Goal: Task Accomplishment & Management: Use online tool/utility

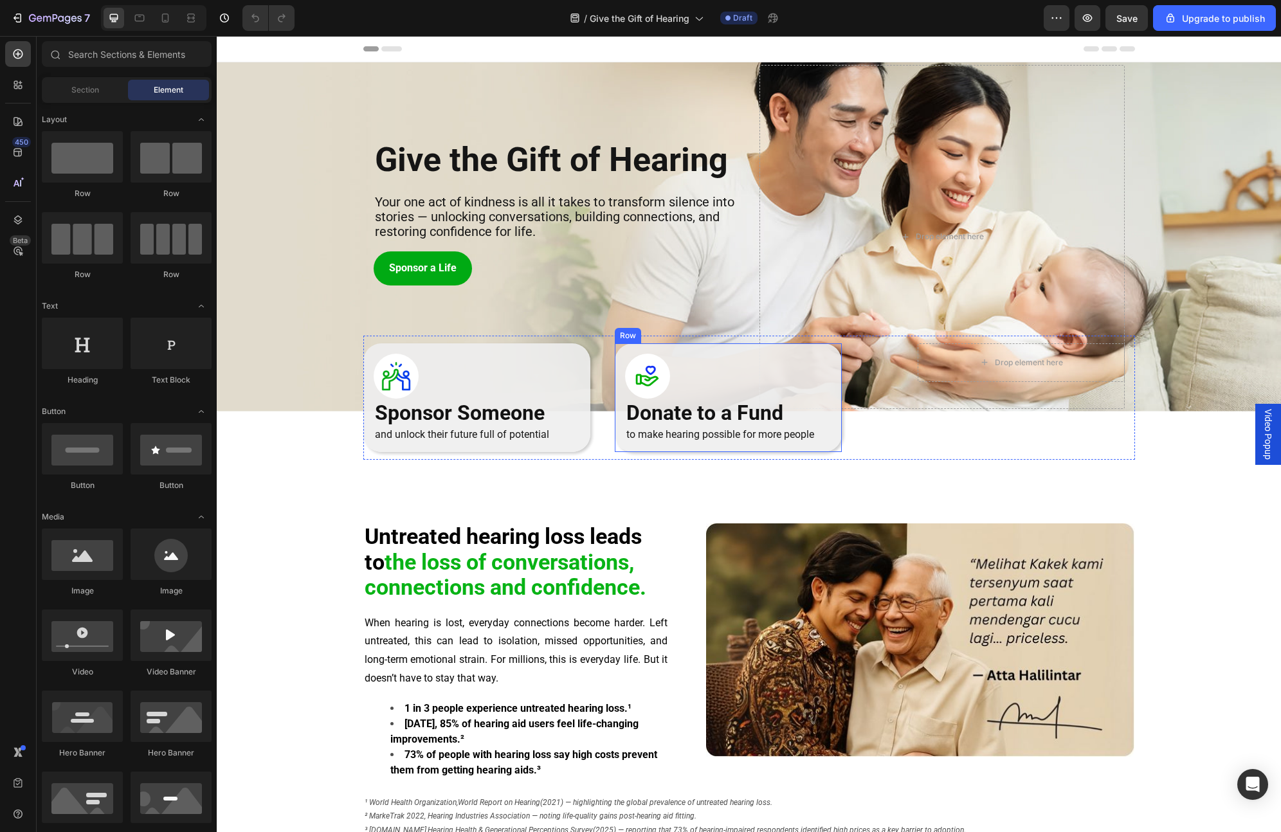
click at [642, 345] on div "Image Donate to a Fund Heading to make hearing possible for more people Text Bl…" at bounding box center [728, 397] width 227 height 109
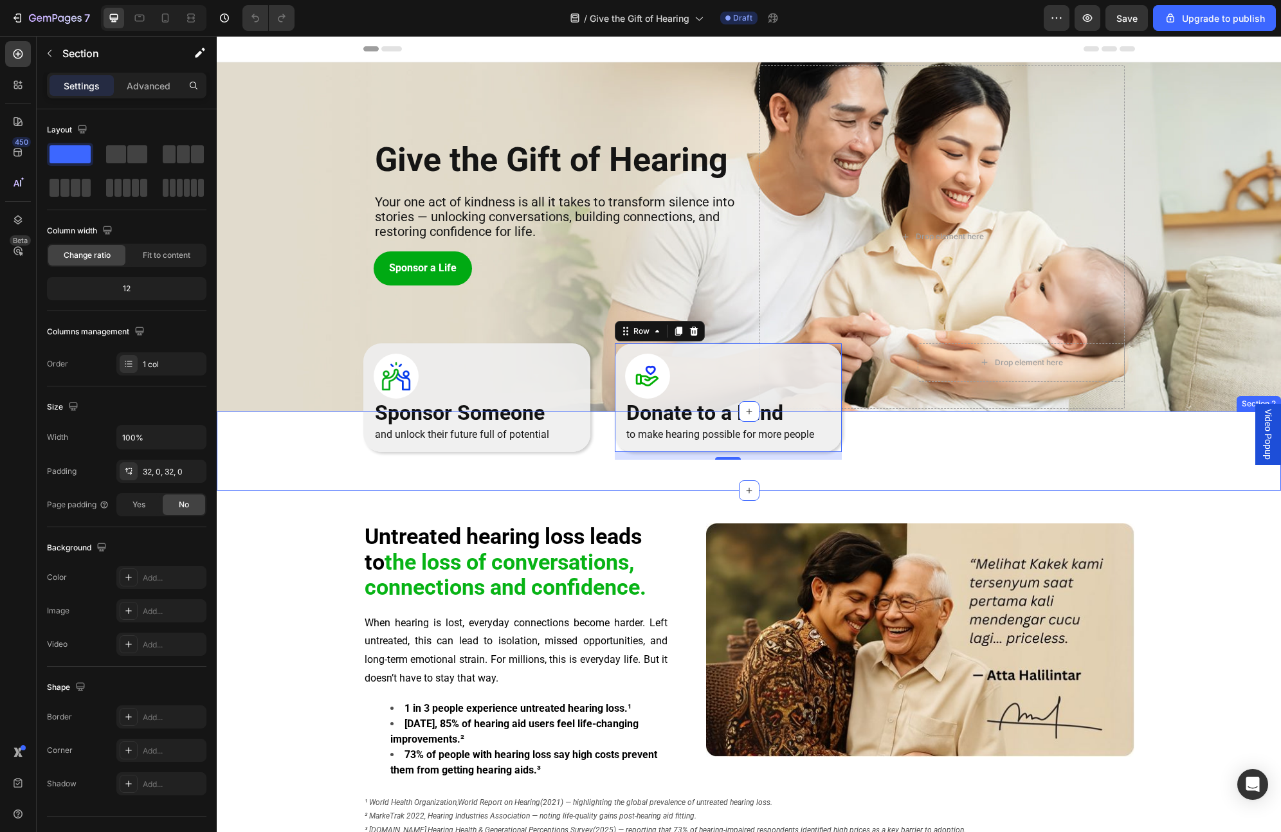
click at [309, 462] on div "Image Sponsor Someone Heading and unlock their future full of potential Text Bl…" at bounding box center [749, 451] width 1064 height 39
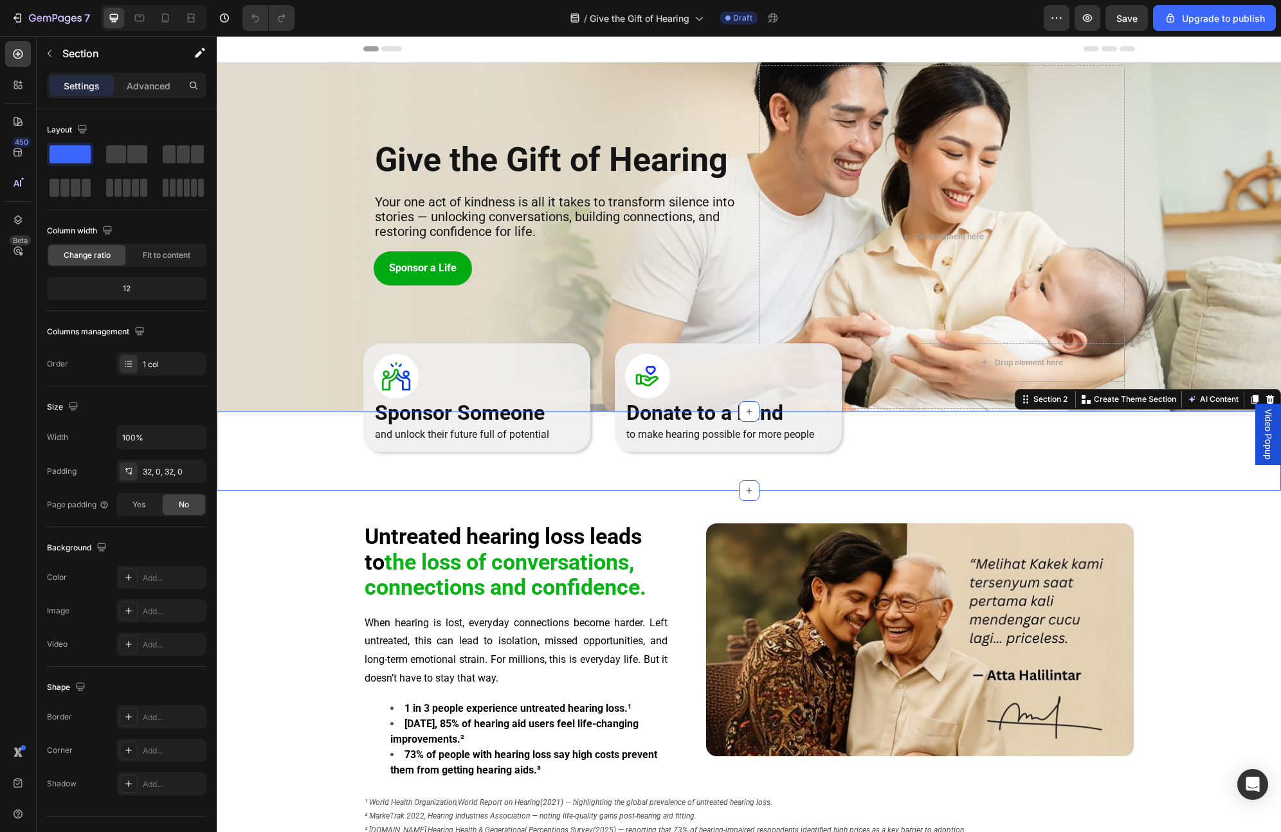
click at [339, 459] on div "Image Sponsor Someone Heading and unlock their future full of potential Text Bl…" at bounding box center [749, 451] width 1064 height 39
click at [315, 484] on div "Untreated hearing loss leads to the loss of conversations, connections and conf…" at bounding box center [749, 693] width 1064 height 338
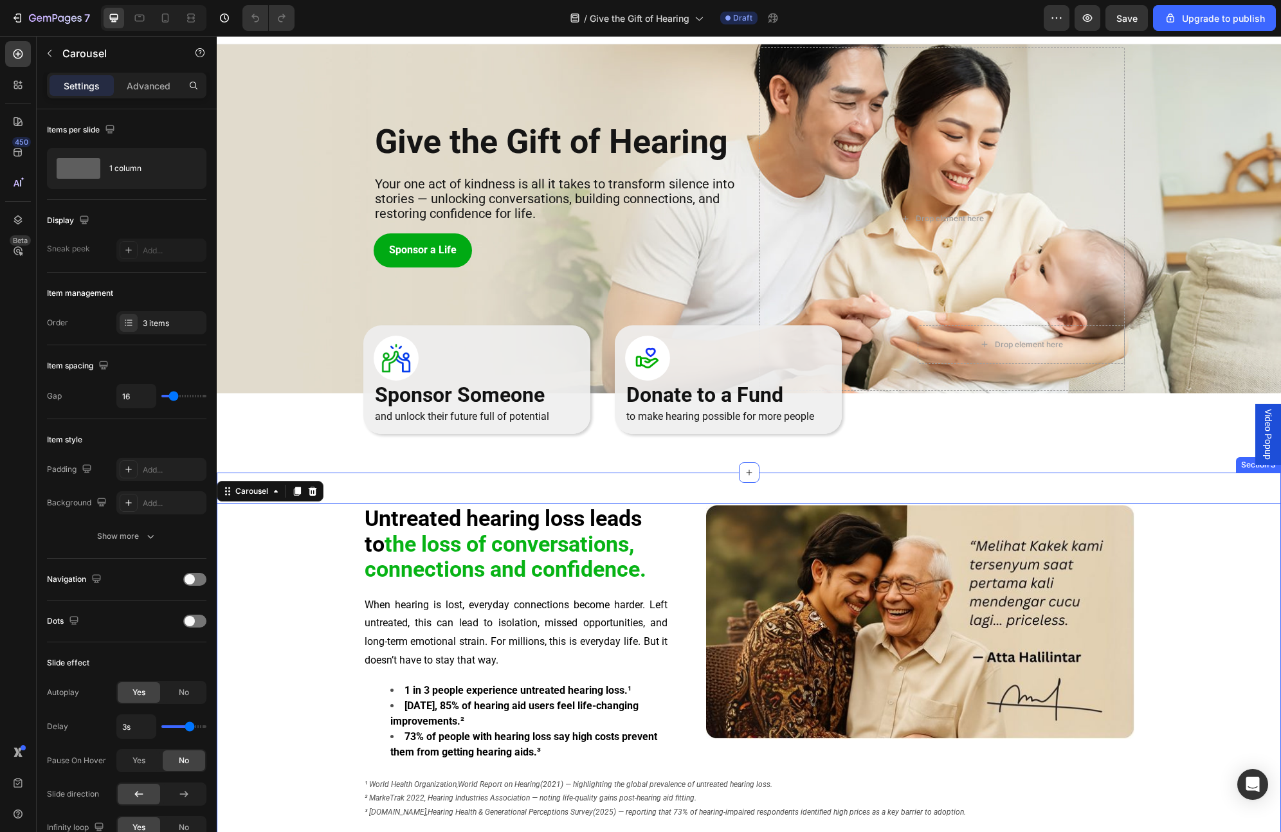
scroll to position [104, 0]
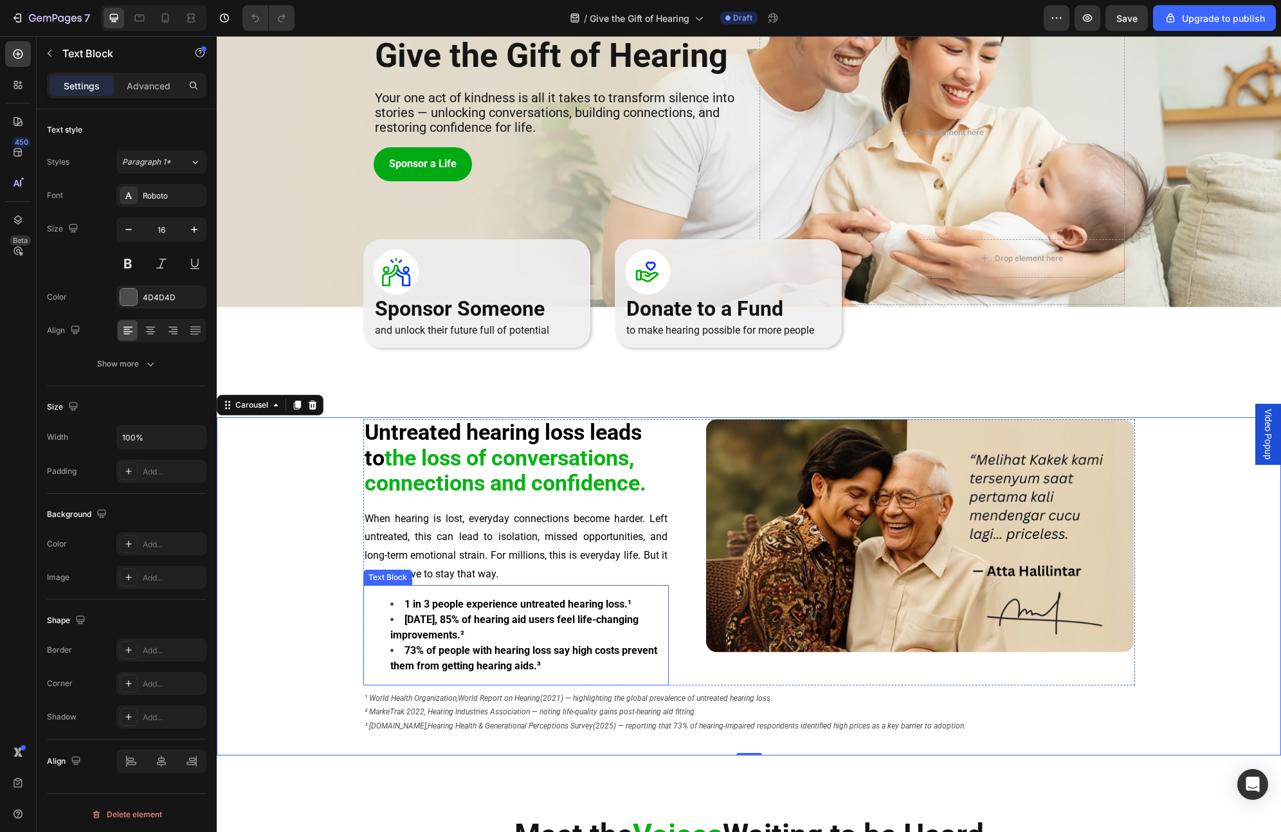
click at [489, 484] on strong "Within 3 months, 85% of hearing aid users feel life-changing improvements.²" at bounding box center [514, 628] width 248 height 28
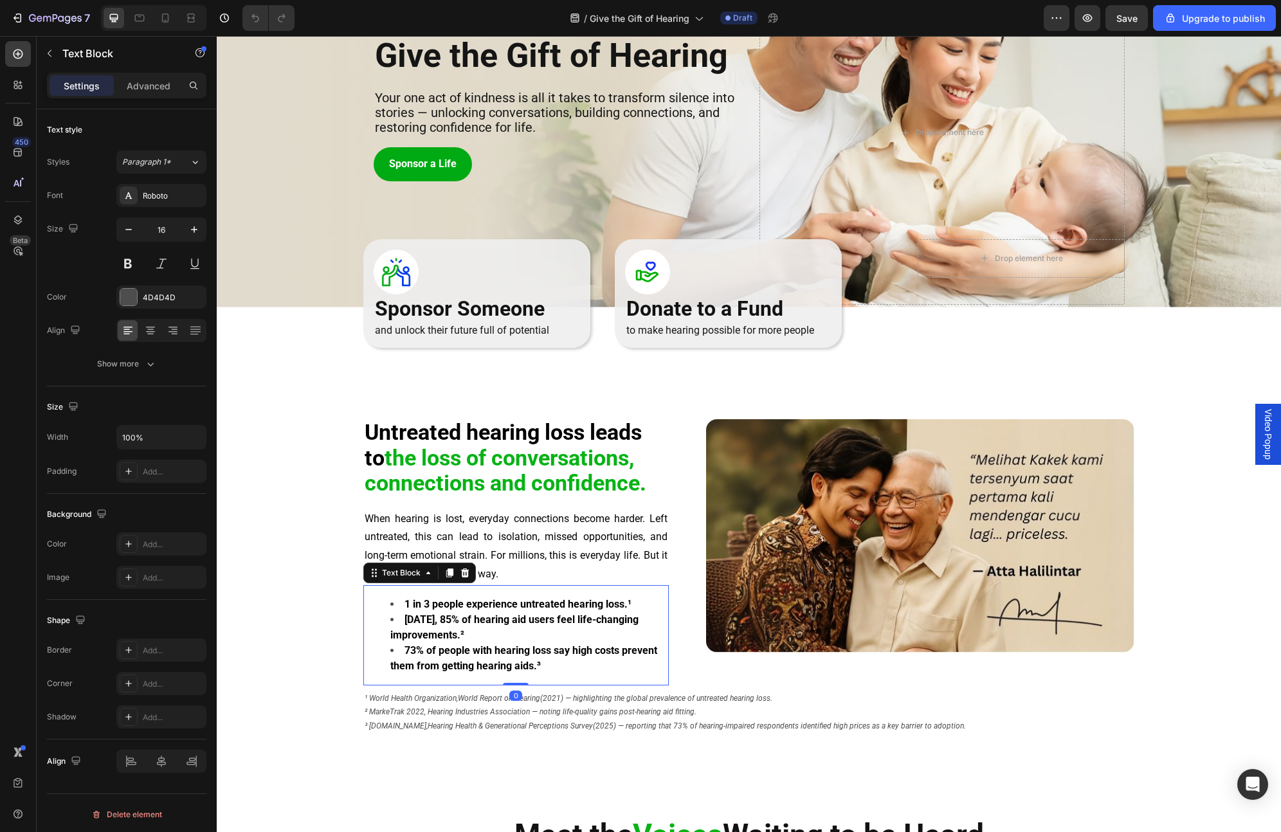
click at [624, 484] on strong "1 in 3 people experience untreated hearing loss.¹" at bounding box center [518, 604] width 227 height 12
click at [628, 484] on strong "1 in 3 people experience untreated hearing loss.¹" at bounding box center [518, 604] width 227 height 12
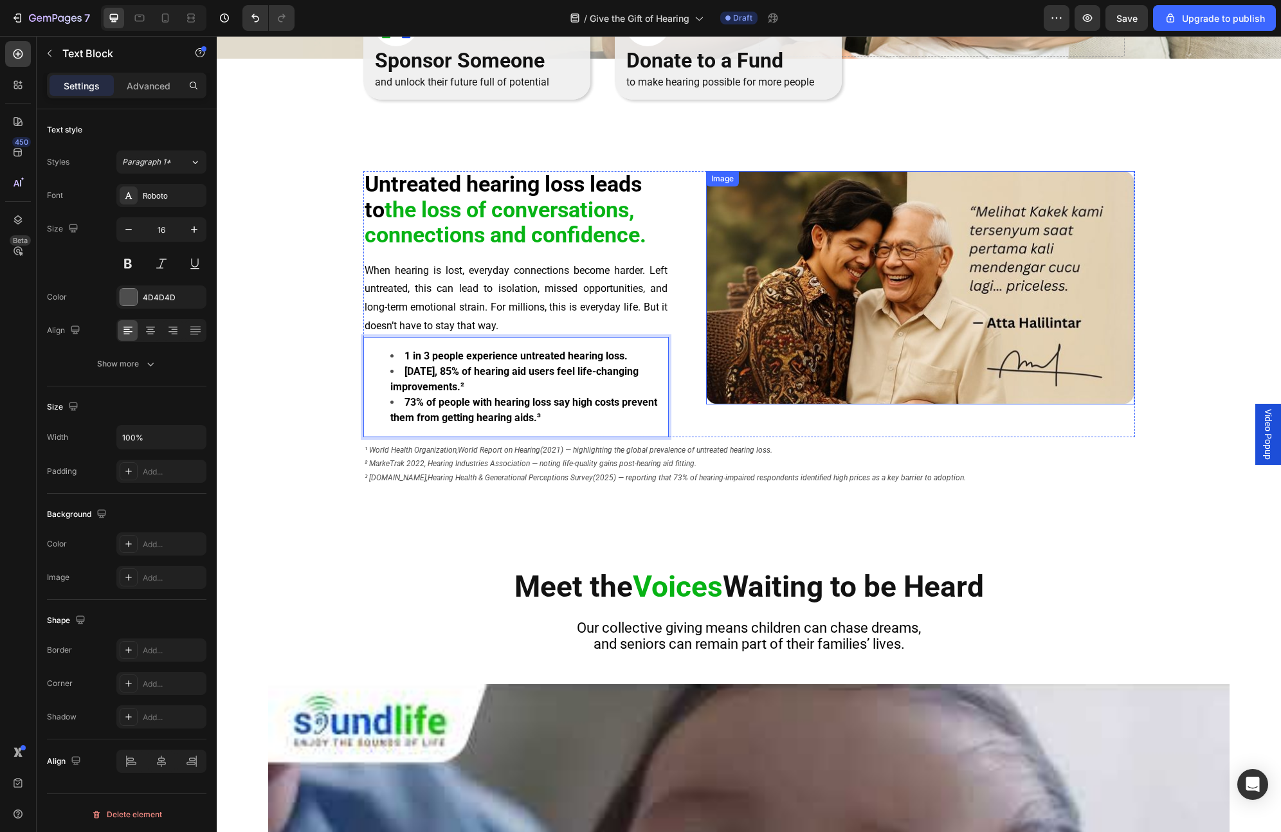
scroll to position [353, 0]
click at [502, 367] on strong "Within 3 months, 85% of hearing aid users feel life-changing improvements.²" at bounding box center [514, 379] width 248 height 28
click at [926, 293] on img at bounding box center [920, 286] width 428 height 233
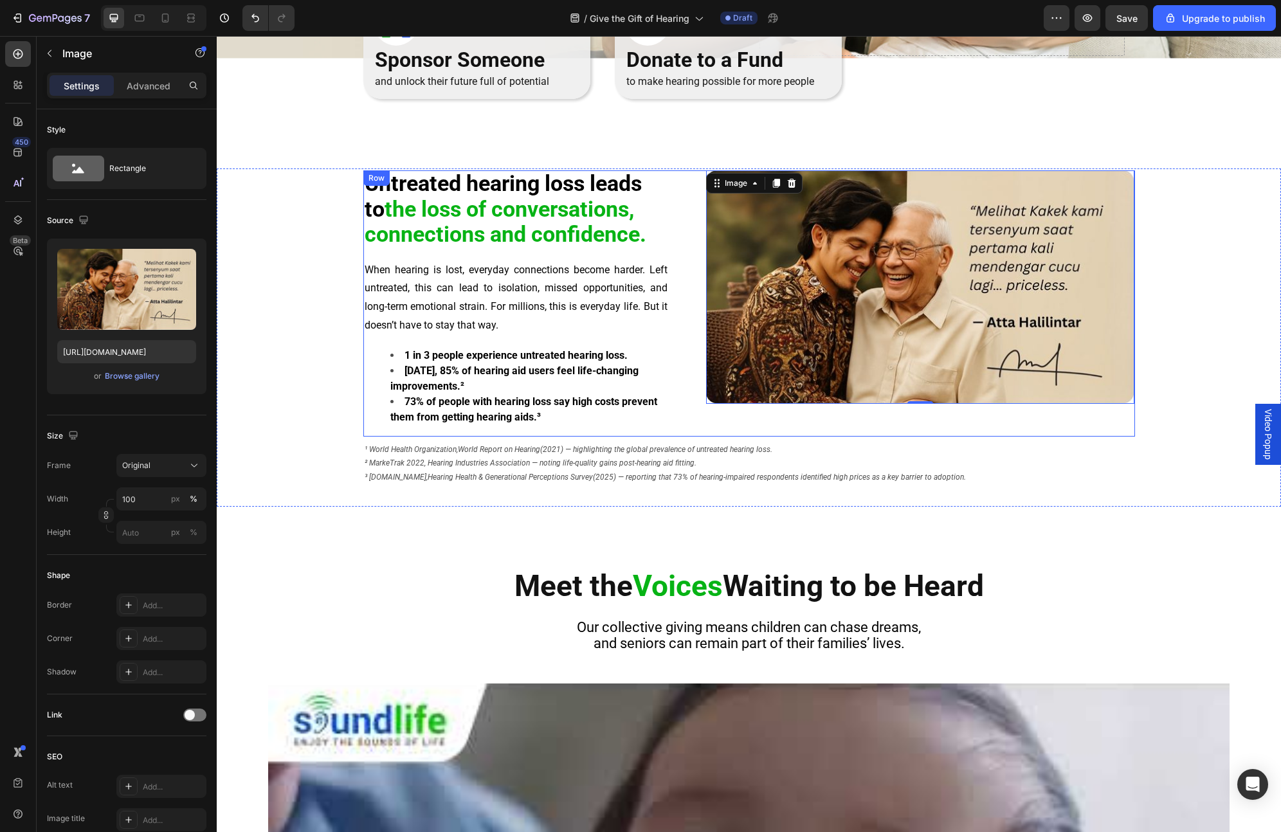
click at [671, 343] on div "Untreated hearing loss leads to the loss of conversations, connections and conf…" at bounding box center [749, 303] width 772 height 266
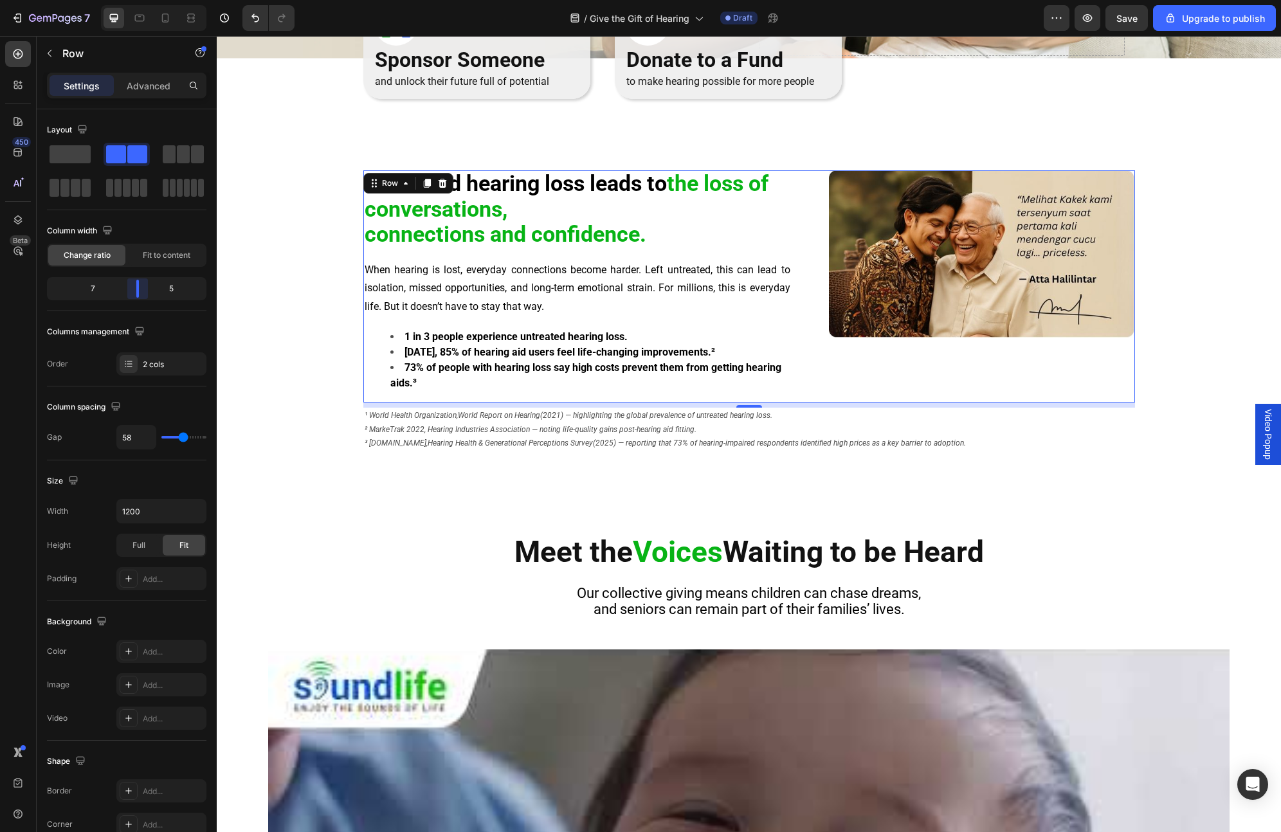
drag, startPoint x: 116, startPoint y: 291, endPoint x: 498, endPoint y: 485, distance: 428.3
click at [143, 0] on body "7 / Give the Gift of Hearing Draft Preview Save Upgrade to publish 450 Beta Sec…" at bounding box center [640, 0] width 1281 height 0
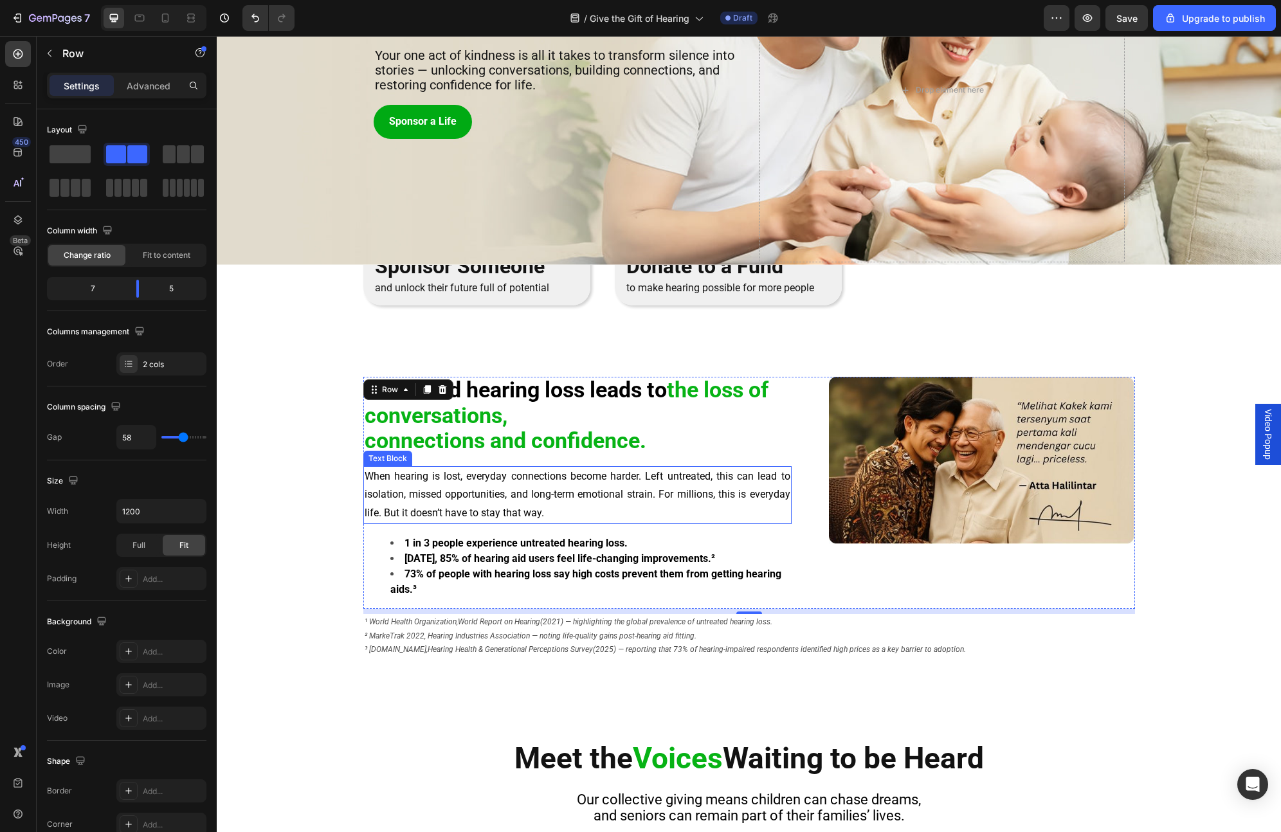
scroll to position [146, 0]
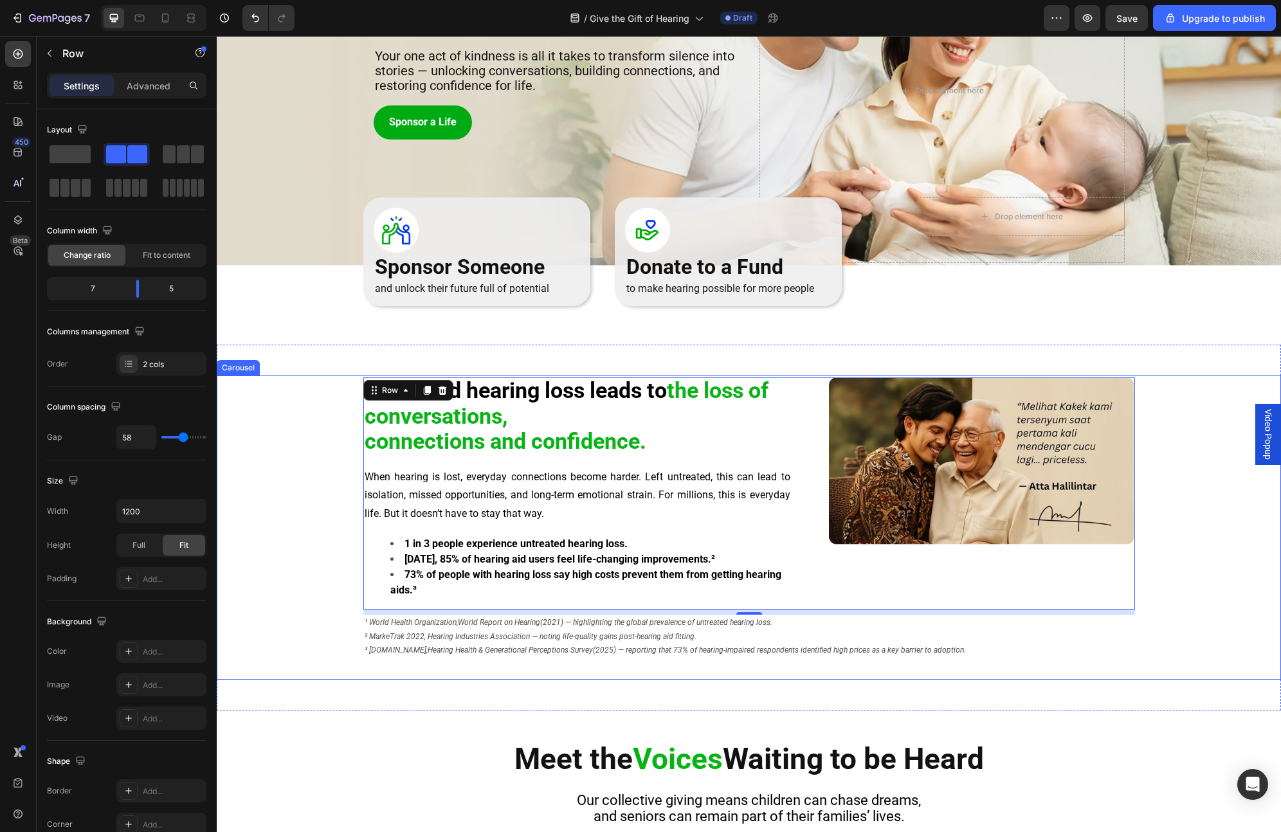
click at [334, 430] on div "Untreated hearing loss leads to the loss of conversations, connections and conf…" at bounding box center [749, 530] width 1064 height 304
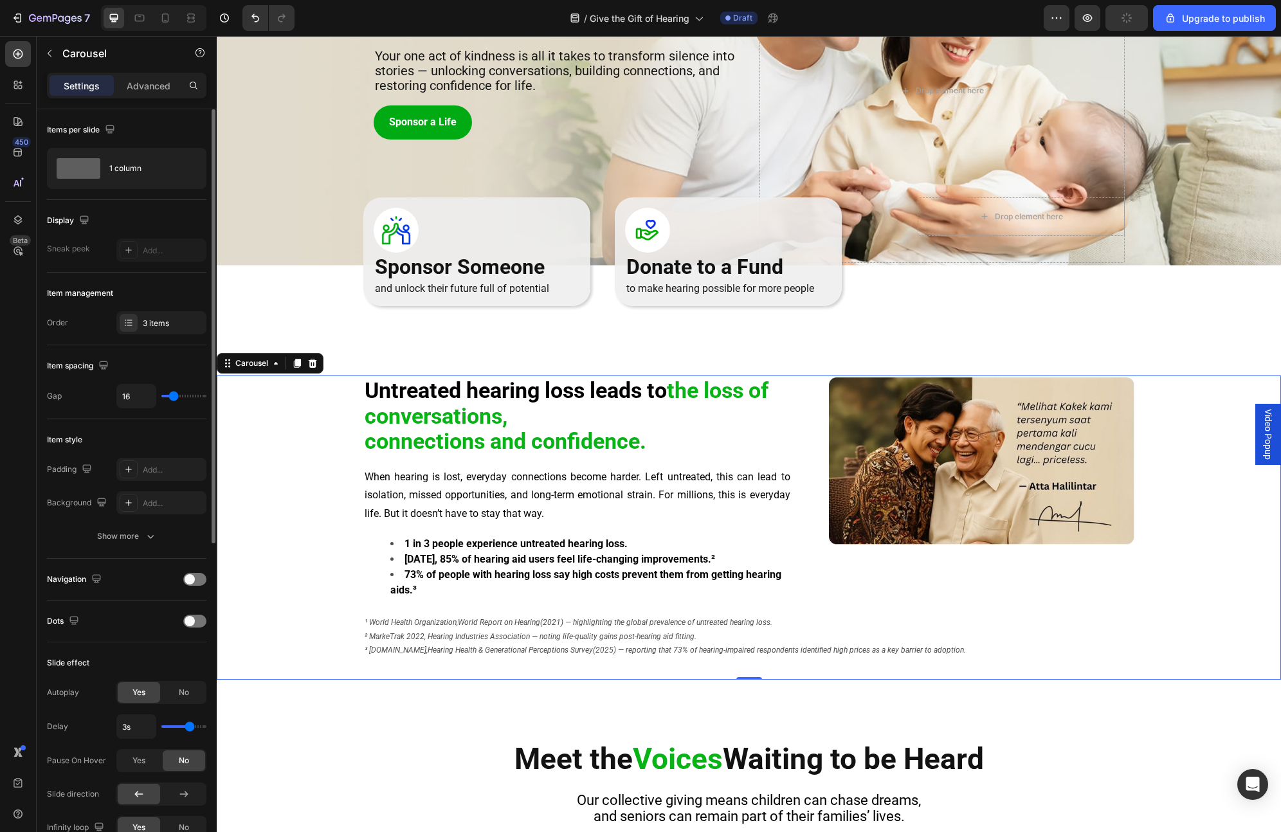
type input "0"
type input "49"
type input "79"
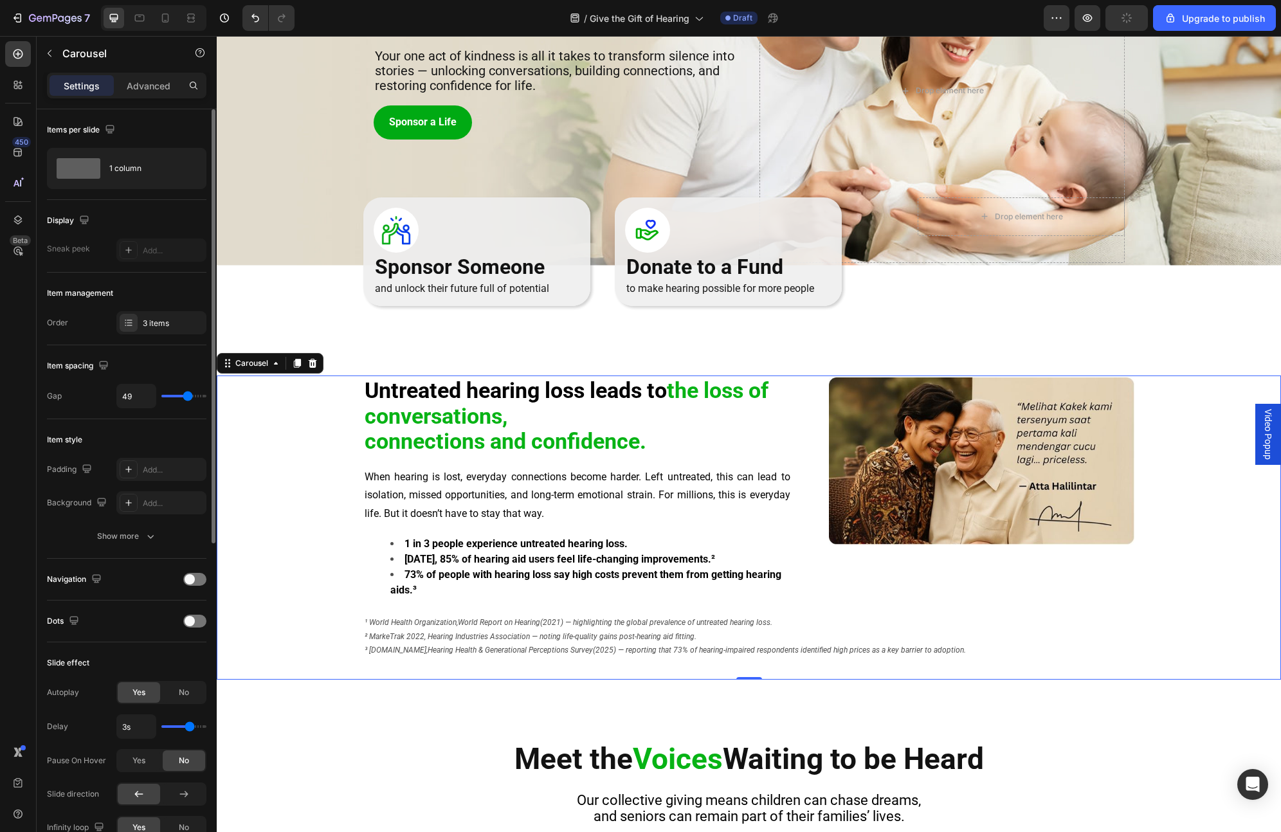
type input "79"
type input "80"
drag, startPoint x: 173, startPoint y: 397, endPoint x: 214, endPoint y: 392, distance: 40.8
type input "80"
click at [206, 395] on input "range" at bounding box center [183, 396] width 45 height 3
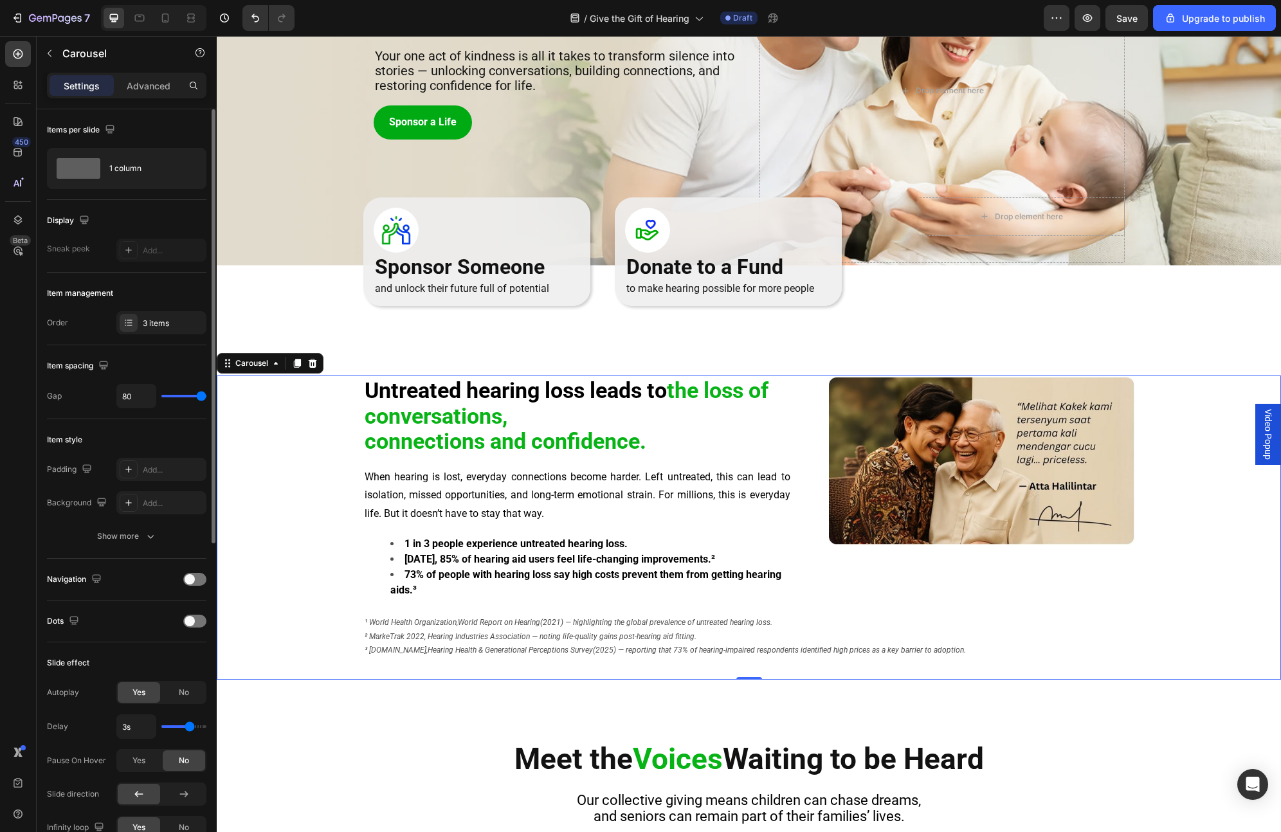
type input "13"
click at [172, 395] on input "range" at bounding box center [183, 396] width 45 height 3
type input "22"
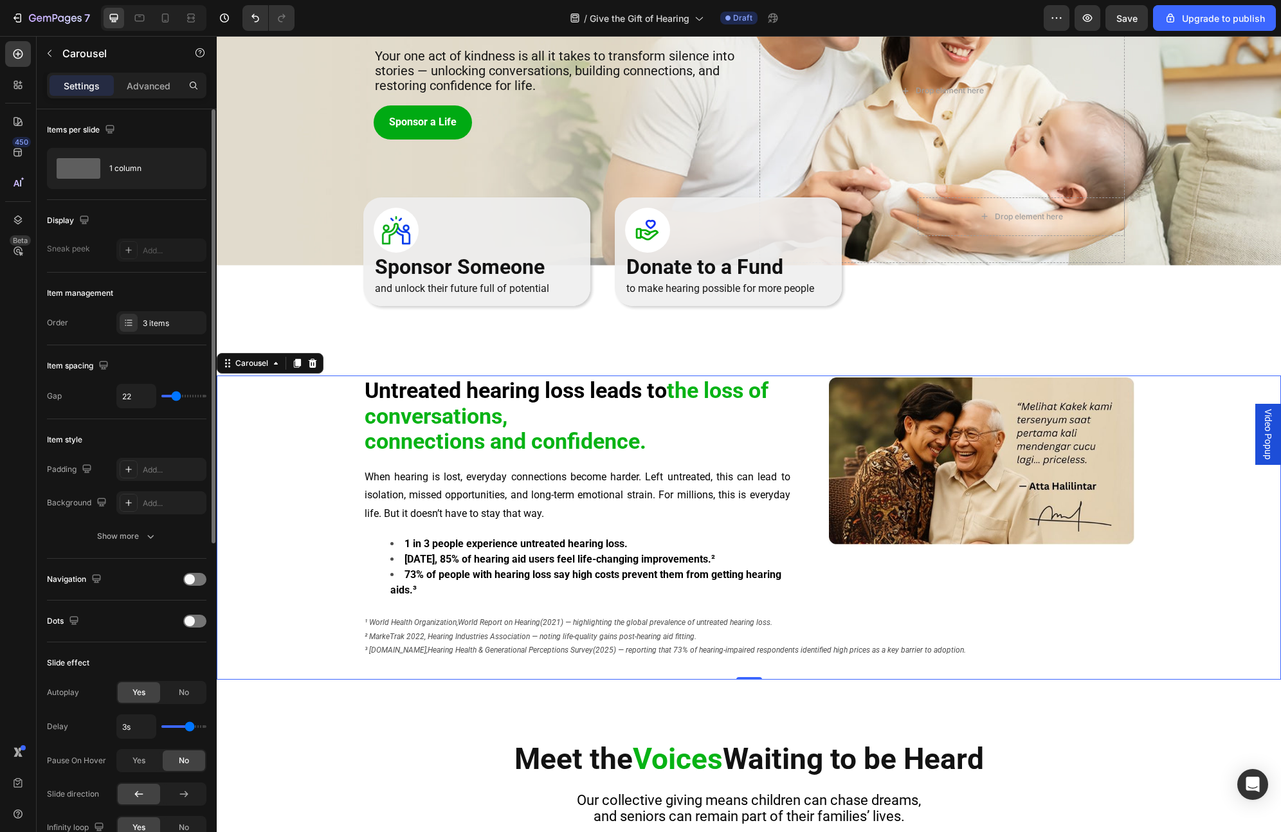
type input "25"
type input "23"
type input "22"
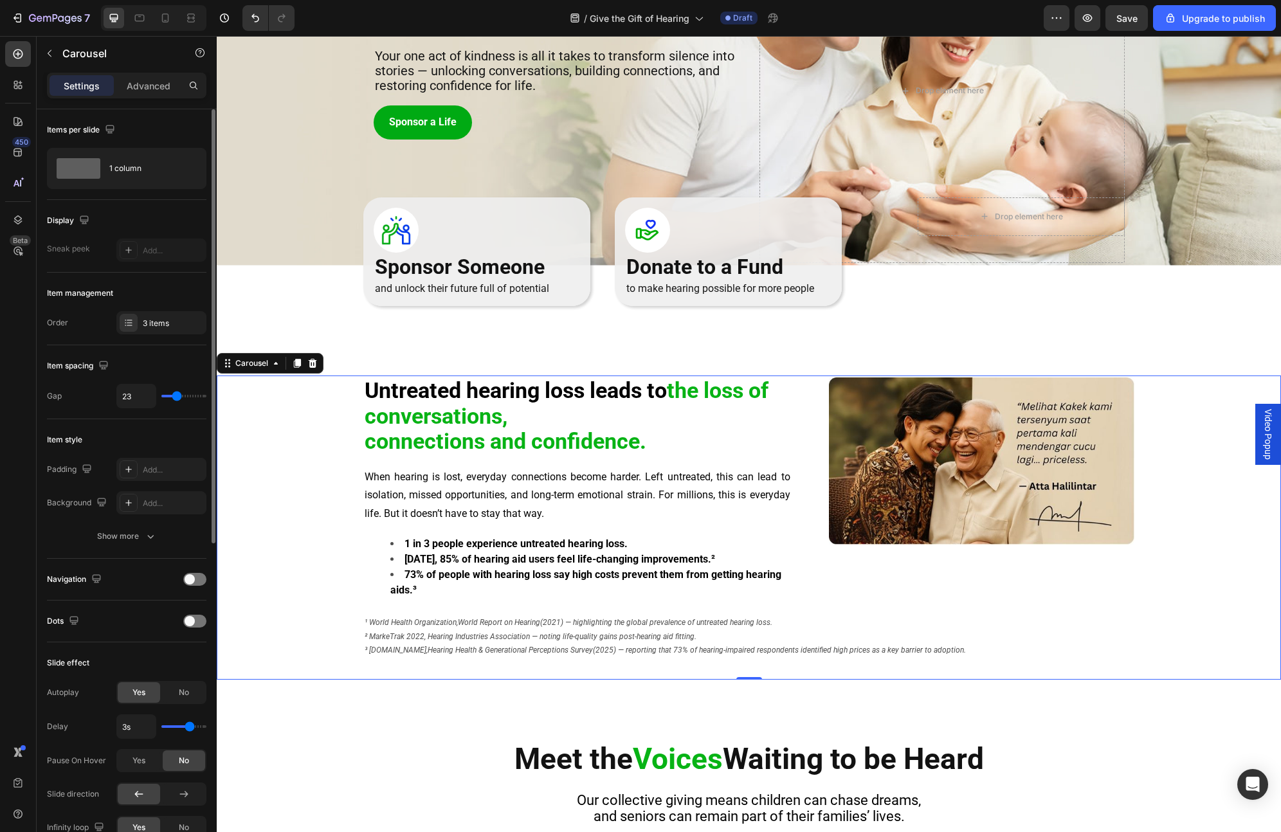
type input "22"
type input "21"
type input "19"
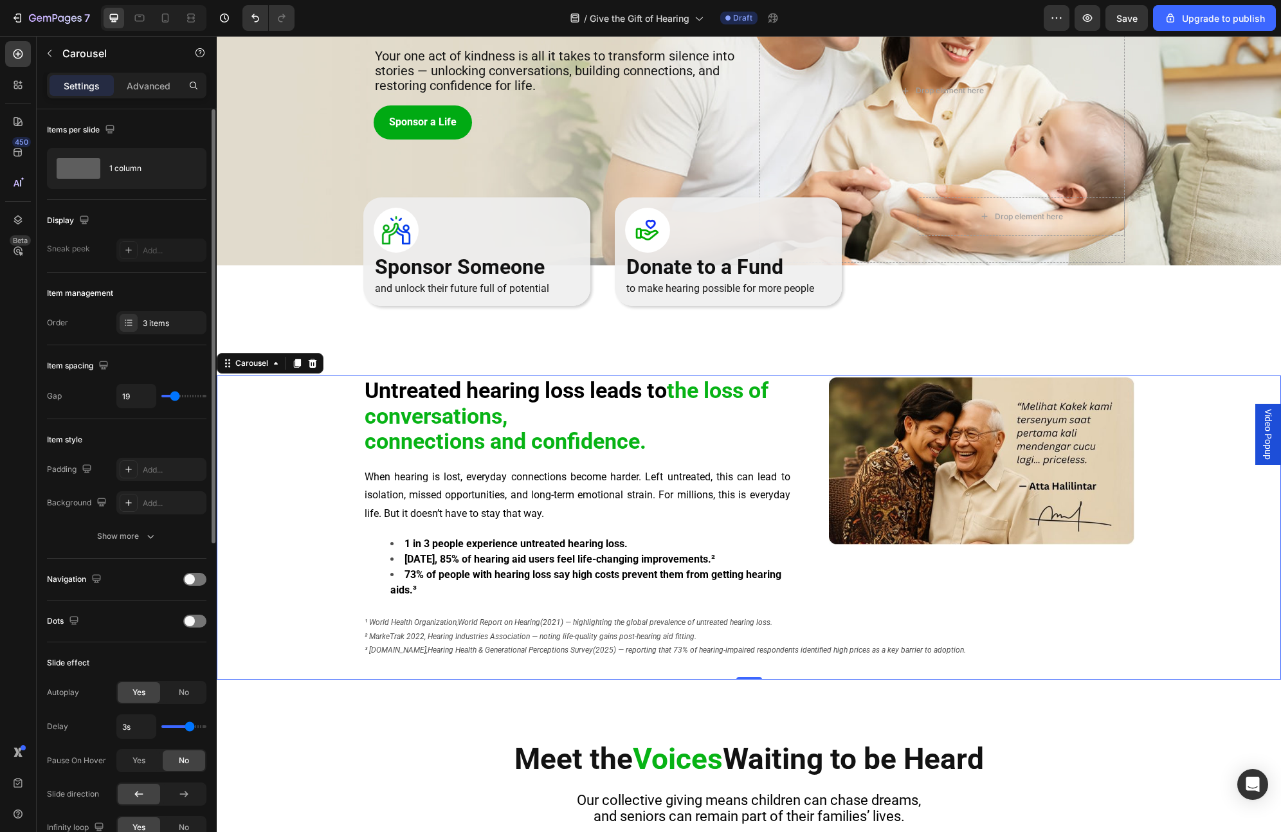
type input "17"
click at [174, 397] on input "range" at bounding box center [183, 396] width 45 height 3
click at [488, 423] on strong "the loss of conversations," at bounding box center [567, 403] width 404 height 51
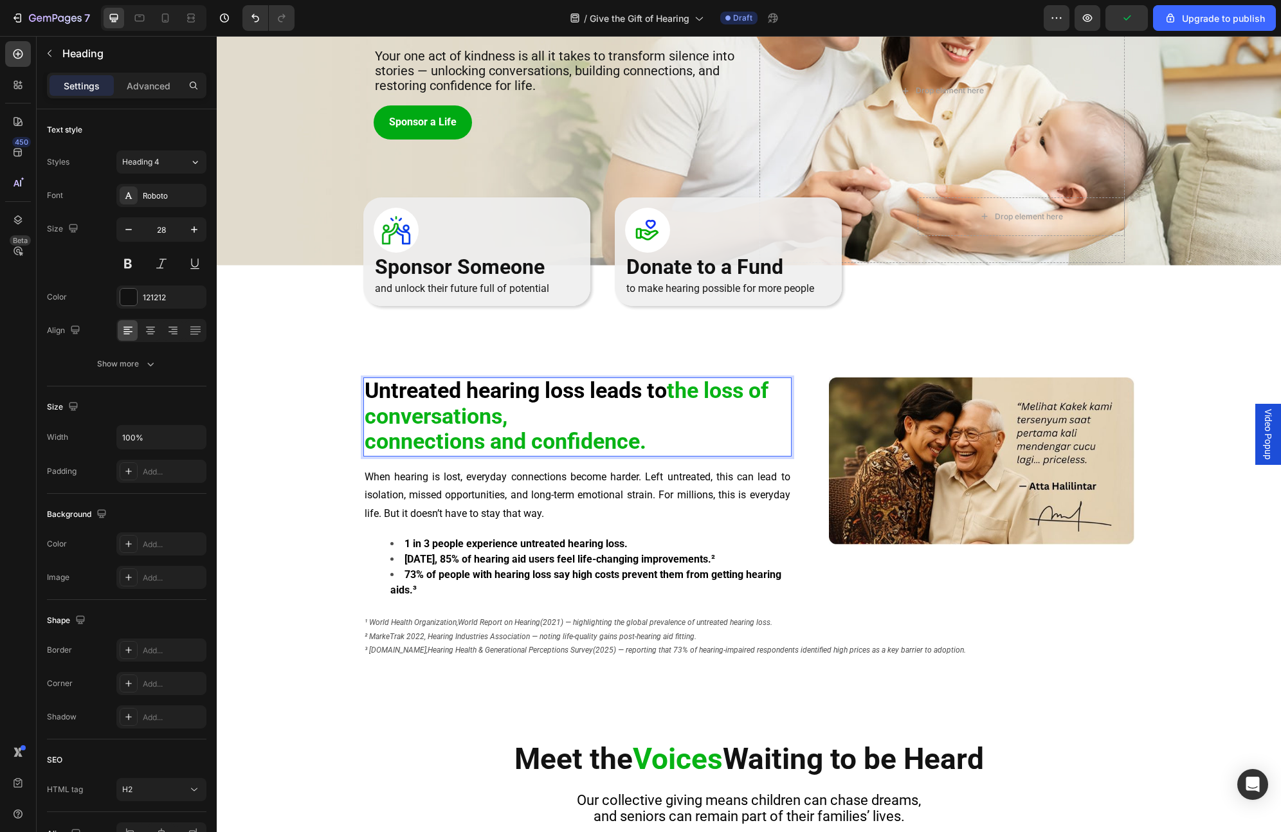
click at [507, 418] on strong "the loss of conversations," at bounding box center [567, 403] width 404 height 51
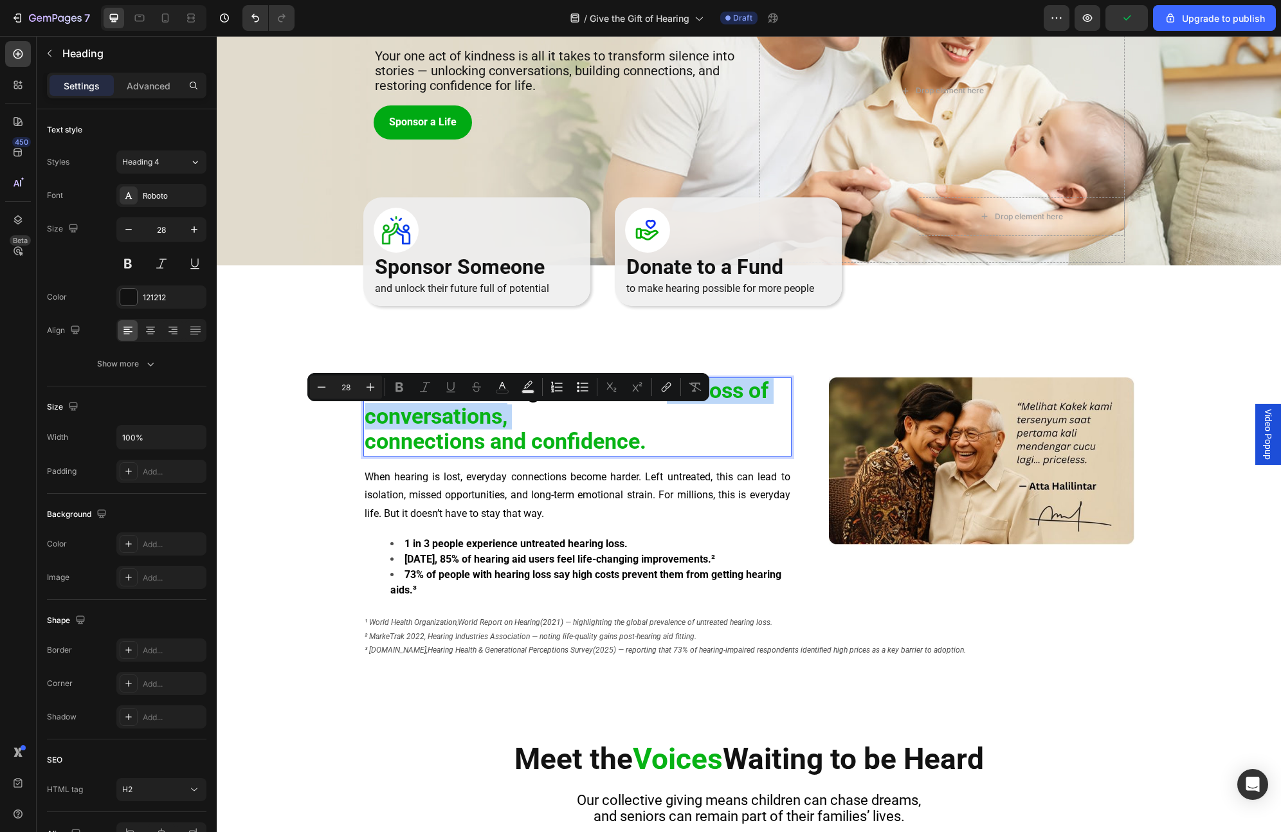
click at [514, 418] on p "Untreated hearing loss leads to the loss of conversations, connections and conf…" at bounding box center [578, 417] width 426 height 76
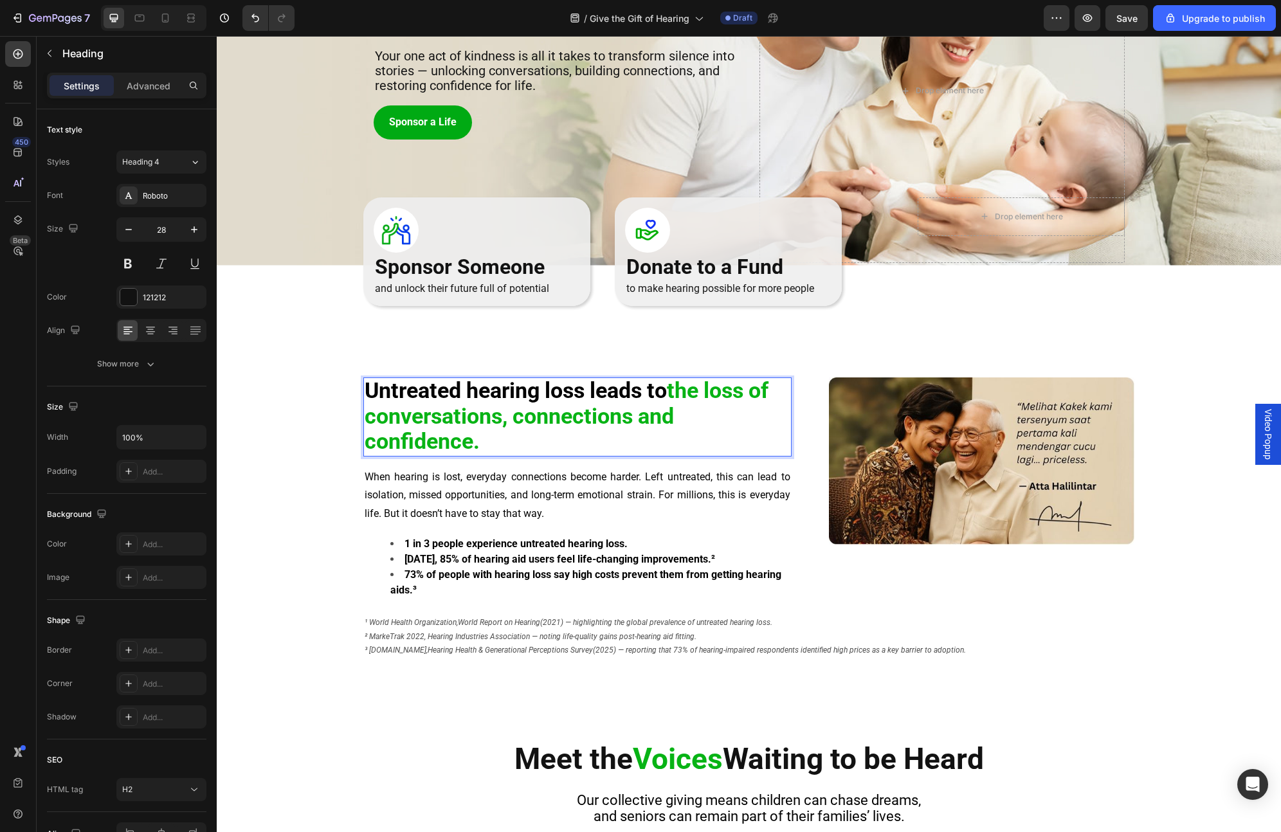
click at [667, 392] on strong "Untreated hearing loss leads to" at bounding box center [516, 391] width 302 height 26
click at [749, 415] on strong "the loss of conversations, connections and confidence." at bounding box center [573, 428] width 416 height 51
click at [623, 417] on strong "the loss of conversations, connections" at bounding box center [552, 416] width 375 height 26
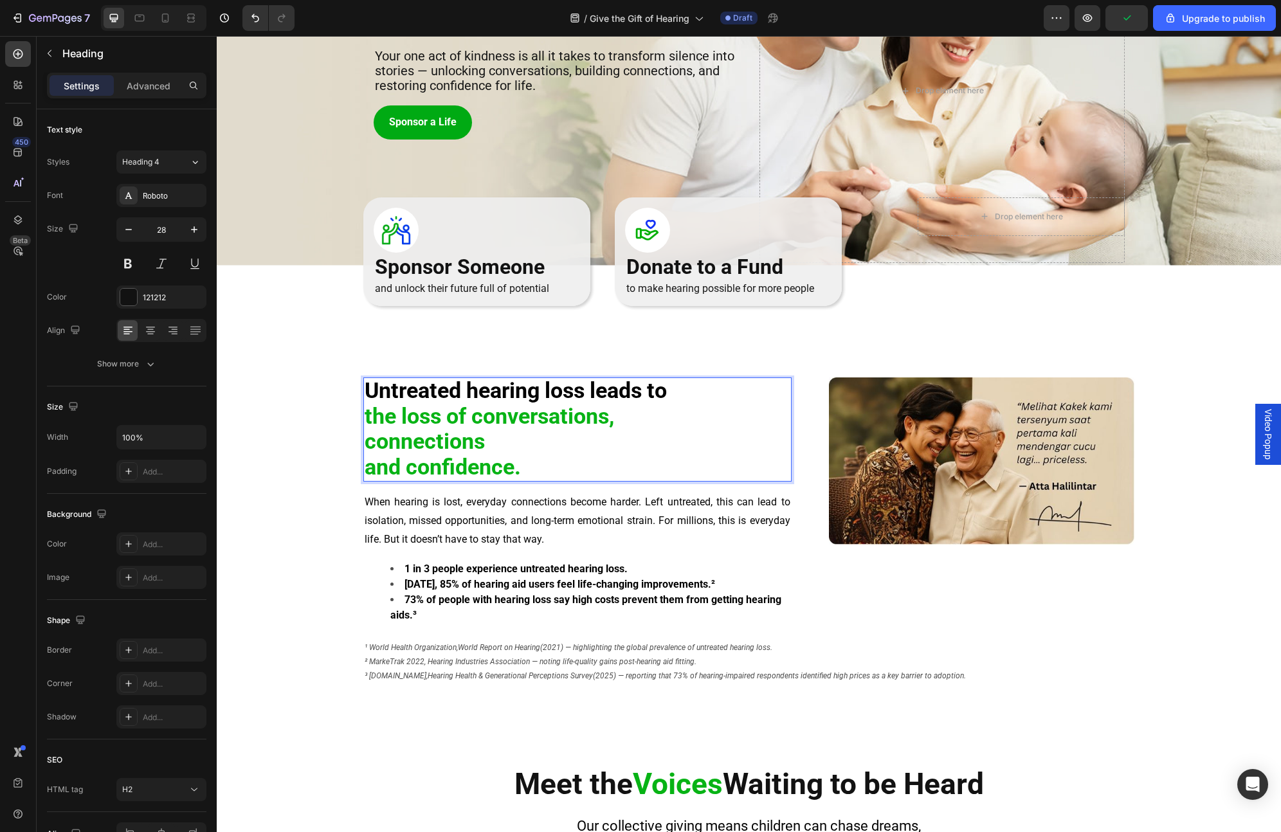
click at [588, 437] on p "Untreated hearing loss leads to the loss of conversations, connections and conf…" at bounding box center [578, 430] width 426 height 102
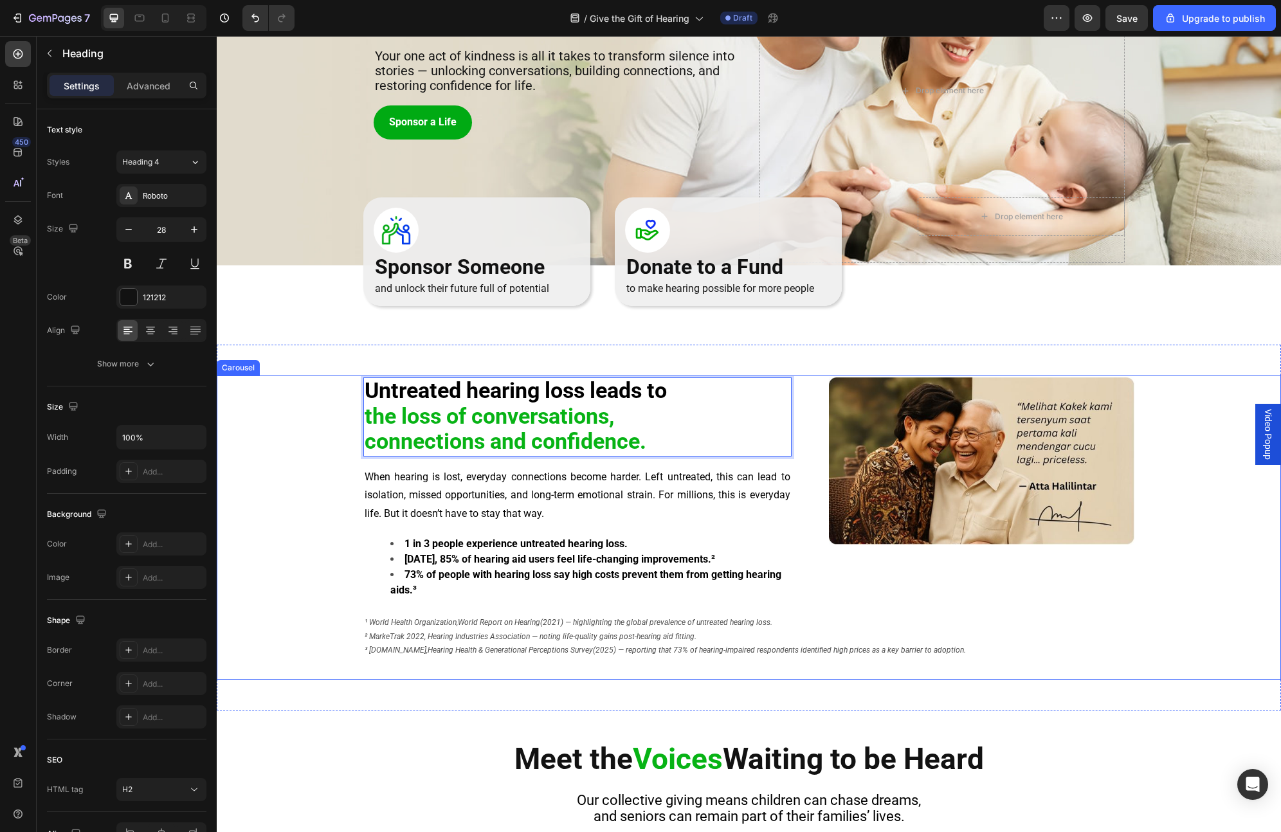
click at [319, 401] on div "Untreated hearing loss leads to the loss of conversations, connections and conf…" at bounding box center [749, 530] width 1064 height 304
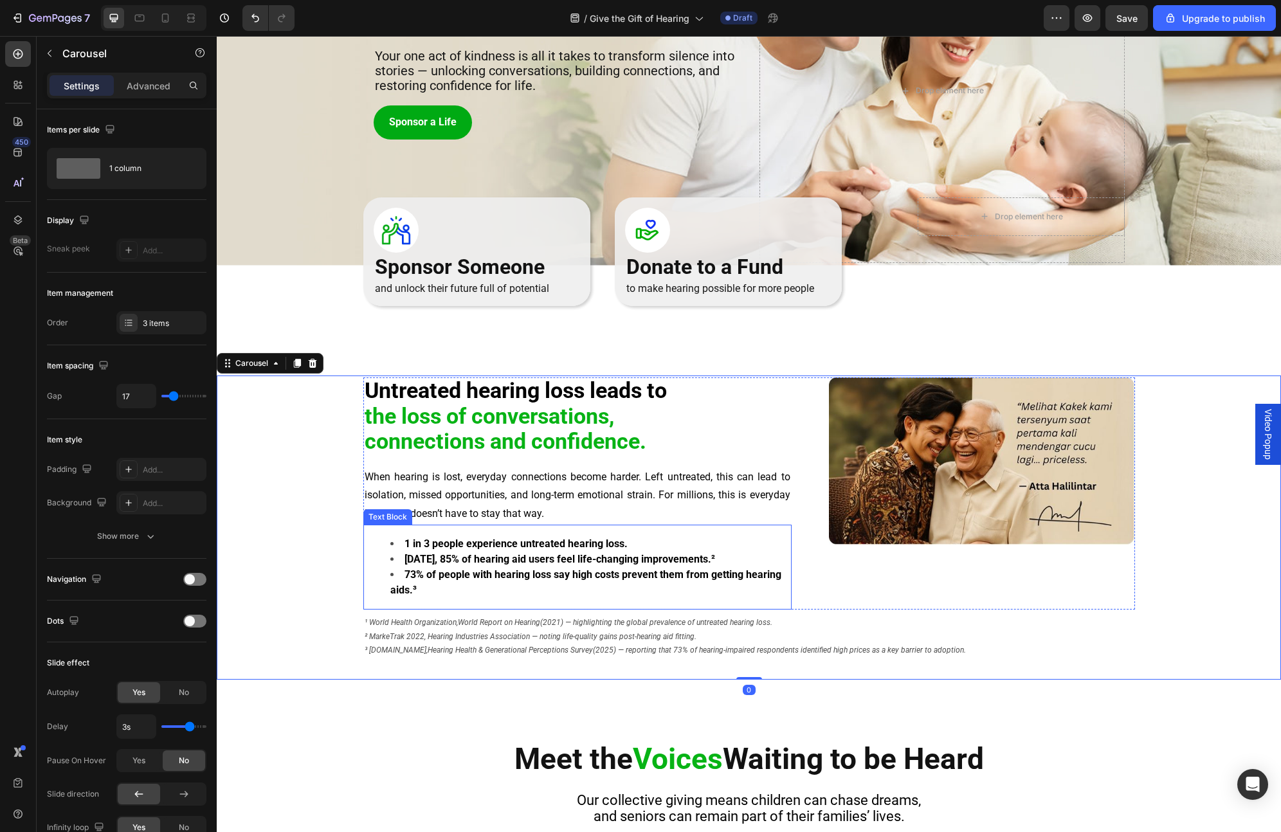
click at [468, 484] on li "73% of people with hearing loss say high costs prevent them from getting hearin…" at bounding box center [590, 582] width 400 height 31
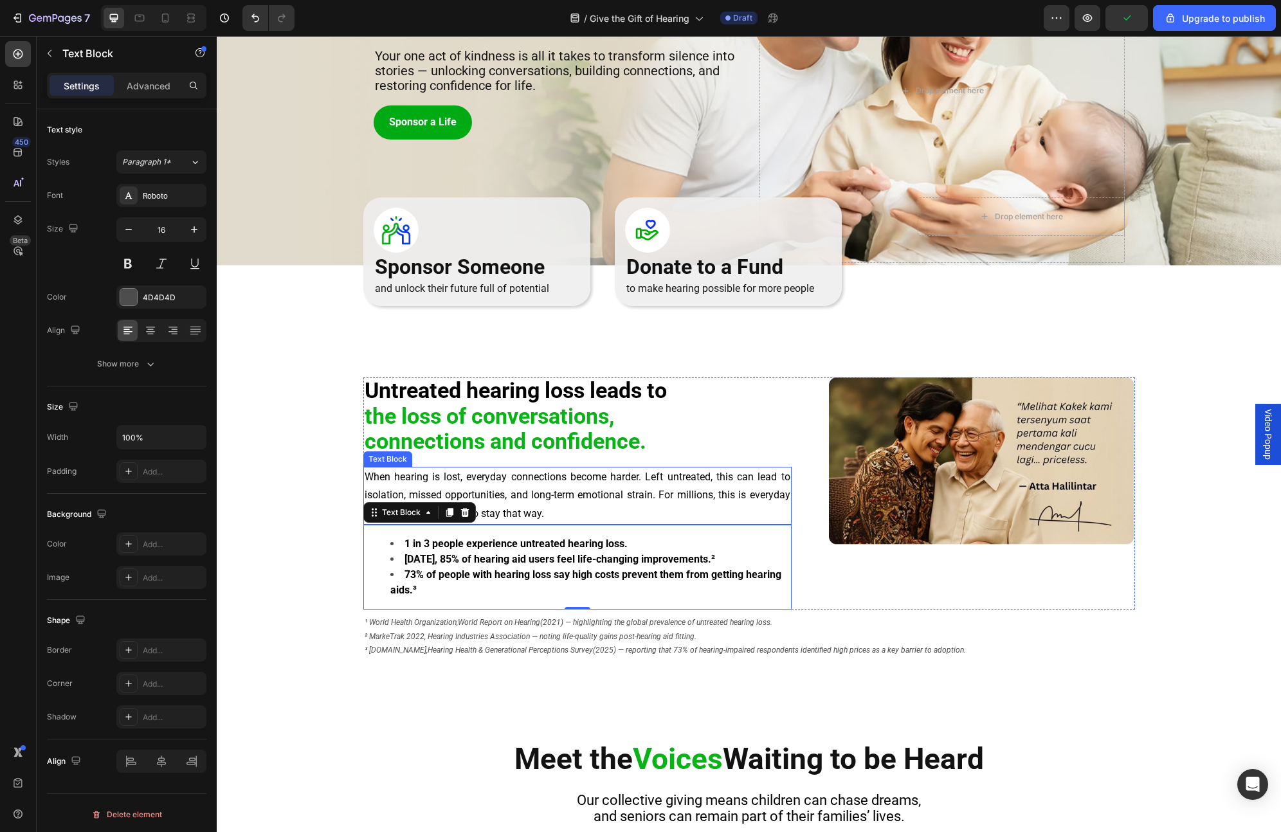
click at [439, 484] on p "When hearing is lost, everyday connections become harder. Left untreated, this …" at bounding box center [578, 495] width 426 height 55
click at [455, 484] on strong "Within 3 months, 85% of hearing aid users feel life-changing improvements.²" at bounding box center [560, 559] width 311 height 12
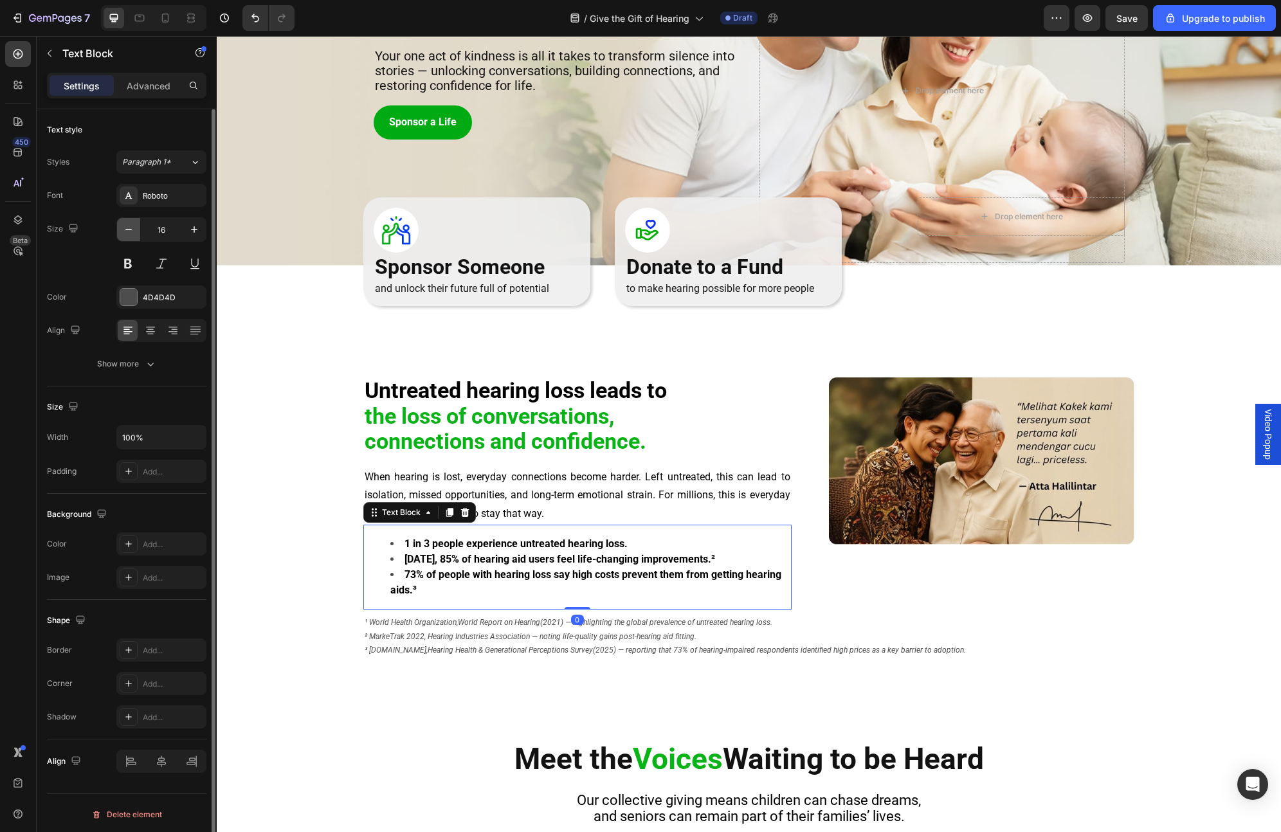
click at [126, 233] on icon "button" at bounding box center [128, 229] width 13 height 13
type input "15"
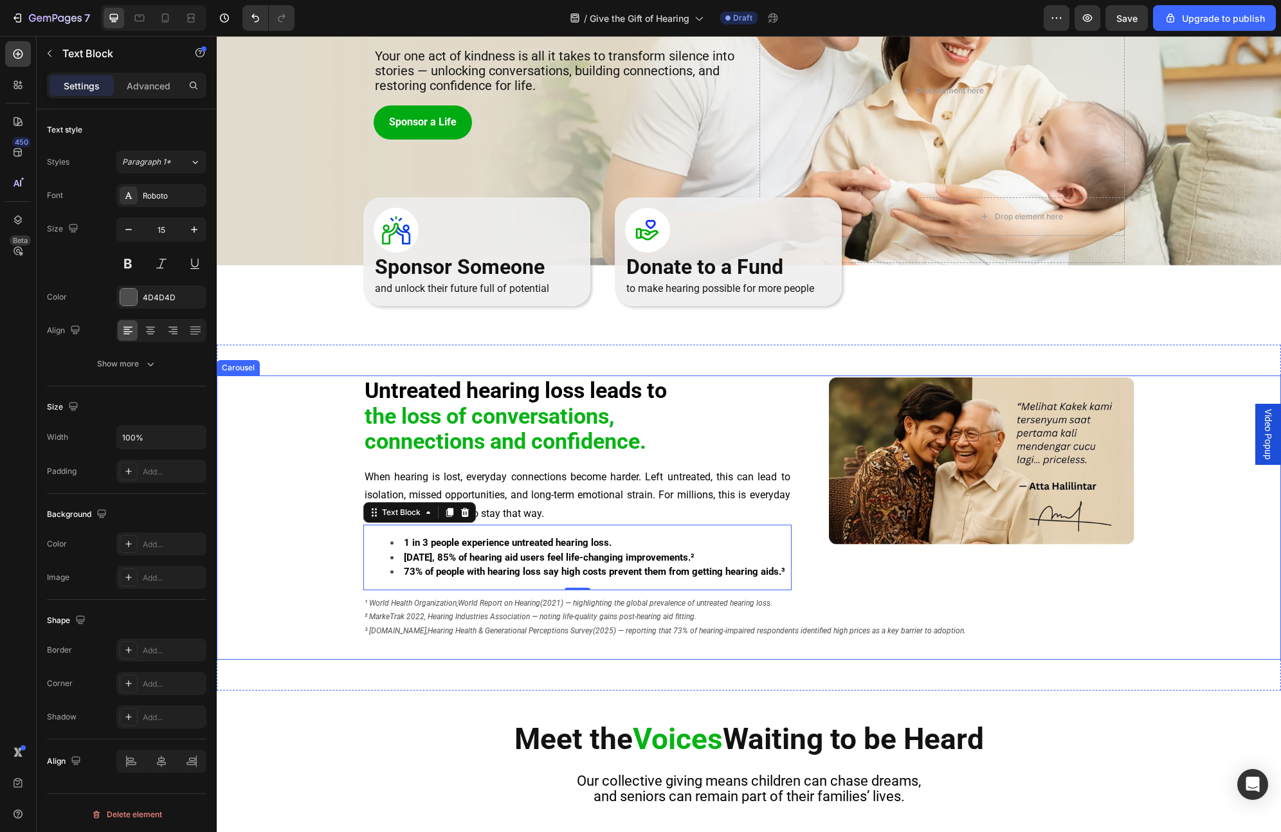
click at [292, 405] on div "⁠⁠⁠⁠⁠⁠⁠ Untreated hearing loss leads to the loss of conversations, connections …" at bounding box center [749, 520] width 1064 height 284
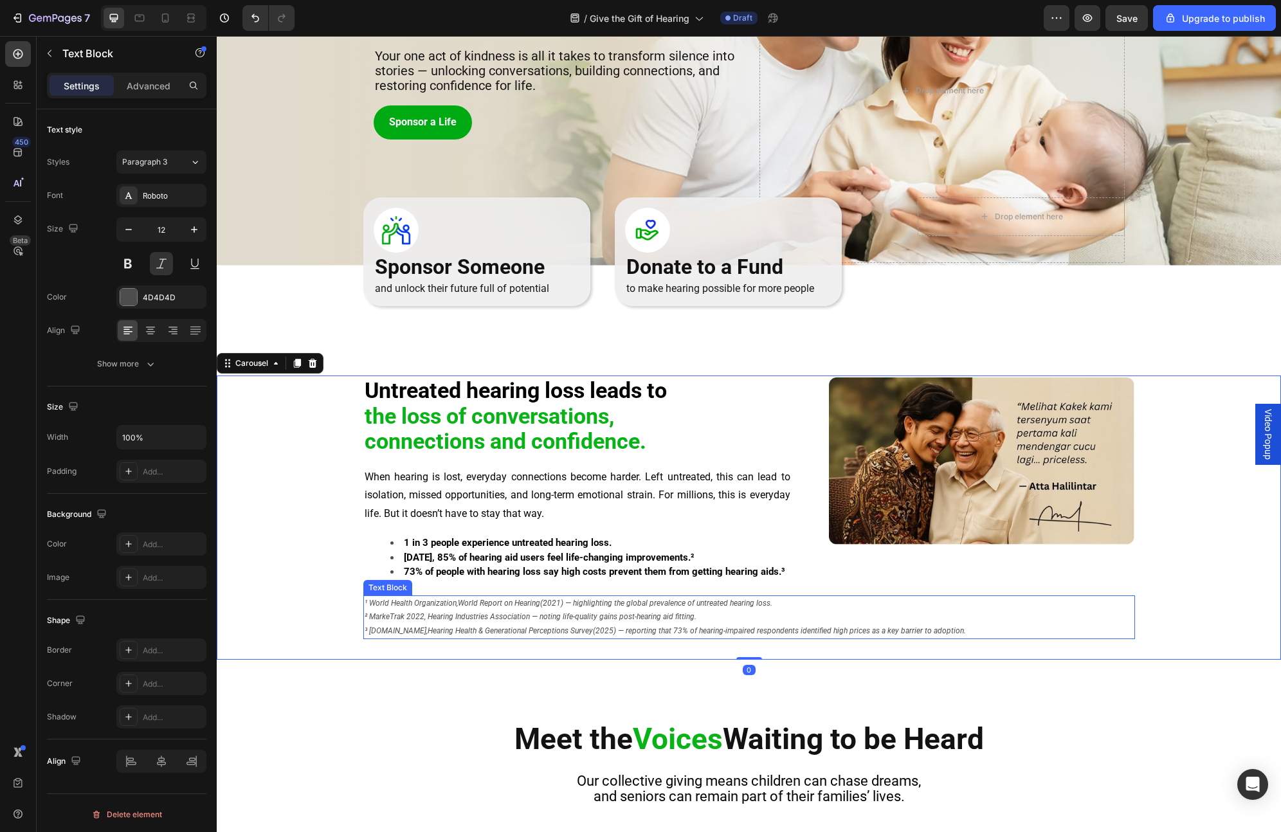
click at [415, 484] on span "¹ World Health Organization, World Report on Hearing (2021) — highlighting the …" at bounding box center [569, 603] width 408 height 9
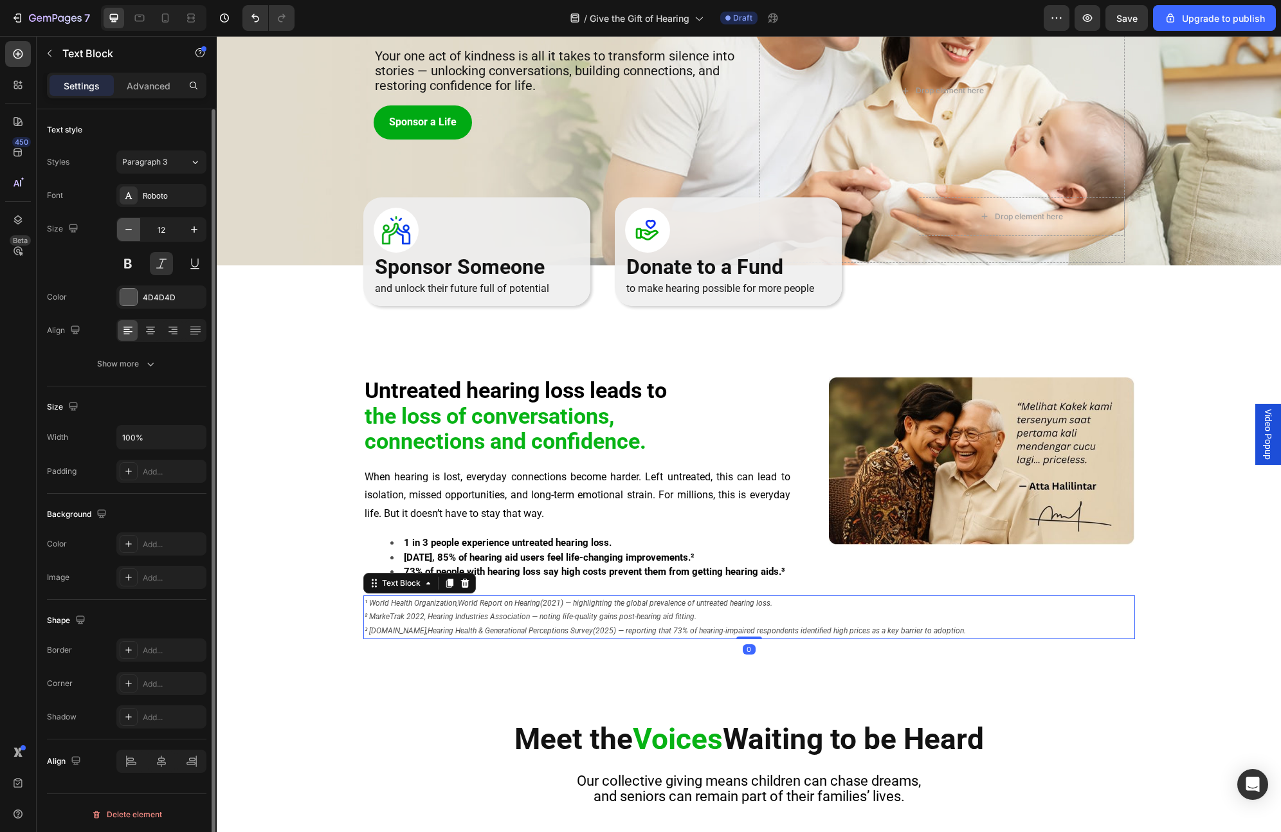
click at [129, 231] on icon "button" at bounding box center [128, 229] width 13 height 13
type input "11"
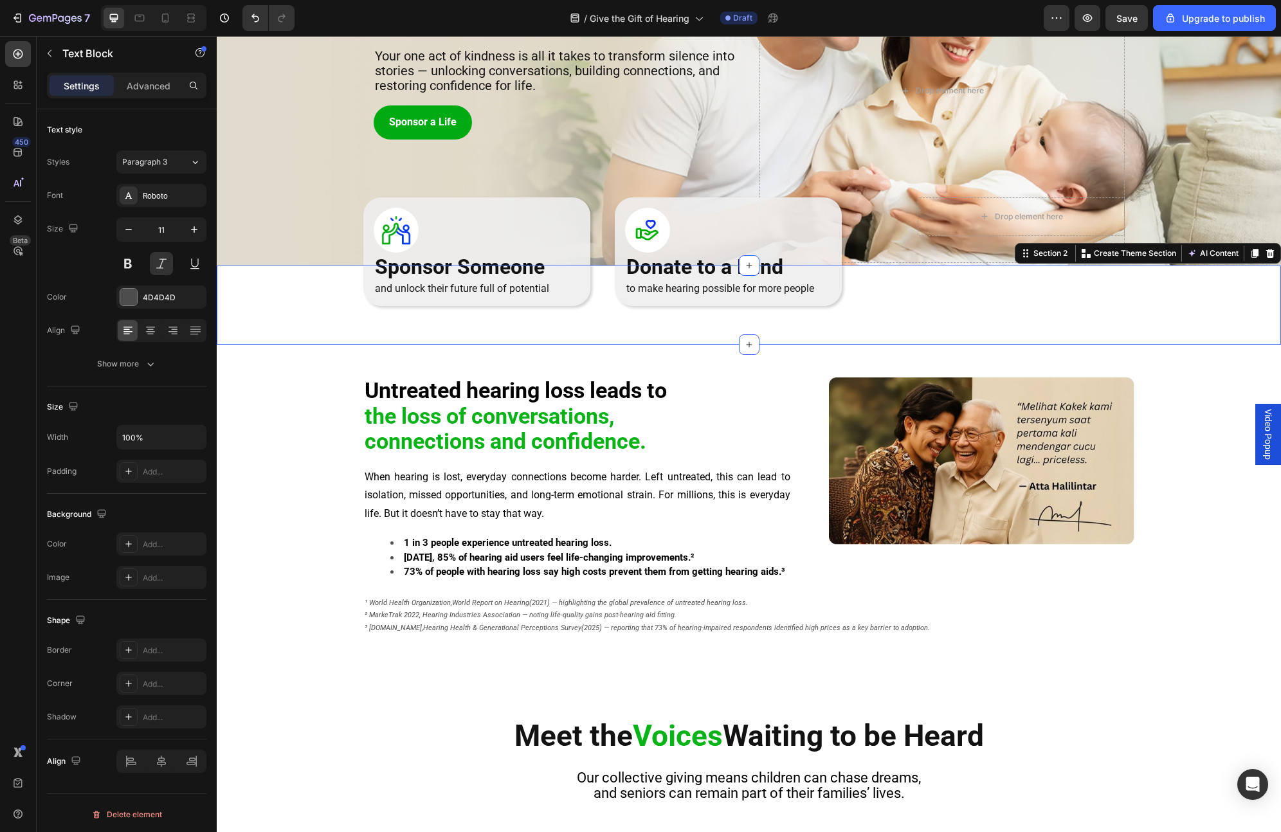
click at [322, 315] on div "Image Sponsor Someone Heading and unlock their future full of potential Text Bl…" at bounding box center [749, 305] width 1064 height 39
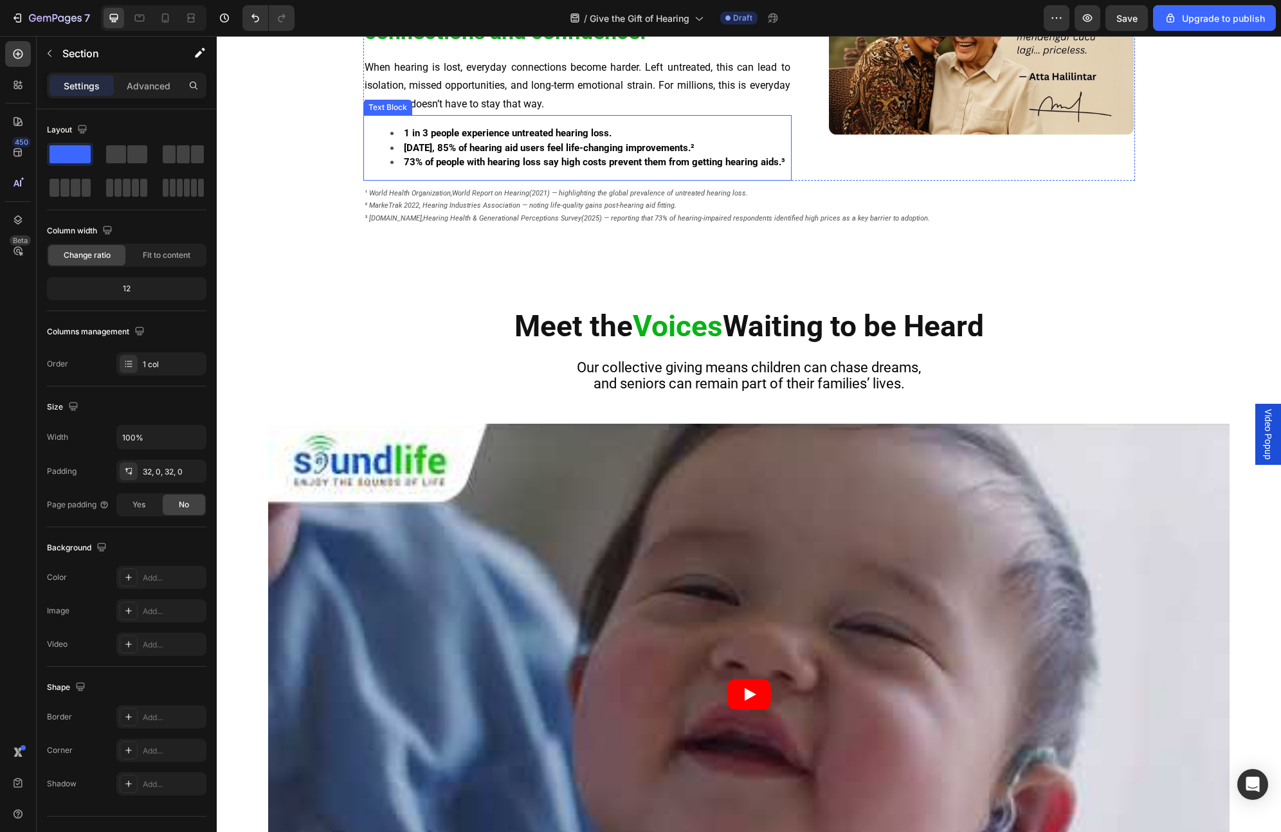
scroll to position [607, 0]
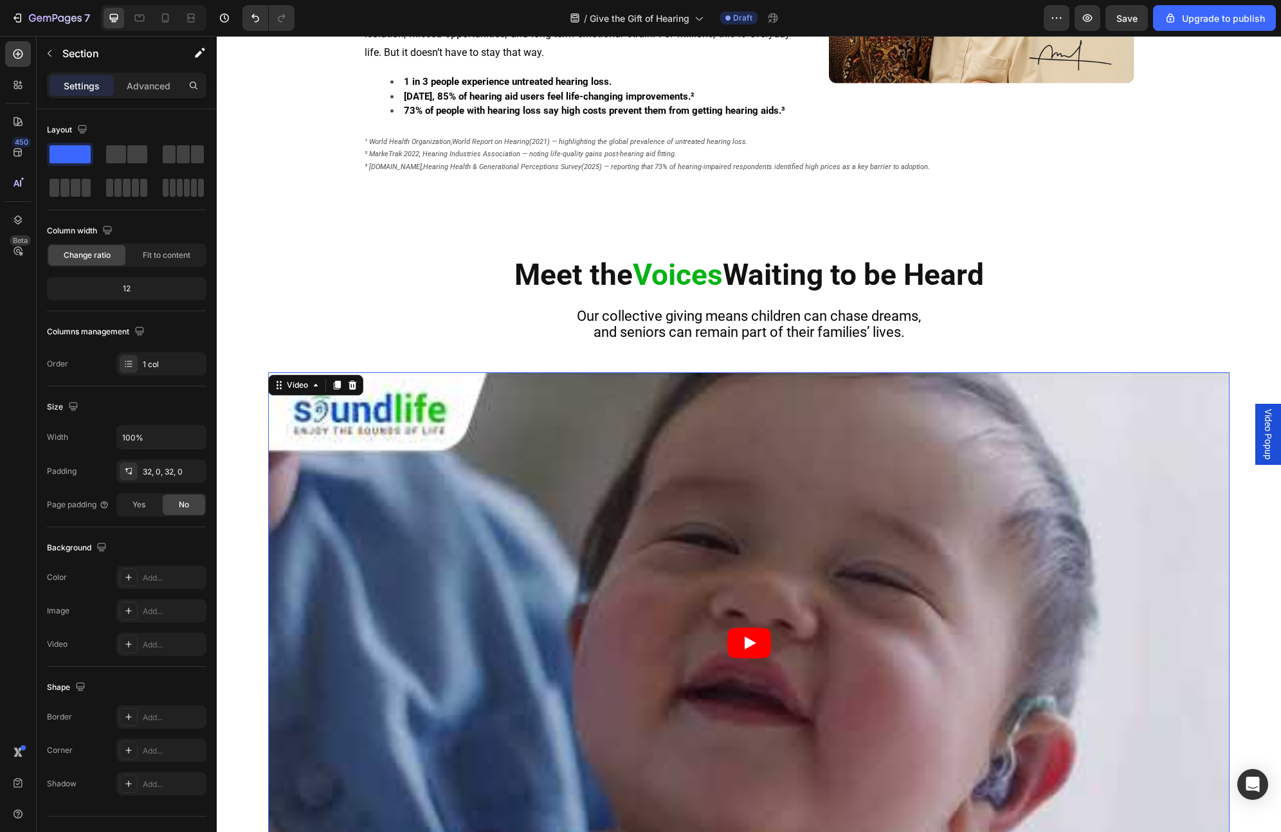
click at [385, 484] on article at bounding box center [749, 642] width 962 height 541
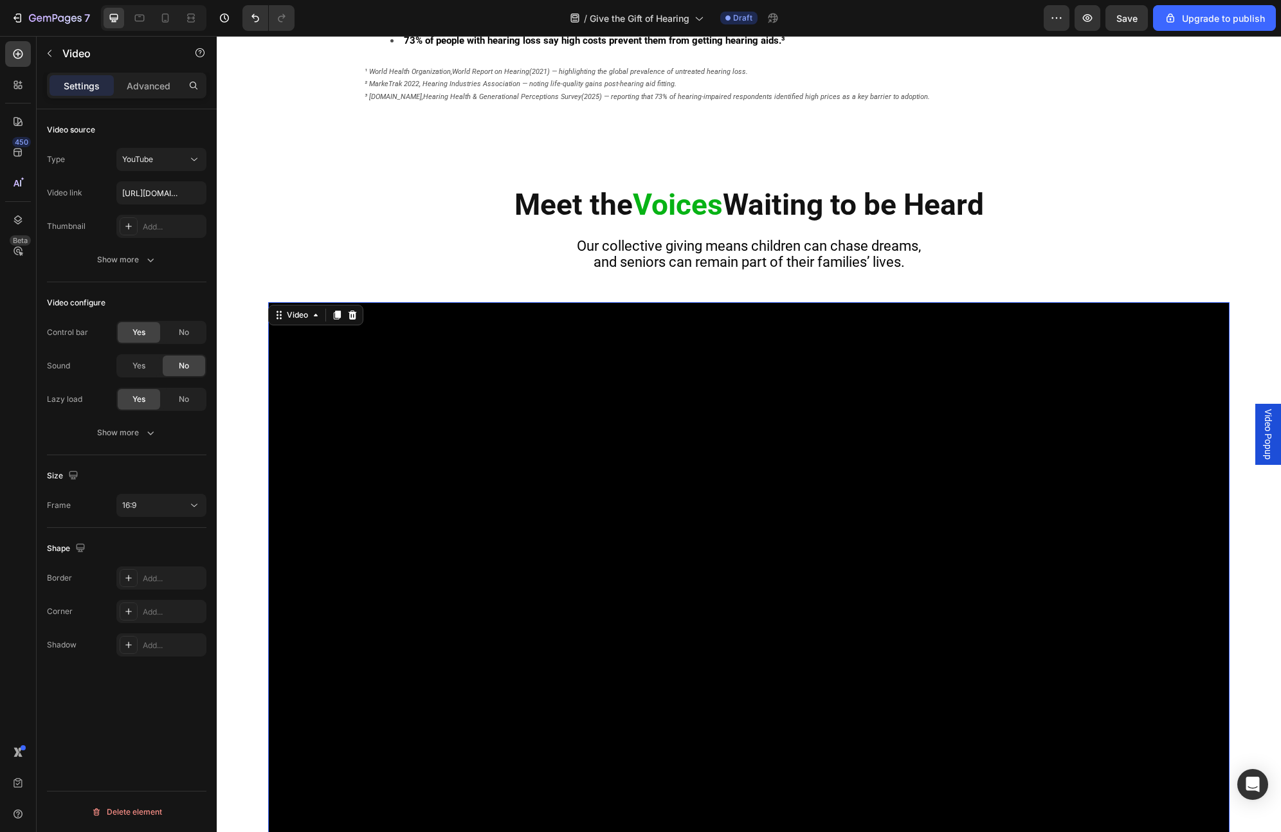
scroll to position [732, 0]
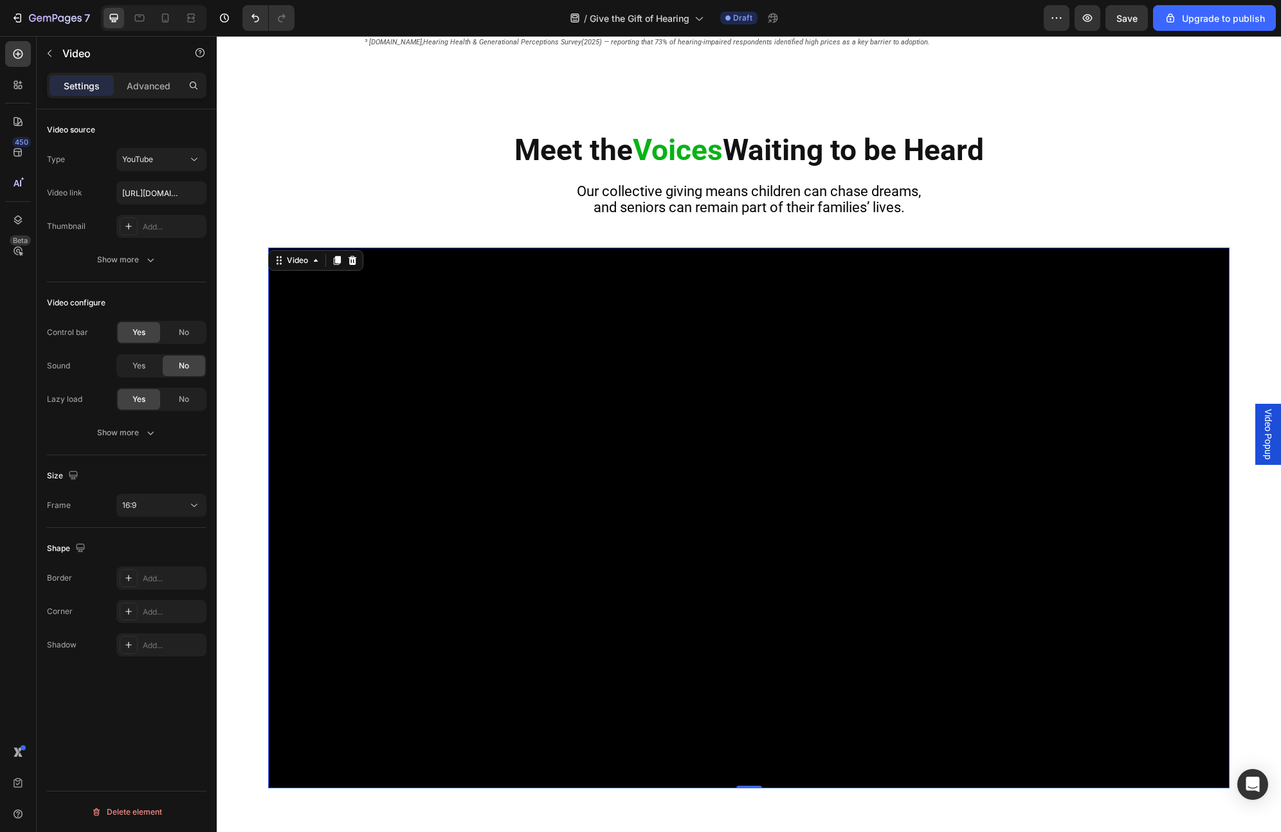
click at [147, 484] on div "Size Frame 16:9" at bounding box center [127, 491] width 160 height 73
click at [147, 484] on div "16:9" at bounding box center [155, 506] width 66 height 12
click at [147, 484] on p "3:2" at bounding box center [156, 563] width 68 height 12
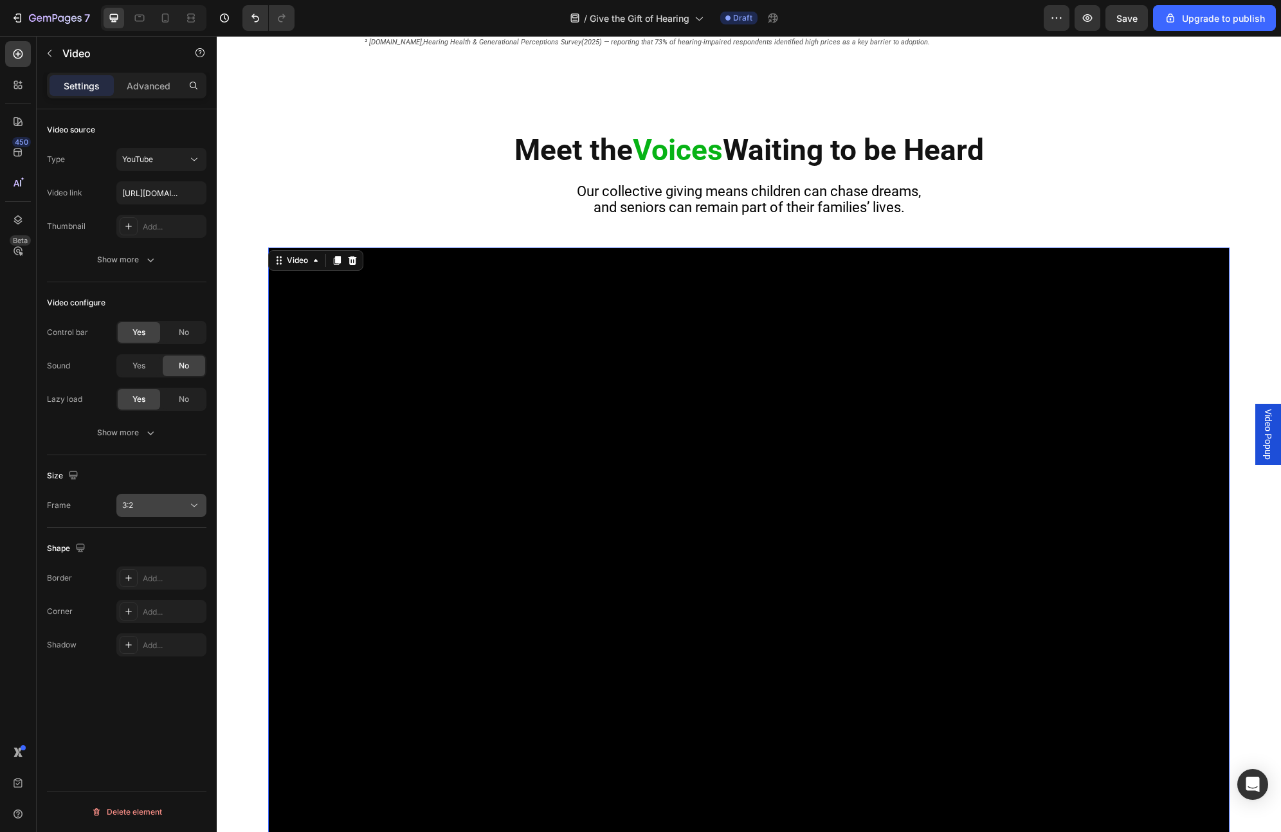
click at [160, 484] on div "3:2" at bounding box center [155, 506] width 66 height 12
click at [156, 484] on p "16:9" at bounding box center [156, 612] width 68 height 12
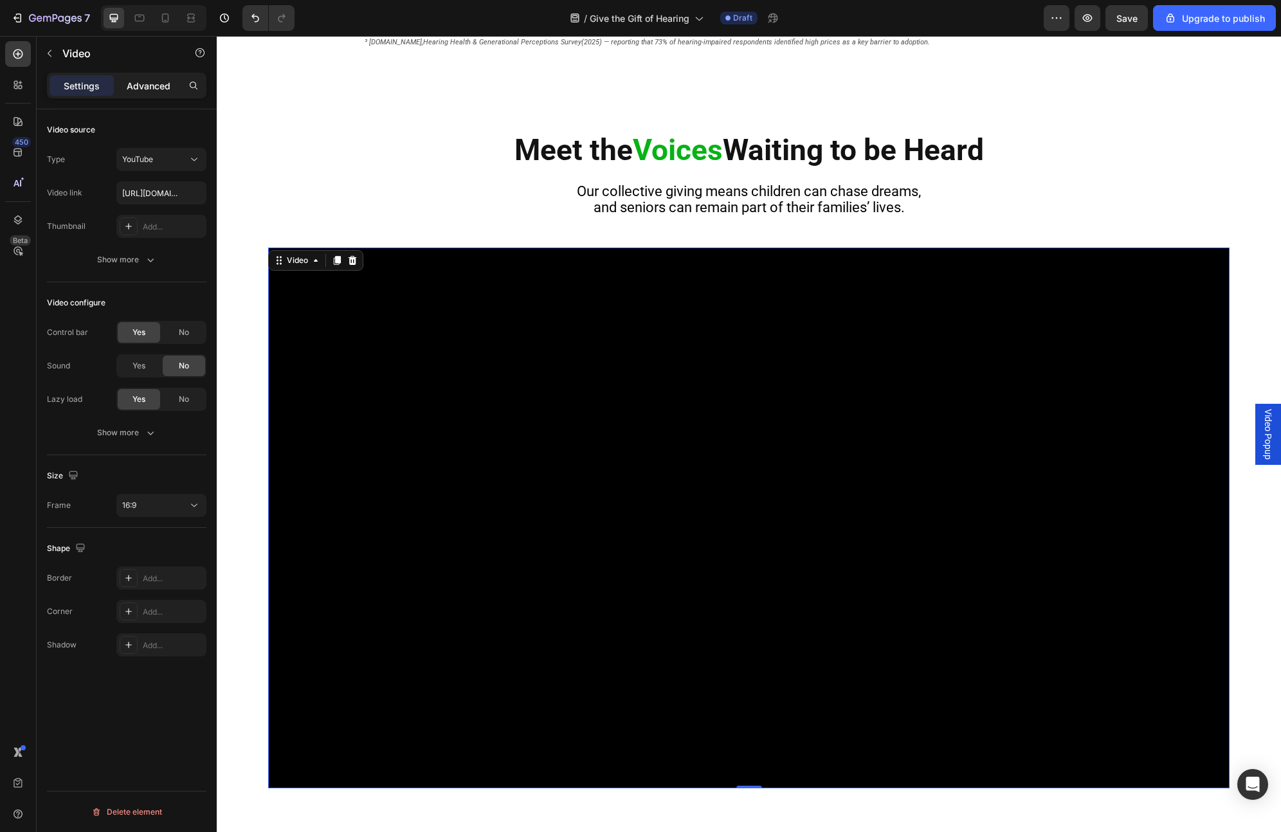
click at [141, 80] on p "Advanced" at bounding box center [149, 86] width 44 height 14
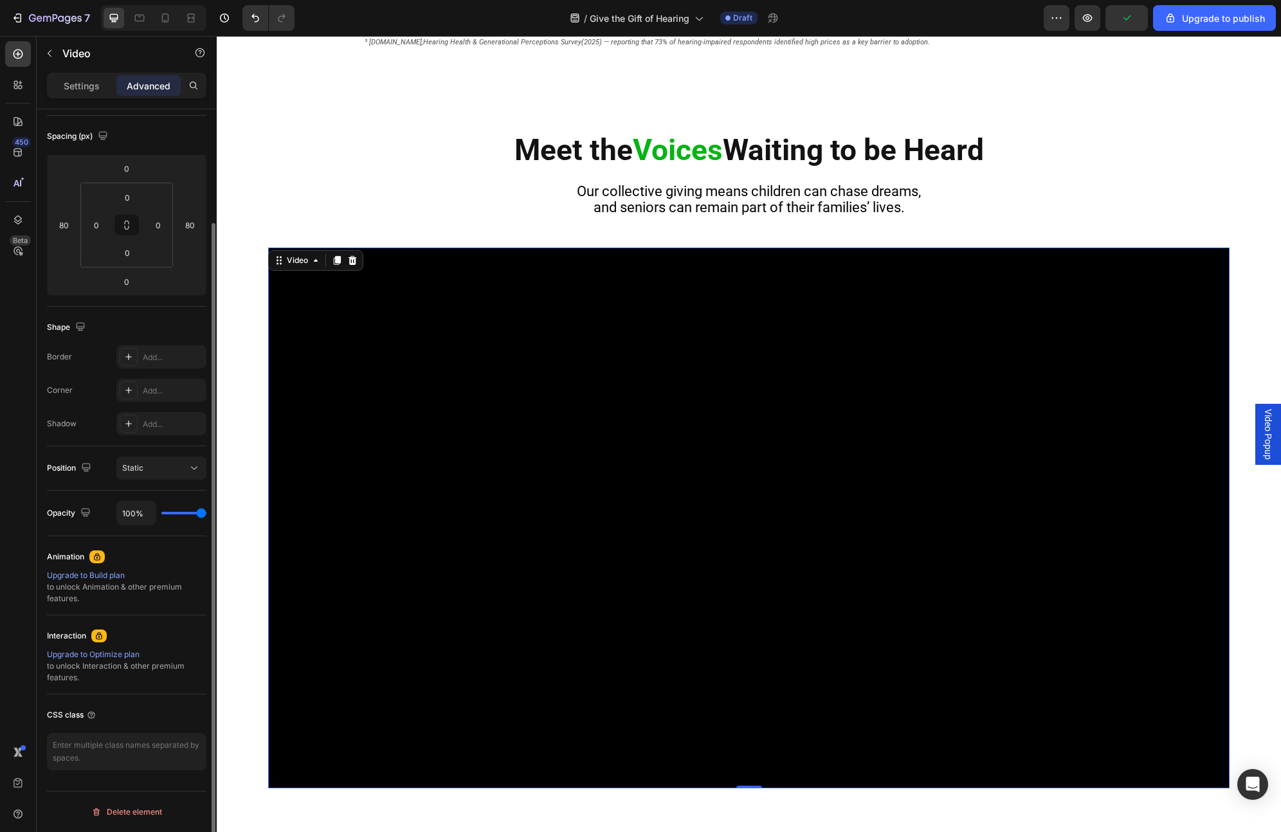
scroll to position [0, 0]
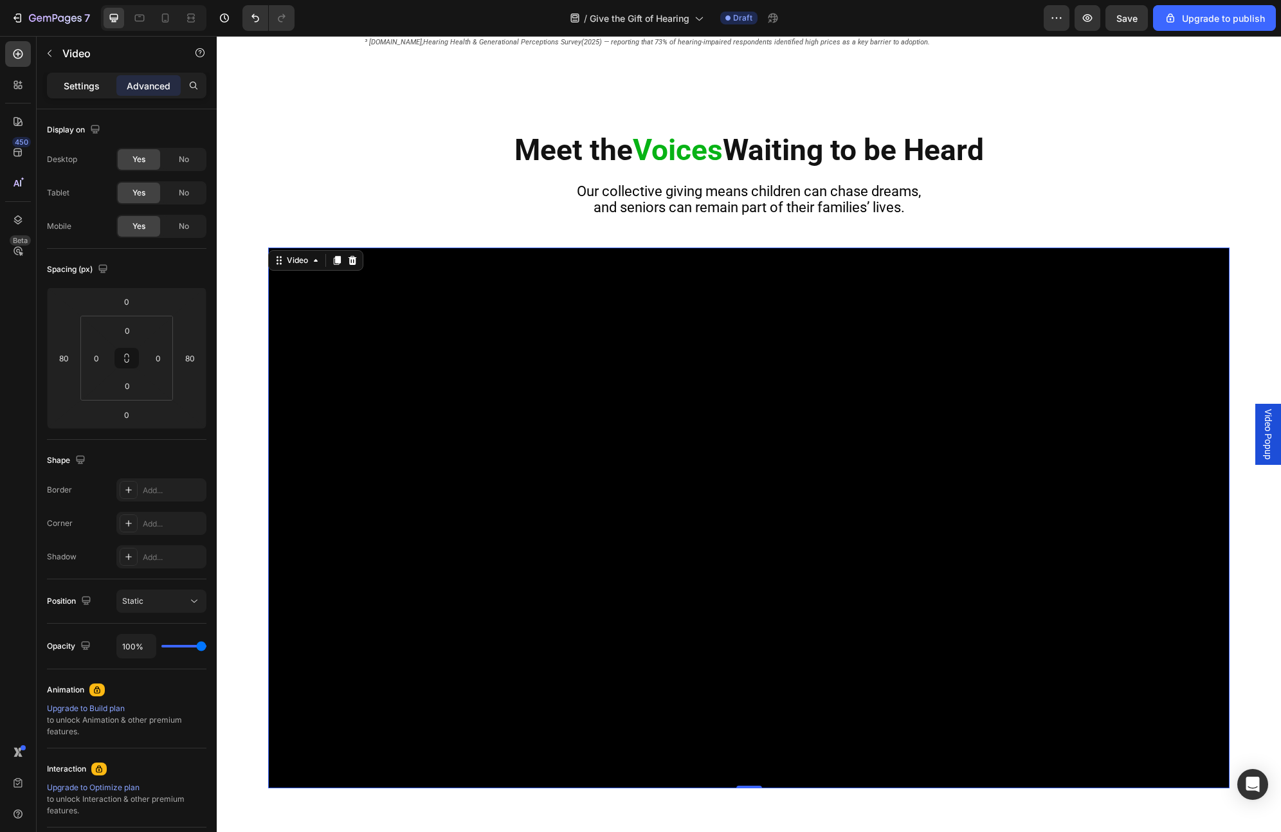
click at [85, 93] on div "Settings" at bounding box center [82, 85] width 64 height 21
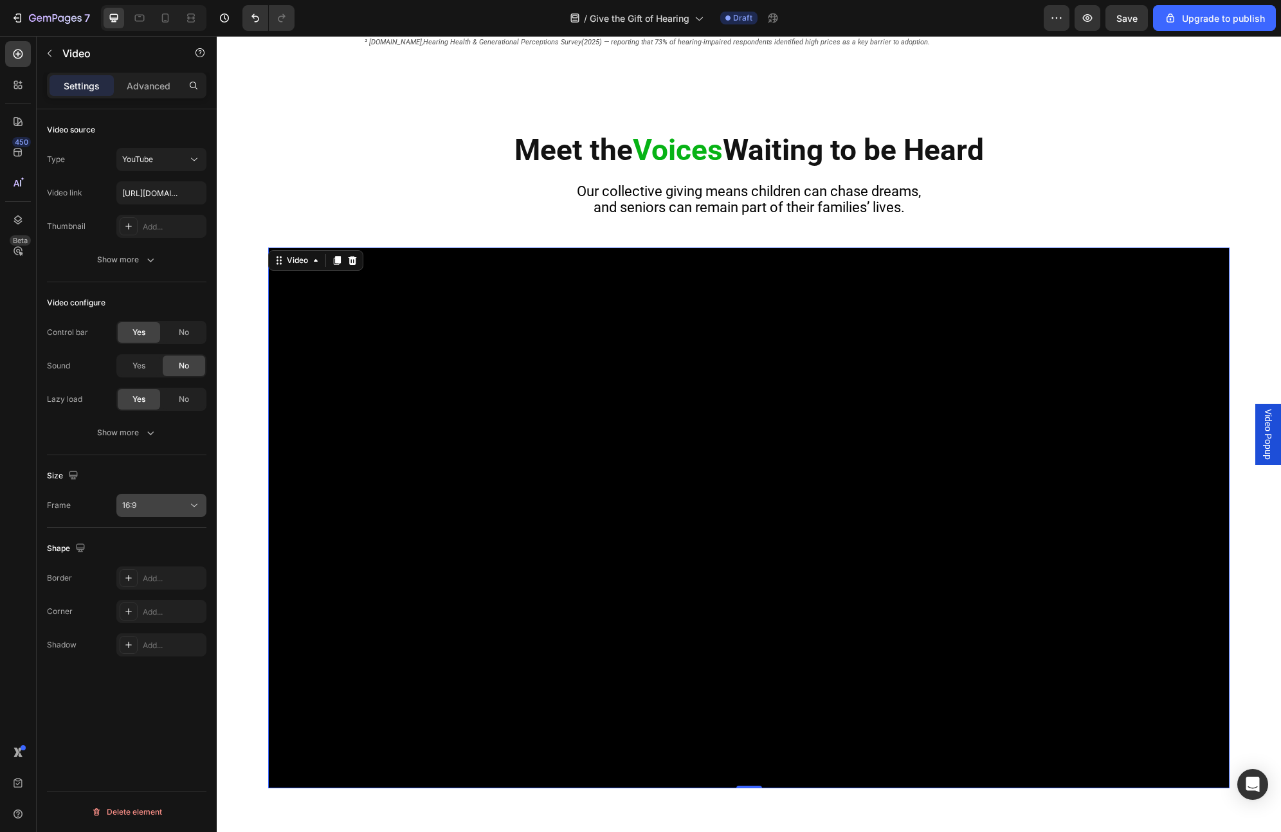
click at [167, 484] on div "16:9" at bounding box center [161, 505] width 78 height 13
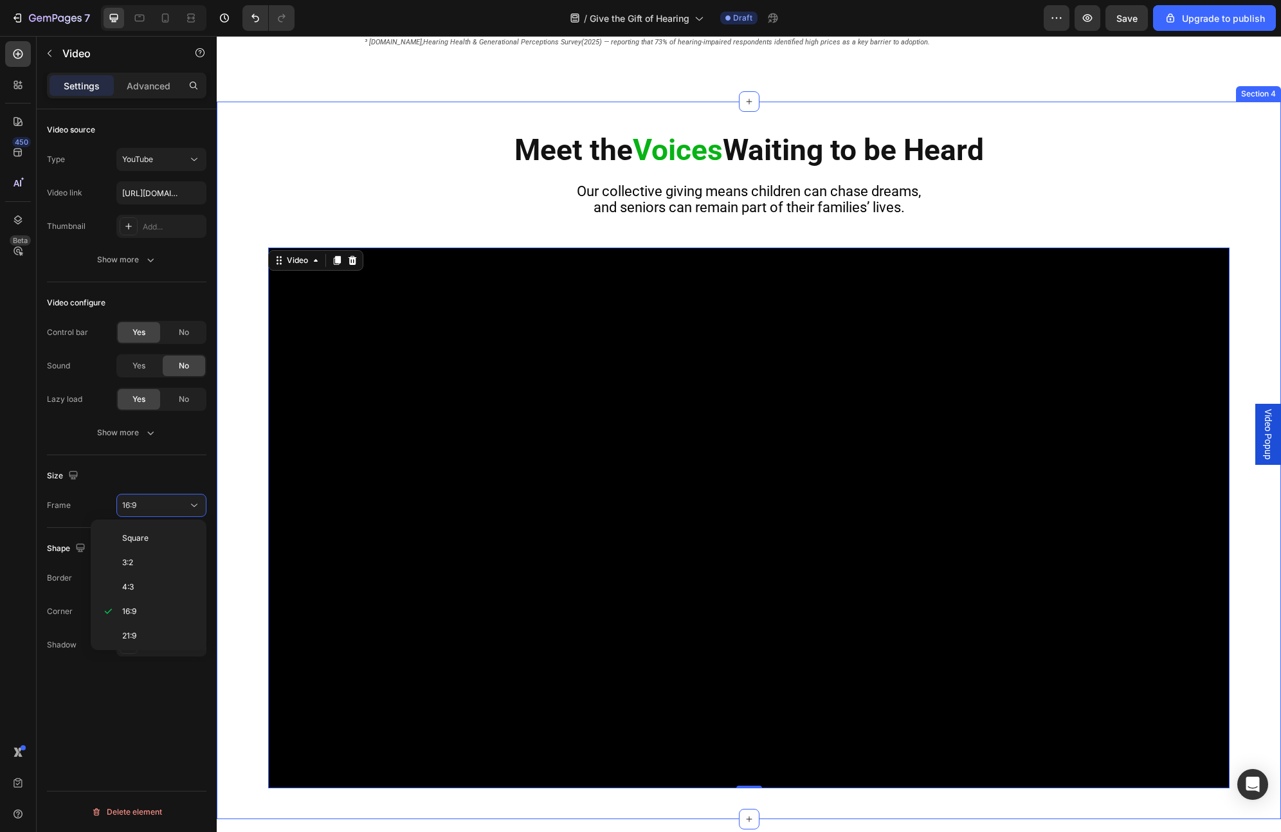
click at [377, 113] on div "Meet the Voices Waiting to be Heard Heading Our collective giving means childre…" at bounding box center [749, 461] width 1064 height 718
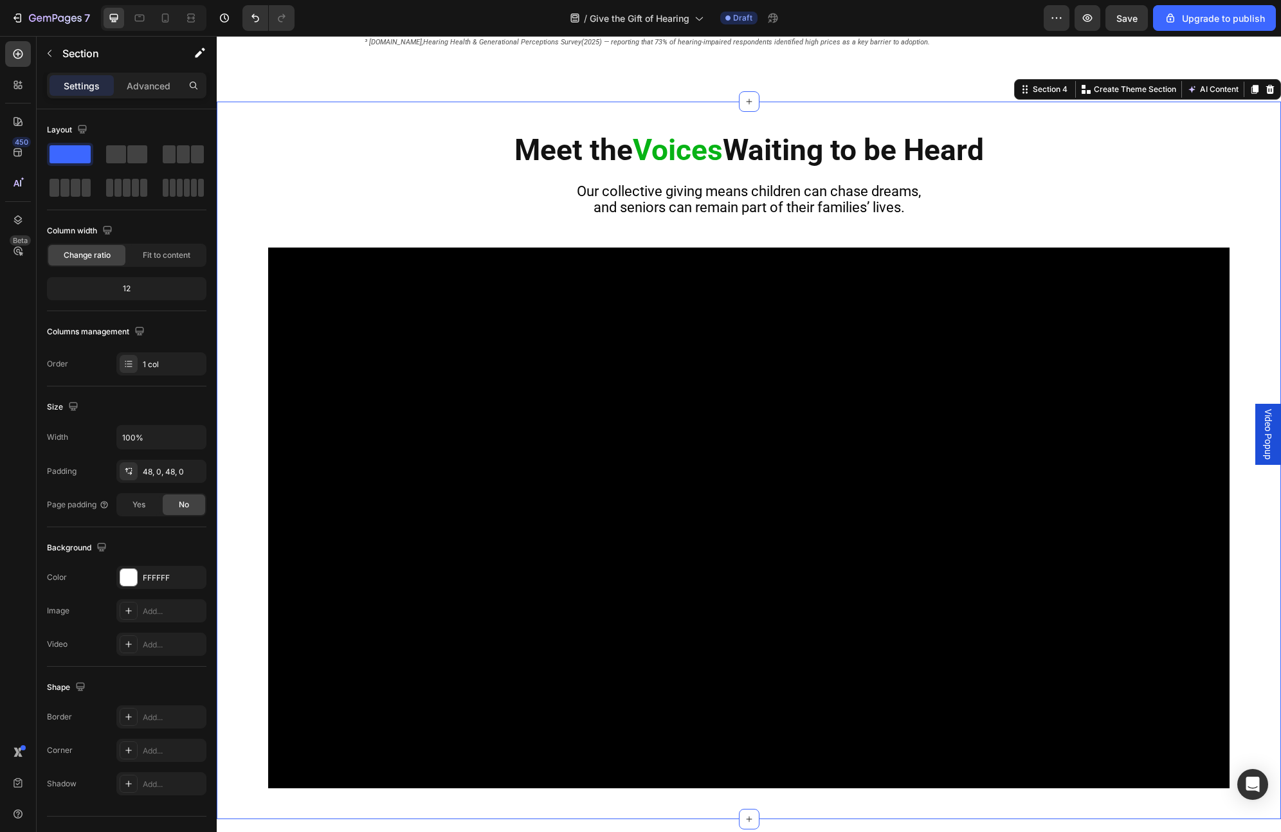
click at [417, 244] on div "Meet the Voices Waiting to be Heard Heading Our collective giving means childre…" at bounding box center [749, 460] width 1064 height 656
click at [152, 86] on p "Advanced" at bounding box center [149, 86] width 44 height 14
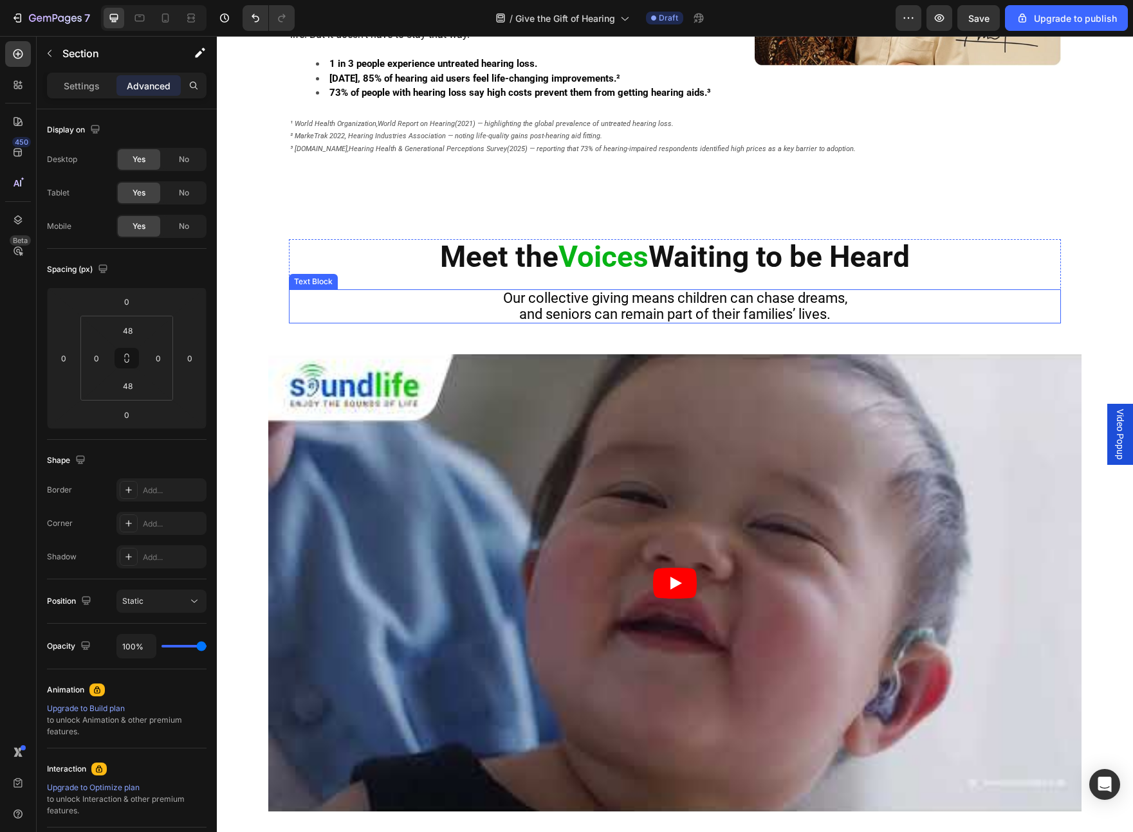
scroll to position [792, 0]
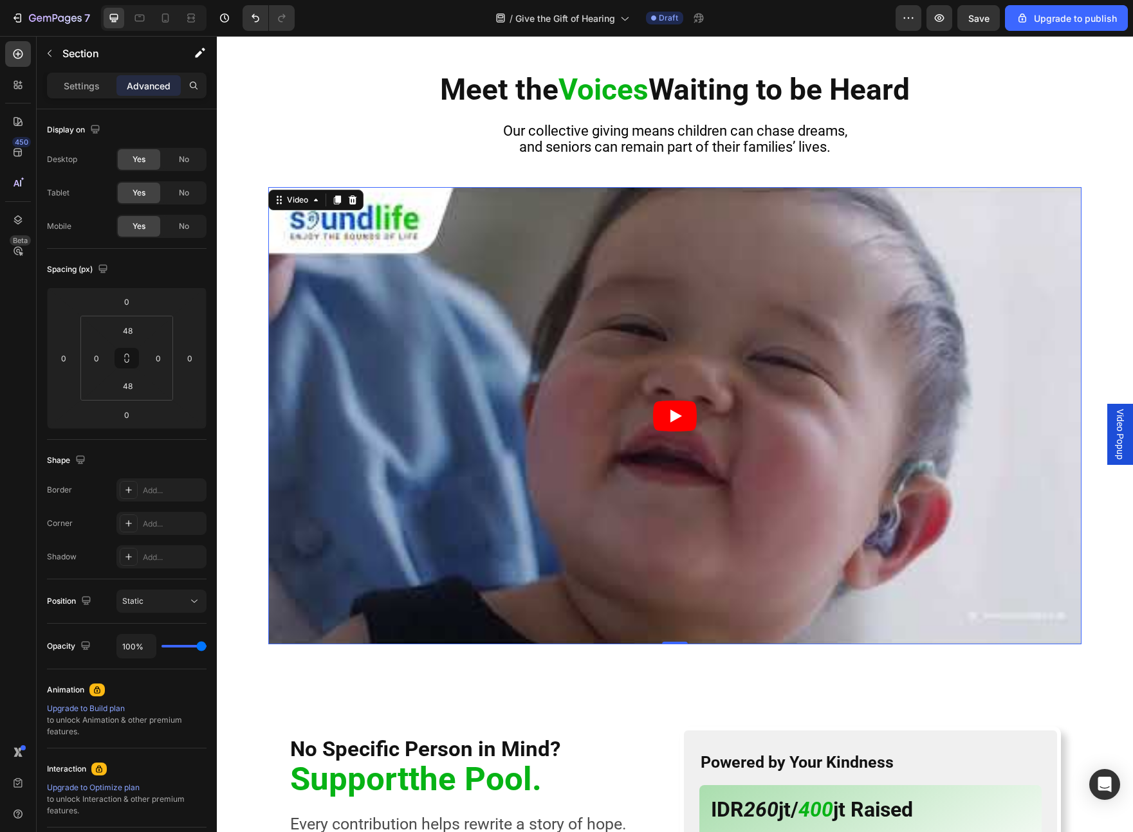
click at [539, 258] on article at bounding box center [674, 415] width 813 height 457
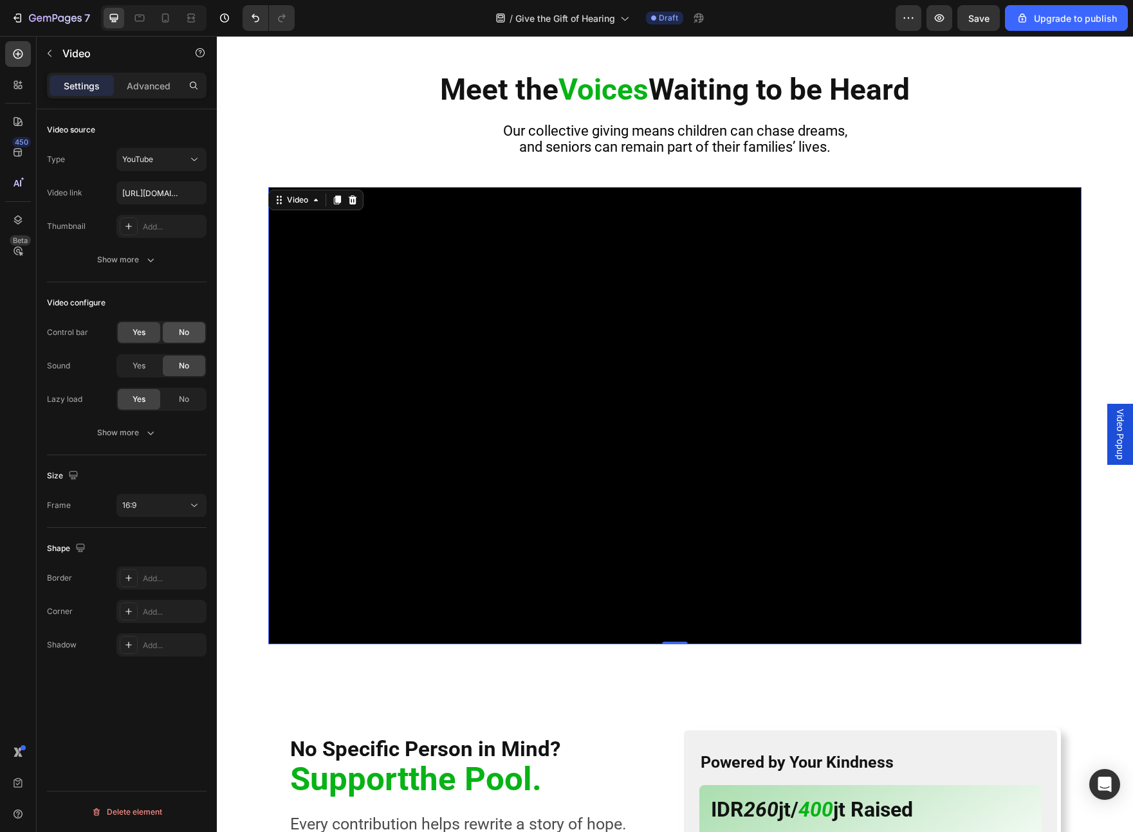
click at [187, 334] on span "No" at bounding box center [184, 333] width 10 height 12
click at [172, 399] on div "No" at bounding box center [184, 399] width 42 height 21
click at [150, 428] on icon "button" at bounding box center [150, 432] width 13 height 13
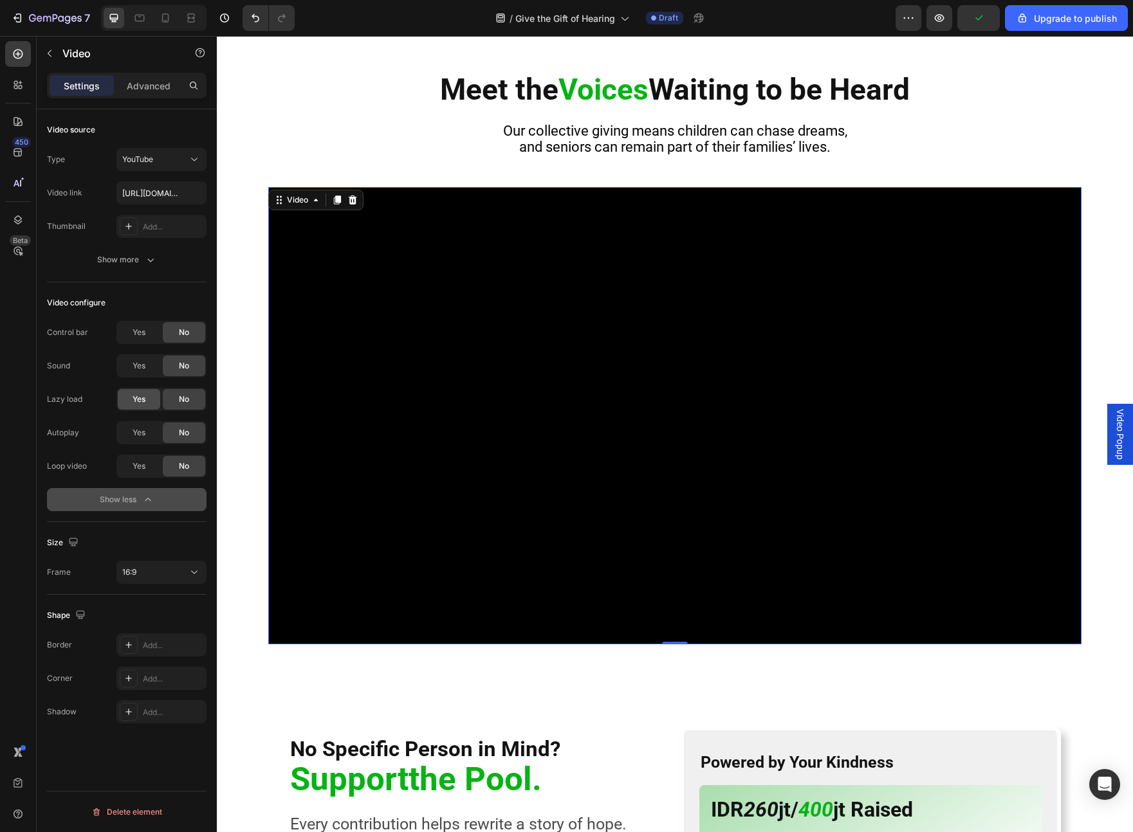
click at [127, 401] on div "Yes" at bounding box center [139, 399] width 42 height 21
click at [136, 337] on span "Yes" at bounding box center [138, 333] width 13 height 12
click at [189, 325] on div "No" at bounding box center [184, 332] width 42 height 21
click at [187, 398] on span "No" at bounding box center [184, 400] width 10 height 12
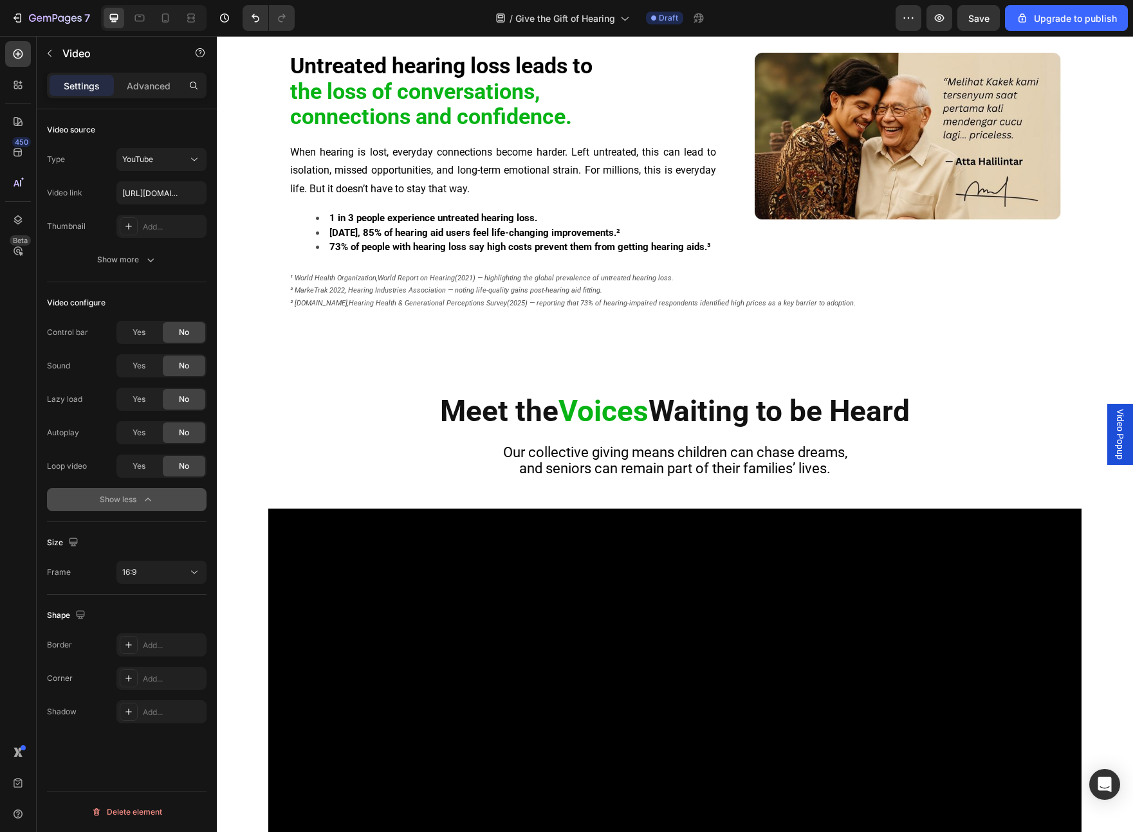
scroll to position [873, 0]
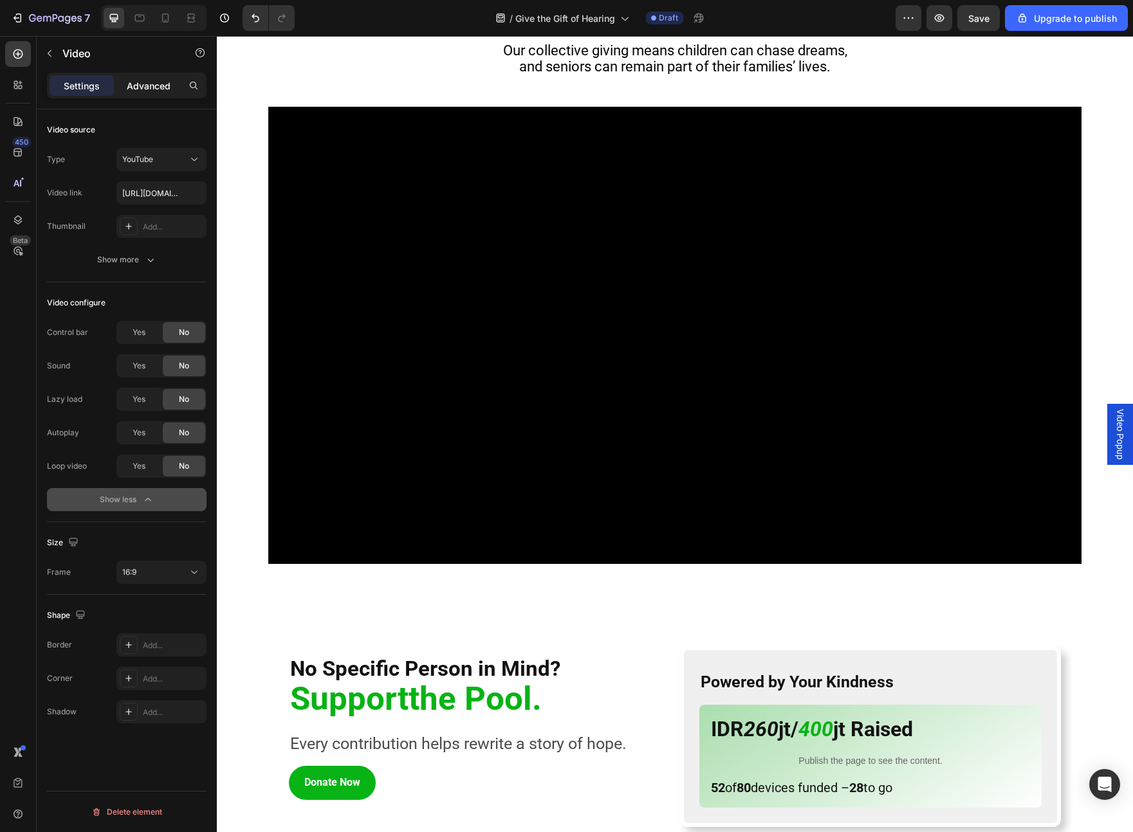
click at [161, 89] on p "Advanced" at bounding box center [149, 86] width 44 height 14
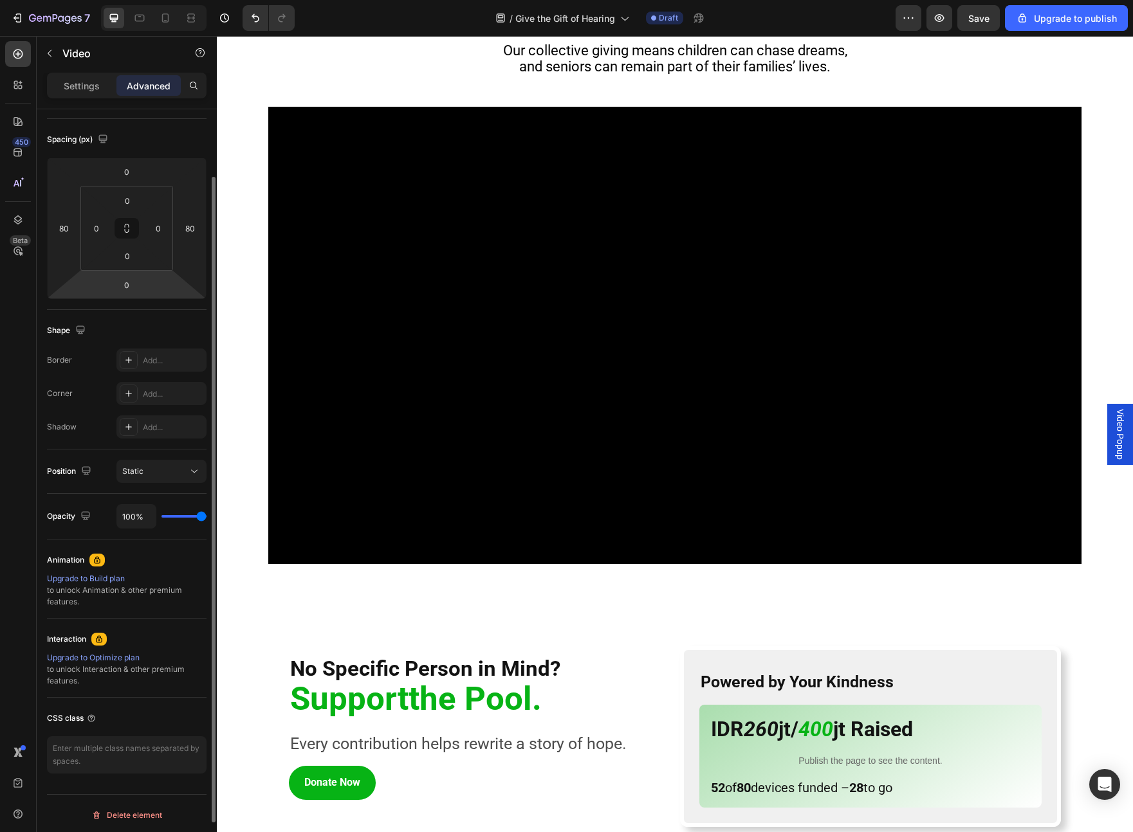
scroll to position [133, 0]
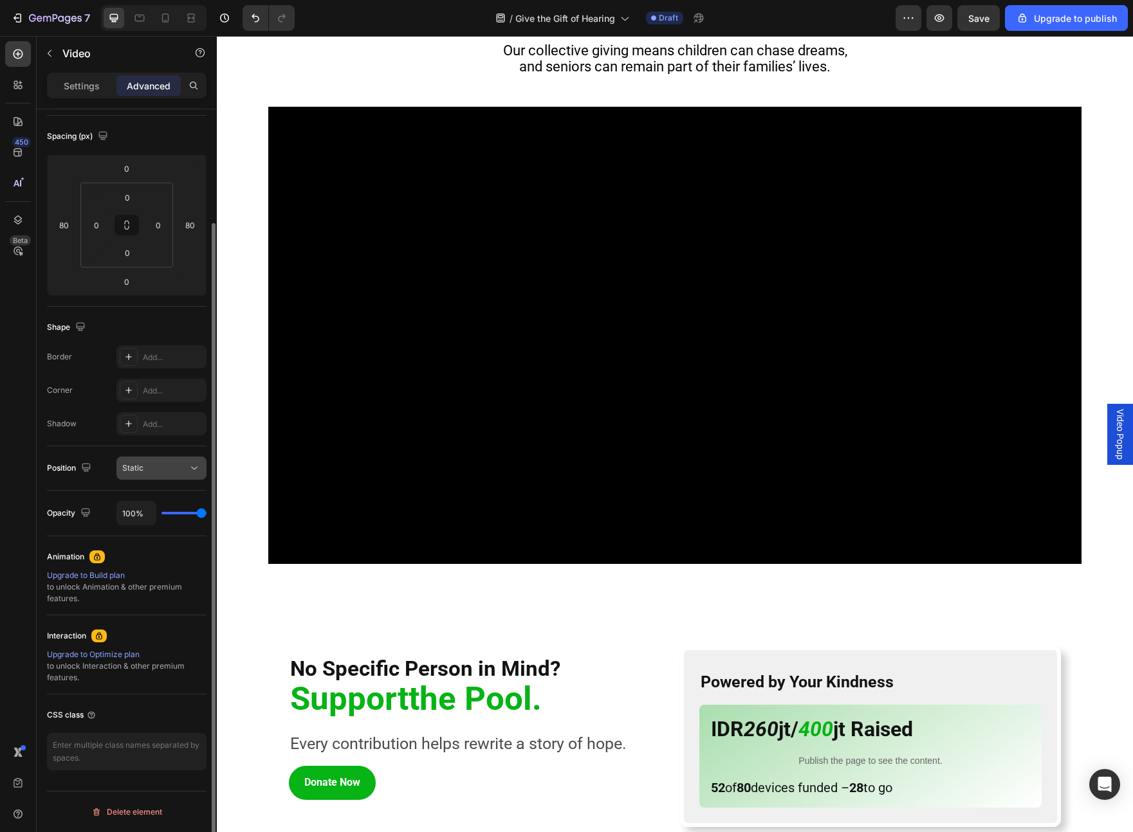
click at [180, 475] on button "Static" at bounding box center [161, 468] width 90 height 23
click at [181, 472] on div "Static" at bounding box center [155, 468] width 66 height 12
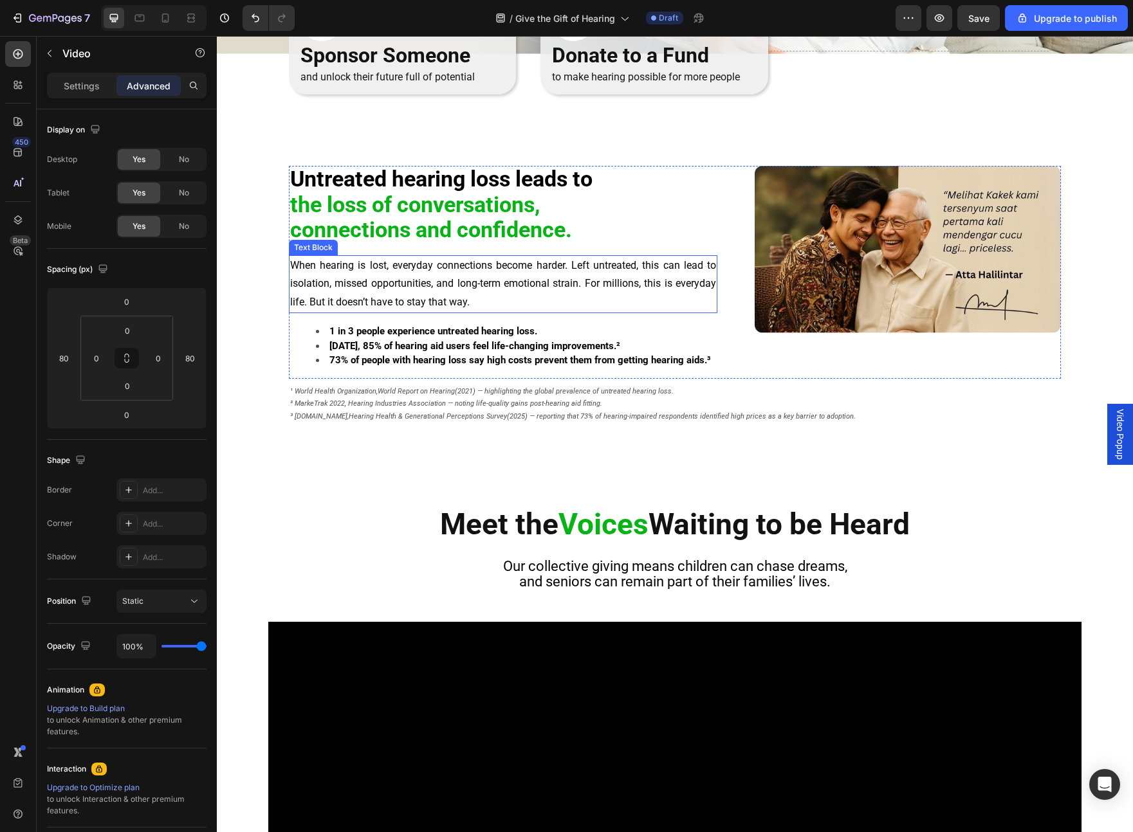
scroll to position [363, 0]
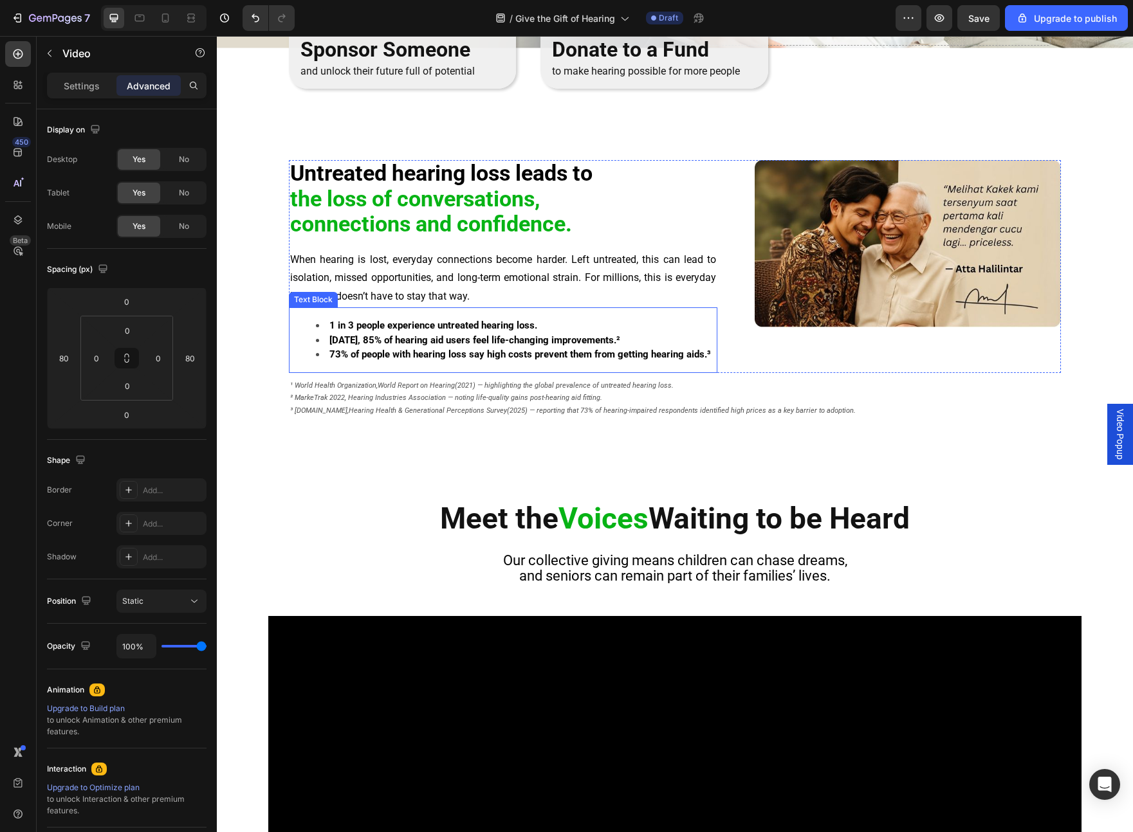
click at [620, 339] on strong "Within 3 months, 85% of hearing aid users feel life-changing improvements.²" at bounding box center [474, 340] width 291 height 12
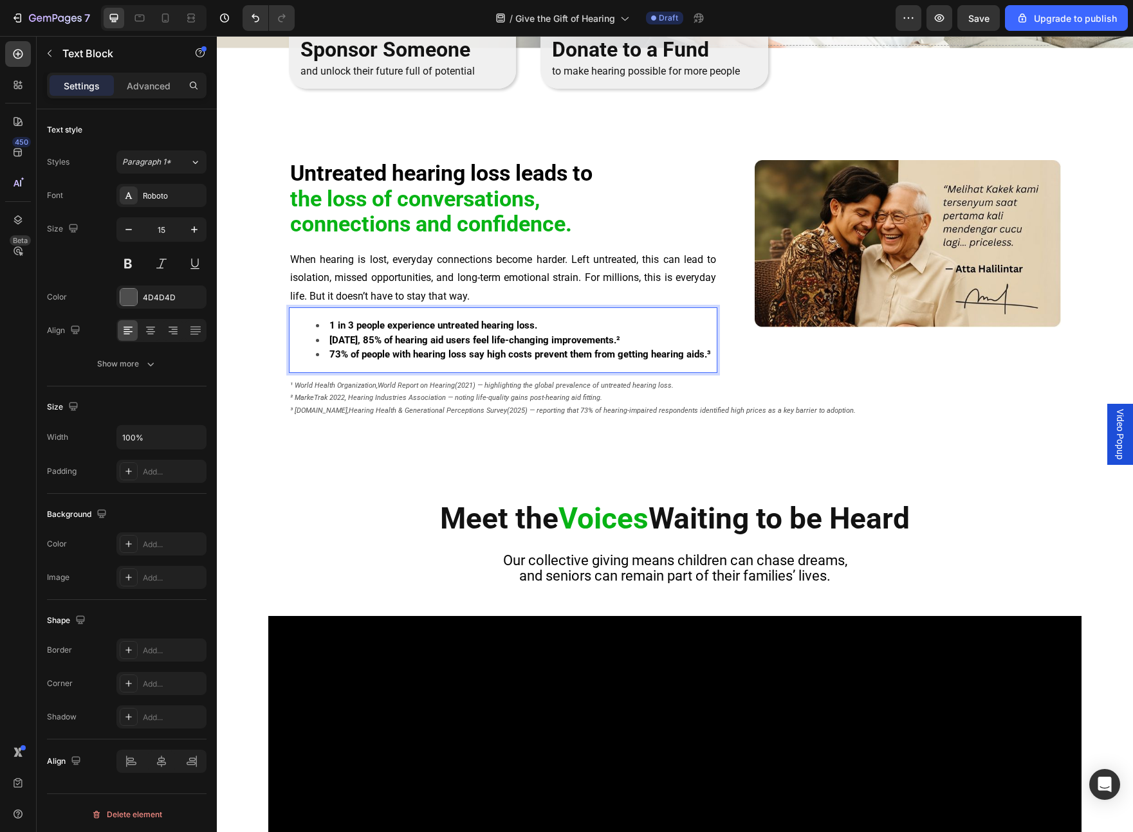
click at [620, 341] on strong "Within 3 months, 85% of hearing aid users feel life-changing improvements.²" at bounding box center [474, 340] width 291 height 12
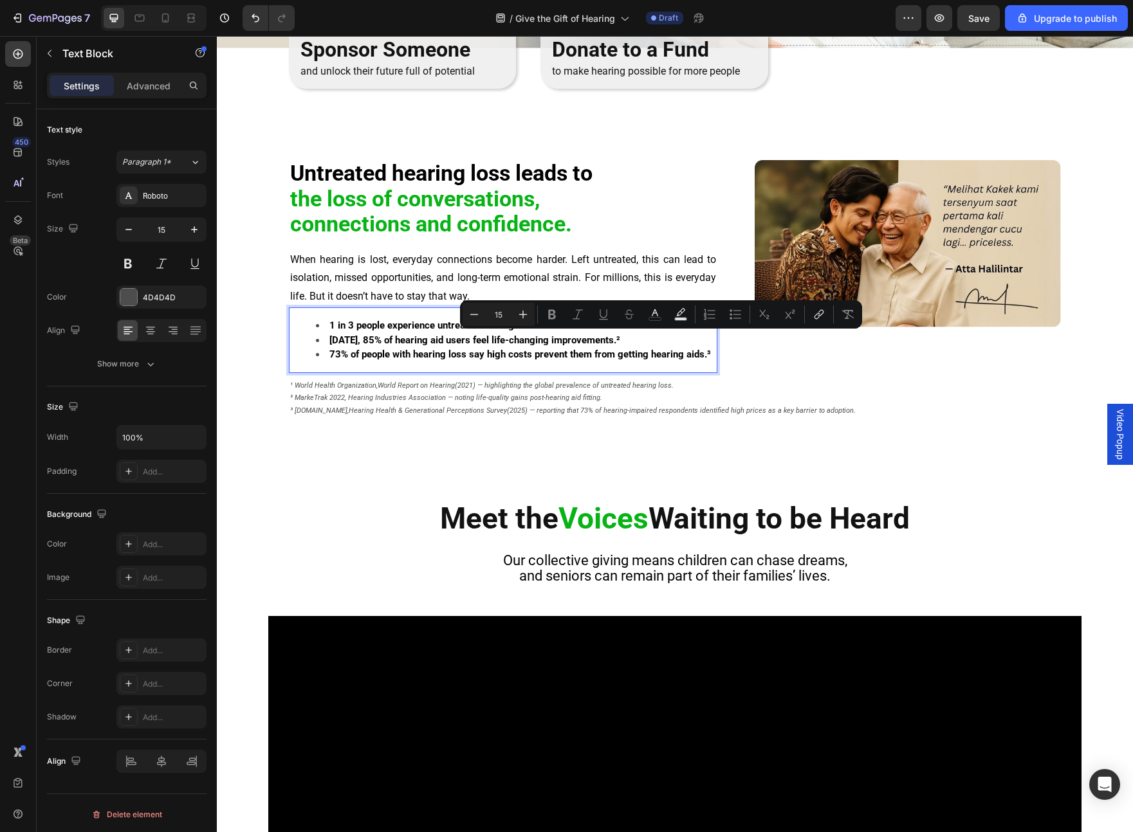
click at [620, 340] on strong "Within 3 months, 85% of hearing aid users feel life-changing improvements.²" at bounding box center [474, 340] width 291 height 12
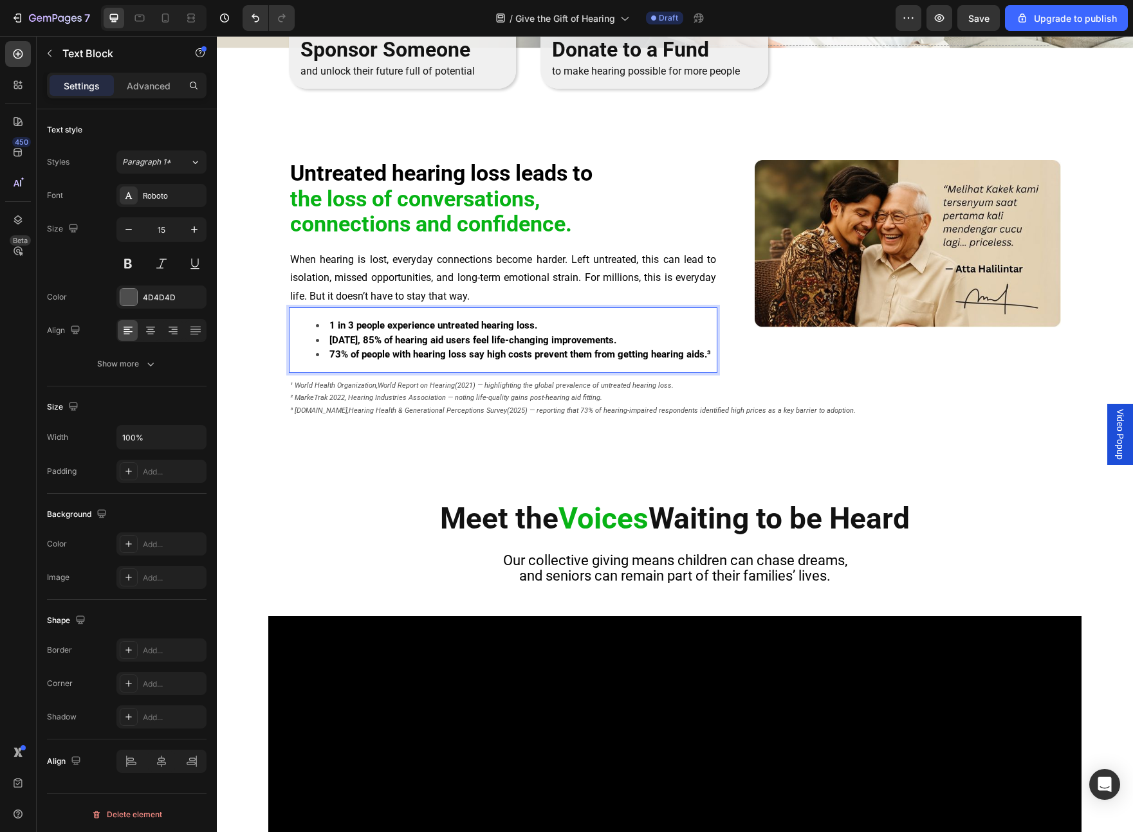
click at [709, 353] on li "73% of people with hearing loss say high costs prevent them from getting hearin…" at bounding box center [516, 354] width 400 height 15
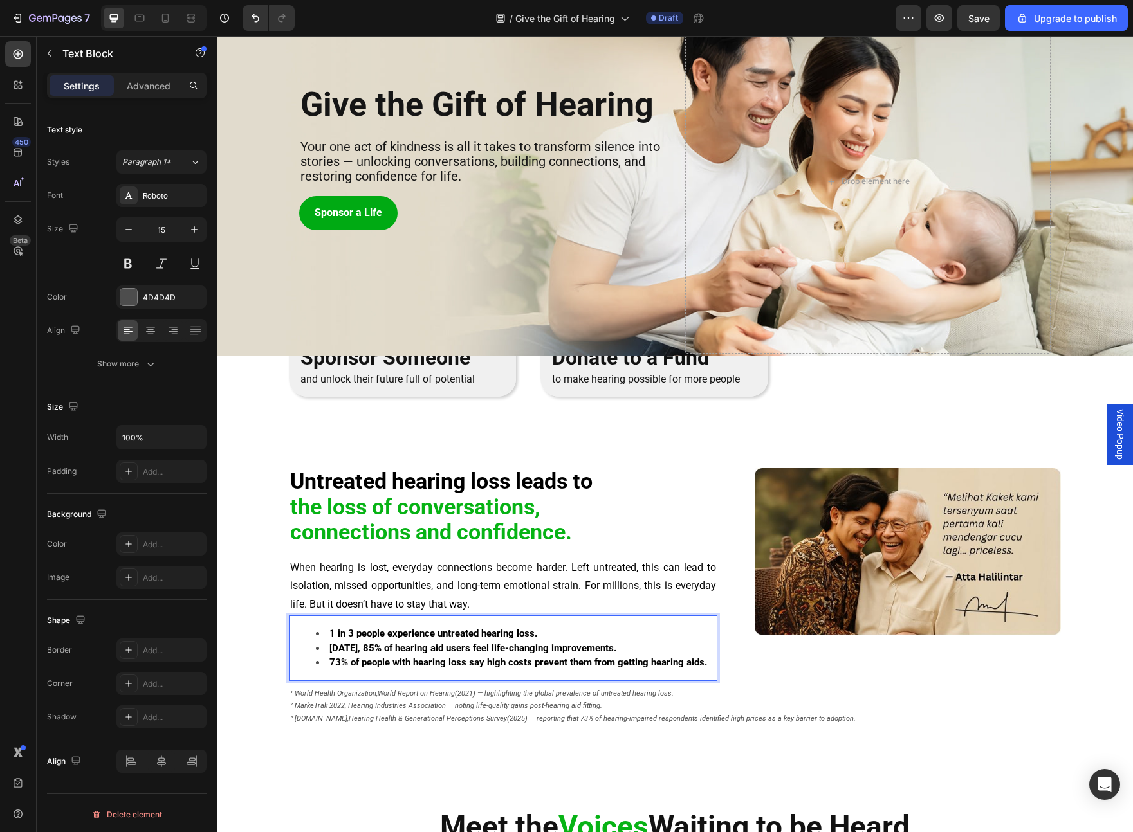
scroll to position [0, 0]
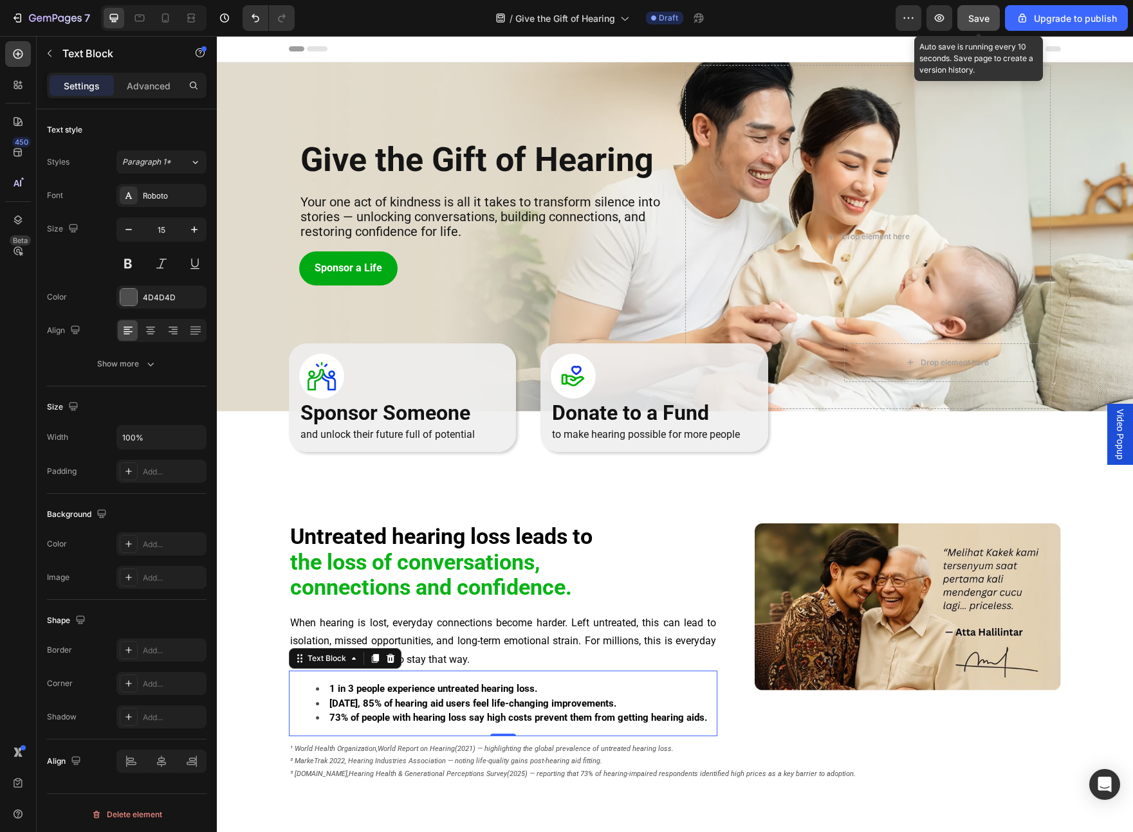
click at [926, 17] on span "Save" at bounding box center [978, 18] width 21 height 11
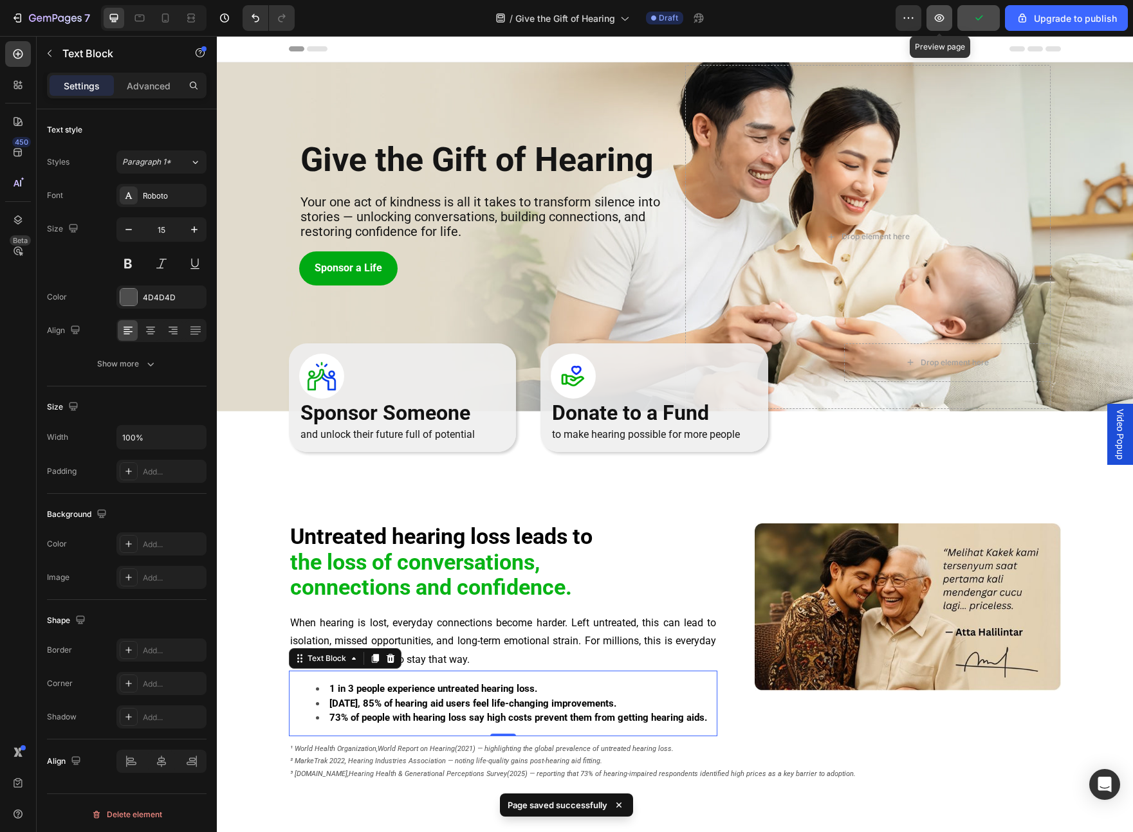
click at [926, 20] on icon "button" at bounding box center [939, 18] width 13 height 13
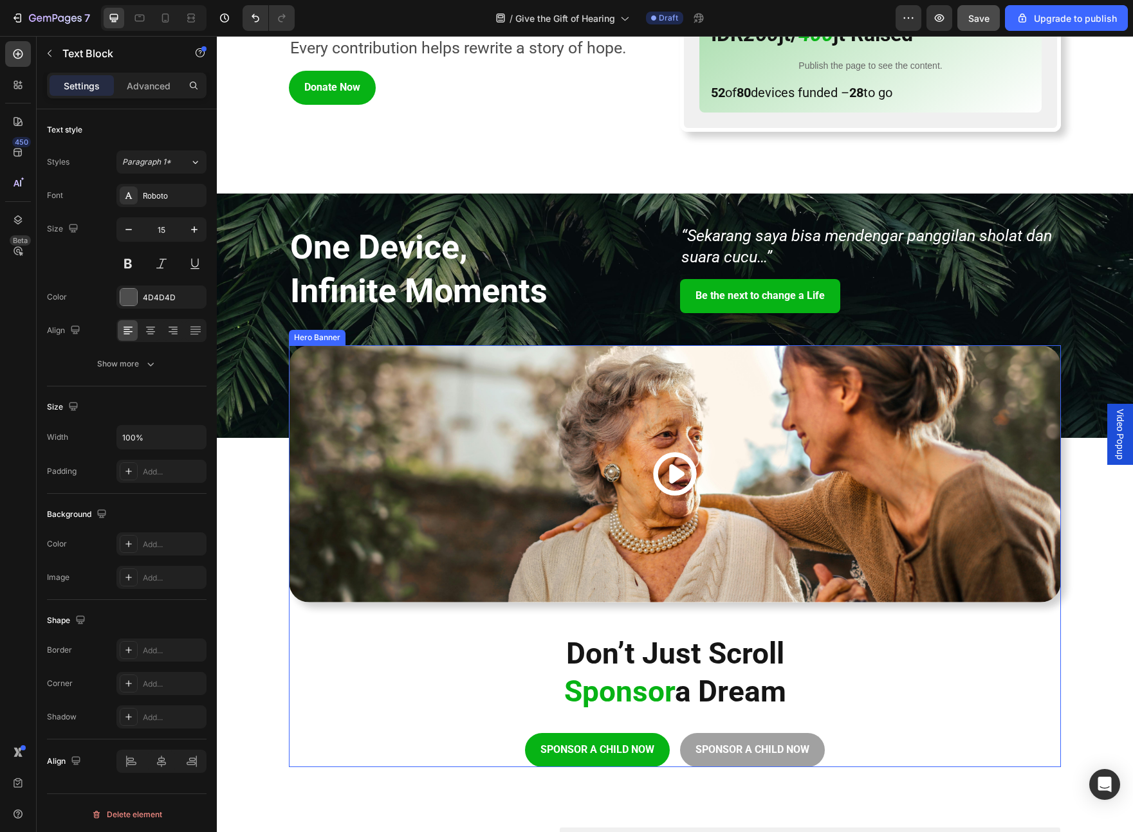
scroll to position [1577, 0]
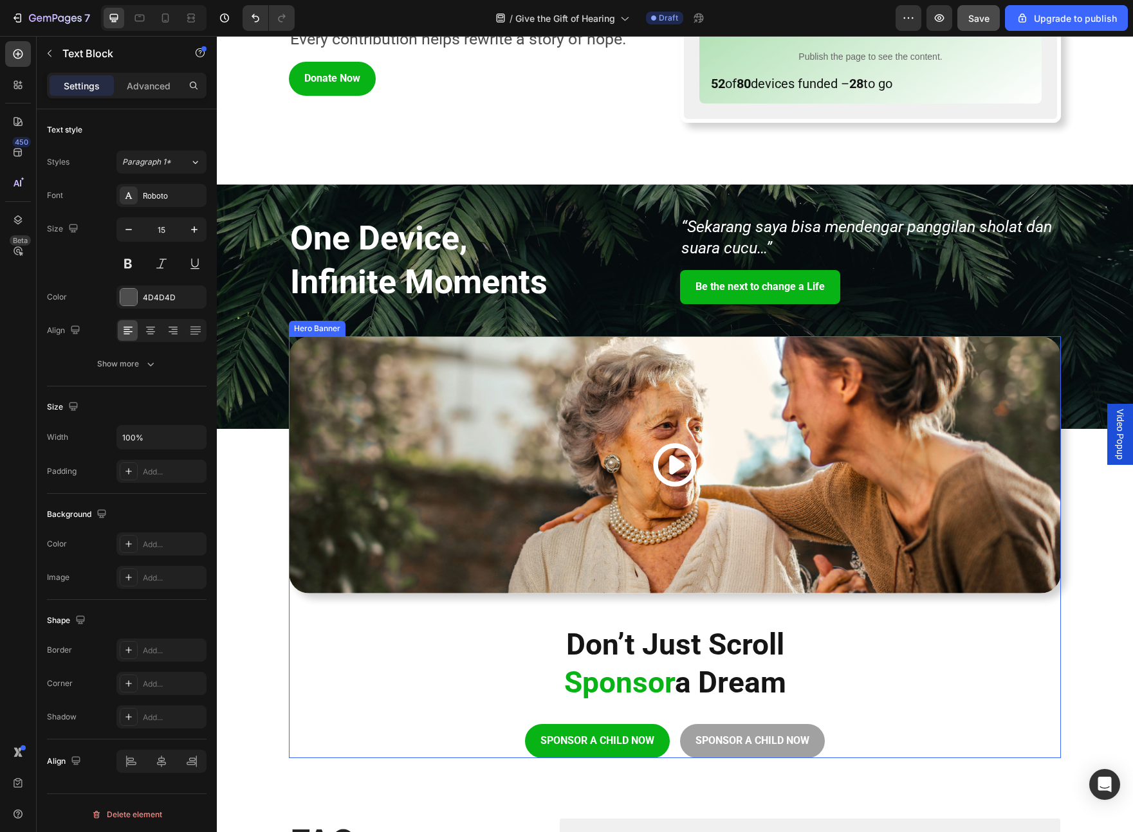
click at [544, 484] on div "Background Image" at bounding box center [675, 464] width 772 height 257
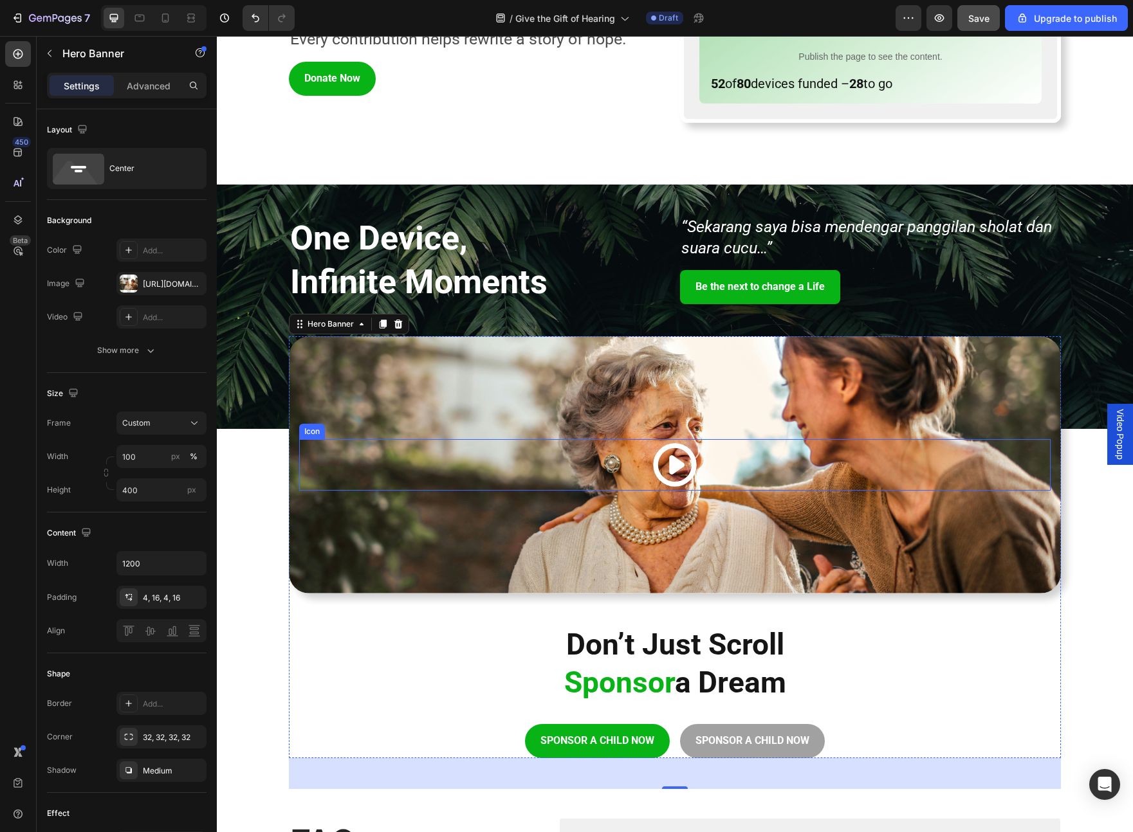
click at [673, 466] on icon at bounding box center [675, 465] width 44 height 44
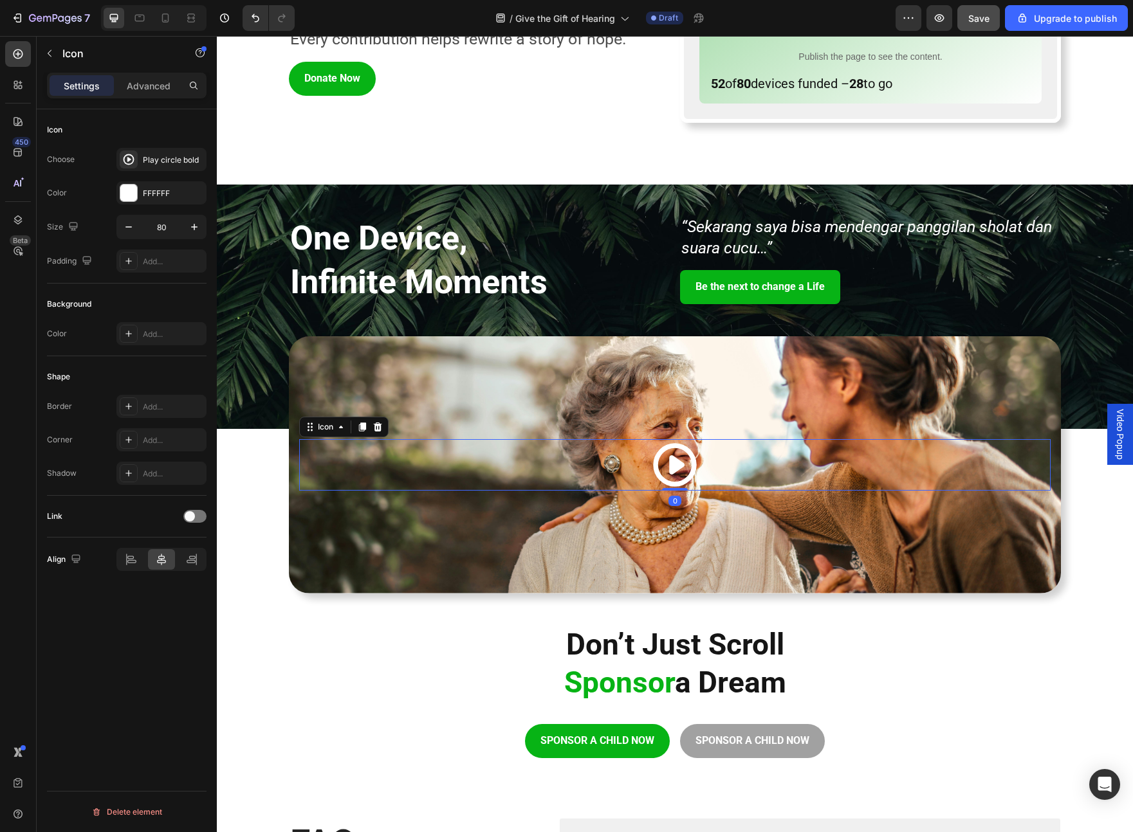
click at [672, 458] on icon at bounding box center [675, 465] width 44 height 44
click at [642, 398] on div "Background Image" at bounding box center [675, 464] width 772 height 257
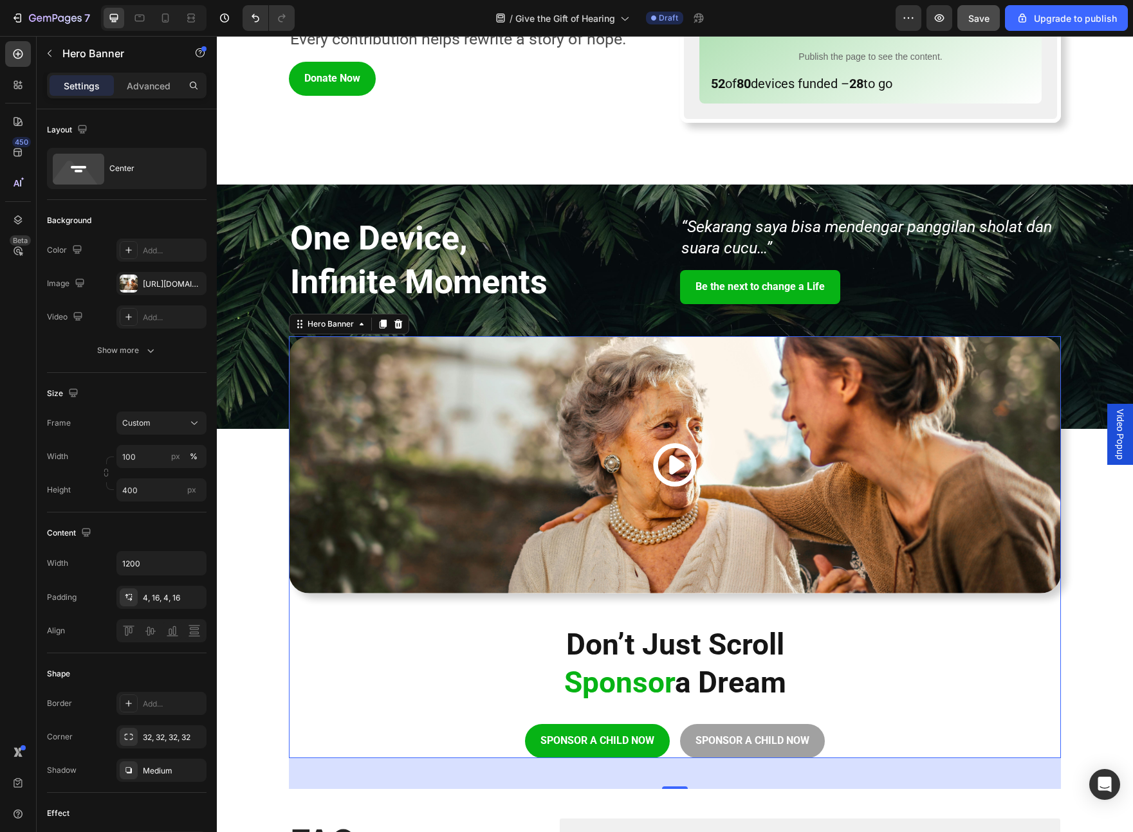
click at [648, 484] on div "Background Image" at bounding box center [675, 464] width 772 height 257
click at [675, 462] on icon at bounding box center [675, 465] width 44 height 44
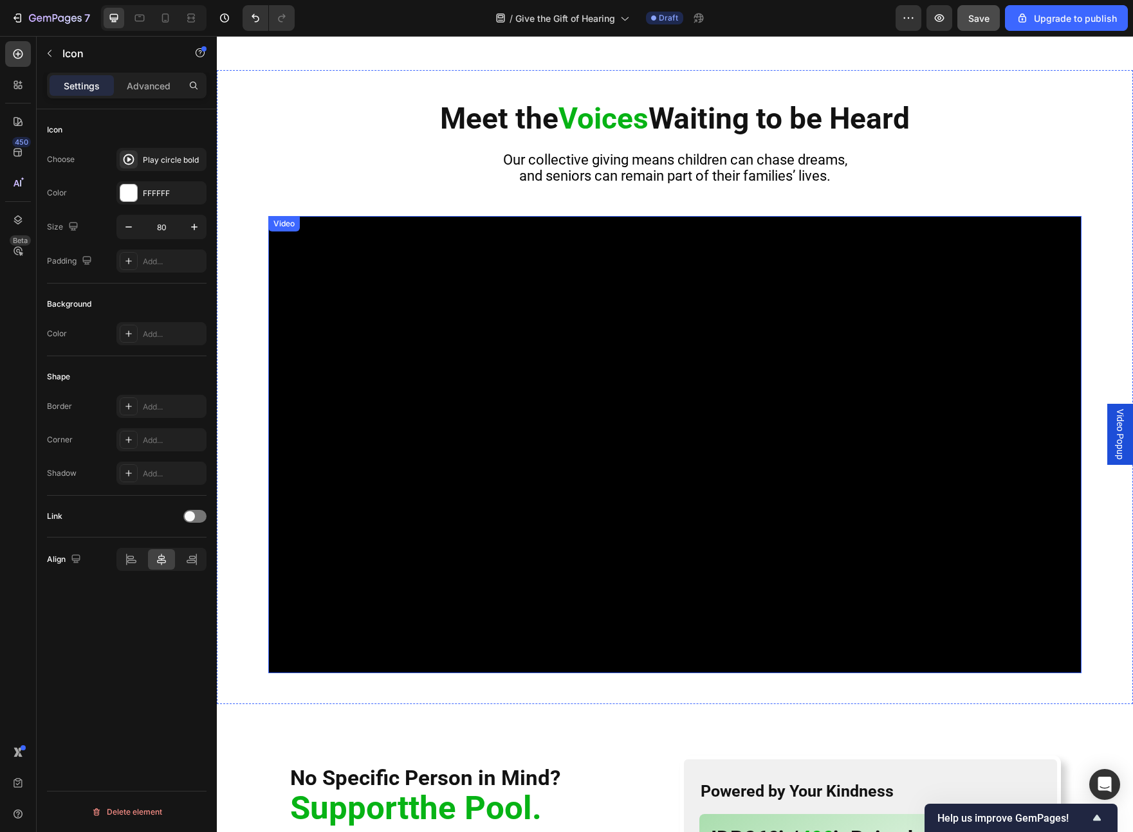
scroll to position [761, 0]
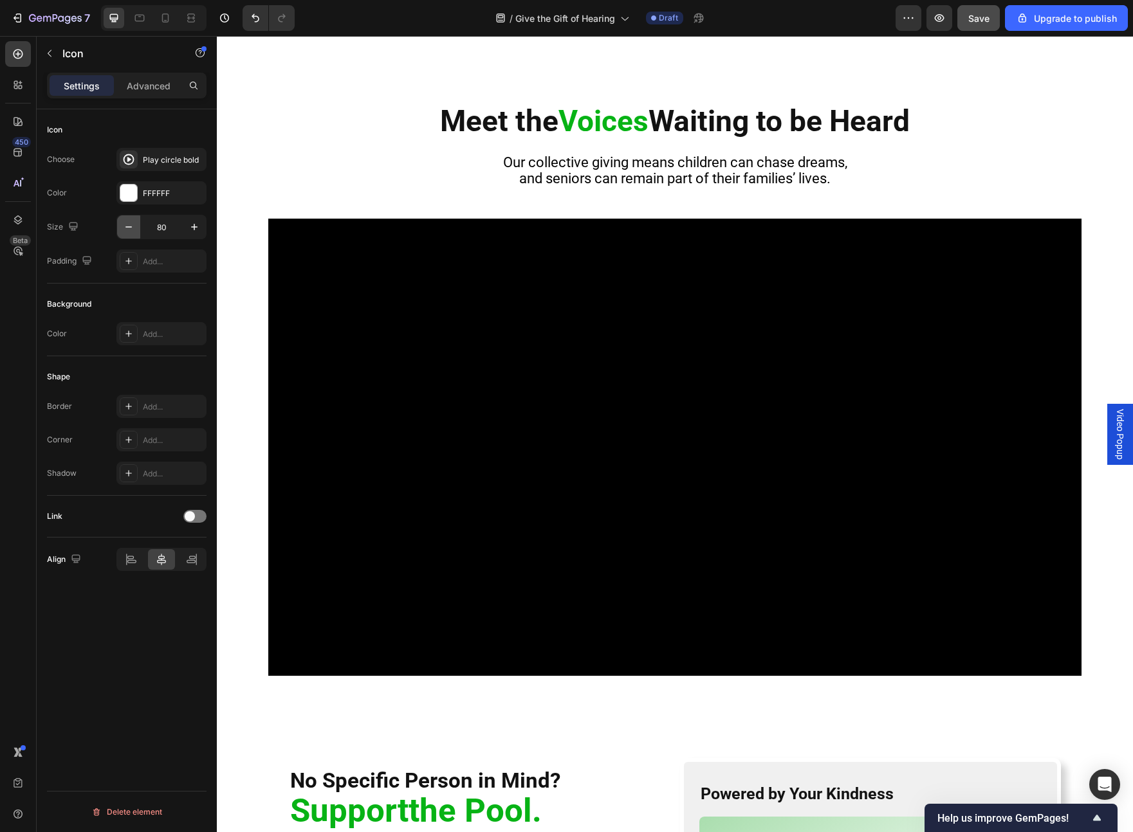
click at [133, 226] on icon "button" at bounding box center [128, 227] width 13 height 13
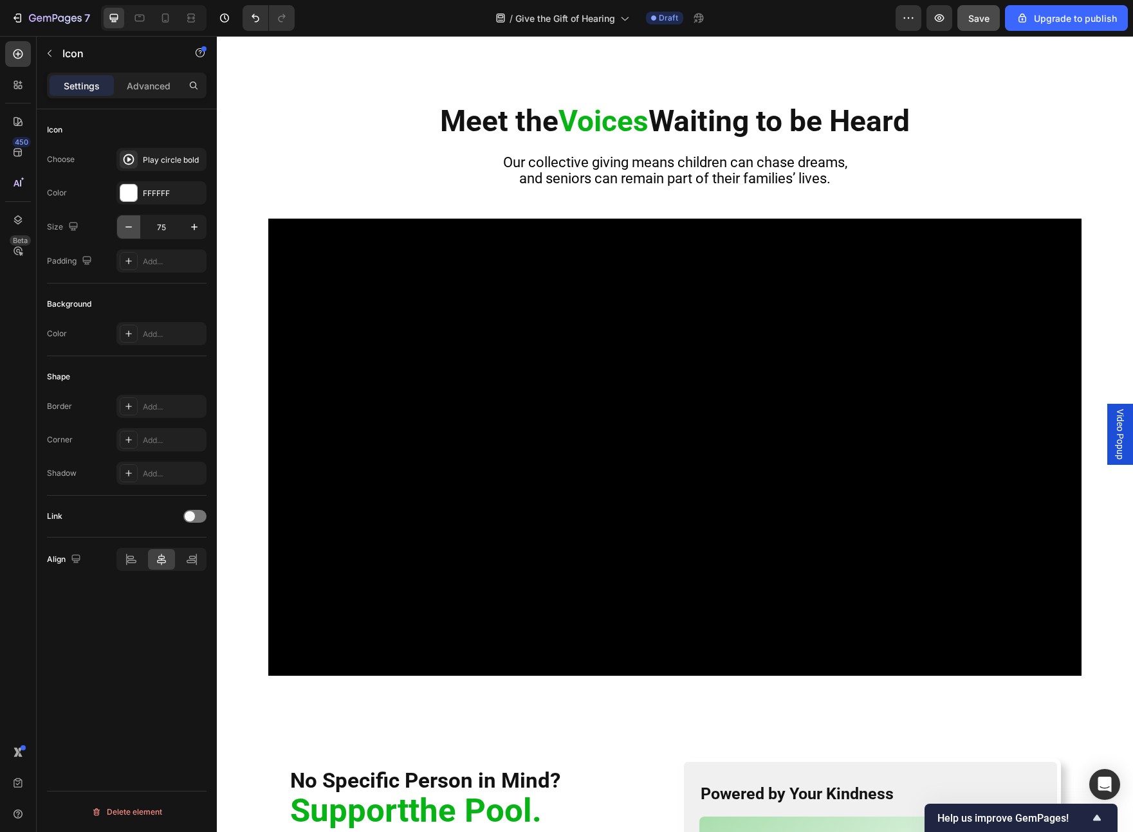
click at [133, 226] on icon "button" at bounding box center [128, 227] width 13 height 13
click at [199, 230] on icon "button" at bounding box center [194, 227] width 13 height 13
type input "76"
click at [146, 88] on p "Advanced" at bounding box center [149, 86] width 44 height 14
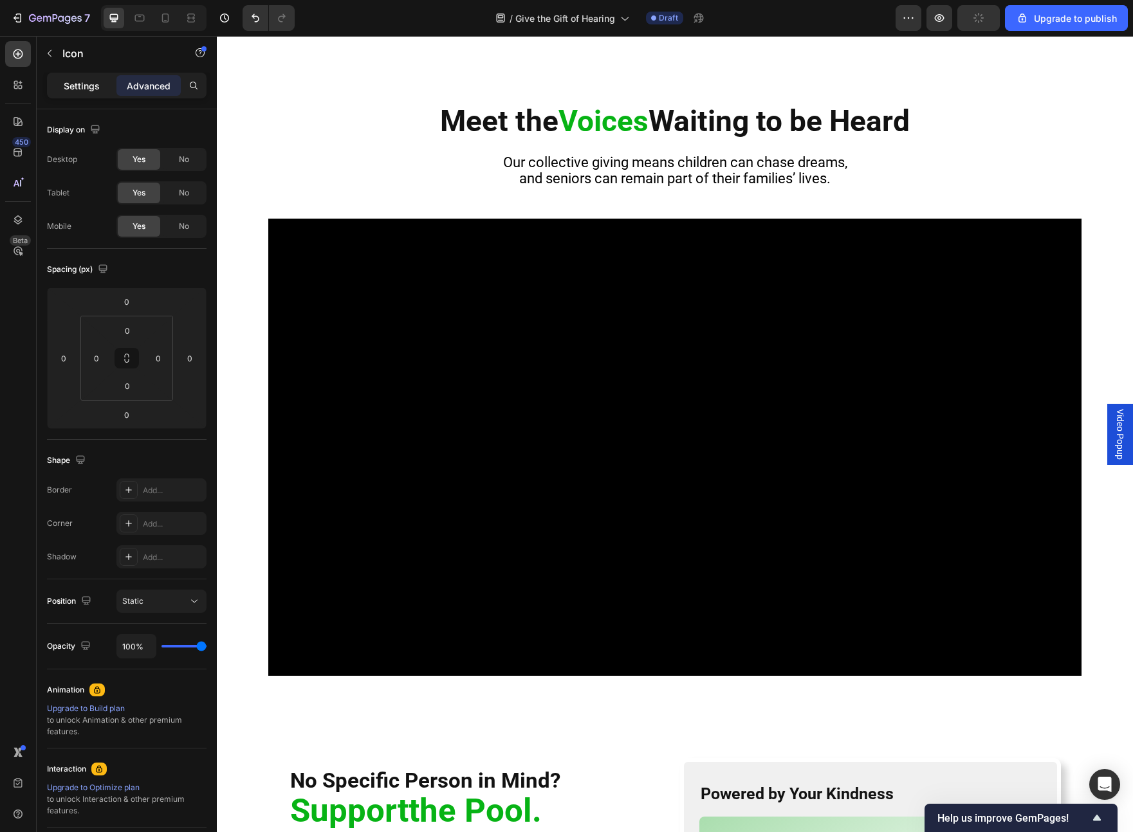
click at [86, 84] on p "Settings" at bounding box center [82, 86] width 36 height 14
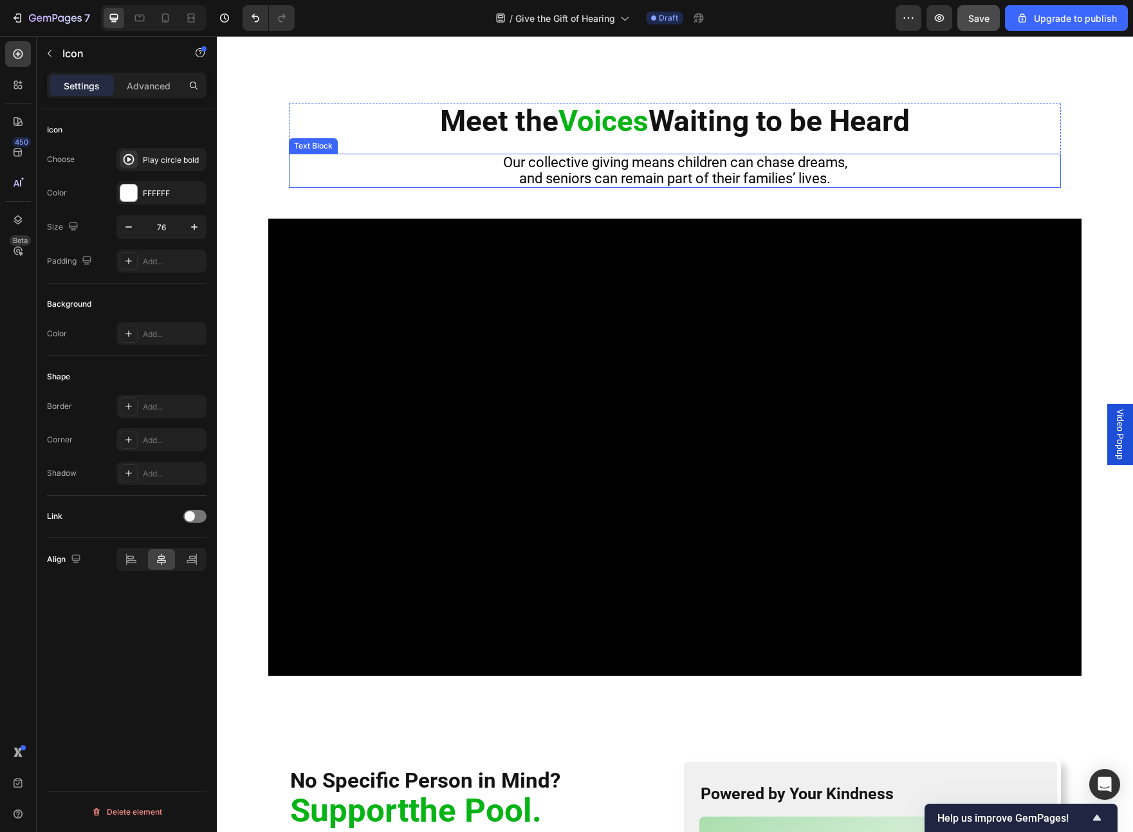
click at [320, 171] on p "Our collective giving means children can chase dreams, and seniors can remain p…" at bounding box center [674, 171] width 769 height 32
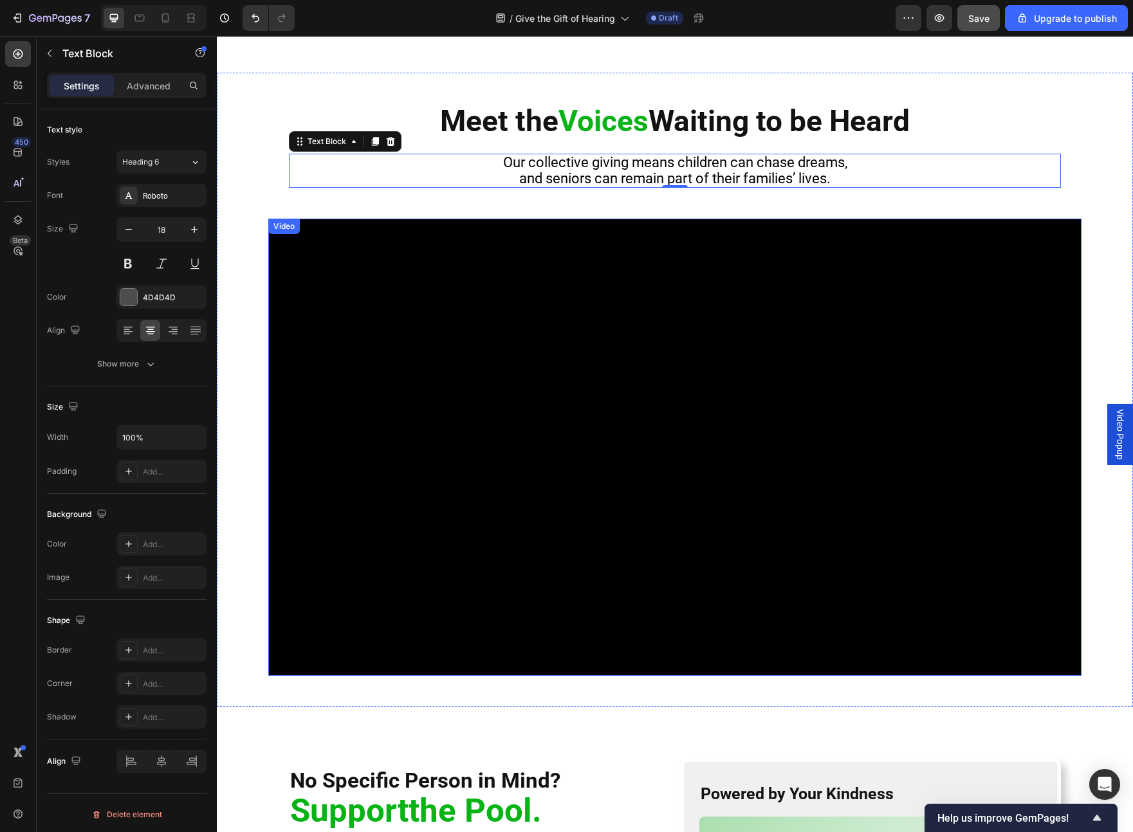
click at [282, 231] on div "Video" at bounding box center [284, 227] width 26 height 12
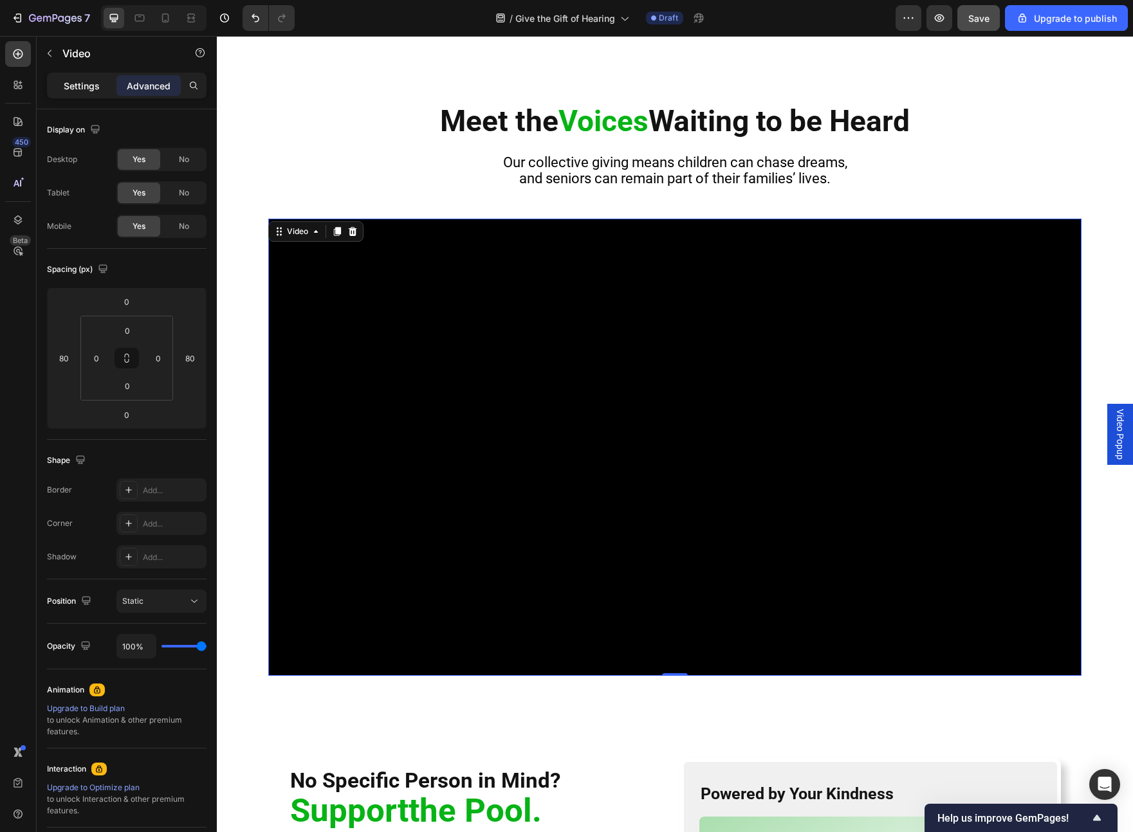
click at [84, 90] on p "Settings" at bounding box center [82, 86] width 36 height 14
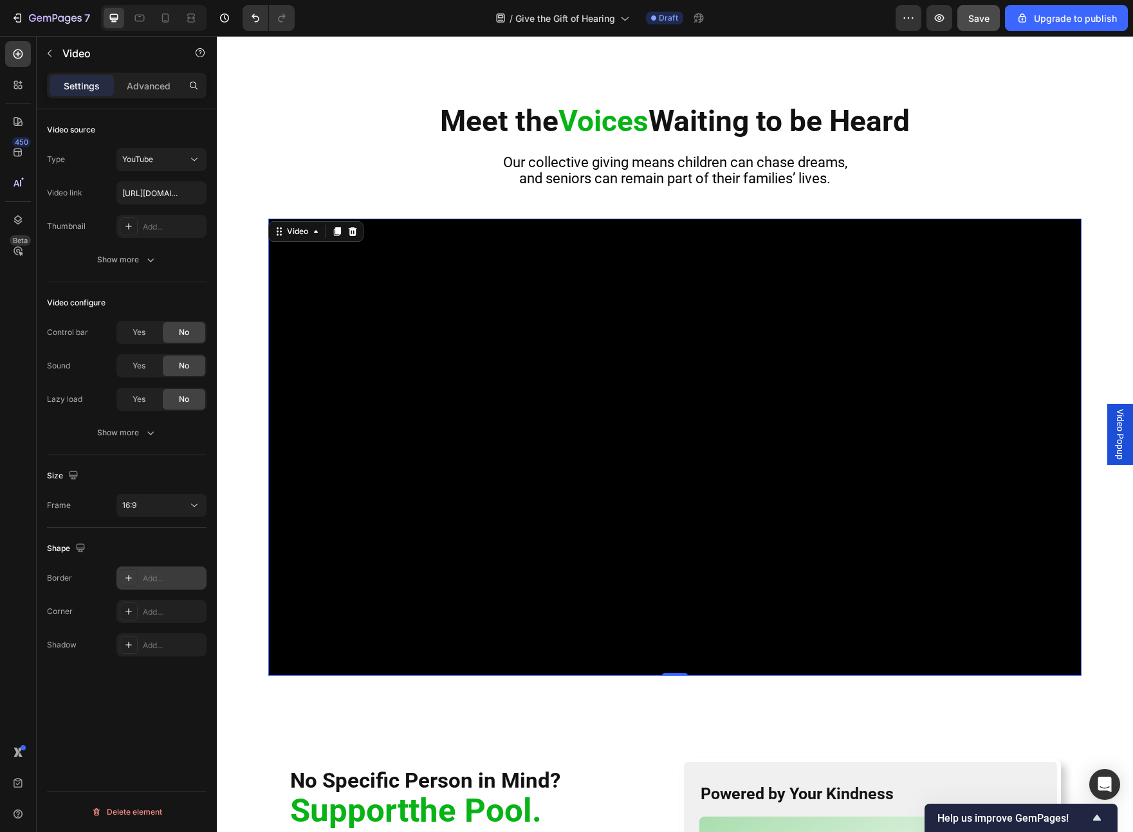
click at [136, 484] on div at bounding box center [129, 578] width 18 height 18
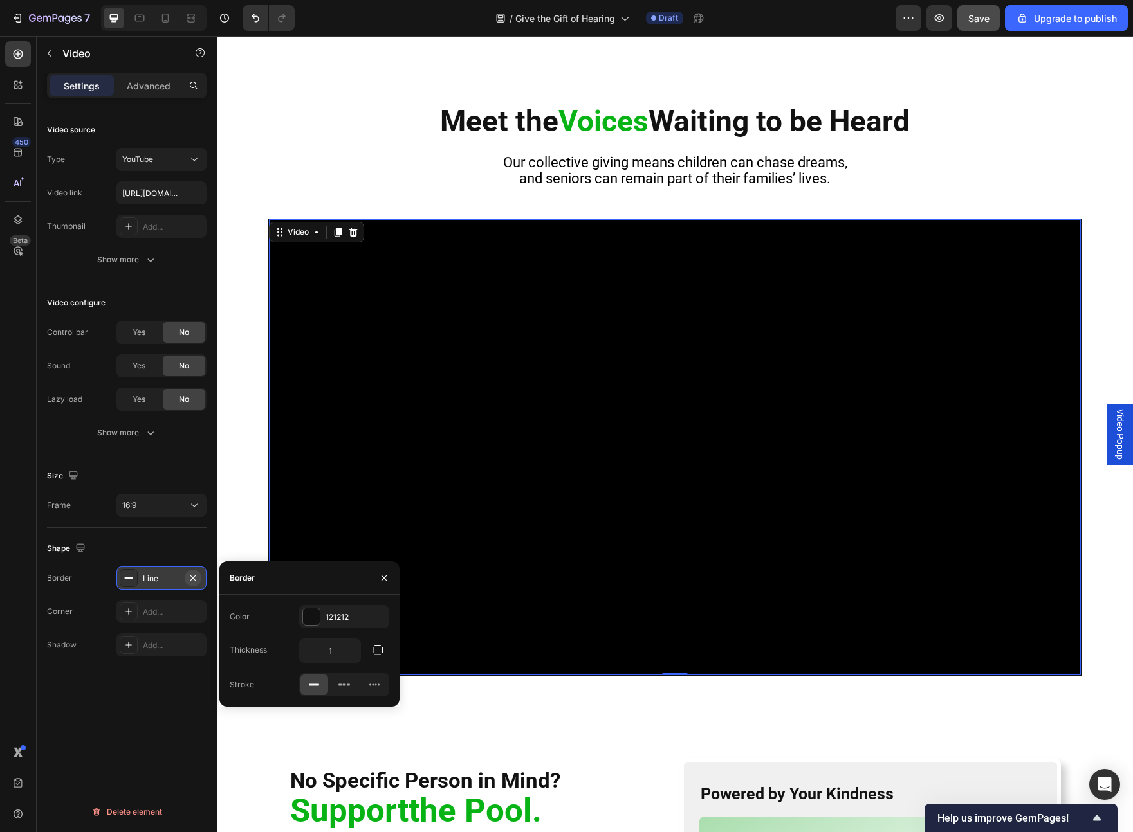
click at [193, 484] on icon "button" at bounding box center [193, 578] width 10 height 10
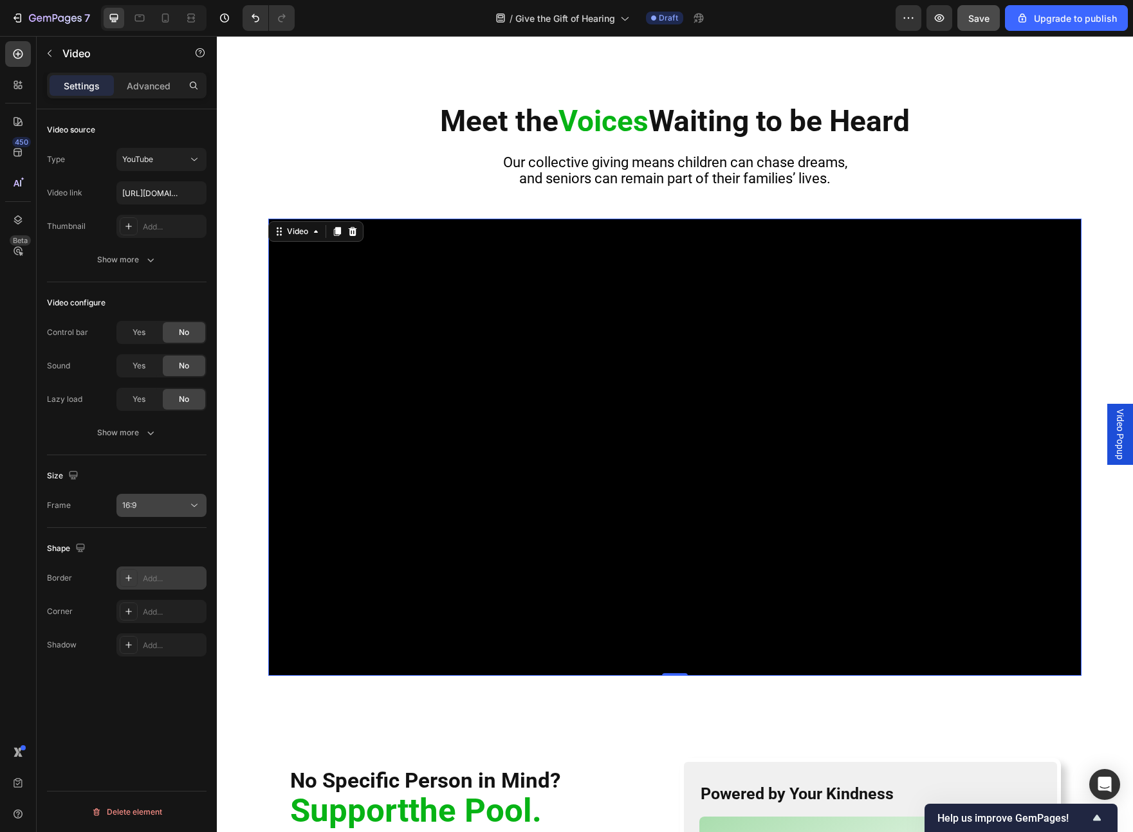
click at [182, 484] on div "16:9" at bounding box center [155, 506] width 66 height 12
click at [148, 484] on p "21:9" at bounding box center [156, 636] width 68 height 12
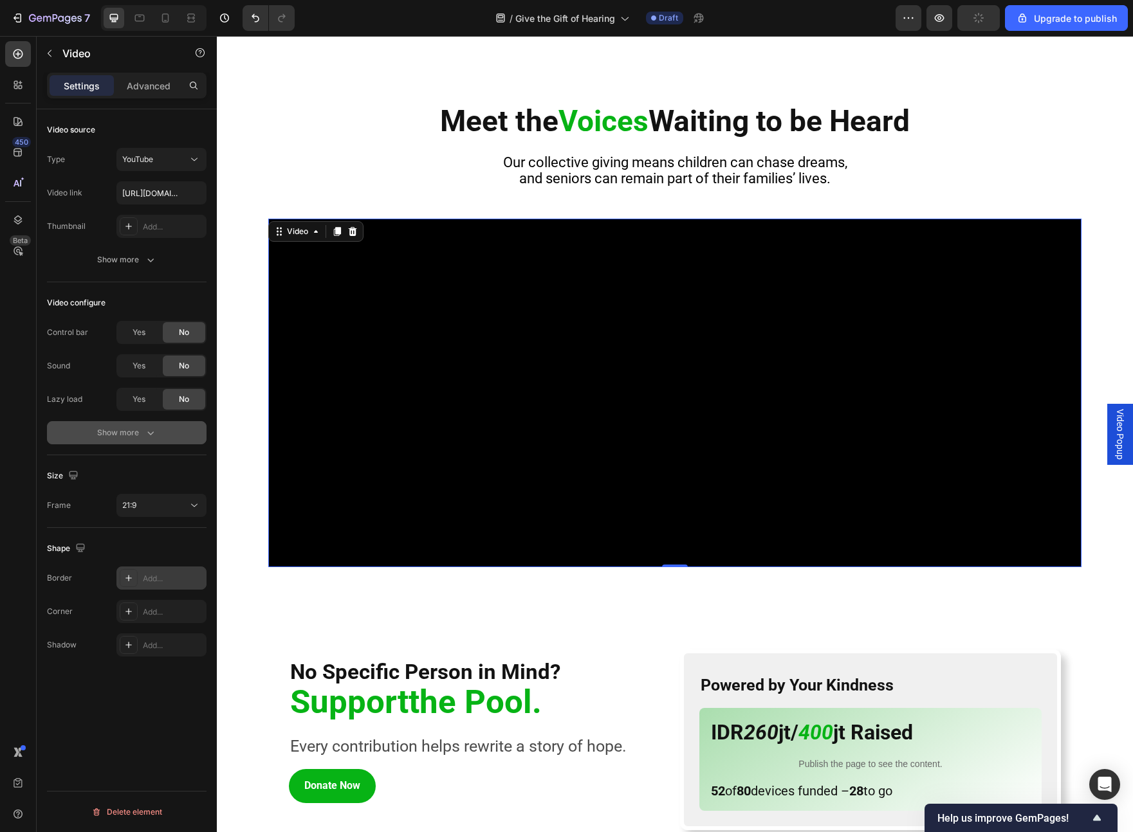
click at [135, 441] on button "Show more" at bounding box center [127, 432] width 160 height 23
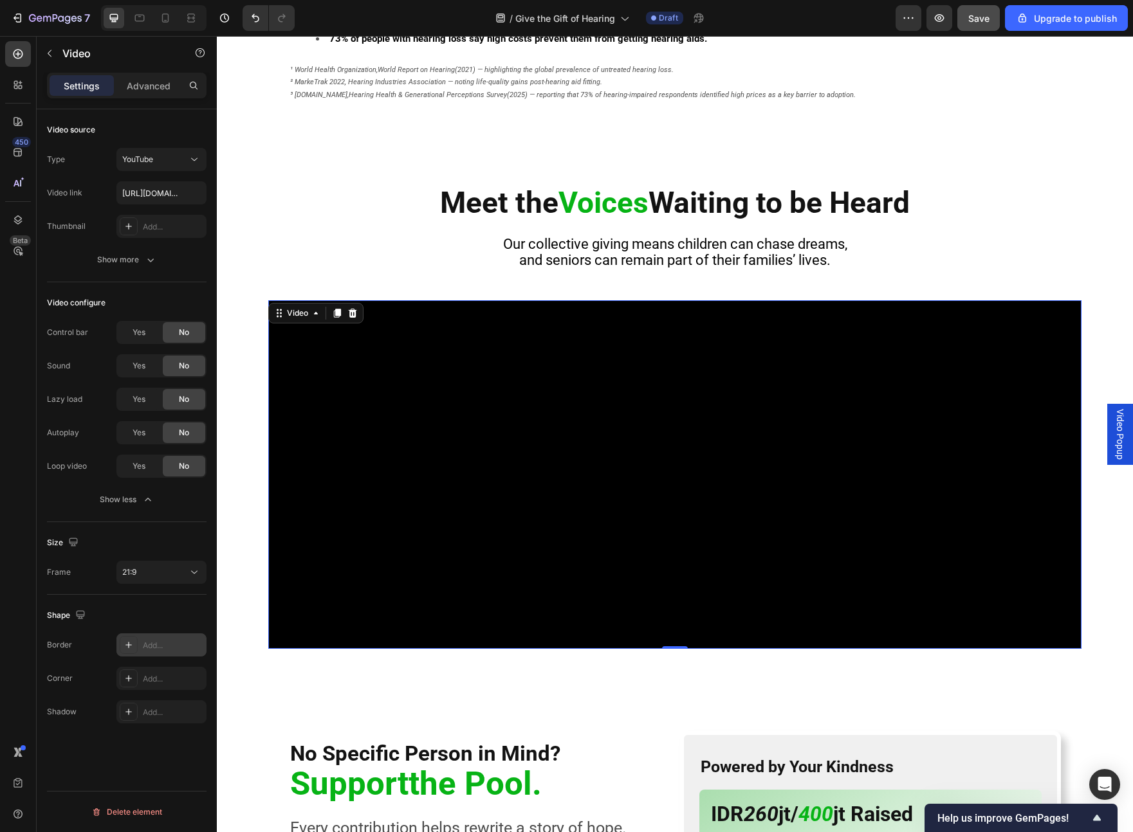
scroll to position [668, 0]
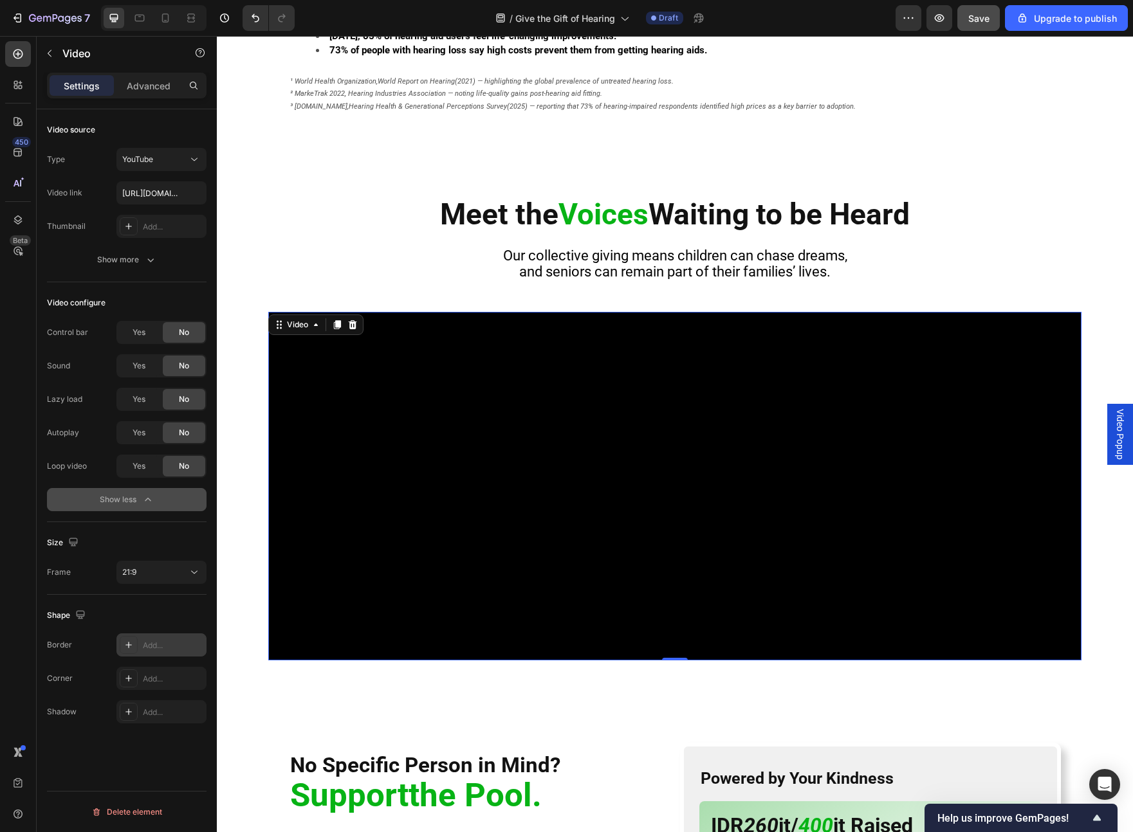
click at [150, 484] on icon "button" at bounding box center [147, 499] width 13 height 13
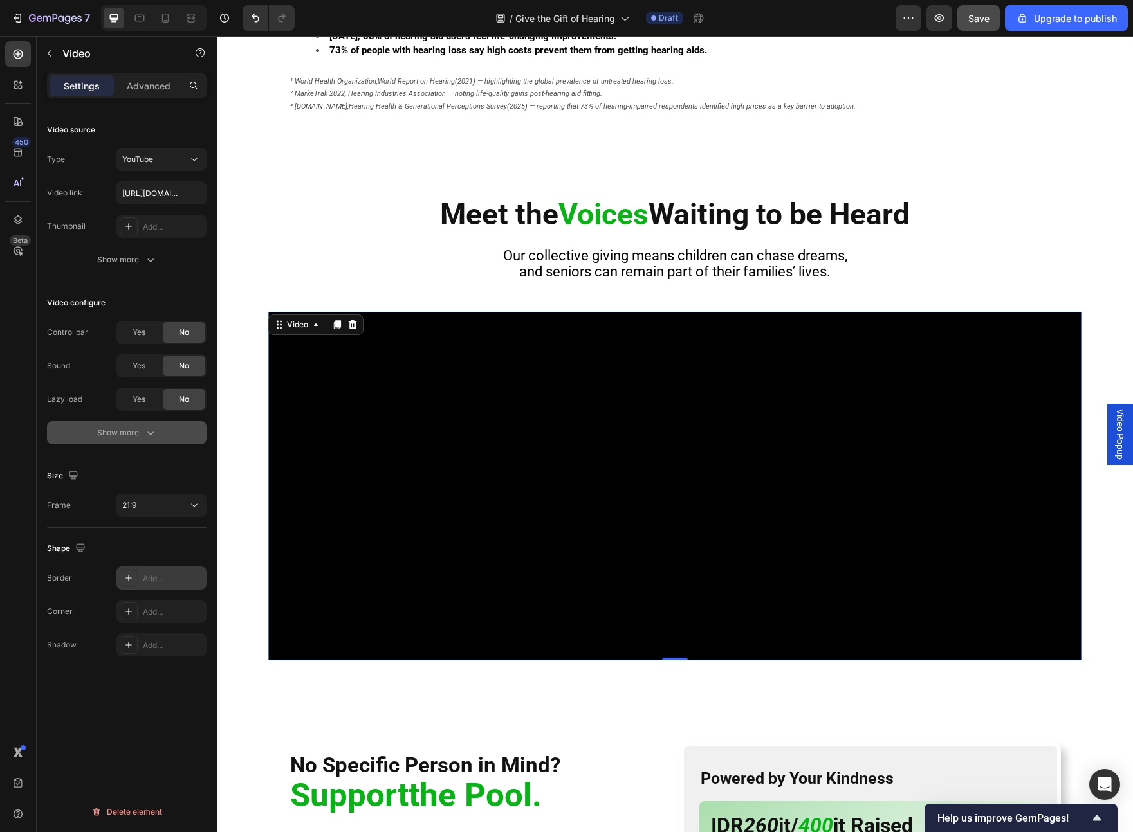
click at [150, 441] on button "Show more" at bounding box center [127, 432] width 160 height 23
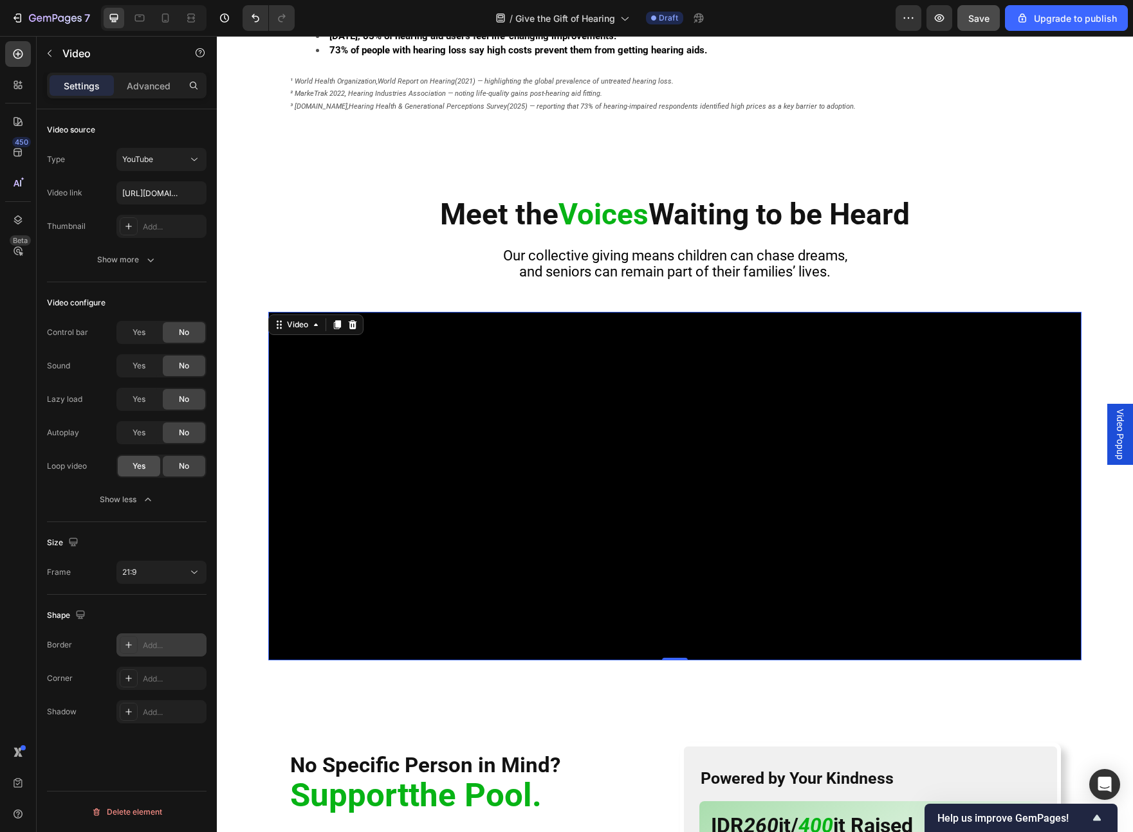
click at [141, 462] on span "Yes" at bounding box center [138, 467] width 13 height 12
click at [150, 263] on icon "button" at bounding box center [150, 259] width 13 height 13
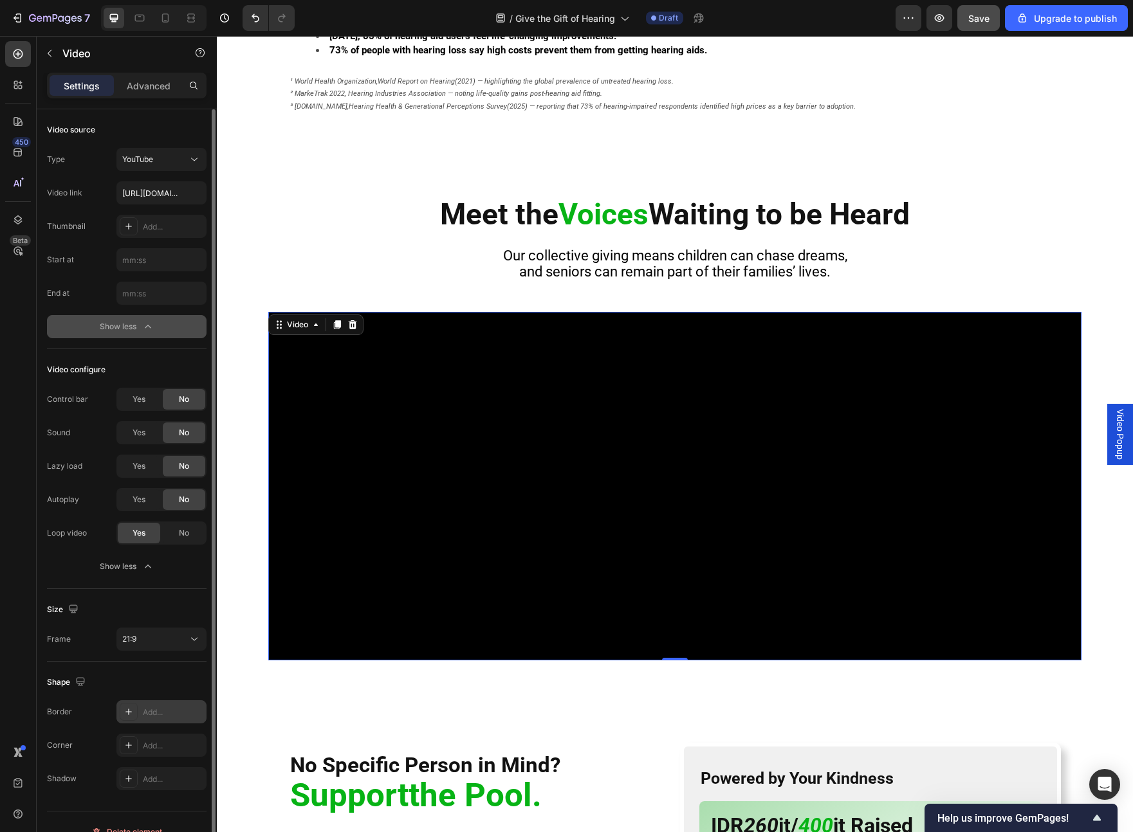
scroll to position [20, 0]
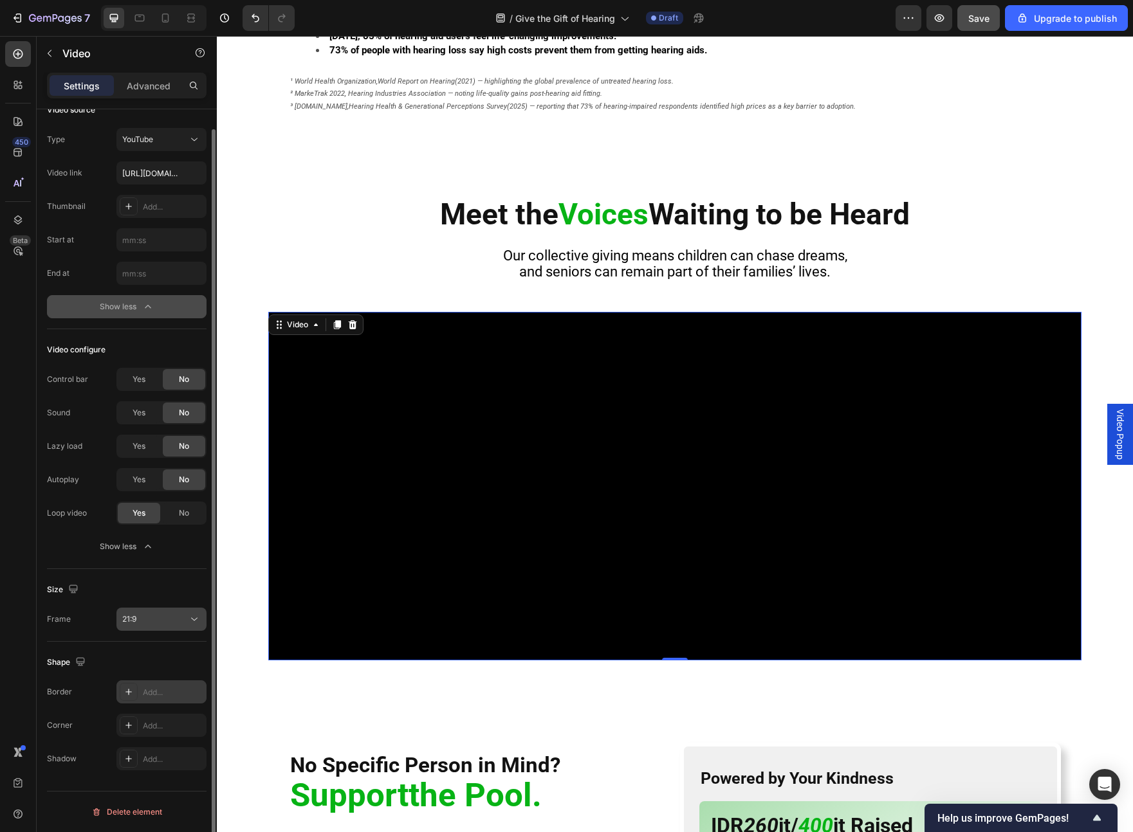
click at [158, 484] on div "21:9" at bounding box center [155, 620] width 66 height 12
click at [173, 484] on div "Size" at bounding box center [127, 589] width 160 height 21
click at [163, 484] on button "21:9" at bounding box center [161, 619] width 90 height 23
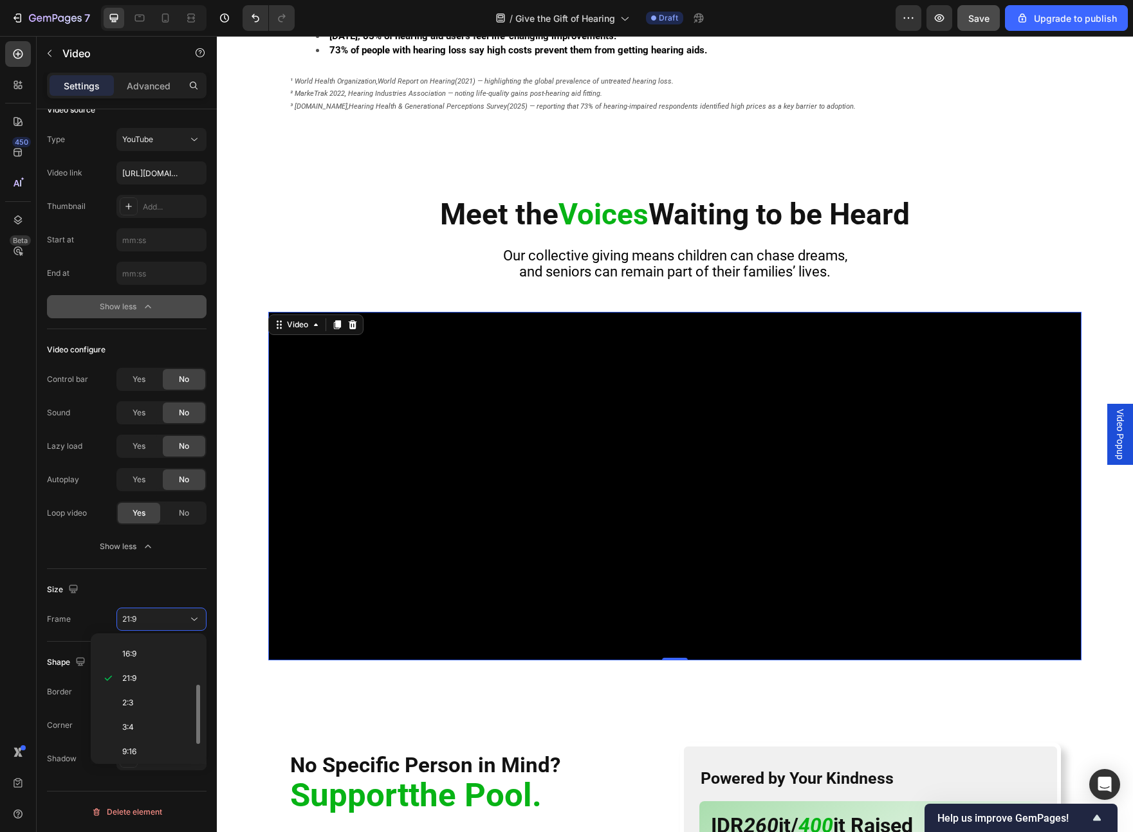
scroll to position [124, 0]
click at [158, 484] on p "9:16" at bounding box center [156, 722] width 68 height 12
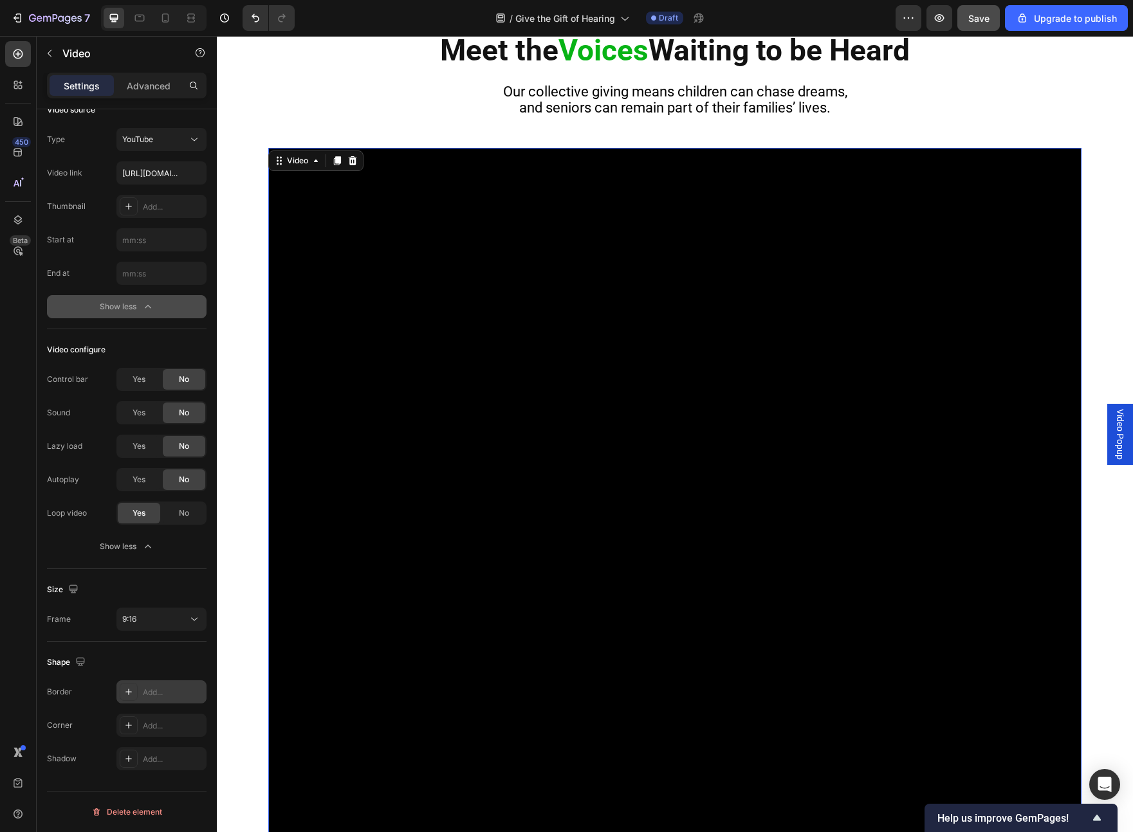
scroll to position [841, 0]
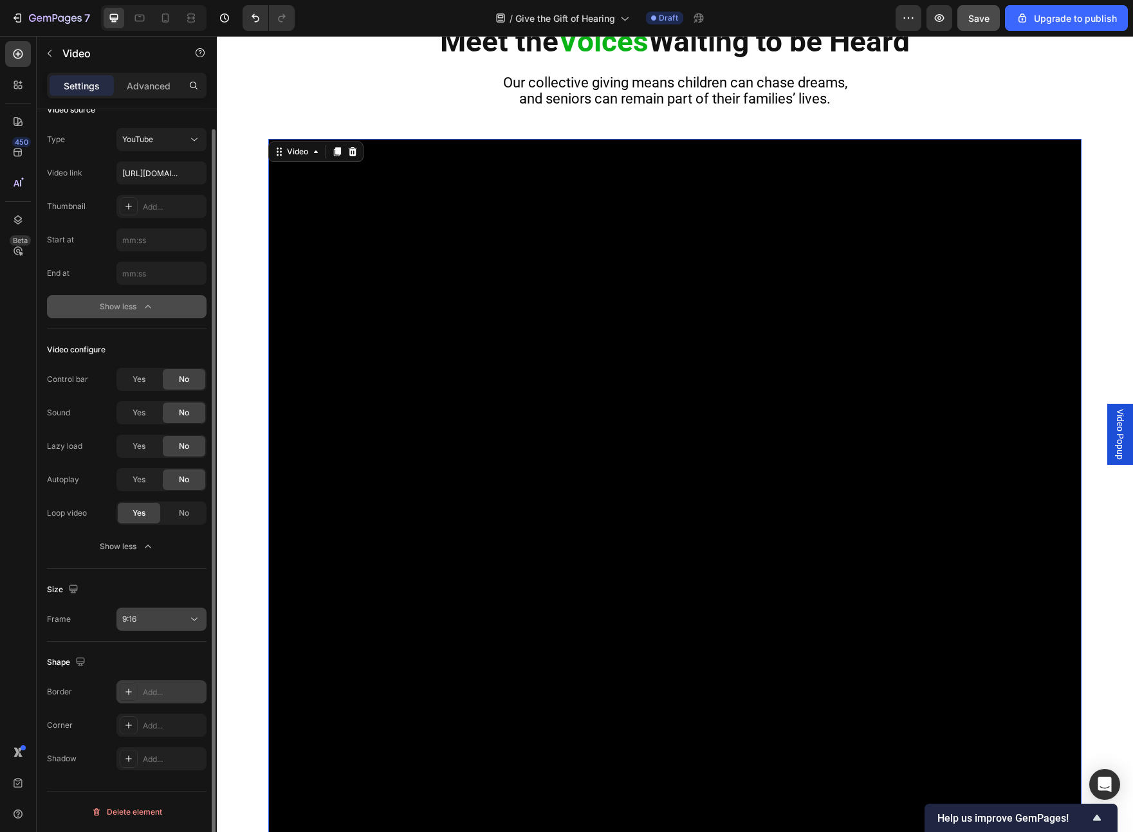
click at [147, 484] on div "9:16" at bounding box center [155, 620] width 66 height 12
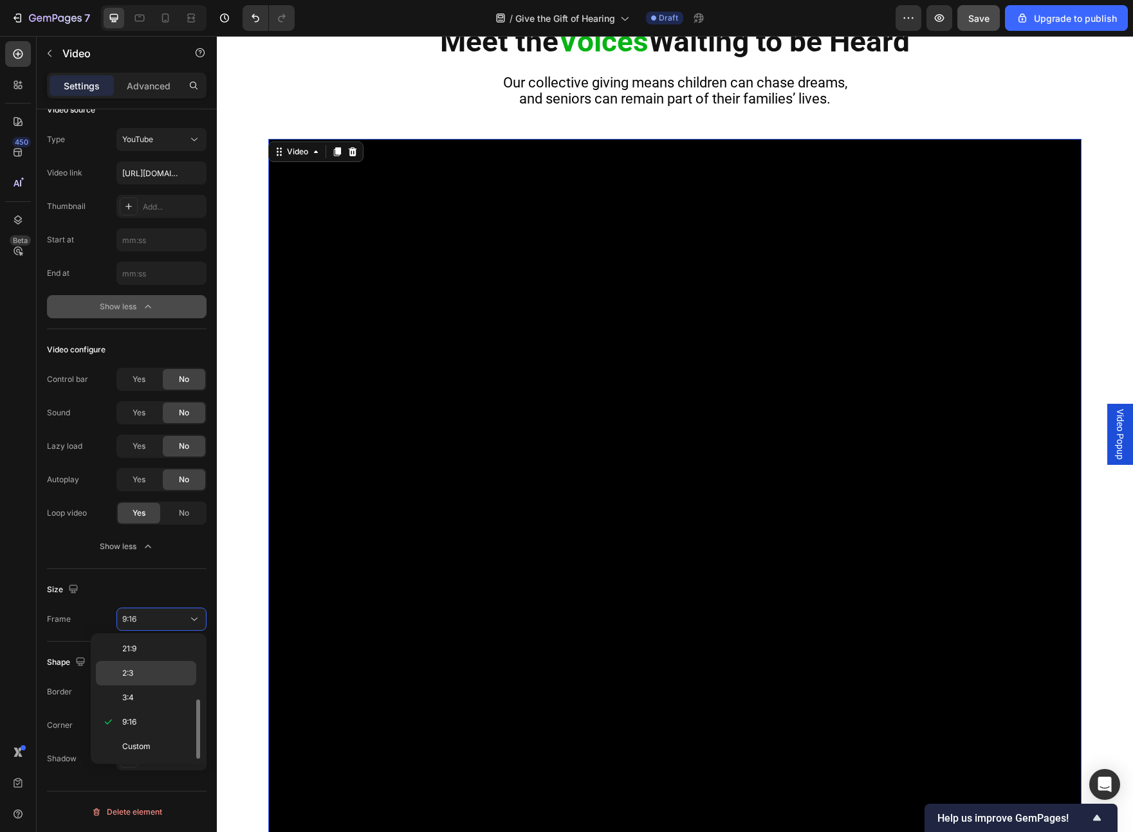
click at [147, 484] on p "2:3" at bounding box center [156, 674] width 68 height 12
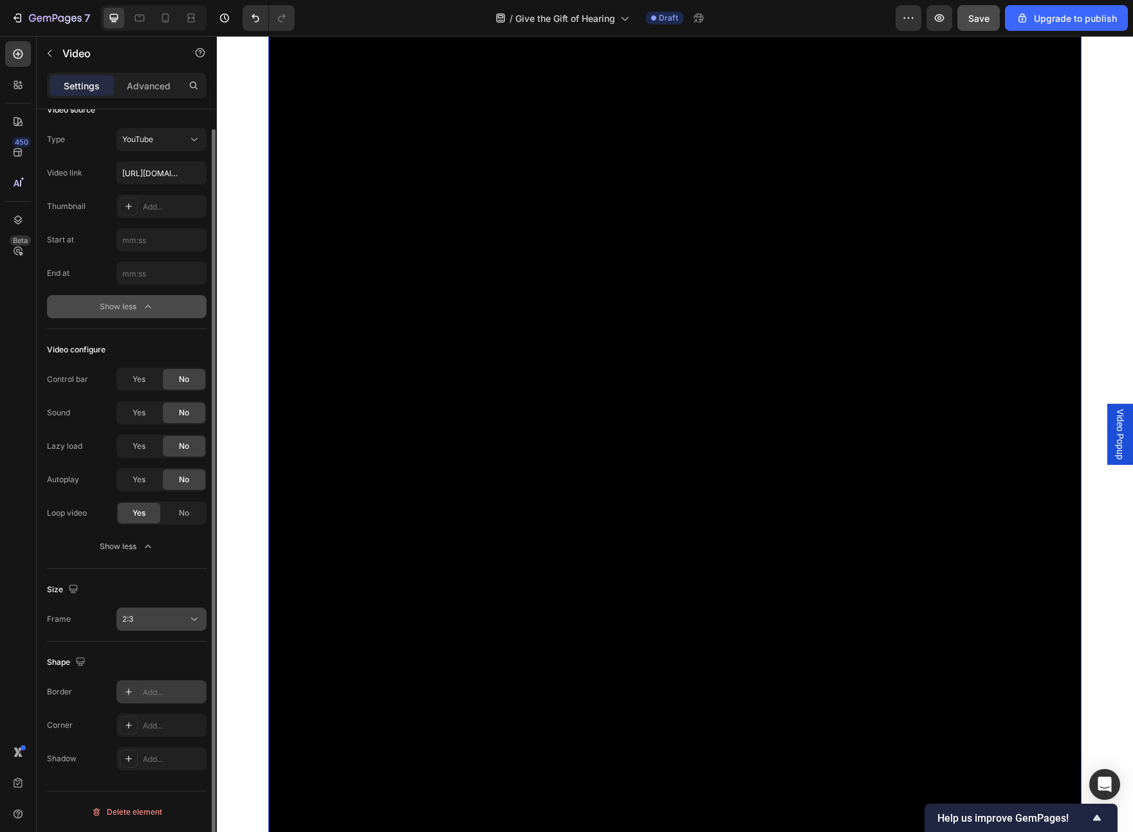
scroll to position [1173, 0]
click at [172, 484] on div "2:3" at bounding box center [155, 620] width 66 height 12
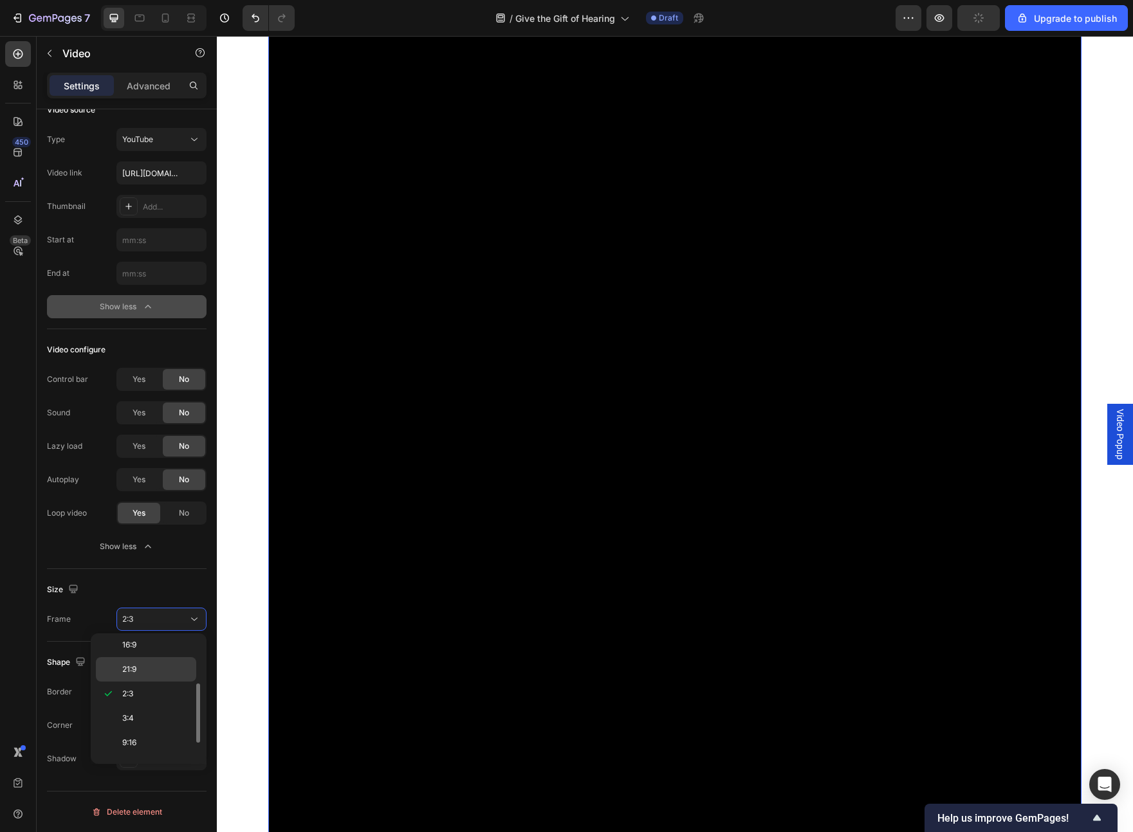
scroll to position [96, 0]
click at [161, 484] on div "16:9" at bounding box center [146, 659] width 100 height 24
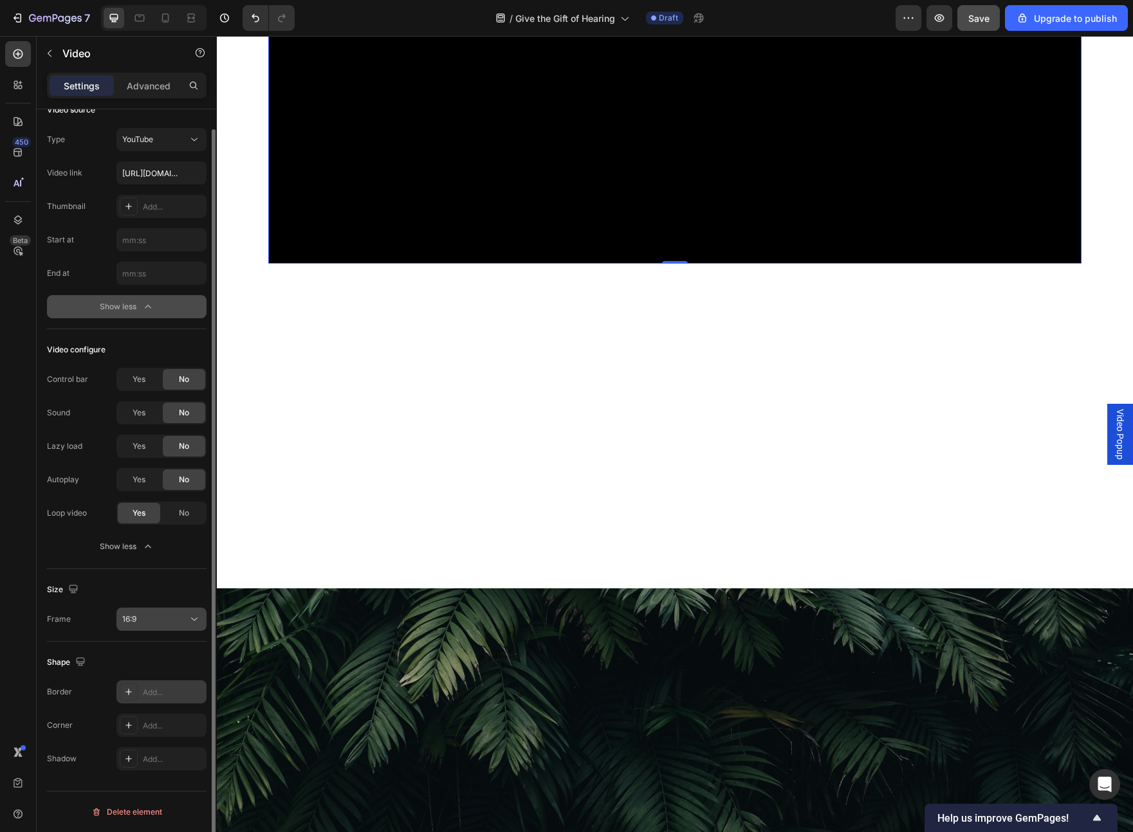
click at [168, 484] on div "16:9" at bounding box center [155, 620] width 66 height 12
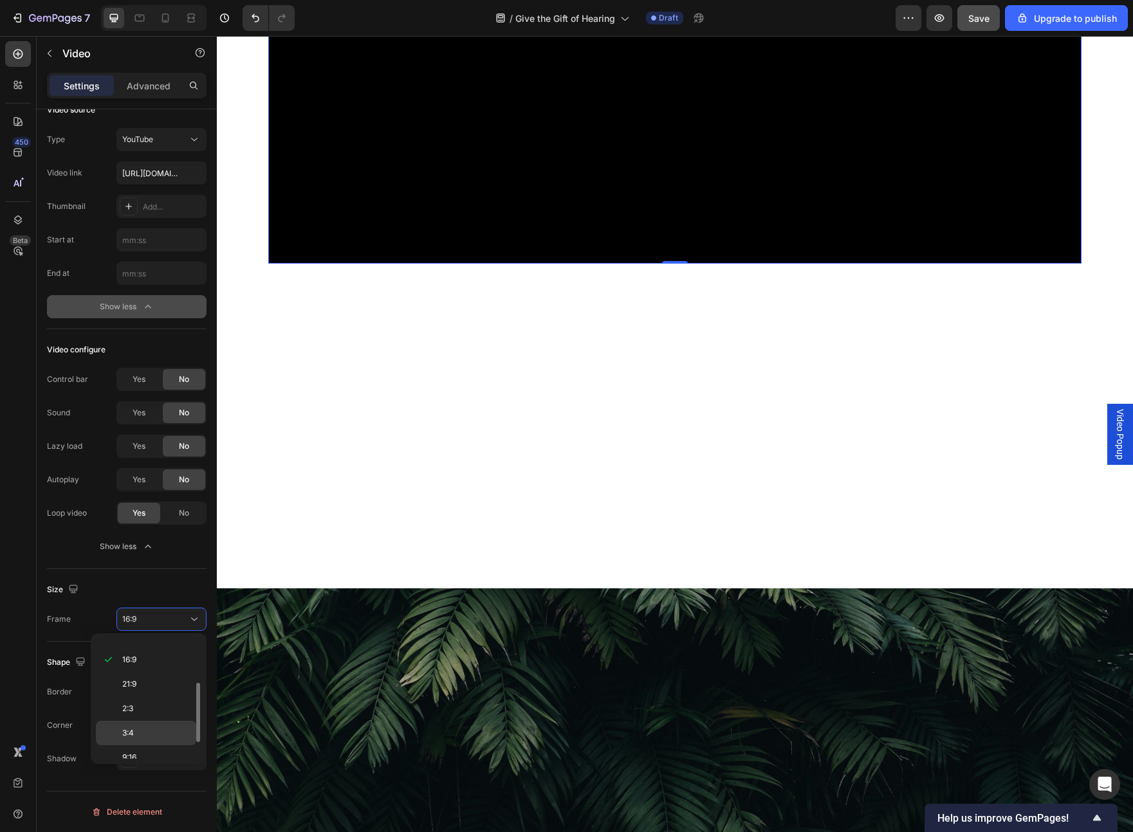
scroll to position [124, 0]
click at [167, 484] on p "Custom" at bounding box center [156, 747] width 68 height 12
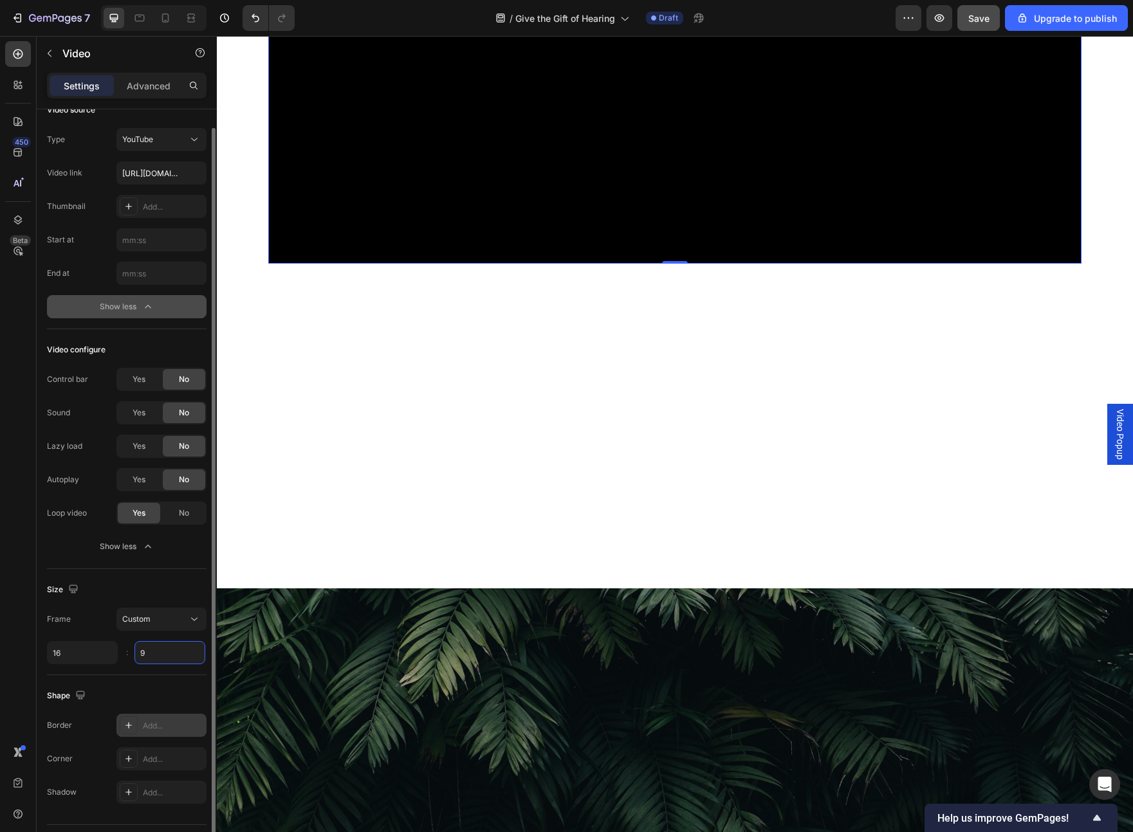
drag, startPoint x: 149, startPoint y: 651, endPoint x: 122, endPoint y: 655, distance: 27.3
click at [122, 484] on div "16 9 :" at bounding box center [127, 652] width 160 height 23
drag, startPoint x: 162, startPoint y: 659, endPoint x: 120, endPoint y: 651, distance: 43.1
click at [120, 484] on div "16 39 :" at bounding box center [127, 652] width 160 height 23
click at [134, 484] on div "Size" at bounding box center [127, 589] width 160 height 21
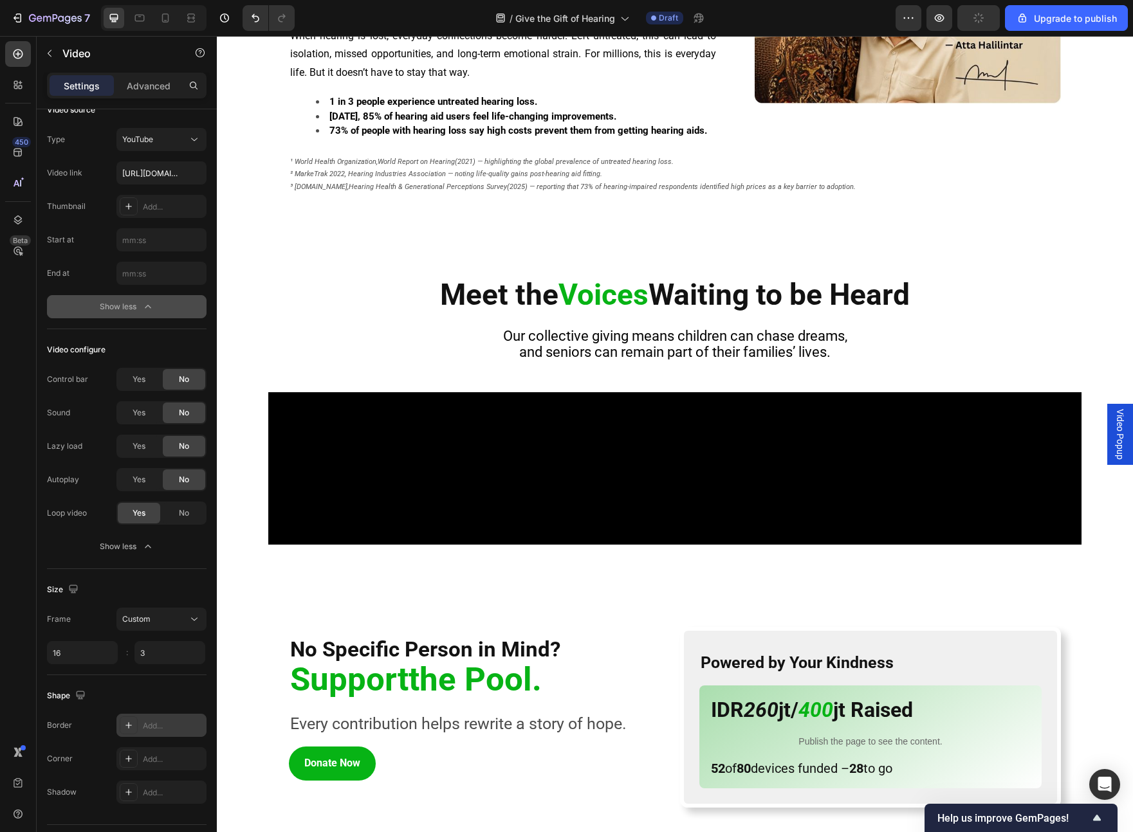
scroll to position [687, 0]
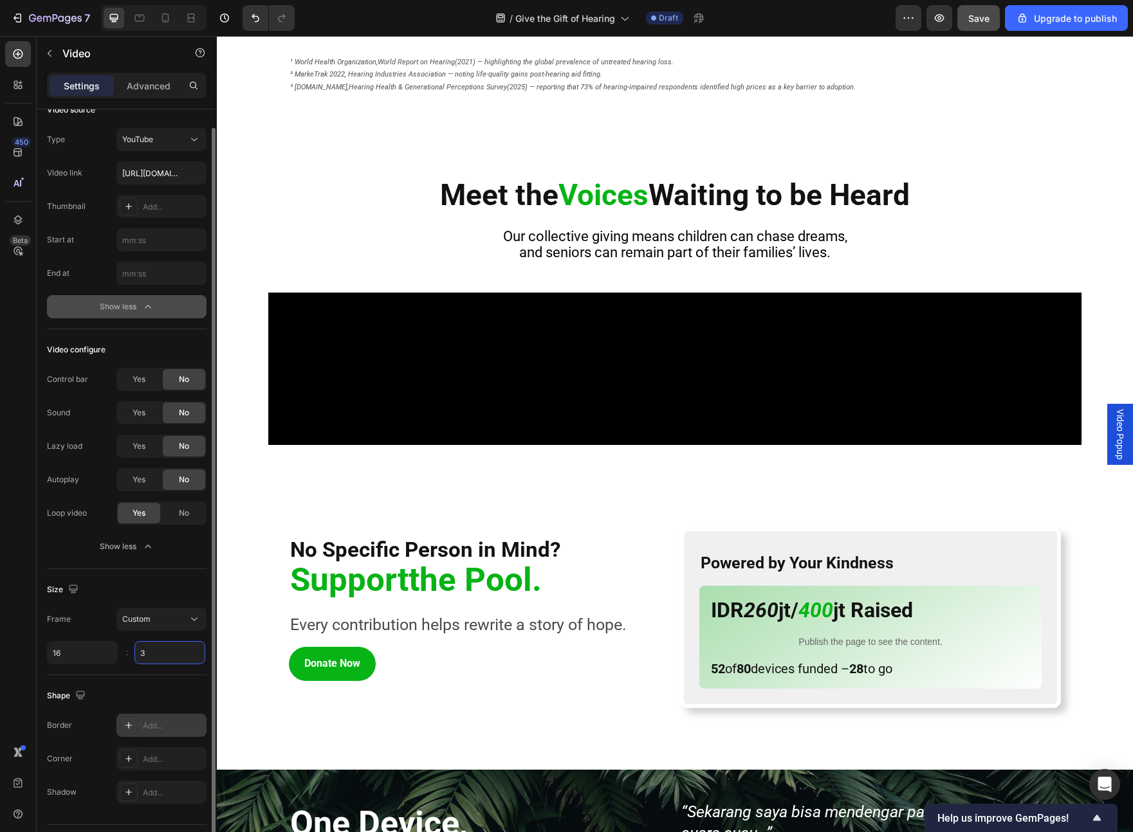
click at [165, 484] on input "3" at bounding box center [169, 652] width 71 height 23
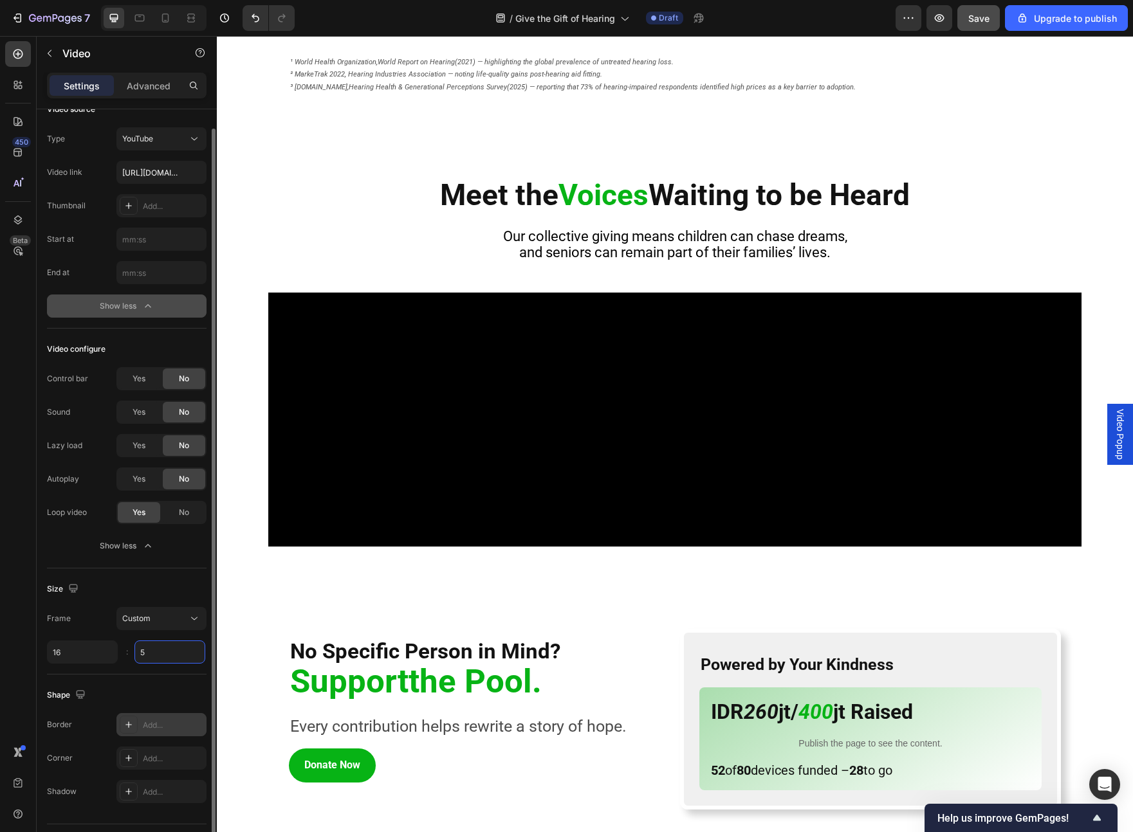
scroll to position [21, 0]
drag, startPoint x: 169, startPoint y: 651, endPoint x: 123, endPoint y: 652, distance: 45.7
click at [123, 484] on div "16 5 :" at bounding box center [127, 651] width 160 height 23
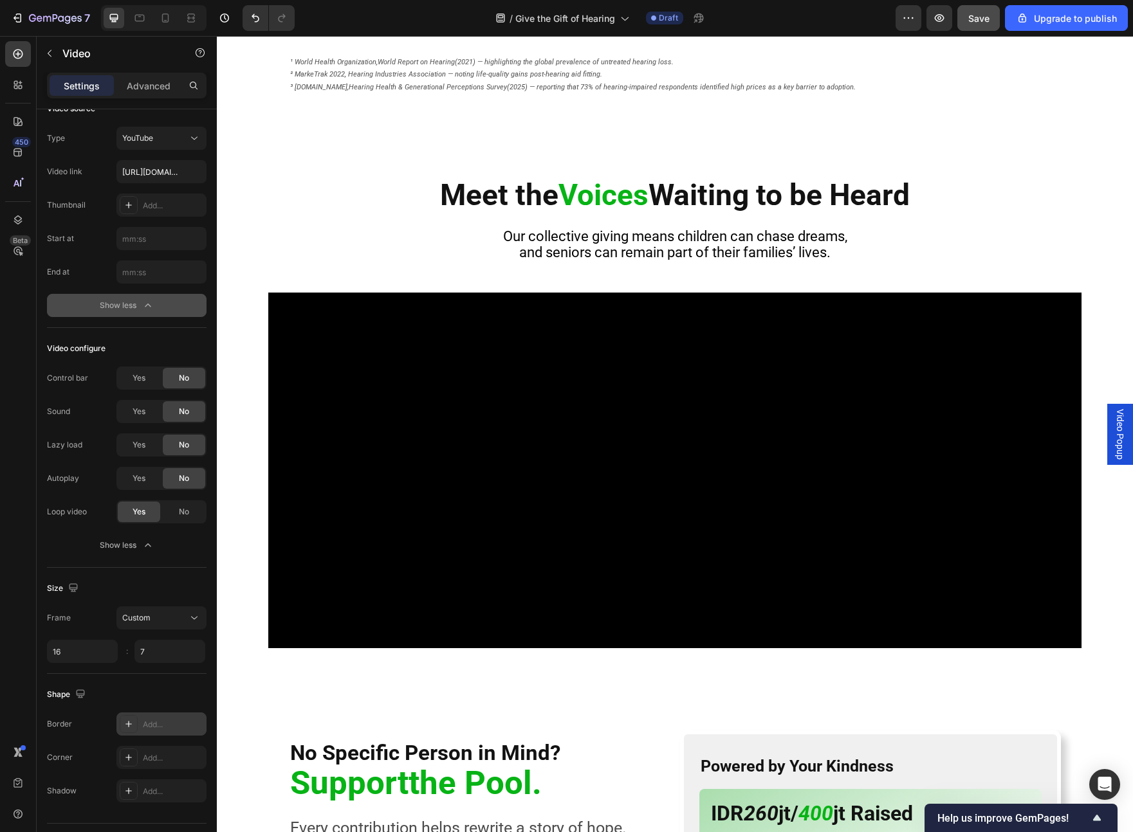
type input "7"
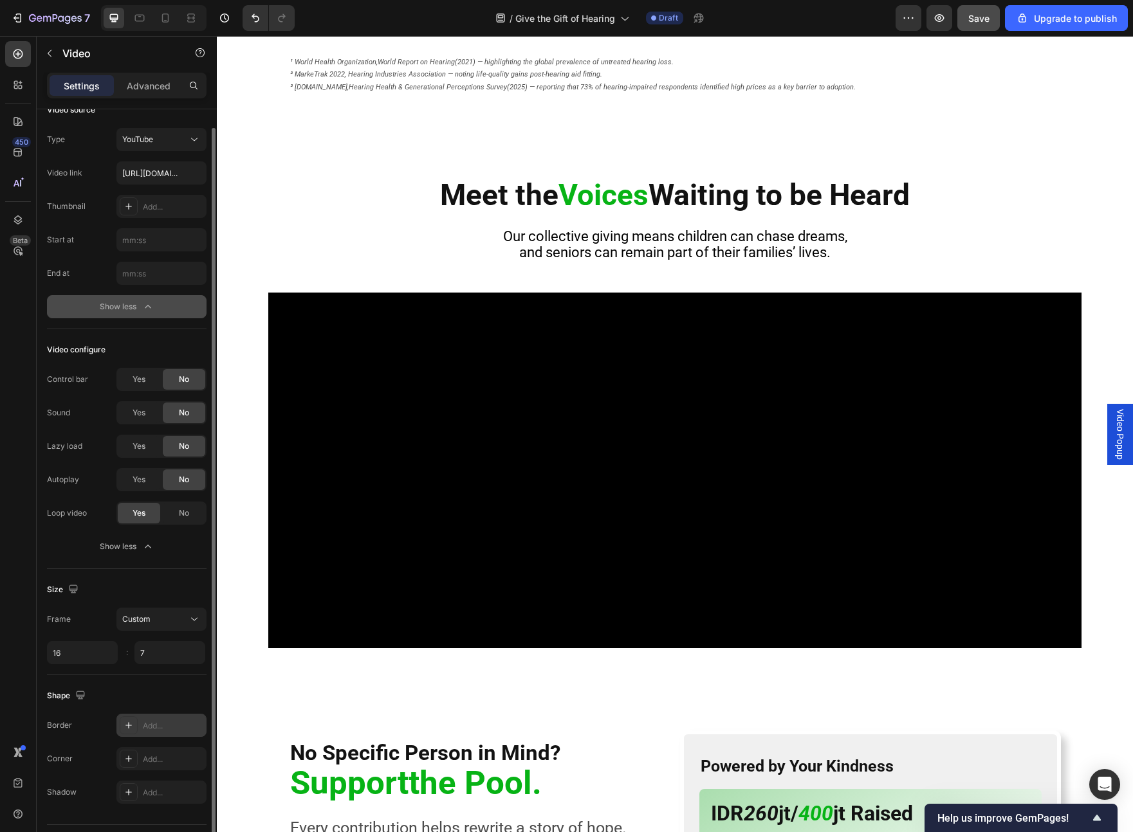
scroll to position [19, 0]
drag, startPoint x: 66, startPoint y: 657, endPoint x: 43, endPoint y: 655, distance: 22.6
click at [43, 484] on div "Video source Type YouTube Video link https://youtu.be/zQ5P6RVT6jM?si=oZeuQODHhu…" at bounding box center [127, 496] width 180 height 813
drag, startPoint x: 55, startPoint y: 653, endPoint x: 64, endPoint y: 652, distance: 9.1
click at [64, 484] on input "16" at bounding box center [82, 653] width 71 height 23
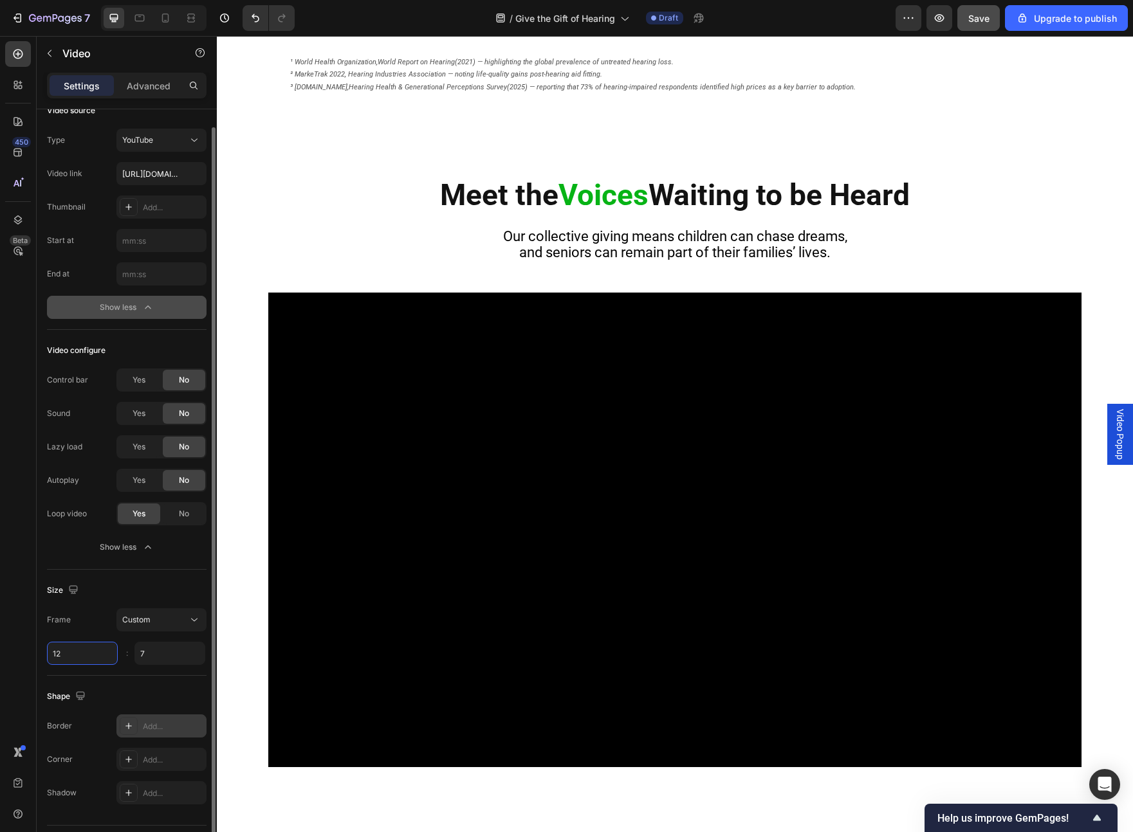
click at [56, 484] on input "12" at bounding box center [82, 653] width 71 height 23
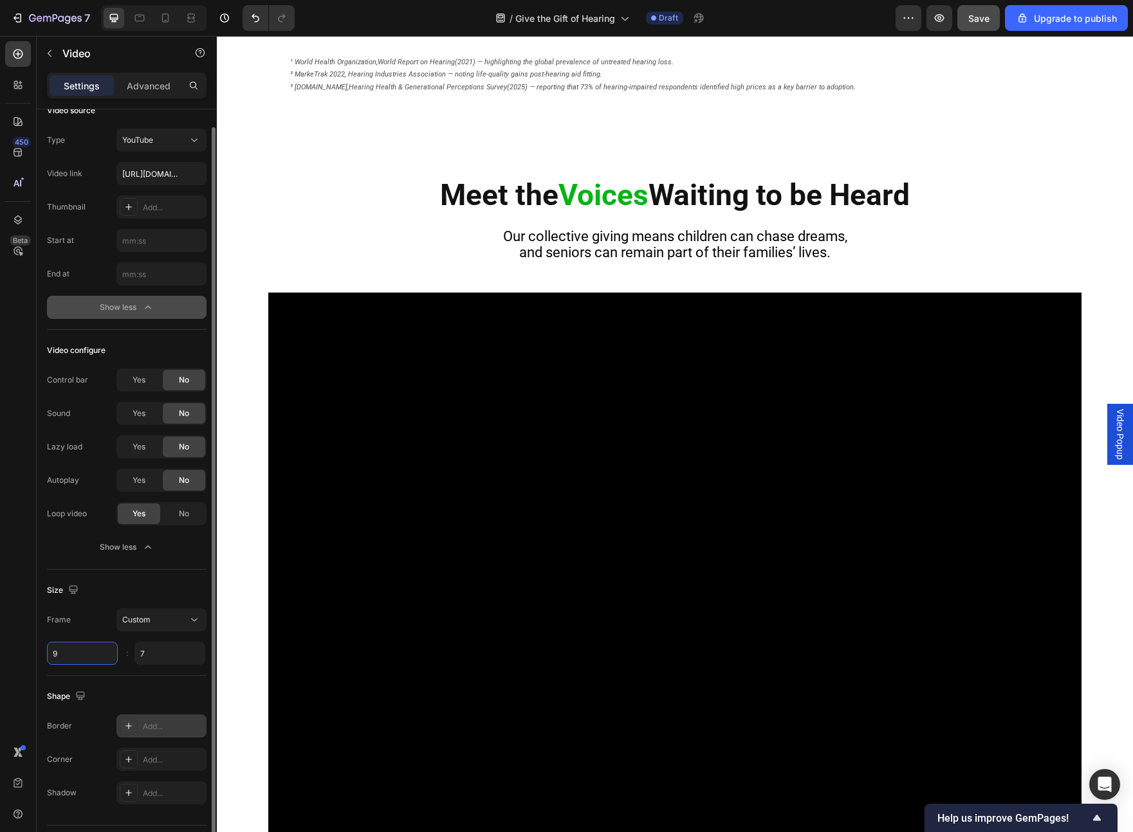
click at [64, 484] on input "9" at bounding box center [82, 653] width 71 height 23
click at [64, 484] on input "8" at bounding box center [82, 653] width 71 height 23
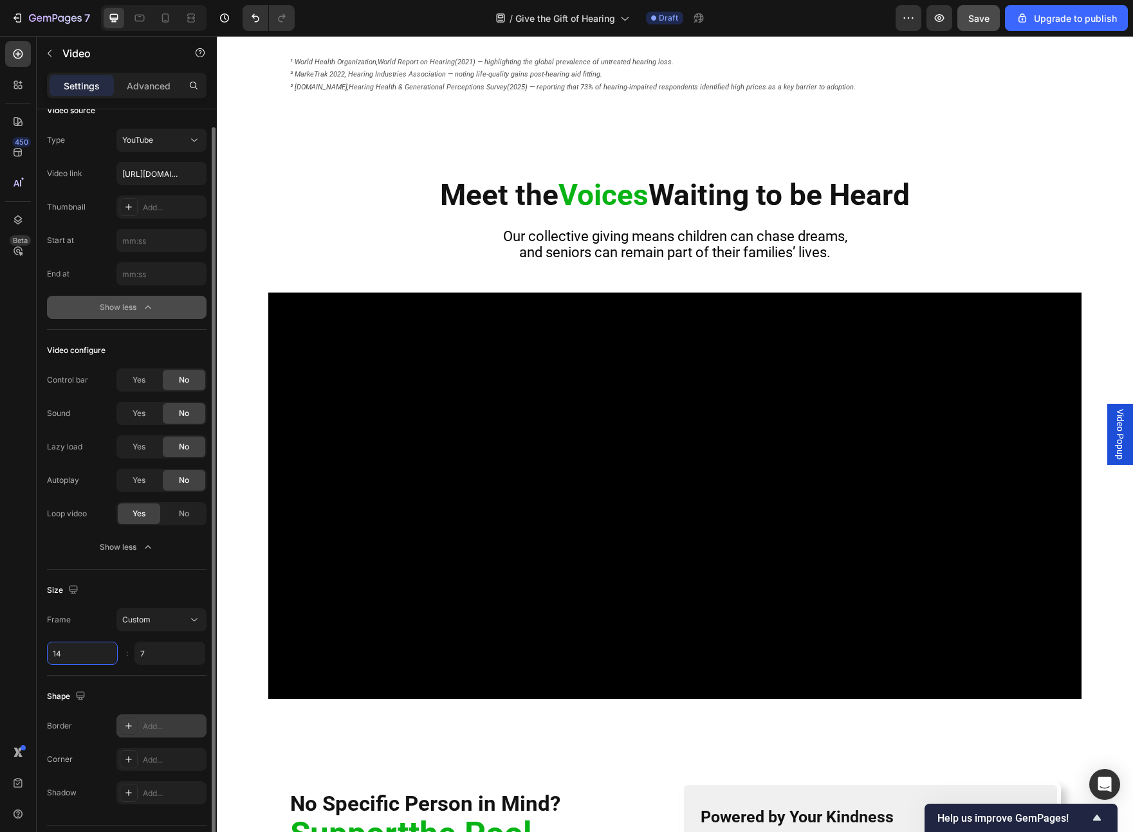
click at [64, 484] on input "14" at bounding box center [82, 653] width 71 height 23
click at [62, 484] on input "14" at bounding box center [82, 653] width 71 height 23
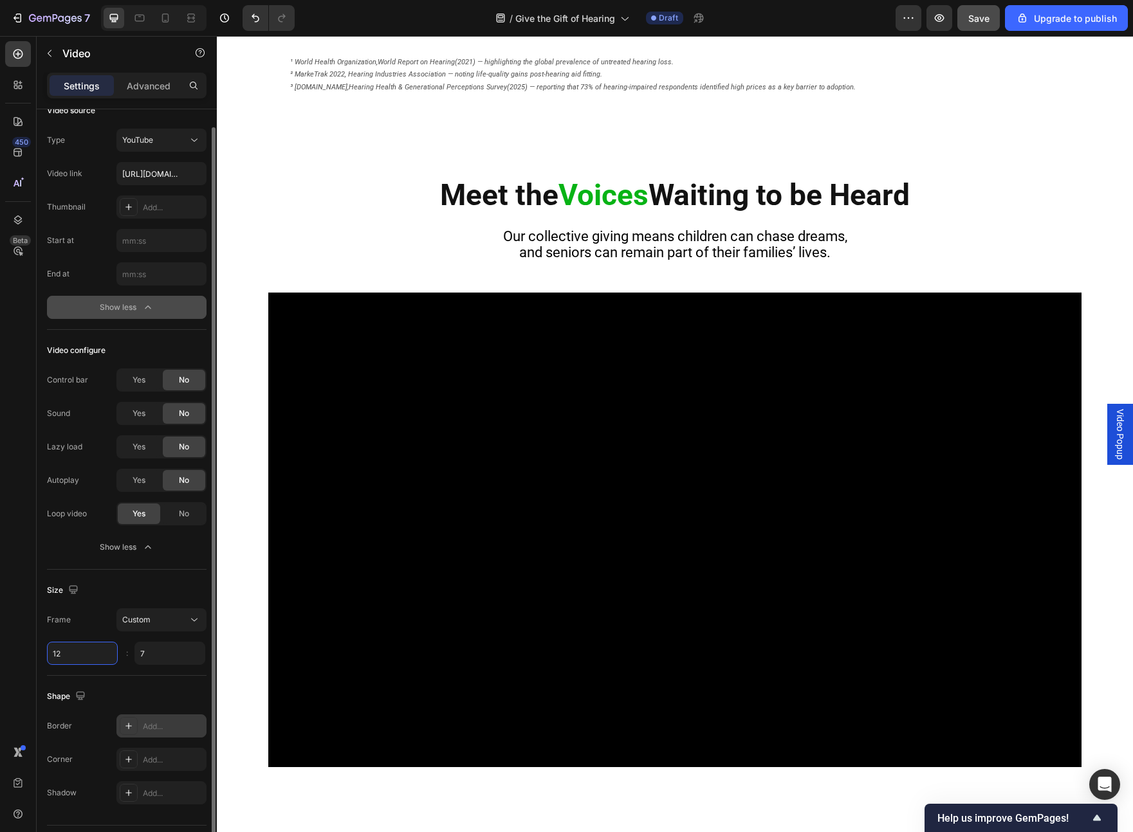
click at [62, 484] on input "12" at bounding box center [82, 653] width 71 height 23
type input "12"
click at [143, 484] on input "7" at bounding box center [169, 653] width 71 height 23
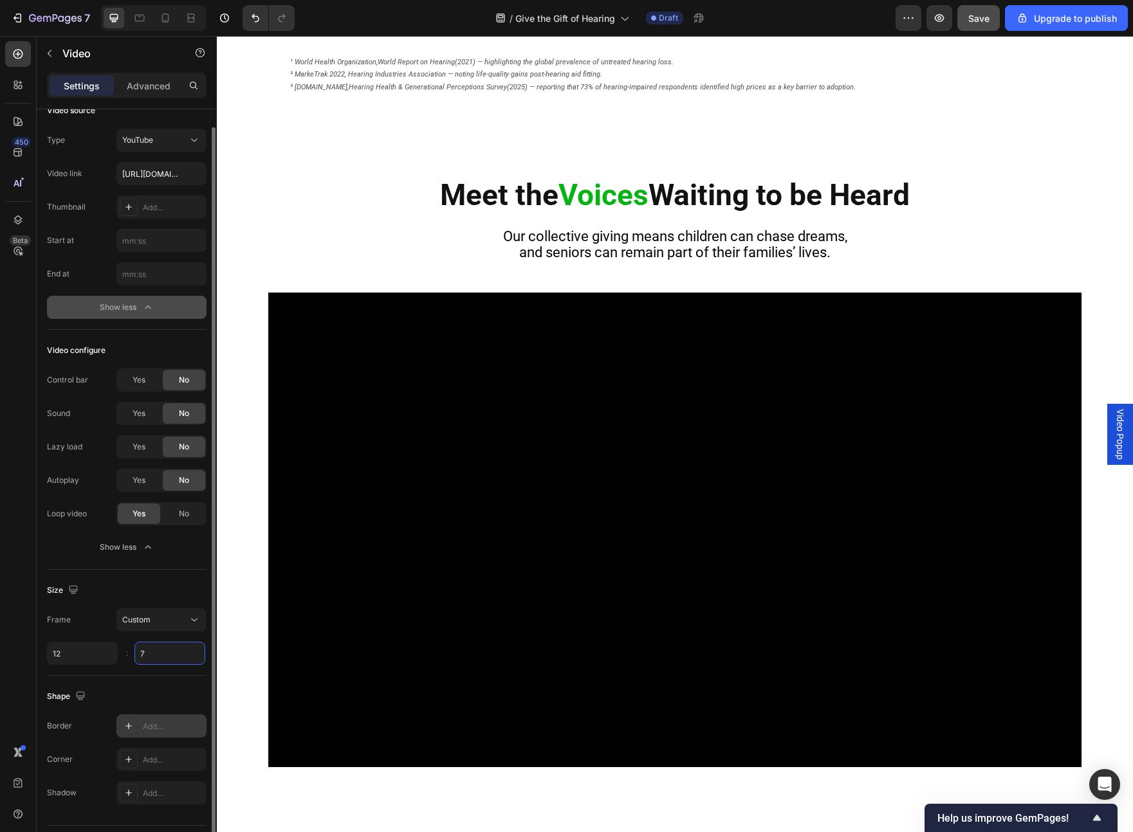
click at [143, 484] on input "7" at bounding box center [169, 653] width 71 height 23
click at [87, 484] on input "12" at bounding box center [82, 653] width 71 height 23
type input "4"
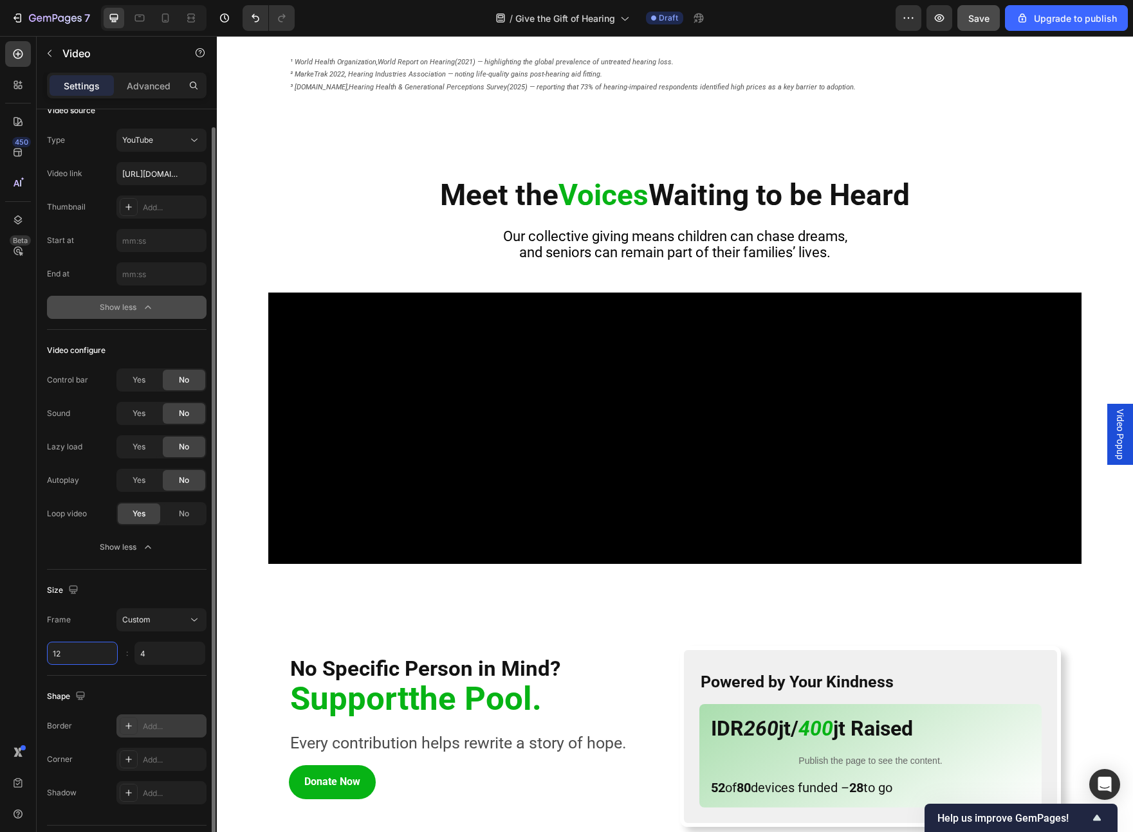
click at [87, 484] on input "12" at bounding box center [82, 653] width 71 height 23
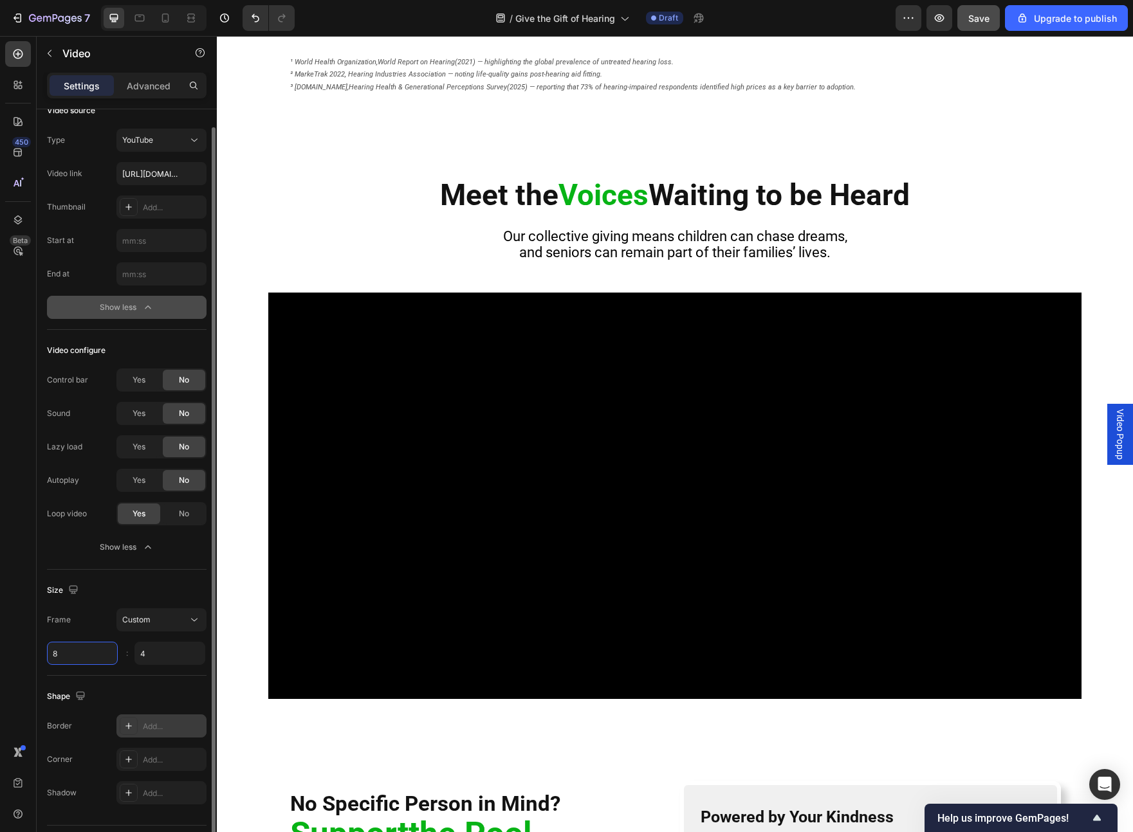
click at [87, 484] on input "8" at bounding box center [82, 653] width 71 height 23
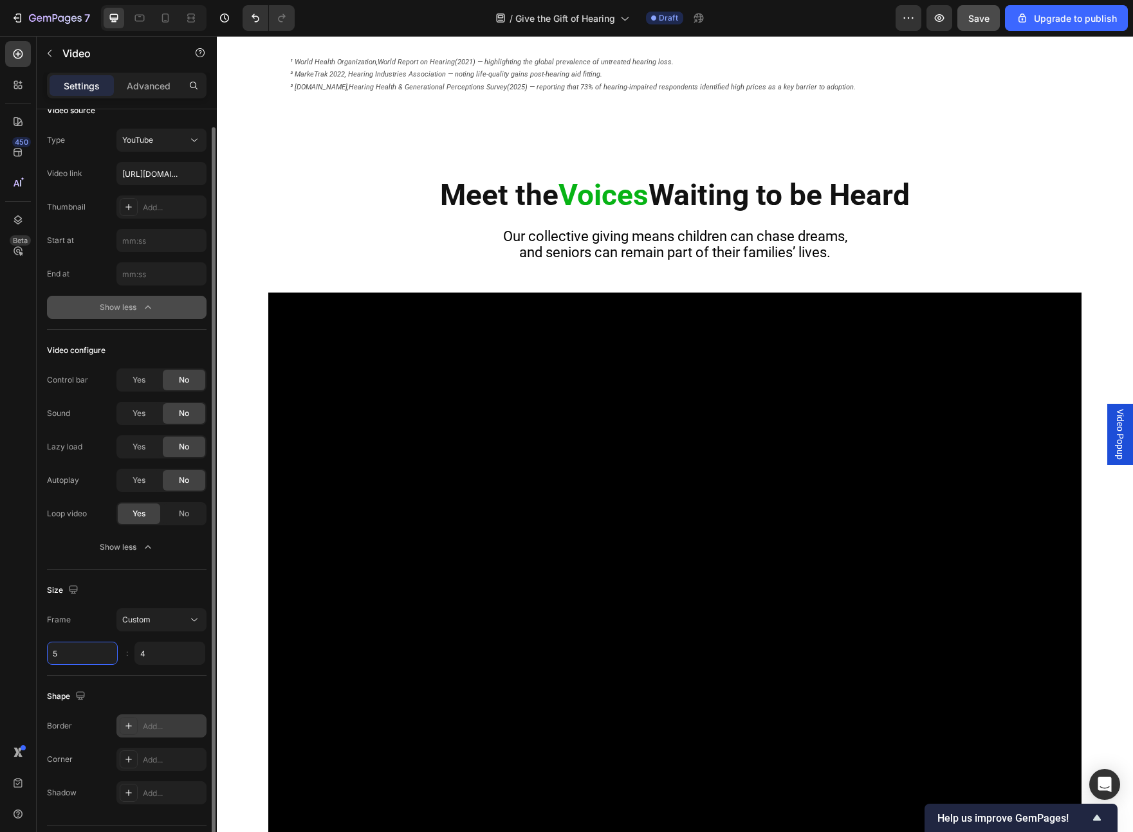
click at [87, 484] on input "5" at bounding box center [82, 653] width 71 height 23
click at [87, 484] on input "6" at bounding box center [82, 653] width 71 height 23
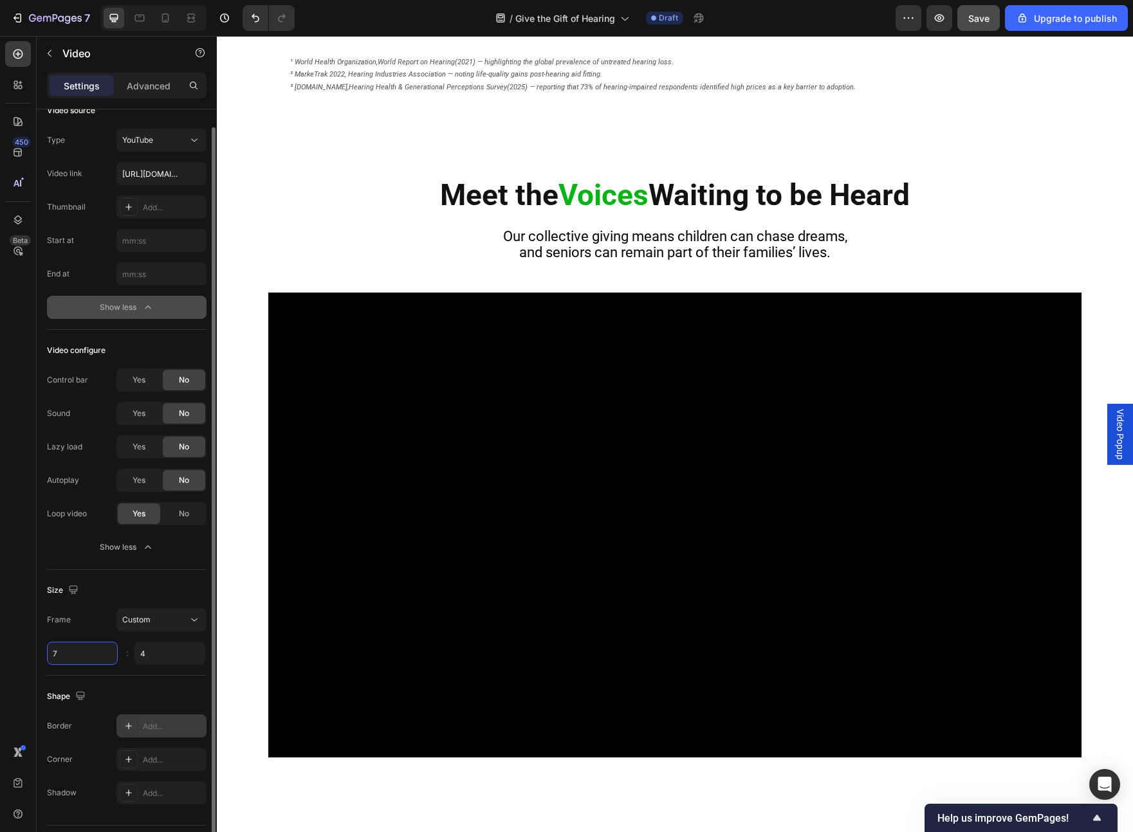
click at [87, 484] on input "7" at bounding box center [82, 653] width 71 height 23
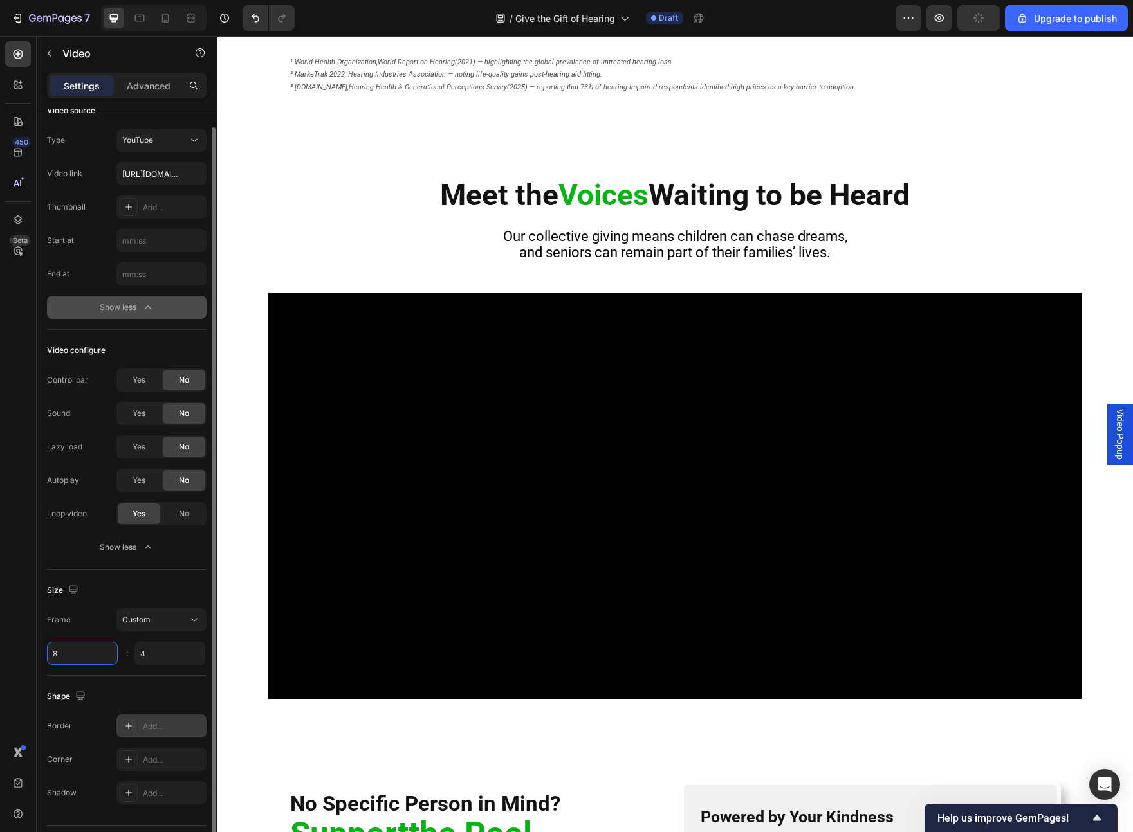
click at [87, 484] on input "8" at bounding box center [82, 653] width 71 height 23
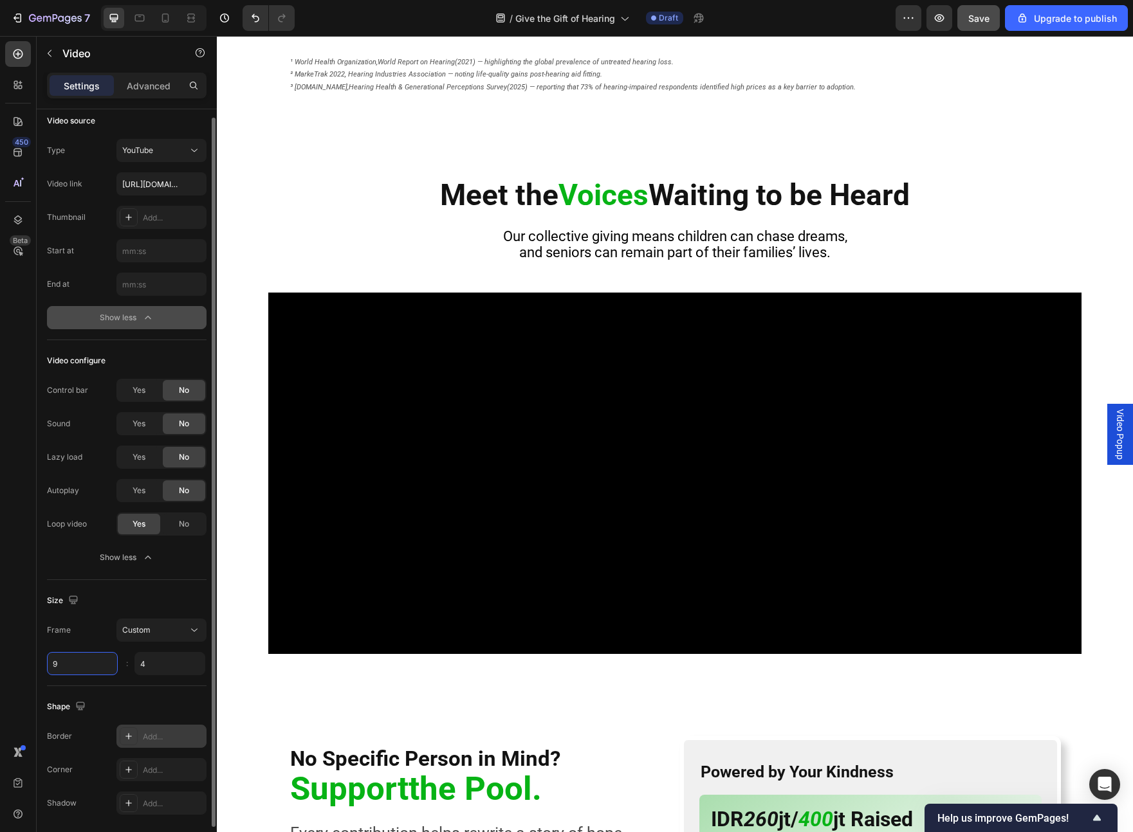
scroll to position [15, 0]
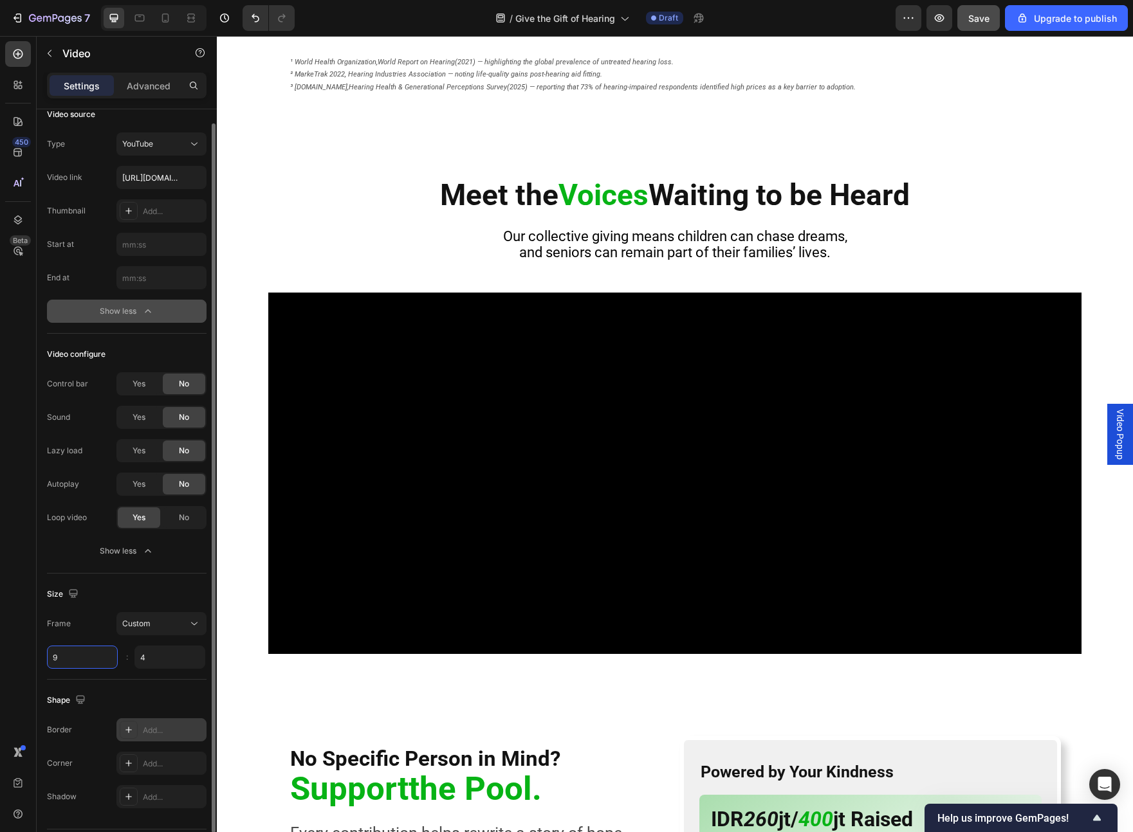
click at [89, 484] on input "9" at bounding box center [82, 657] width 71 height 23
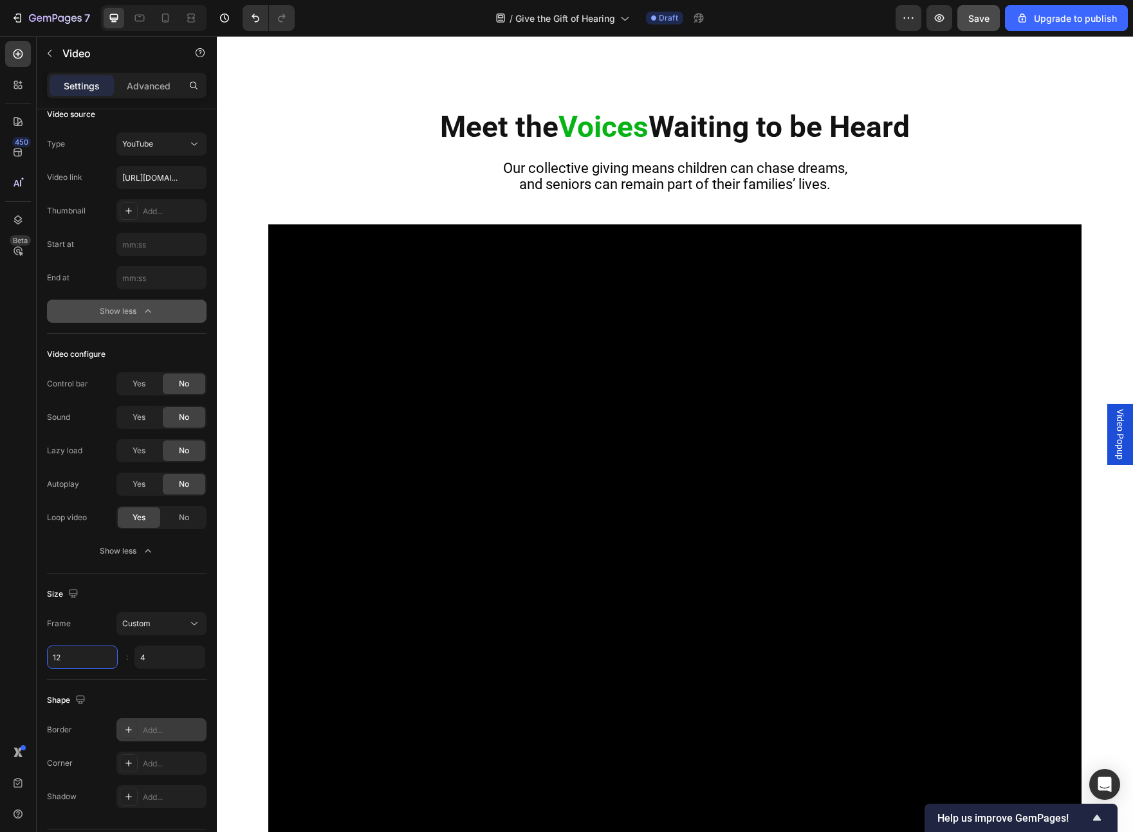
scroll to position [912, 0]
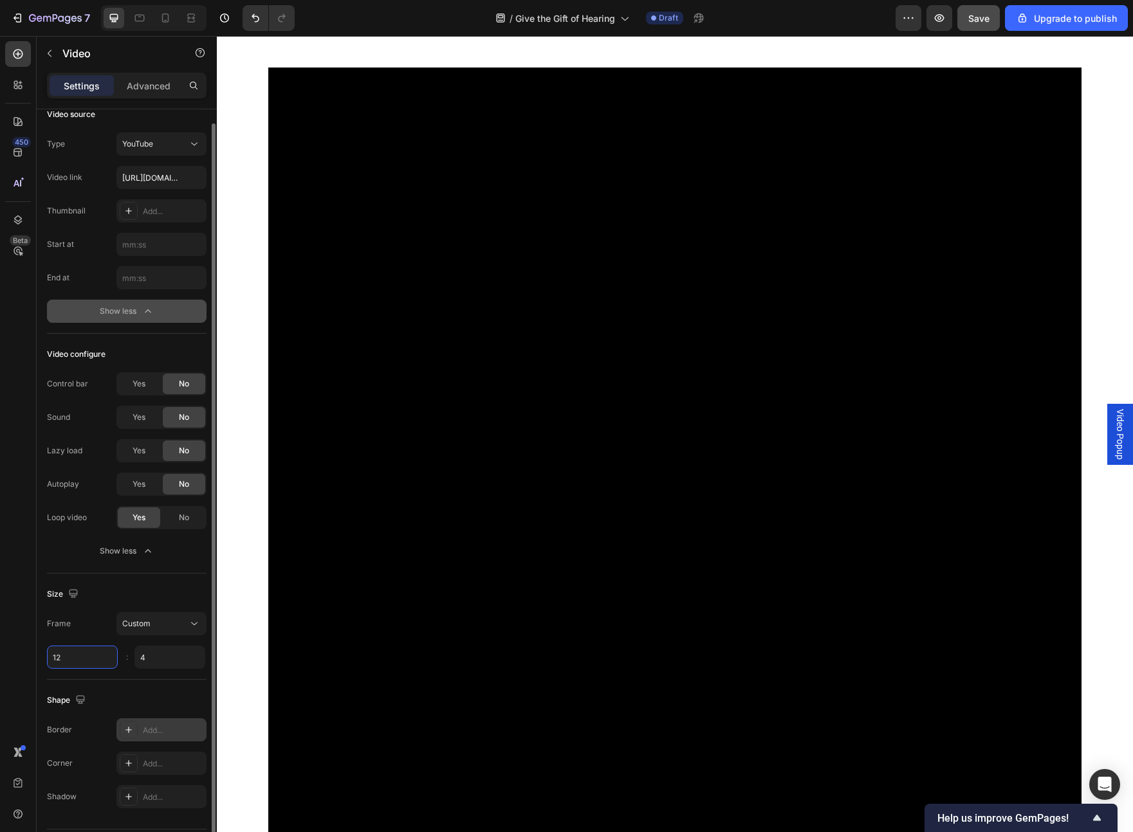
click at [86, 484] on input "12" at bounding box center [82, 657] width 71 height 23
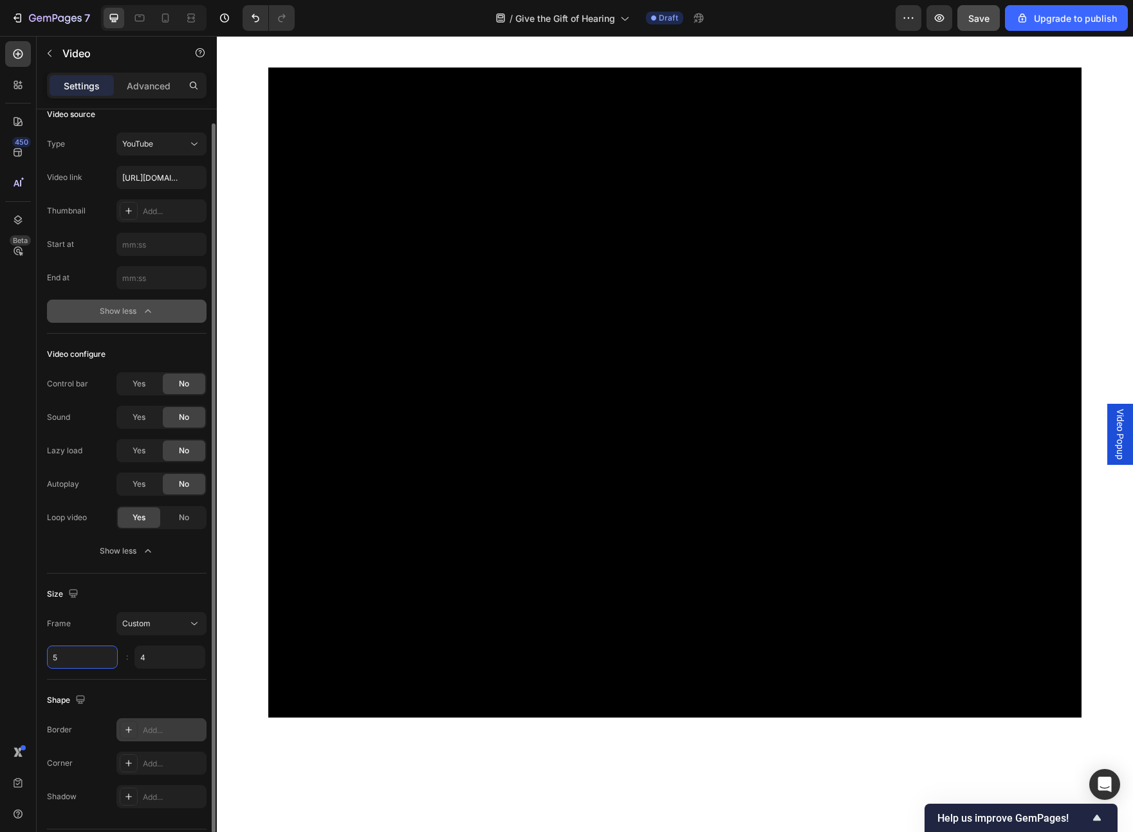
click at [86, 484] on input "5" at bounding box center [82, 657] width 71 height 23
click at [87, 484] on input "5" at bounding box center [82, 657] width 71 height 23
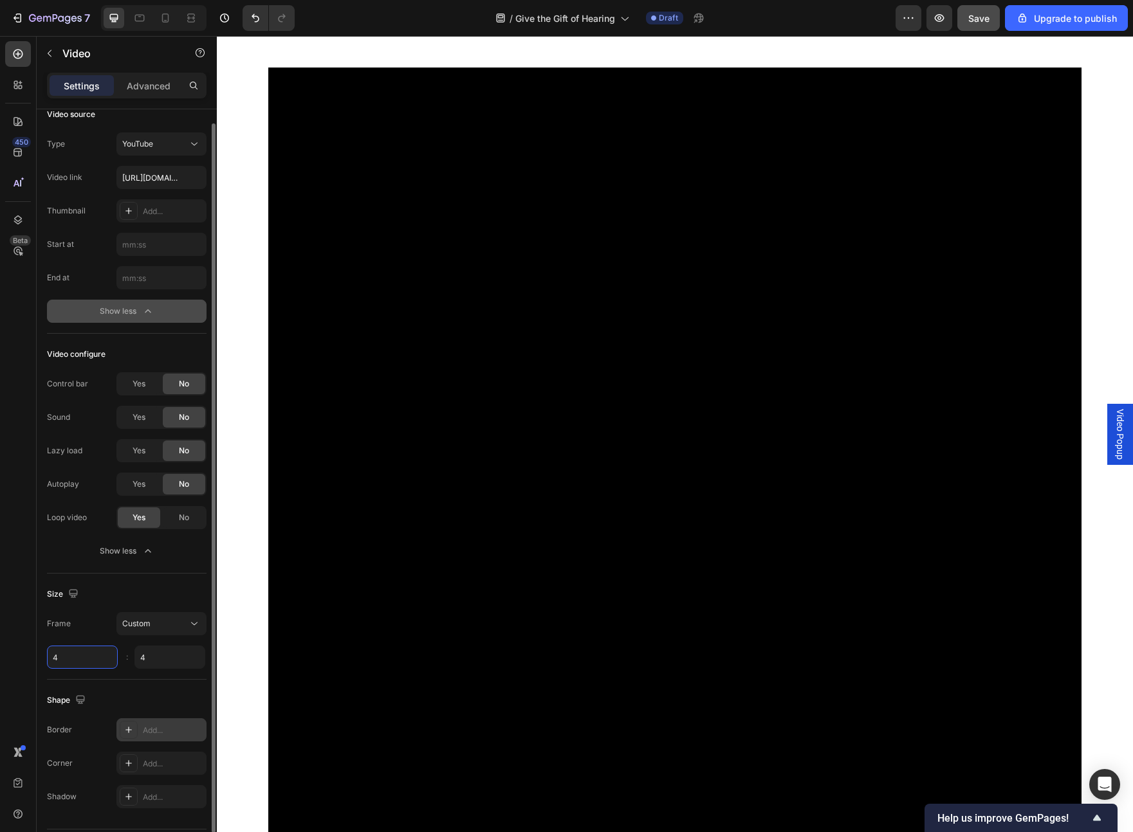
click at [87, 484] on input "4" at bounding box center [82, 657] width 71 height 23
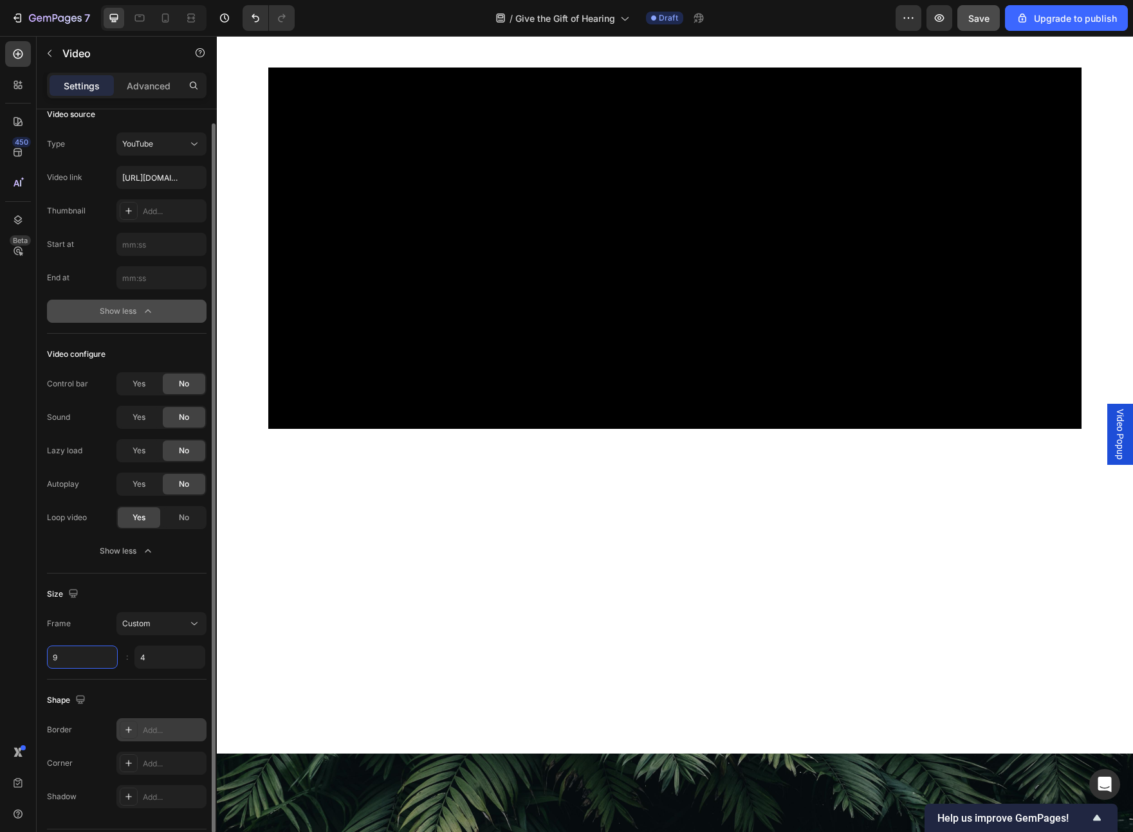
click at [87, 484] on input "9" at bounding box center [82, 657] width 71 height 23
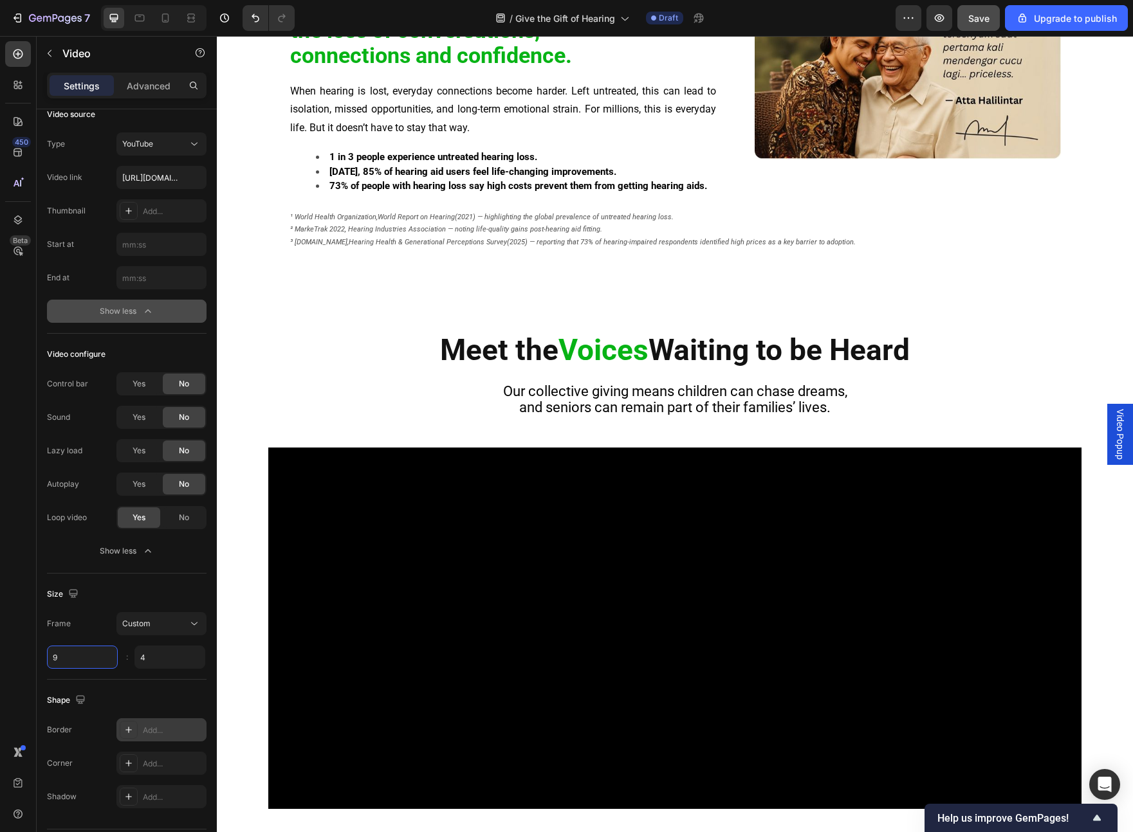
scroll to position [608, 0]
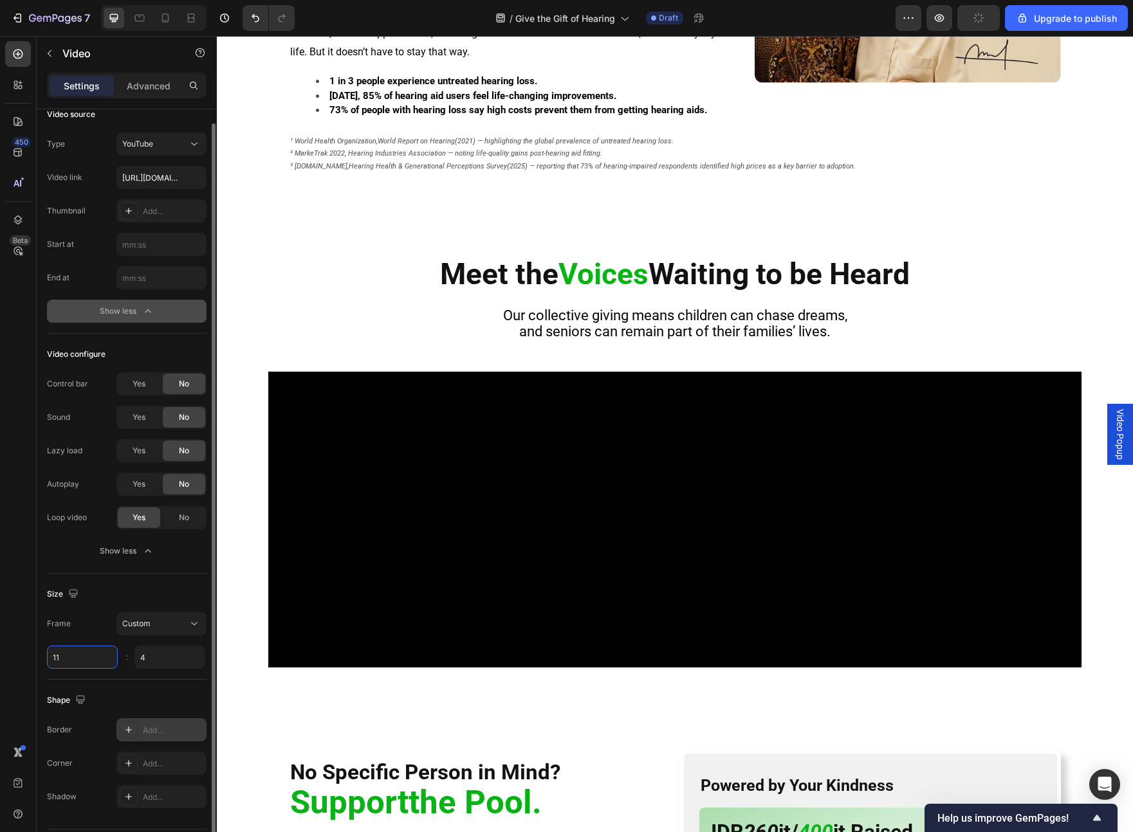
type input "1"
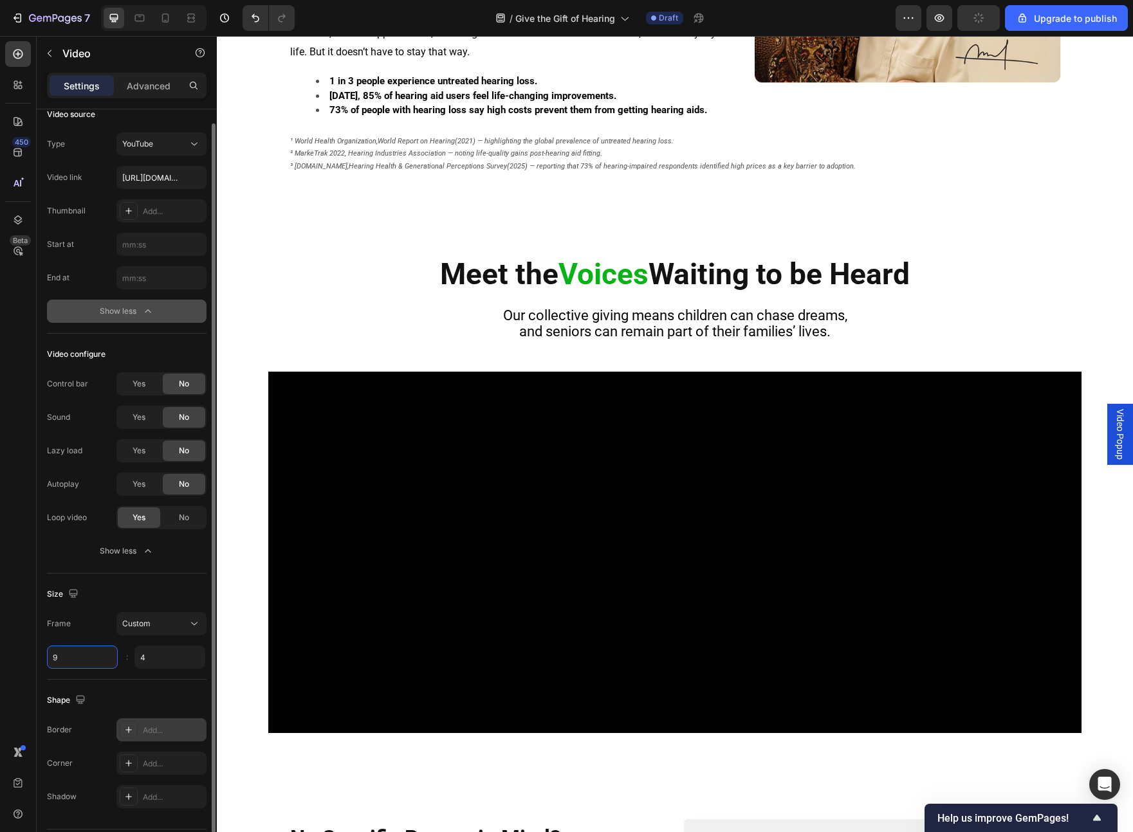
click at [85, 484] on input "9" at bounding box center [82, 657] width 71 height 23
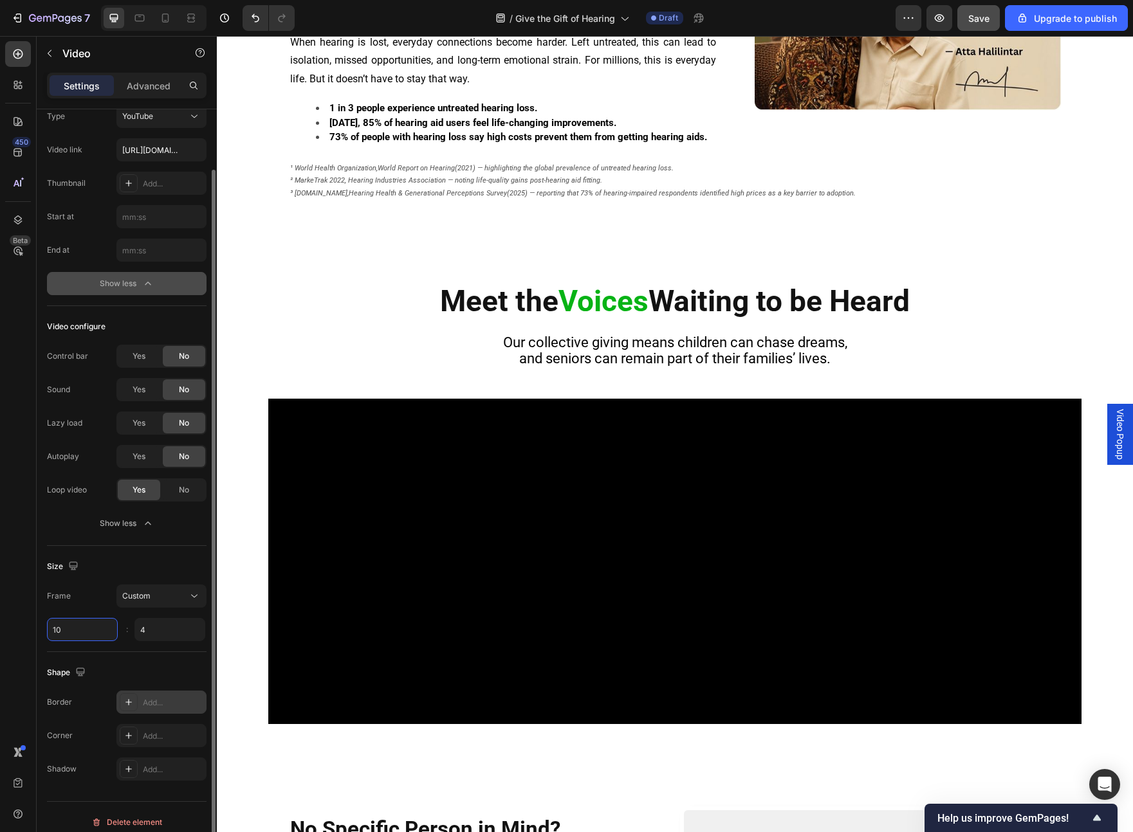
scroll to position [53, 0]
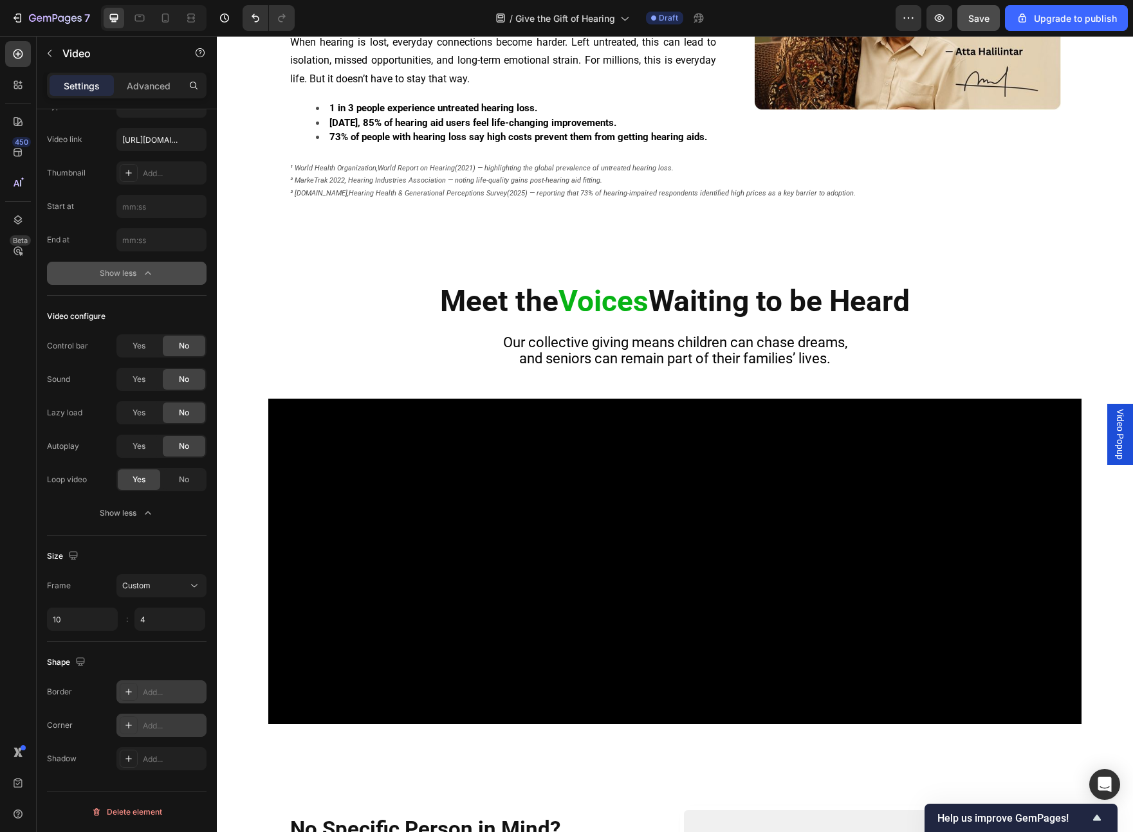
type input "10"
click at [129, 484] on icon at bounding box center [128, 725] width 10 height 10
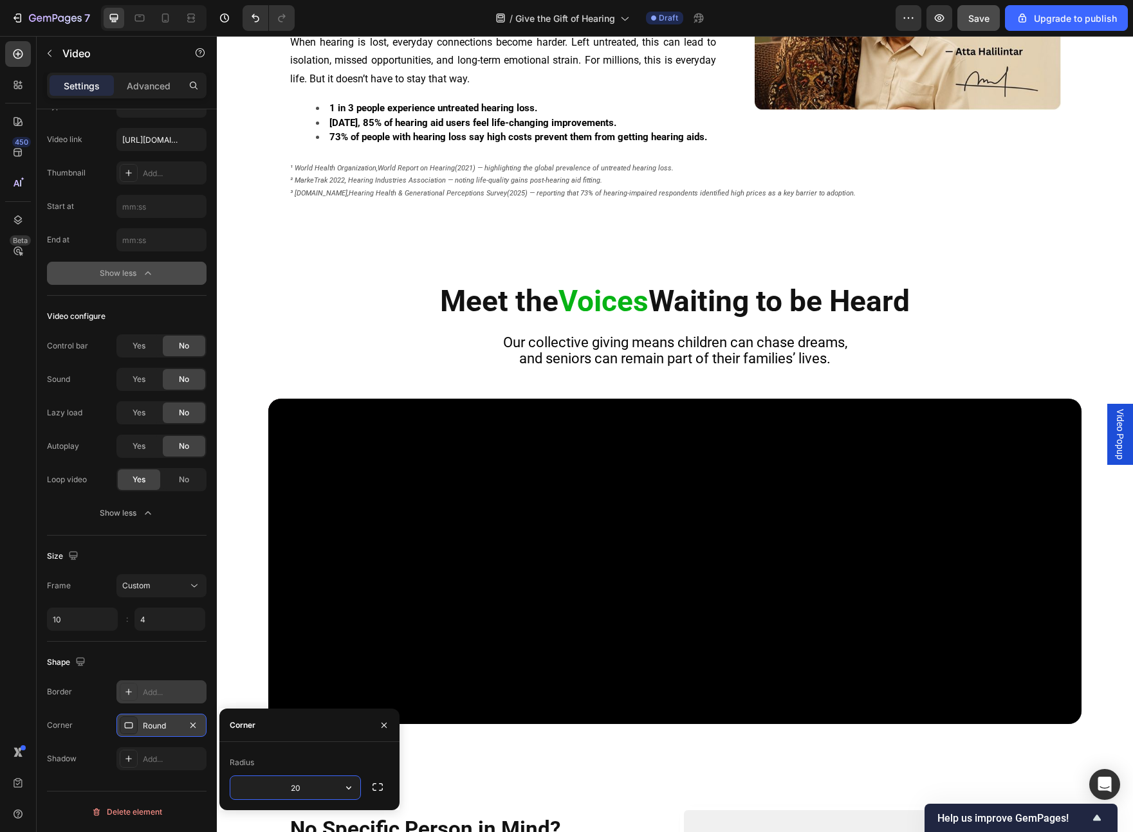
type input "20"
click at [132, 484] on div "Shape" at bounding box center [127, 662] width 160 height 21
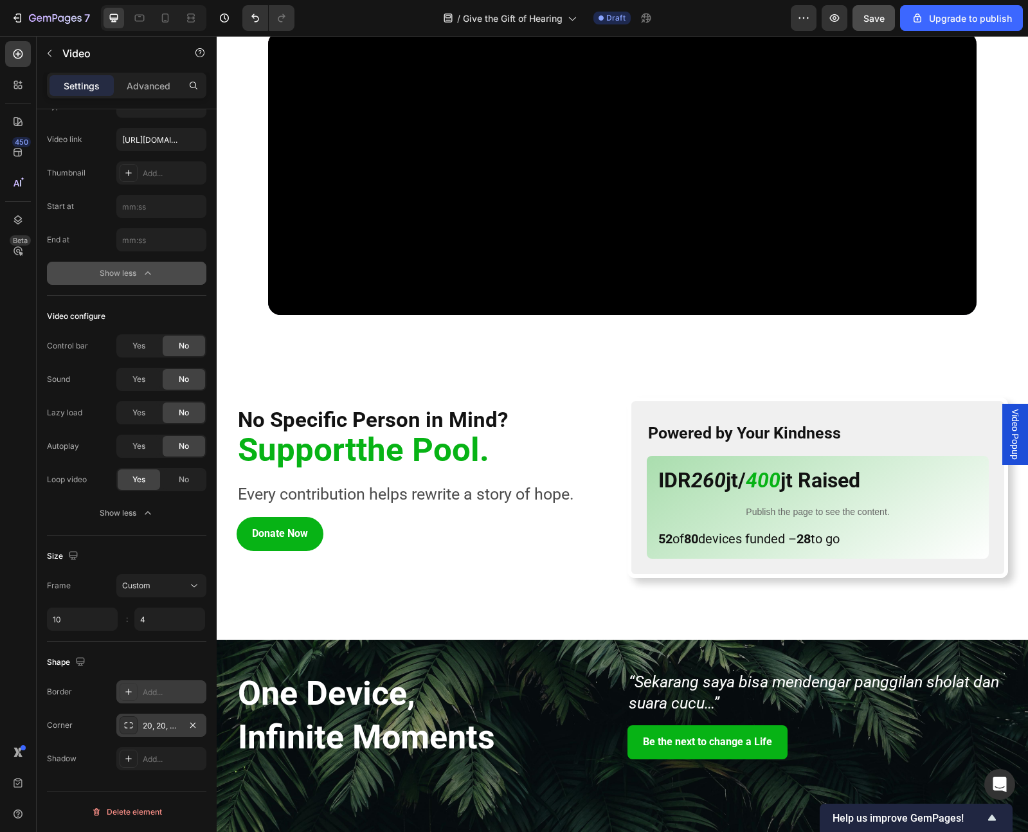
scroll to position [1107, 0]
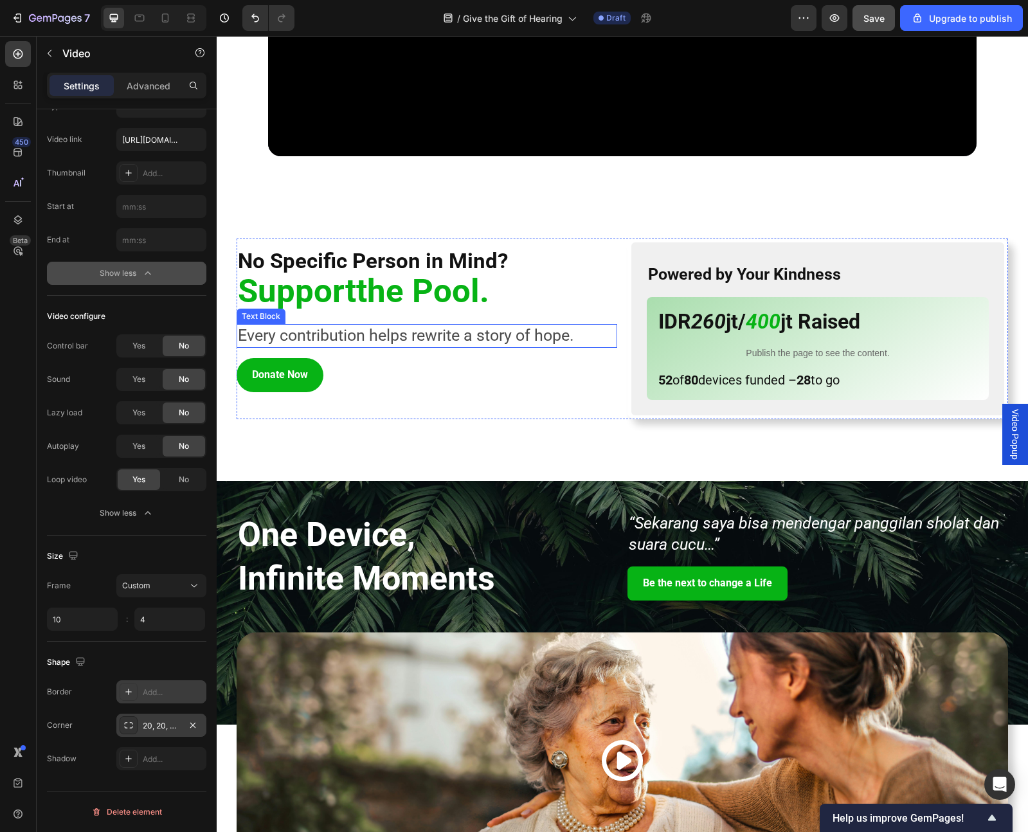
click at [418, 328] on p "Every contribution helps rewrite a story of hope." at bounding box center [427, 335] width 378 height 21
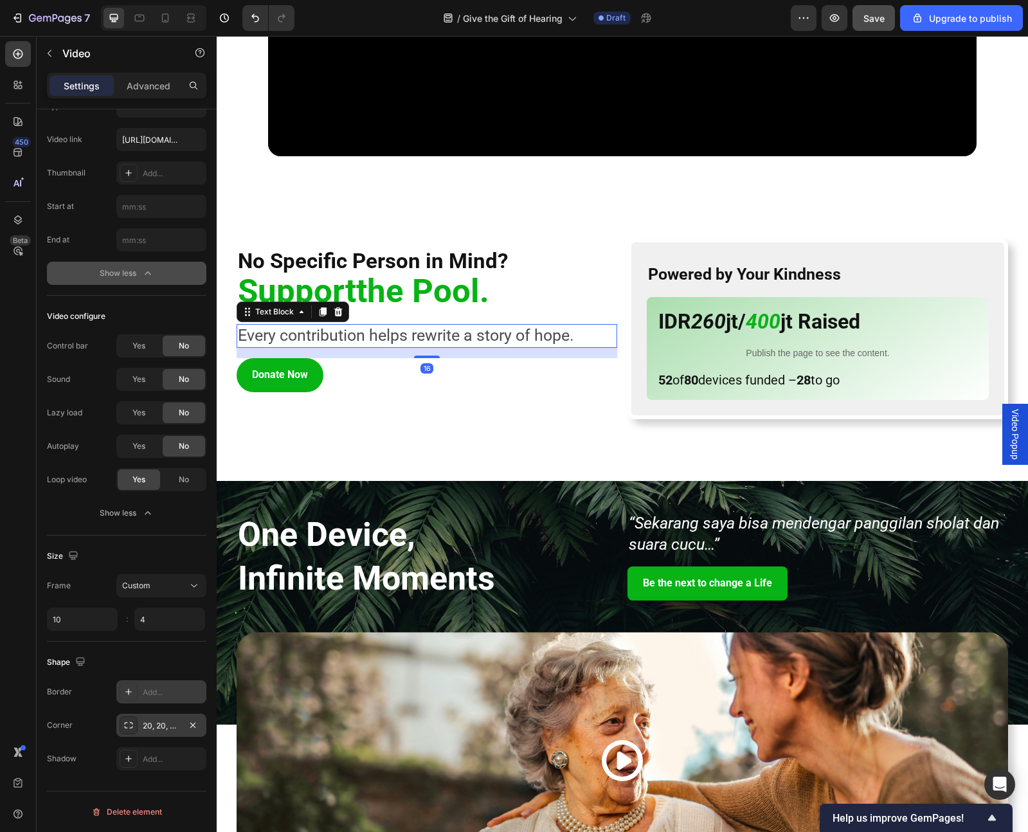
scroll to position [0, 0]
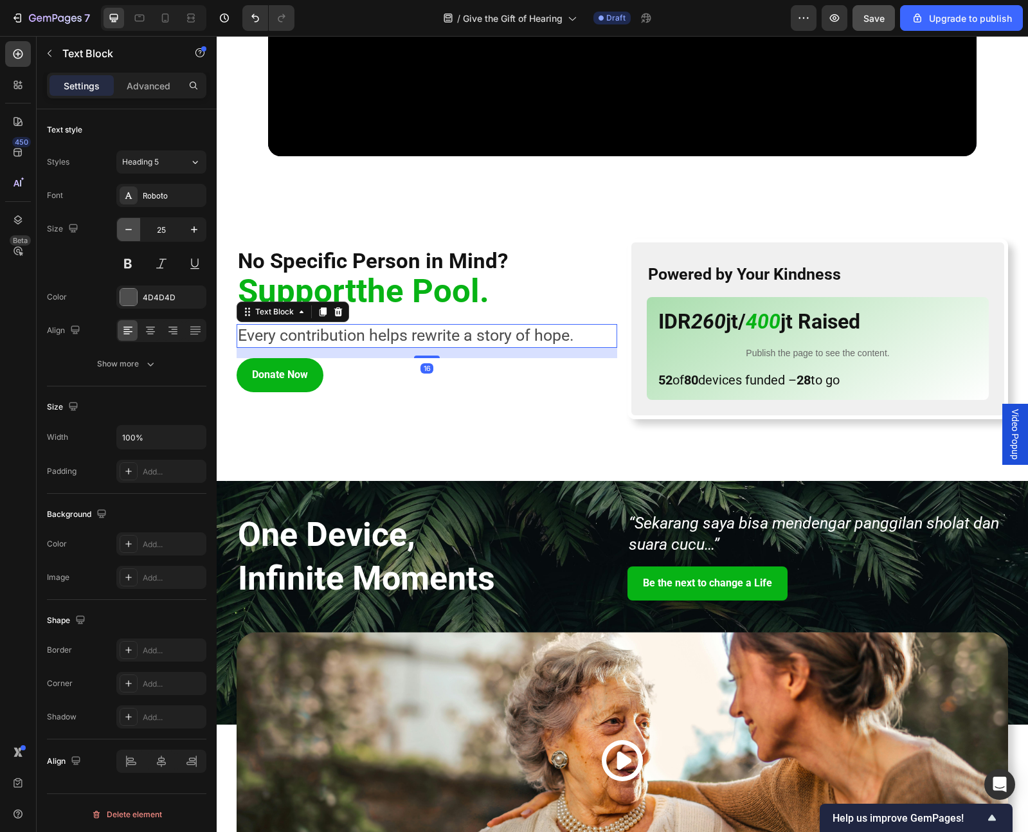
click at [134, 235] on icon "button" at bounding box center [128, 229] width 13 height 13
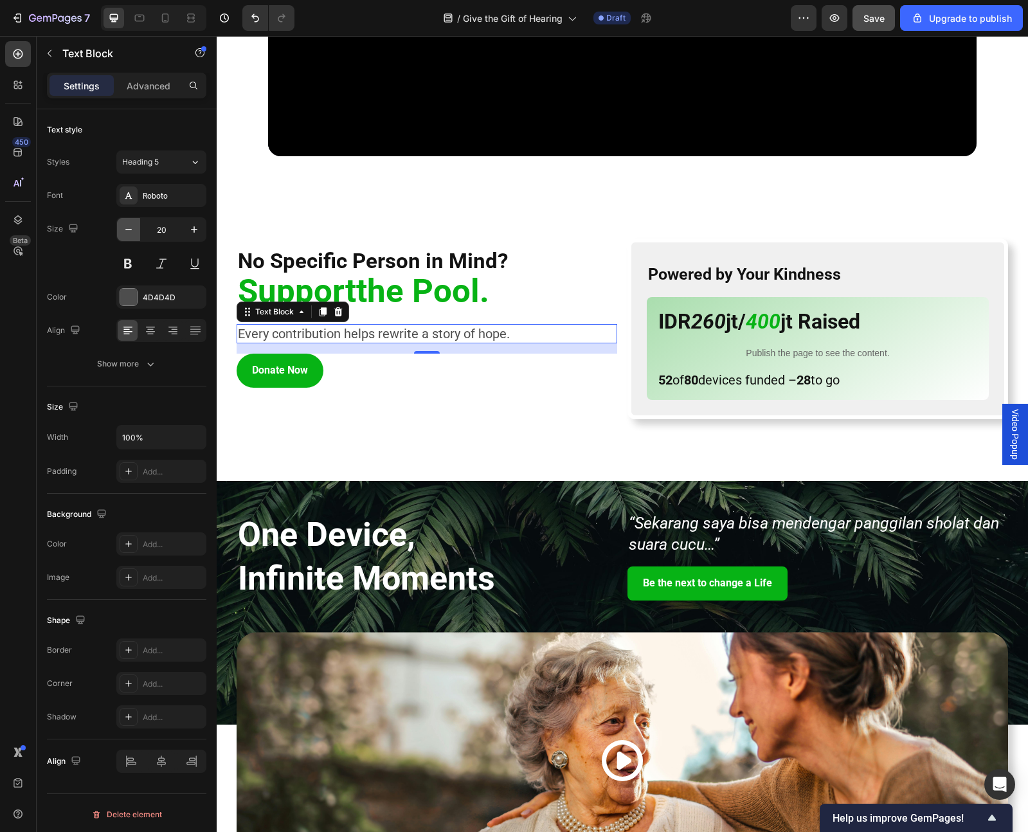
click at [134, 235] on icon "button" at bounding box center [128, 229] width 13 height 13
click at [133, 227] on icon "button" at bounding box center [128, 229] width 13 height 13
type input "18"
click at [339, 289] on span "Support" at bounding box center [297, 291] width 118 height 38
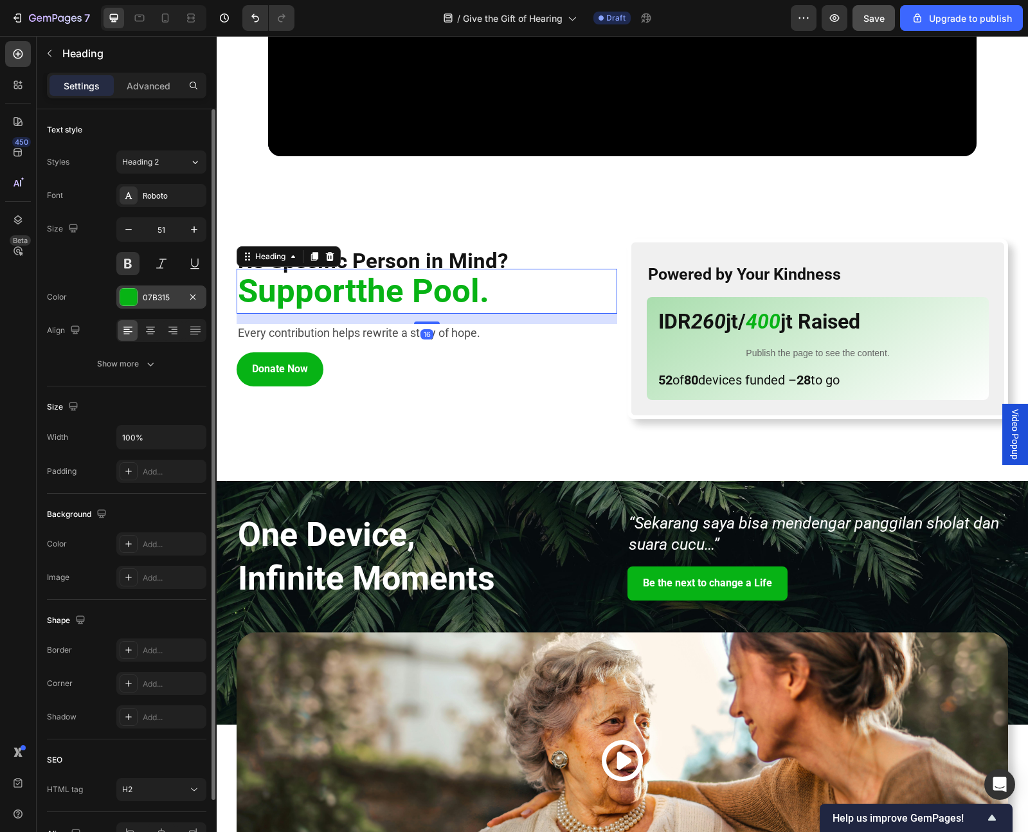
click at [163, 294] on div "07B315" at bounding box center [161, 298] width 37 height 12
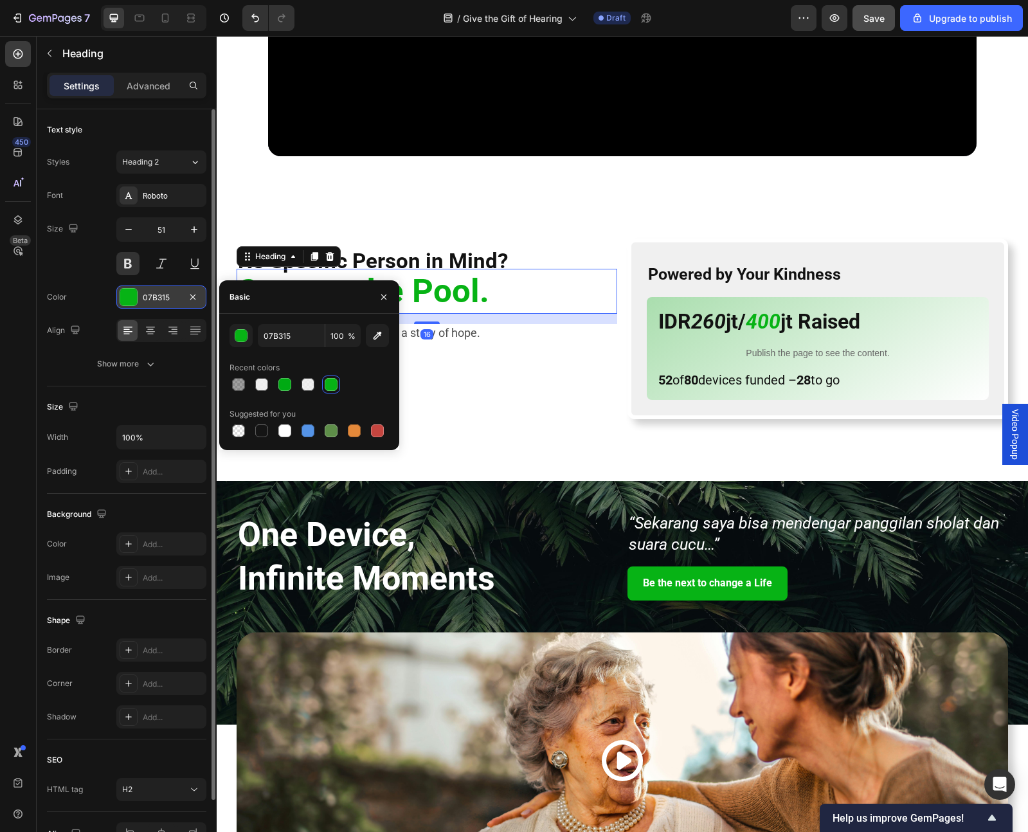
click at [163, 294] on div "07B315" at bounding box center [161, 298] width 37 height 12
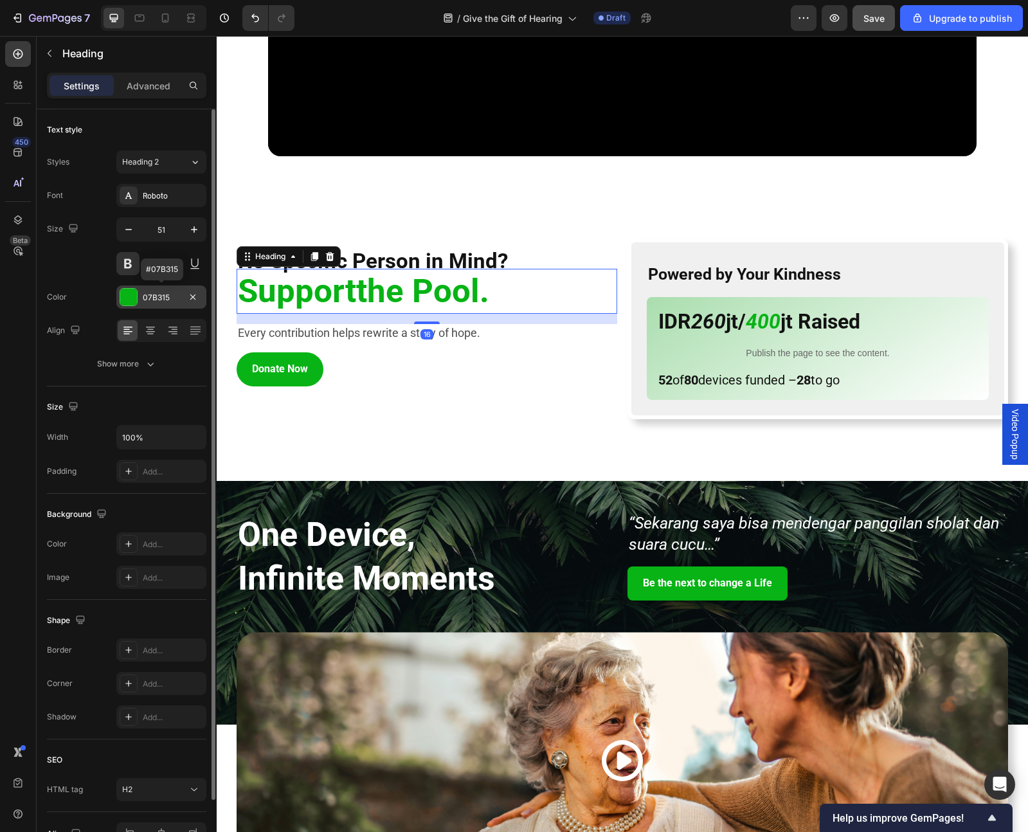
click at [164, 298] on div "07B315" at bounding box center [161, 298] width 37 height 12
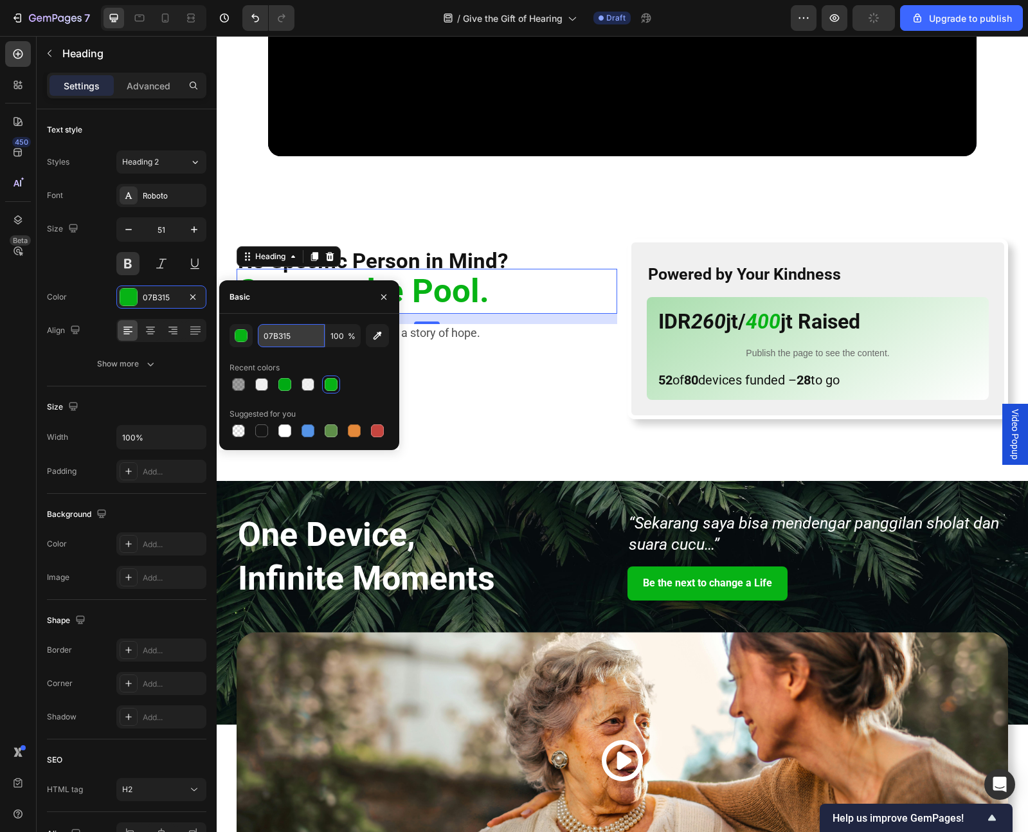
click at [279, 339] on input "07B315" at bounding box center [291, 335] width 67 height 23
click at [280, 379] on div at bounding box center [284, 384] width 13 height 13
type input "00AA13"
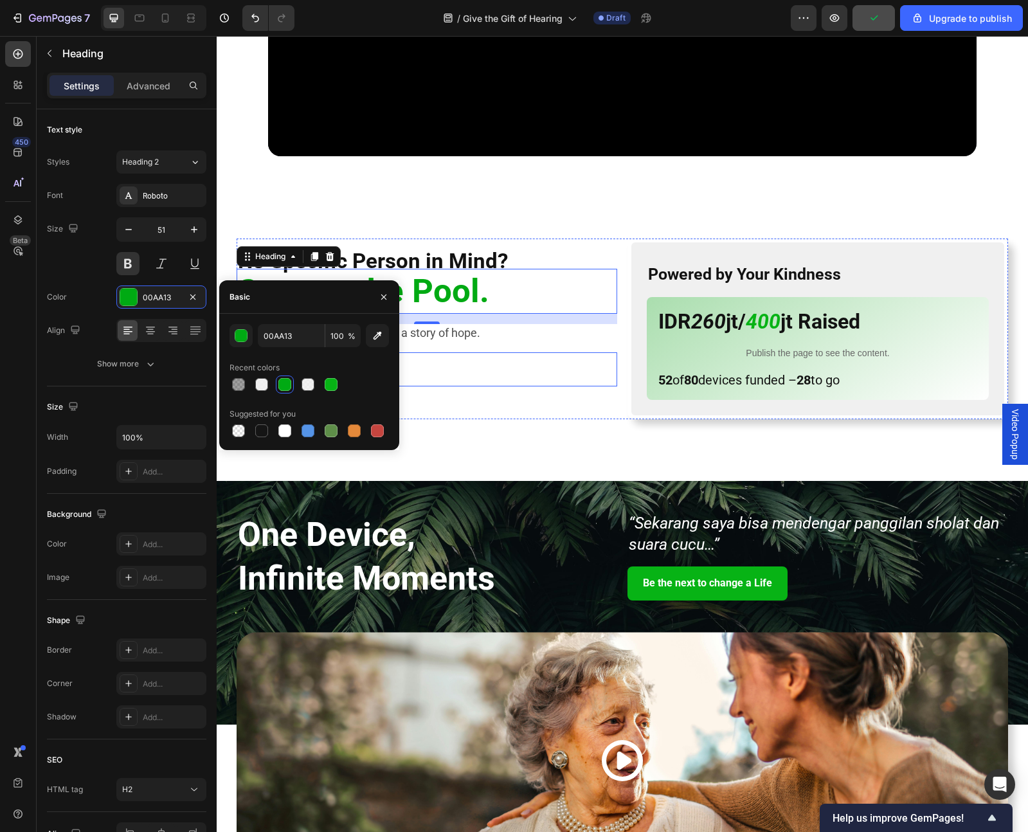
click at [423, 363] on div "Donate Now Button" at bounding box center [427, 369] width 381 height 34
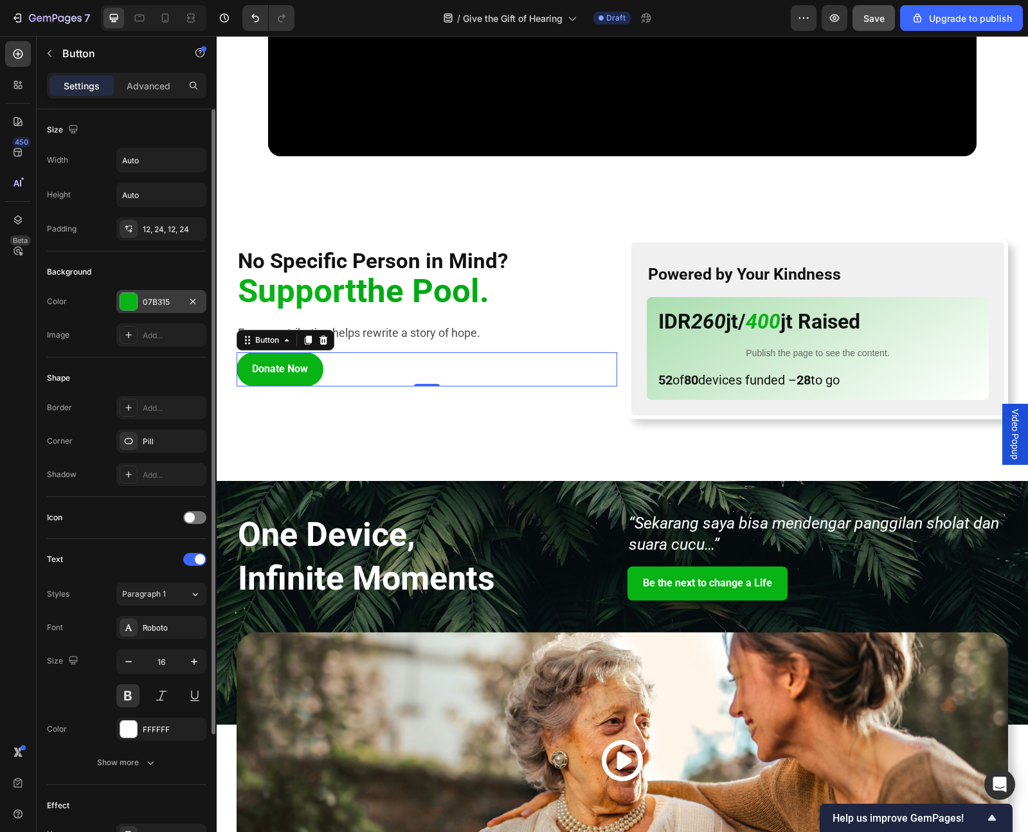
click at [131, 301] on div at bounding box center [128, 301] width 17 height 17
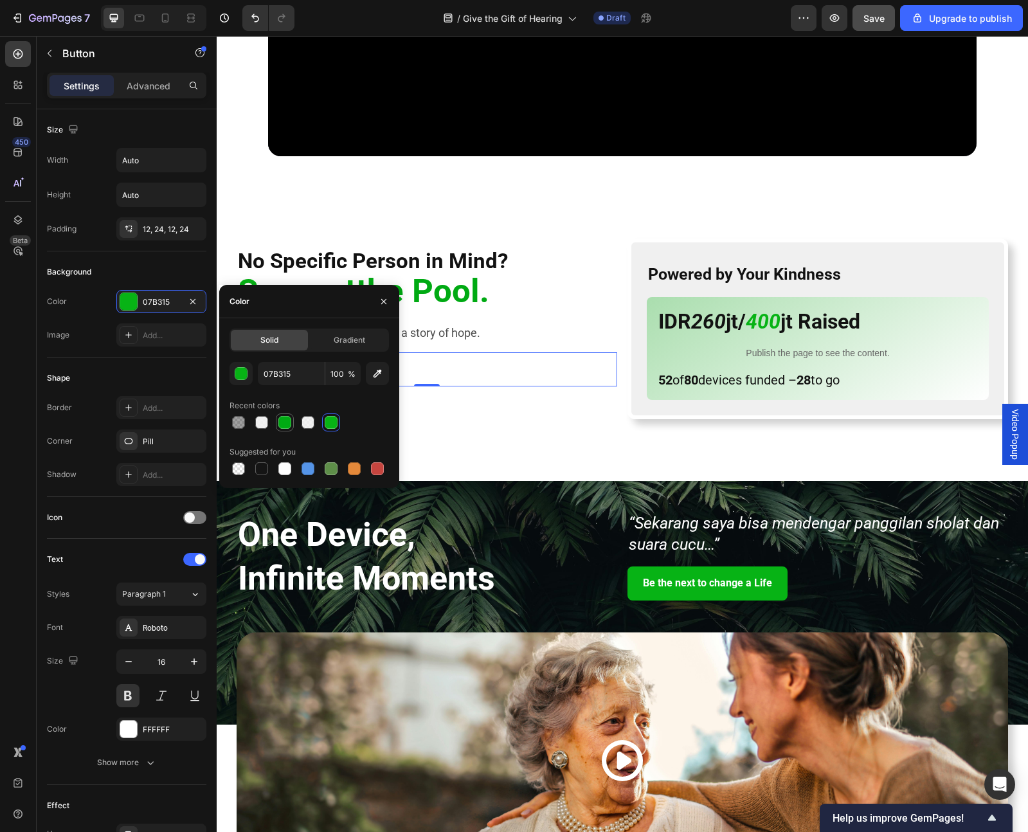
click at [278, 424] on div at bounding box center [284, 422] width 13 height 13
type input "00AA13"
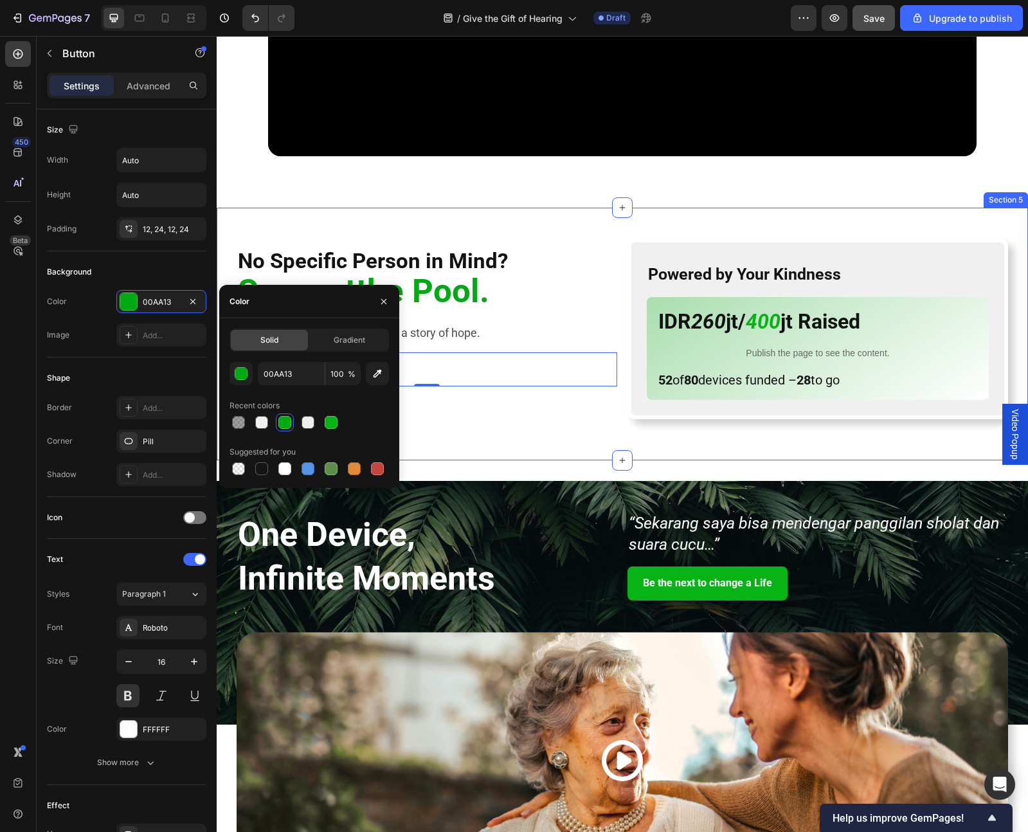
click at [520, 441] on div "No Specific Person in Mind? Heading Support the Pool. Heading Every contributio…" at bounding box center [623, 334] width 812 height 253
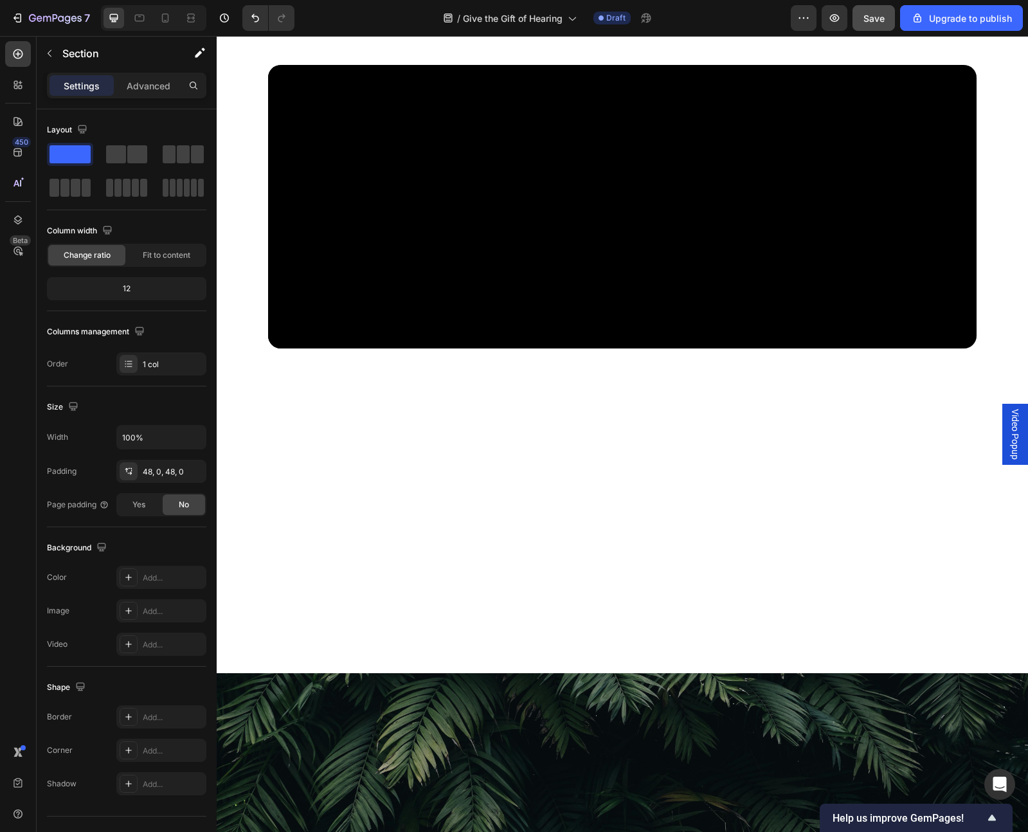
scroll to position [399, 0]
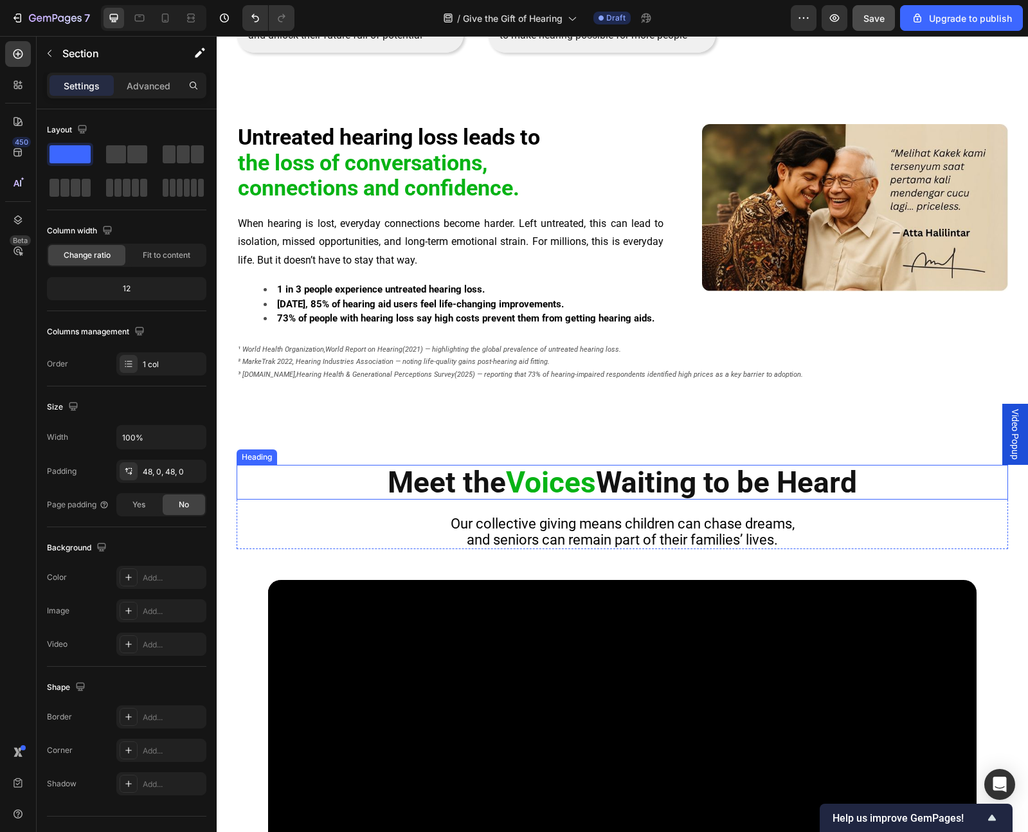
click at [540, 484] on span "Voices" at bounding box center [551, 482] width 90 height 35
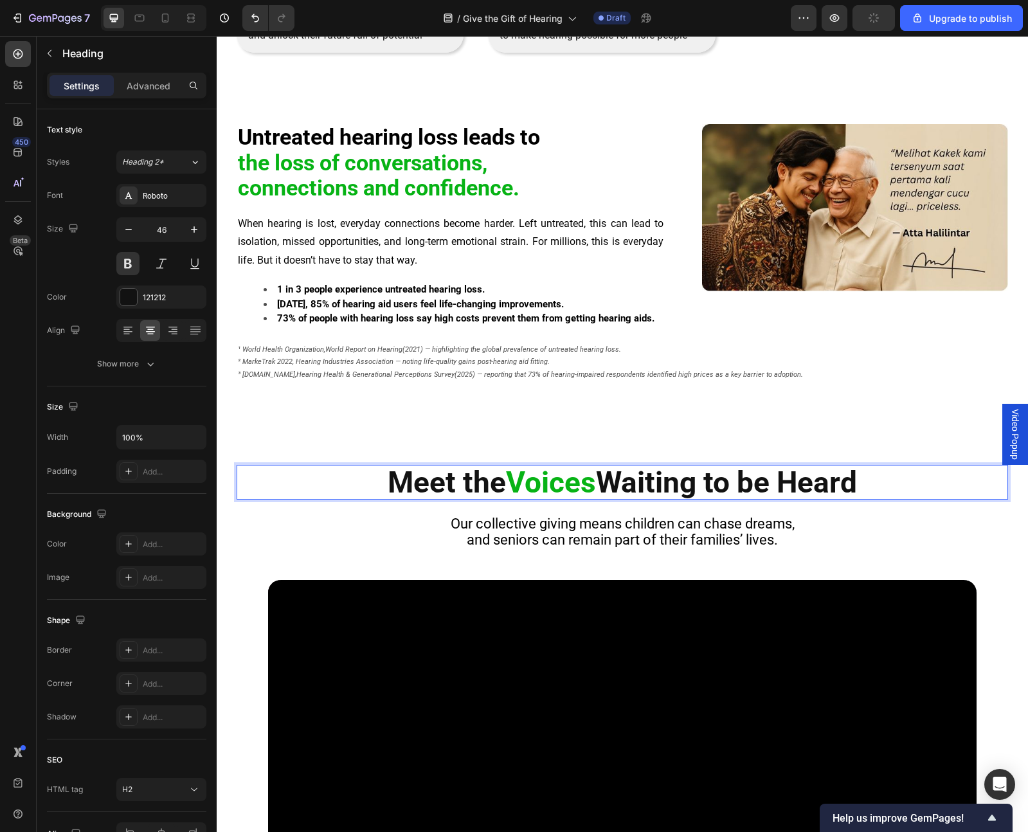
click at [542, 484] on span "Voices" at bounding box center [551, 482] width 90 height 35
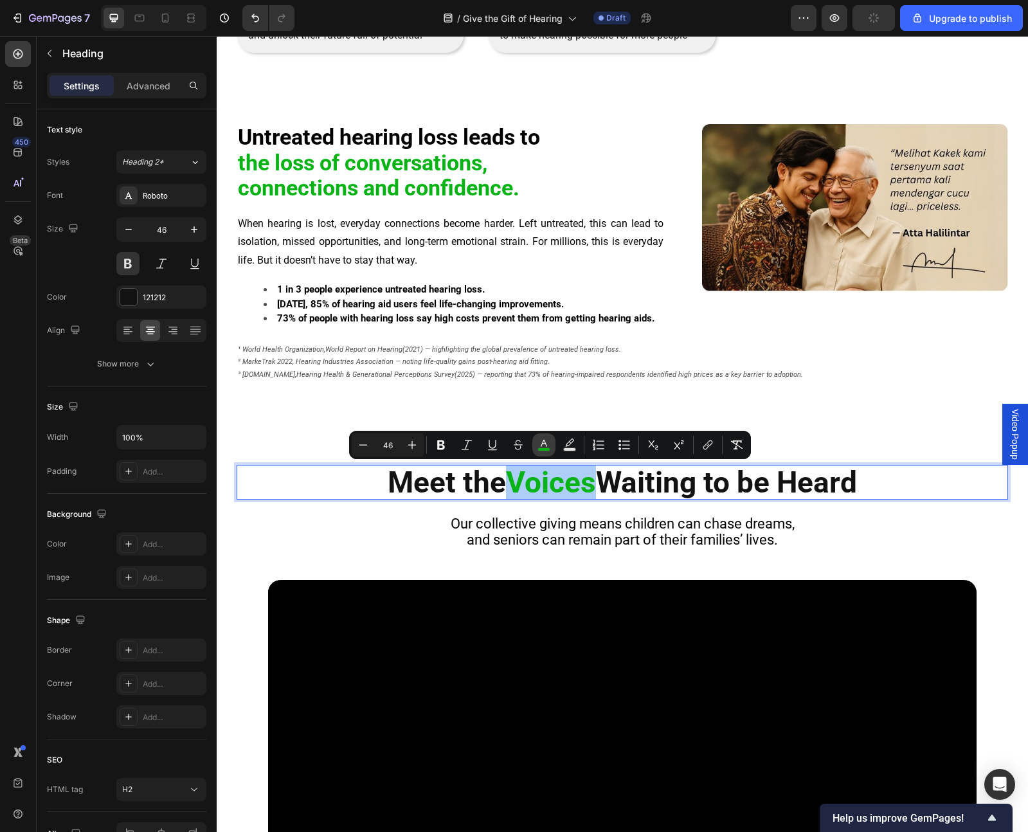
click at [549, 444] on icon "Editor contextual toolbar" at bounding box center [544, 445] width 13 height 13
type input "07B315"
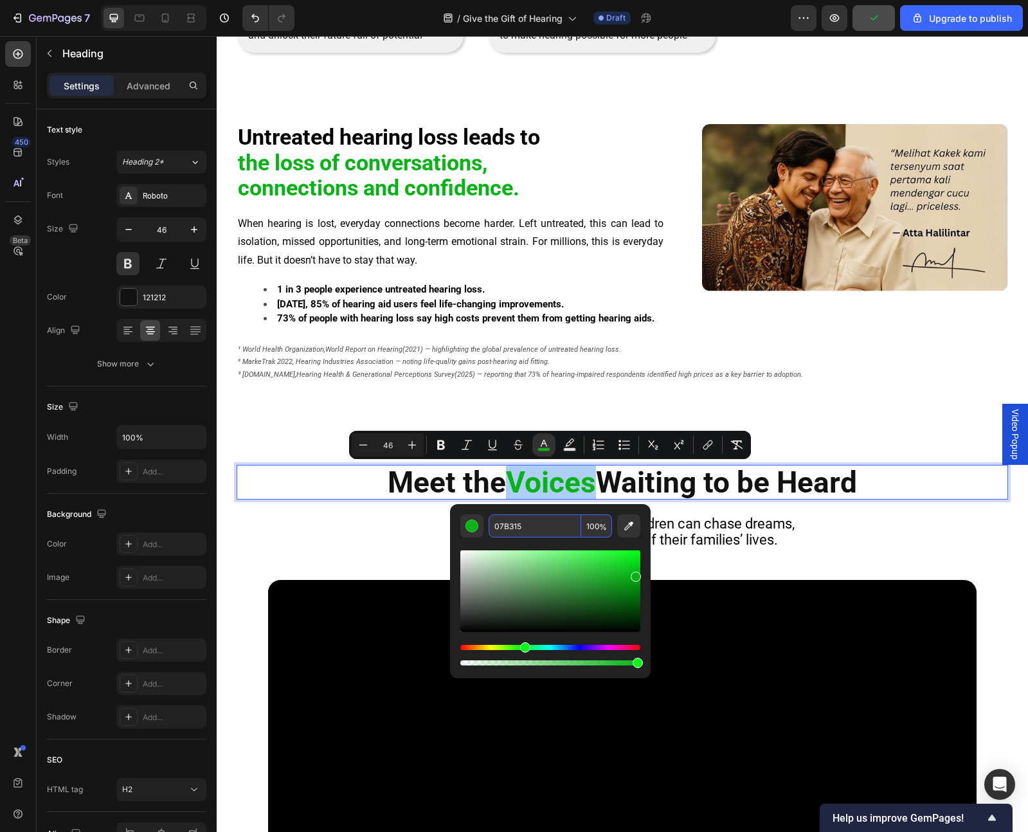
click at [520, 484] on input "07B315" at bounding box center [535, 526] width 93 height 23
type input "00aa13"
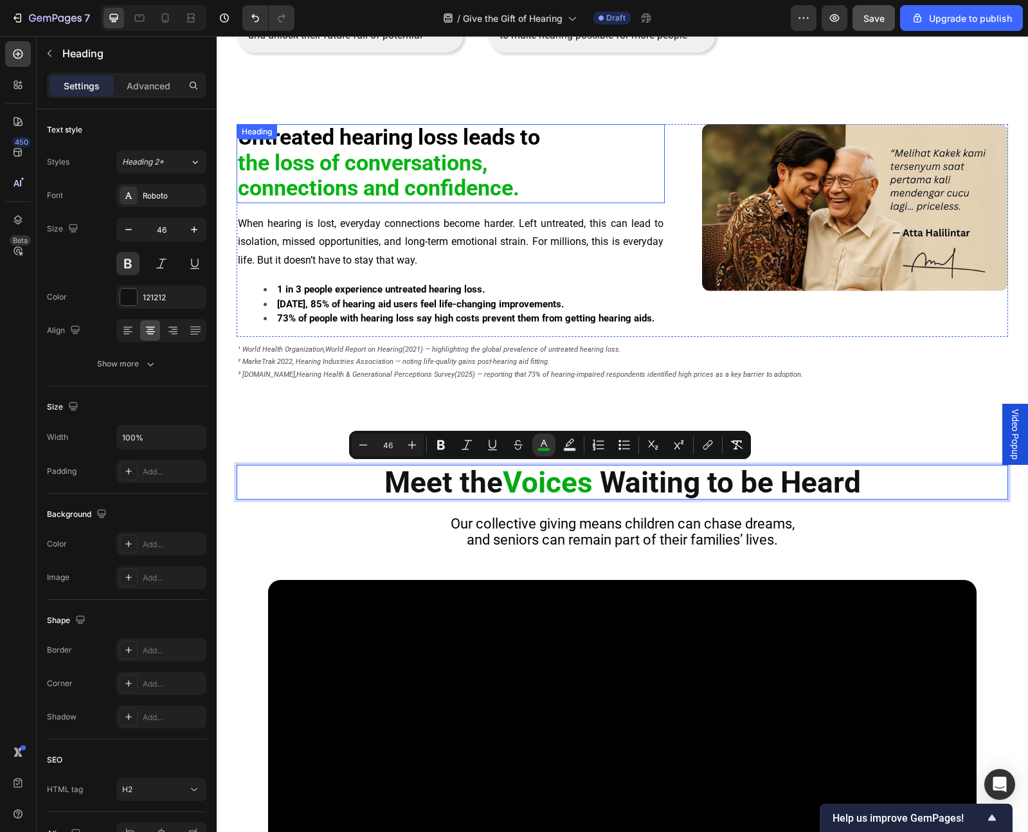
click at [357, 172] on strong "the loss of conversations," at bounding box center [363, 163] width 250 height 26
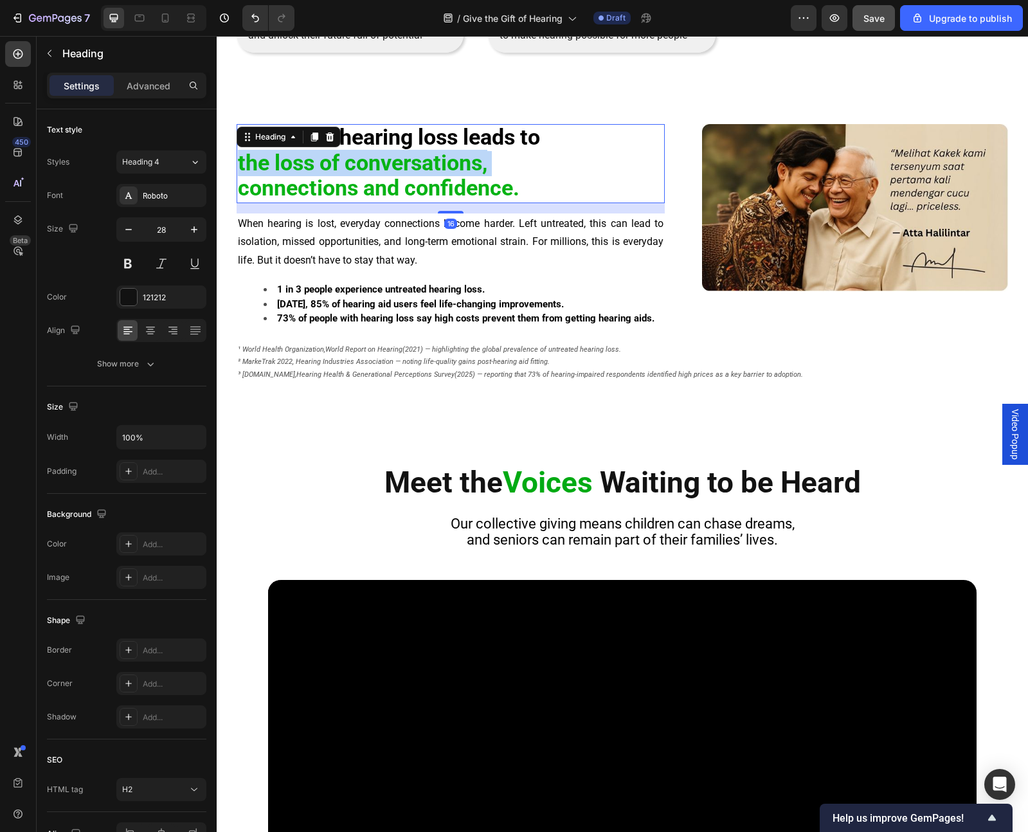
click at [357, 172] on strong "the loss of conversations," at bounding box center [363, 163] width 250 height 26
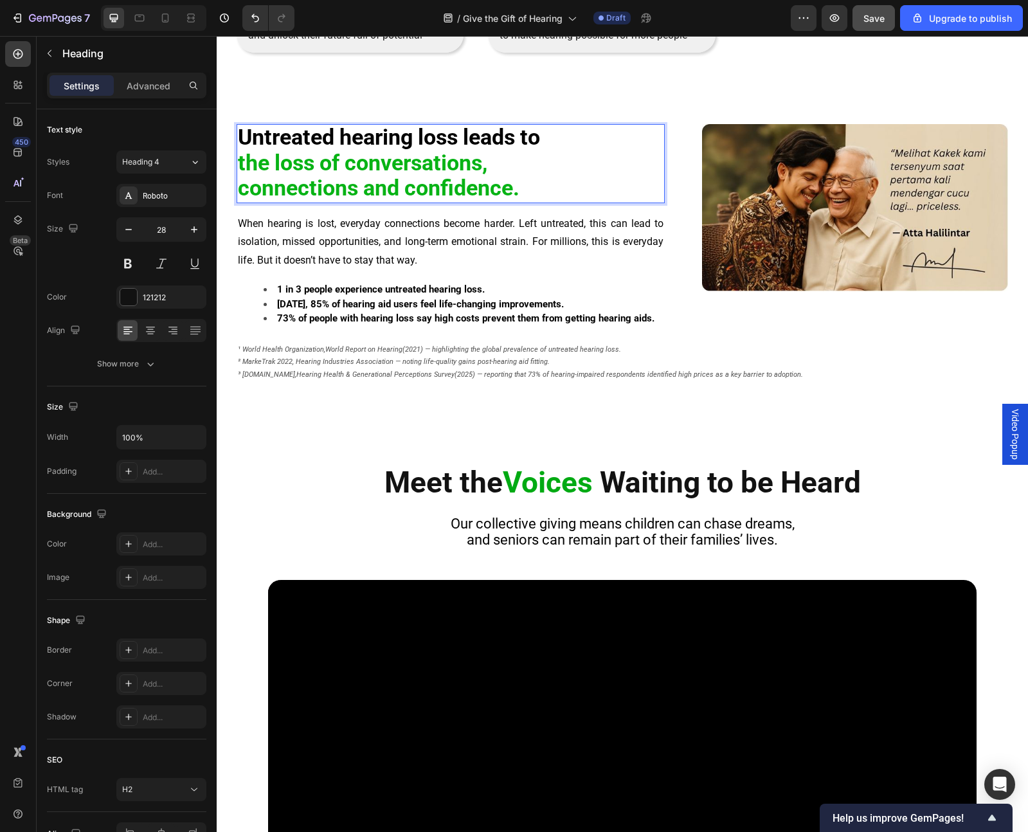
click at [527, 194] on p "Untreated hearing loss leads to the loss of conversations, connections and conf…" at bounding box center [451, 163] width 426 height 76
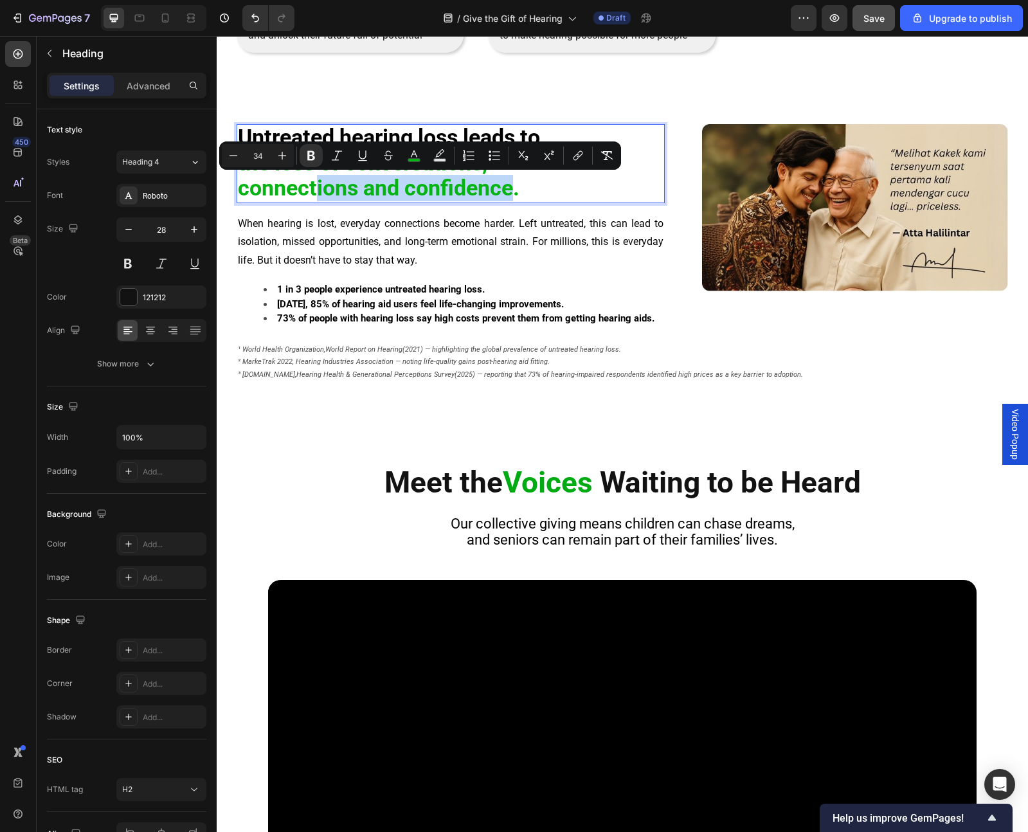
drag, startPoint x: 491, startPoint y: 192, endPoint x: 318, endPoint y: 181, distance: 172.7
click at [318, 181] on strong "connections and confidence." at bounding box center [379, 188] width 282 height 26
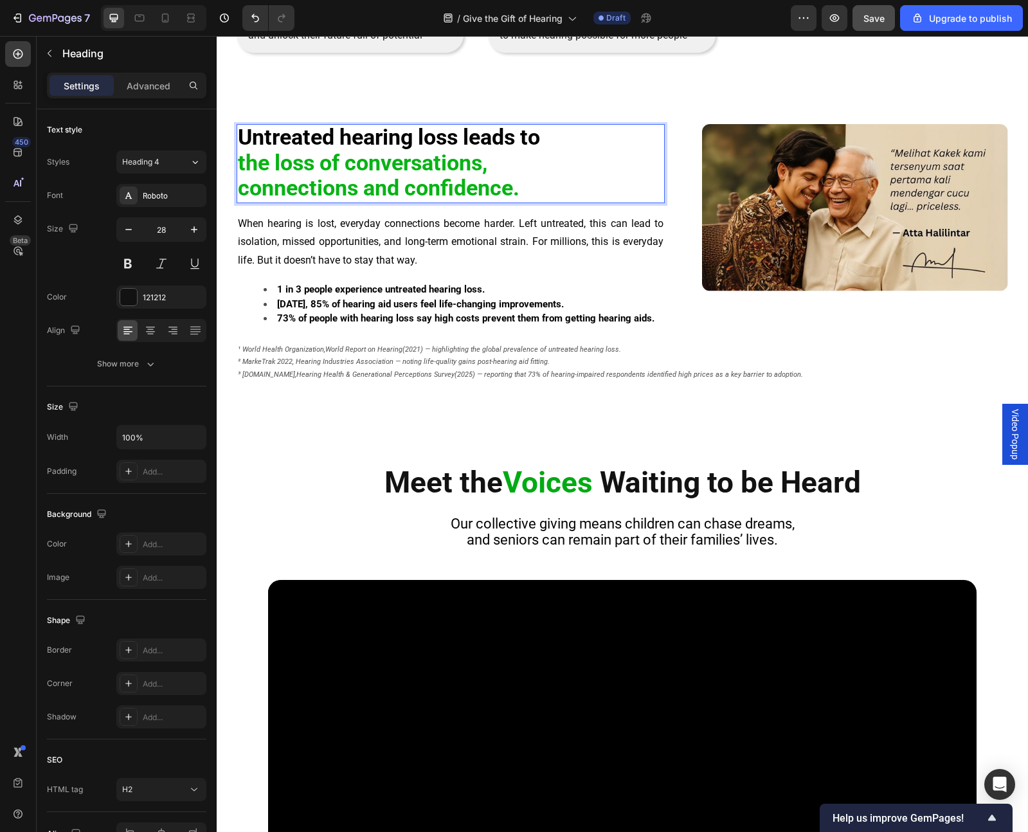
click at [297, 185] on strong "connections and confidence." at bounding box center [379, 188] width 282 height 26
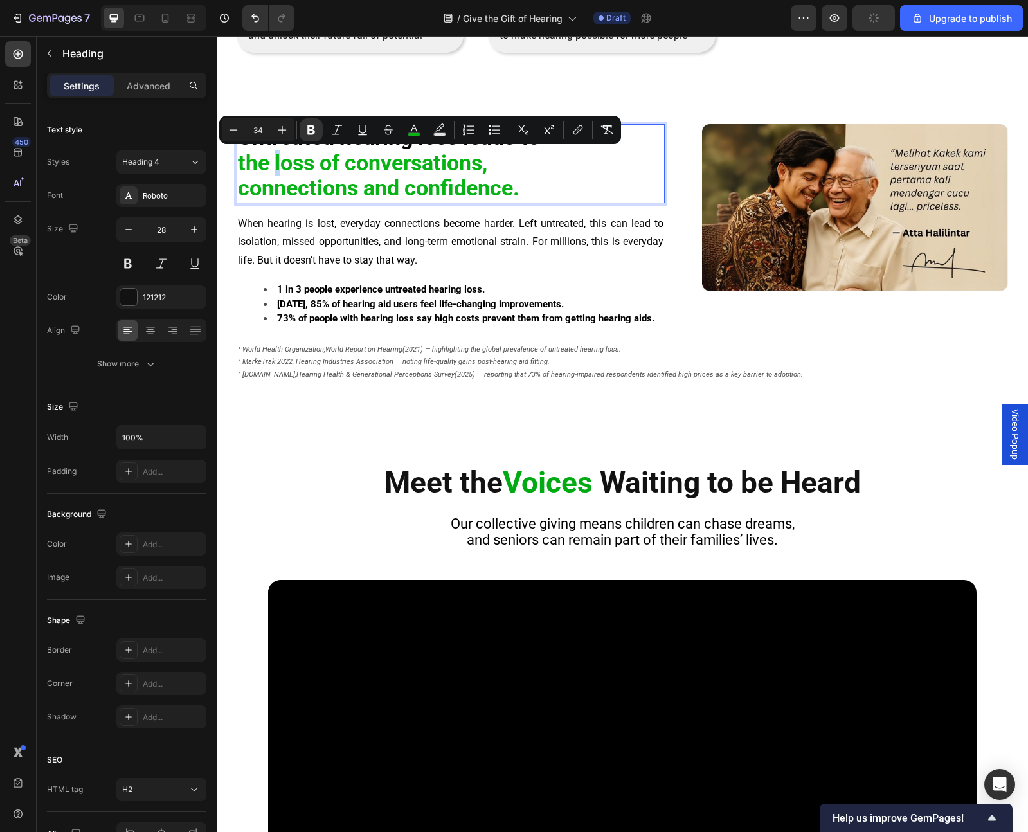
click at [280, 161] on strong "the loss of conversations," at bounding box center [363, 163] width 250 height 26
drag, startPoint x: 360, startPoint y: 161, endPoint x: 353, endPoint y: 166, distance: 8.4
click at [353, 166] on strong "the Loss of conversations," at bounding box center [365, 163] width 255 height 26
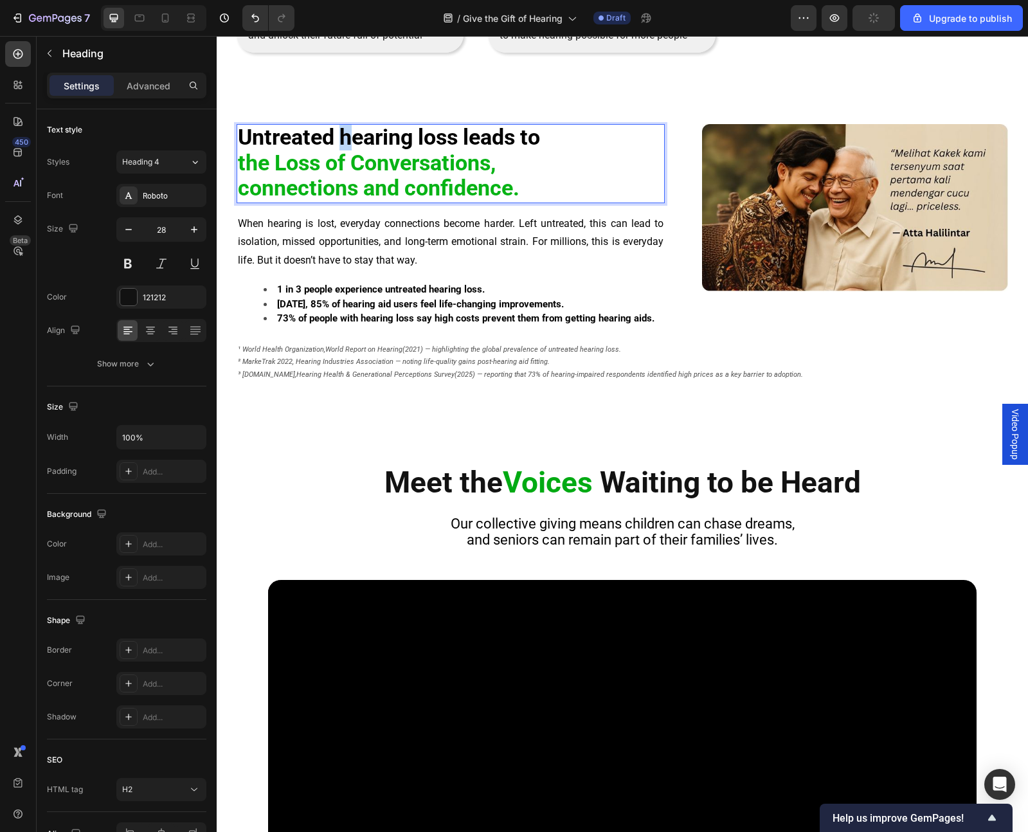
click at [345, 140] on strong "Untreated hearing loss leads to" at bounding box center [389, 137] width 302 height 26
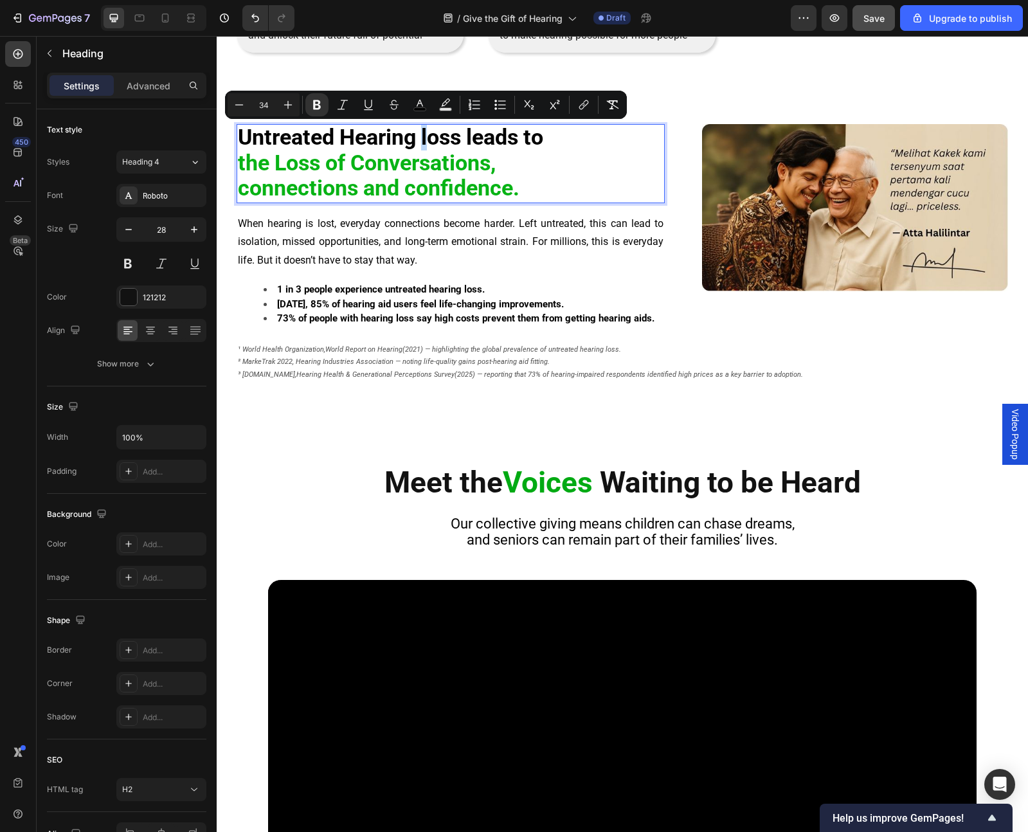
click at [424, 140] on strong "Untreated Hearing loss leads to" at bounding box center [391, 137] width 306 height 26
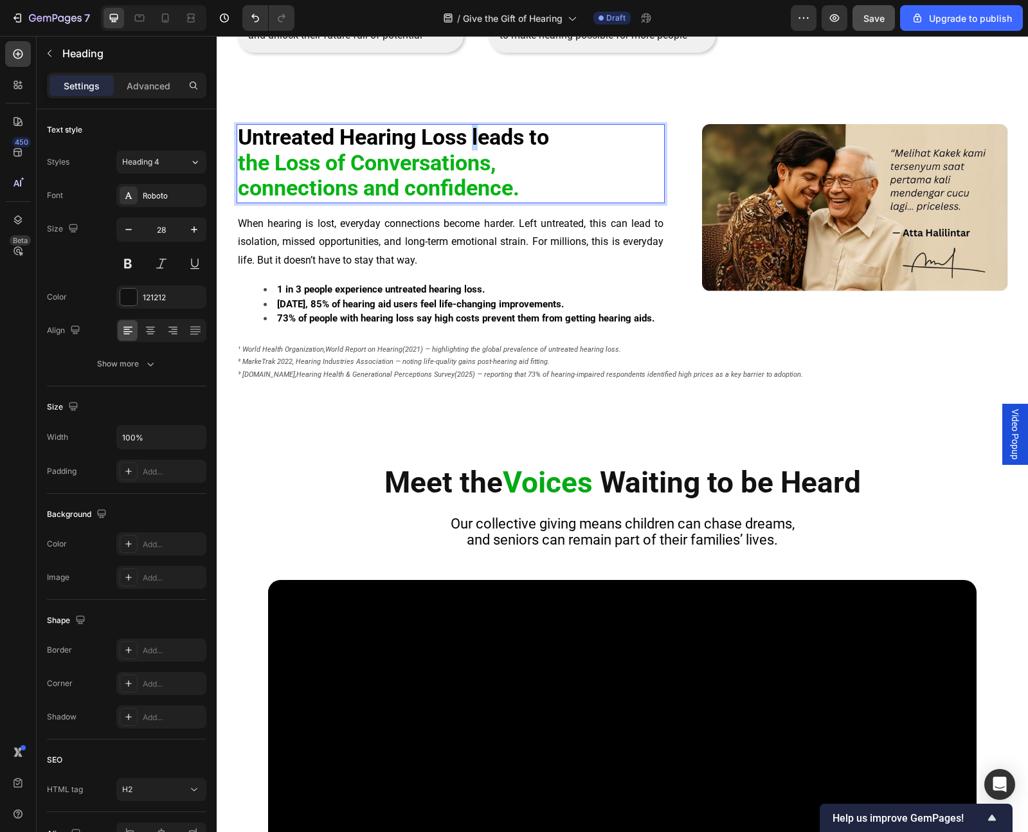
click at [477, 141] on strong "Untreated Hearing Loss leads to" at bounding box center [393, 137] width 311 height 26
drag, startPoint x: 250, startPoint y: 193, endPoint x: 242, endPoint y: 193, distance: 8.4
click at [242, 193] on strong "connections and confidence." at bounding box center [379, 188] width 282 height 26
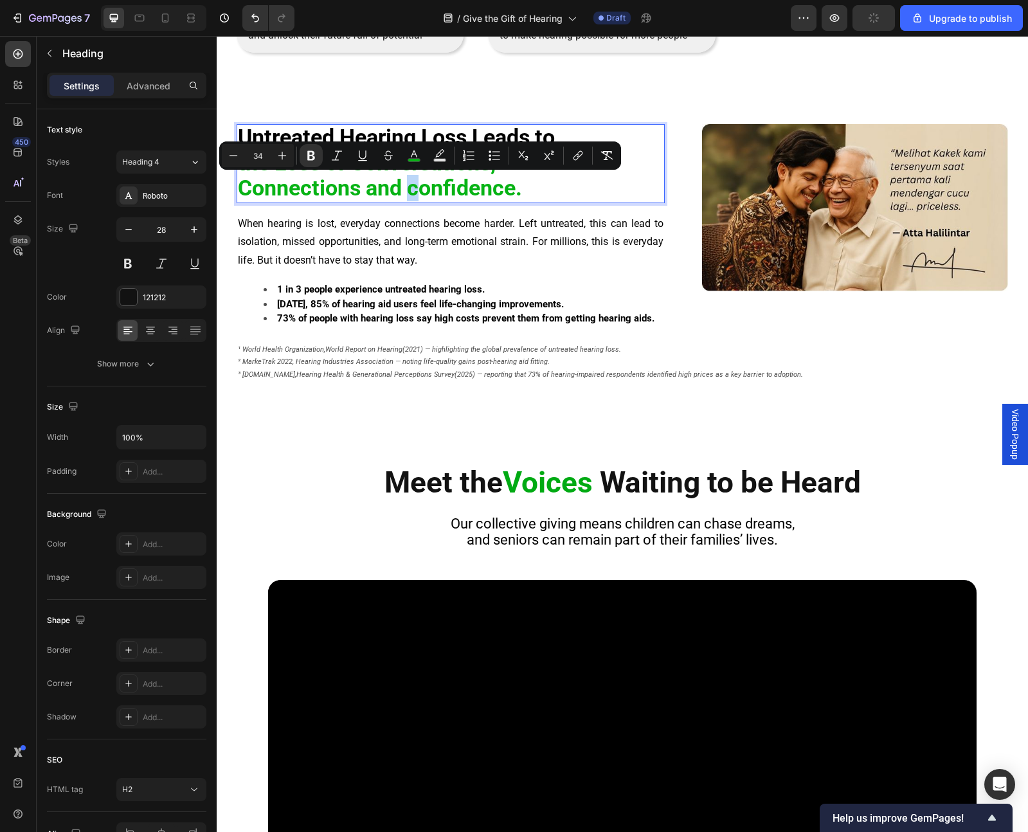
drag, startPoint x: 415, startPoint y: 188, endPoint x: 410, endPoint y: 193, distance: 7.3
click at [410, 193] on strong "Connections and confidence." at bounding box center [380, 188] width 284 height 26
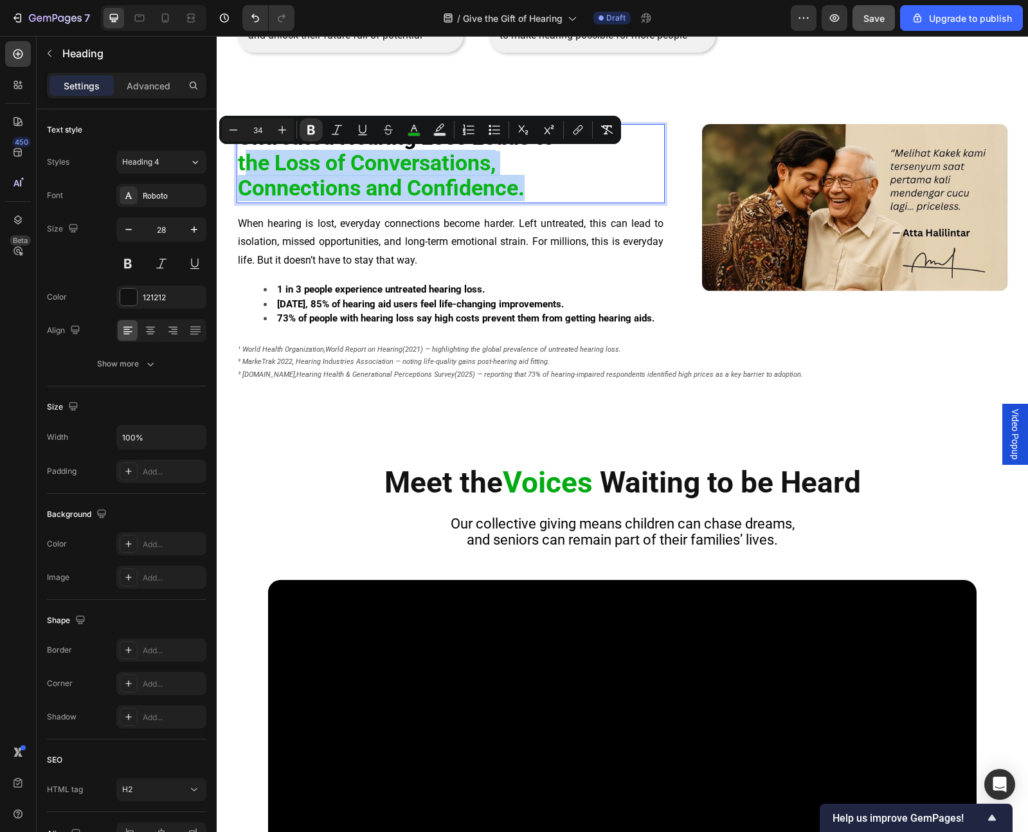
drag, startPoint x: 488, startPoint y: 193, endPoint x: 242, endPoint y: 172, distance: 246.5
click at [242, 172] on p "Untreated Hearing Loss Leads to the Loss of Conversations, Connections and Conf…" at bounding box center [451, 163] width 426 height 76
click at [243, 167] on strong "the Loss of Conversations," at bounding box center [367, 163] width 258 height 26
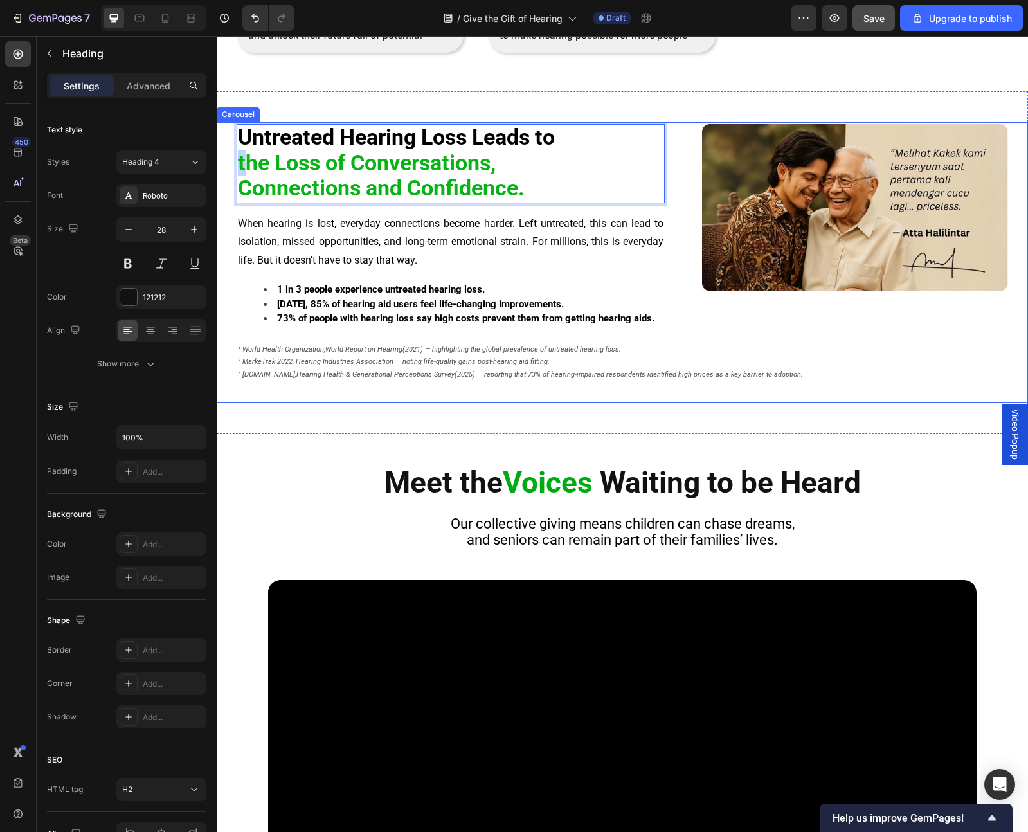
drag, startPoint x: 243, startPoint y: 163, endPoint x: 232, endPoint y: 164, distance: 11.6
click at [232, 164] on div "Untreated Hearing Loss Leads to the Loss of Conversations, Connections and Conf…" at bounding box center [623, 264] width 812 height 281
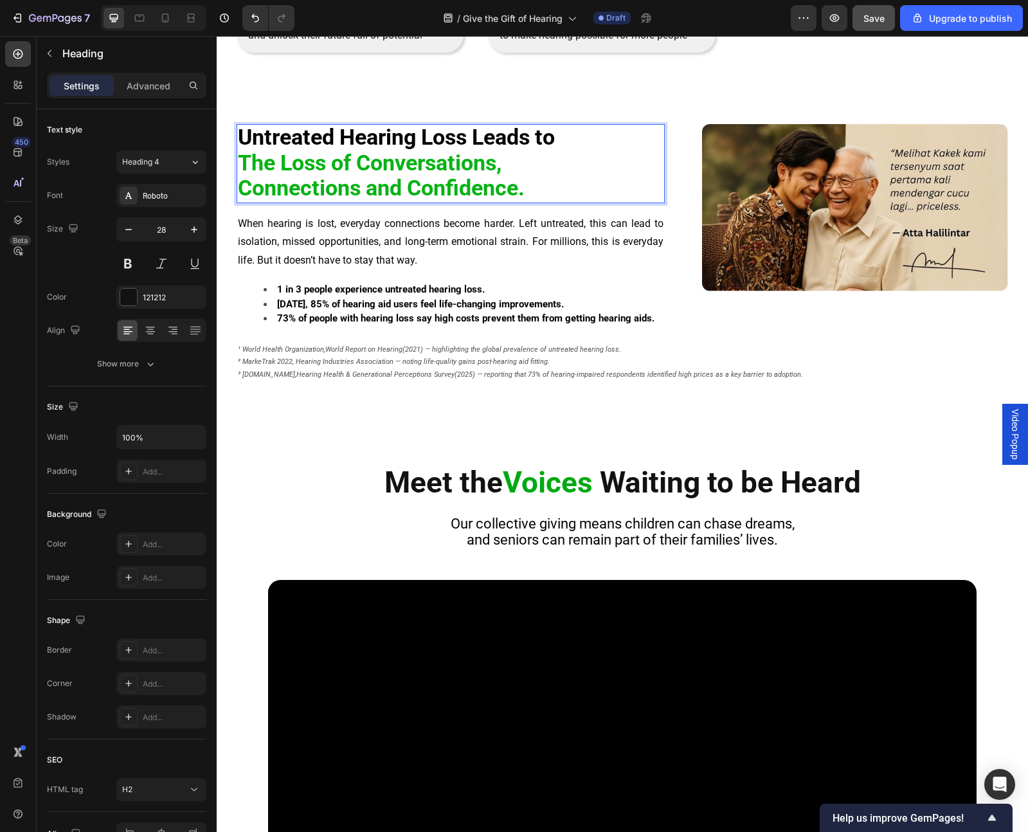
click at [246, 161] on strong "The Loss of Conversations," at bounding box center [370, 163] width 264 height 26
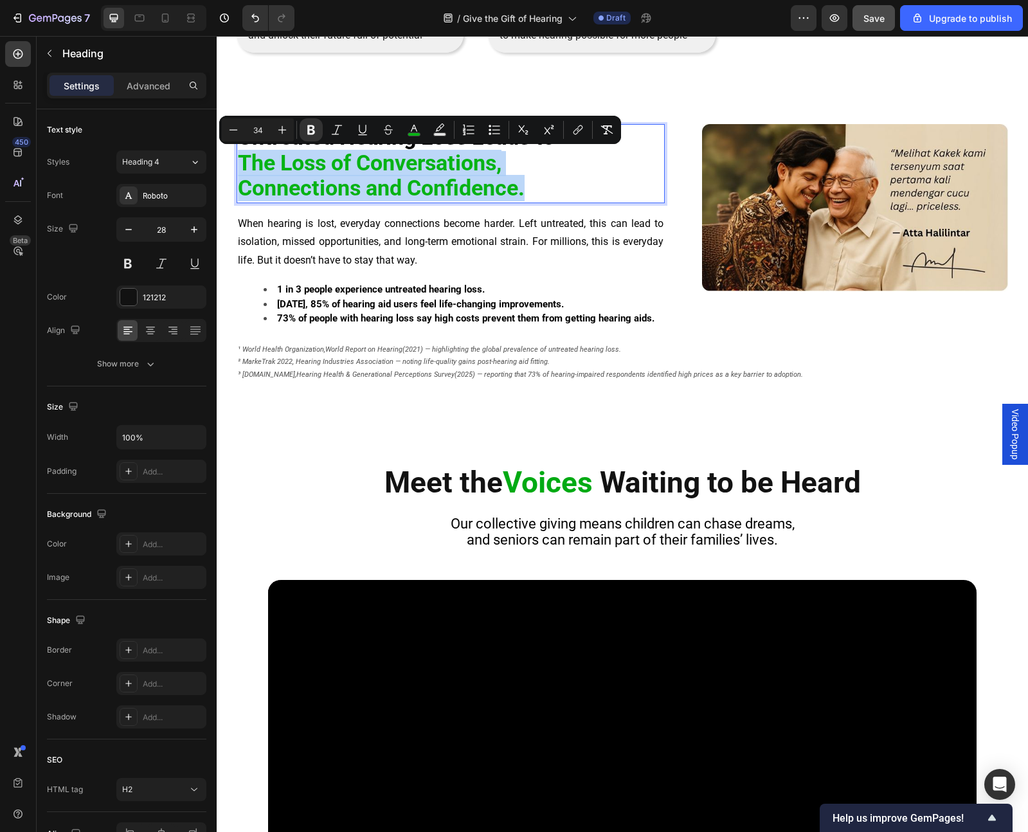
drag, startPoint x: 240, startPoint y: 161, endPoint x: 525, endPoint y: 192, distance: 286.5
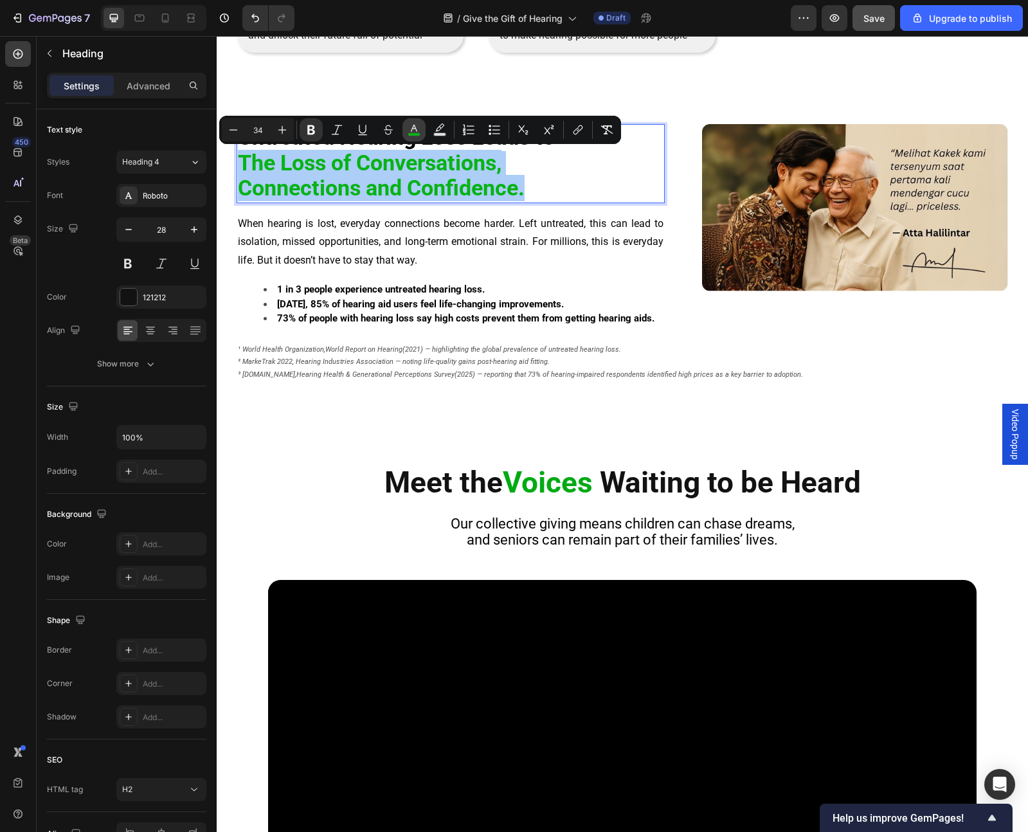
click at [419, 129] on icon "Editor contextual toolbar" at bounding box center [414, 129] width 13 height 13
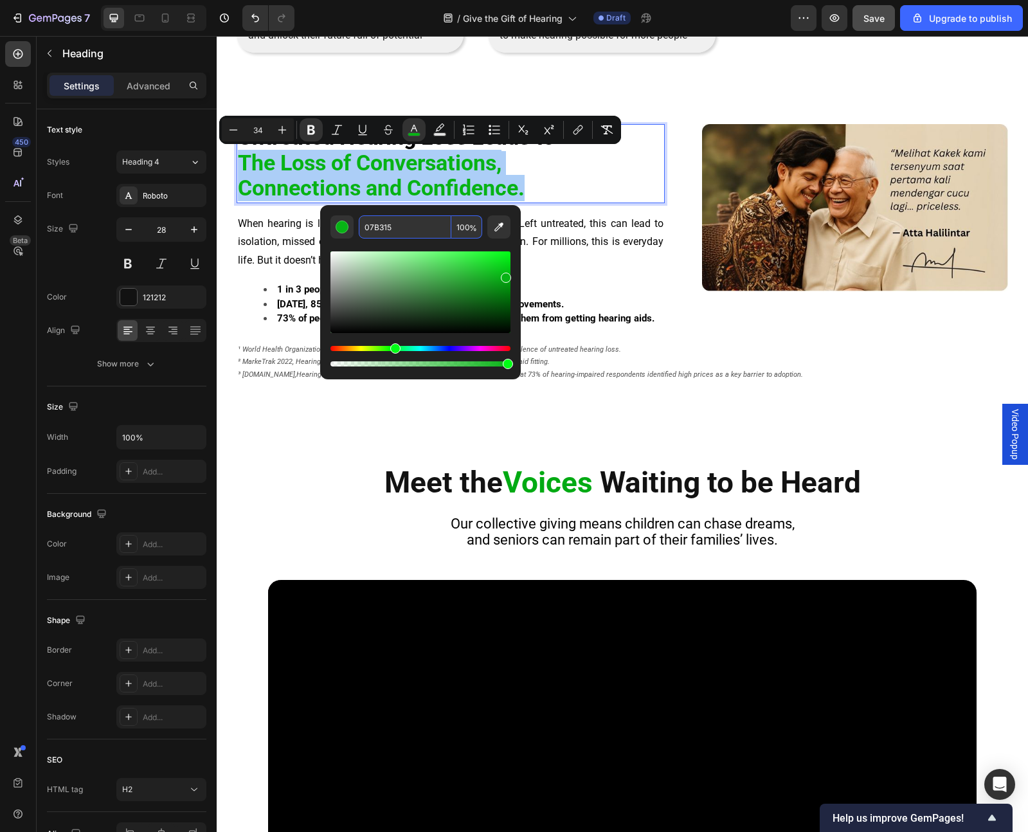
click at [377, 228] on input "07B315" at bounding box center [405, 226] width 93 height 23
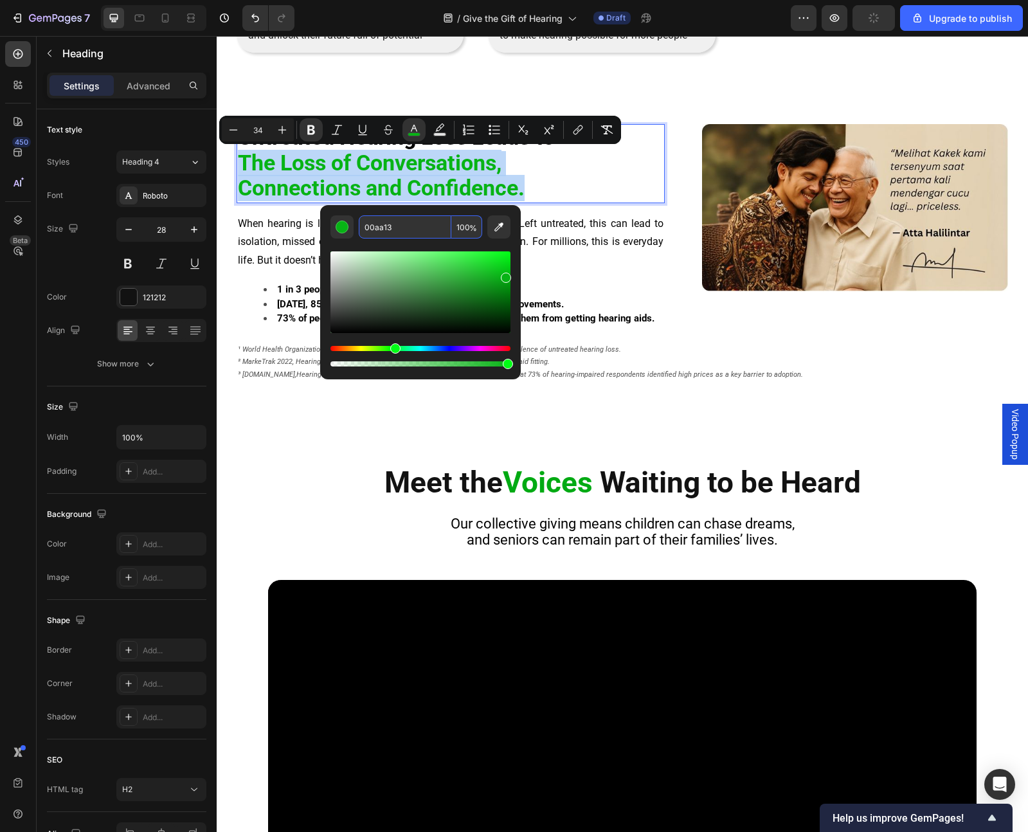
type input "00AA13"
click at [583, 196] on p "Untreated Hearing Loss Leads to The Loss of Conversations, Connections and Conf…" at bounding box center [451, 163] width 426 height 76
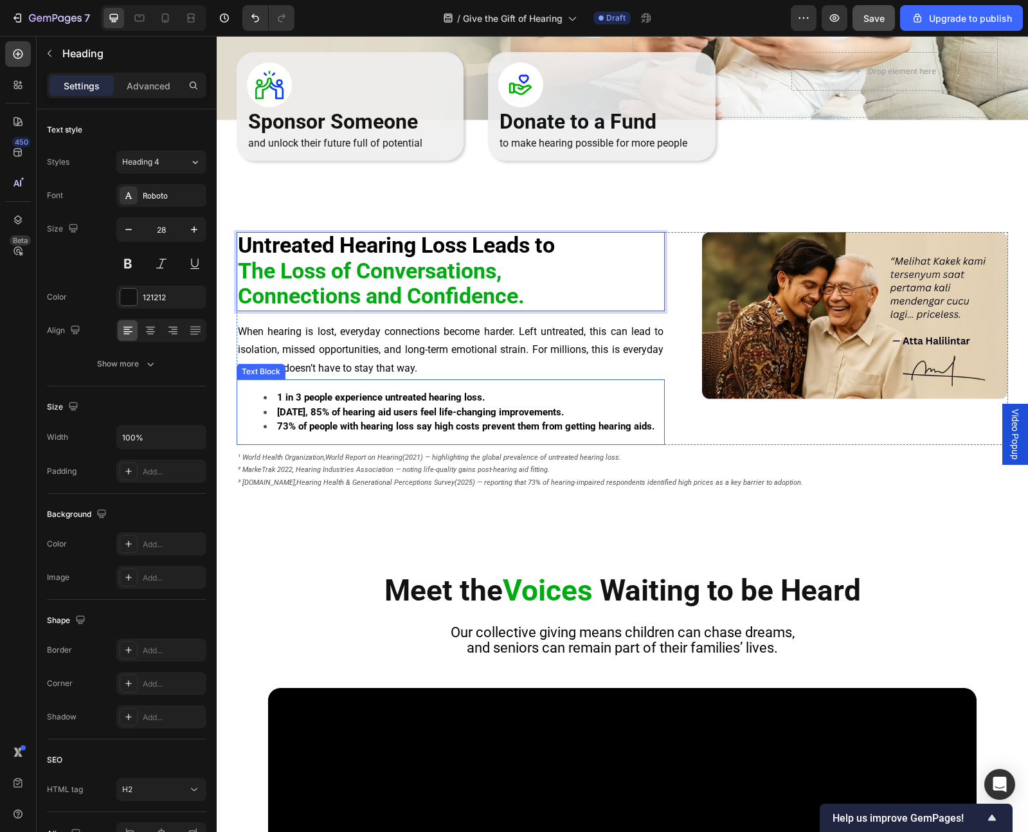
scroll to position [331, 0]
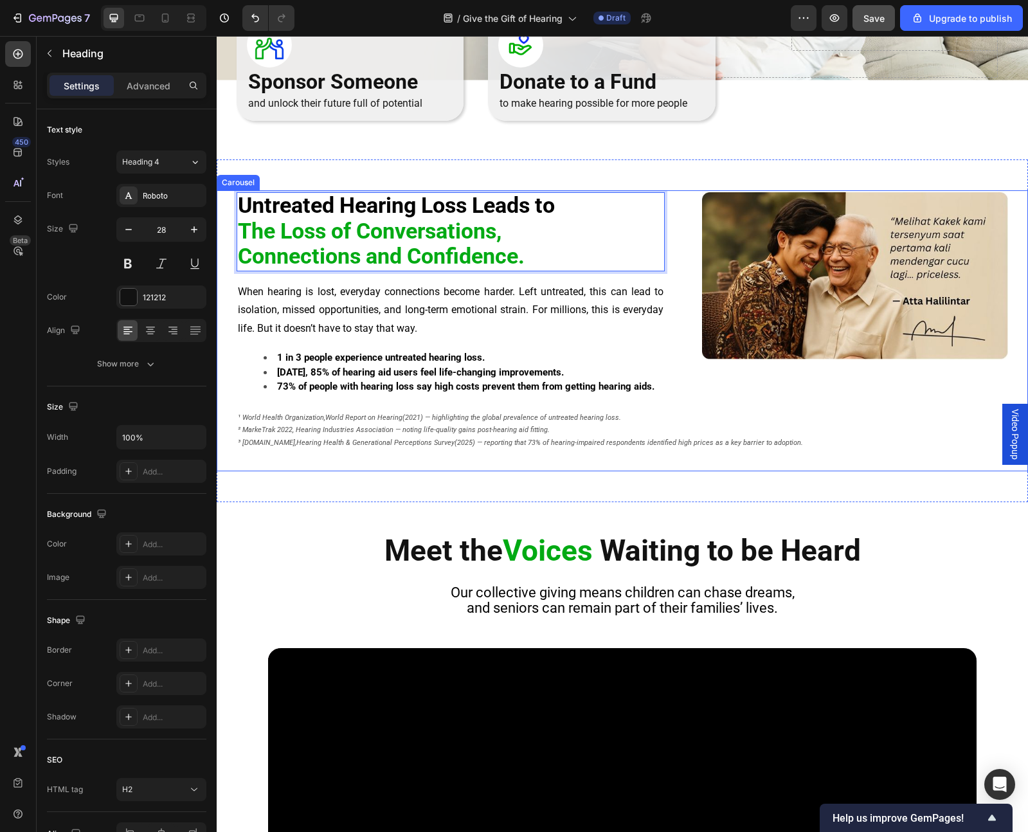
click at [653, 469] on div "Untreated Hearing Loss Leads to The Loss of Conversations, Connections and Conf…" at bounding box center [623, 332] width 812 height 281
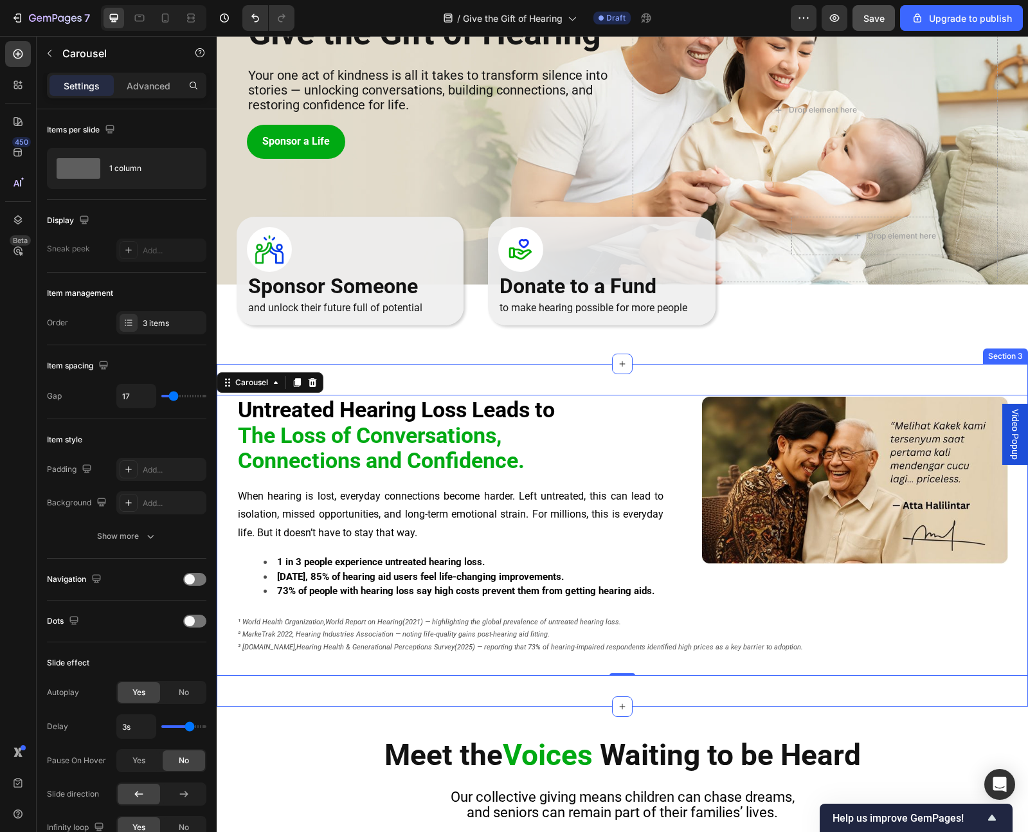
scroll to position [0, 0]
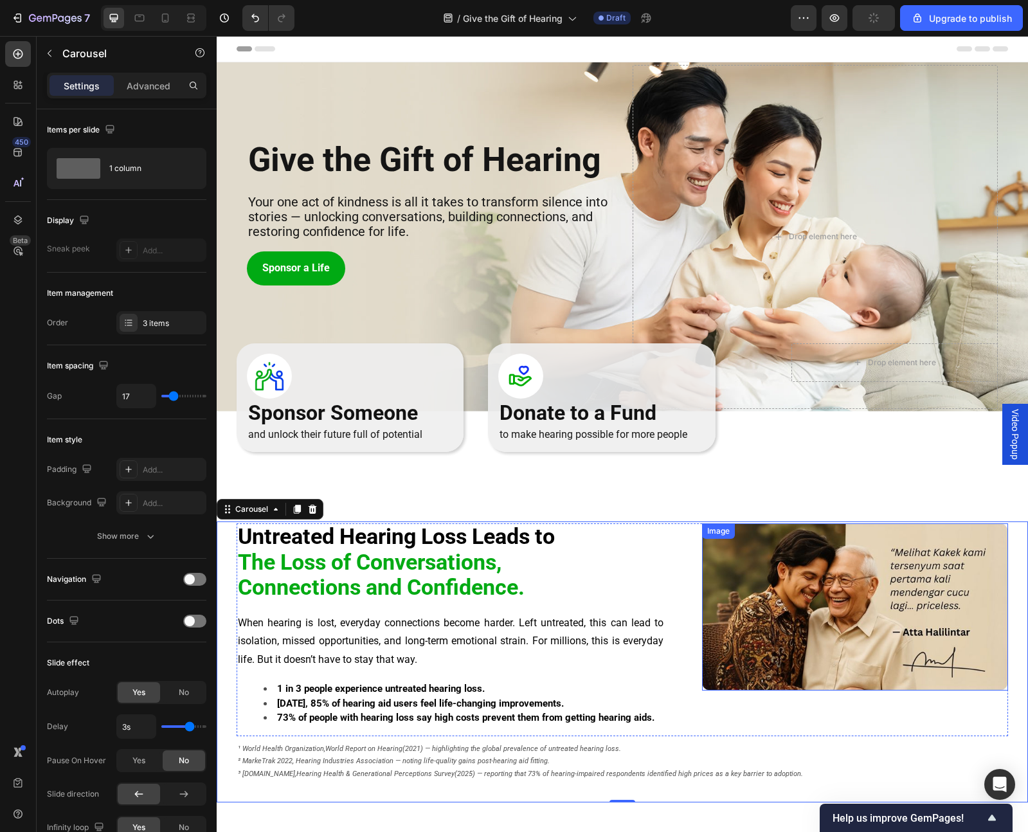
click at [857, 484] on img at bounding box center [855, 607] width 306 height 167
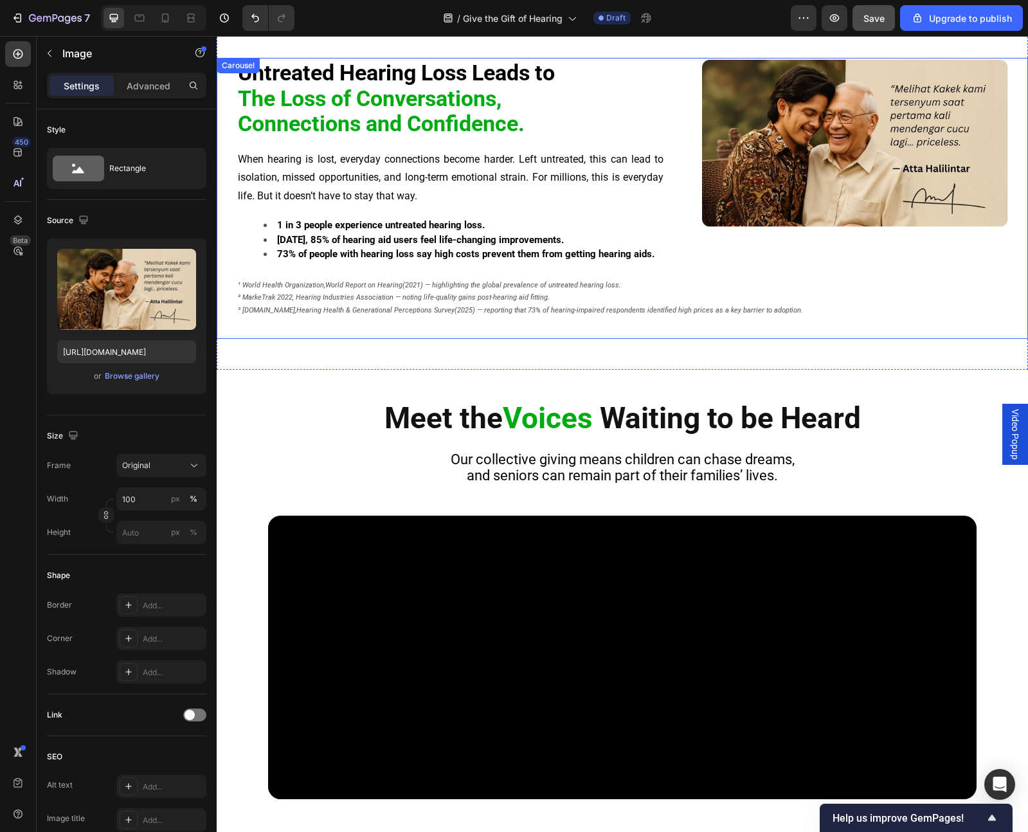
scroll to position [419, 0]
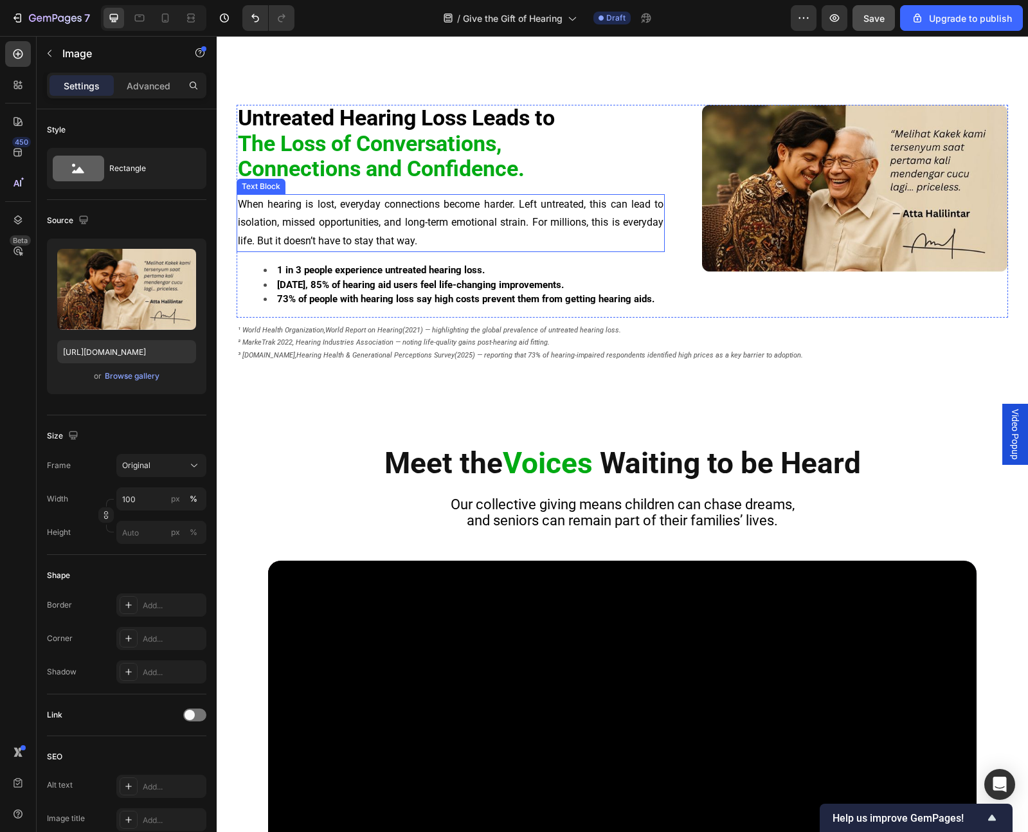
click at [542, 212] on p "When hearing is lost, everyday connections become harder. Left untreated, this …" at bounding box center [451, 223] width 426 height 55
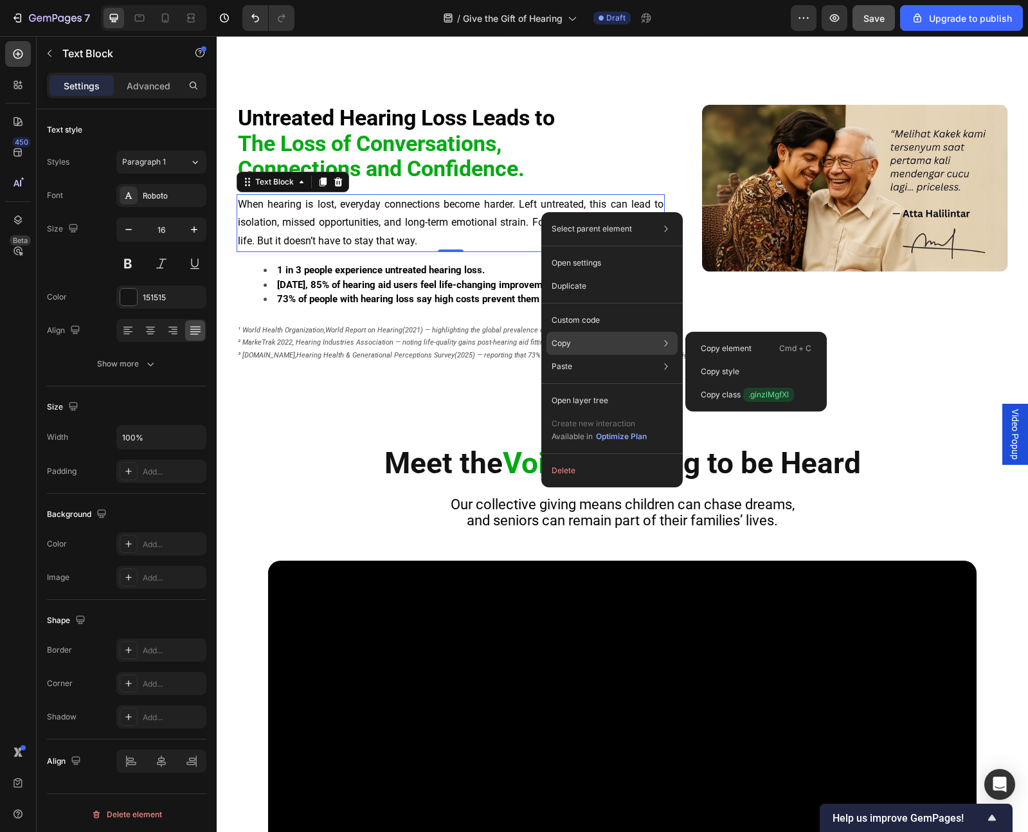
click at [607, 344] on div "Copy Copy element Cmd + C Copy style Copy class .ginzlMgfXl" at bounding box center [612, 343] width 131 height 23
click at [706, 350] on p "Copy element" at bounding box center [726, 349] width 51 height 12
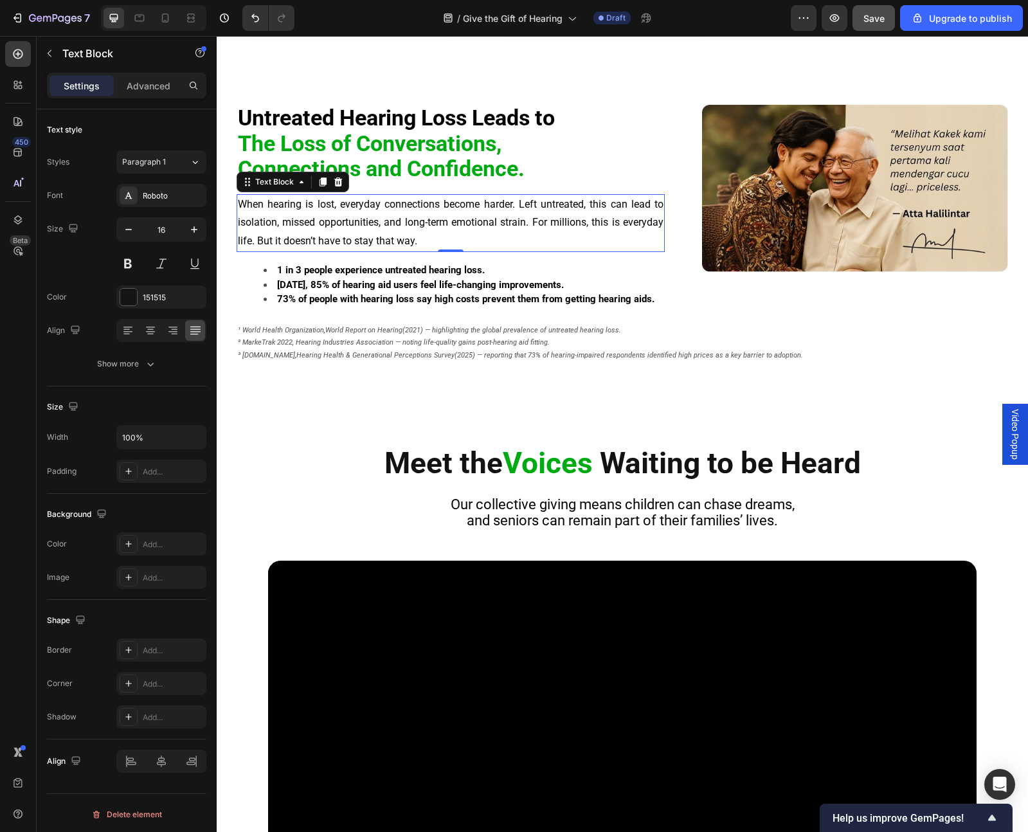
click at [395, 235] on span "When hearing is lost, everyday connections become harder. Left untreated, this …" at bounding box center [451, 223] width 426 height 50
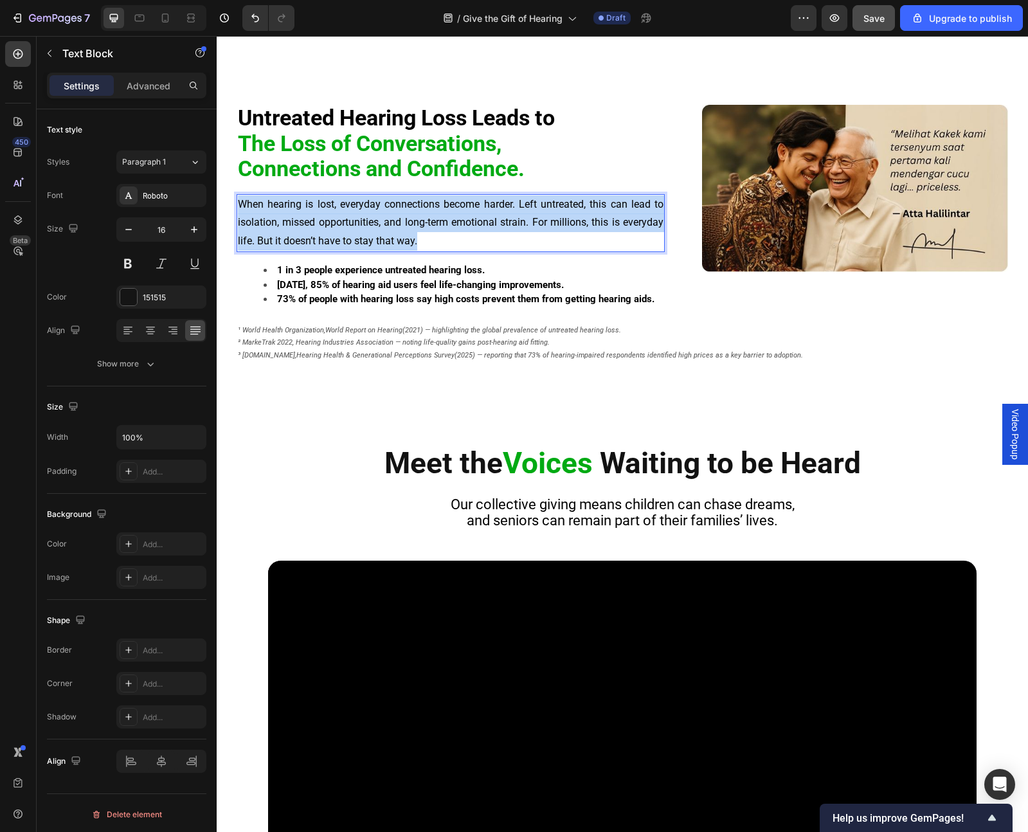
click at [395, 235] on span "When hearing is lost, everyday connections become harder. Left untreated, this …" at bounding box center [451, 223] width 426 height 50
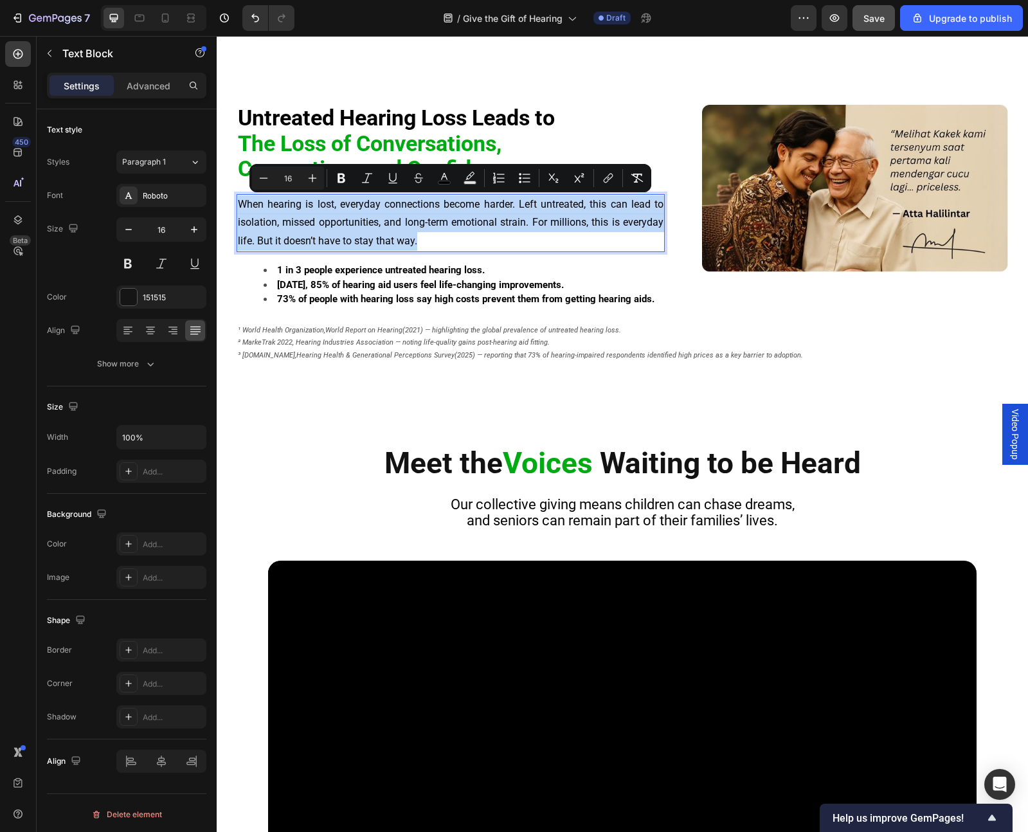
copy span "When hearing is lost, everyday connections become harder. Left untreated, this …"
click at [351, 291] on li "Within 3 months, 85% of hearing aid users feel life-changing improvements." at bounding box center [464, 285] width 400 height 15
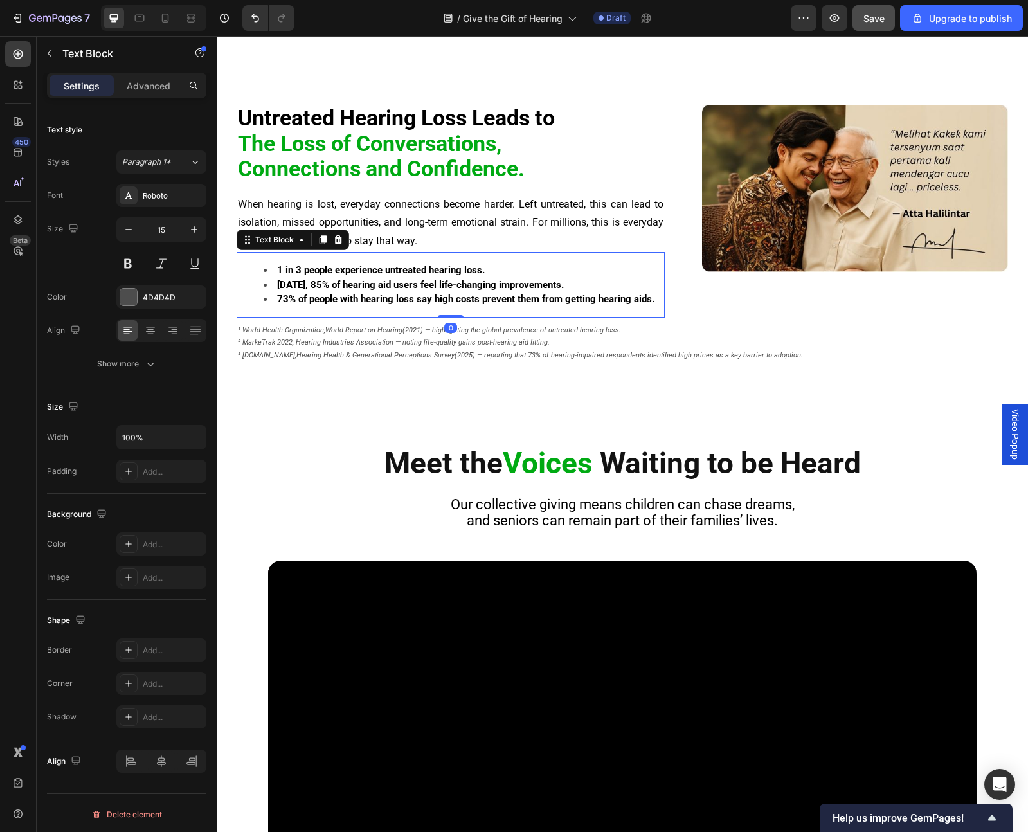
click at [352, 286] on strong "Within 3 months, 85% of hearing aid users feel life-changing improvements." at bounding box center [420, 285] width 287 height 12
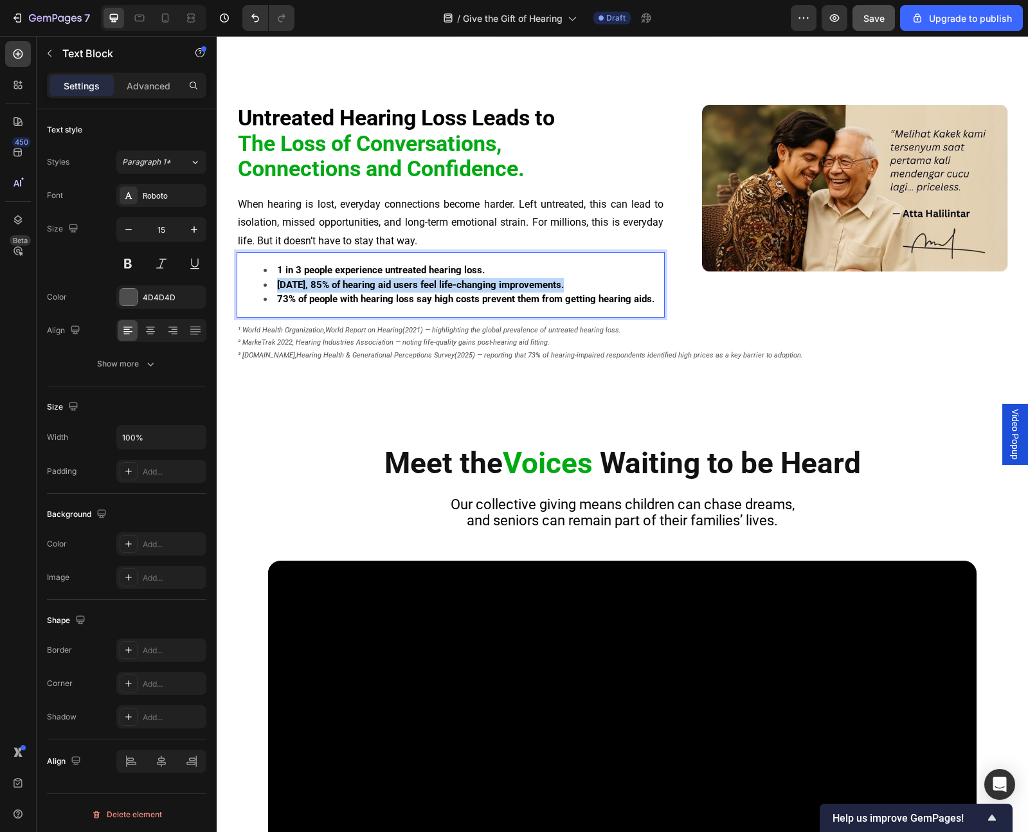
click at [352, 286] on strong "Within 3 months, 85% of hearing aid users feel life-changing improvements." at bounding box center [420, 285] width 287 height 12
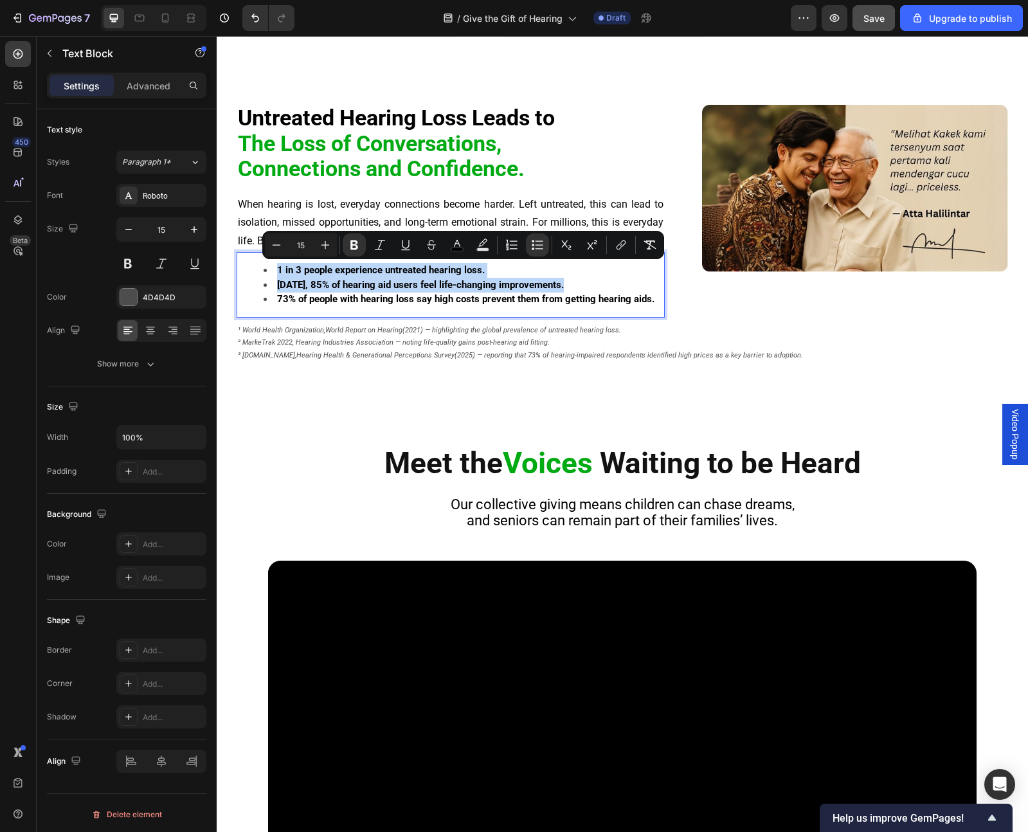
copy ul "1 in 3 people experience untreated hearing loss. Within 3 months, 85% of hearin…"
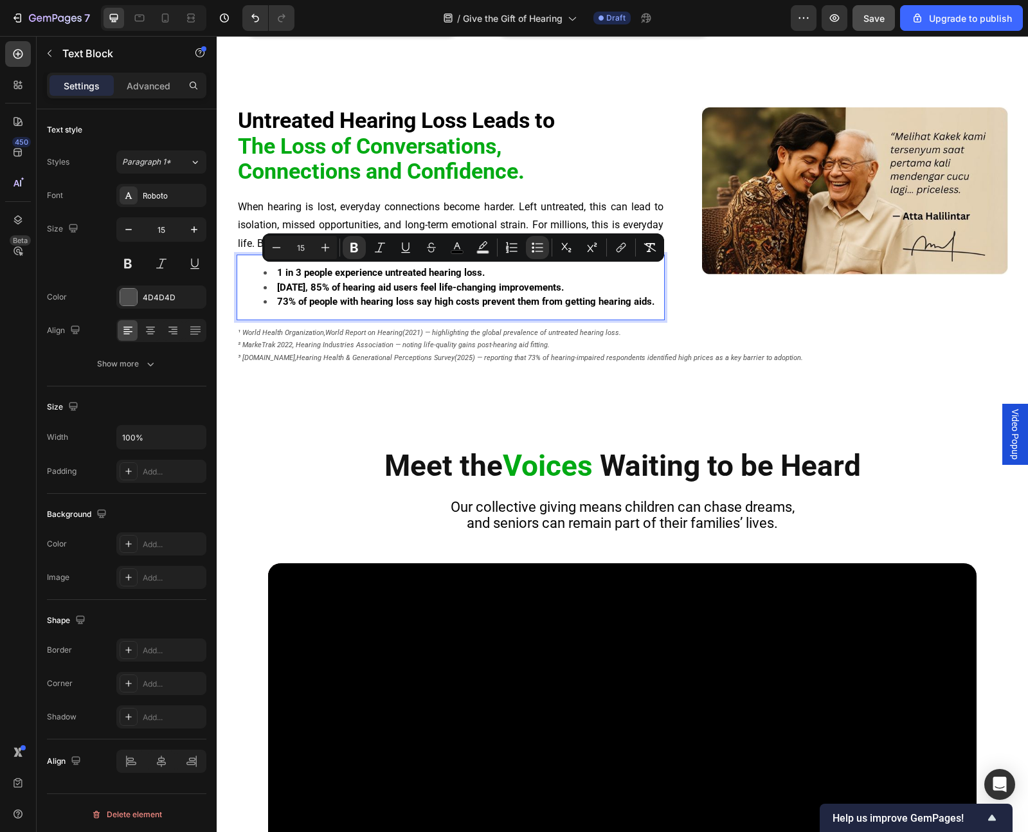
scroll to position [419, 0]
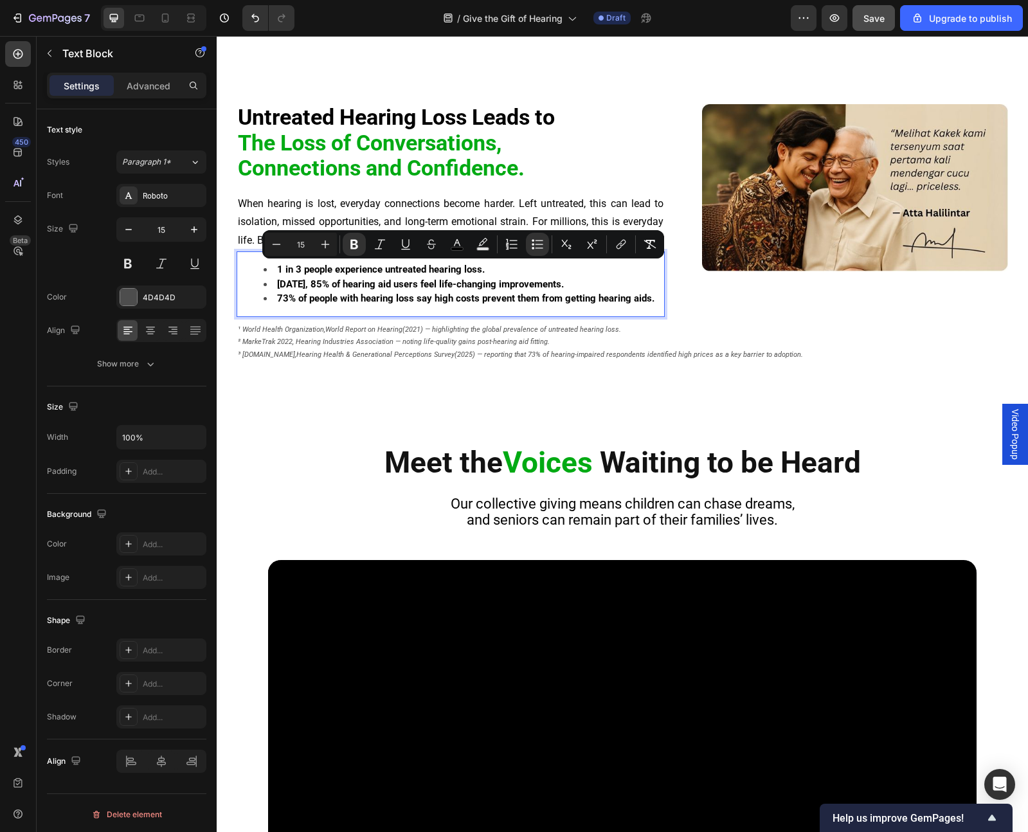
click at [313, 259] on div "1 in 3 people experience untreated hearing loss. Within 3 months, 85% of hearin…" at bounding box center [451, 284] width 428 height 66
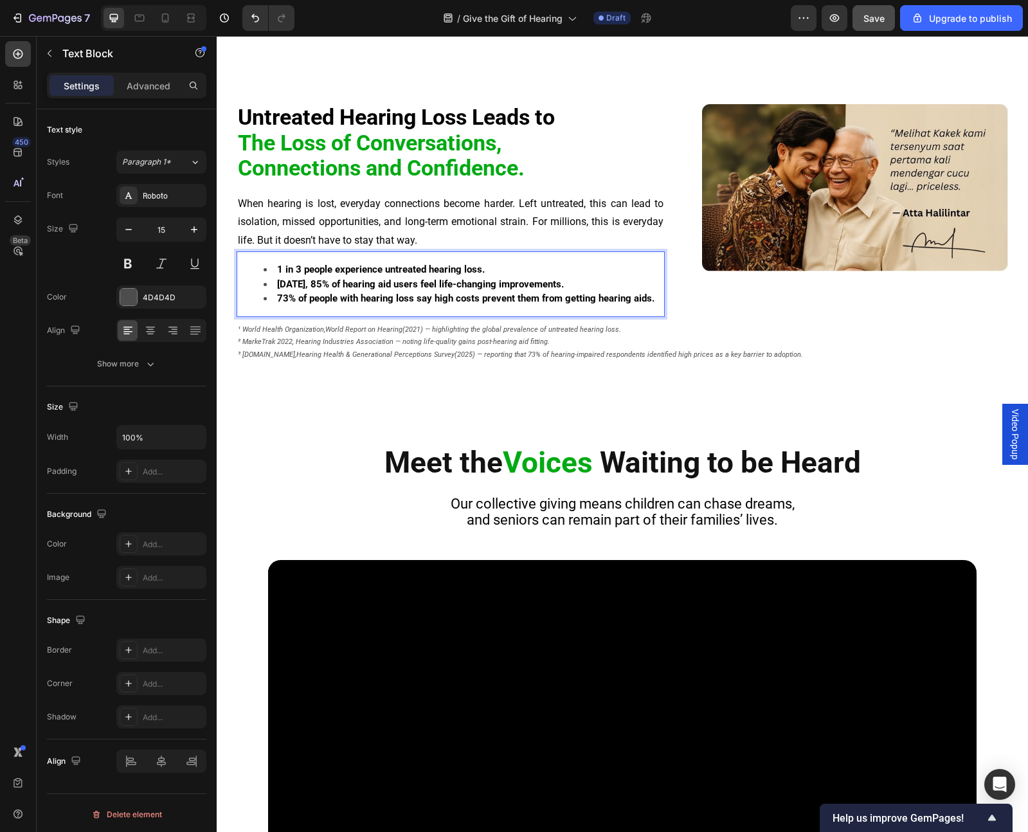
click at [306, 269] on strong "1 in 3 people experience untreated hearing loss." at bounding box center [381, 270] width 208 height 12
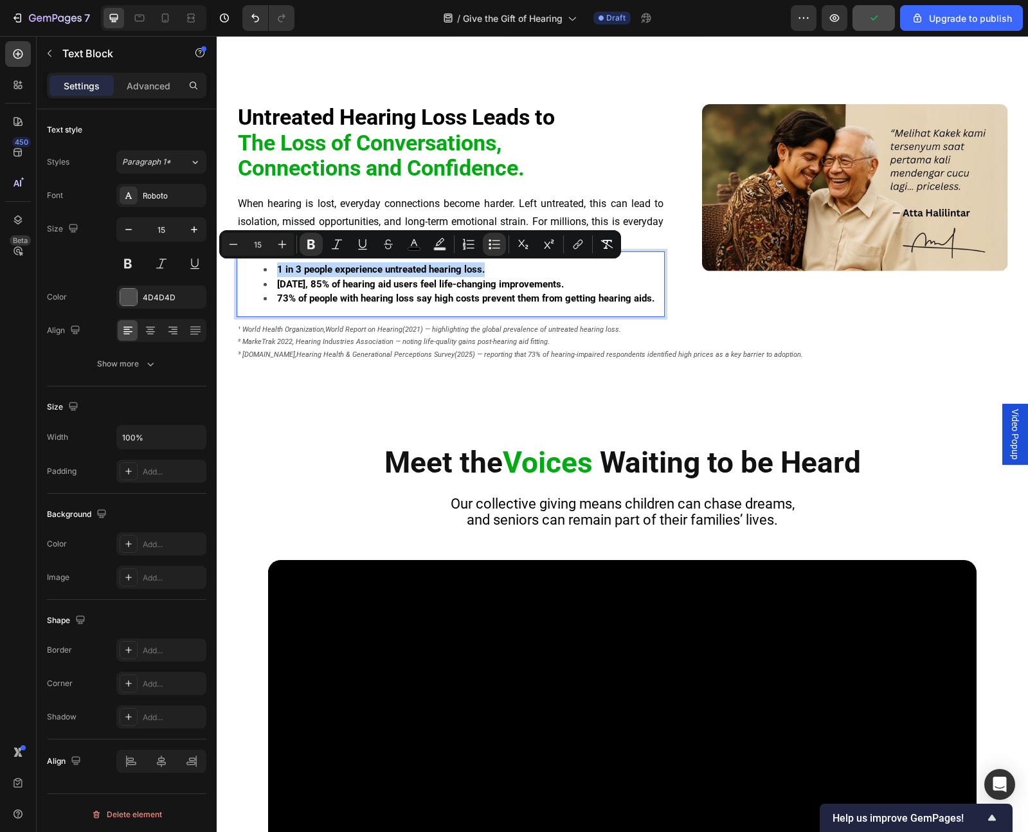
click at [306, 269] on strong "1 in 3 people experience untreated hearing loss." at bounding box center [381, 270] width 208 height 12
click at [344, 269] on strong "1 in 3 people experience untreated hearing loss." at bounding box center [381, 270] width 208 height 12
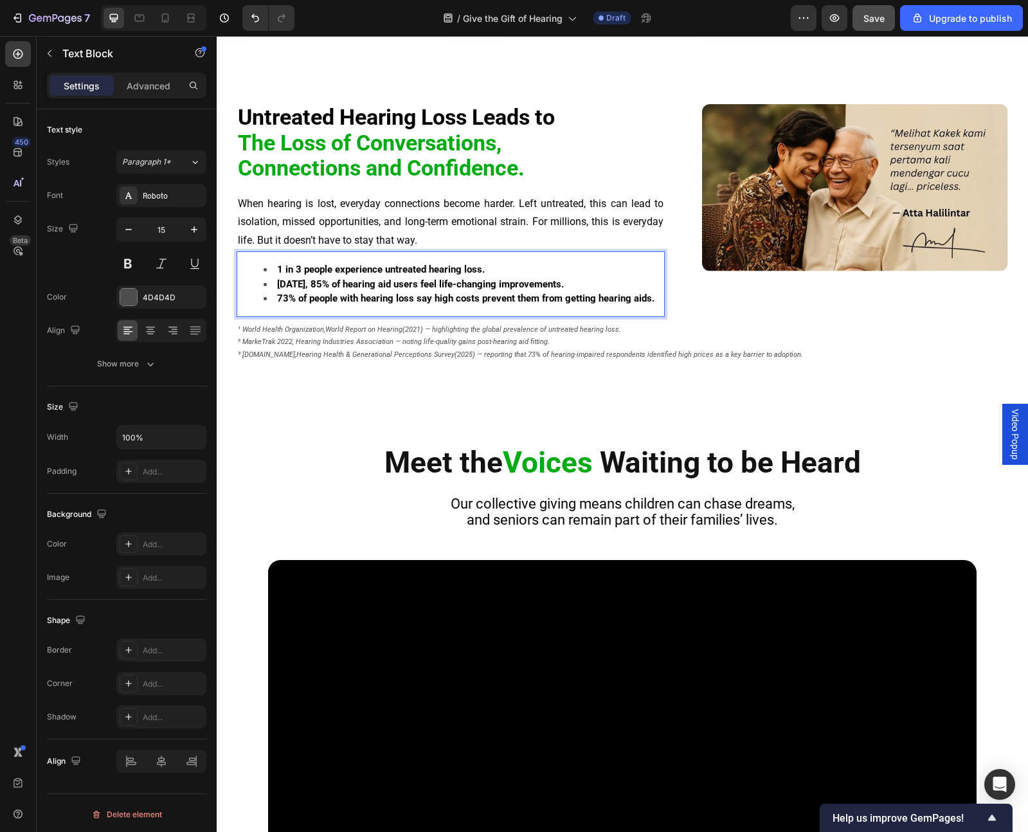
click at [464, 269] on strong "1 in 3 people experience untreated hearing loss." at bounding box center [381, 270] width 208 height 12
click at [491, 270] on li "1 in 3 people experience untreated hearing loss." at bounding box center [464, 269] width 400 height 15
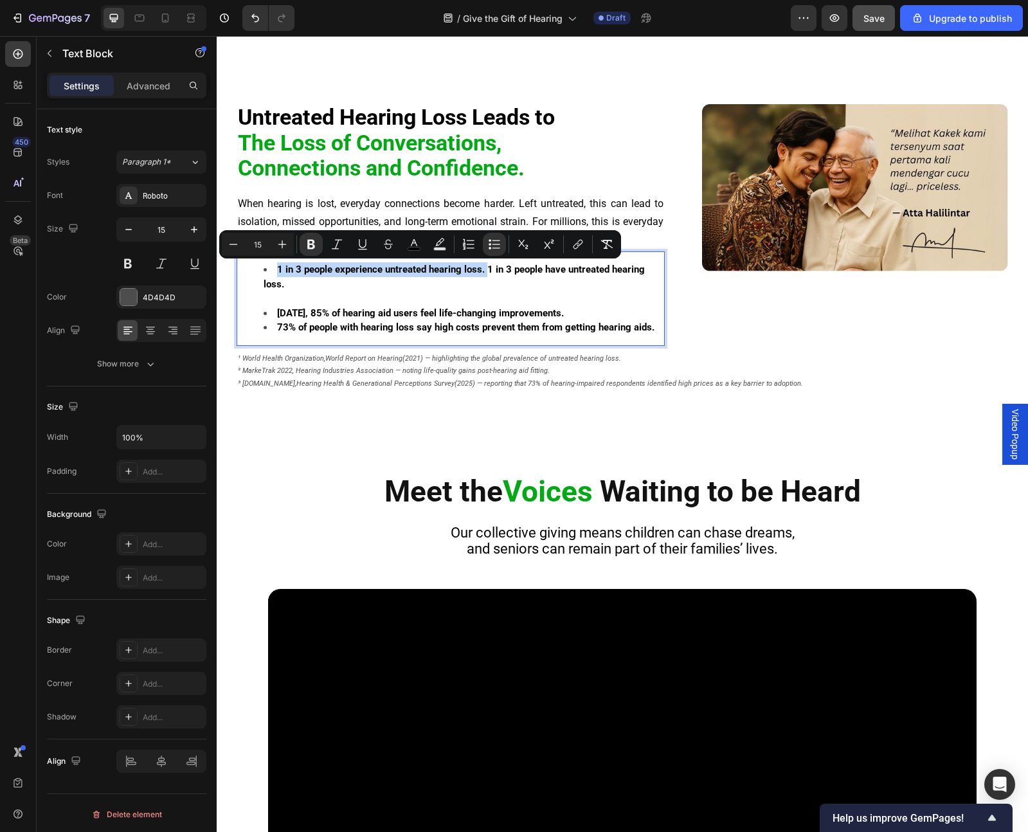
drag, startPoint x: 488, startPoint y: 269, endPoint x: 279, endPoint y: 273, distance: 208.4
click at [279, 273] on strong "1 in 3 people experience untreated hearing loss. 1 in 3 people have untreated h…" at bounding box center [454, 277] width 381 height 26
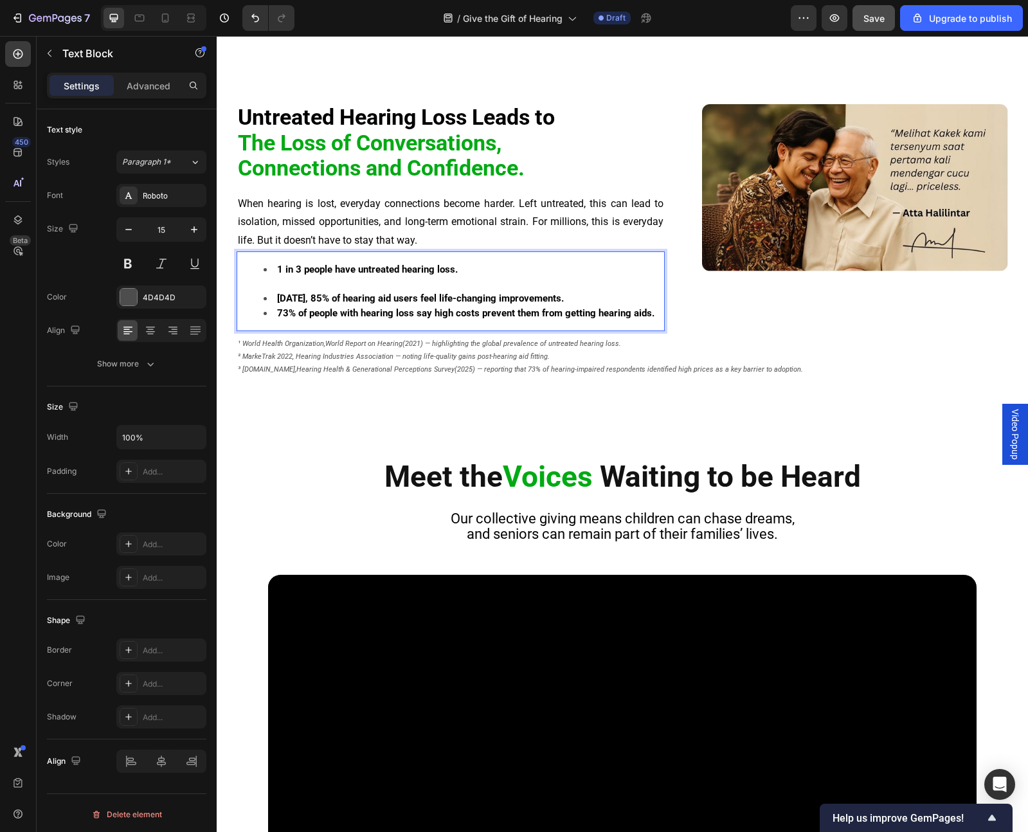
click at [289, 282] on li "1 in 3 people have untreated hearing loss." at bounding box center [464, 276] width 400 height 29
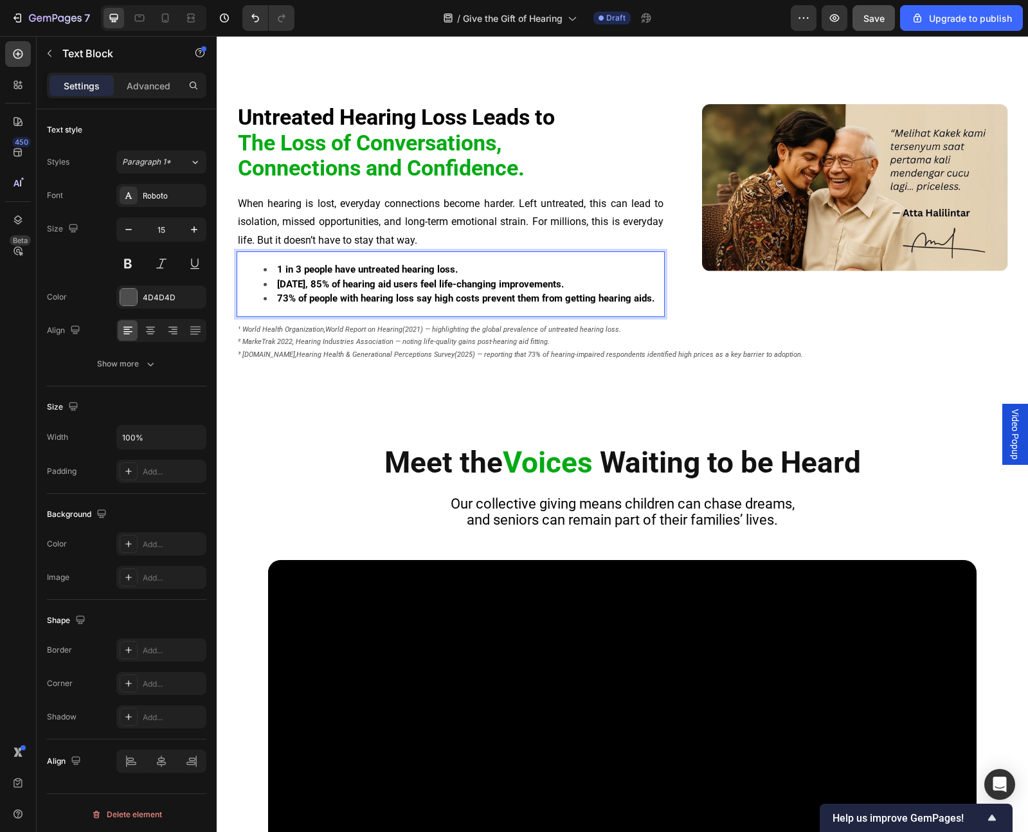
click at [349, 281] on strong "Within 3 months, 85% of hearing aid users feel life-changing improvements." at bounding box center [420, 284] width 287 height 12
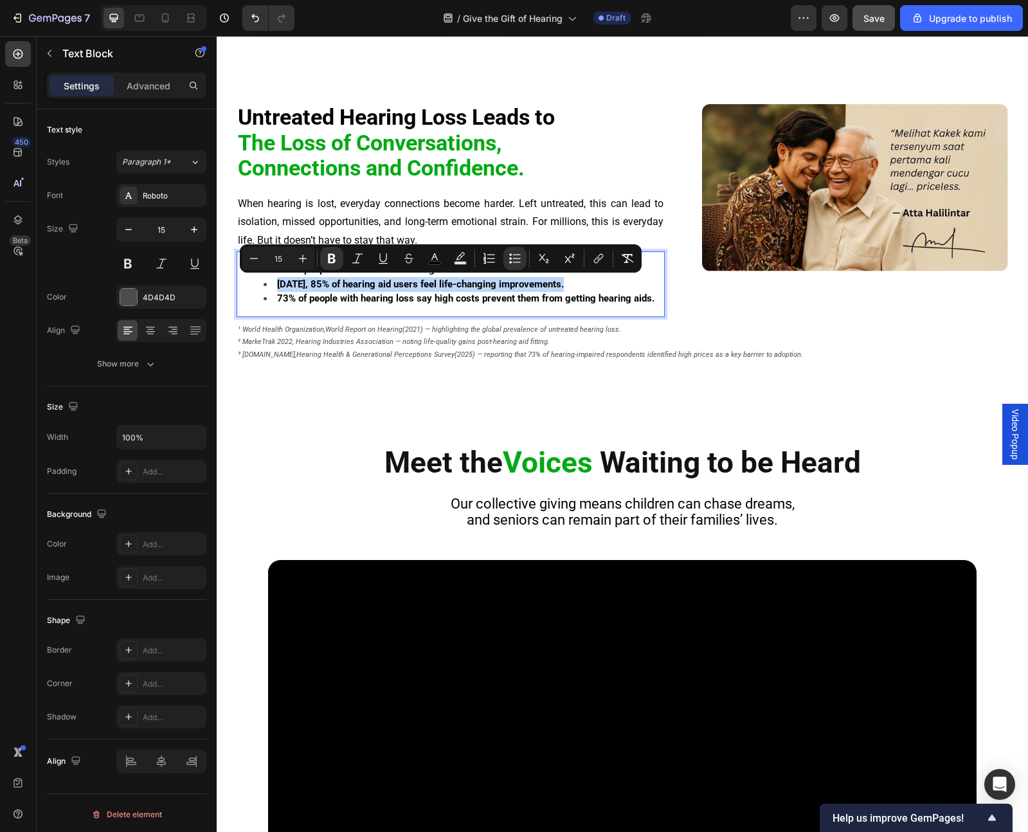
click at [612, 284] on li "Within 3 months, 85% of hearing aid users feel life-changing improvements." at bounding box center [464, 284] width 400 height 15
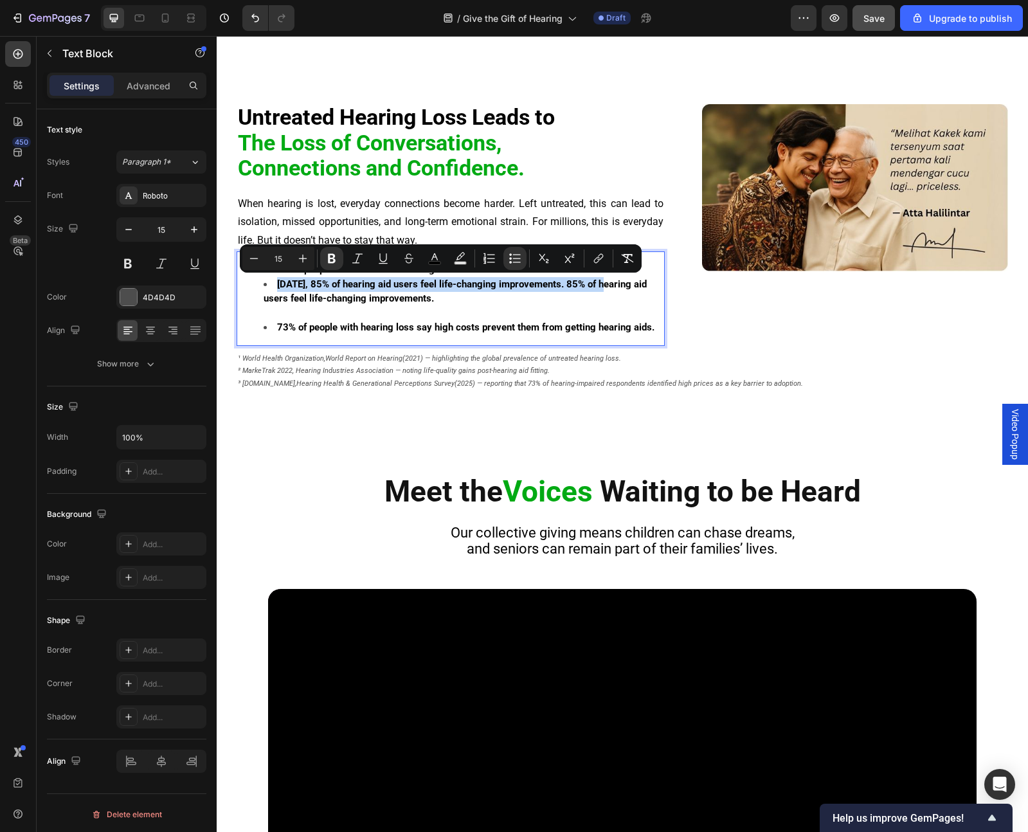
drag, startPoint x: 607, startPoint y: 286, endPoint x: 281, endPoint y: 280, distance: 325.5
click at [281, 280] on strong "Within 3 months, 85% of hearing aid users feel life-changing improvements. 85% …" at bounding box center [455, 291] width 383 height 26
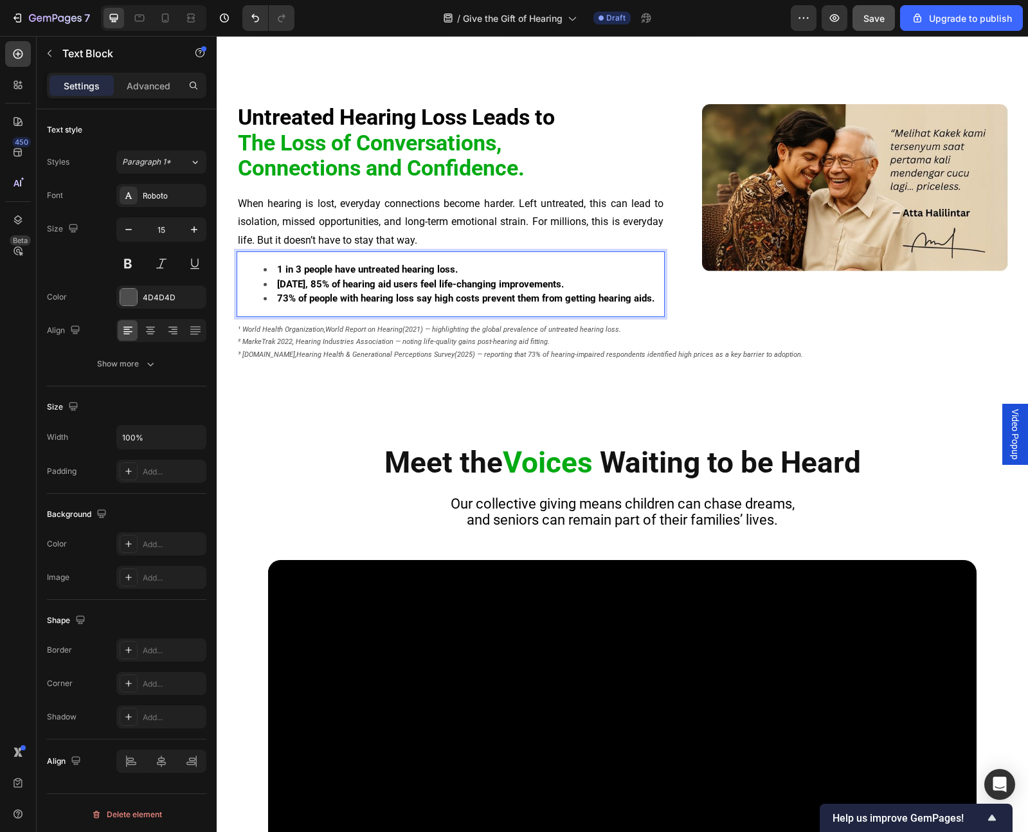
click at [399, 298] on strong "73% of people with hearing loss say high costs prevent them from getting hearin…" at bounding box center [466, 299] width 378 height 12
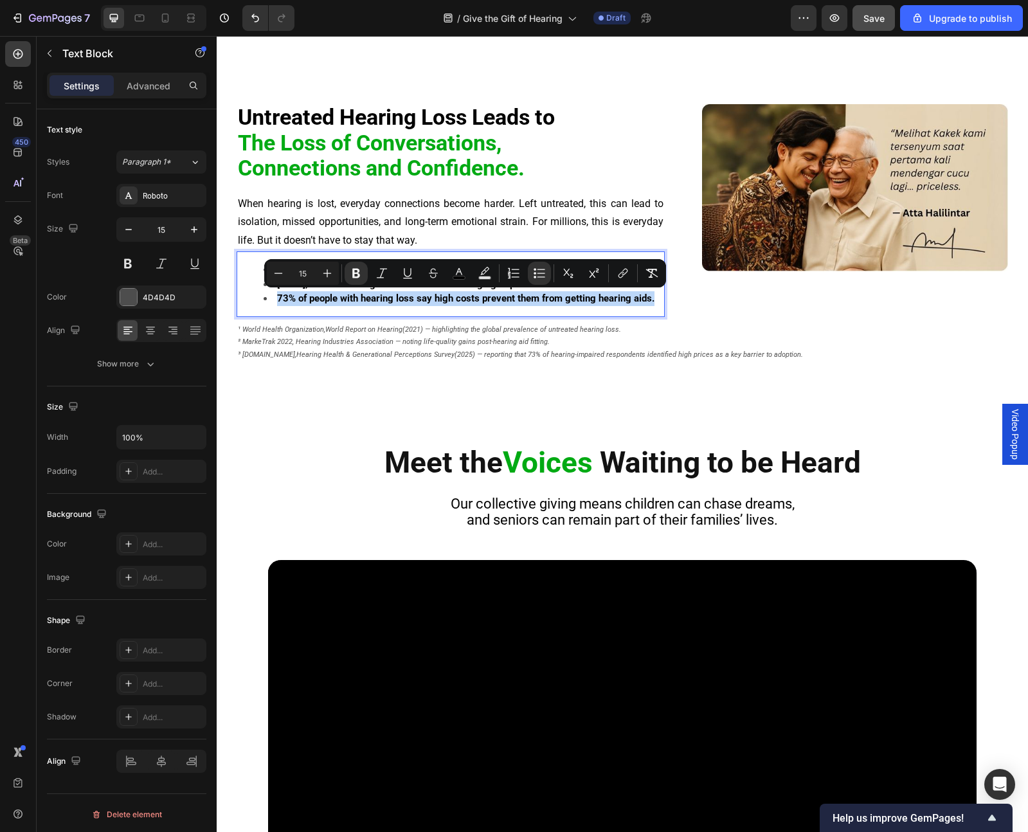
click at [394, 306] on div "1 in 3 people have untreated hearing loss. Within 3 months, 85% of hearing aid …" at bounding box center [451, 284] width 428 height 66
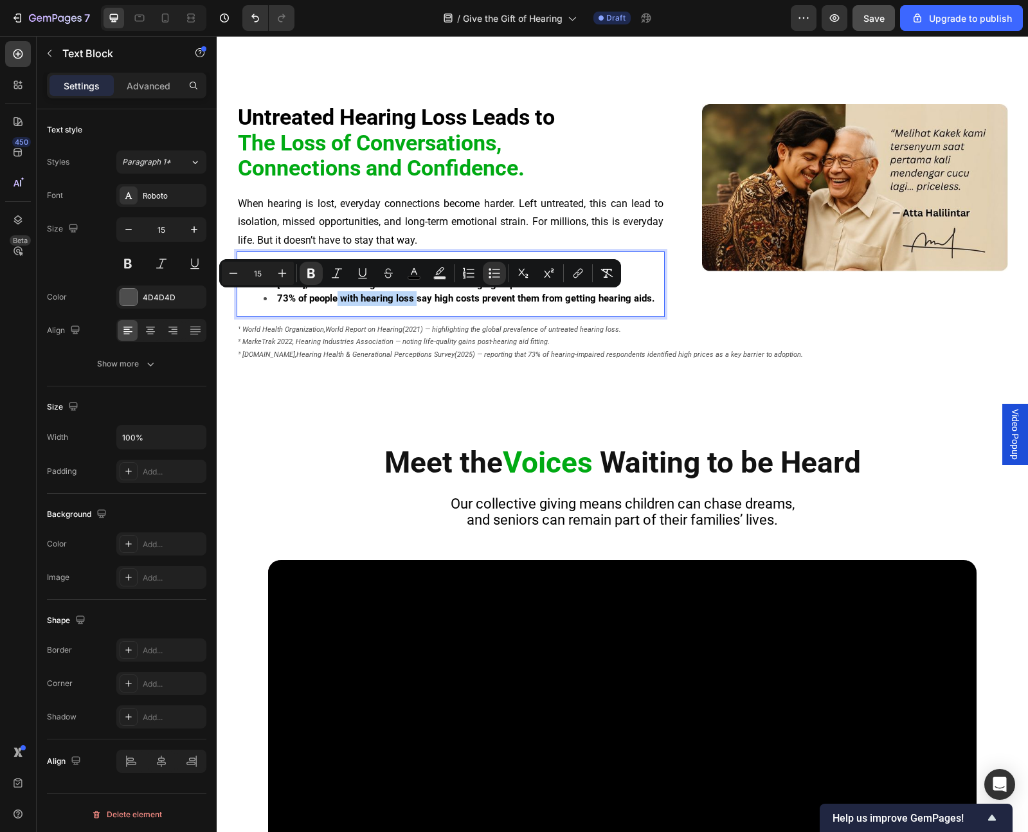
drag, startPoint x: 419, startPoint y: 302, endPoint x: 338, endPoint y: 302, distance: 81.0
click at [338, 302] on strong "73% of people with hearing loss say high costs prevent them from getting hearin…" at bounding box center [466, 299] width 378 height 12
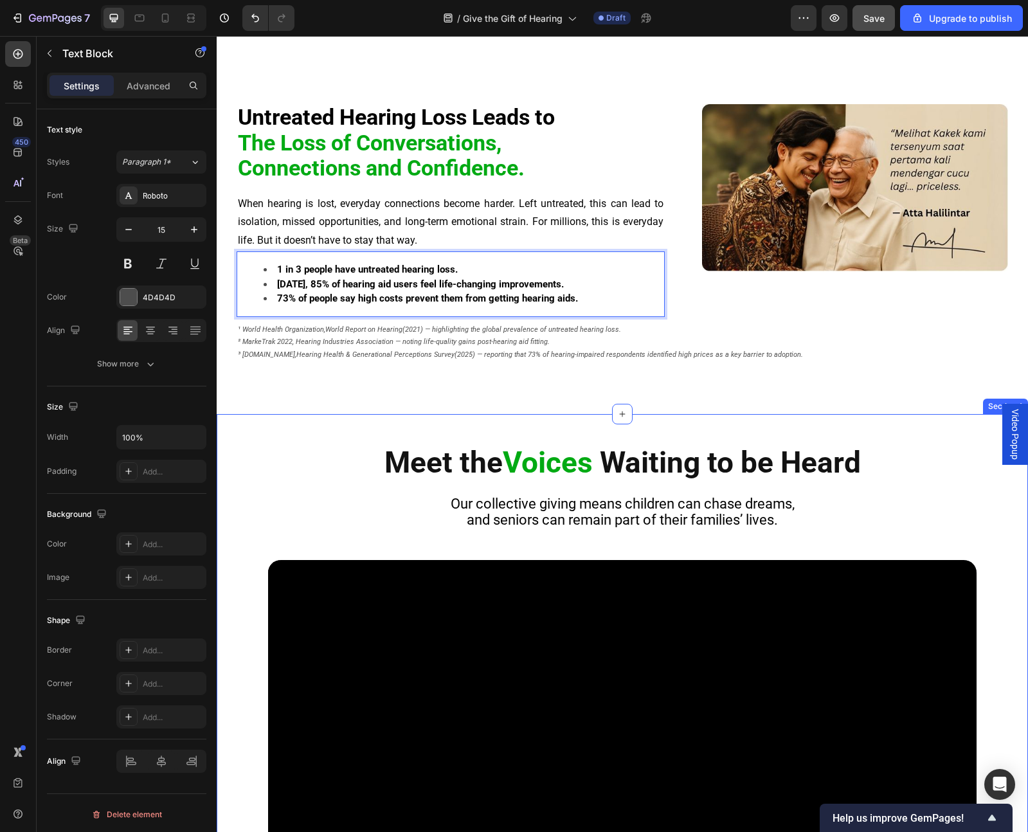
click at [317, 450] on h2 "Meet the Voices Waiting to be Heard" at bounding box center [623, 462] width 772 height 35
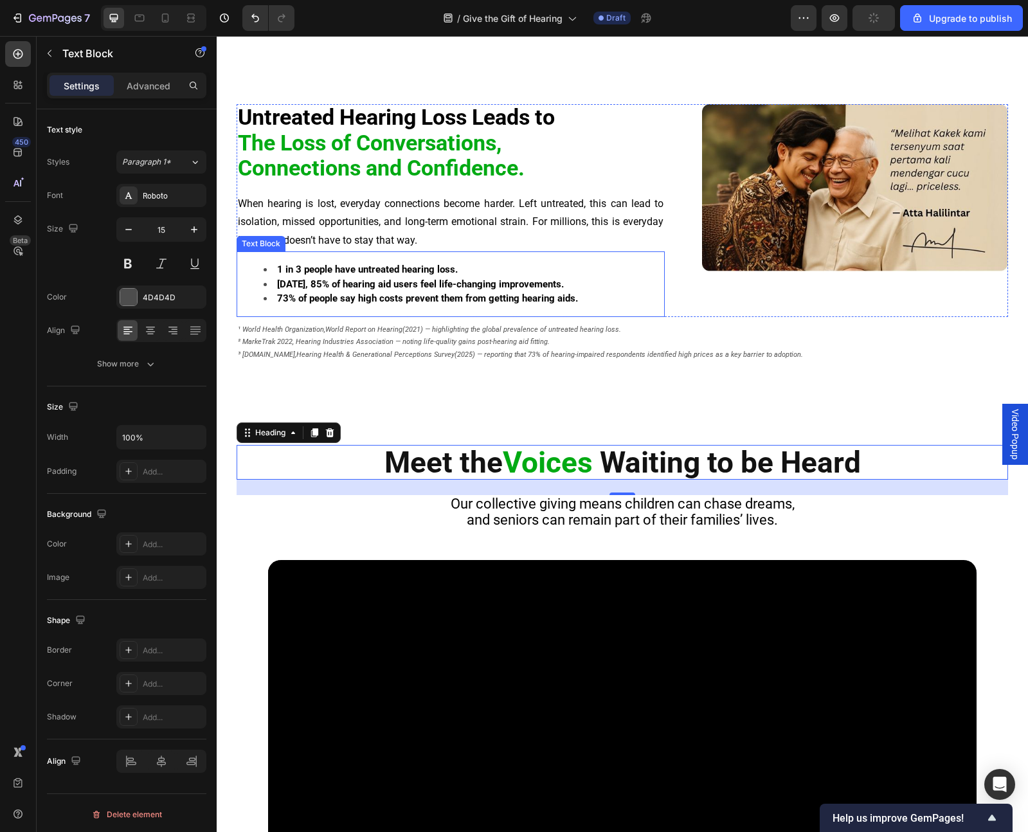
click at [362, 295] on strong "73% of people say high costs prevent them from getting hearing aids." at bounding box center [427, 299] width 301 height 12
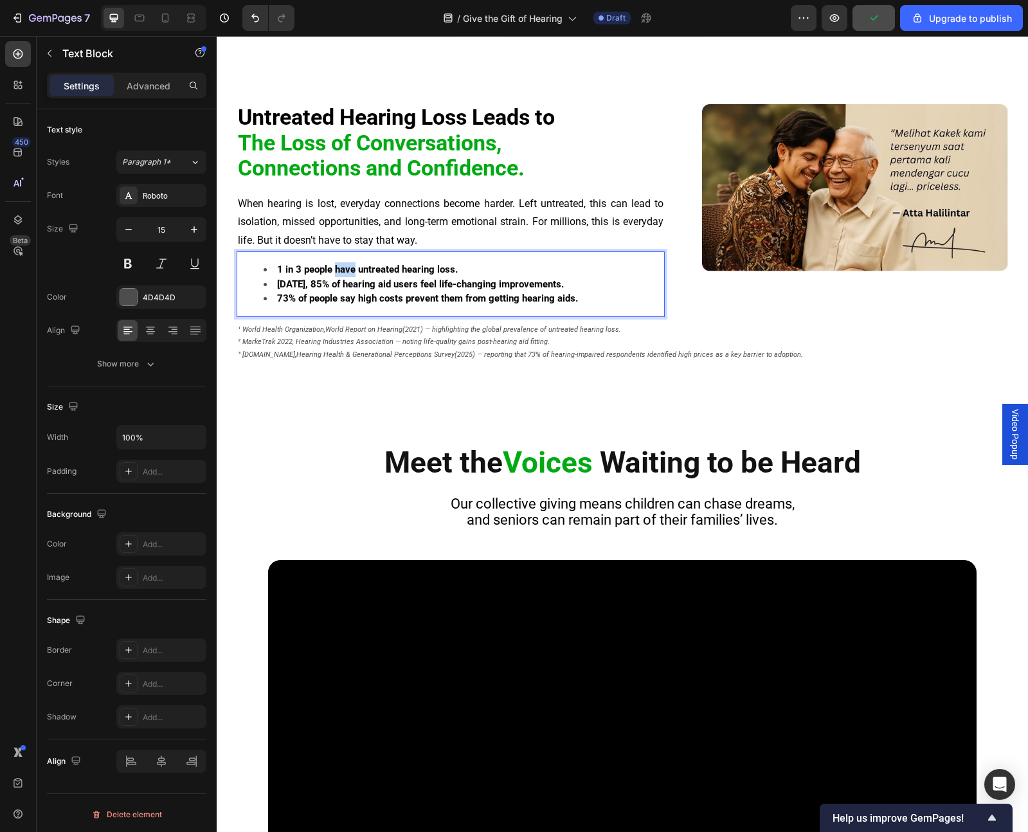
click at [345, 273] on strong "1 in 3 people have untreated hearing loss." at bounding box center [367, 270] width 181 height 12
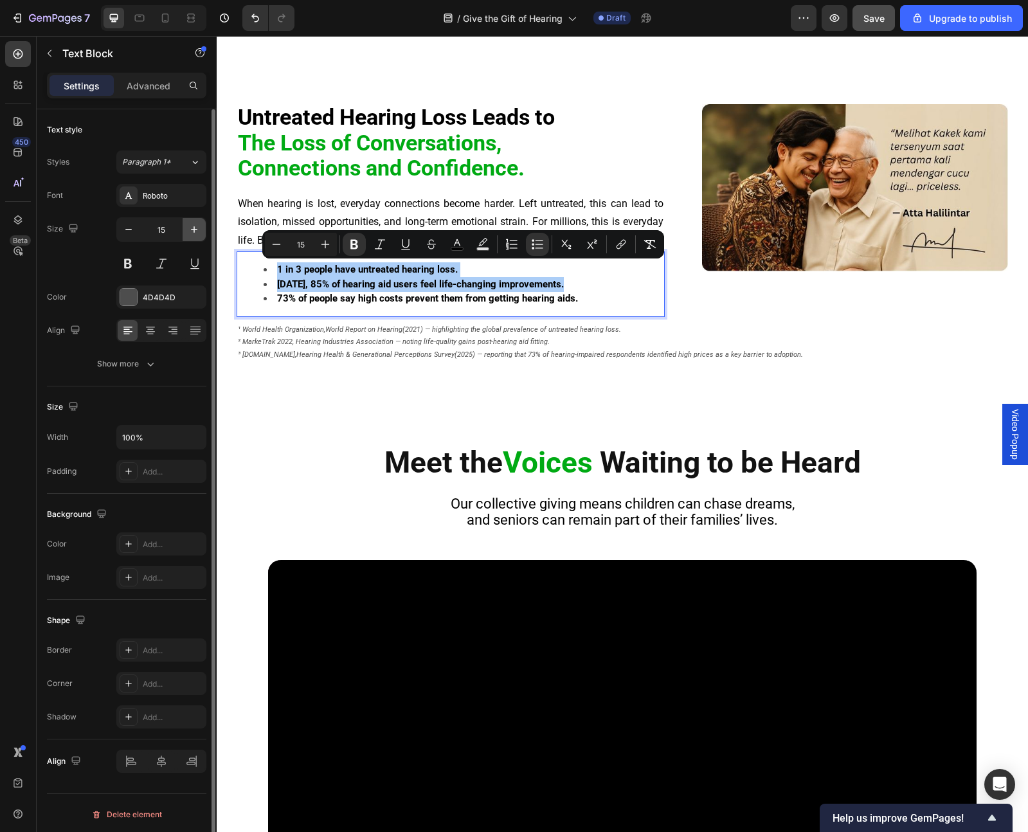
click at [188, 233] on icon "button" at bounding box center [194, 229] width 13 height 13
type input "16"
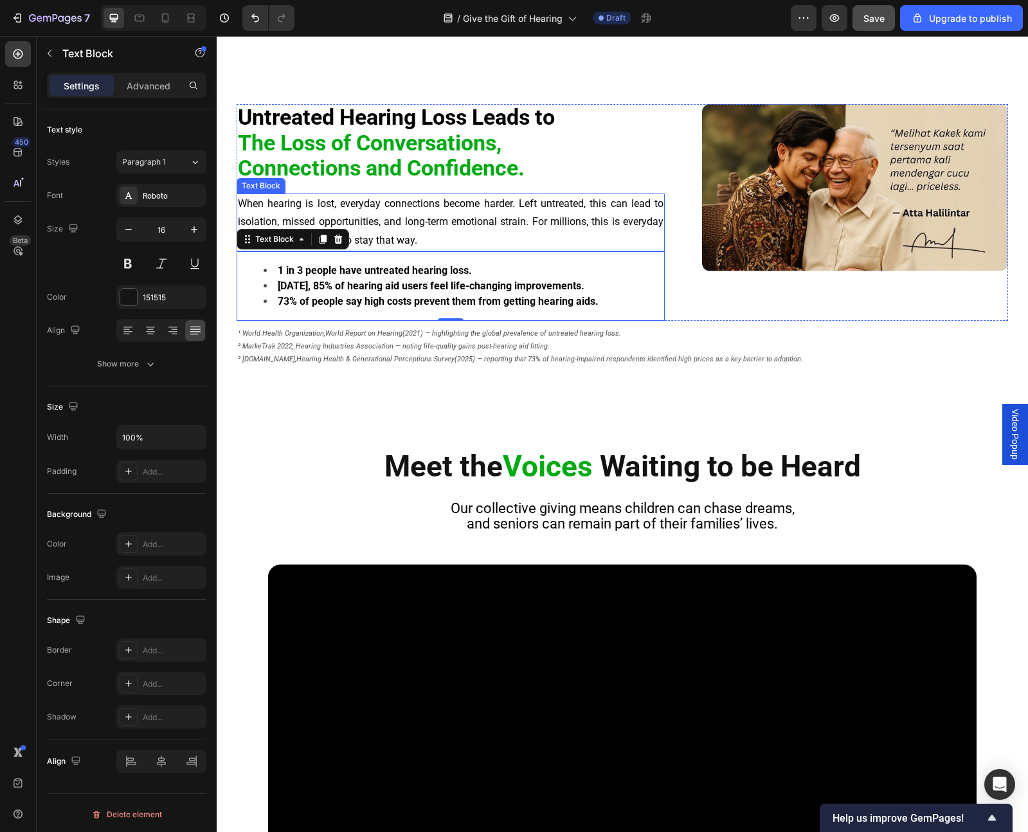
click at [461, 204] on span "When hearing is lost, everyday connections become harder. Left untreated, this …" at bounding box center [451, 222] width 426 height 50
click at [404, 282] on strong "Within 3 months, 85% of hearing aid users feel life-changing improvements." at bounding box center [431, 286] width 307 height 12
click at [427, 226] on span "When hearing is lost, everyday connections become harder. Left untreated, this …" at bounding box center [451, 222] width 426 height 50
click at [417, 268] on strong "1 in 3 people have untreated hearing loss." at bounding box center [375, 270] width 194 height 12
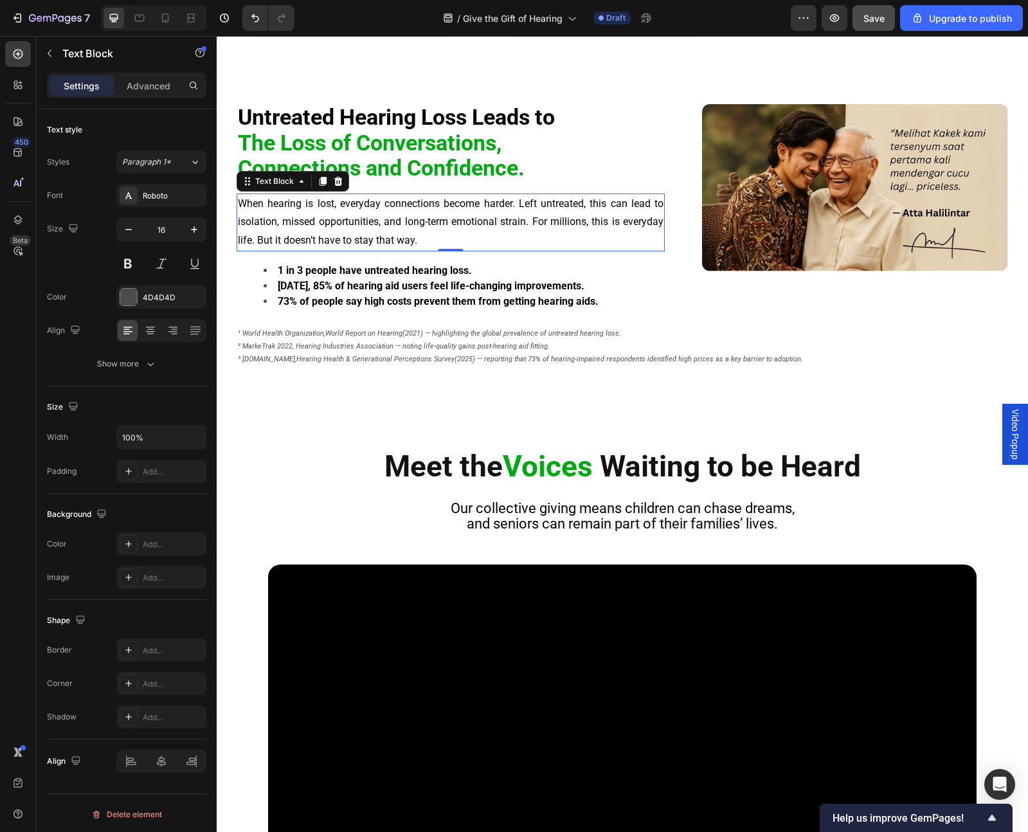
click at [407, 208] on span "When hearing is lost, everyday connections become harder. Left untreated, this …" at bounding box center [451, 222] width 426 height 50
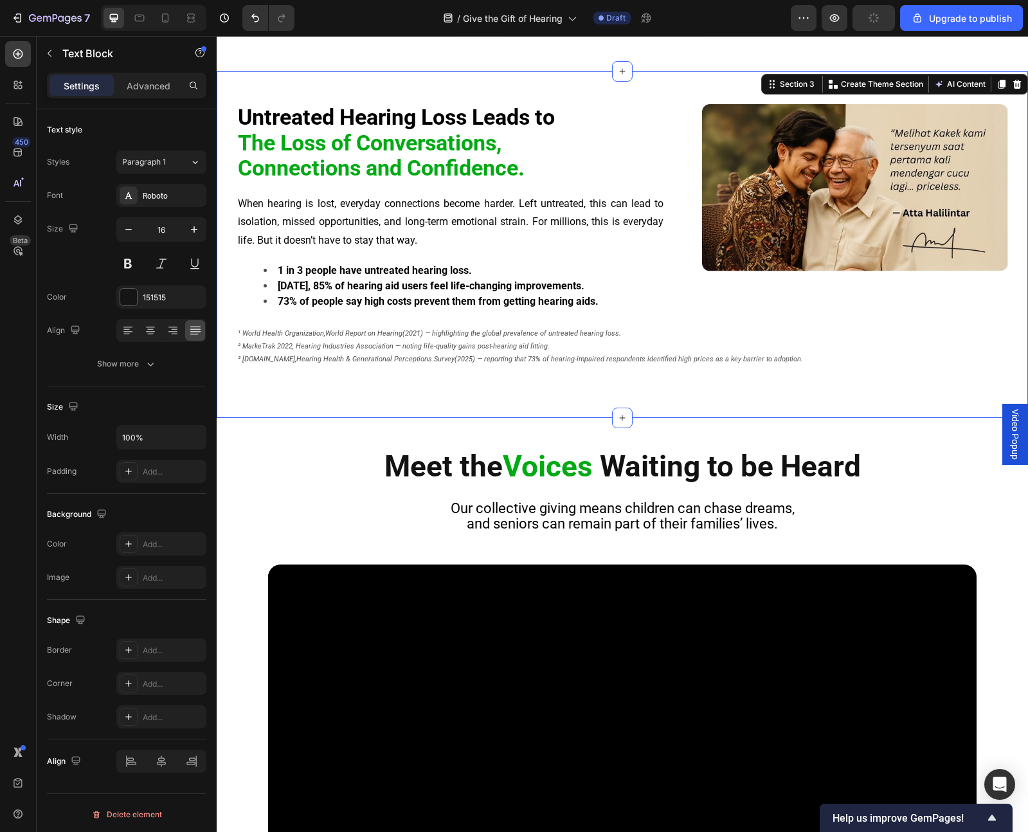
click at [393, 413] on div "Untreated Hearing Loss Leads to The Loss of Conversations, Connections and Conf…" at bounding box center [623, 244] width 812 height 347
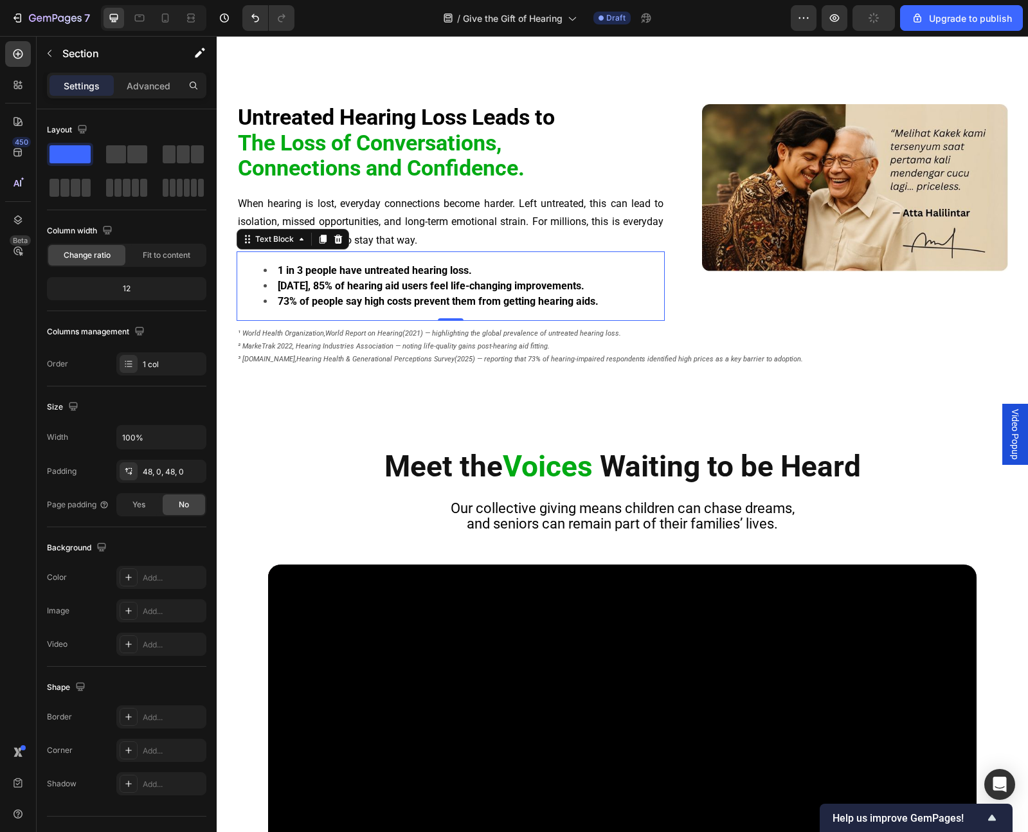
click at [424, 300] on strong "73% of people say high costs prevent them from getting hearing aids." at bounding box center [438, 301] width 321 height 12
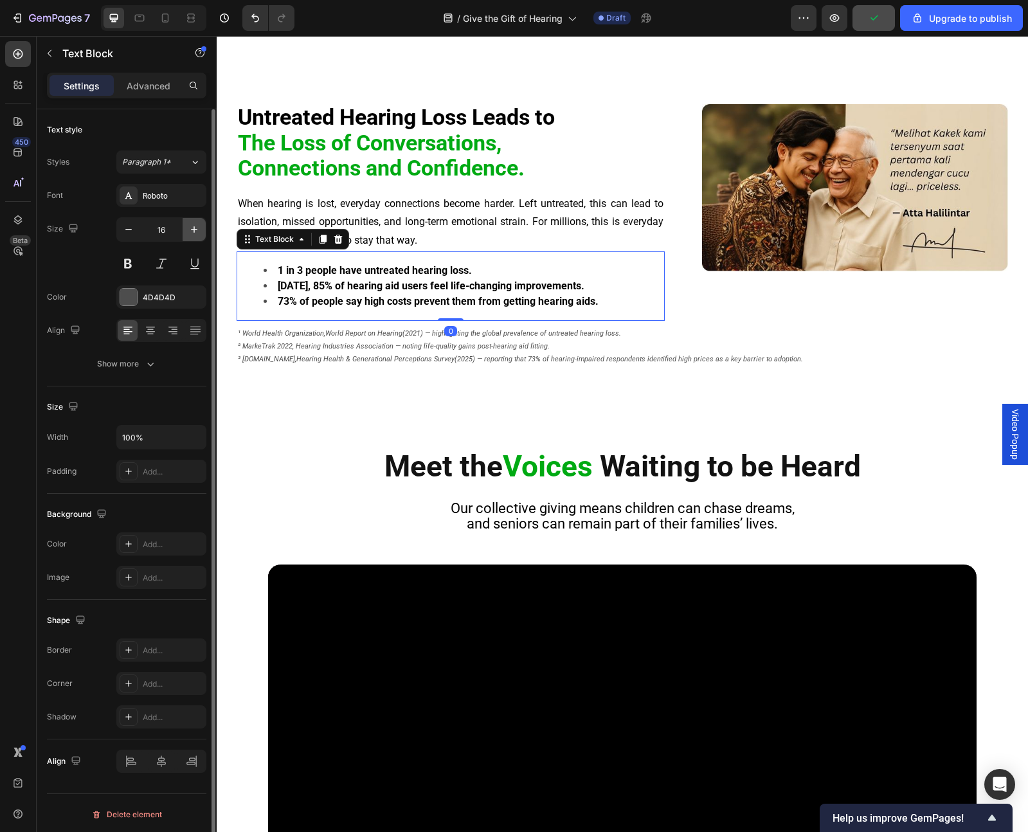
click at [194, 222] on button "button" at bounding box center [194, 229] width 23 height 23
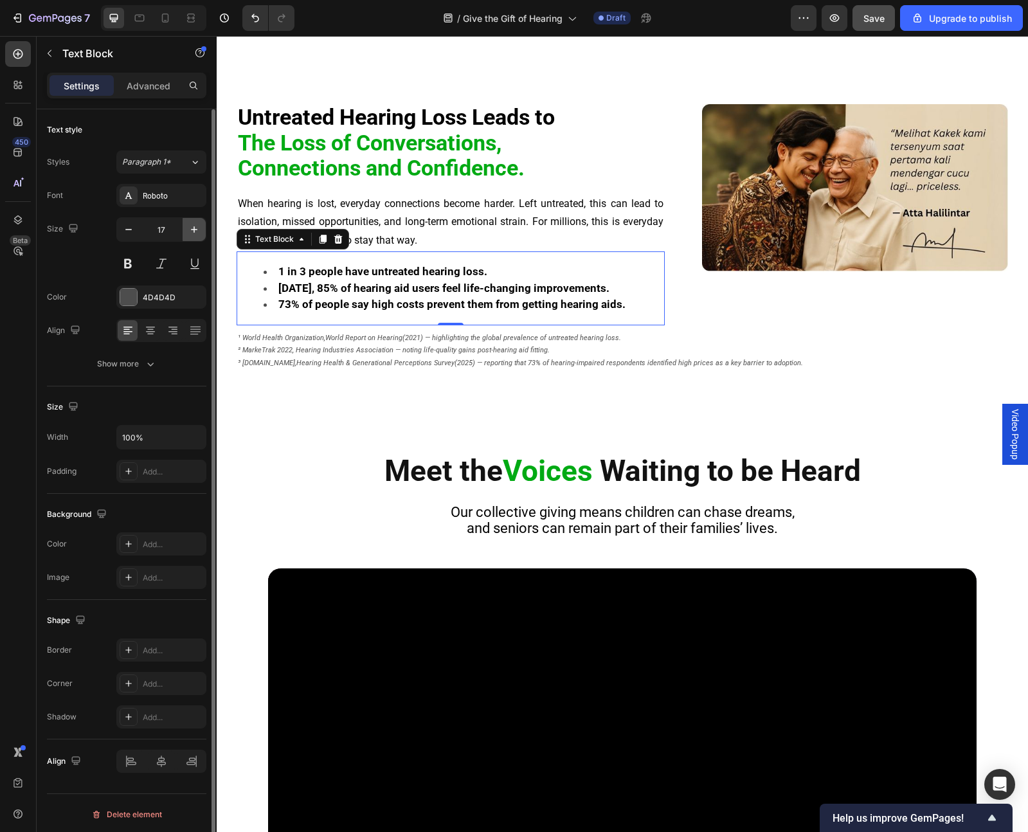
click at [194, 222] on button "button" at bounding box center [194, 229] width 23 height 23
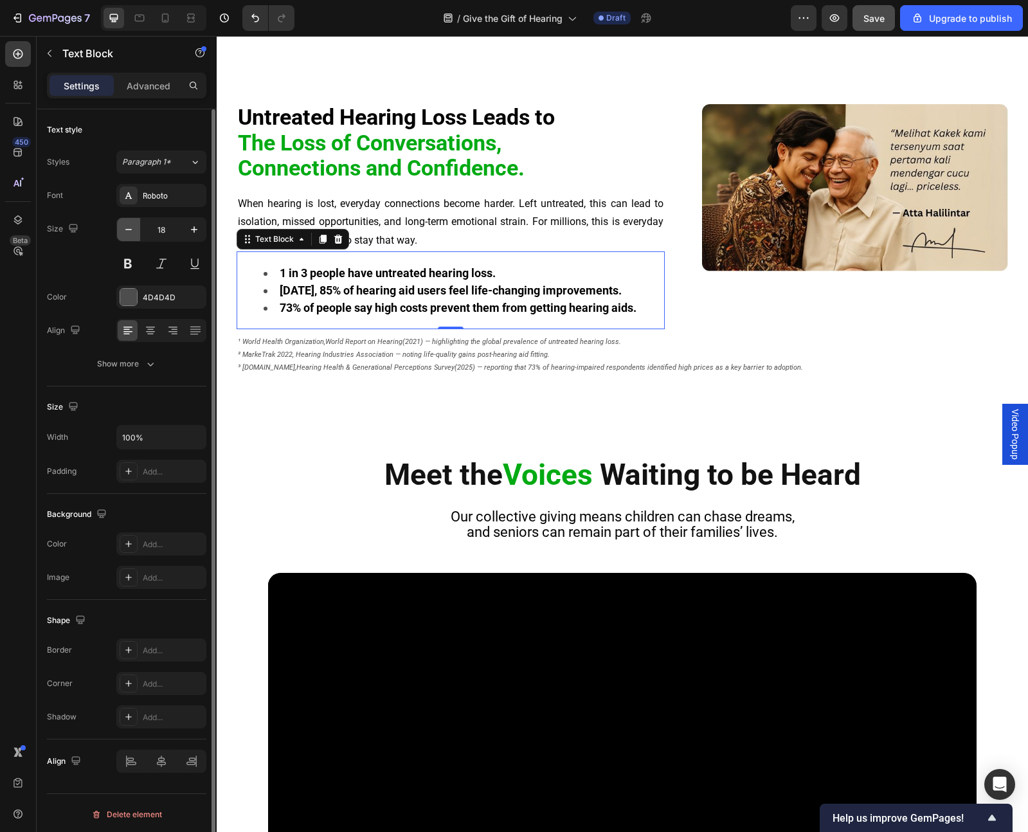
click at [123, 233] on icon "button" at bounding box center [128, 229] width 13 height 13
type input "17"
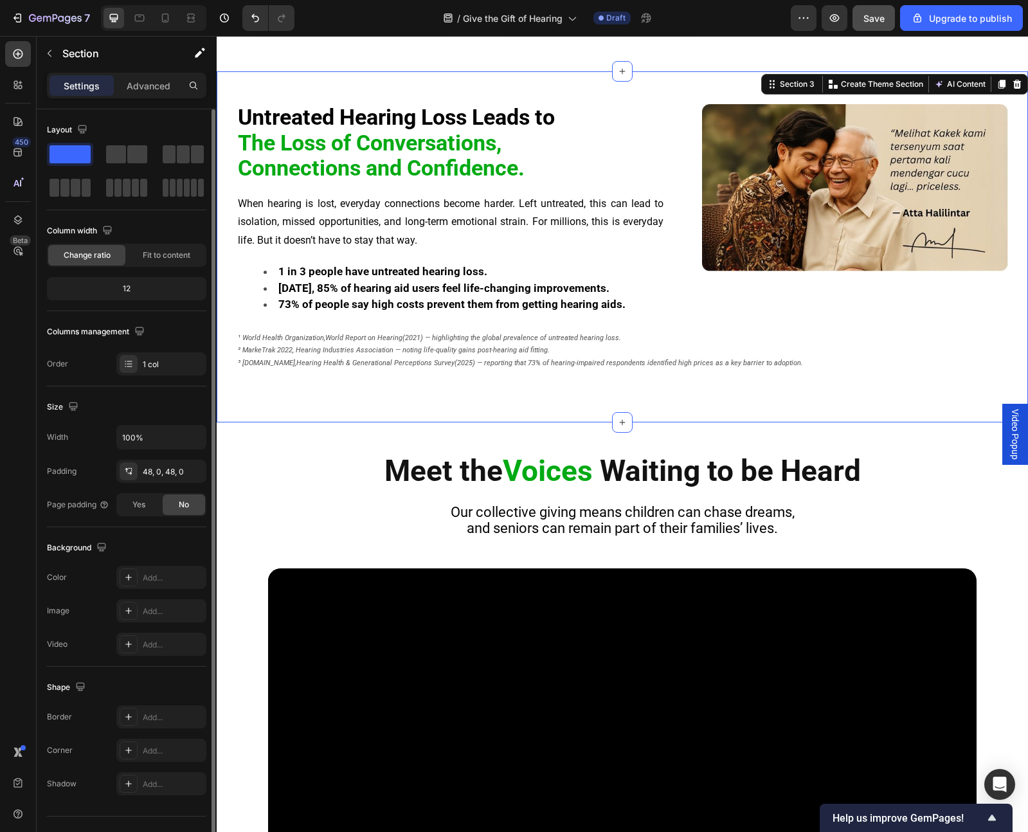
click at [320, 394] on div "Untreated Hearing Loss Leads to The Loss of Conversations, Connections and Conf…" at bounding box center [623, 246] width 812 height 351
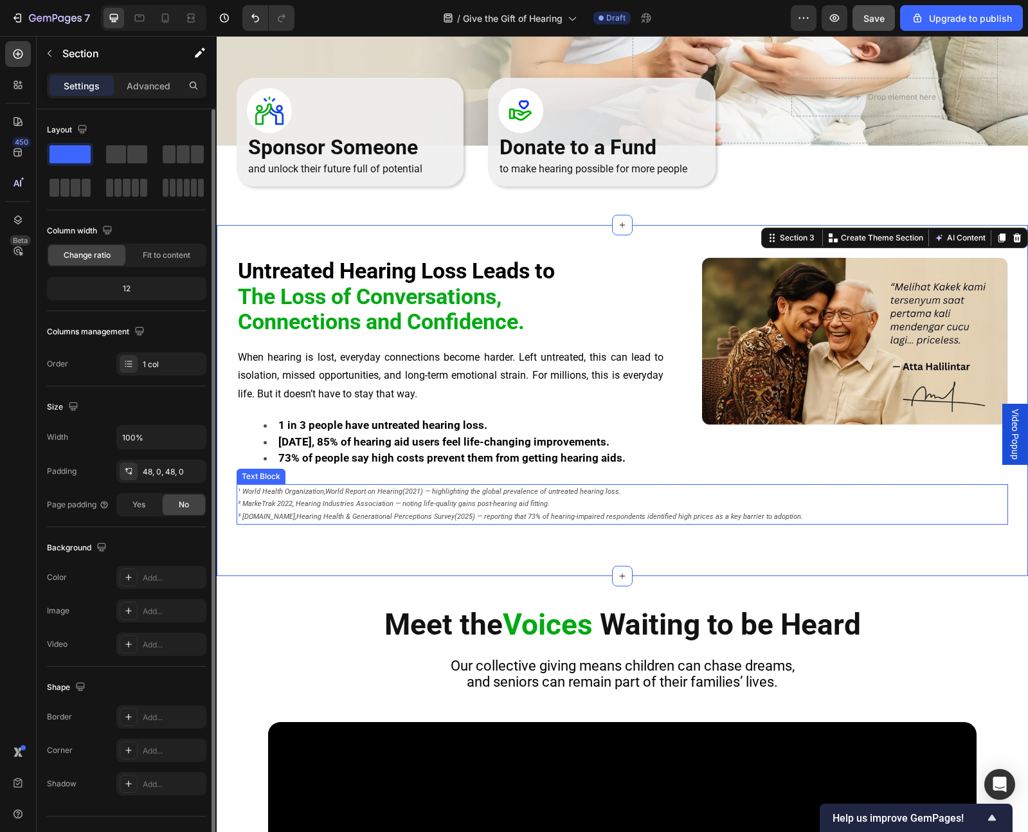
scroll to position [143, 0]
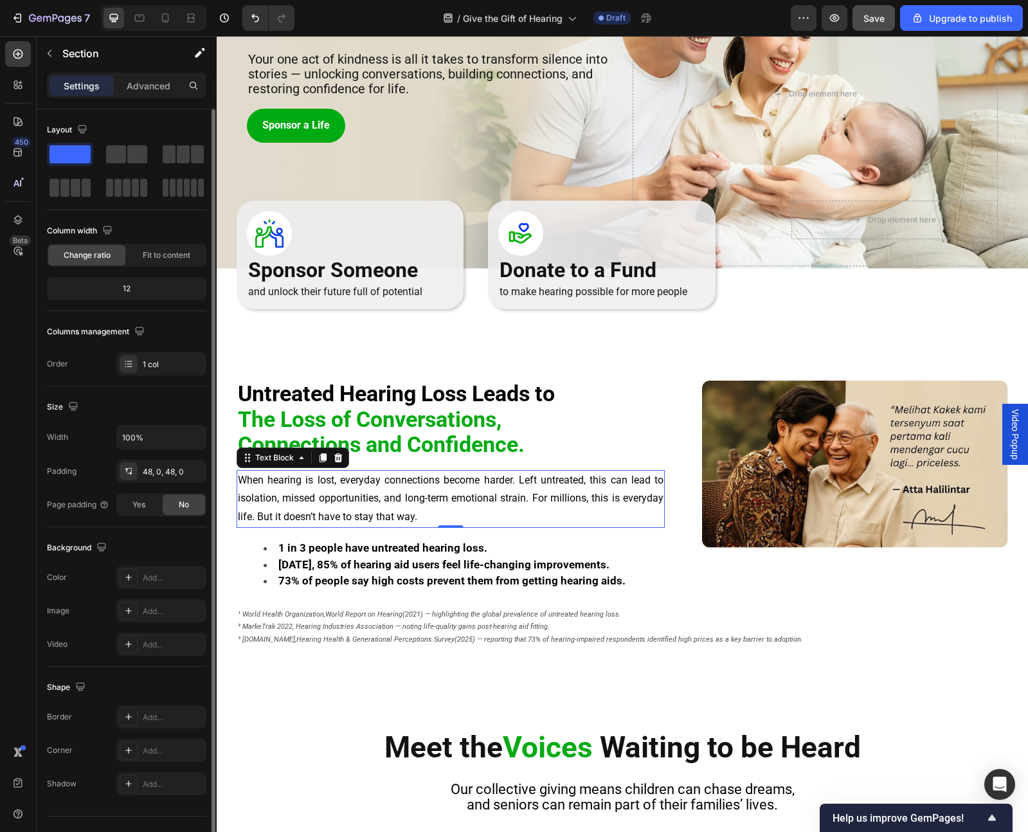
click at [400, 484] on p "When hearing is lost, everyday connections become harder. Left untreated, this …" at bounding box center [451, 498] width 426 height 55
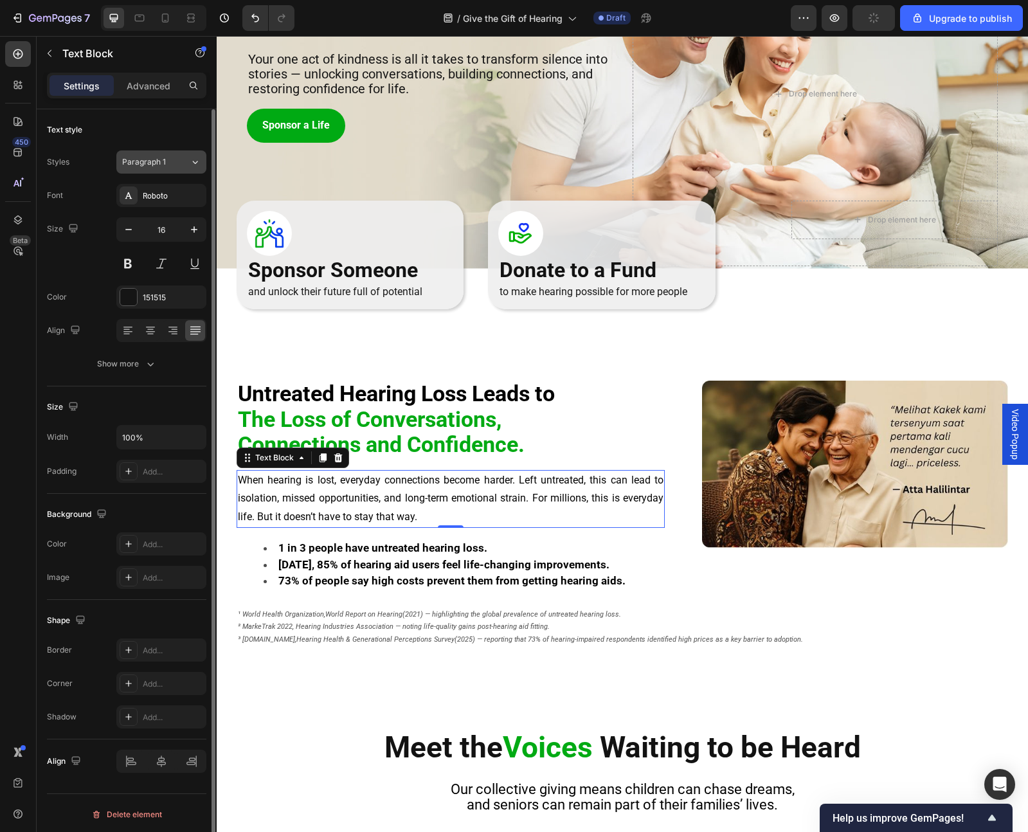
click at [165, 163] on span "Paragraph 1" at bounding box center [144, 162] width 44 height 12
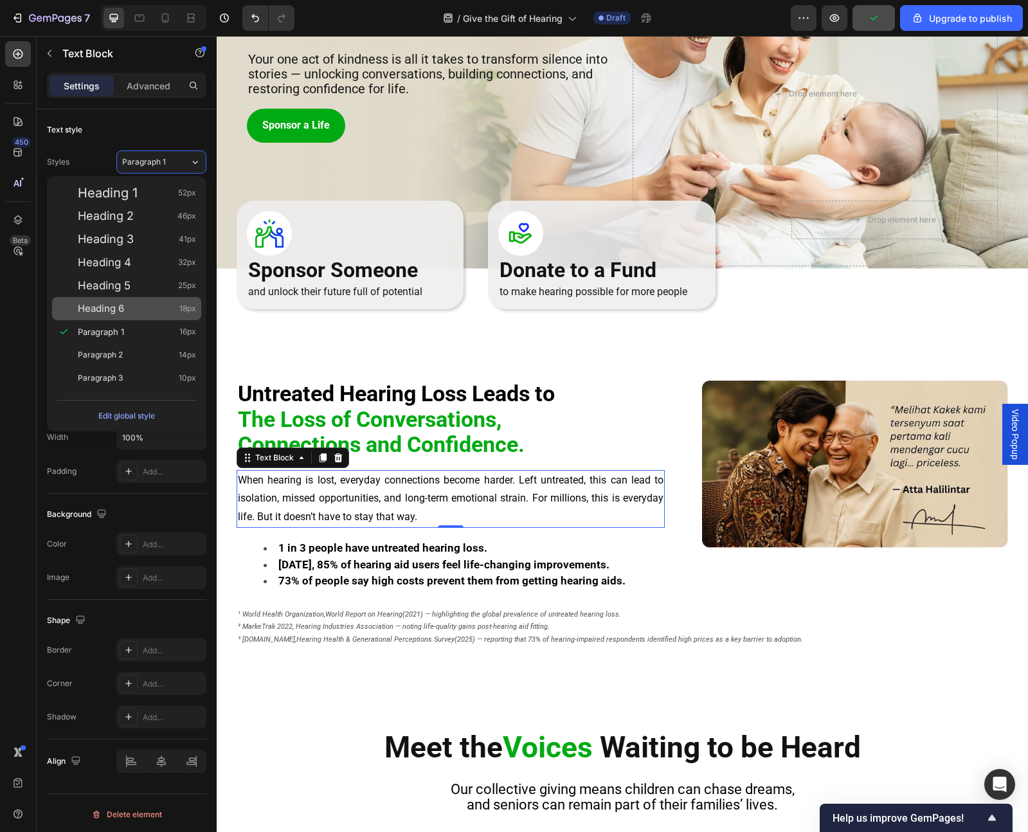
click at [118, 302] on span "Heading 6" at bounding box center [101, 308] width 46 height 13
type input "18"
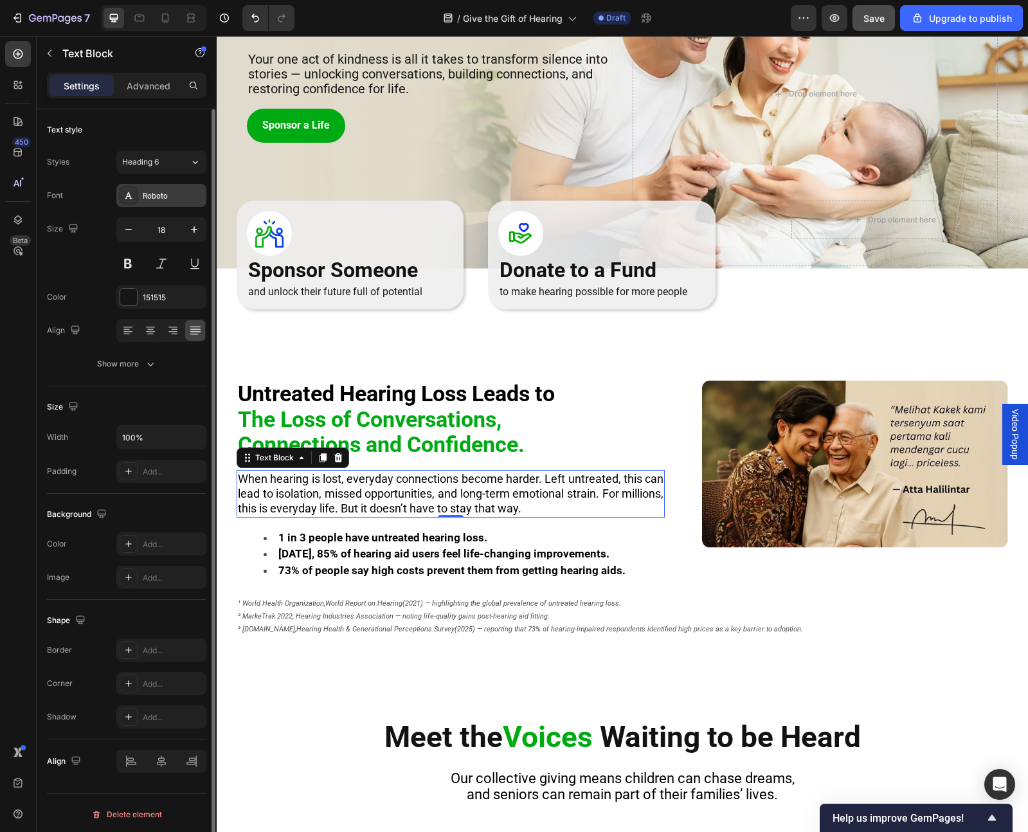
click at [138, 201] on div "Roboto" at bounding box center [161, 195] width 90 height 23
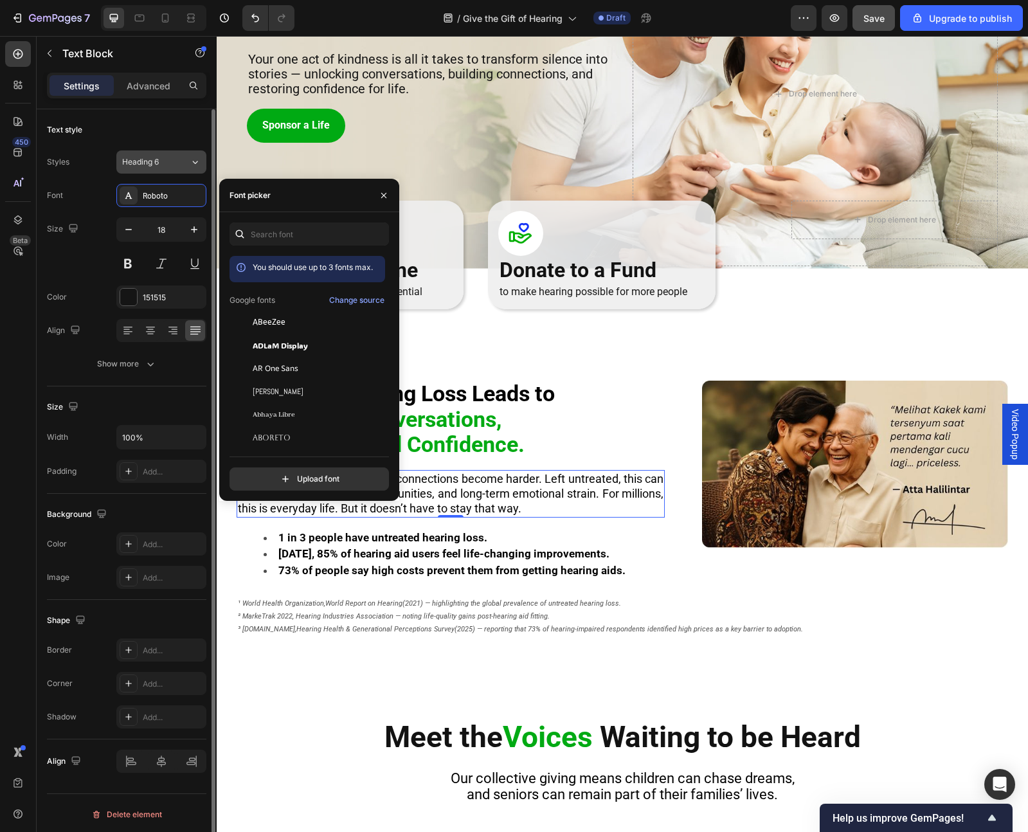
click at [142, 165] on span "Heading 6" at bounding box center [140, 162] width 37 height 12
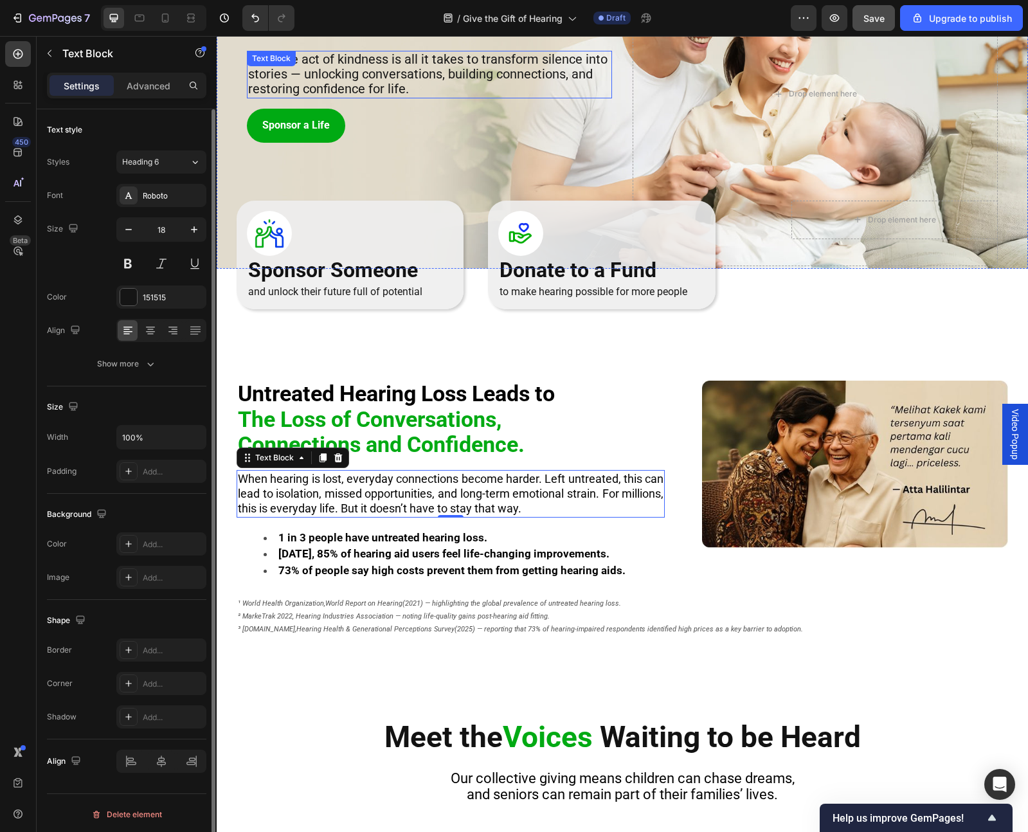
click at [325, 67] on div "Your one act of kindness is all it takes to transform silence into stories — un…" at bounding box center [429, 75] width 365 height 48
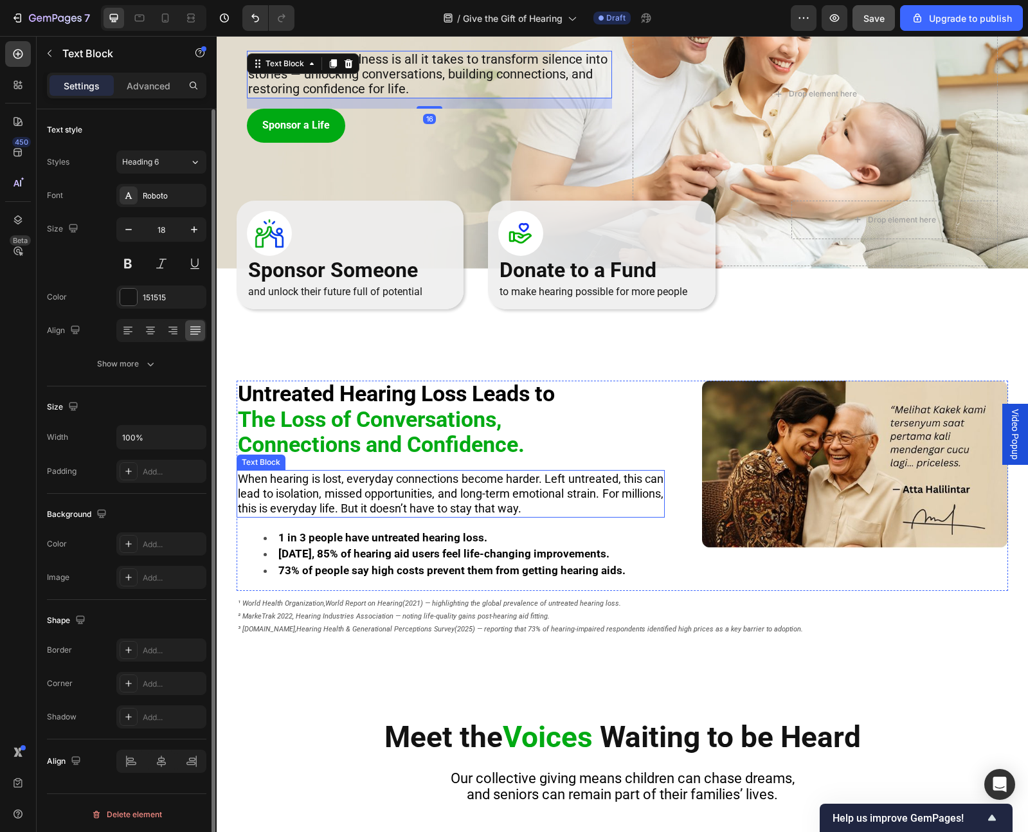
click at [346, 484] on span "When hearing is lost, everyday connections become harder. Left untreated, this …" at bounding box center [451, 494] width 426 height 44
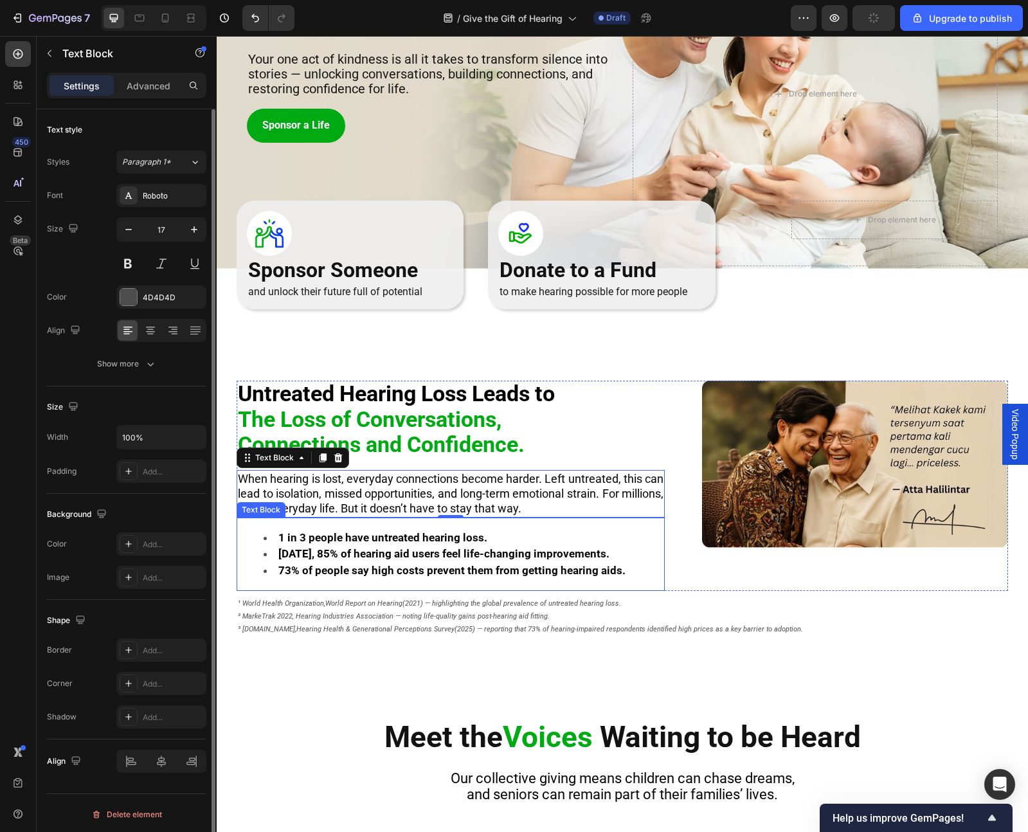
click at [352, 484] on strong "Within 3 months, 85% of hearing aid users feel life-changing improvements." at bounding box center [443, 553] width 331 height 13
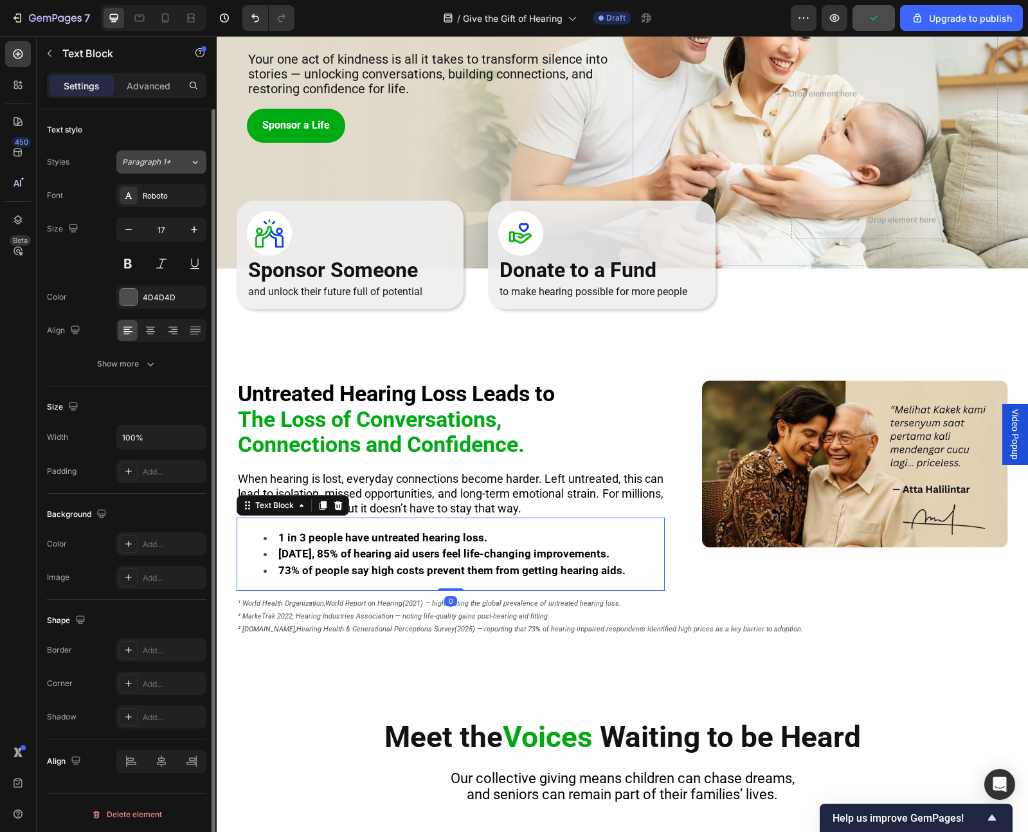
click at [161, 165] on span "Paragraph 1*" at bounding box center [146, 162] width 49 height 12
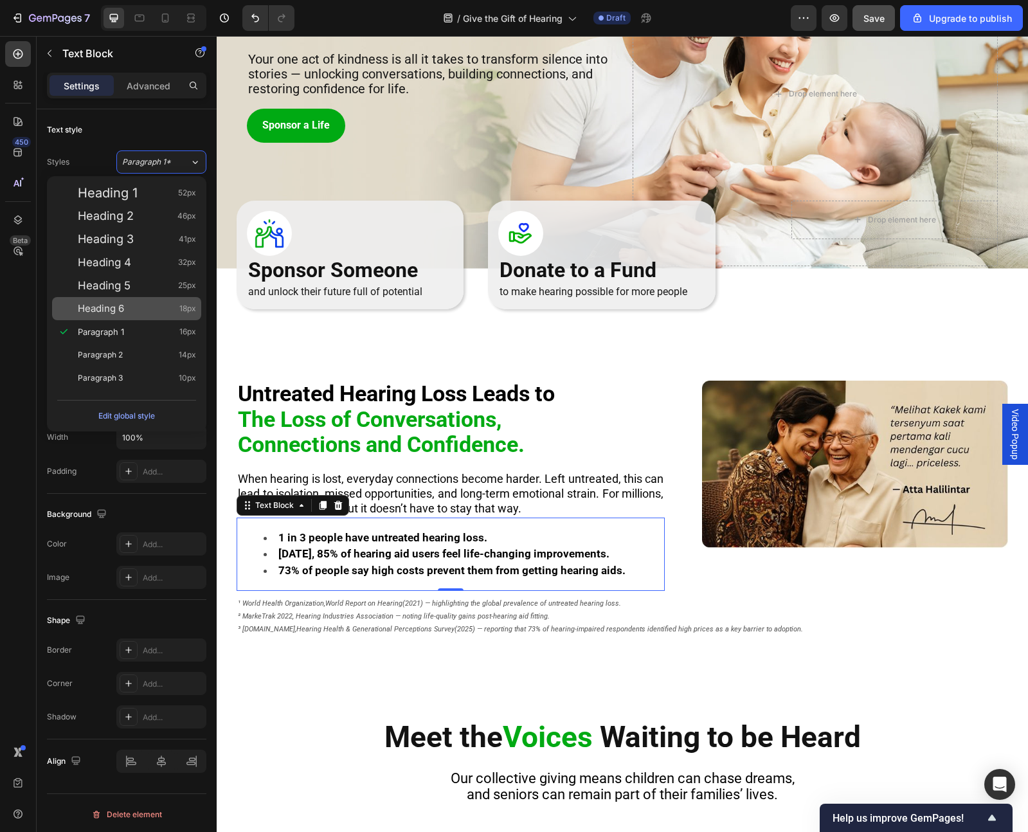
click at [138, 310] on div "Heading 6 18px" at bounding box center [137, 308] width 118 height 13
type input "18"
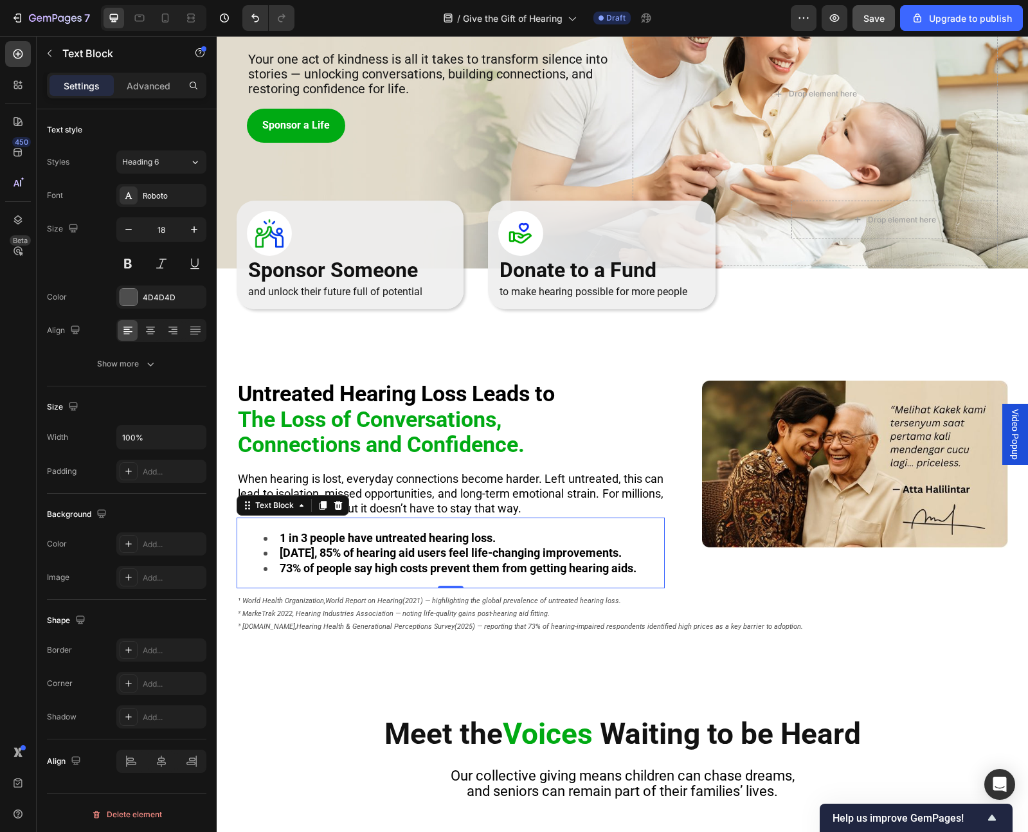
scroll to position [139, 0]
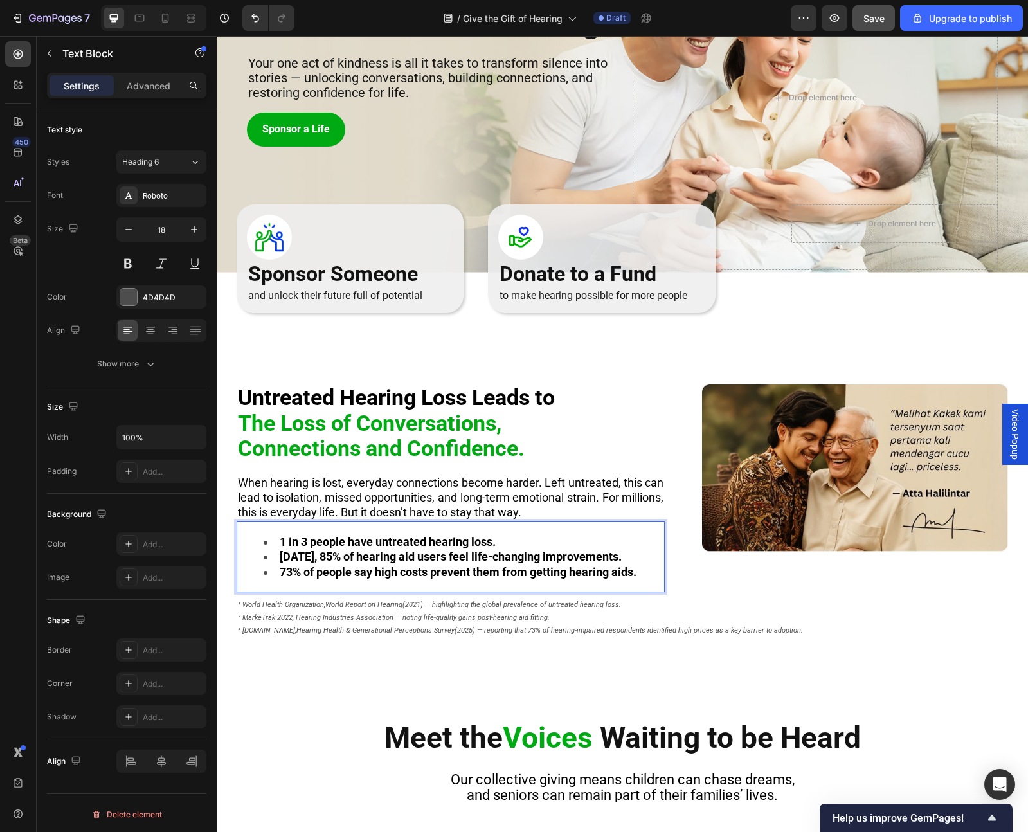
click at [574, 484] on strong "Within 3 months, 85% of hearing aid users feel life-changing improvements." at bounding box center [451, 557] width 342 height 14
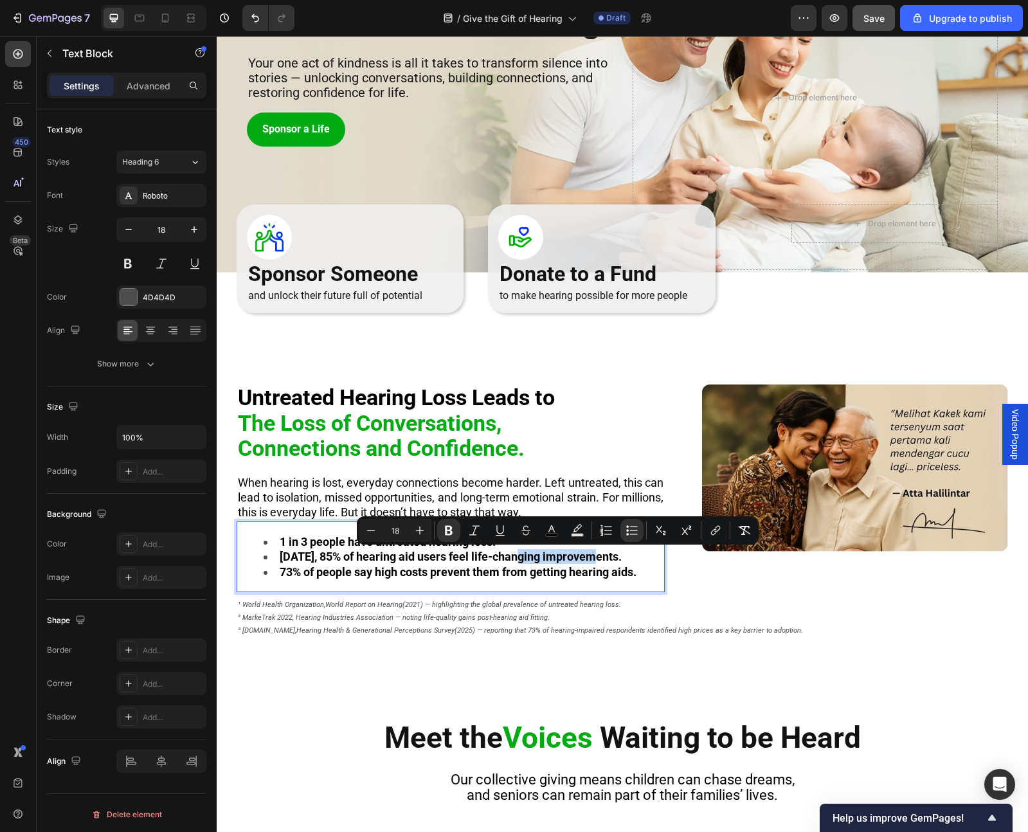
drag, startPoint x: 593, startPoint y: 557, endPoint x: 524, endPoint y: 563, distance: 69.7
click at [524, 484] on li "Within 3 months, 85% of hearing aid users feel life-changing improvements." at bounding box center [464, 556] width 400 height 15
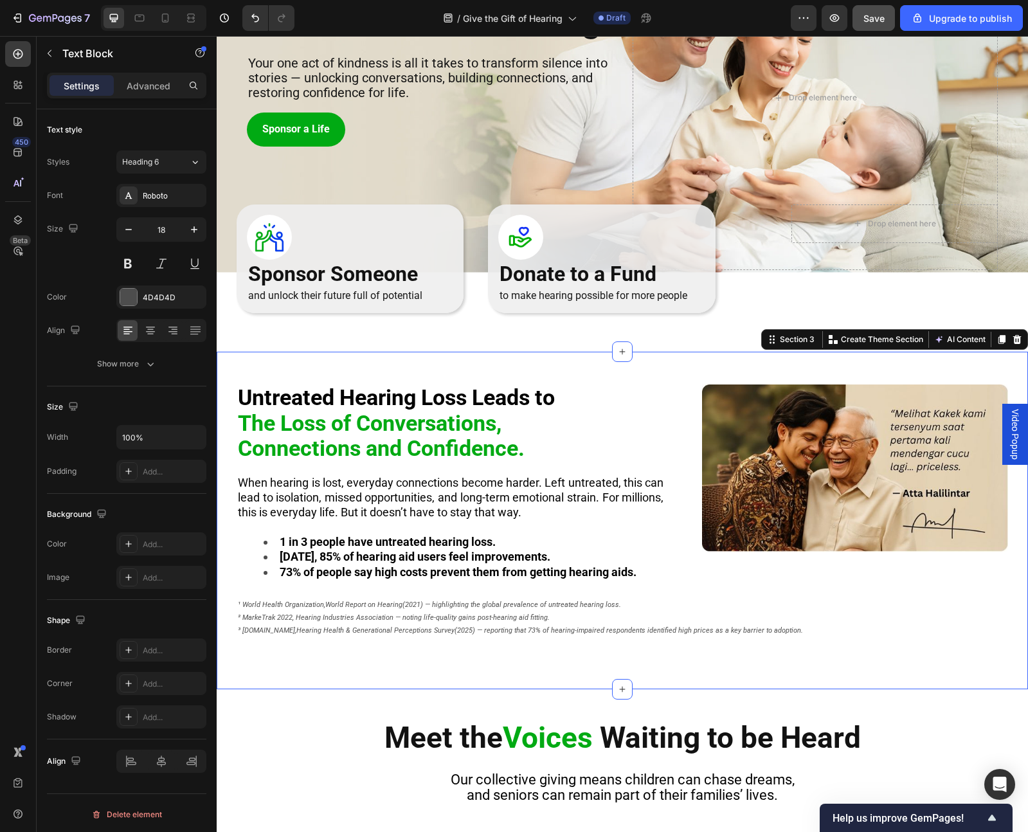
click at [396, 484] on div "Untreated Hearing Loss Leads to The Loss of Conversations, Connections and Conf…" at bounding box center [623, 521] width 812 height 338
click at [266, 484] on li "1 in 3 people have untreated hearing loss." at bounding box center [464, 541] width 400 height 15
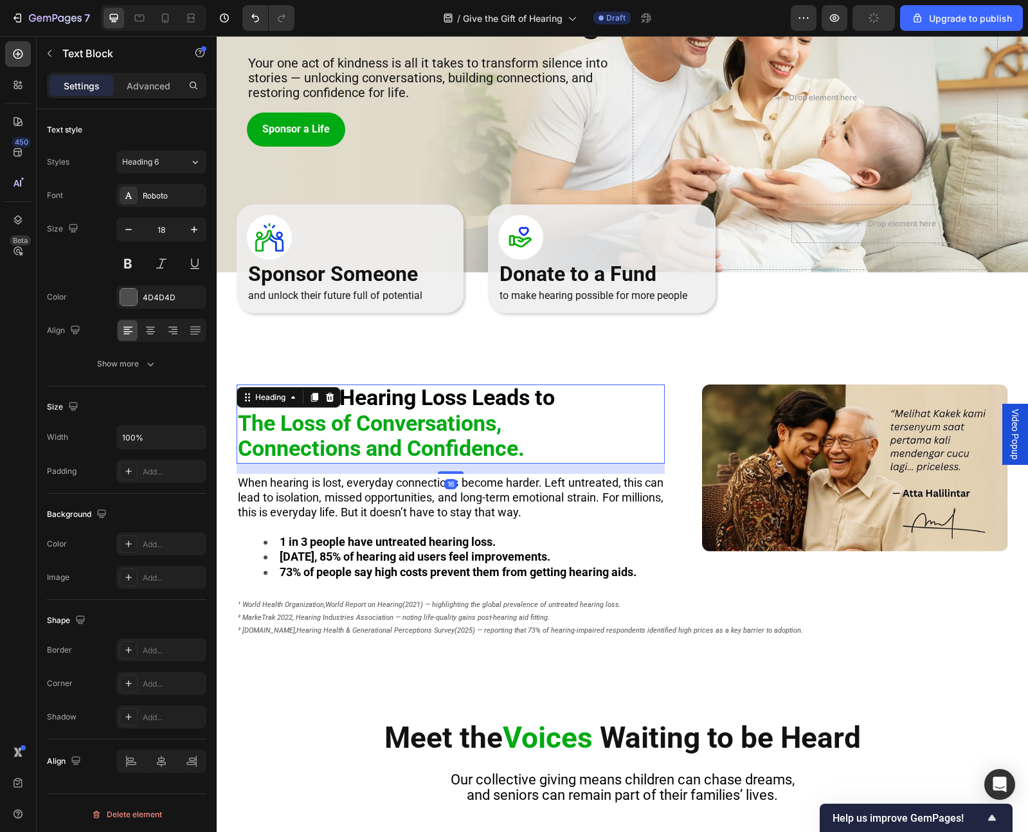
click at [316, 397] on div "Untreated Hearing Loss Leads to The Loss of Conversations, Connections and Conf…" at bounding box center [451, 424] width 428 height 78
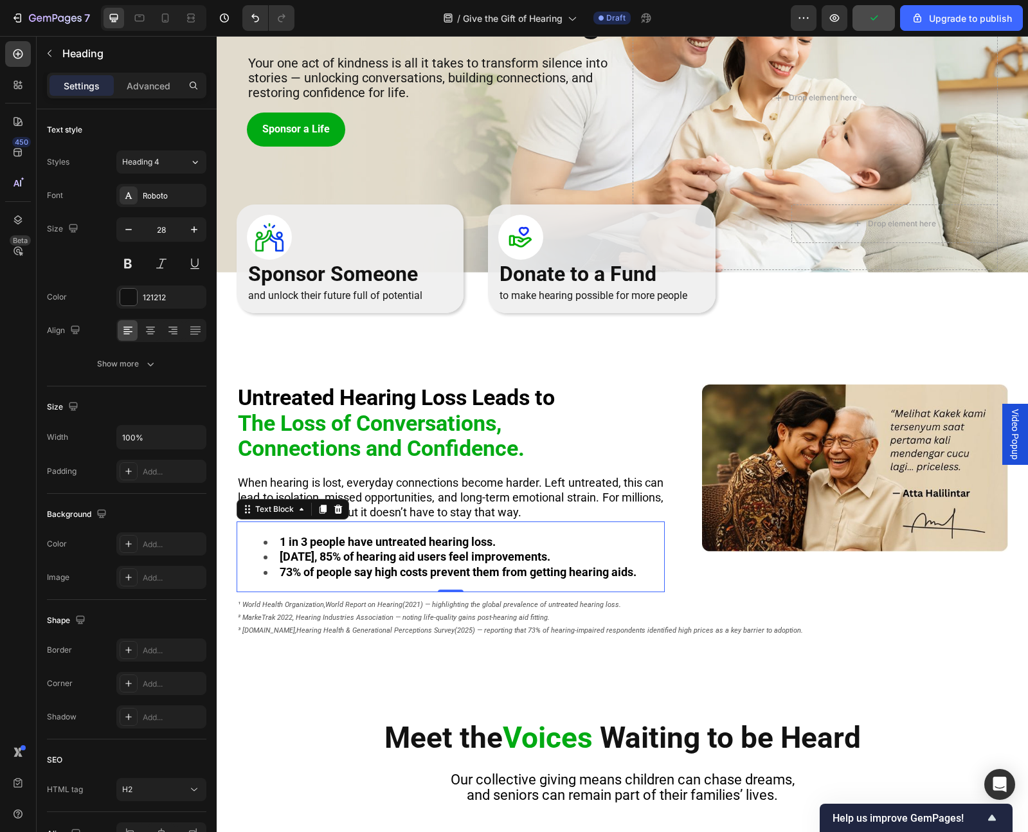
click at [329, 484] on strong "[DATE], 85% of hearing aid users feel improvements." at bounding box center [415, 557] width 271 height 14
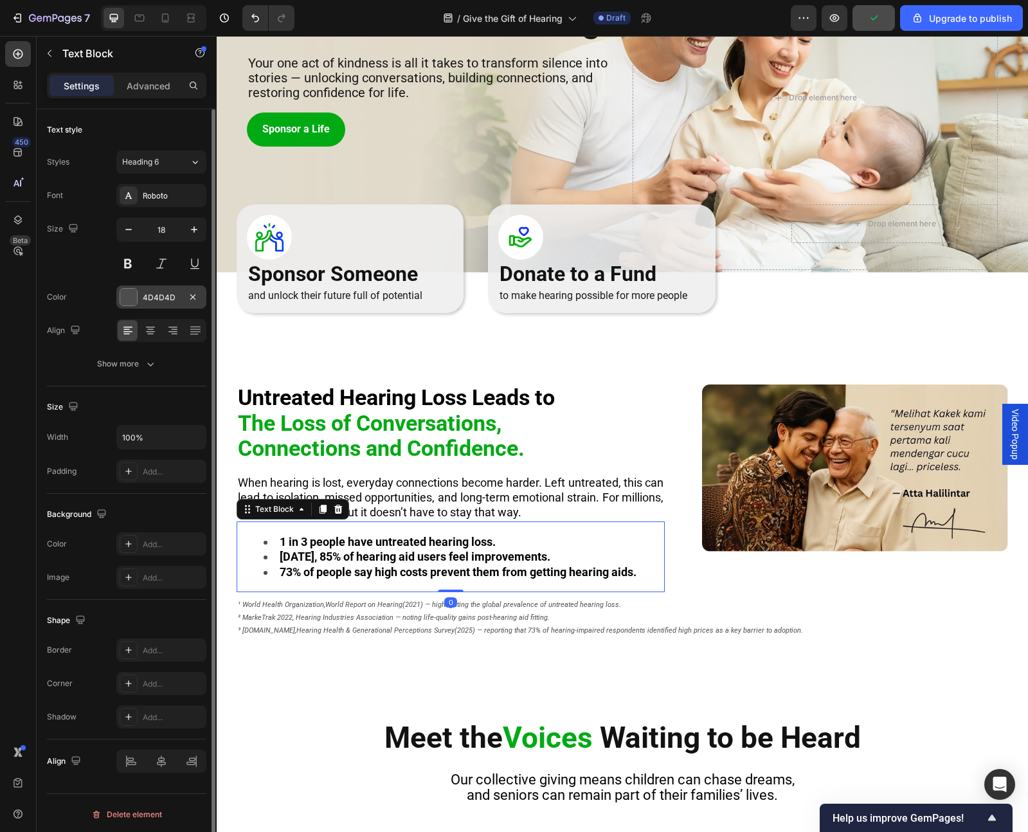
click at [149, 297] on div "4D4D4D" at bounding box center [161, 298] width 37 height 12
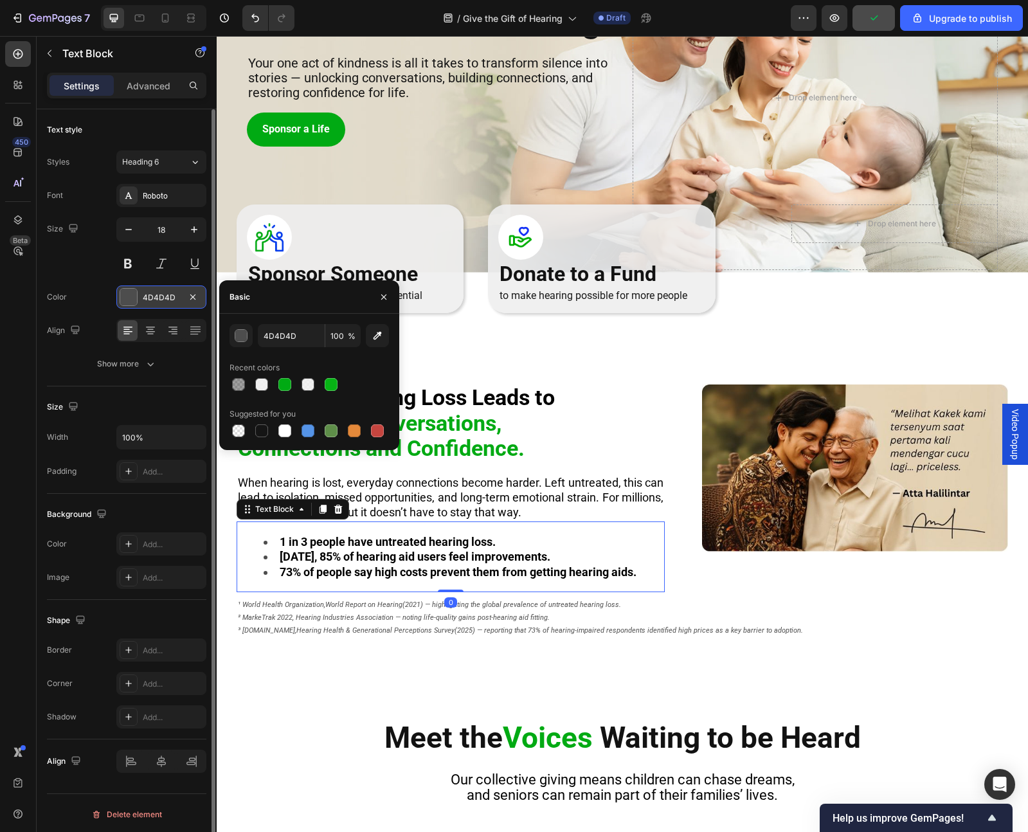
click at [149, 297] on div "4D4D4D" at bounding box center [161, 298] width 37 height 12
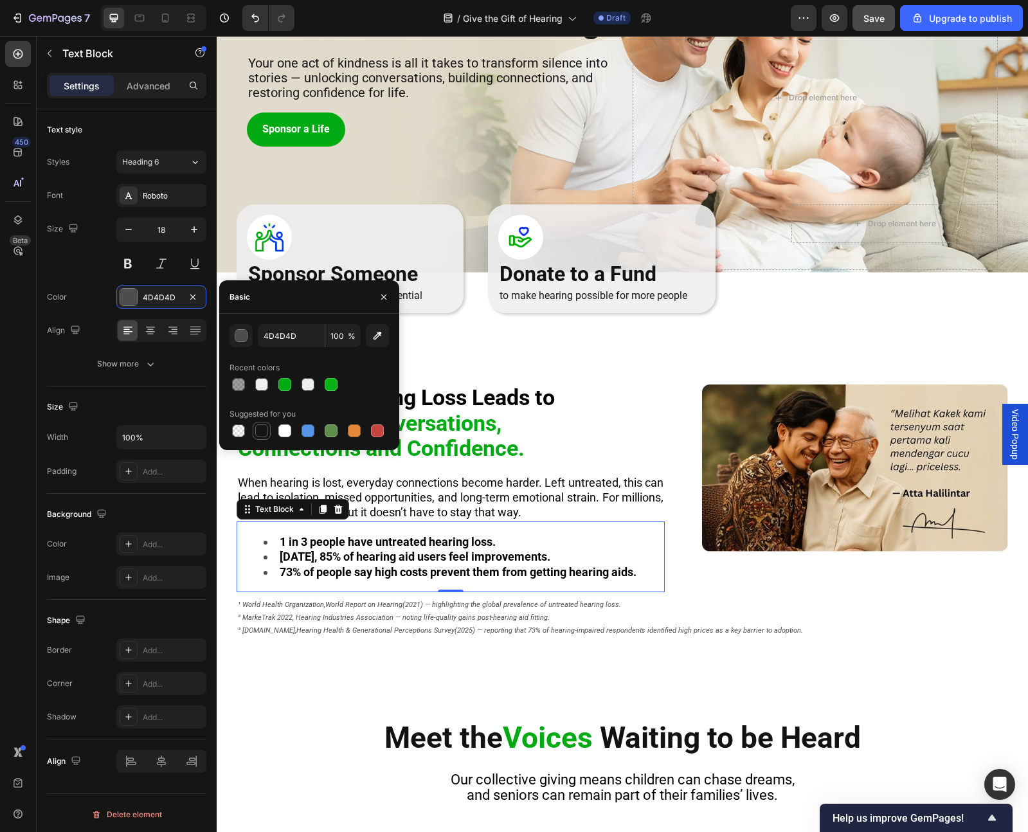
click at [260, 430] on div at bounding box center [261, 430] width 13 height 13
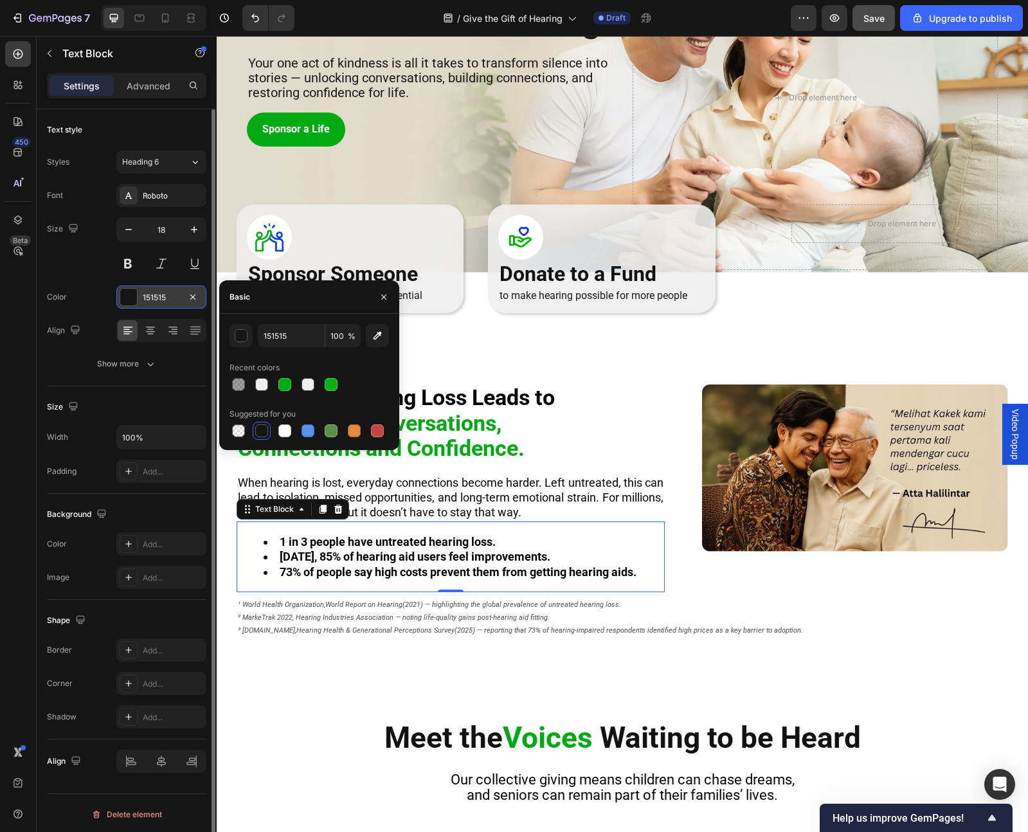
click at [167, 298] on div "151515" at bounding box center [161, 298] width 37 height 12
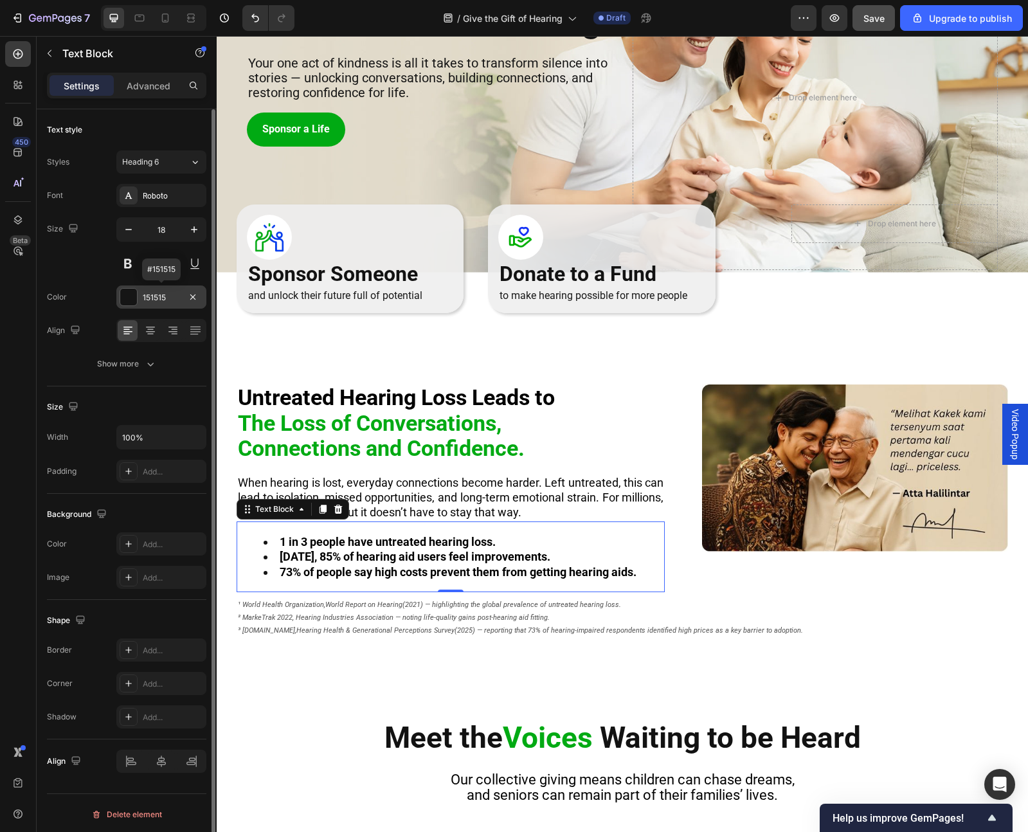
click at [167, 298] on div "151515" at bounding box center [161, 298] width 37 height 12
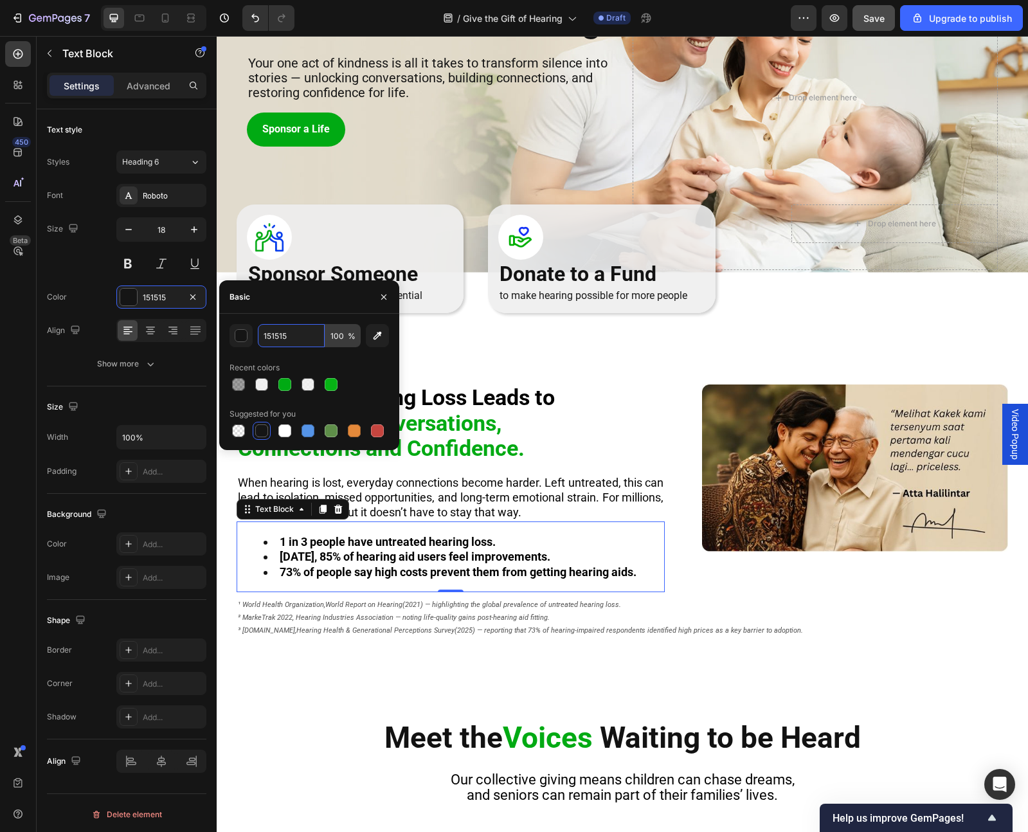
drag, startPoint x: 268, startPoint y: 338, endPoint x: 335, endPoint y: 340, distance: 66.9
click at [335, 340] on div "151515 100 %" at bounding box center [309, 335] width 103 height 23
click at [285, 385] on div at bounding box center [284, 384] width 13 height 13
type input "00AA13"
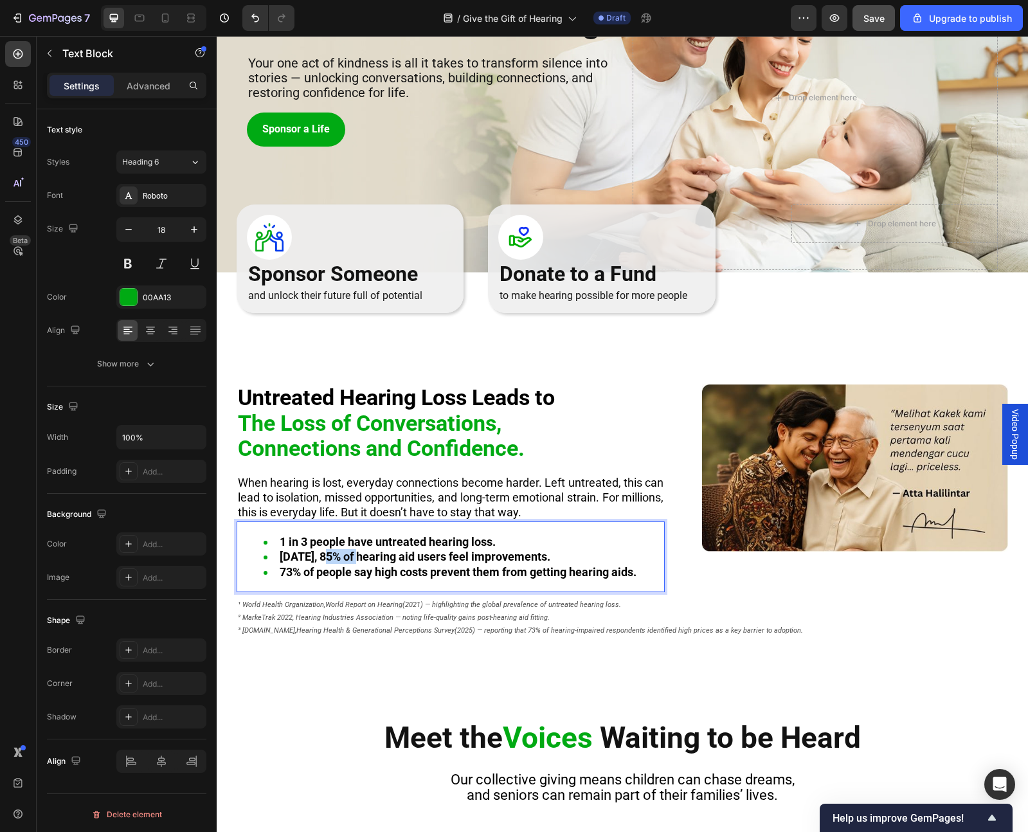
click at [349, 484] on strong "[DATE], 85% of hearing aid users feel improvements." at bounding box center [415, 557] width 271 height 14
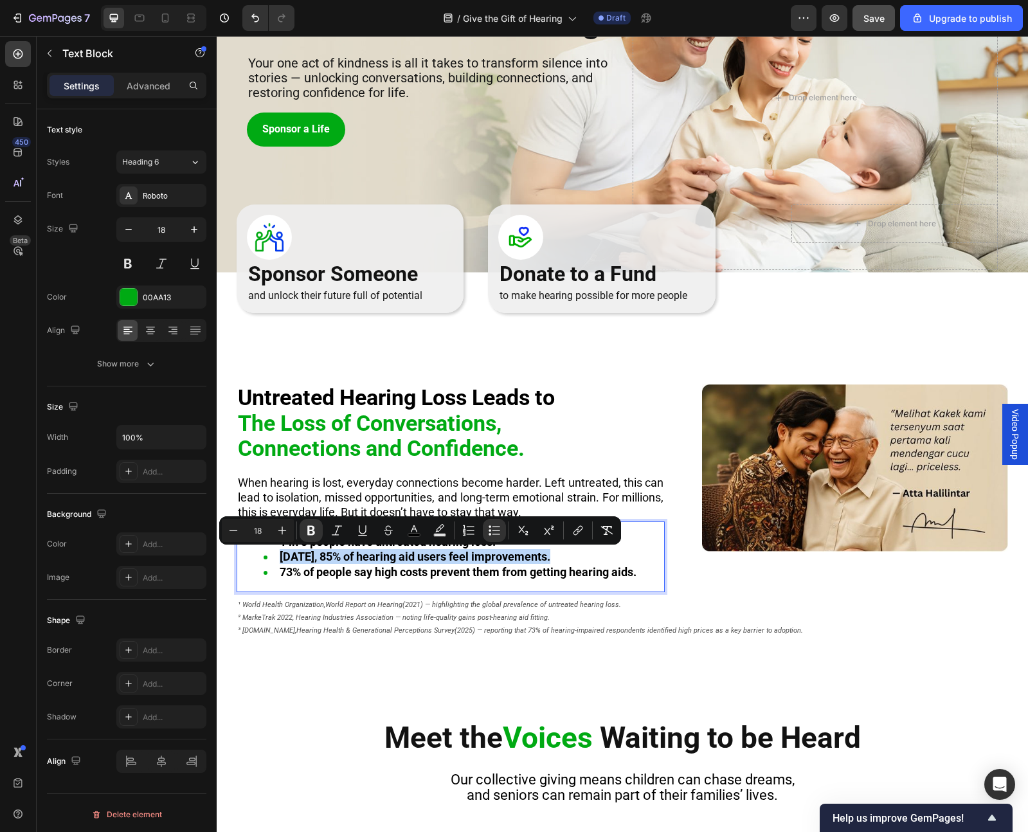
click at [349, 484] on strong "[DATE], 85% of hearing aid users feel improvements." at bounding box center [415, 557] width 271 height 14
click at [311, 484] on strong "[DATE], 85% of hearing aid users feel improvements." at bounding box center [415, 557] width 271 height 14
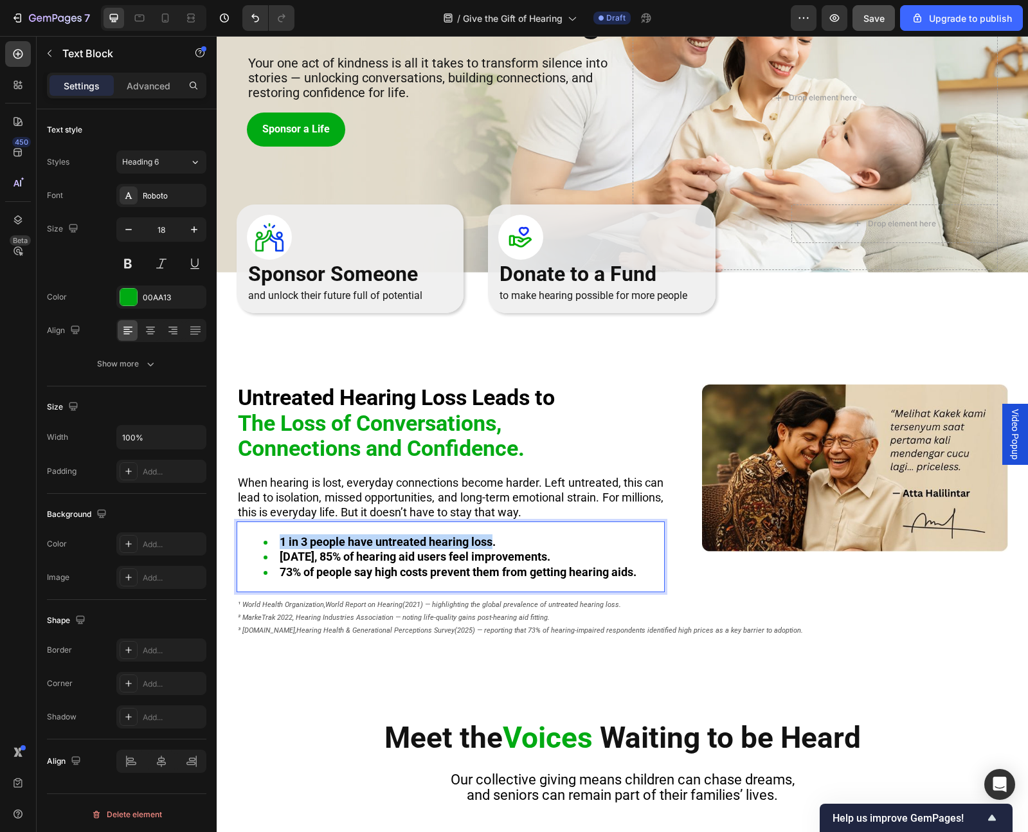
drag, startPoint x: 282, startPoint y: 545, endPoint x: 493, endPoint y: 548, distance: 211.6
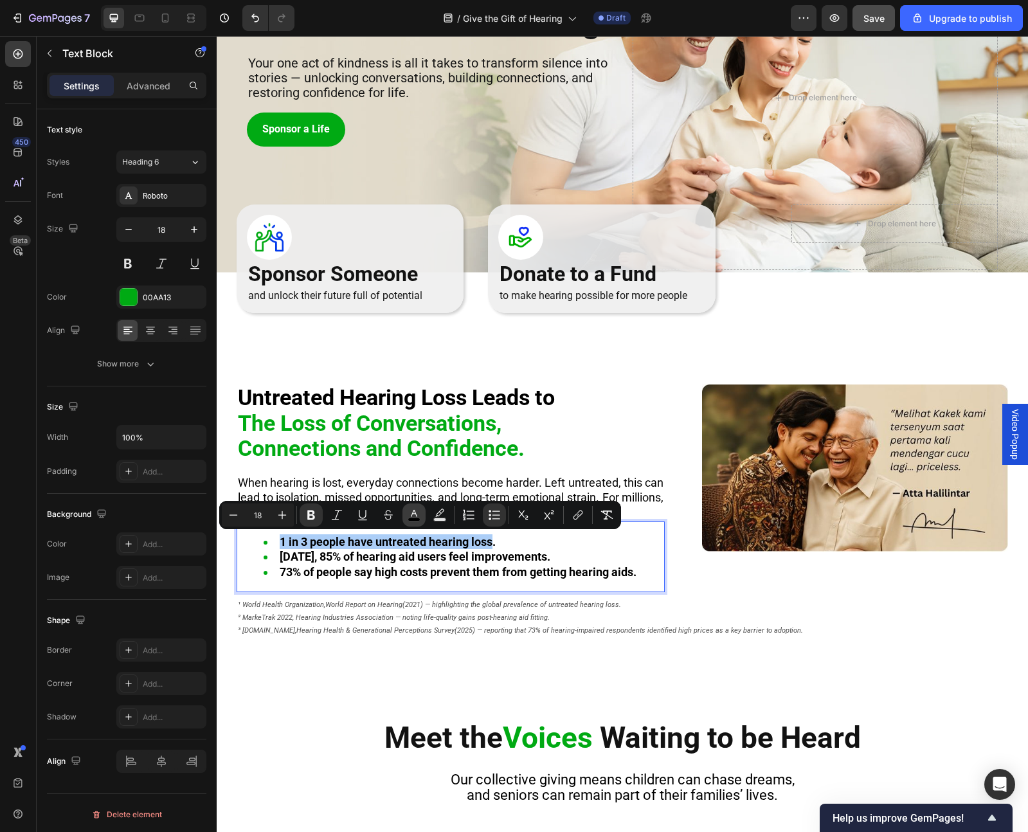
click at [415, 484] on icon "Editor contextual toolbar" at bounding box center [414, 513] width 6 height 7
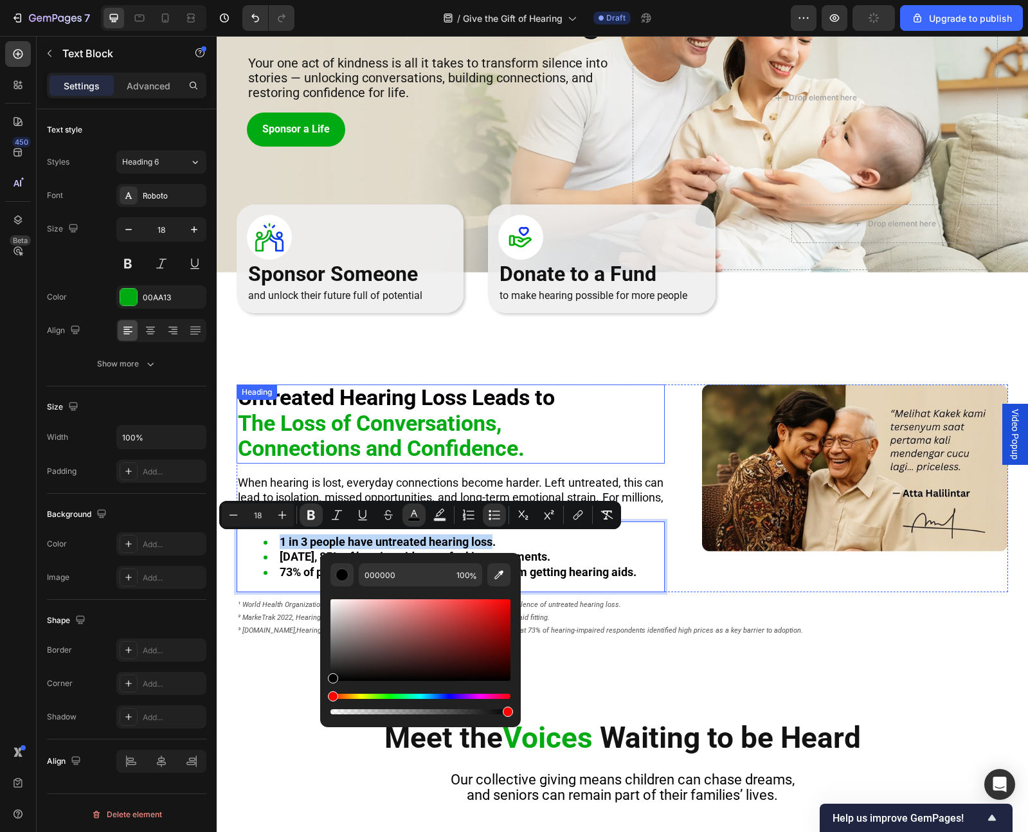
click at [349, 397] on strong "Untreated Hearing Loss Leads to" at bounding box center [396, 398] width 317 height 26
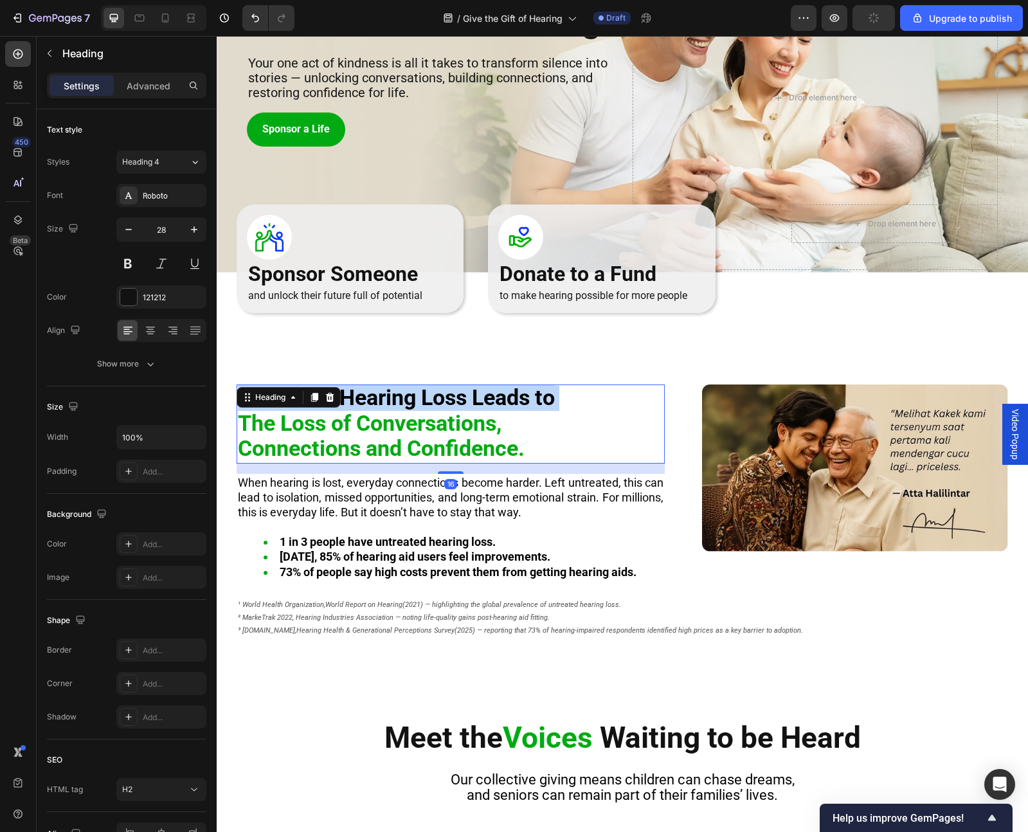
click at [349, 397] on strong "Untreated Hearing Loss Leads to" at bounding box center [396, 398] width 317 height 26
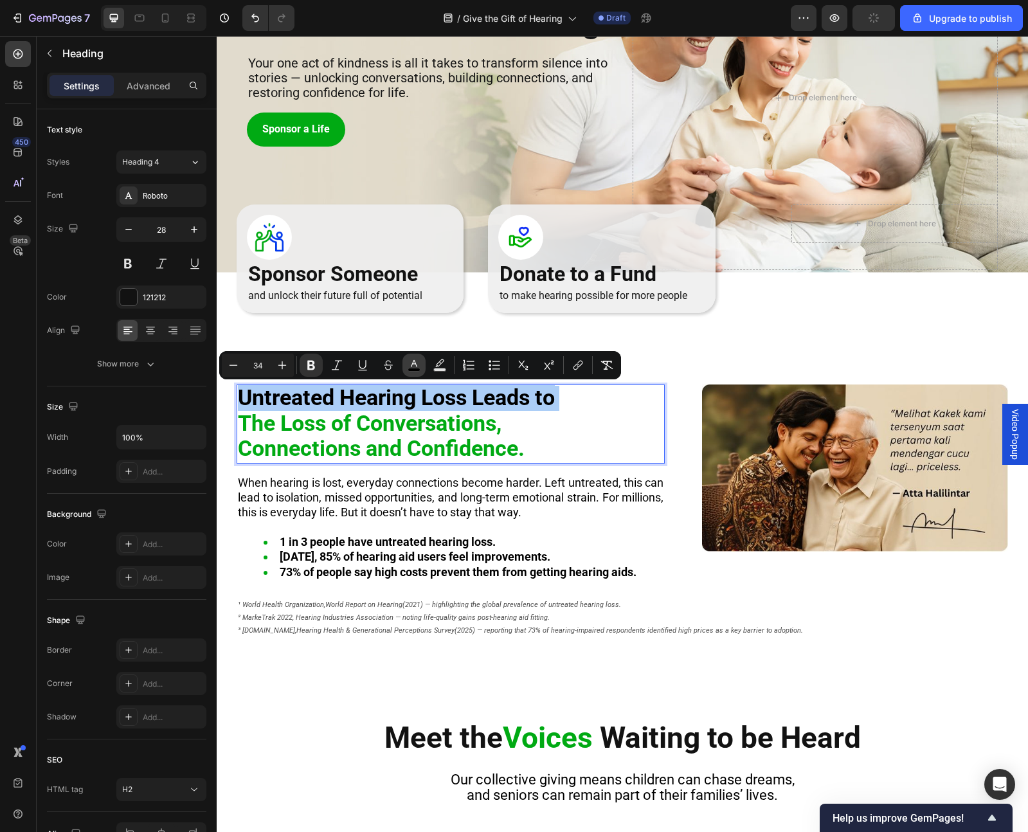
click at [417, 363] on icon "Editor contextual toolbar" at bounding box center [414, 365] width 13 height 13
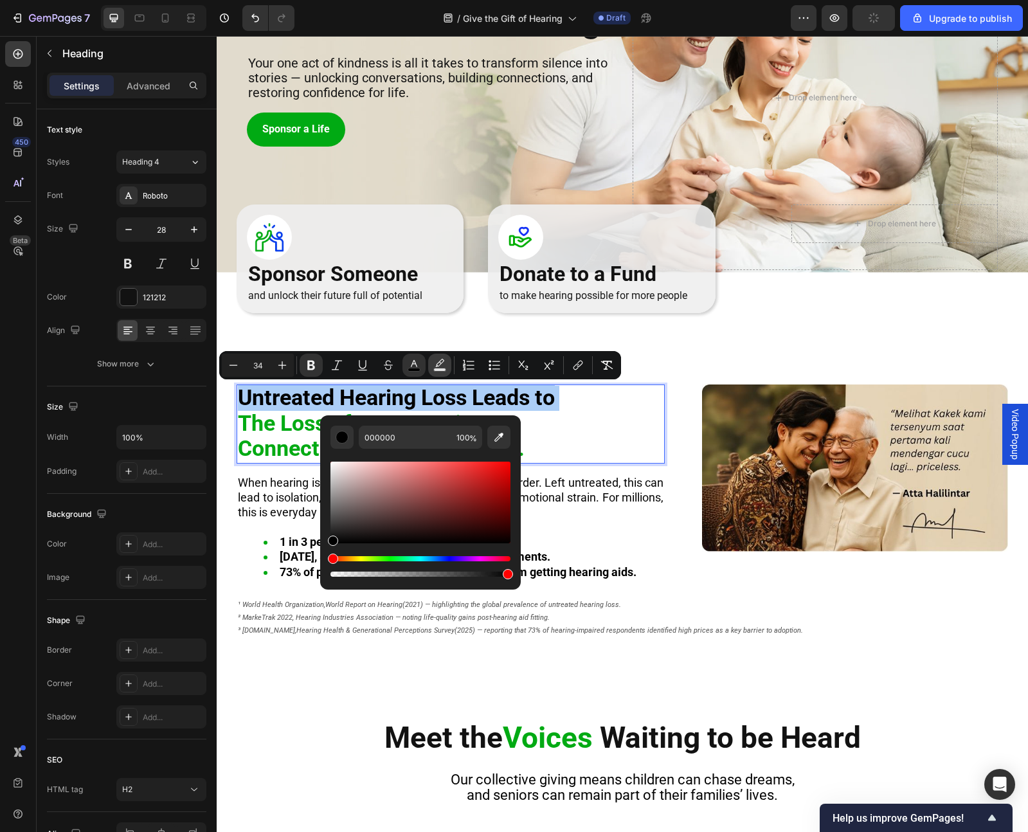
click at [440, 364] on icon "Editor contextual toolbar" at bounding box center [439, 363] width 9 height 8
type input "000000"
type input "77"
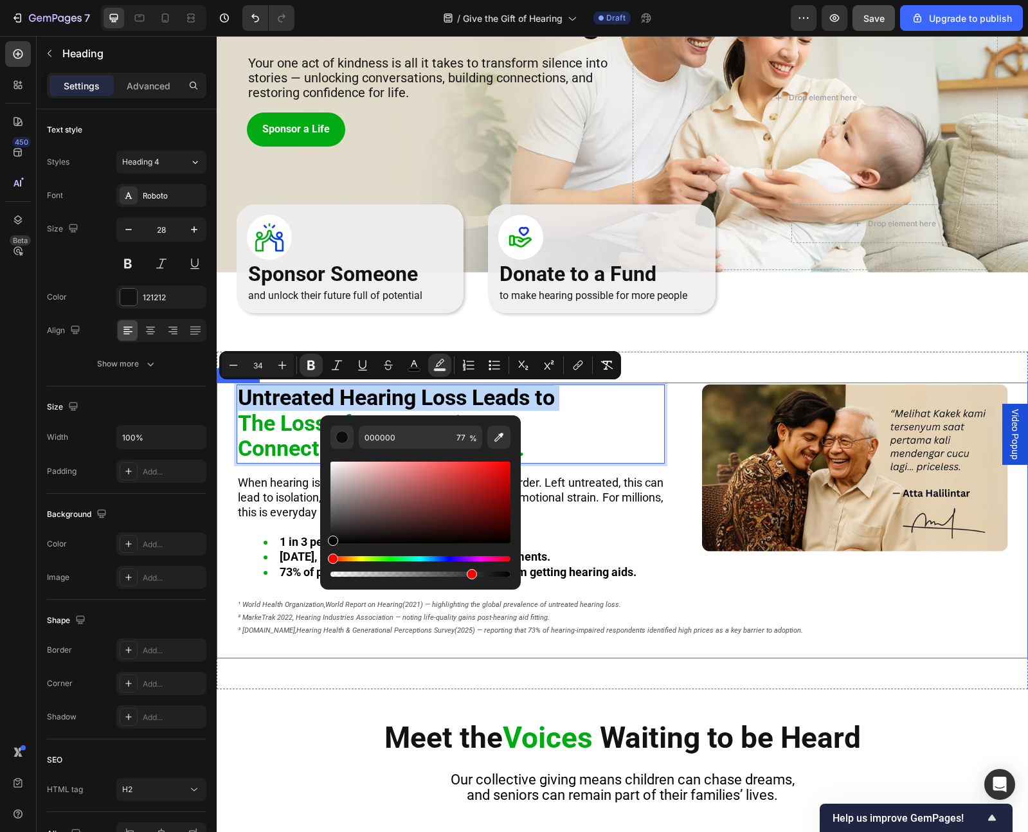
click at [298, 484] on div "Untreated Hearing Loss Leads to The Loss of Conversations, Connections and Conf…" at bounding box center [623, 523] width 812 height 276
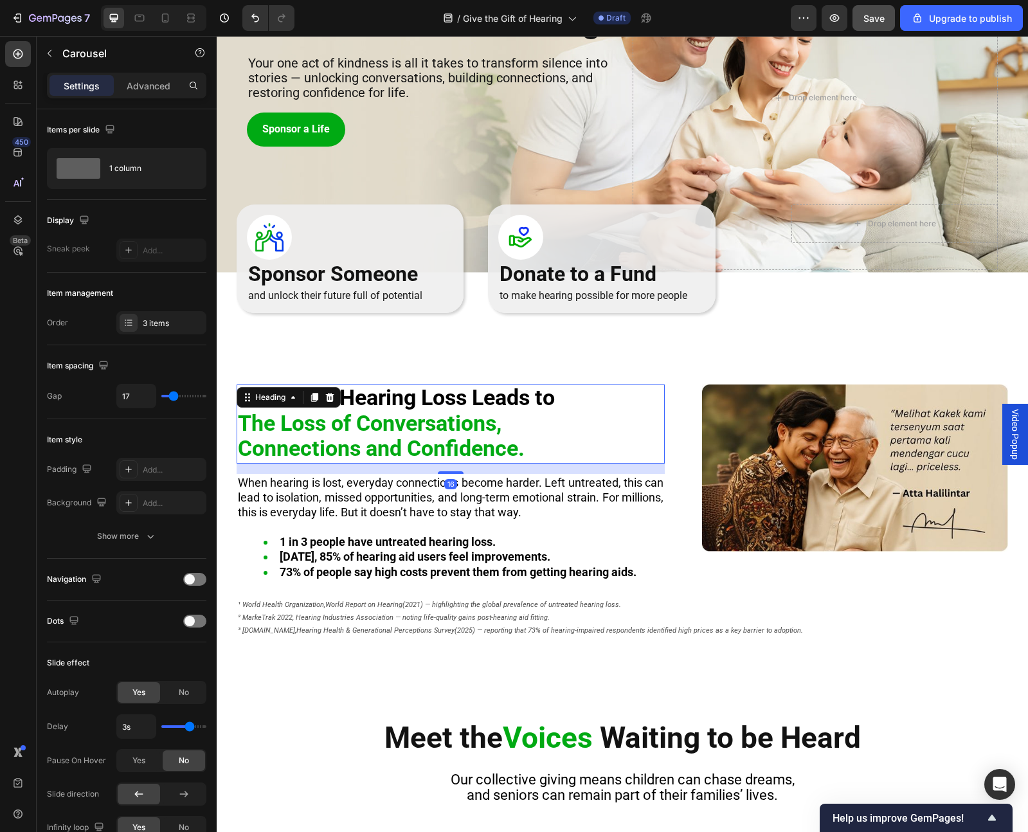
click at [383, 401] on strong "Untreated Hearing Loss Leads to" at bounding box center [396, 398] width 317 height 26
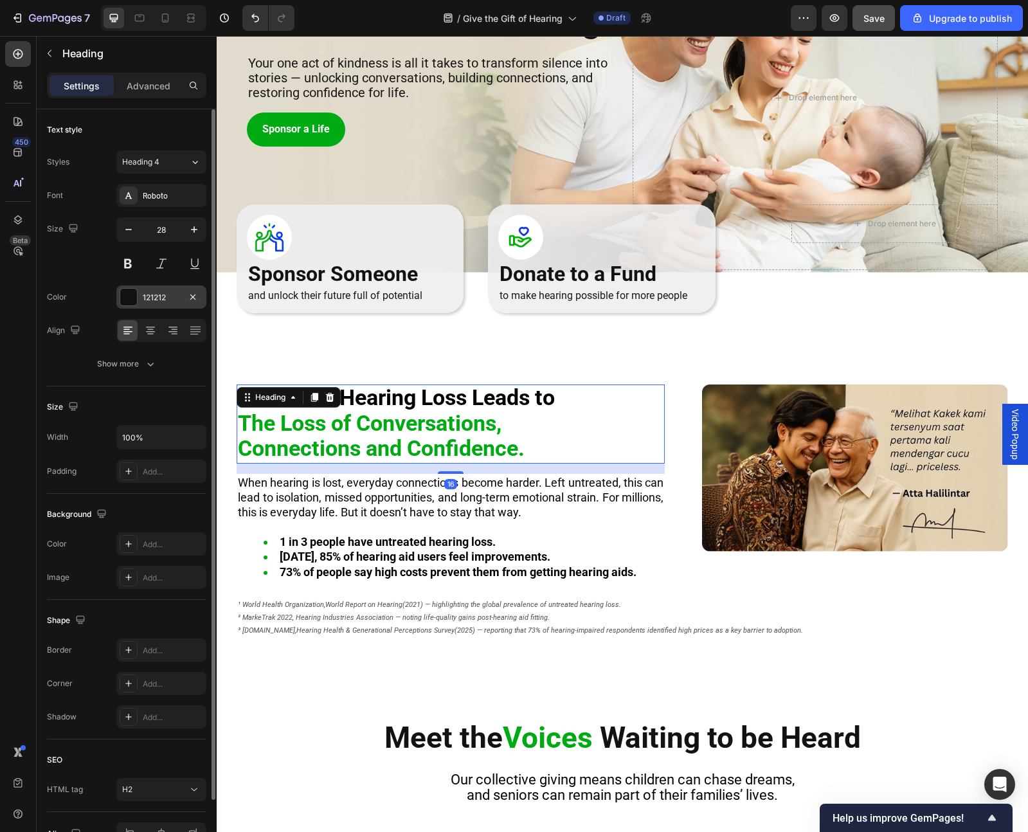
click at [165, 298] on div "121212" at bounding box center [161, 298] width 37 height 12
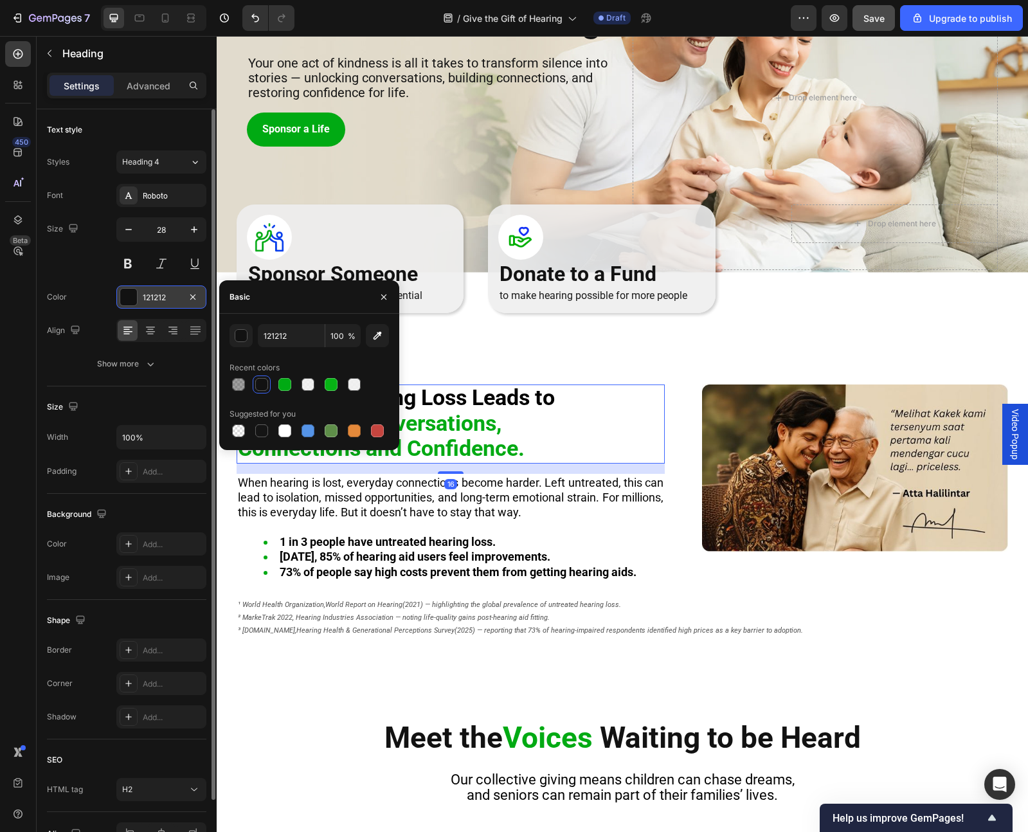
click at [165, 298] on div "121212" at bounding box center [161, 298] width 37 height 12
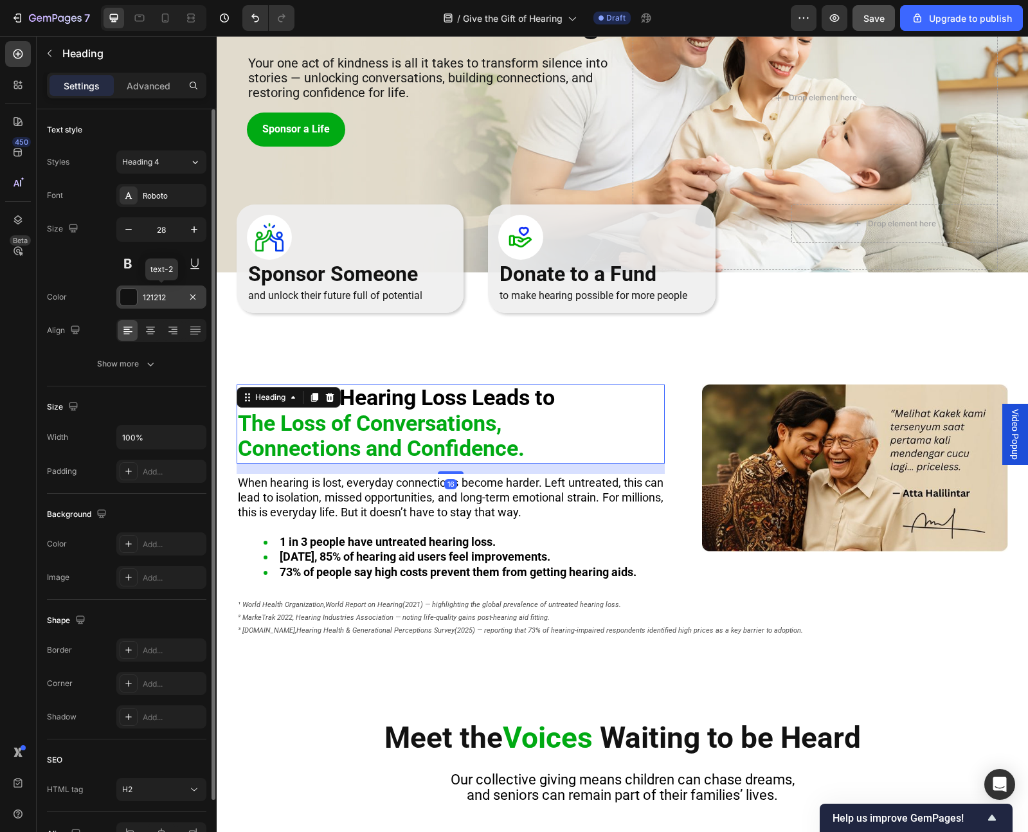
click at [165, 298] on div "121212" at bounding box center [161, 298] width 37 height 12
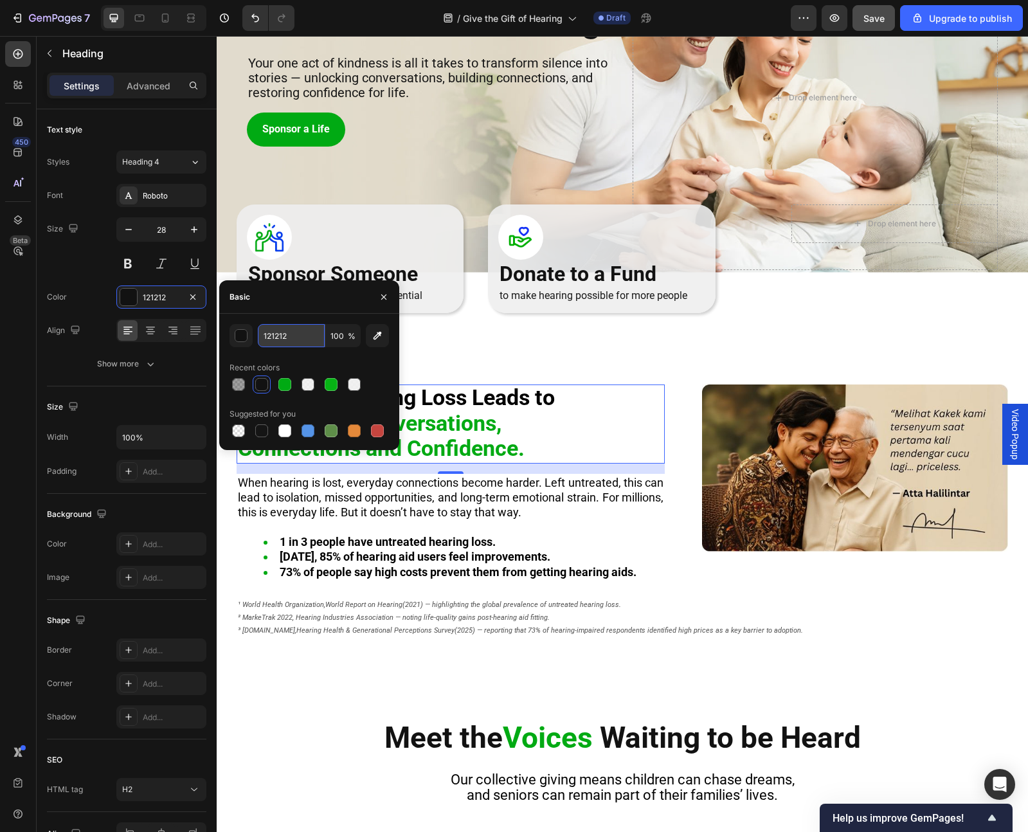
click at [300, 342] on input "121212" at bounding box center [291, 335] width 67 height 23
click at [379, 484] on strong "73% of people say high costs prevent them from getting hearing aids." at bounding box center [458, 572] width 357 height 14
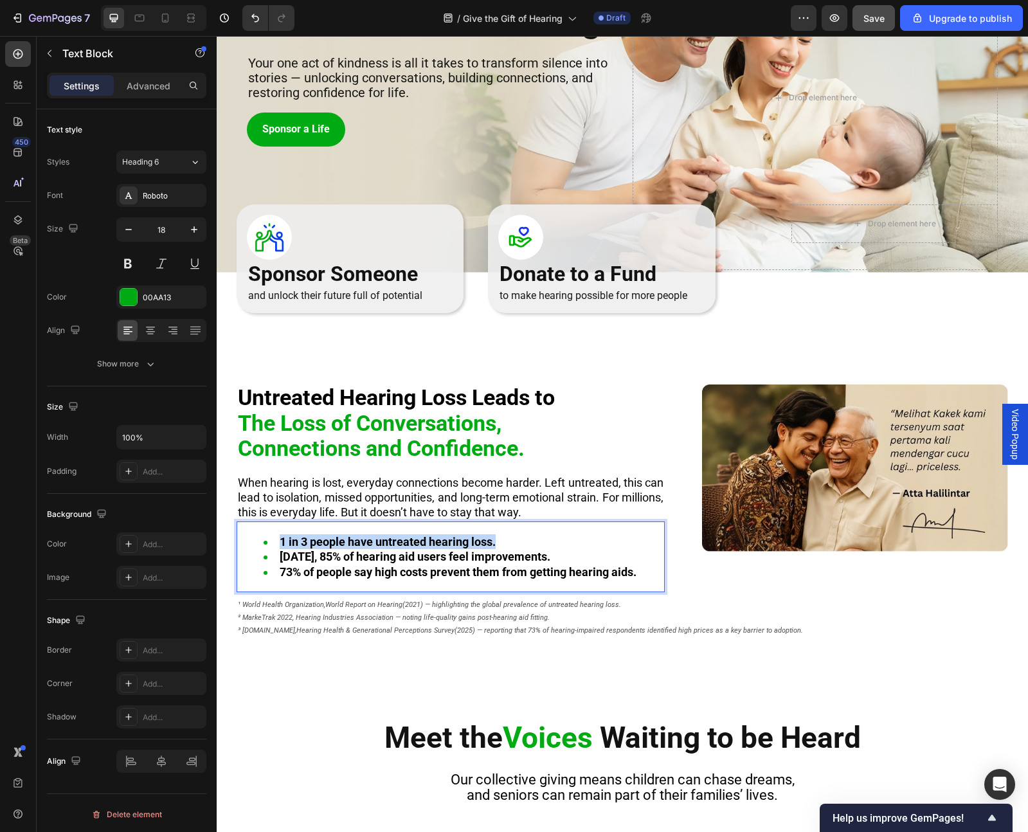
drag, startPoint x: 280, startPoint y: 542, endPoint x: 498, endPoint y: 540, distance: 217.4
click at [498, 484] on li "1 in 3 people have untreated hearing loss." at bounding box center [464, 541] width 400 height 15
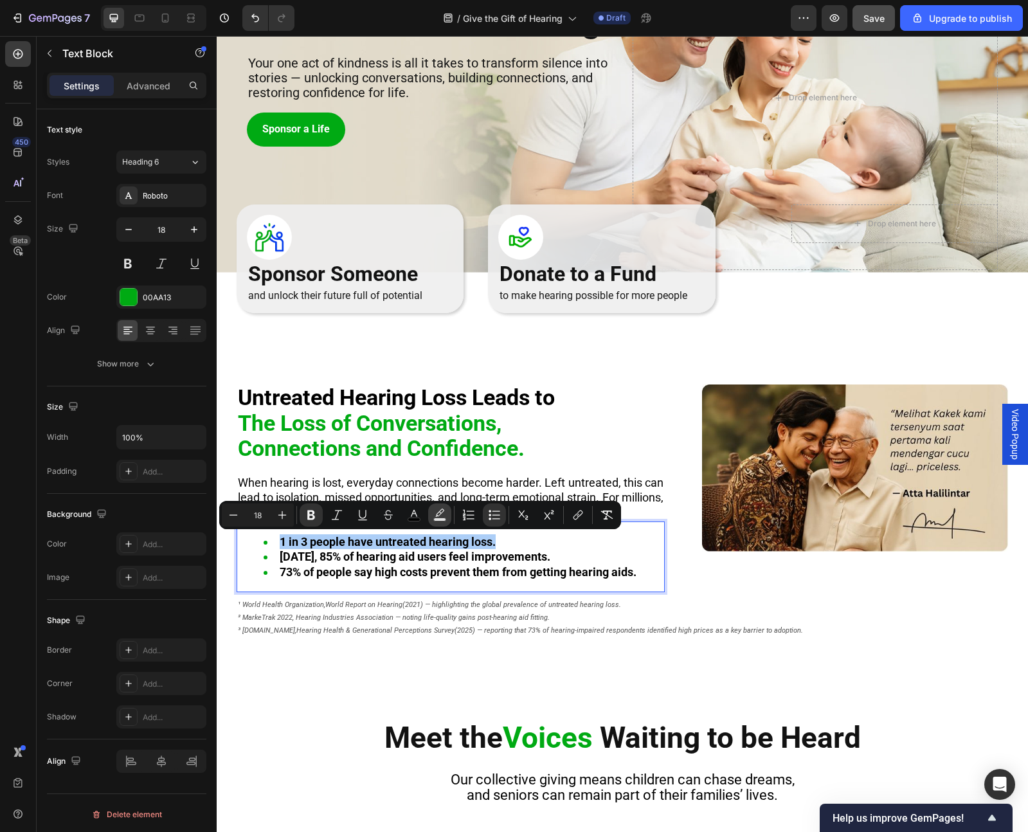
click at [441, 484] on icon "Editor contextual toolbar" at bounding box center [439, 513] width 9 height 8
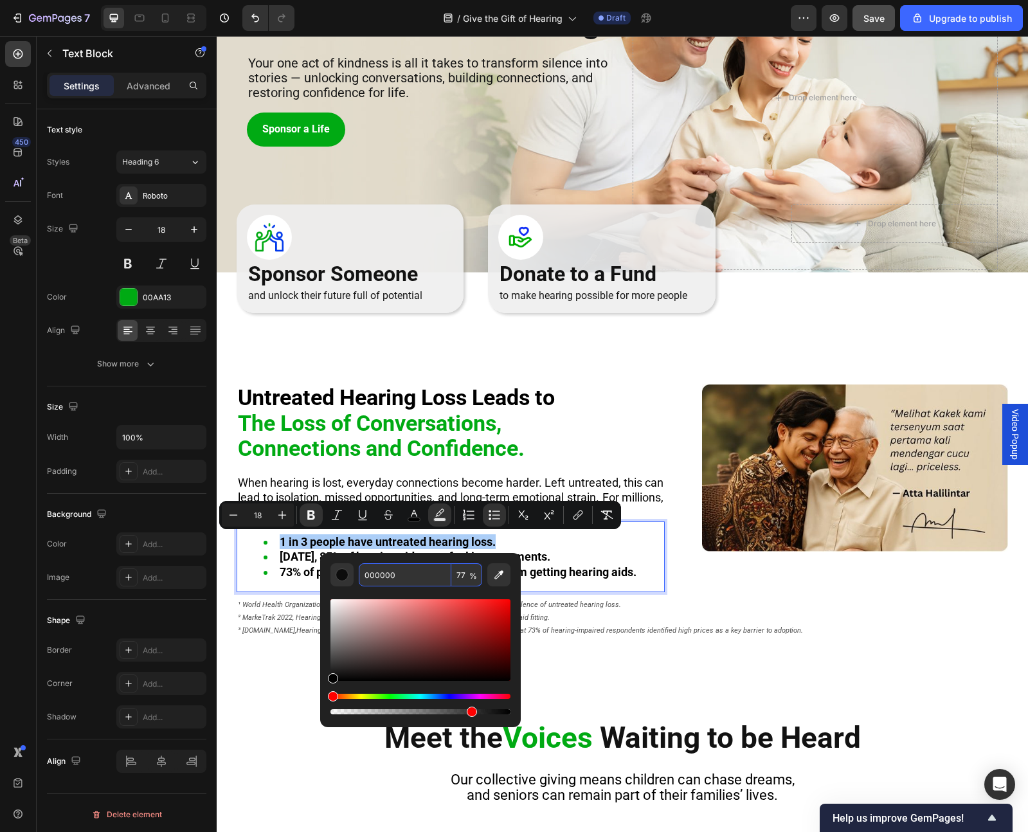
click at [398, 484] on input "000000" at bounding box center [405, 574] width 93 height 23
paste input "121212"
type input "121212"
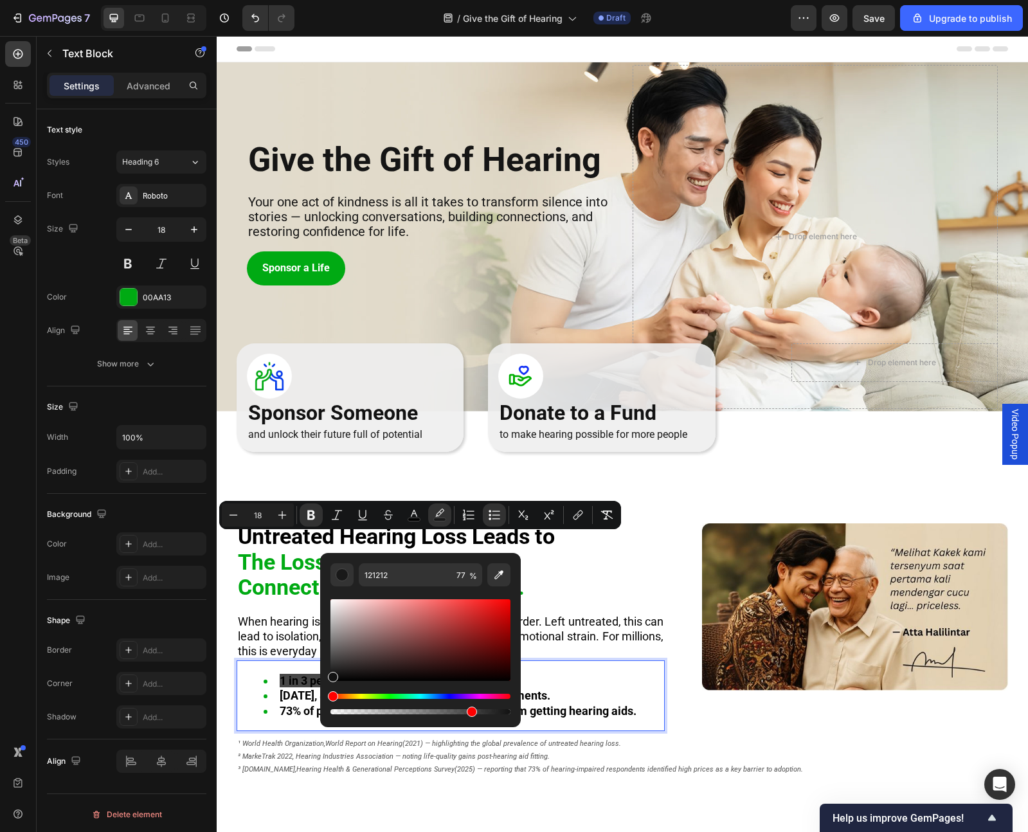
scroll to position [139, 0]
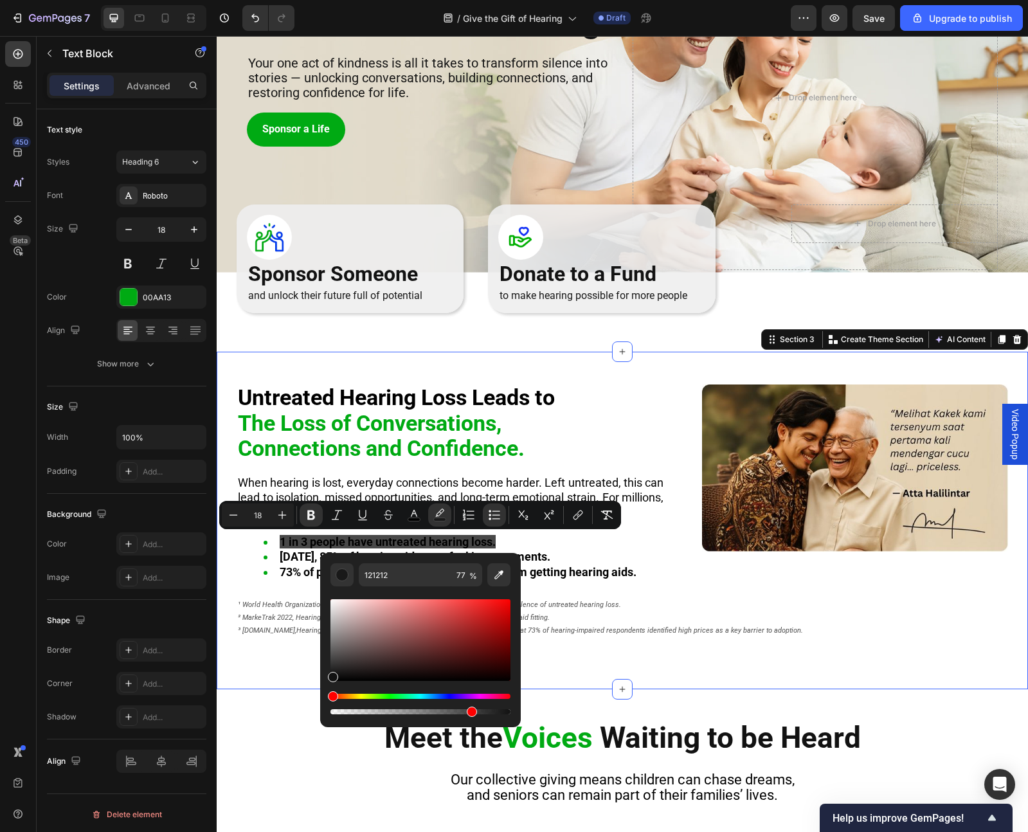
click at [262, 673] on div "⁠⁠⁠⁠⁠⁠⁠ Untreated Hearing Loss Leads to The Loss of Conversations, Connections …" at bounding box center [623, 521] width 812 height 338
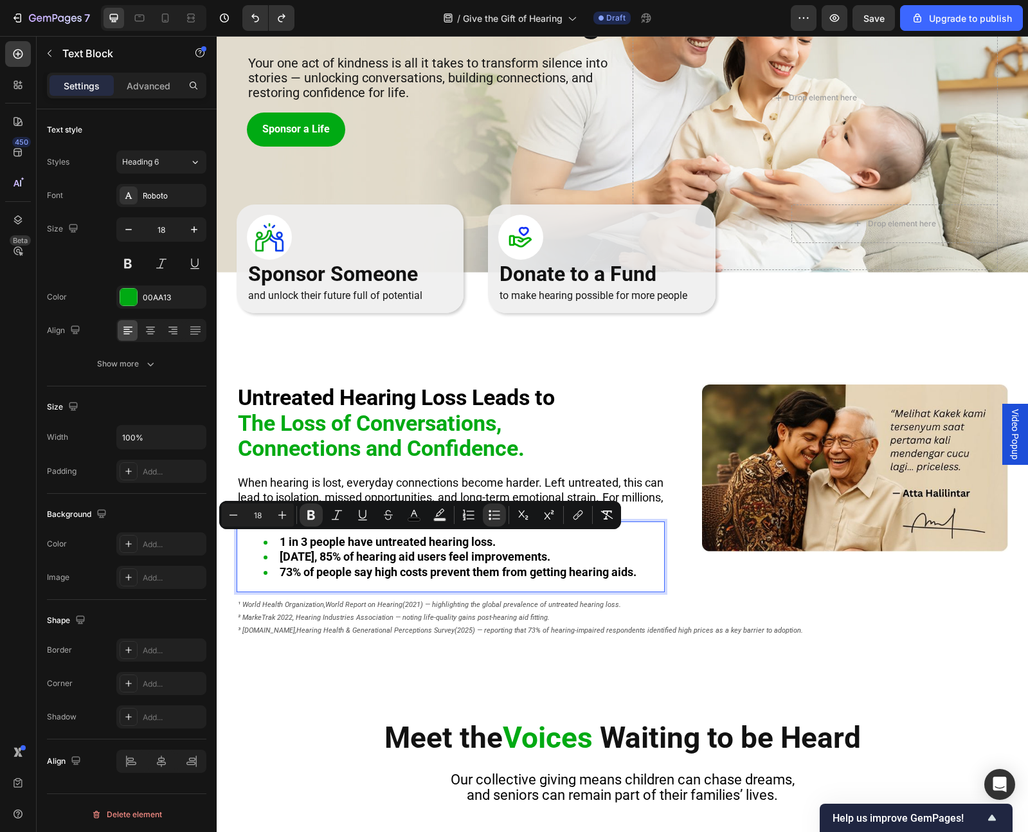
drag, startPoint x: 281, startPoint y: 542, endPoint x: 506, endPoint y: 536, distance: 225.2
click at [419, 515] on icon "Editor contextual toolbar" at bounding box center [414, 515] width 13 height 13
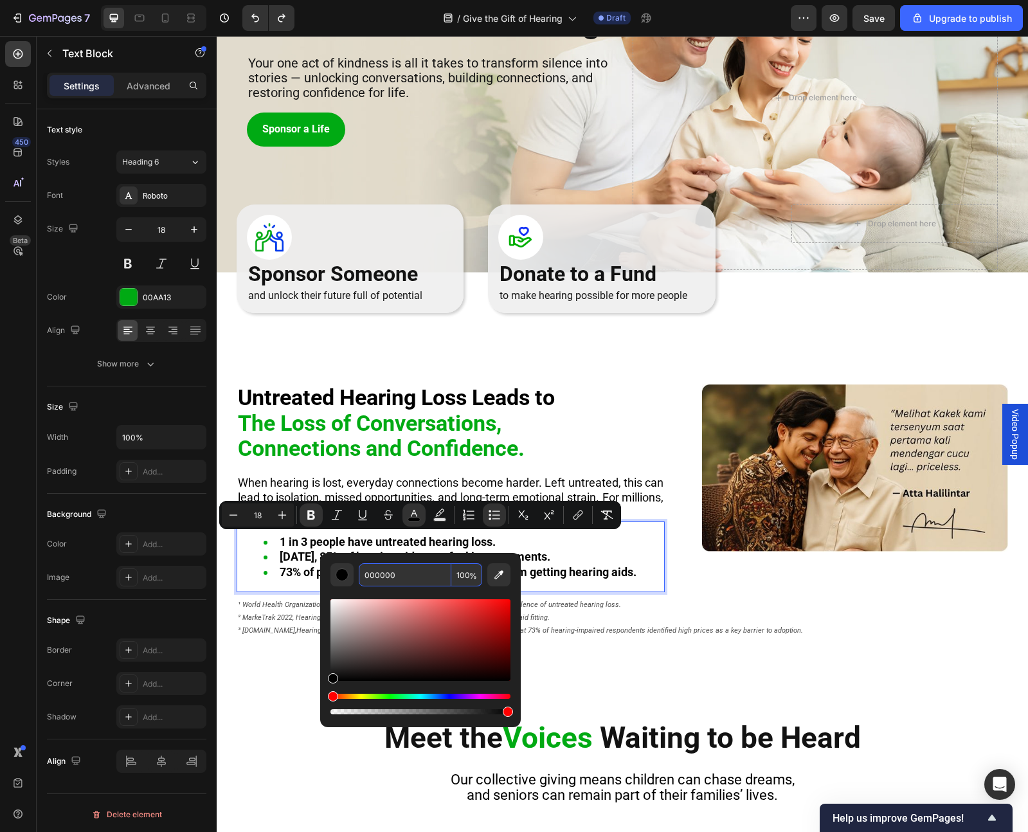
click at [414, 577] on input "000000" at bounding box center [405, 574] width 93 height 23
paste input "121212"
type input "121212"
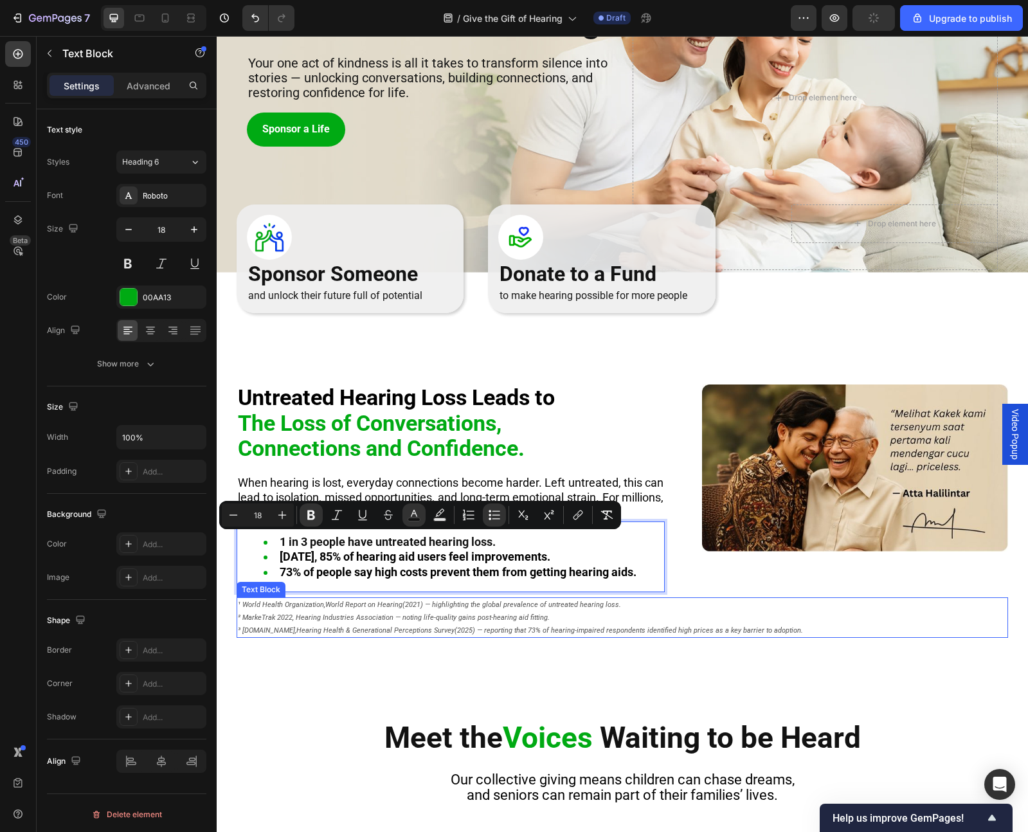
click at [324, 621] on span "² MarkeTrak 2022, Hearing Industries Association — noting life-quality gains po…" at bounding box center [394, 618] width 312 height 8
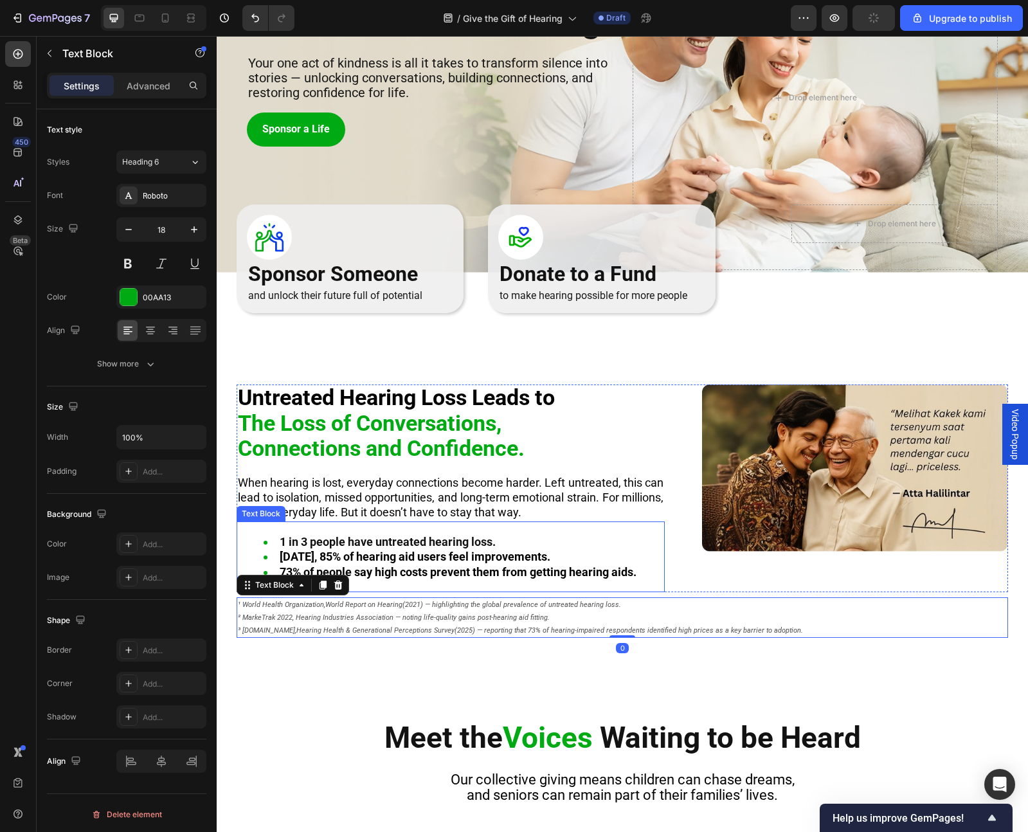
click at [321, 556] on strong "[DATE], 85% of hearing aid users feel improvements." at bounding box center [415, 557] width 271 height 14
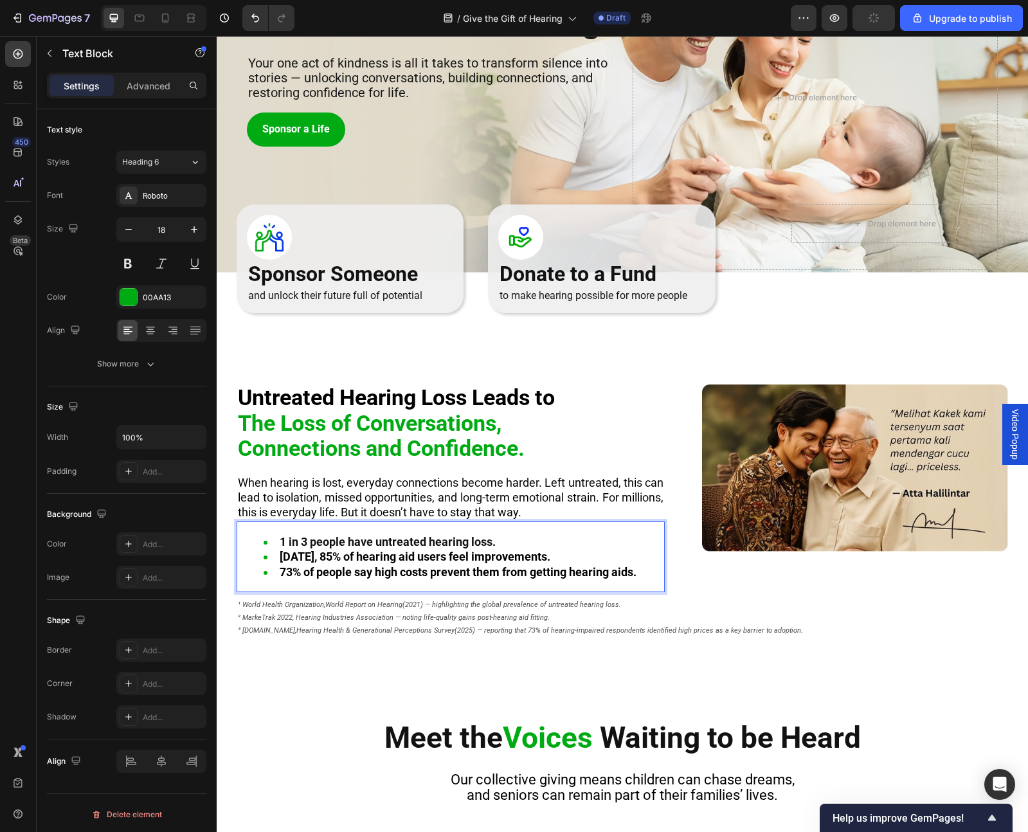
drag, startPoint x: 280, startPoint y: 560, endPoint x: 603, endPoint y: 561, distance: 322.9
click at [551, 561] on strong "[DATE], 85% of hearing aid users feel improvements." at bounding box center [415, 557] width 271 height 14
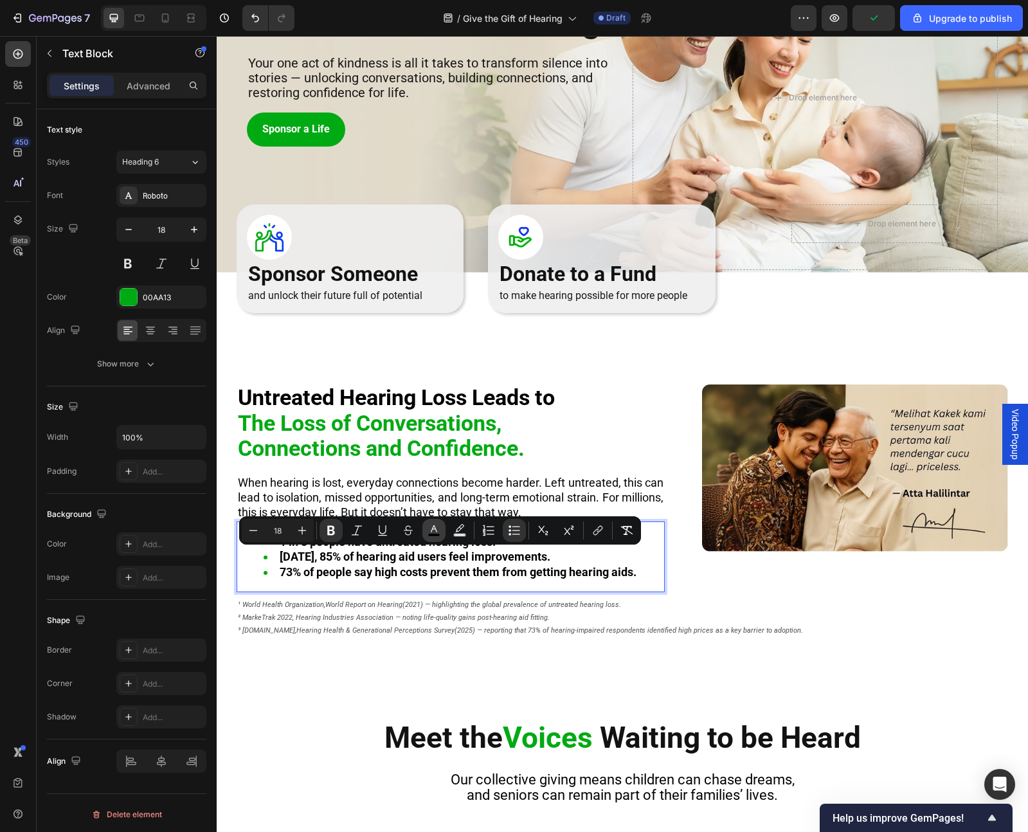
click at [433, 530] on icon "Editor contextual toolbar" at bounding box center [434, 530] width 13 height 13
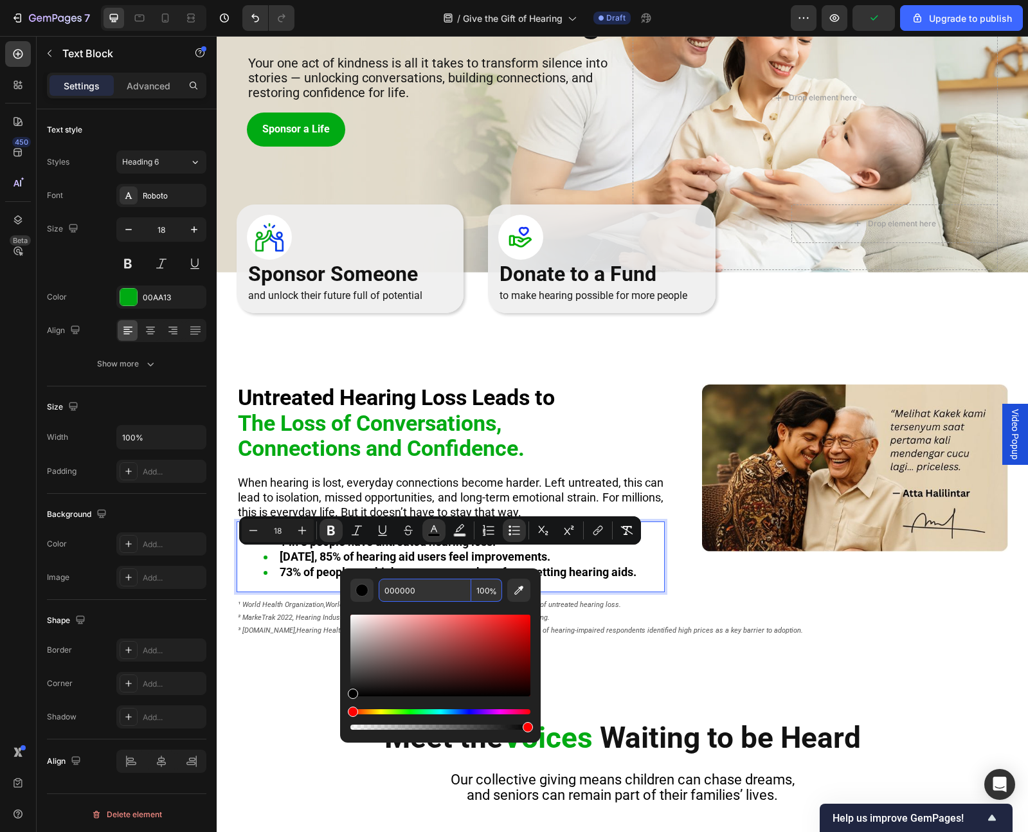
click at [432, 593] on input "000000" at bounding box center [425, 590] width 93 height 23
paste input "121212"
type input "121212"
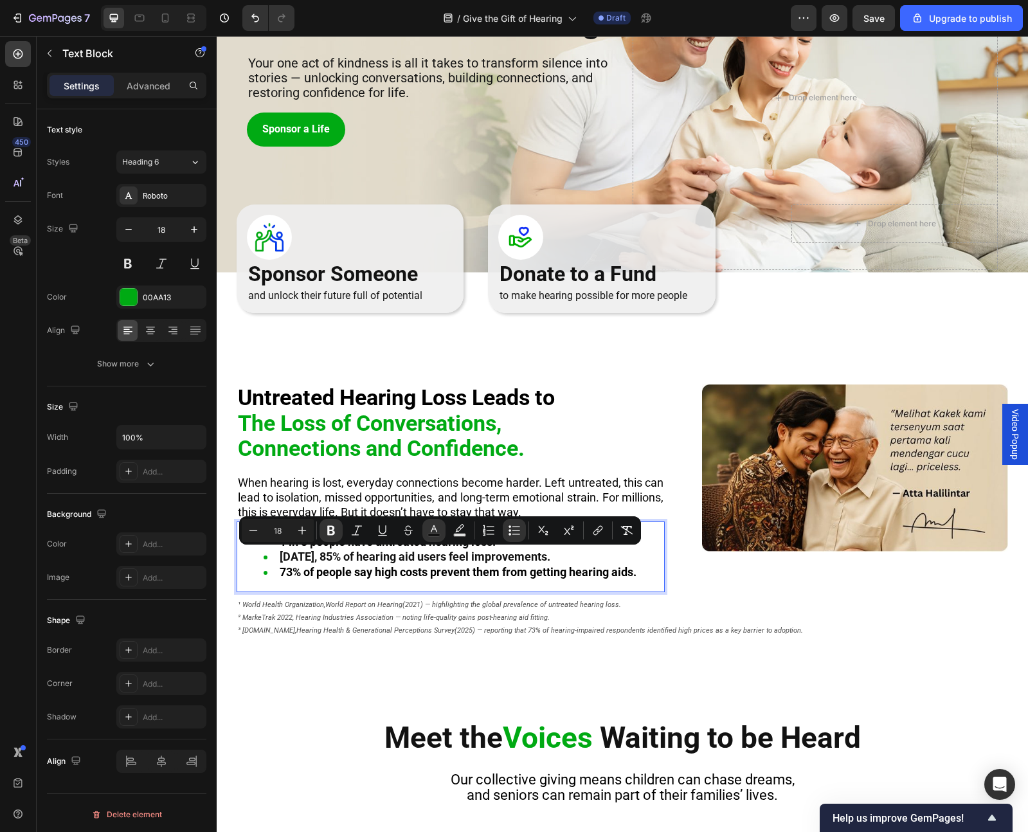
click at [416, 571] on strong "73% of people say high costs prevent them from getting hearing aids." at bounding box center [458, 572] width 357 height 14
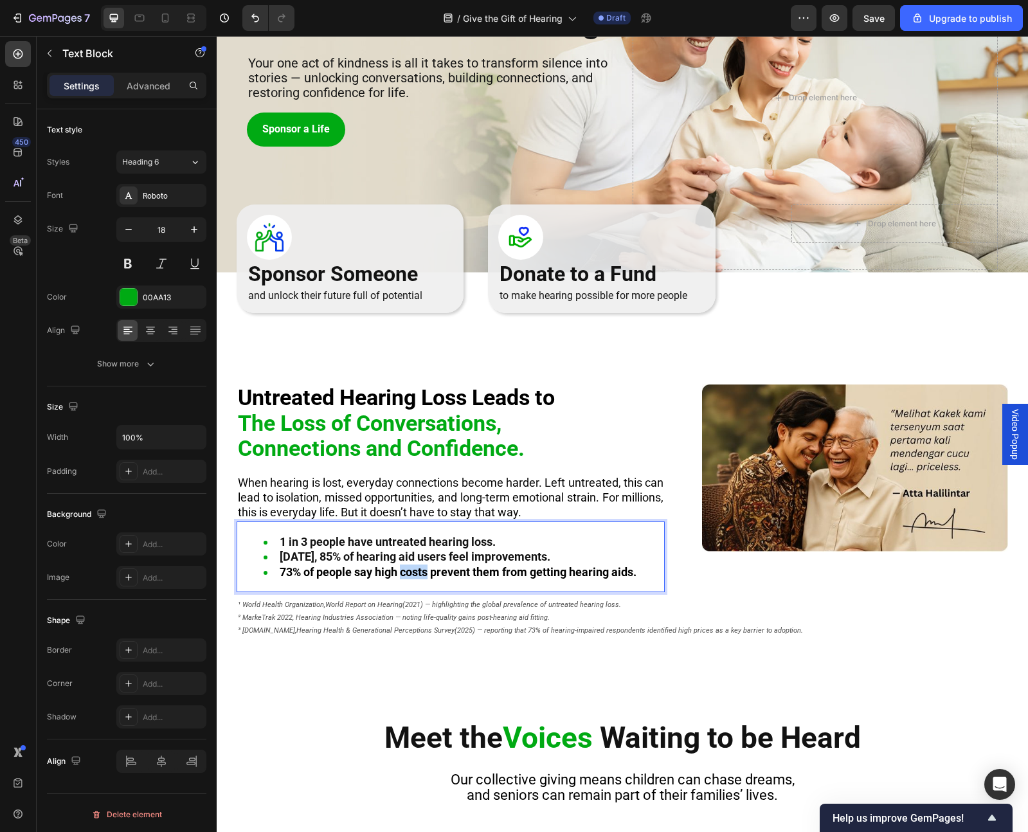
click at [416, 571] on strong "73% of people say high costs prevent them from getting hearing aids." at bounding box center [458, 572] width 357 height 14
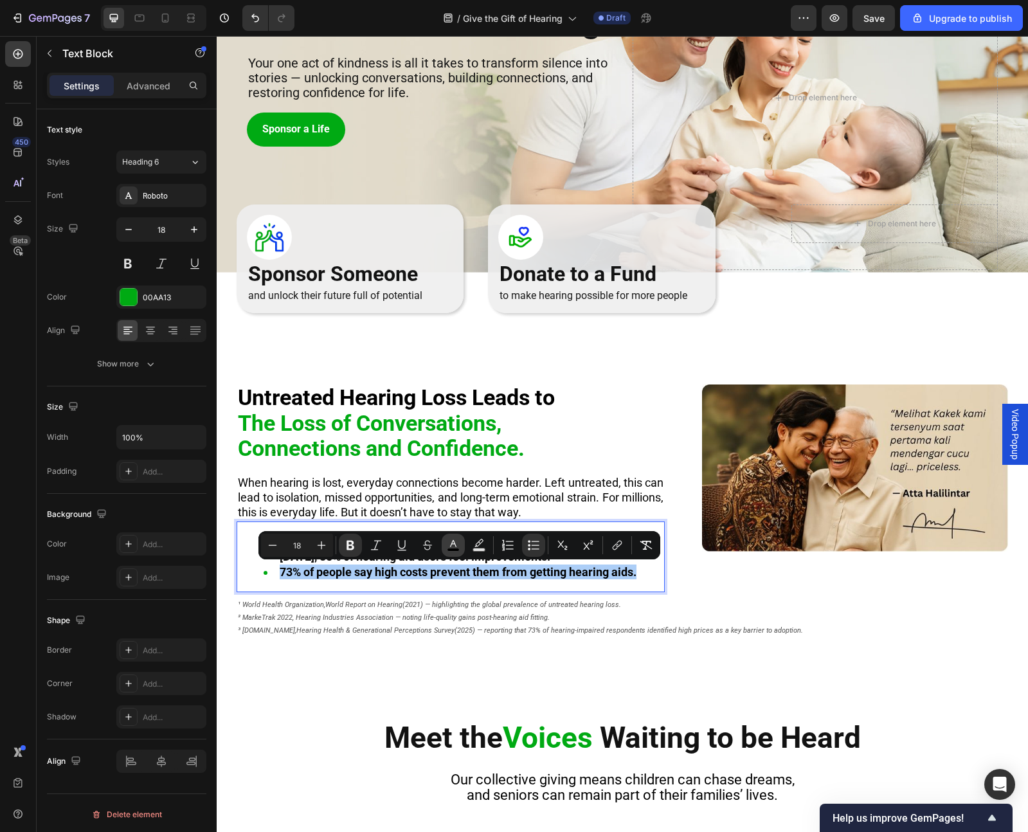
click at [458, 546] on icon "Editor contextual toolbar" at bounding box center [453, 545] width 13 height 13
type input "000000"
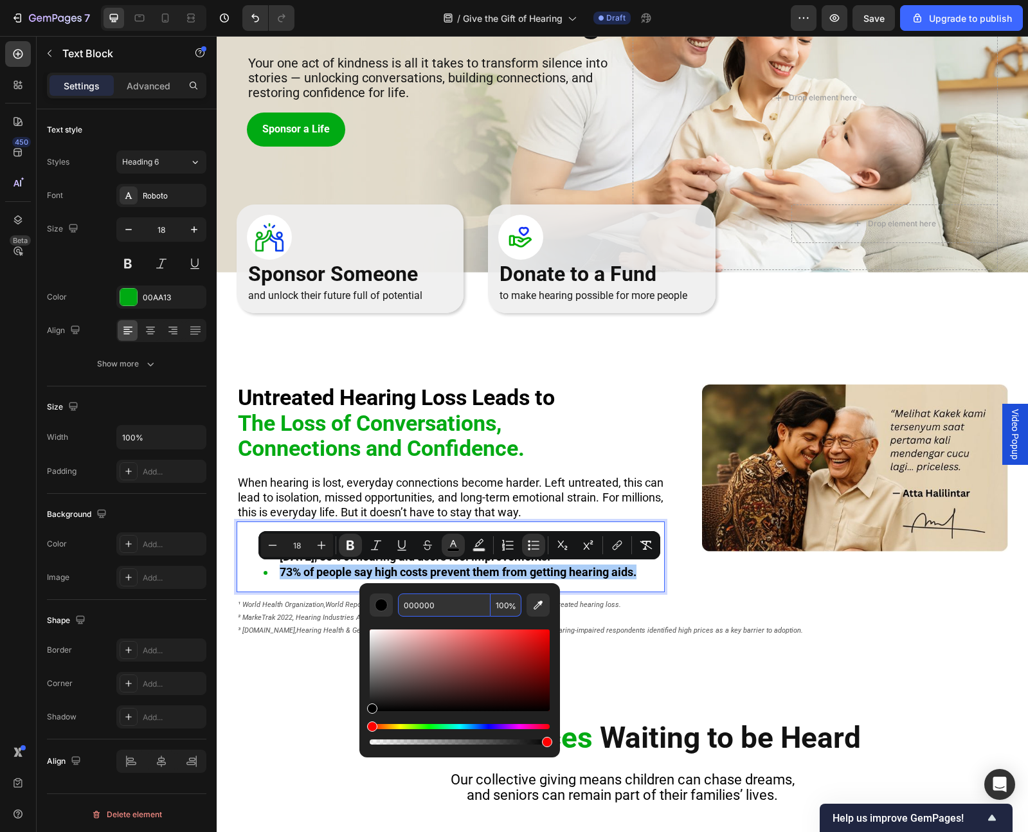
click at [446, 608] on input "000000" at bounding box center [444, 605] width 93 height 23
paste input "121212"
type input "121212"
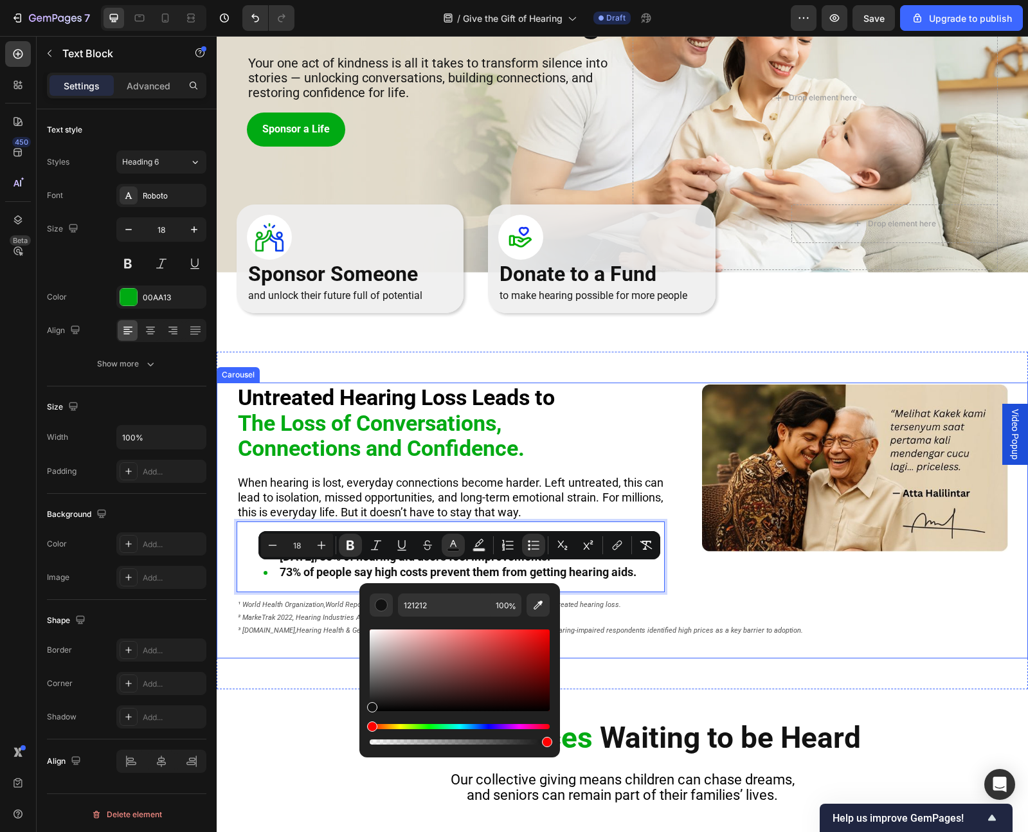
click at [322, 654] on div "⁠⁠⁠⁠⁠⁠⁠ Untreated Hearing Loss Leads to The Loss of Conversations, Connections …" at bounding box center [623, 523] width 812 height 276
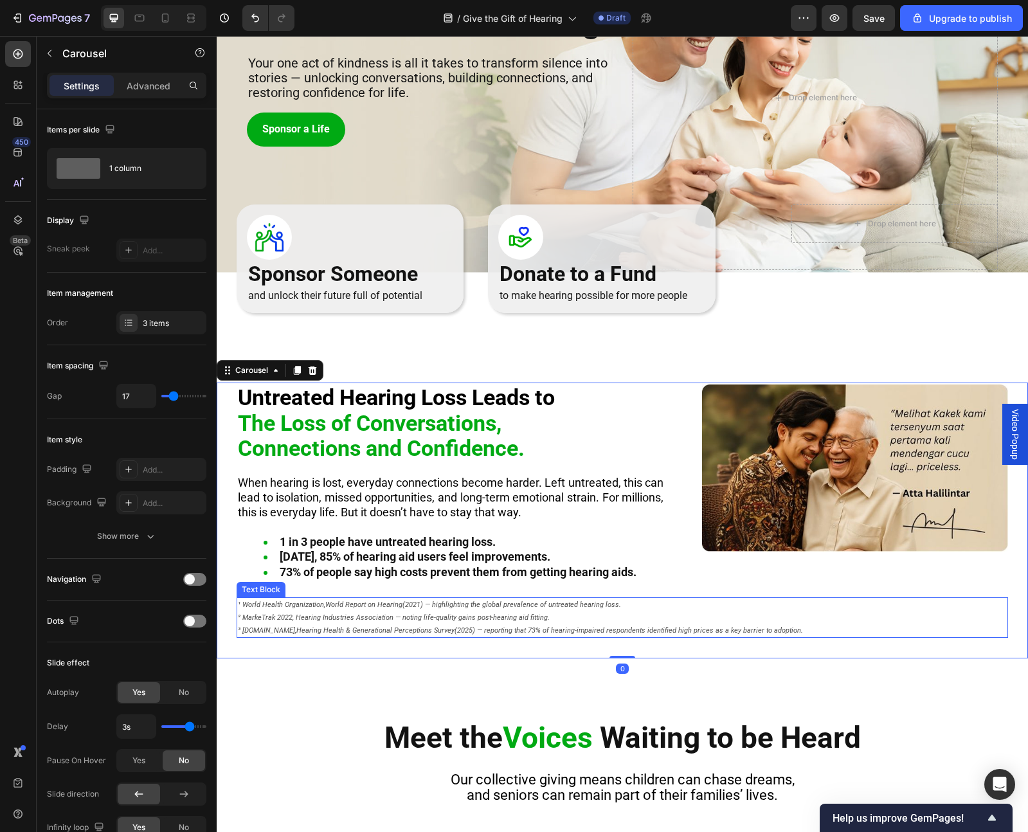
click at [327, 618] on span "² MarkeTrak 2022, Hearing Industries Association — noting life-quality gains po…" at bounding box center [394, 618] width 312 height 8
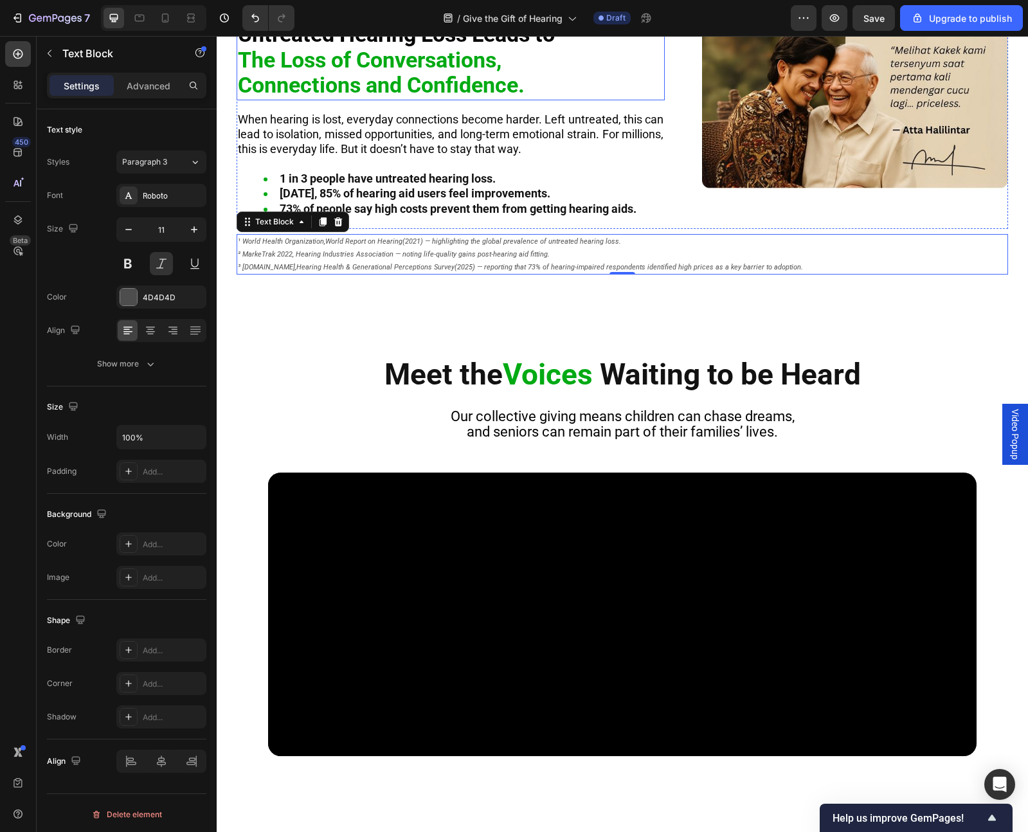
scroll to position [665, 0]
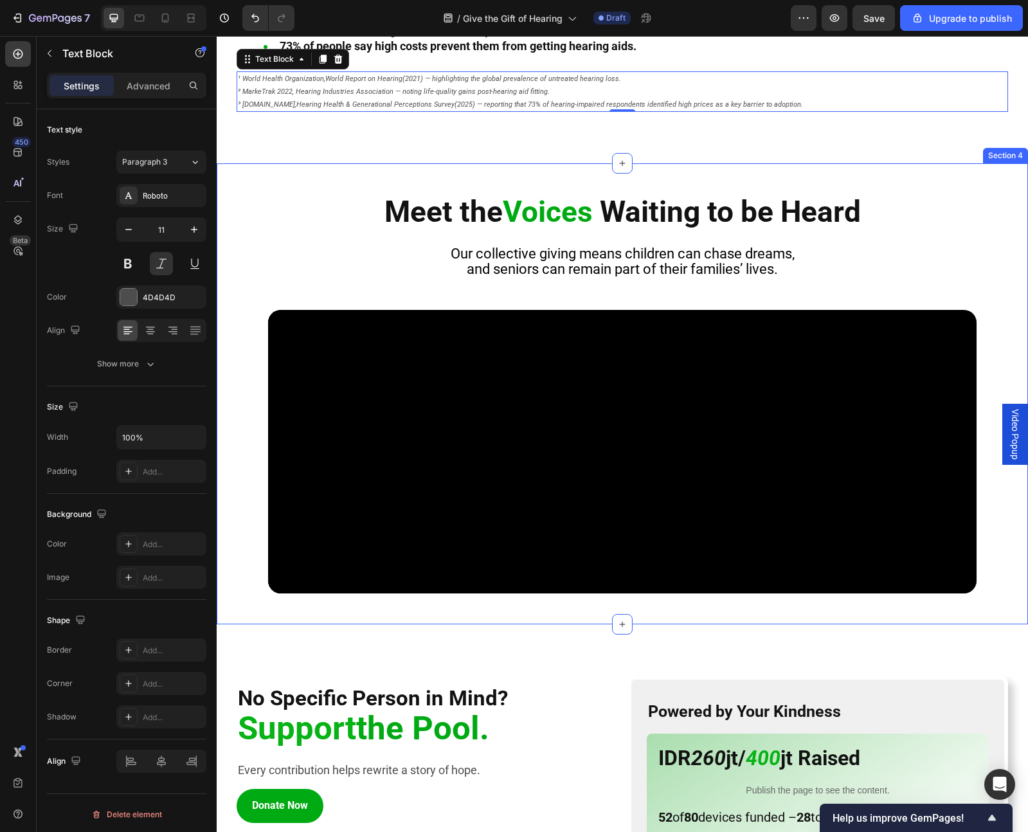
click at [482, 164] on div "Meet the Voices Waiting to be Heard Heading Our collective giving means childre…" at bounding box center [623, 393] width 812 height 461
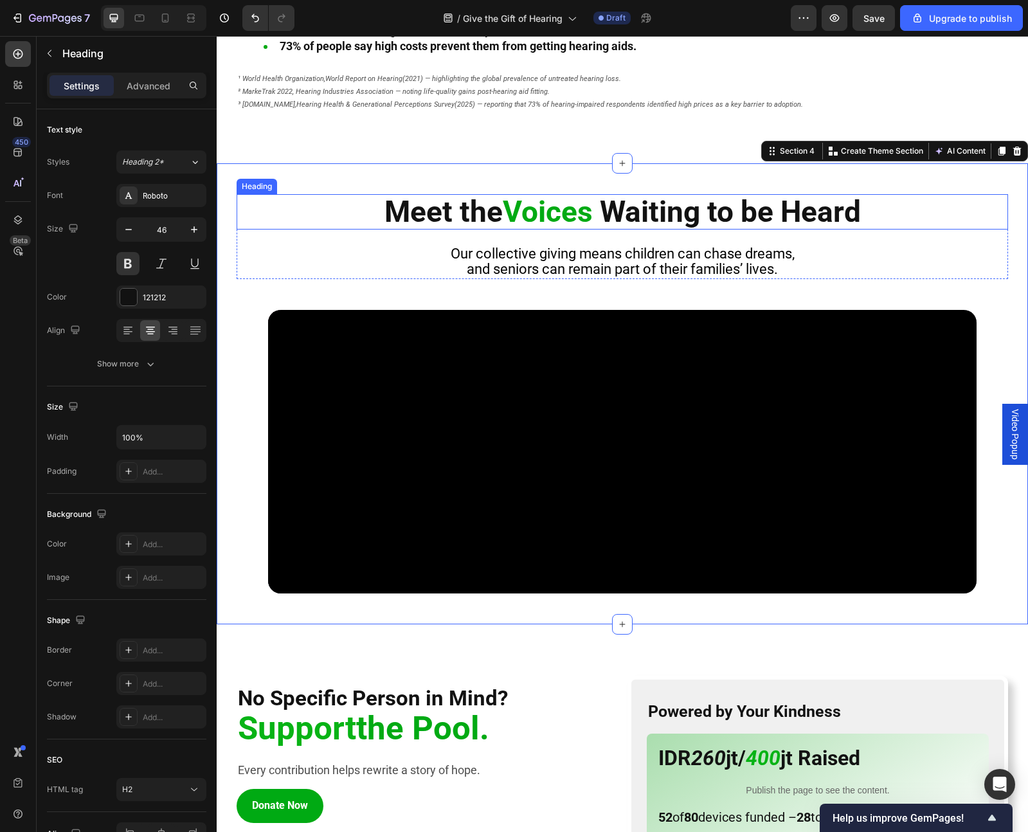
click at [353, 205] on h2 "Meet the Voices Waiting to be Heard" at bounding box center [623, 211] width 772 height 35
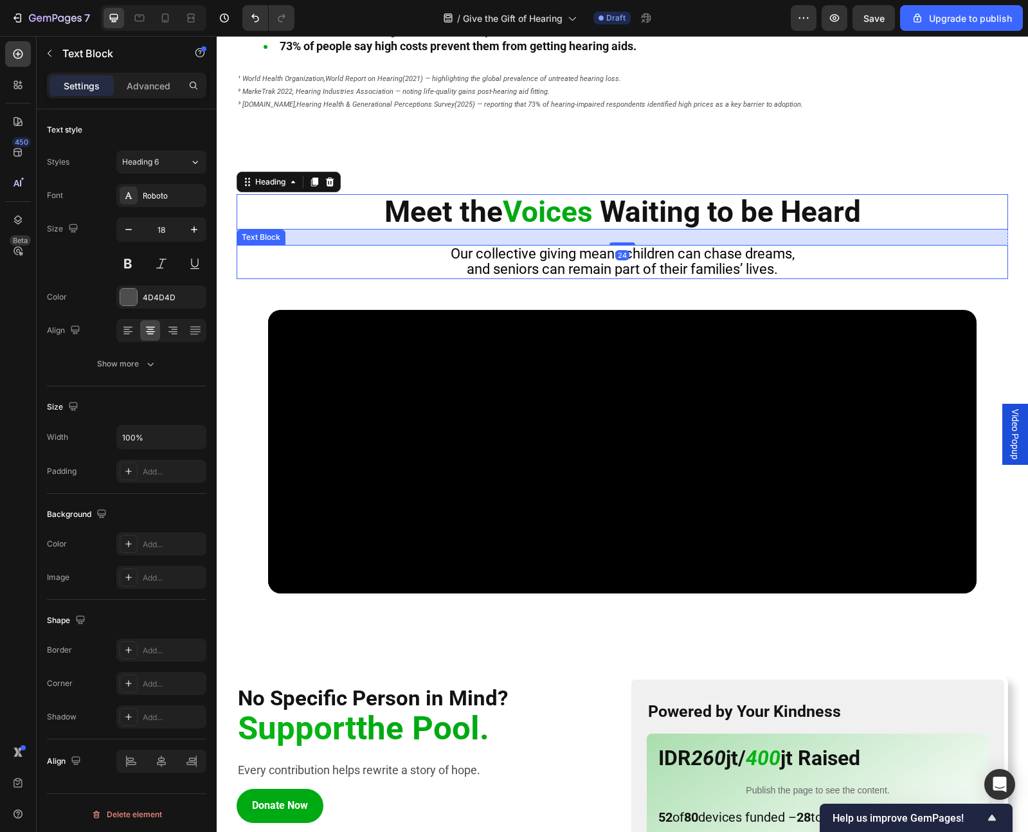
click at [495, 257] on span "Our collective giving means children can chase dreams," at bounding box center [623, 254] width 344 height 16
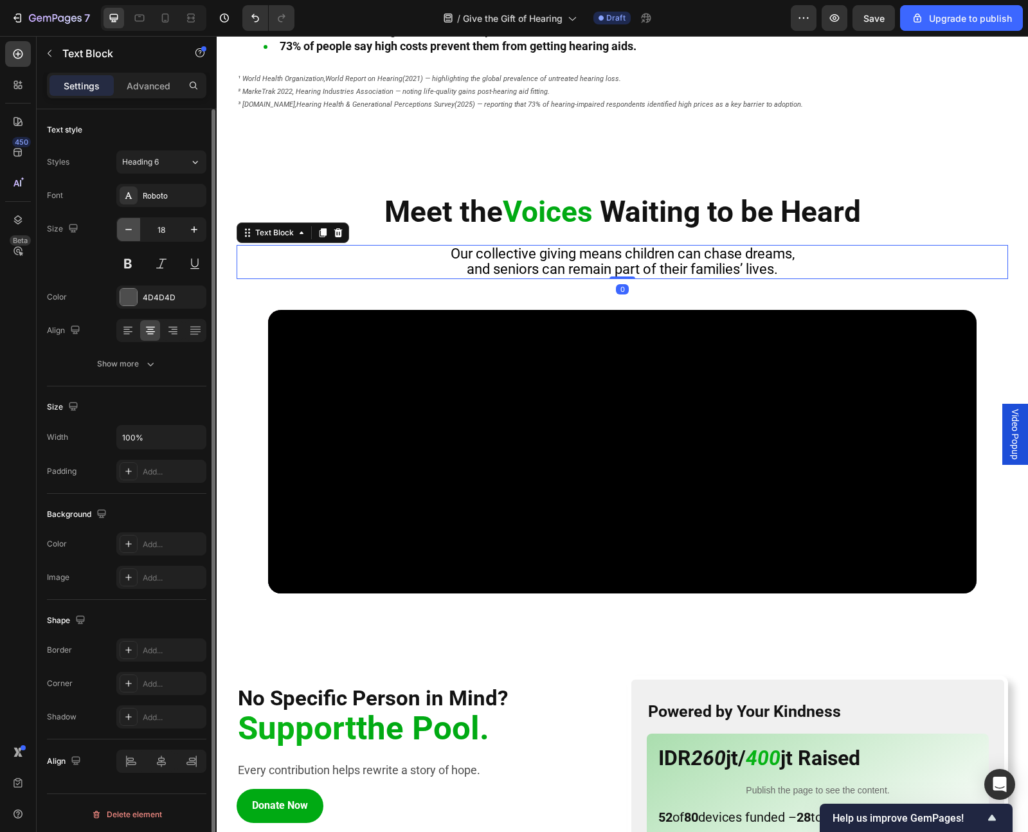
click at [123, 233] on icon "button" at bounding box center [128, 229] width 13 height 13
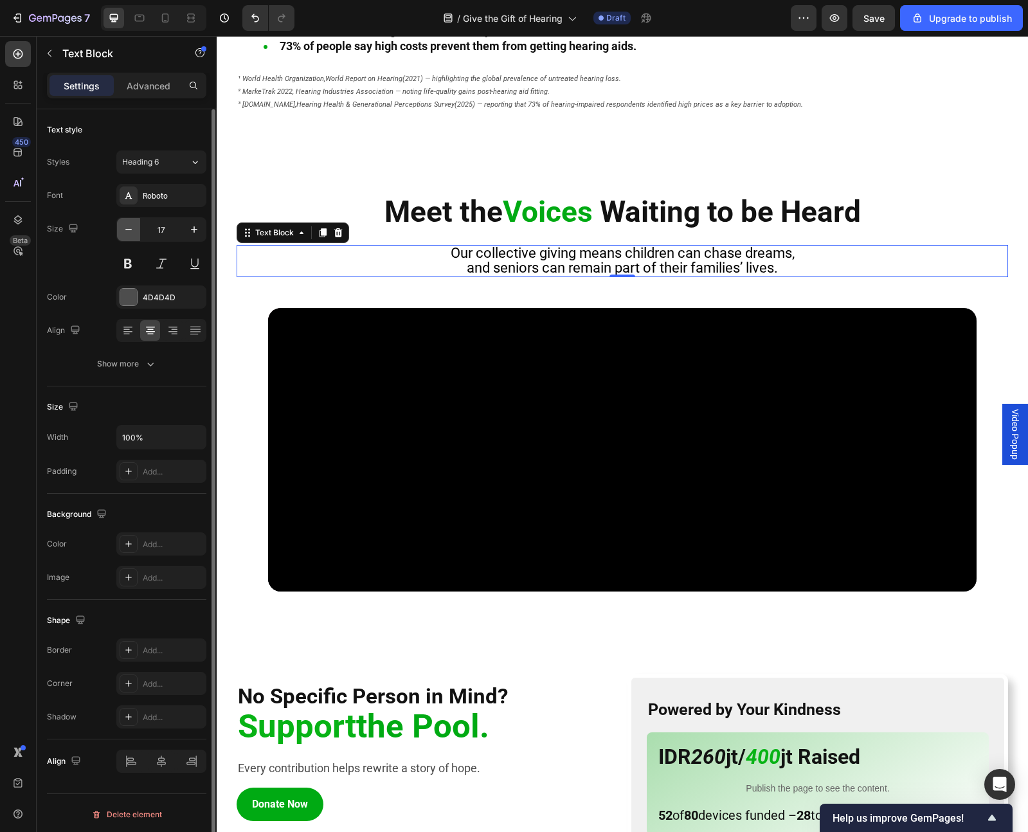
type input "16"
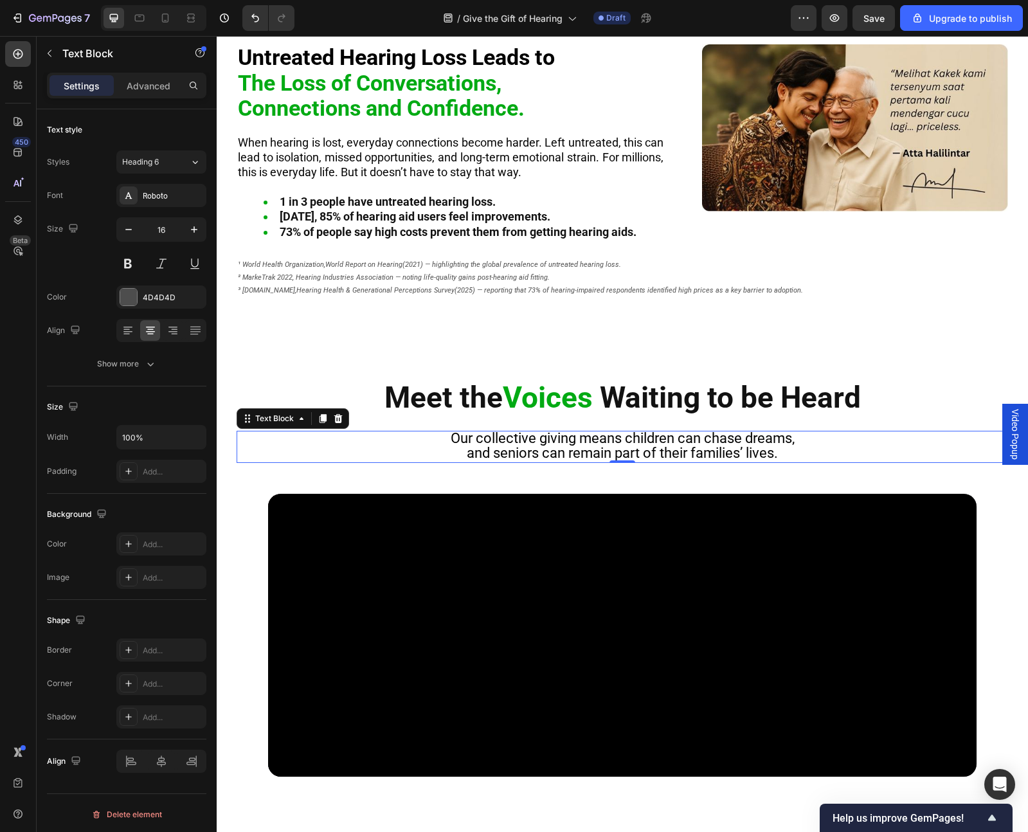
scroll to position [470, 0]
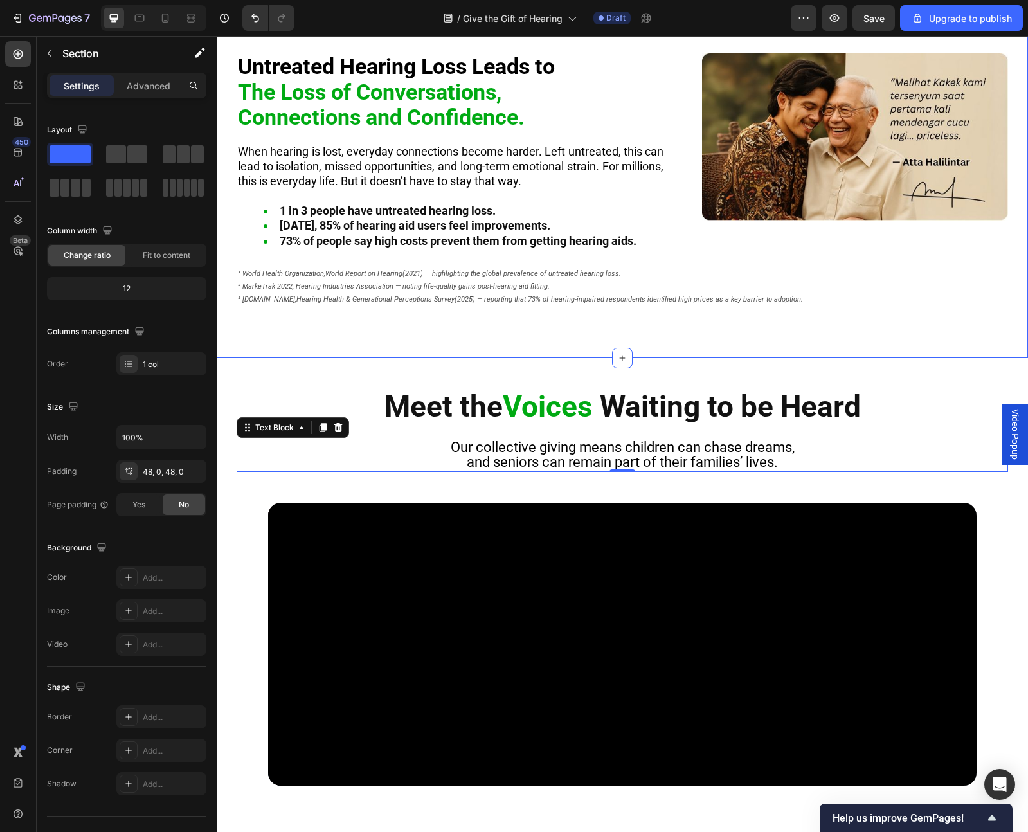
click at [451, 339] on div "⁠⁠⁠⁠⁠⁠⁠ Untreated Hearing Loss Leads to The Loss of Conversations, Connections …" at bounding box center [623, 190] width 812 height 338
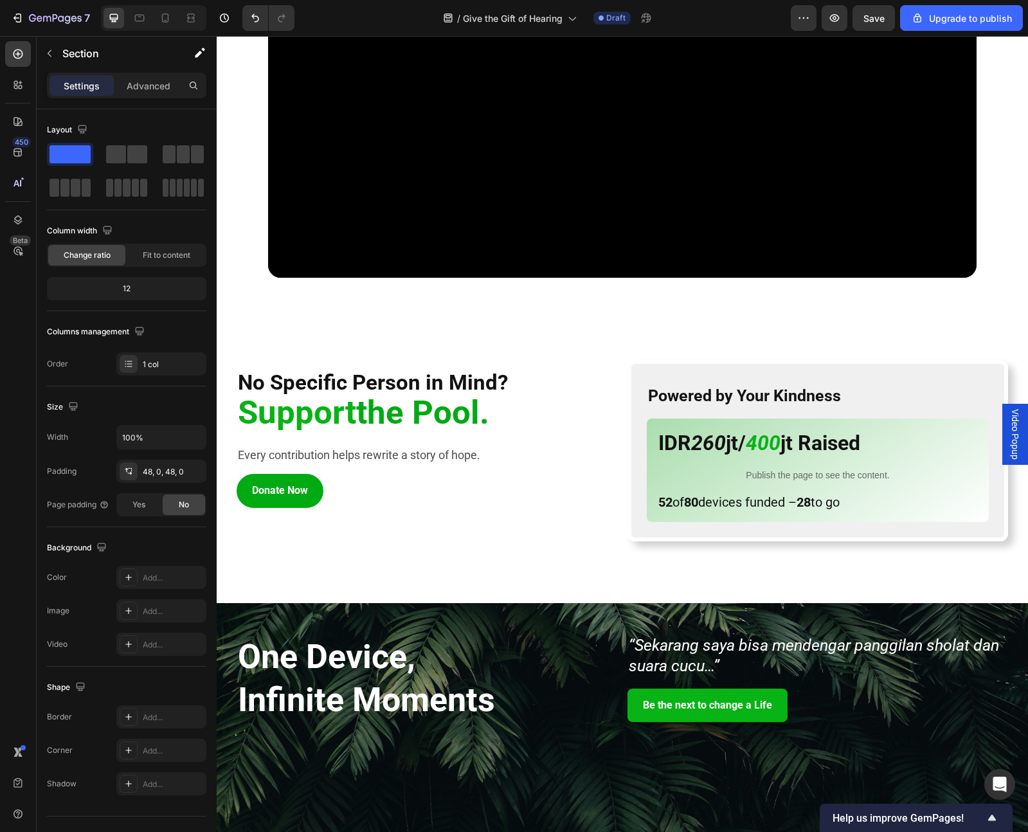
scroll to position [1151, 0]
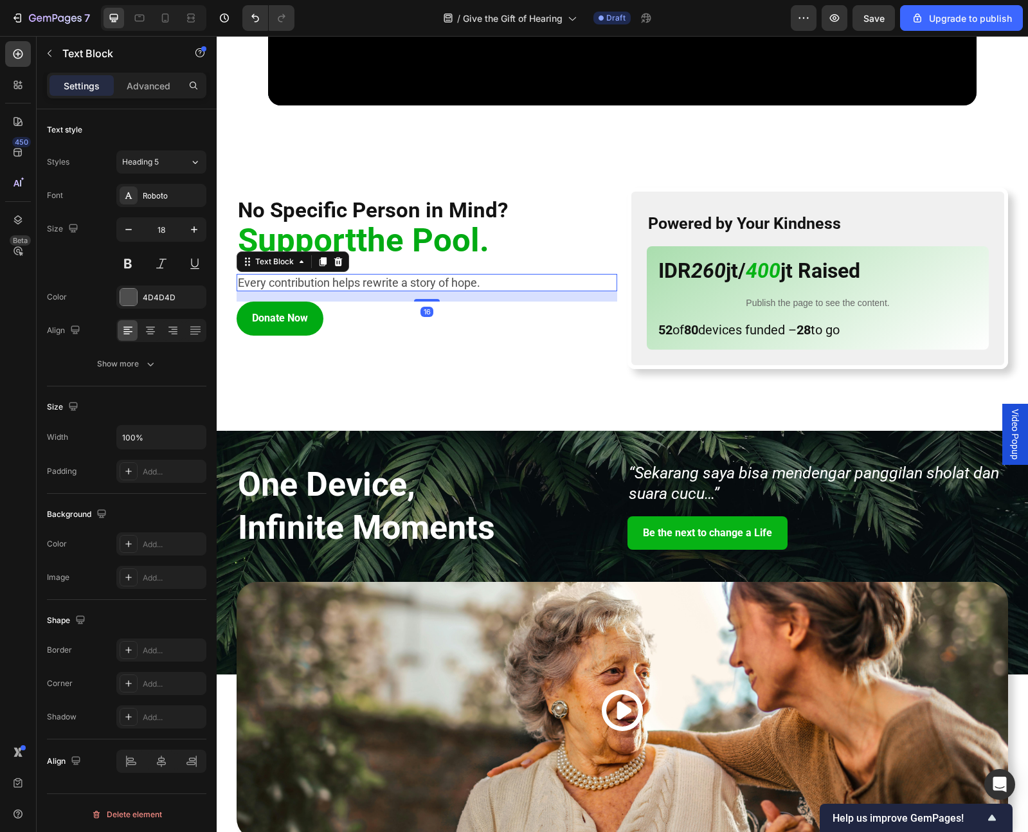
click at [403, 287] on p "Every contribution helps rewrite a story of hope." at bounding box center [427, 282] width 378 height 15
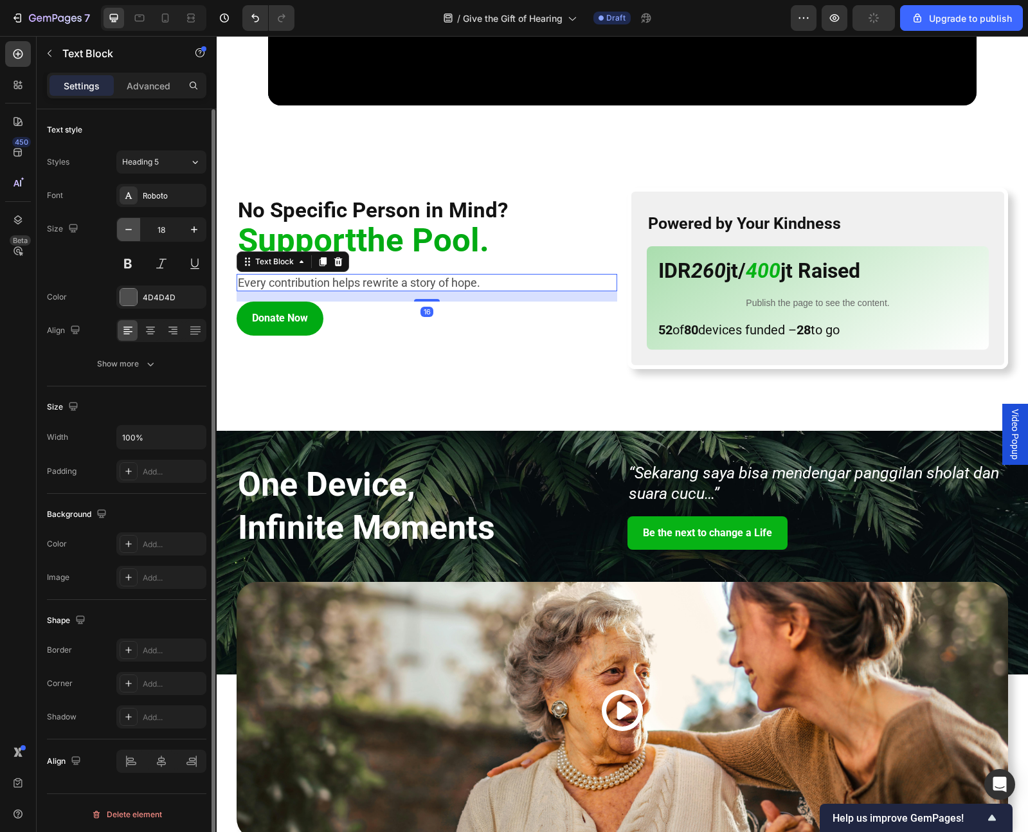
click at [129, 231] on icon "button" at bounding box center [128, 229] width 13 height 13
type input "16"
click at [131, 300] on div at bounding box center [128, 297] width 17 height 17
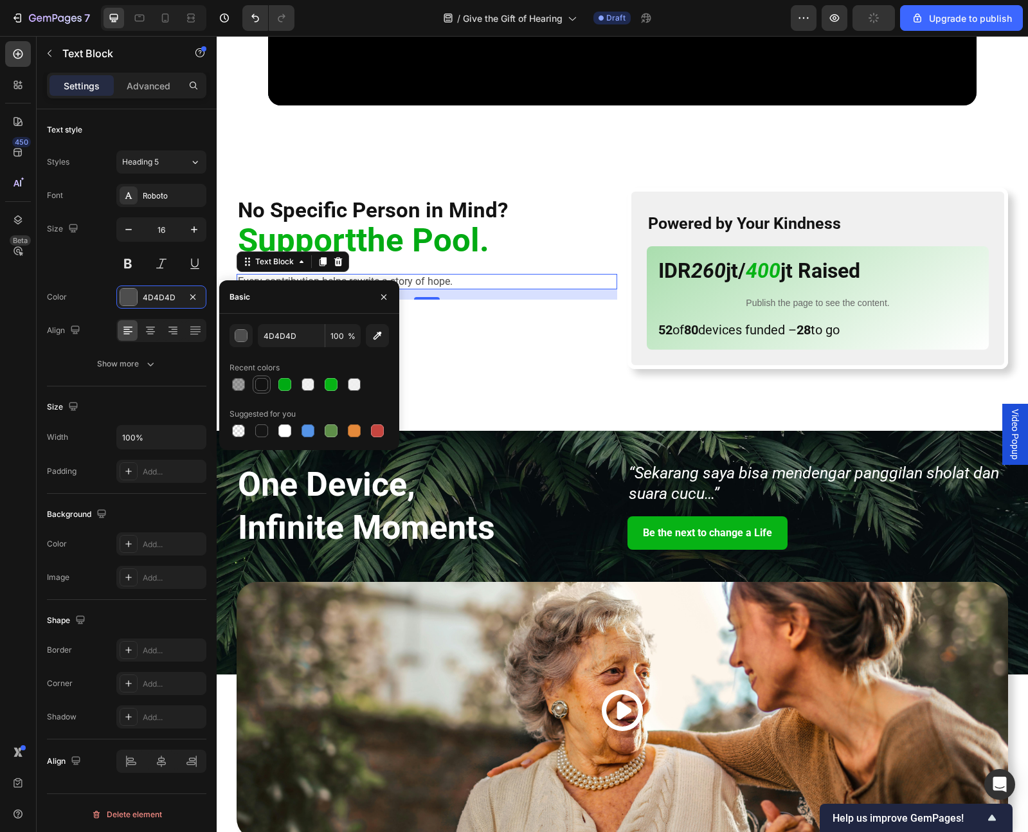
click at [266, 390] on div at bounding box center [261, 384] width 15 height 15
click at [262, 386] on div at bounding box center [261, 384] width 13 height 13
click at [265, 428] on div at bounding box center [261, 430] width 13 height 13
click at [257, 387] on div at bounding box center [261, 384] width 13 height 13
type input "121212"
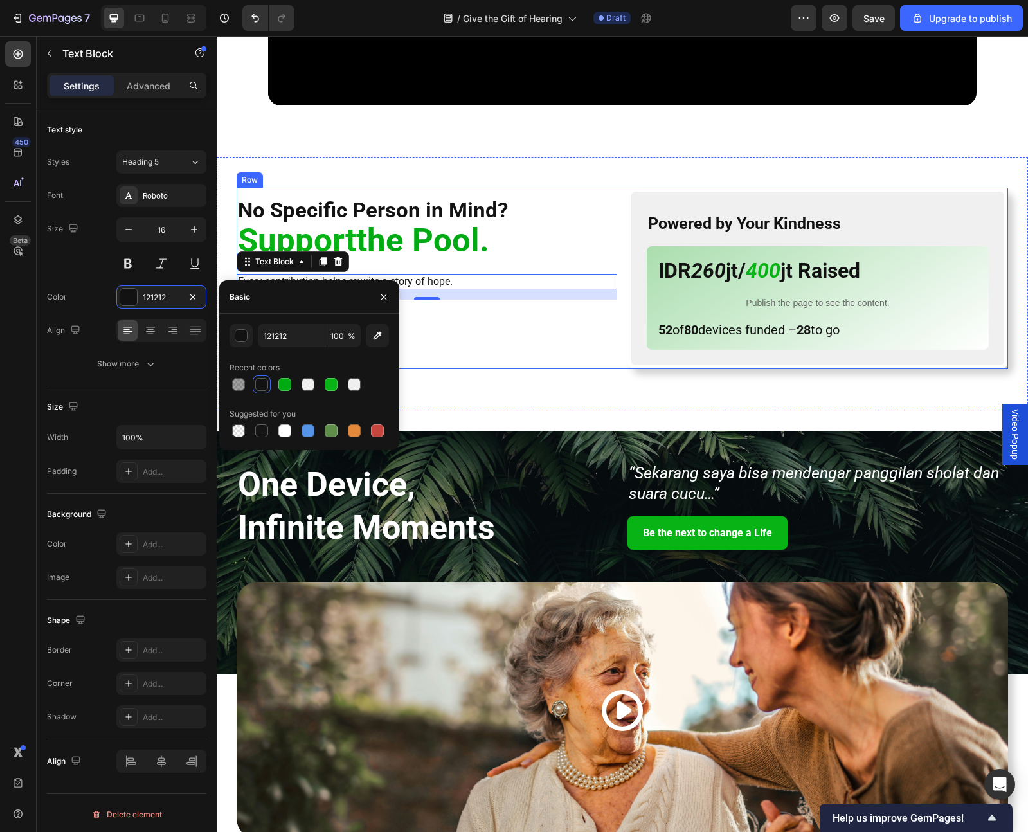
click at [490, 343] on div "No Specific Person in Mind? Heading Support the Pool. Heading Every contributio…" at bounding box center [427, 278] width 381 height 181
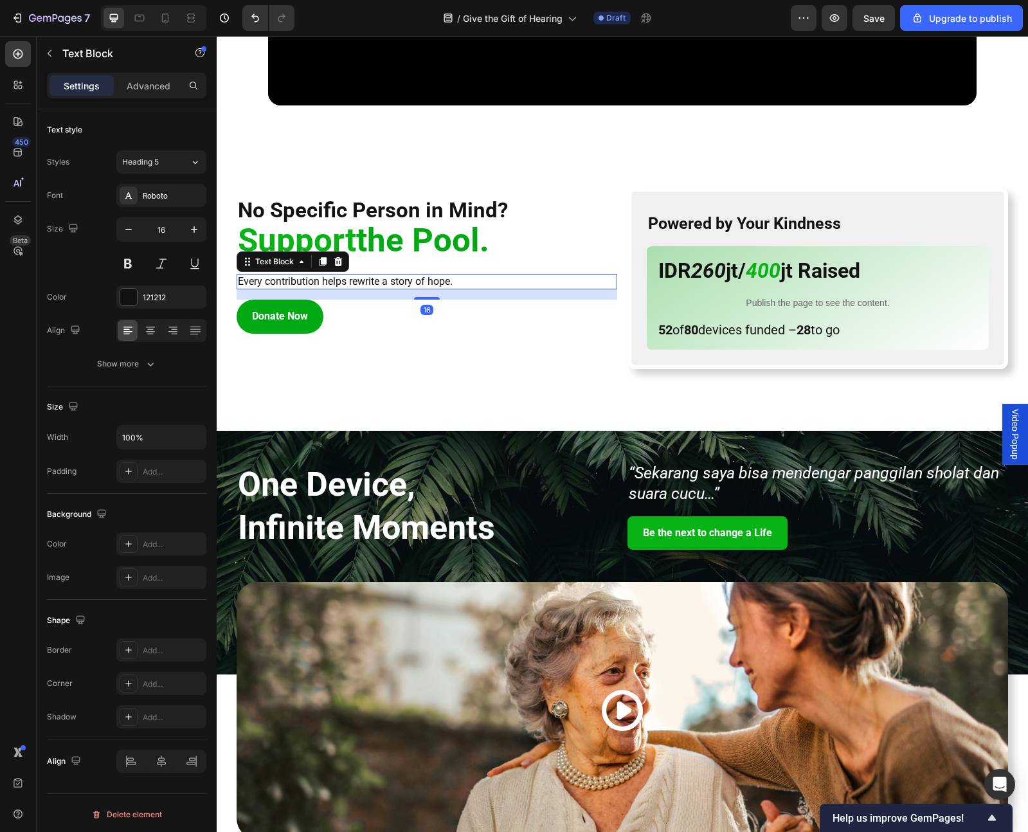
click at [349, 282] on p "Every contribution helps rewrite a story of hope." at bounding box center [427, 282] width 378 height 14
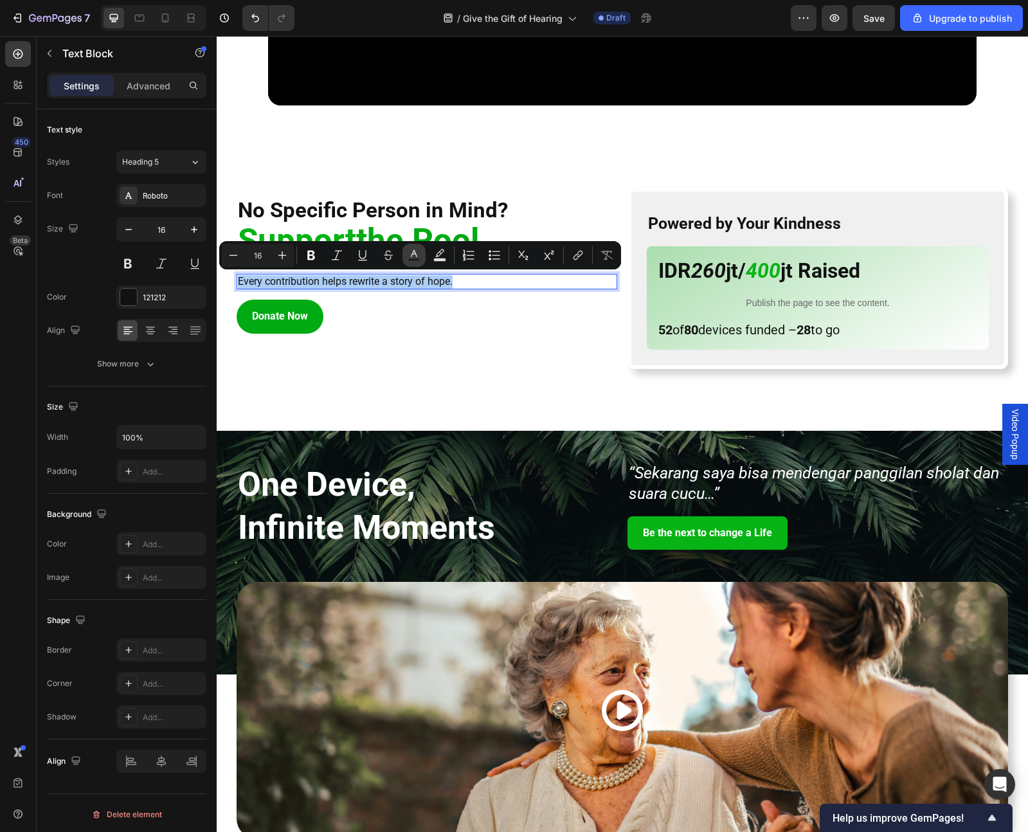
click at [414, 253] on icon "Editor contextual toolbar" at bounding box center [414, 255] width 13 height 13
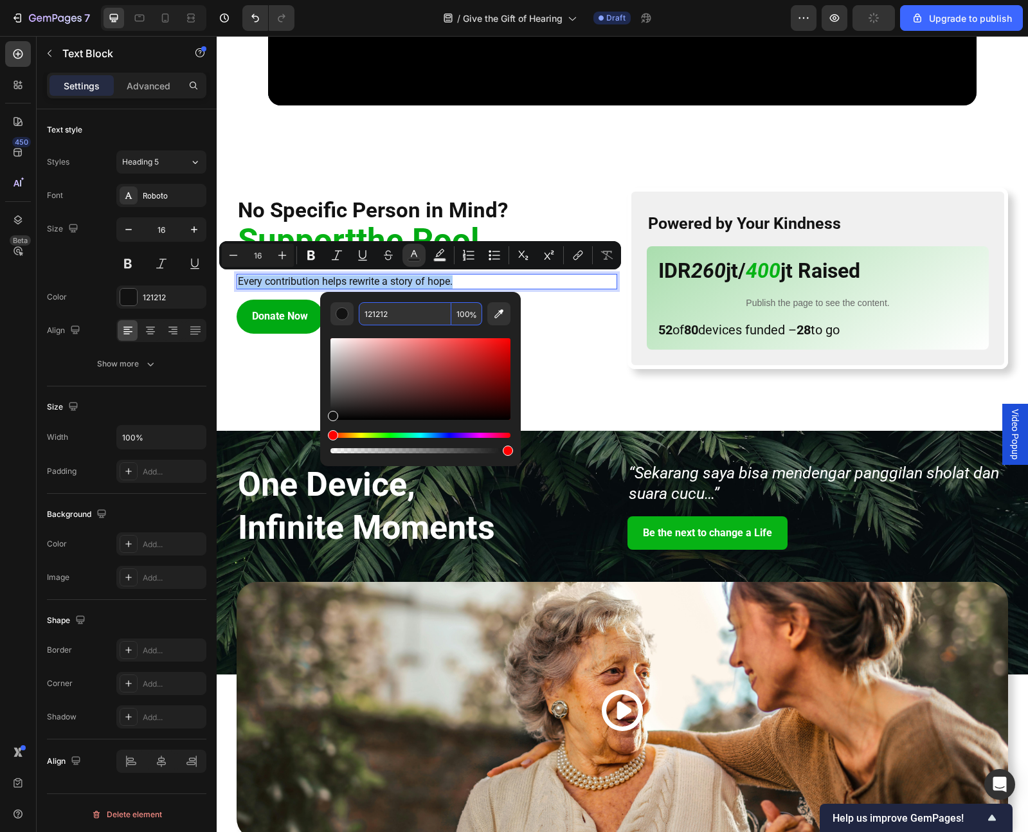
click at [417, 313] on input "121212" at bounding box center [405, 313] width 93 height 23
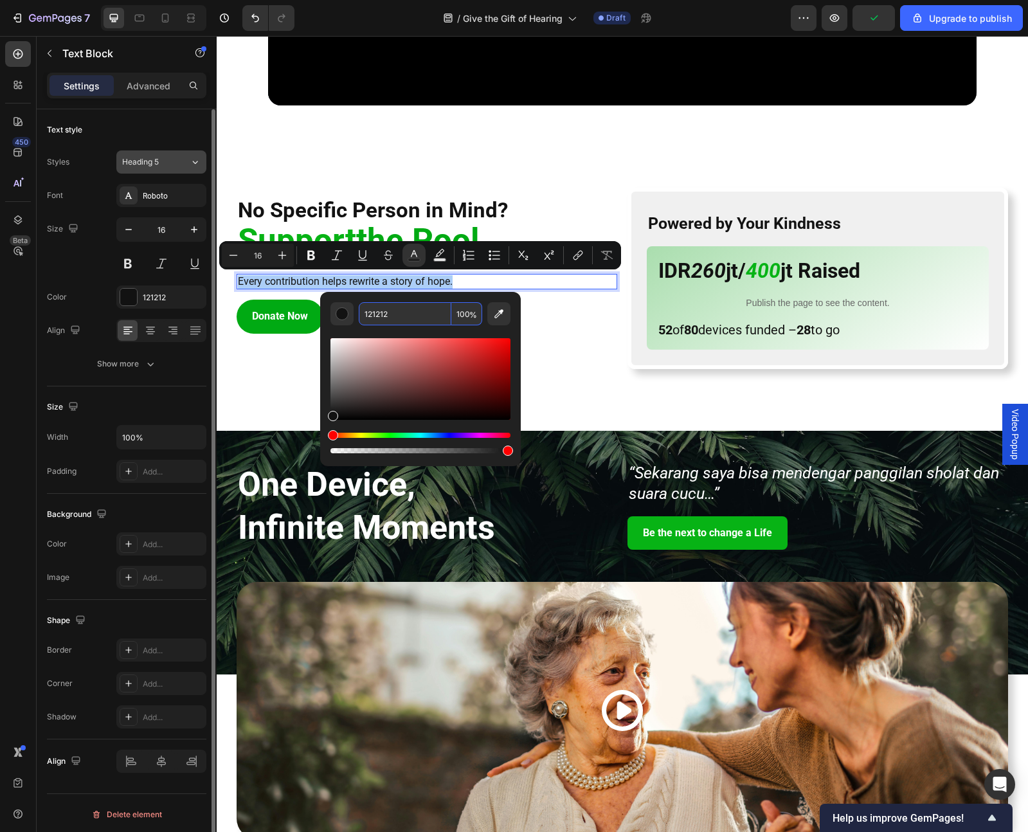
click at [147, 153] on button "Heading 5" at bounding box center [161, 161] width 90 height 23
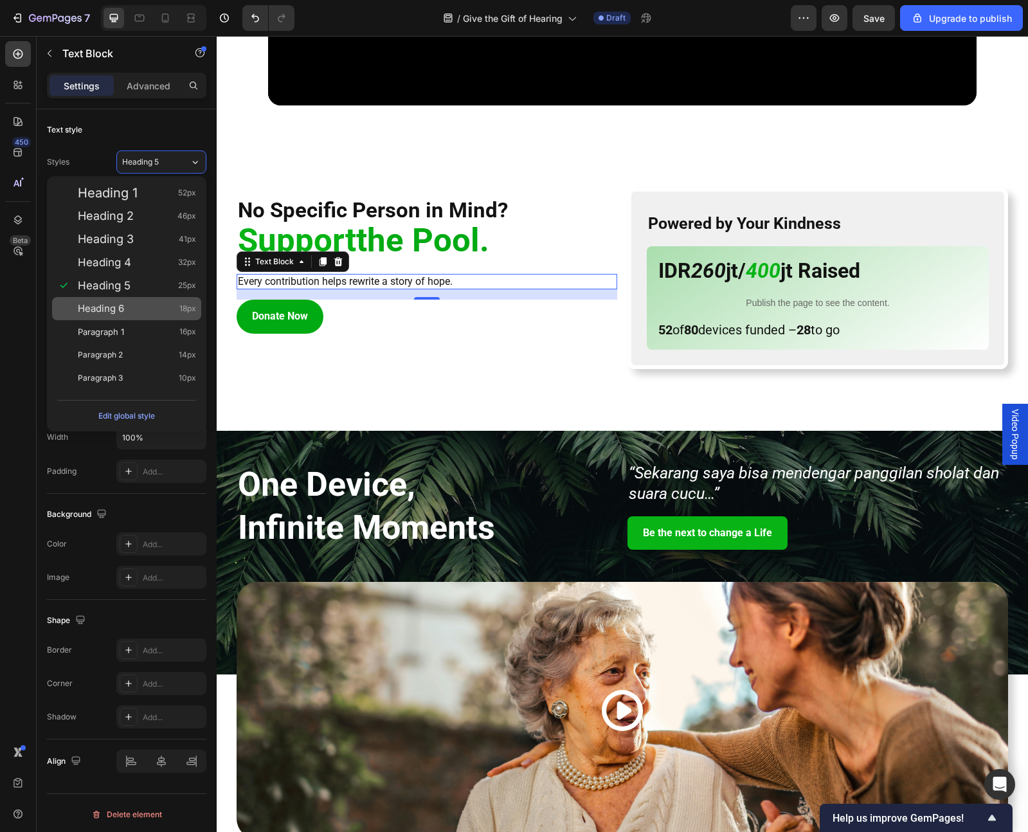
click at [151, 304] on div "Heading 6 18px" at bounding box center [137, 308] width 118 height 13
type input "18"
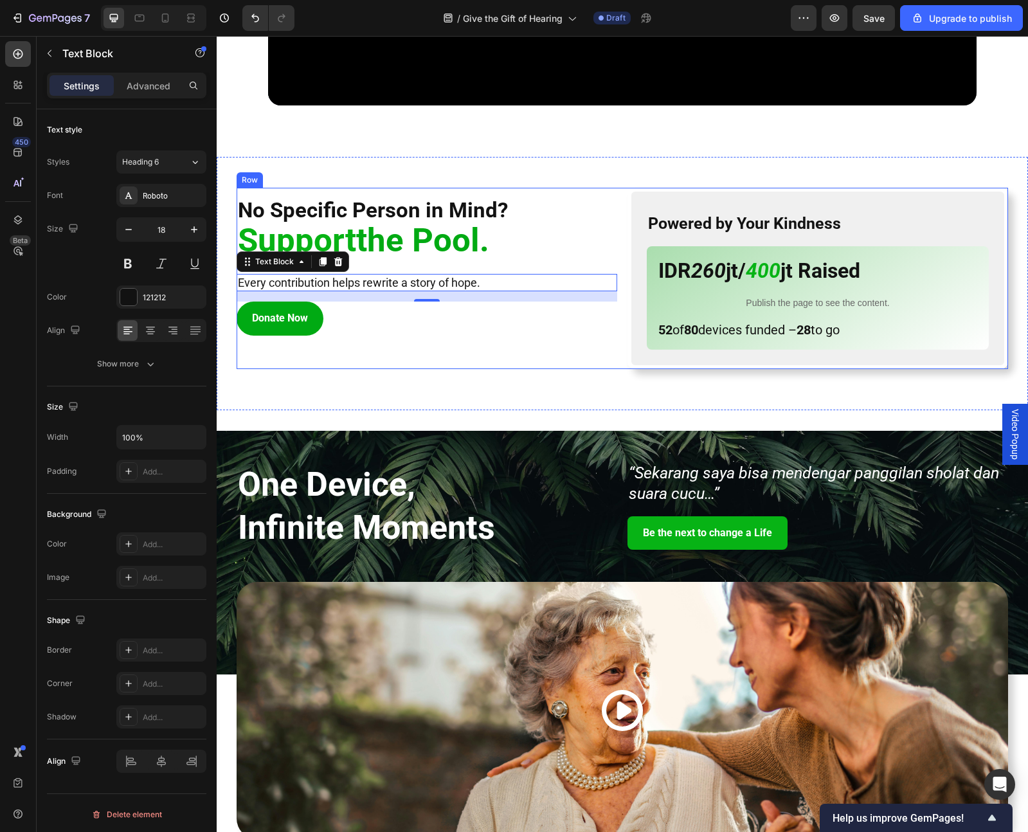
click at [369, 350] on div "No Specific Person in Mind? Heading Support the Pool. Heading Every contributio…" at bounding box center [427, 278] width 381 height 181
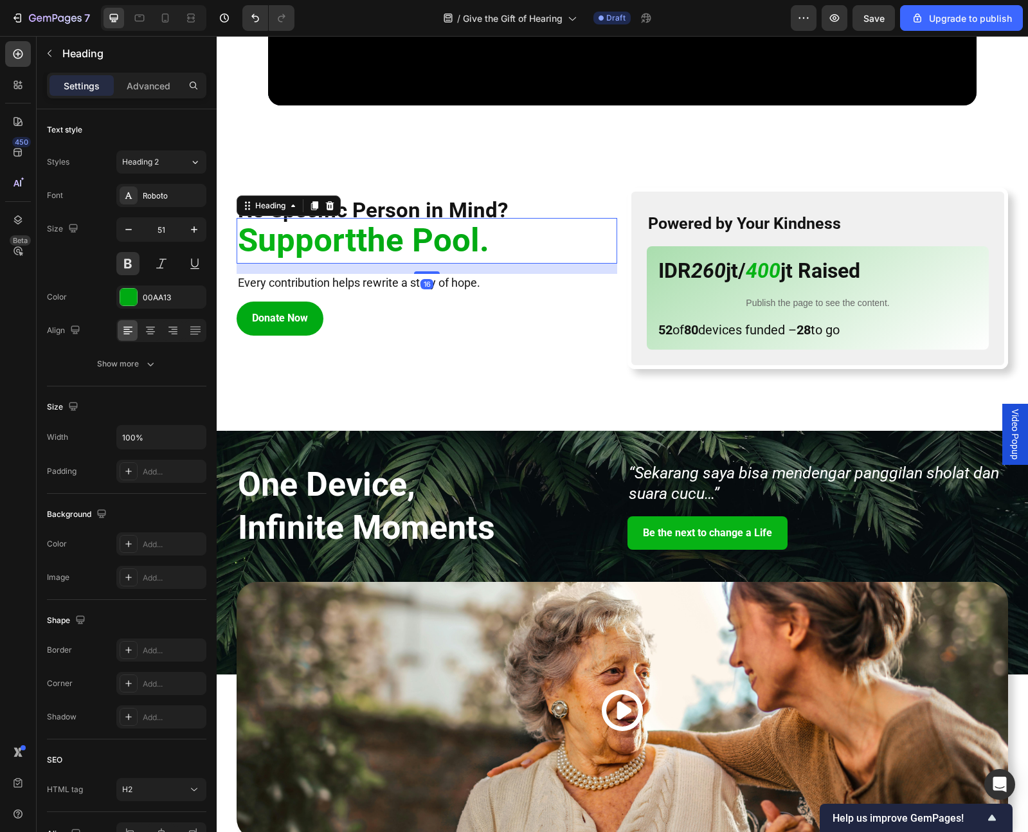
click at [379, 242] on h2 "Support the Pool." at bounding box center [427, 240] width 381 height 45
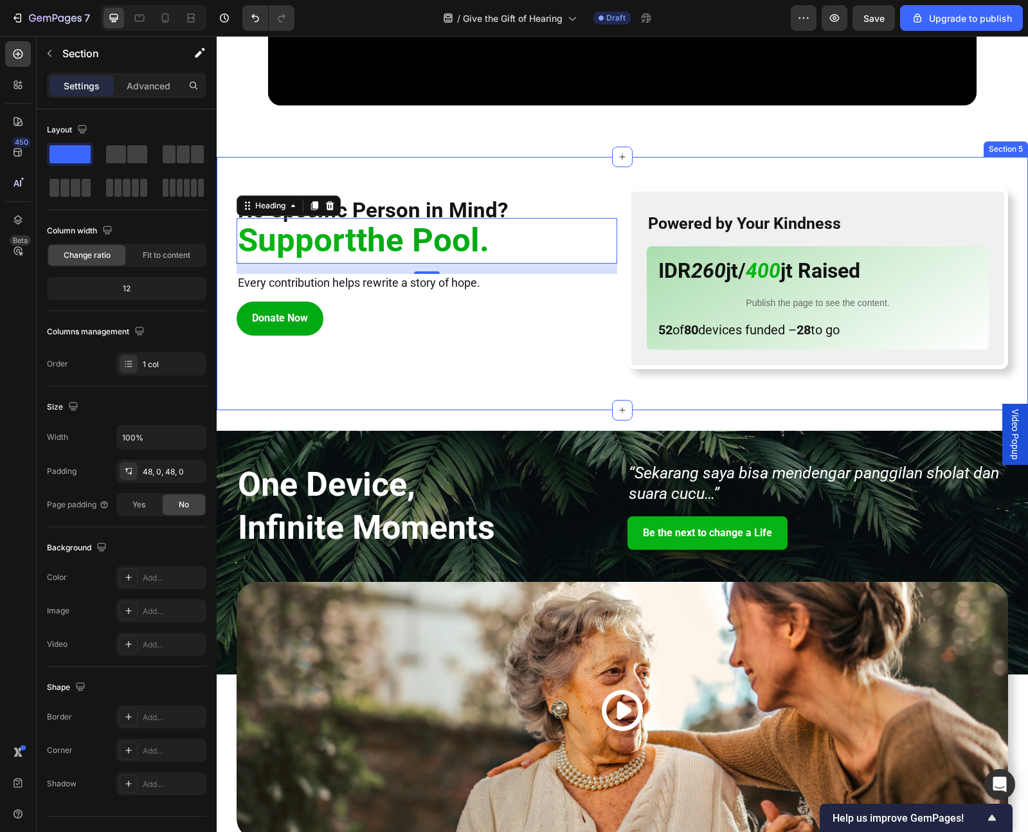
click at [406, 389] on div "No Specific Person in Mind? Heading Support the Pool. Heading 16 Every contribu…" at bounding box center [623, 283] width 812 height 253
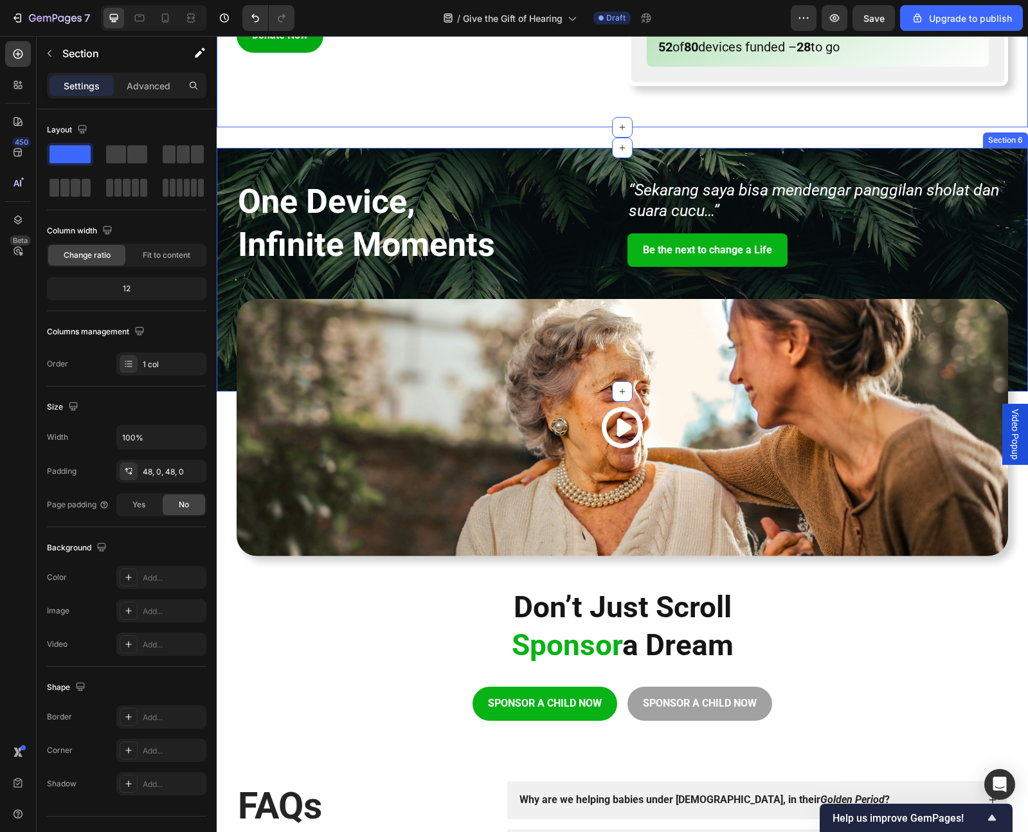
scroll to position [1437, 0]
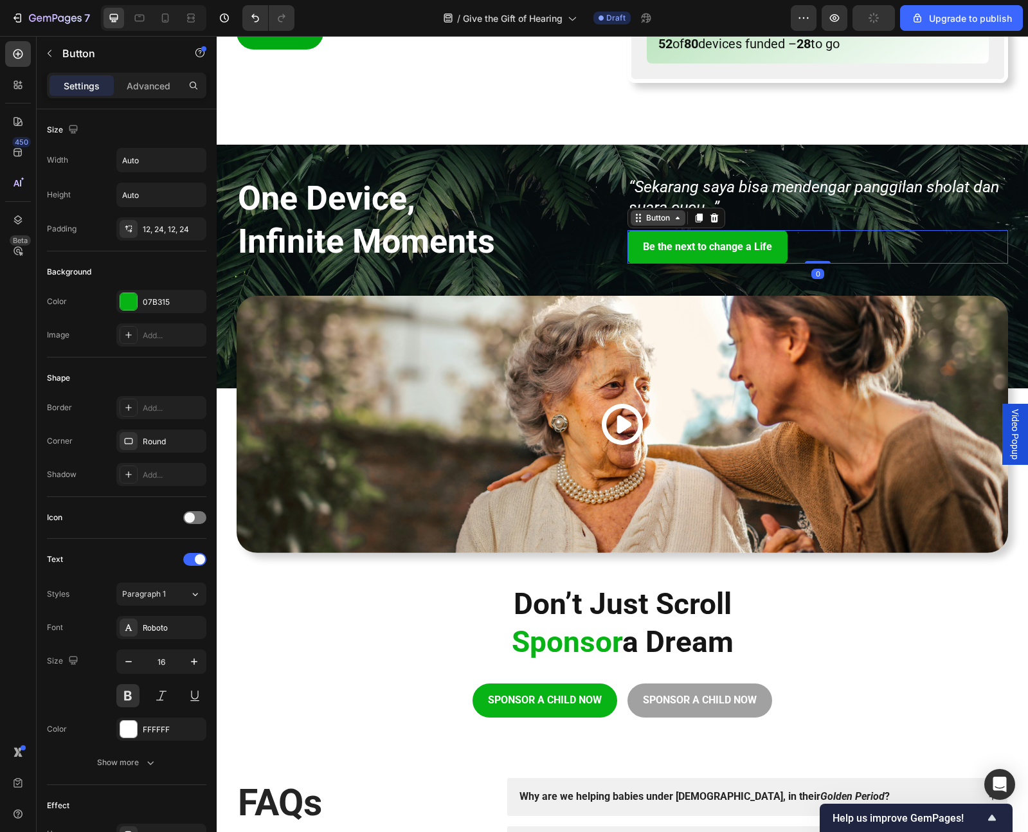
click at [635, 222] on div "Button" at bounding box center [658, 217] width 55 height 15
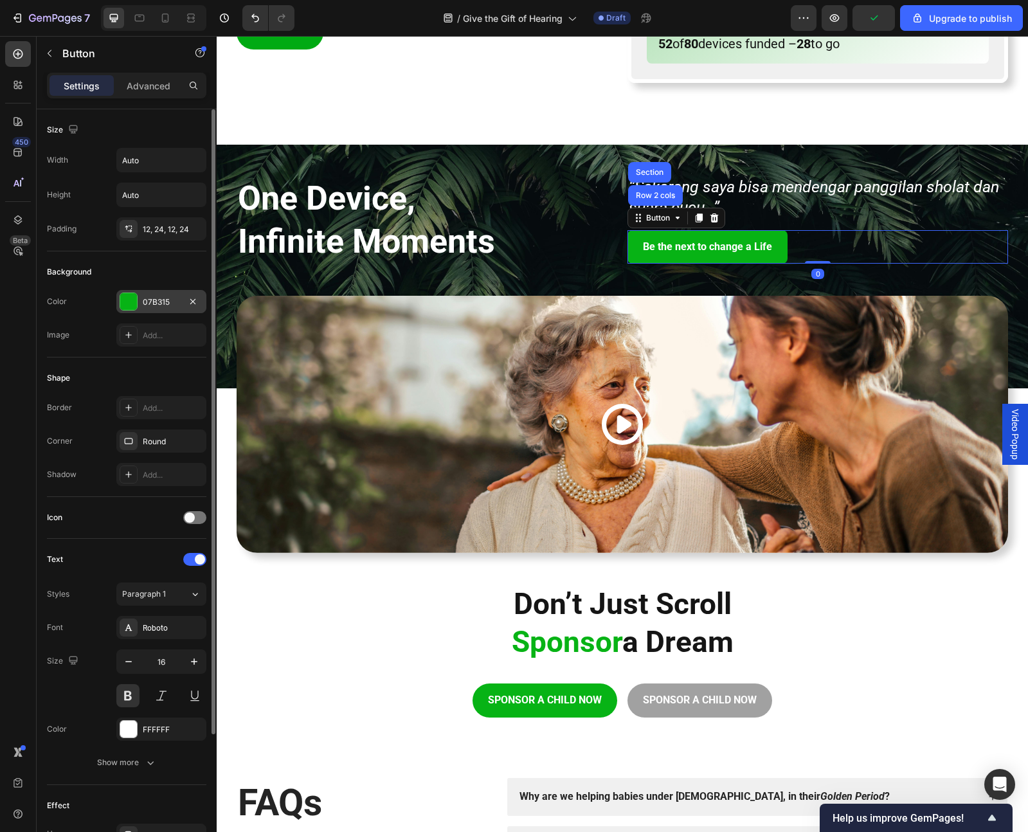
click at [169, 299] on div "07B315" at bounding box center [161, 302] width 37 height 12
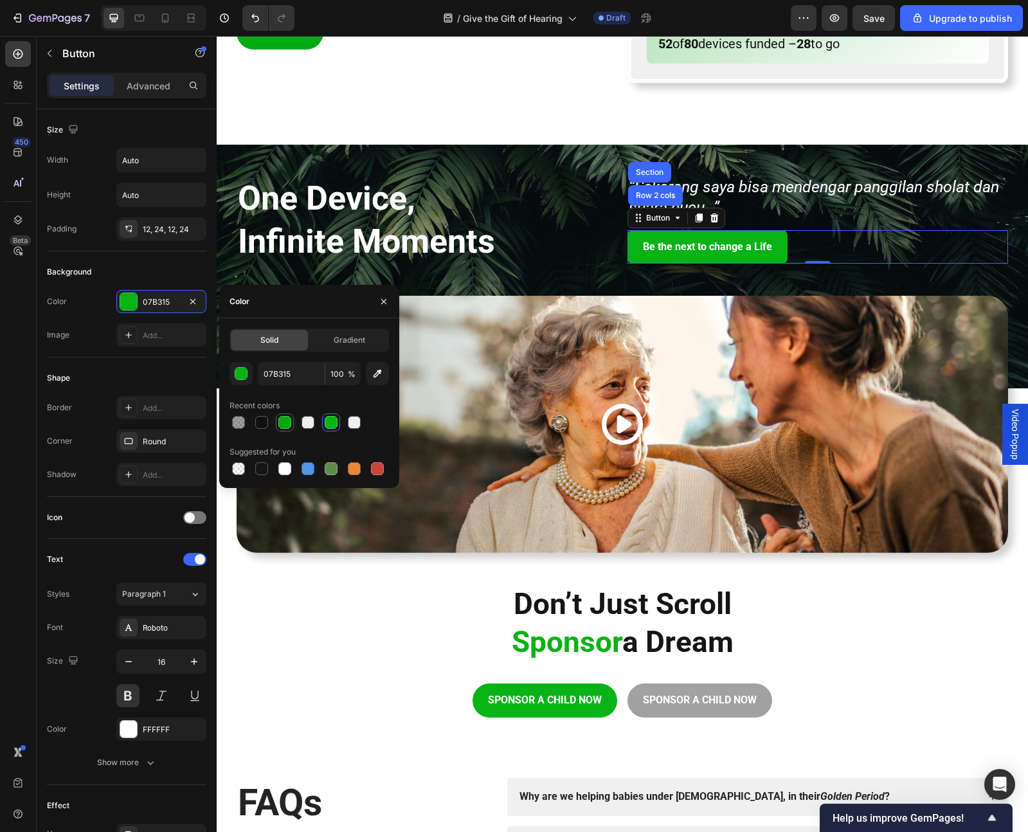
click at [279, 419] on div at bounding box center [284, 422] width 13 height 13
type input "00AA13"
click at [355, 635] on h2 "Don’t Just Scroll Sponsor a Dream" at bounding box center [623, 624] width 772 height 80
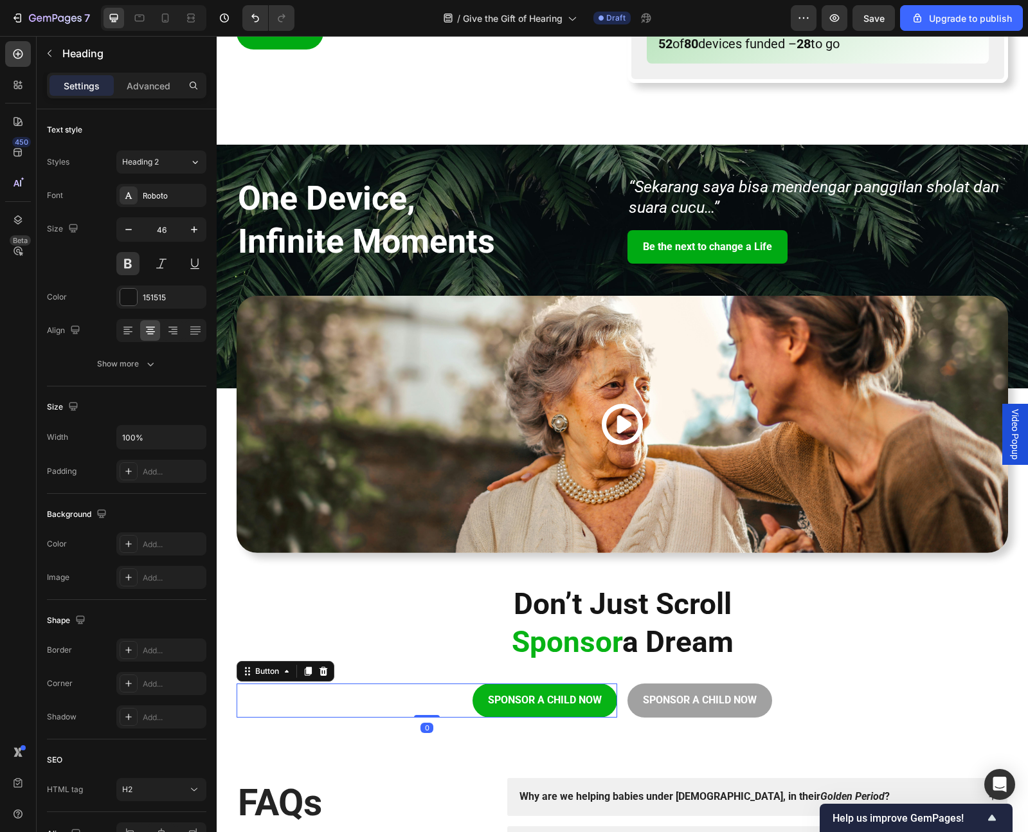
click at [469, 697] on div "SPONSOR A CHILD NOW Button 0" at bounding box center [427, 701] width 381 height 34
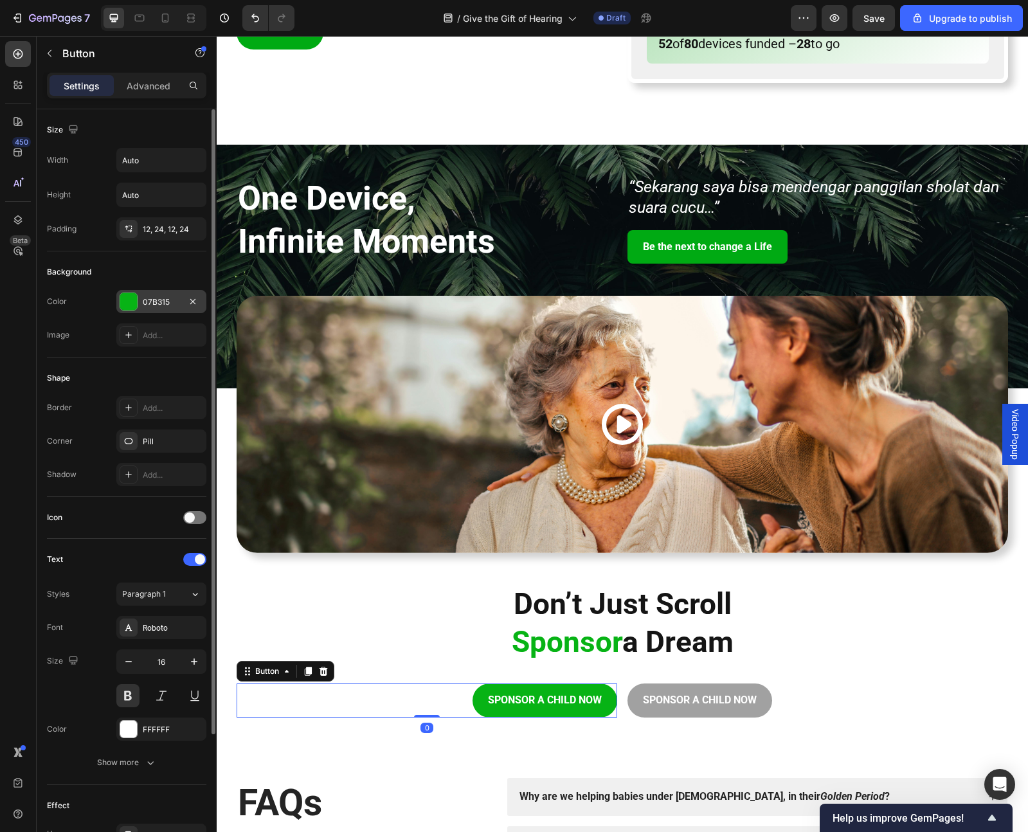
click at [131, 302] on div at bounding box center [128, 301] width 17 height 17
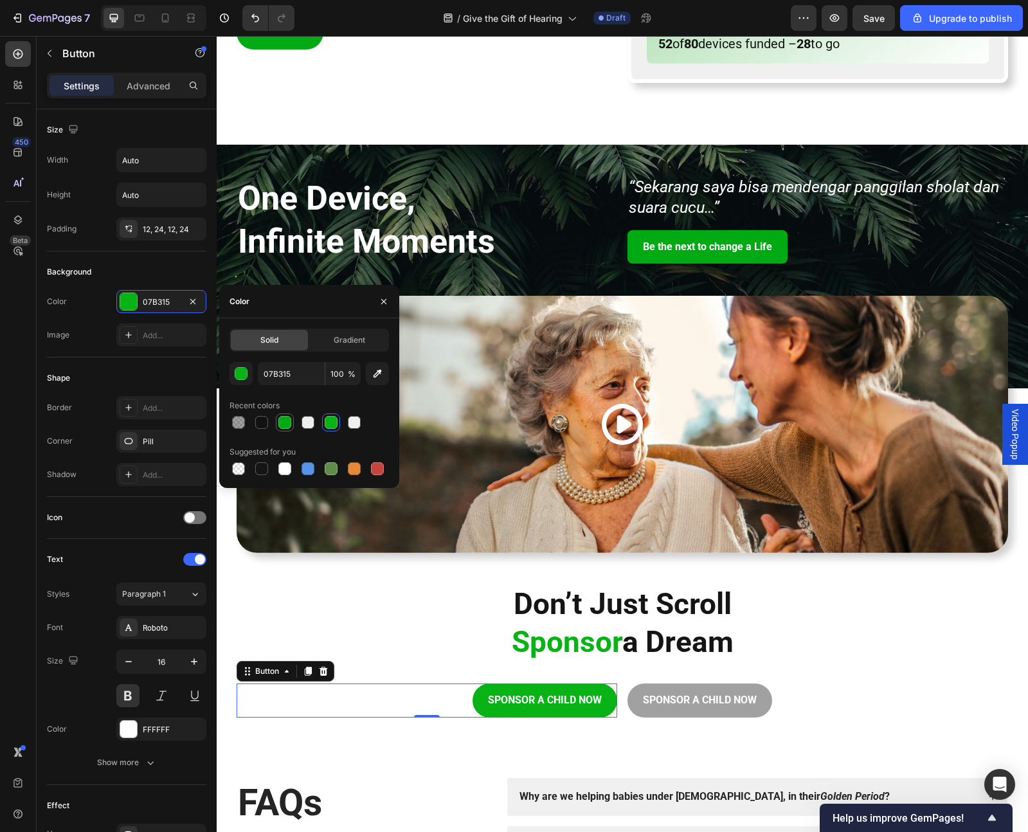
click at [290, 428] on div at bounding box center [284, 422] width 15 height 15
type input "00AA13"
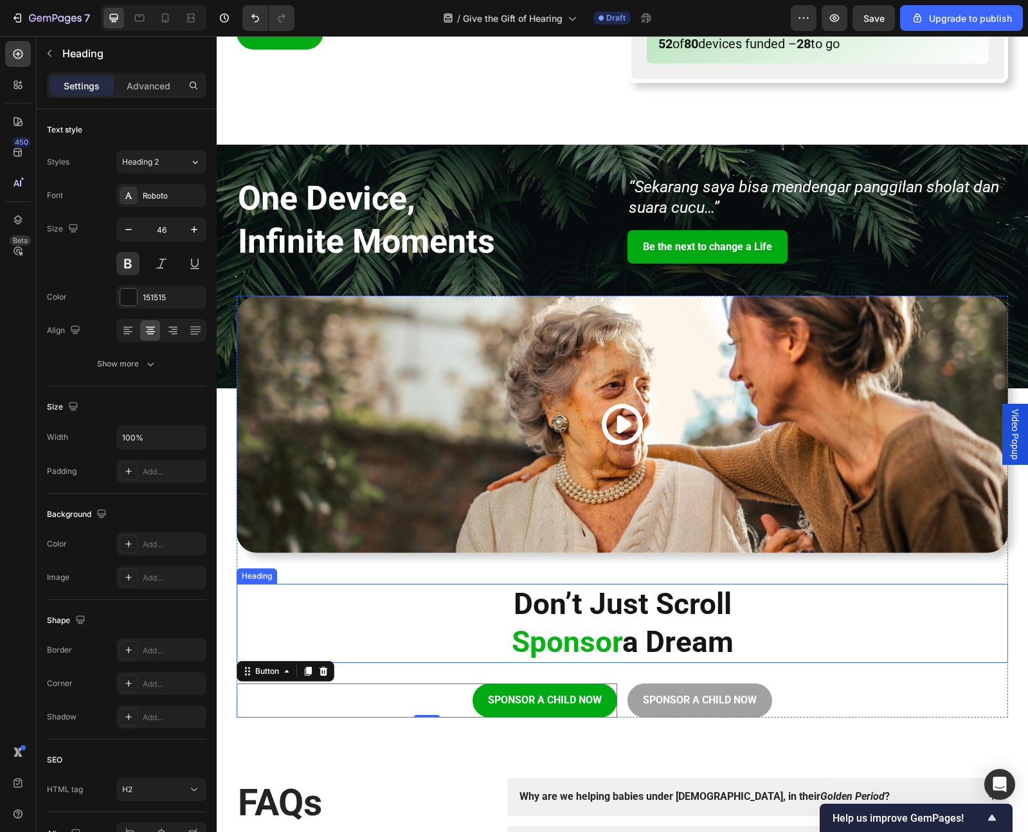
click at [529, 644] on span "Sponsor" at bounding box center [567, 642] width 111 height 35
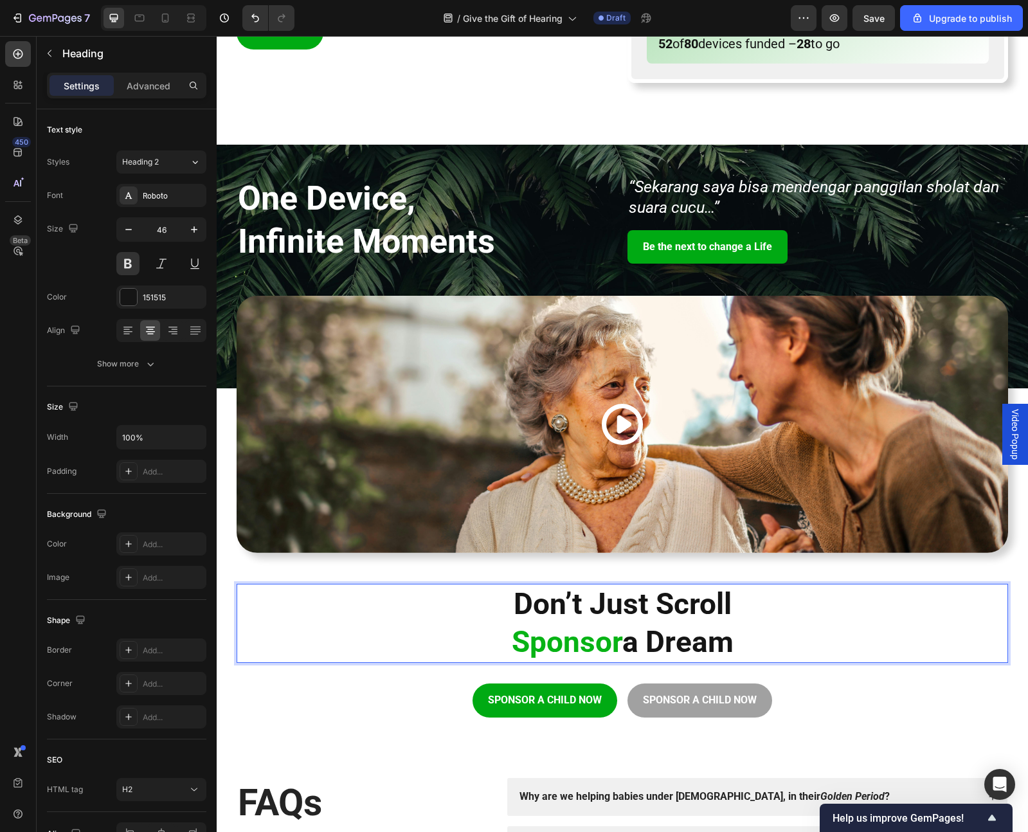
click at [529, 644] on span "Sponsor" at bounding box center [567, 642] width 111 height 35
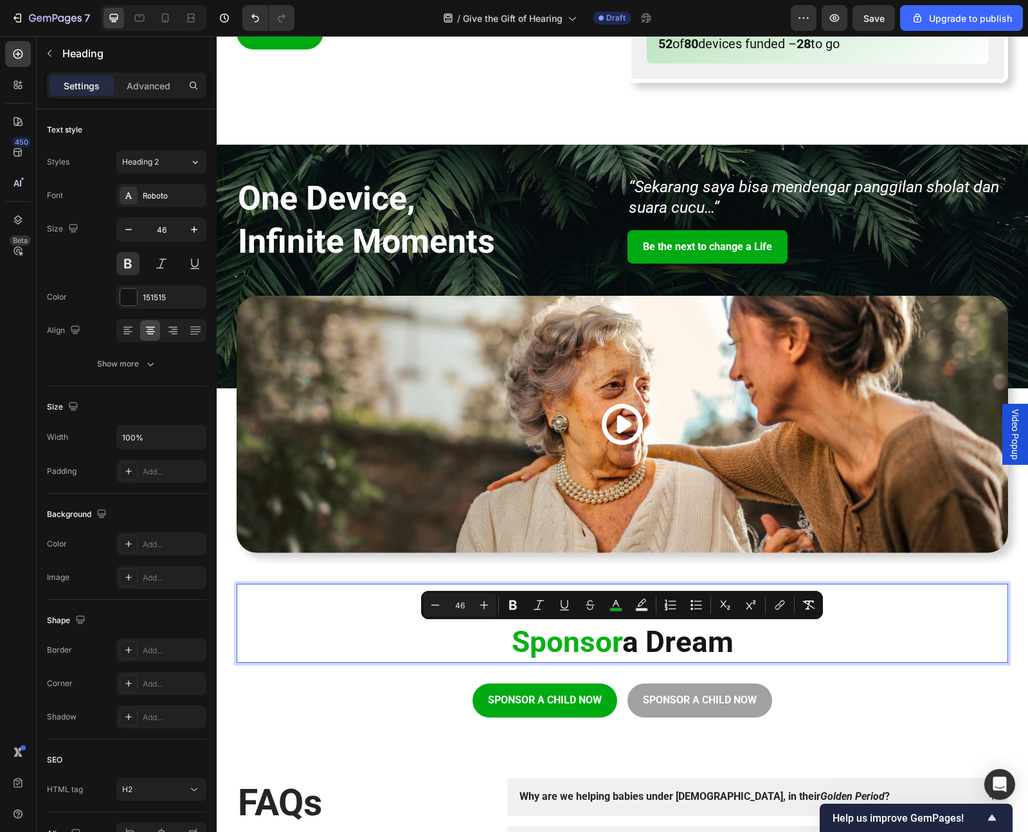
click at [532, 644] on span "Sponsor" at bounding box center [567, 642] width 111 height 35
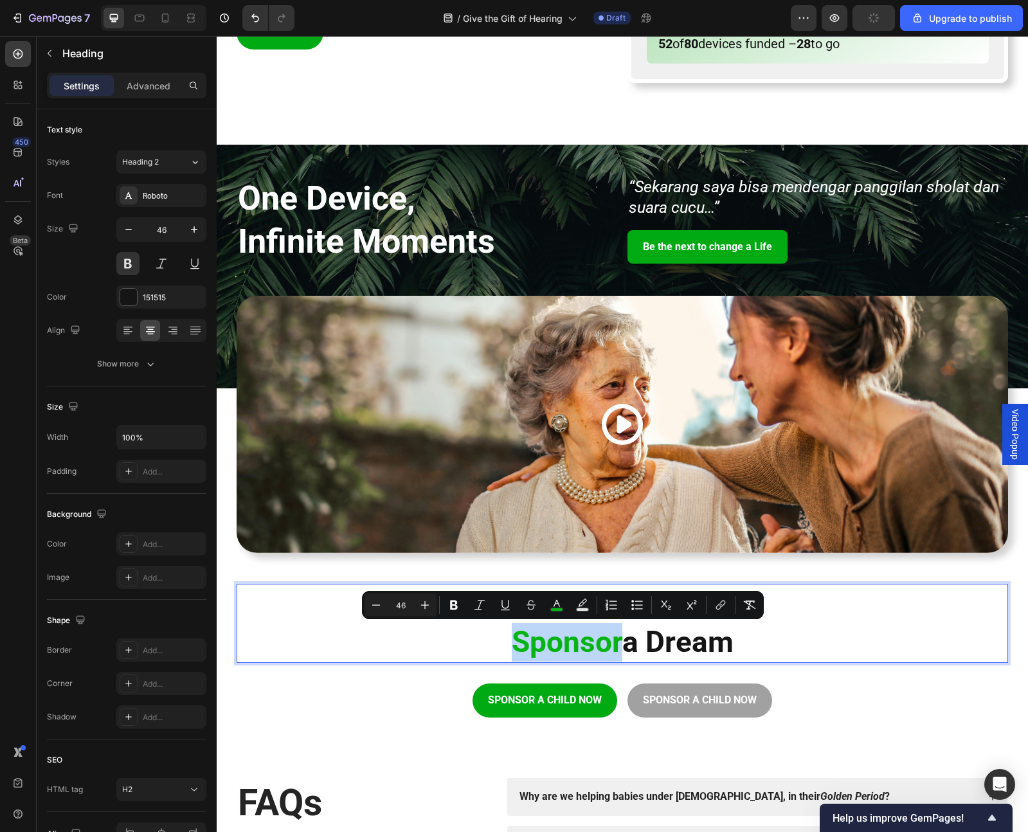
drag, startPoint x: 616, startPoint y: 643, endPoint x: 500, endPoint y: 646, distance: 115.2
click at [500, 646] on p "Don’t Just Scroll Sponsor a Dream" at bounding box center [622, 623] width 769 height 77
click at [555, 606] on icon "Editor contextual toolbar" at bounding box center [557, 605] width 13 height 13
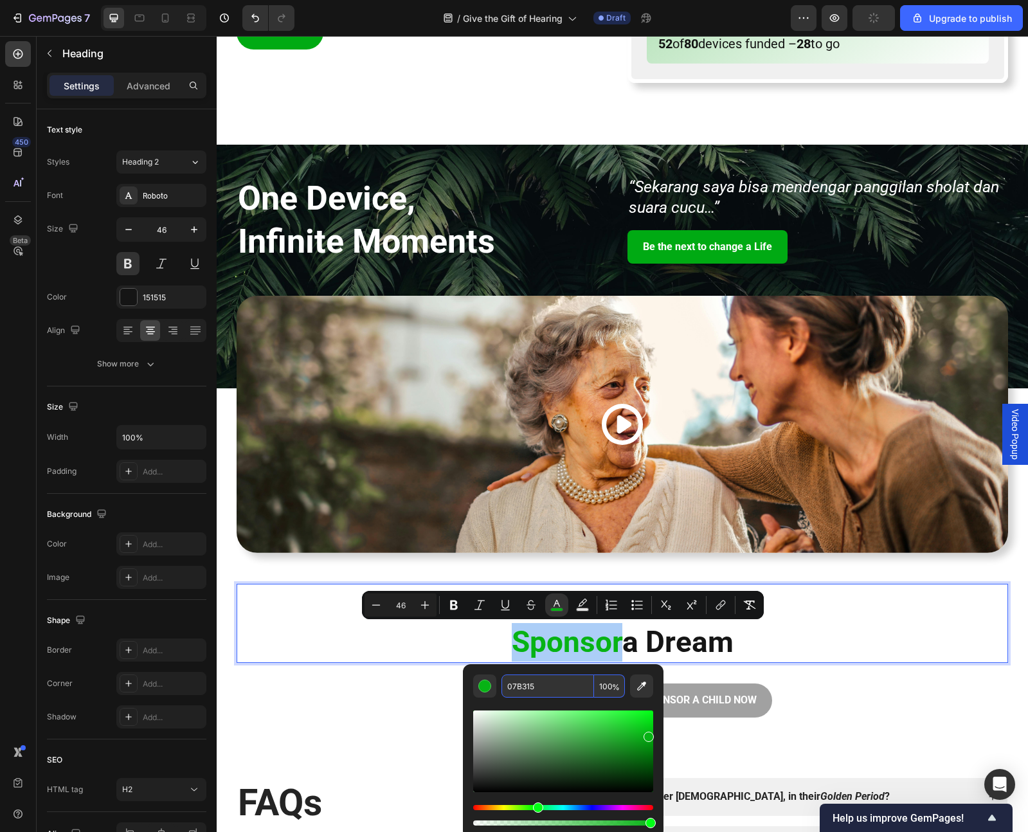
click at [555, 686] on input "07B315" at bounding box center [548, 686] width 93 height 23
type input "00AA13"
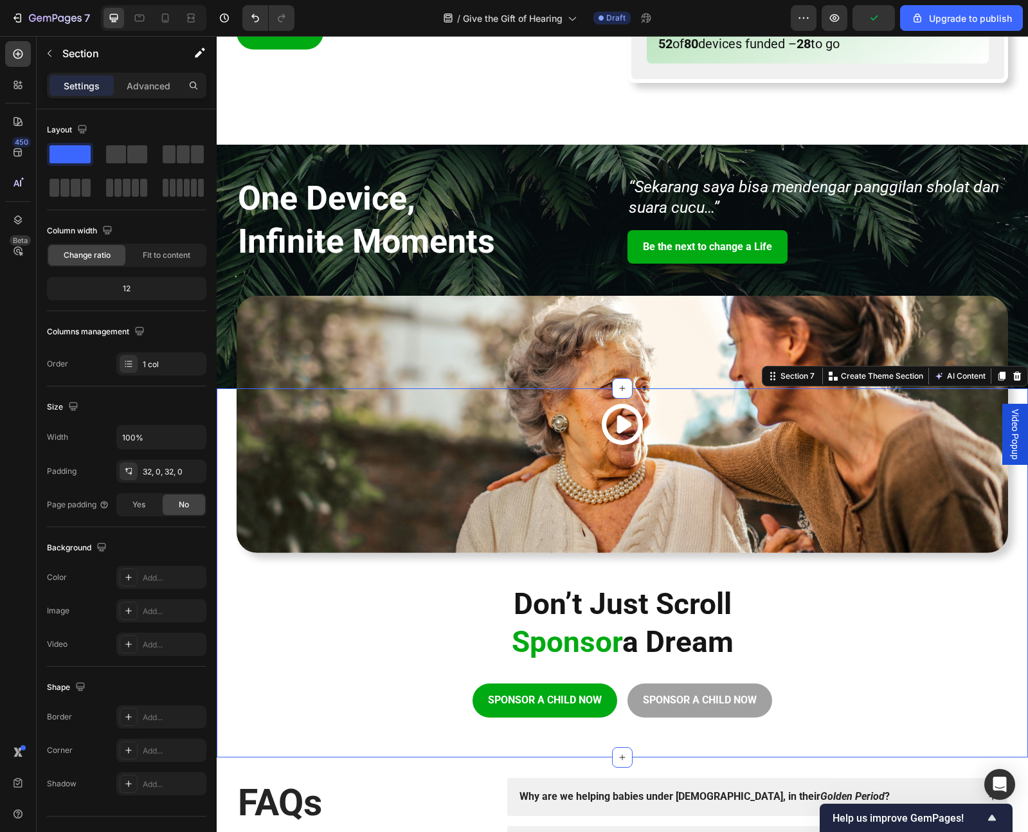
click at [367, 719] on div "Icon Hero Banner Don’t Just Scroll Sponsor a Dream Heading SPONSOR A CHILD NOW …" at bounding box center [623, 573] width 812 height 328
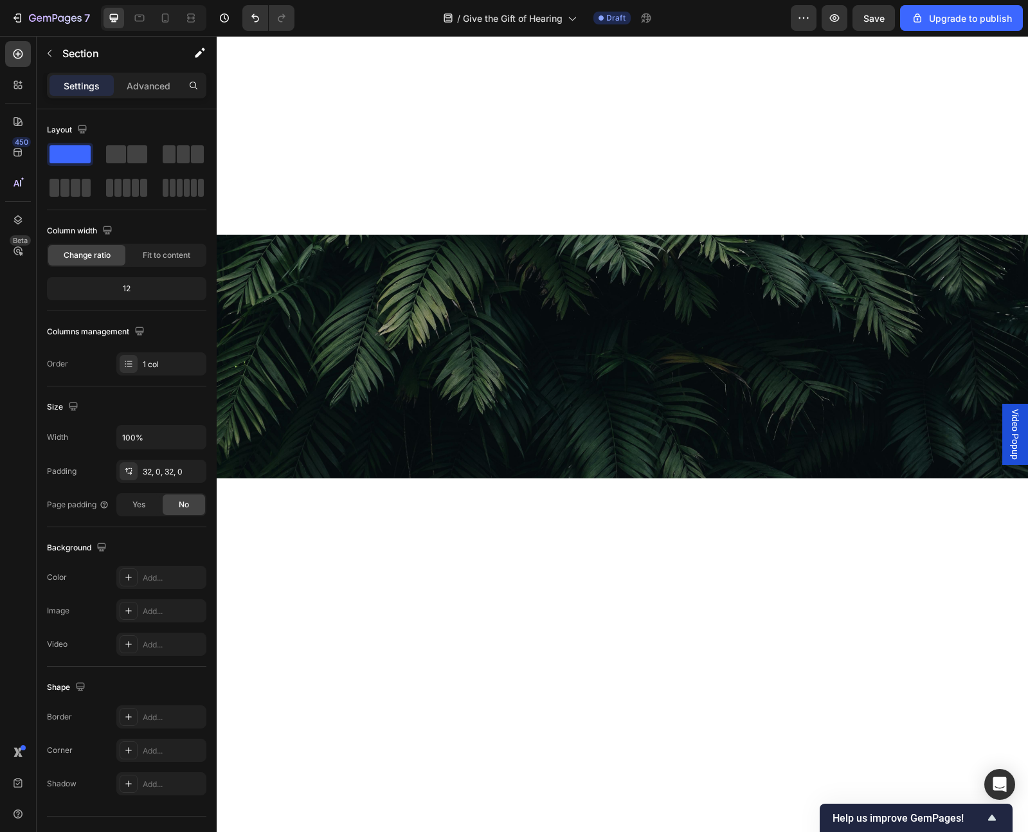
scroll to position [0, 0]
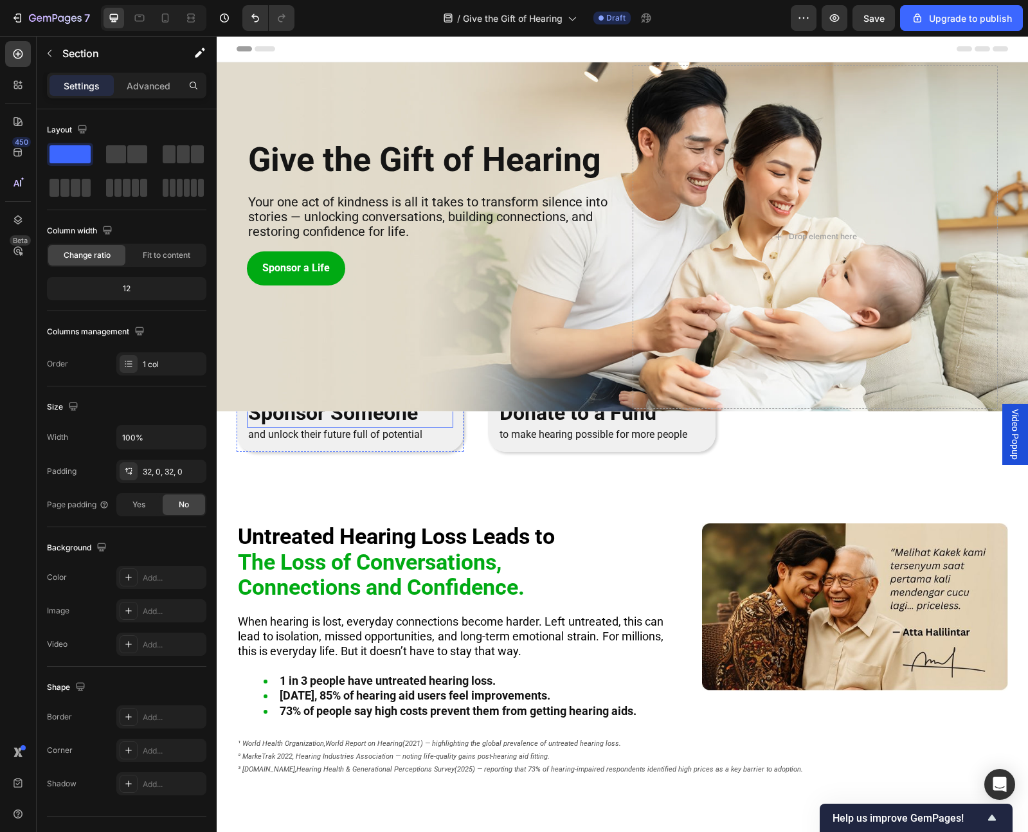
click at [372, 414] on h2 "Sponsor Someone" at bounding box center [350, 414] width 206 height 30
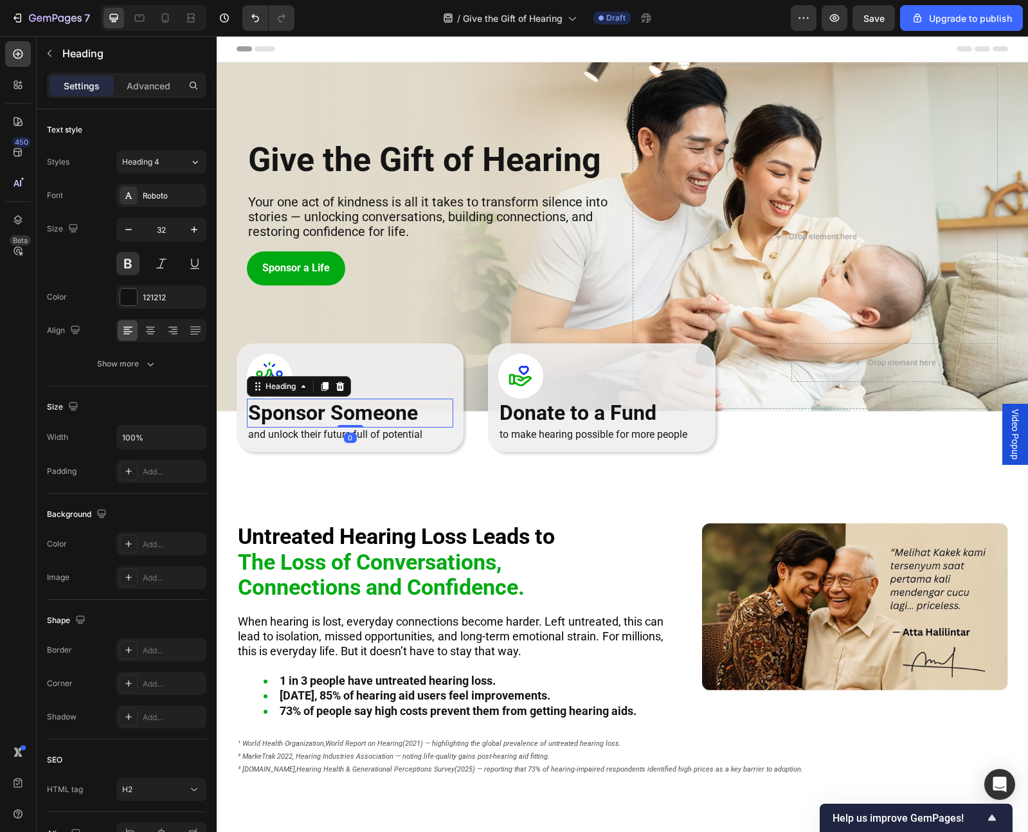
click at [372, 414] on h2 "Sponsor Someone" at bounding box center [350, 414] width 206 height 30
click at [372, 414] on p "Sponsor Someone" at bounding box center [350, 413] width 204 height 27
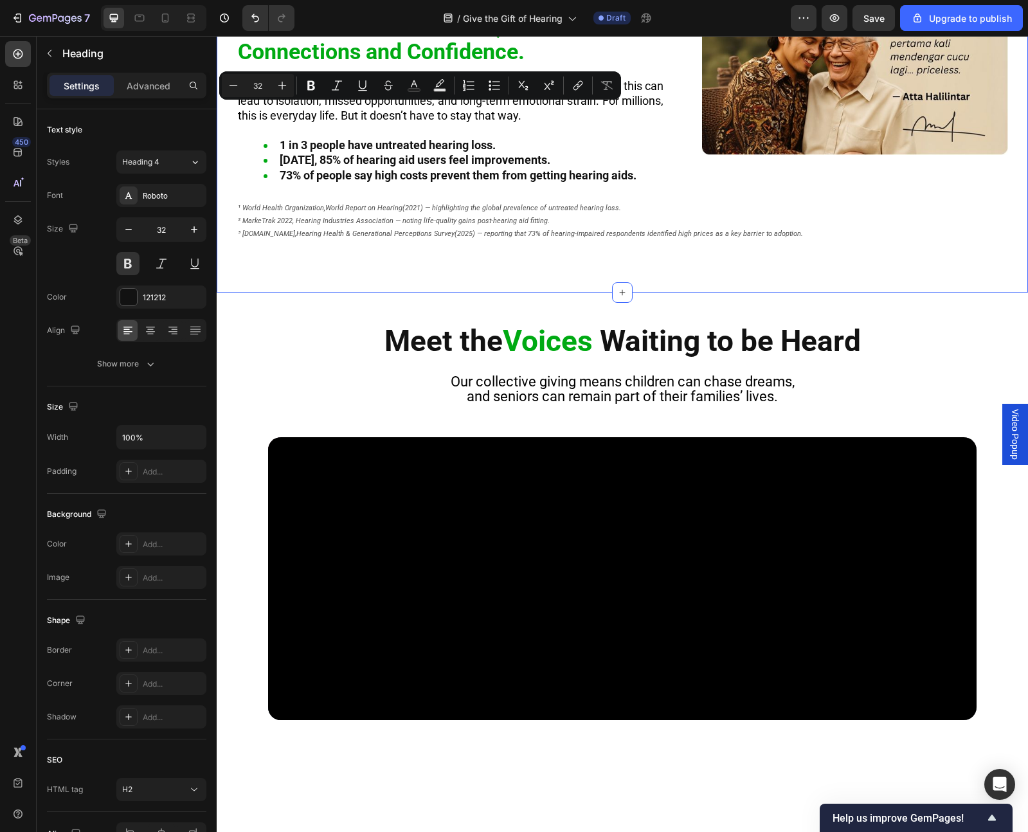
type input "16"
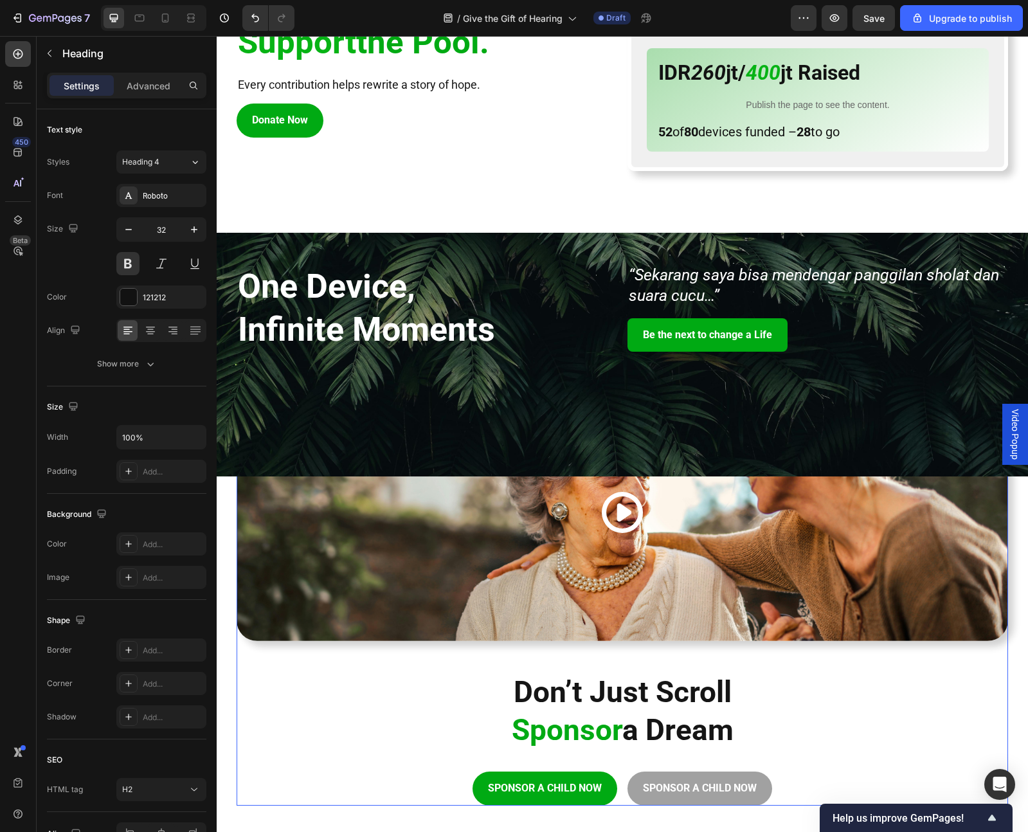
scroll to position [1537, 0]
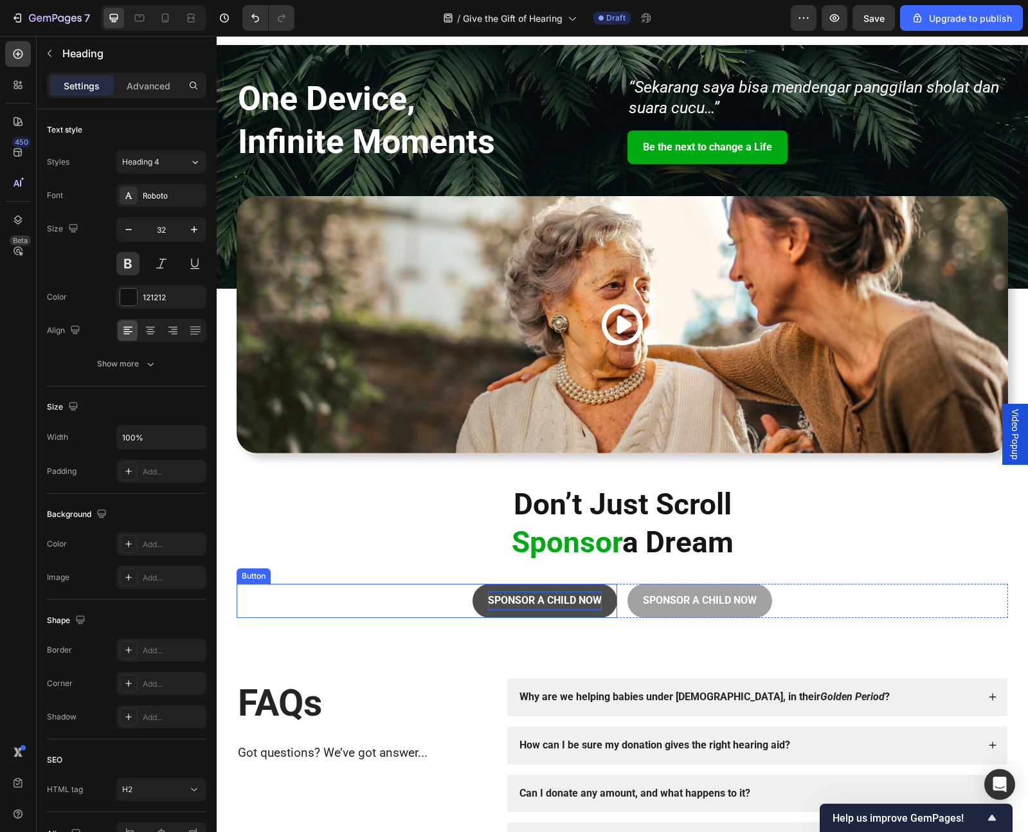
click at [562, 601] on p "SPONSOR A CHILD NOW" at bounding box center [545, 601] width 114 height 19
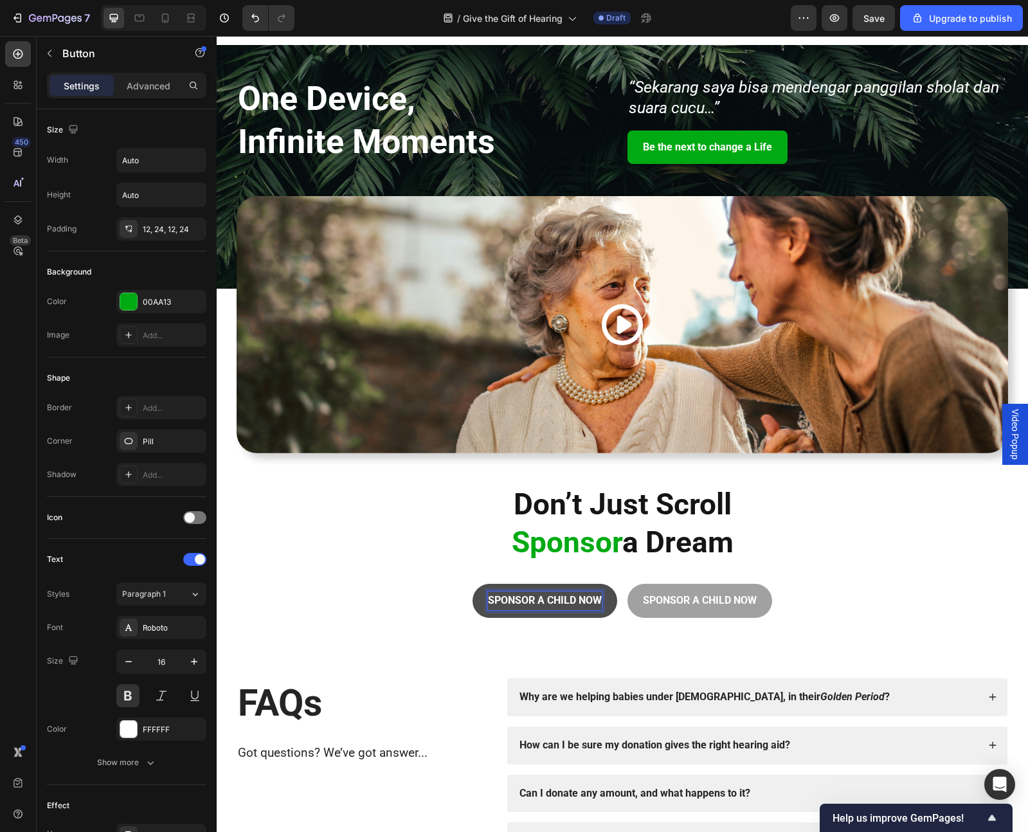
click at [542, 602] on p "SPONSOR A CHILD NOW" at bounding box center [545, 601] width 114 height 19
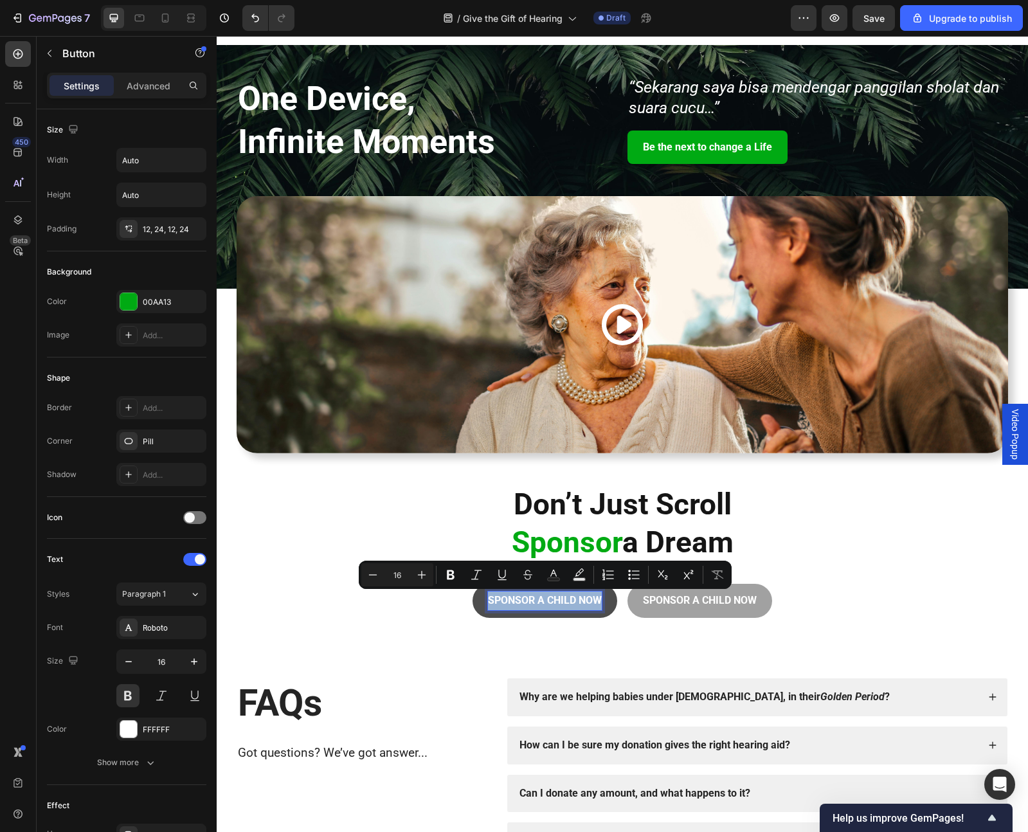
click at [542, 602] on p "SPONSOR A CHILD NOW" at bounding box center [545, 601] width 114 height 19
click at [564, 604] on p "SPONSOR A CHILD NOW" at bounding box center [545, 601] width 114 height 19
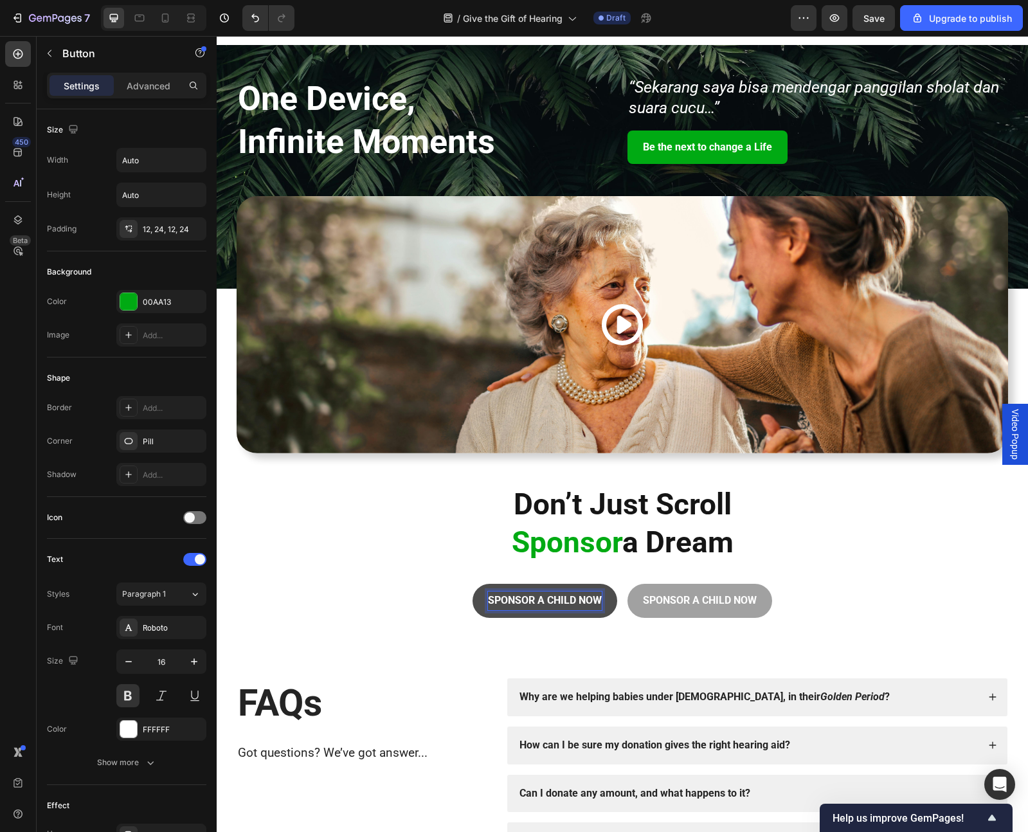
click at [552, 601] on p "SPONSOR A CHILD NOW" at bounding box center [545, 601] width 114 height 19
drag, startPoint x: 538, startPoint y: 604, endPoint x: 617, endPoint y: 597, distance: 80.0
click at [617, 597] on div "SPONSOR A CHILD NOW Button 0 SPONSOR A CHILD NOW Button Row" at bounding box center [623, 601] width 772 height 34
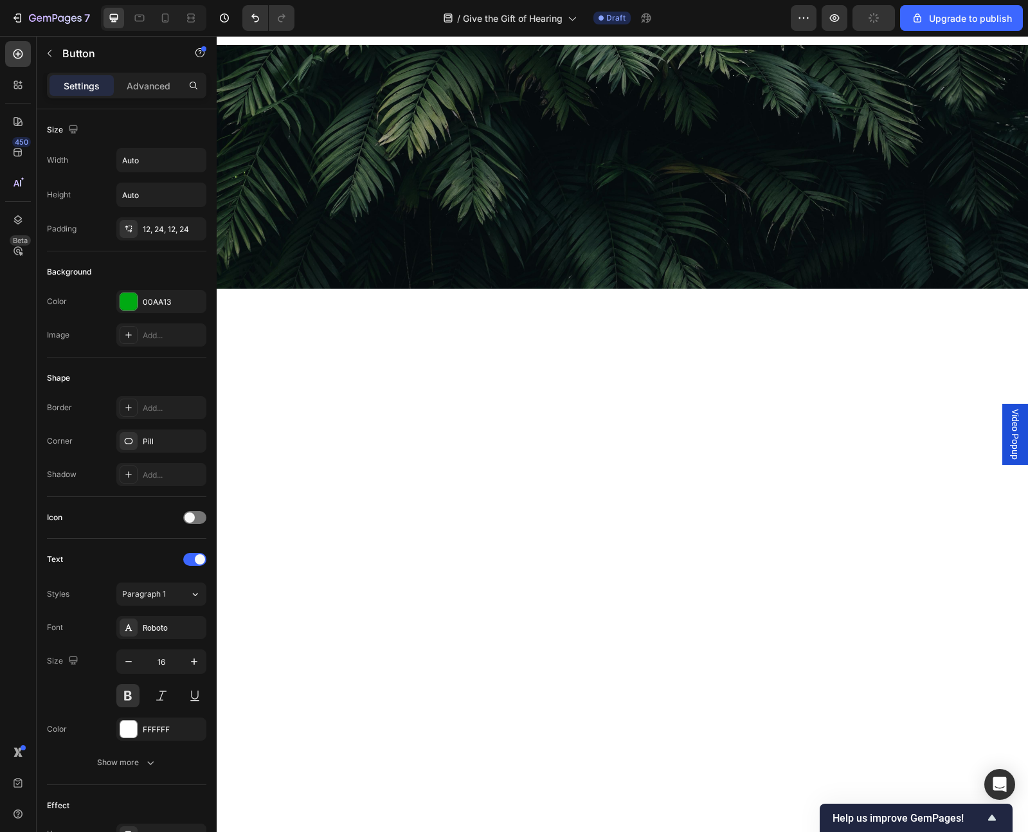
scroll to position [0, 0]
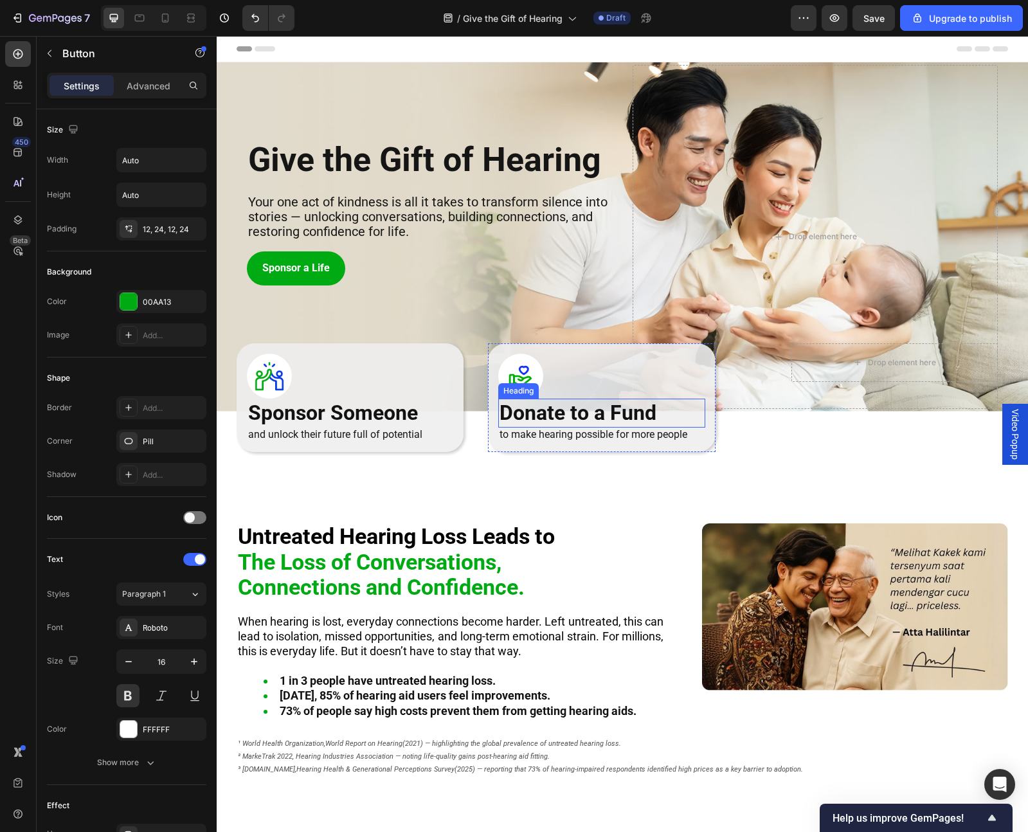
click at [528, 410] on h2 "Donate to a Fund" at bounding box center [601, 414] width 206 height 30
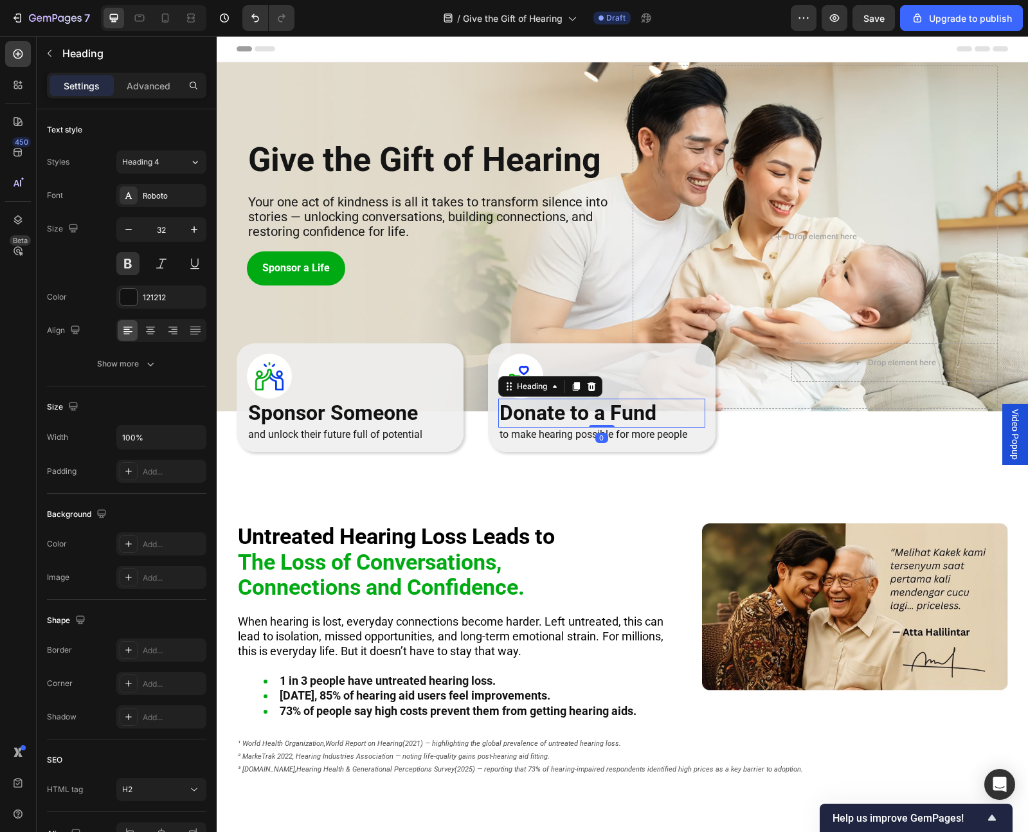
click at [528, 410] on h2 "Donate to a Fund" at bounding box center [601, 414] width 206 height 30
click at [528, 410] on p "Donate to a Fund" at bounding box center [602, 413] width 204 height 27
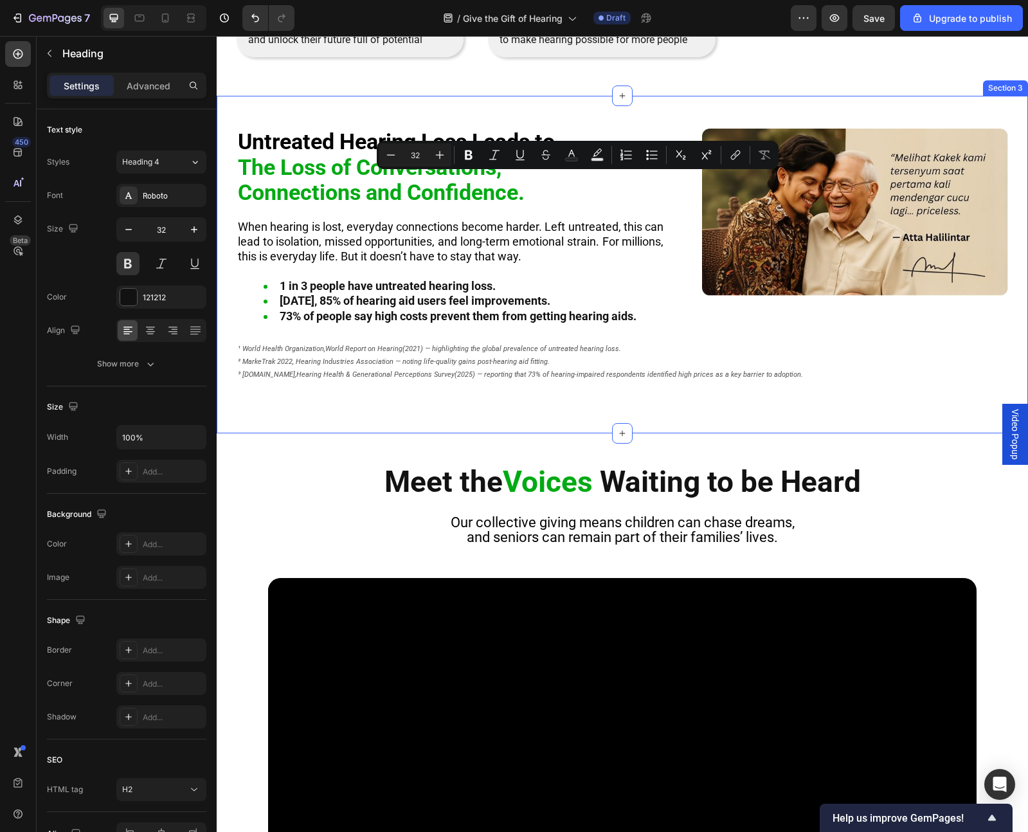
type input "16"
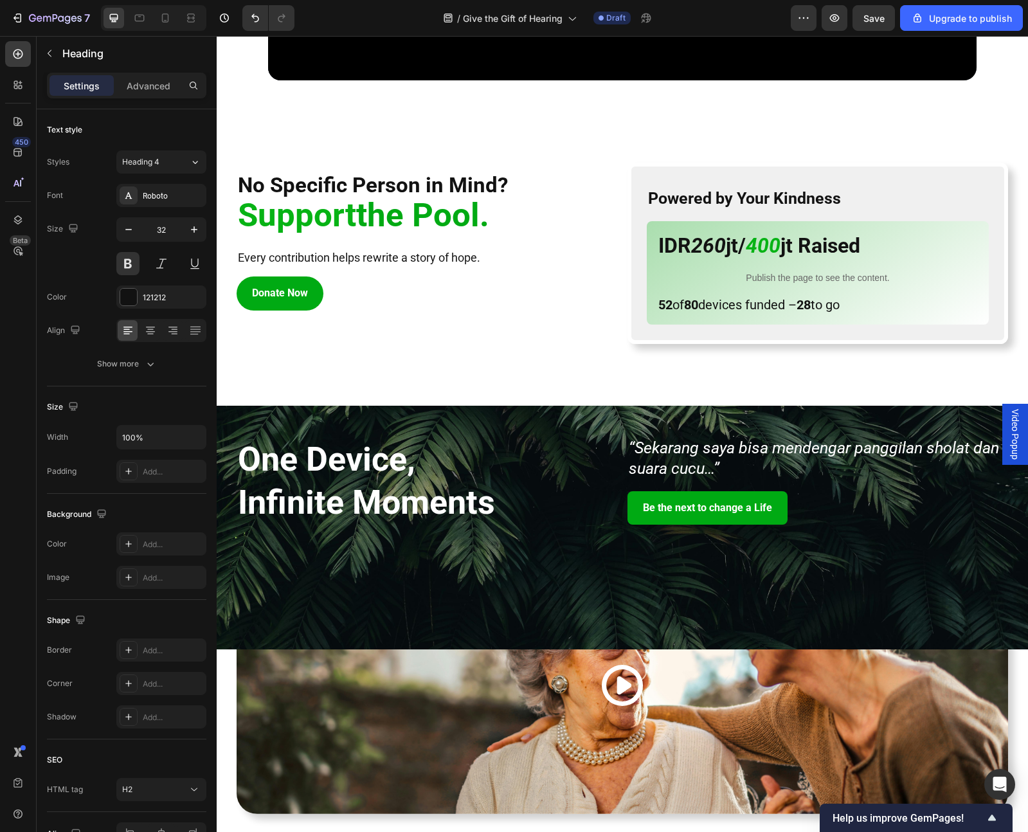
scroll to position [1581, 0]
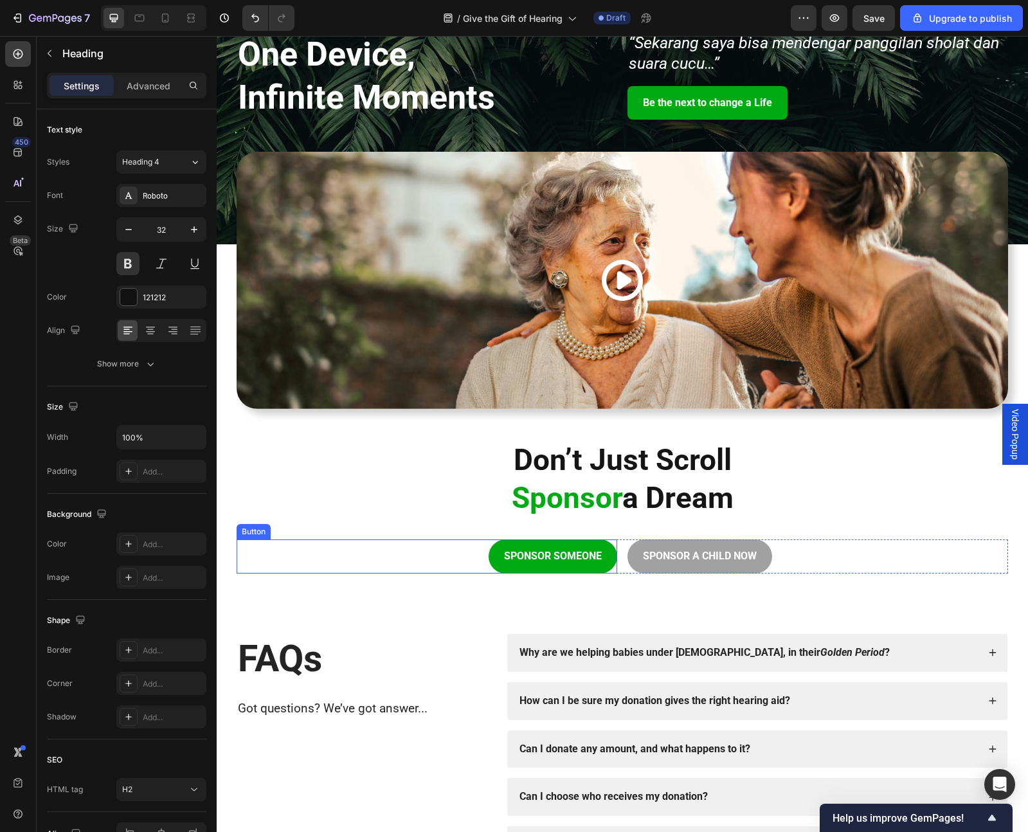
click at [448, 558] on div "SPONSOR SOMEONE Button" at bounding box center [427, 557] width 381 height 34
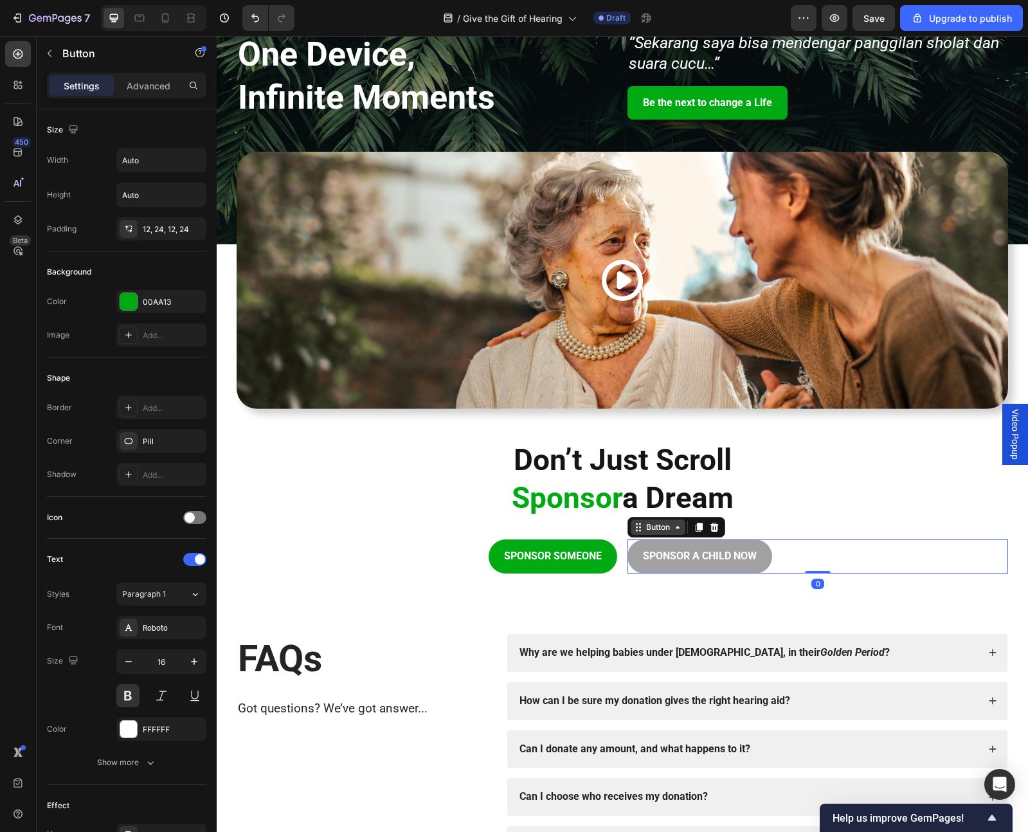
click at [653, 534] on div "Button" at bounding box center [658, 527] width 55 height 15
click at [715, 527] on icon at bounding box center [714, 527] width 10 height 10
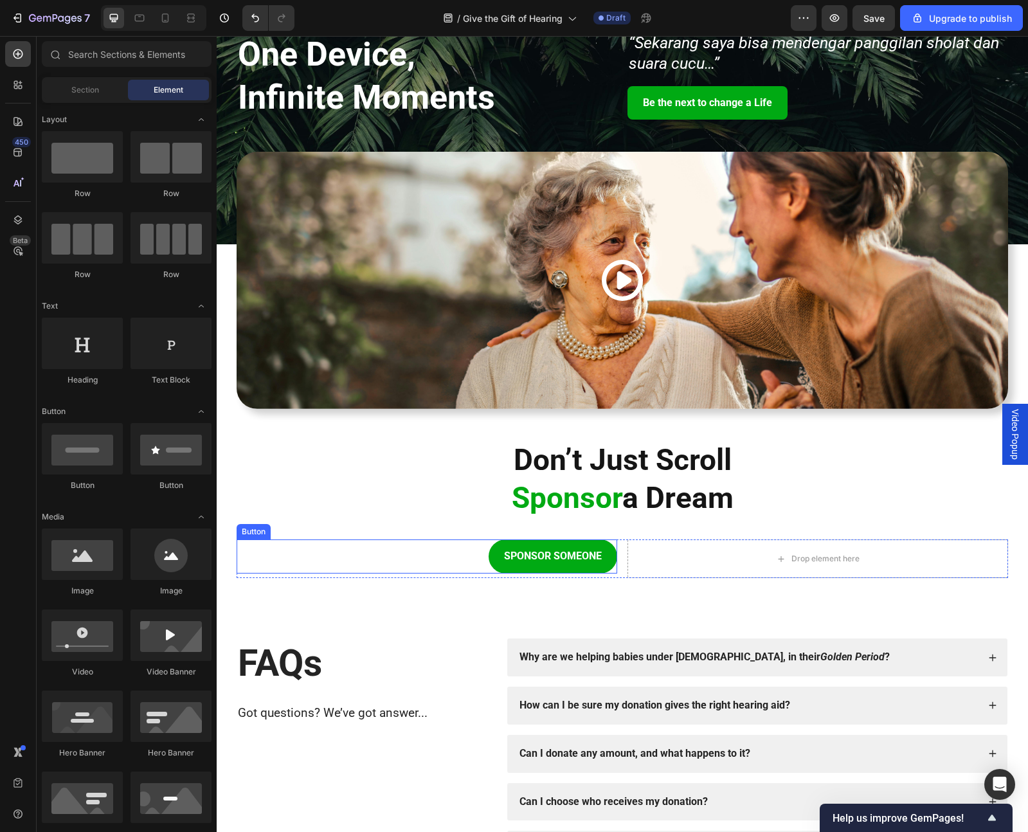
click at [253, 530] on div "Button" at bounding box center [253, 532] width 29 height 12
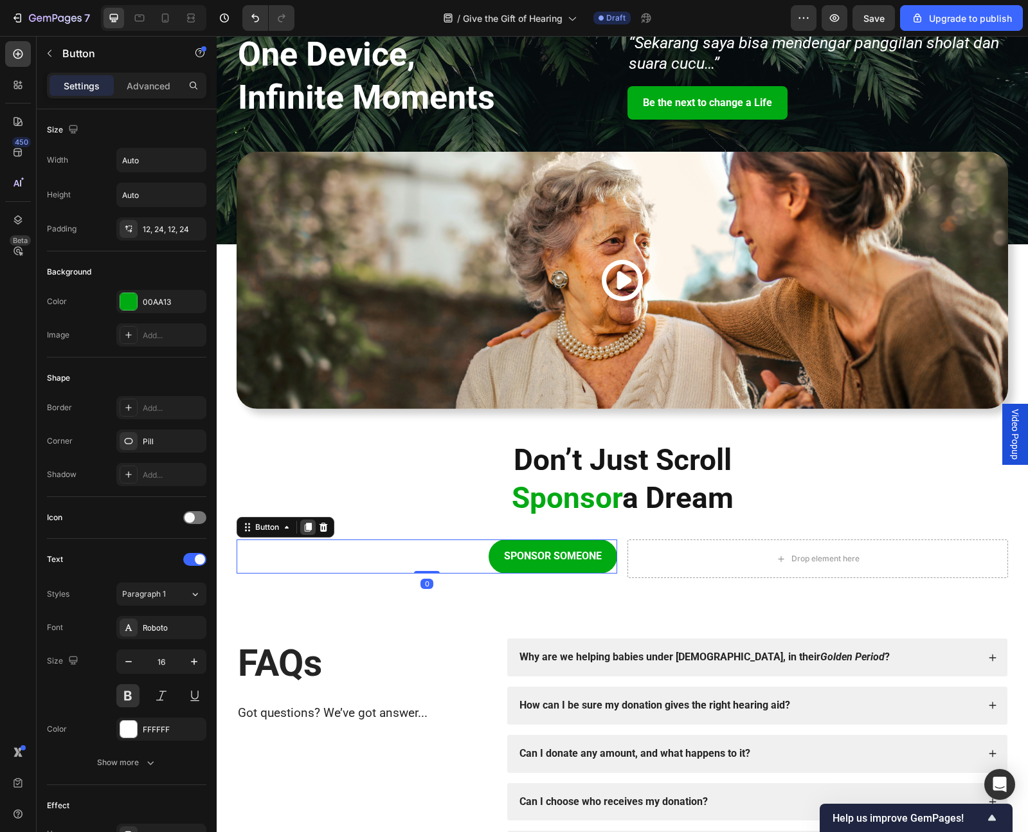
click at [310, 526] on icon at bounding box center [308, 527] width 7 height 9
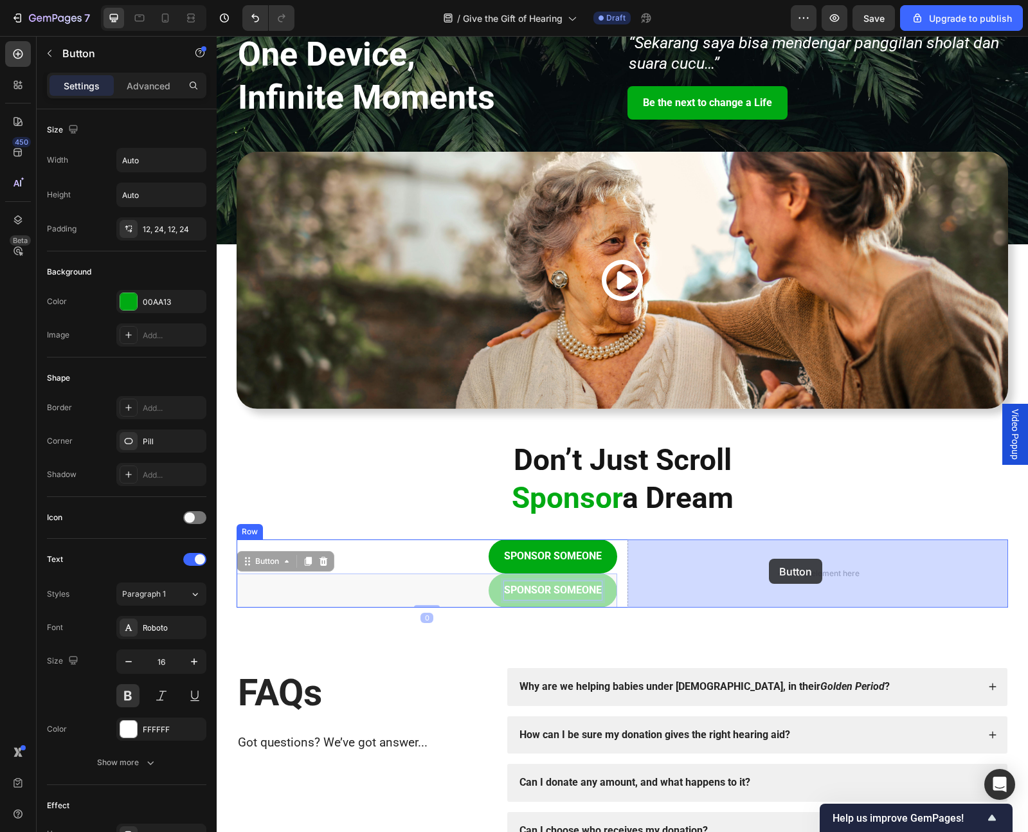
drag, startPoint x: 504, startPoint y: 595, endPoint x: 769, endPoint y: 559, distance: 267.4
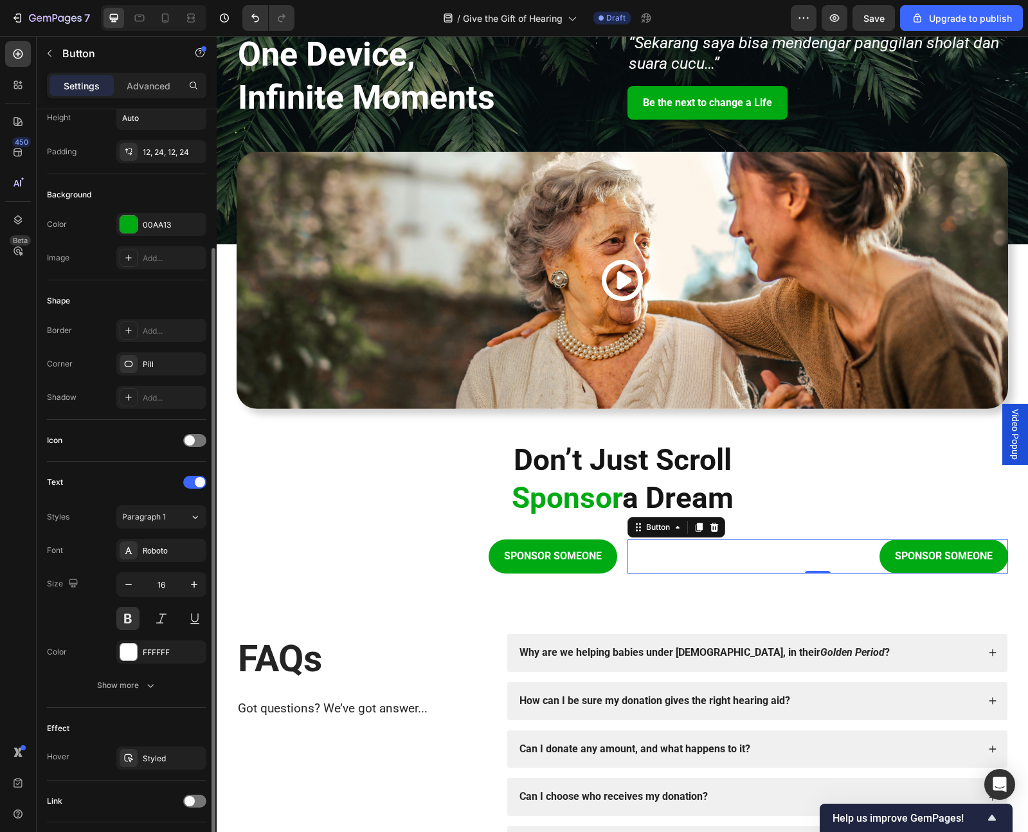
scroll to position [163, 0]
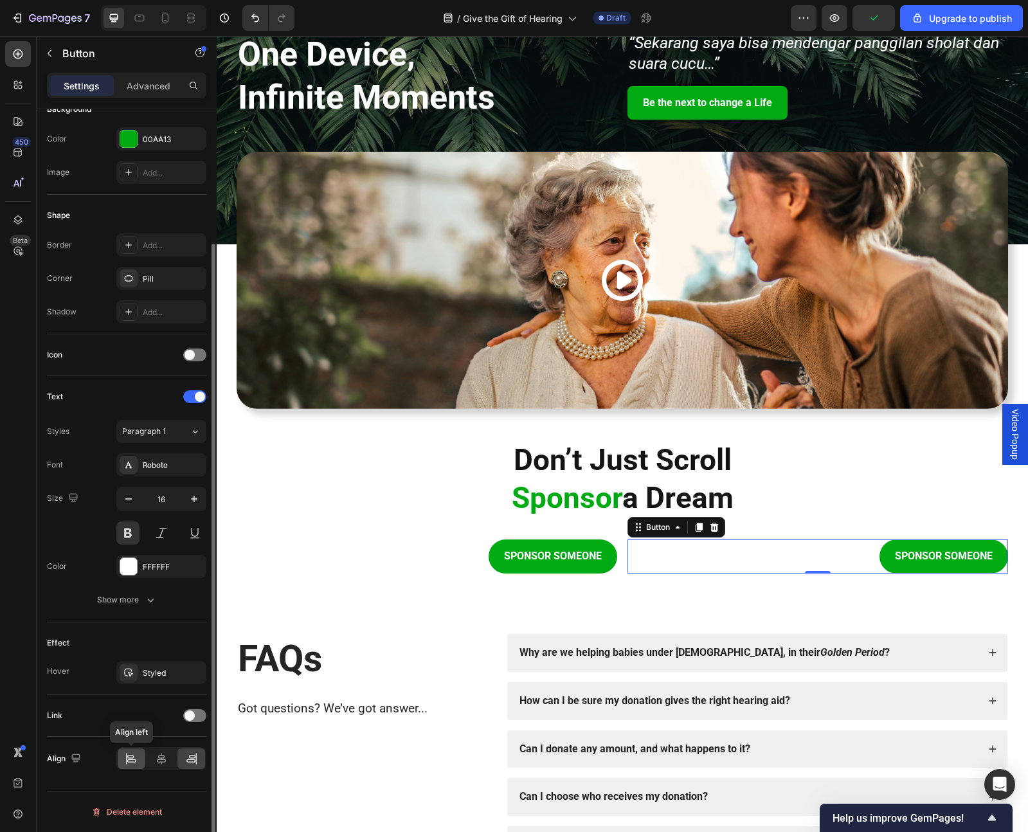
click at [135, 758] on icon at bounding box center [131, 758] width 13 height 13
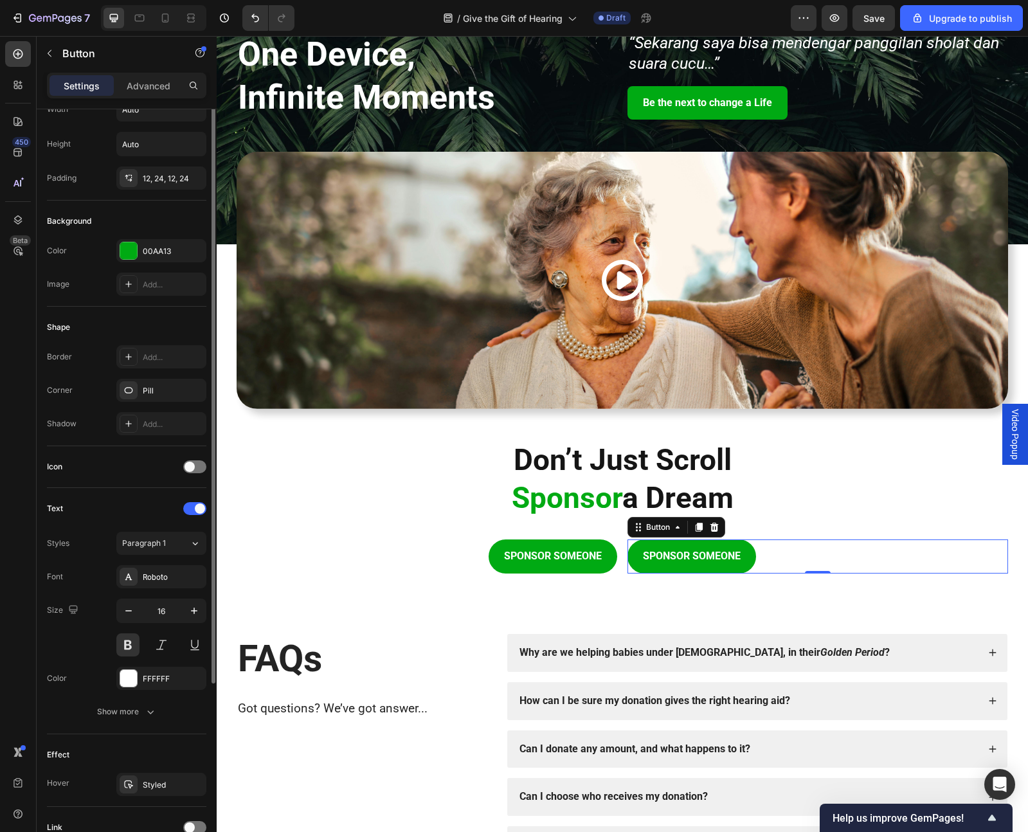
scroll to position [0, 0]
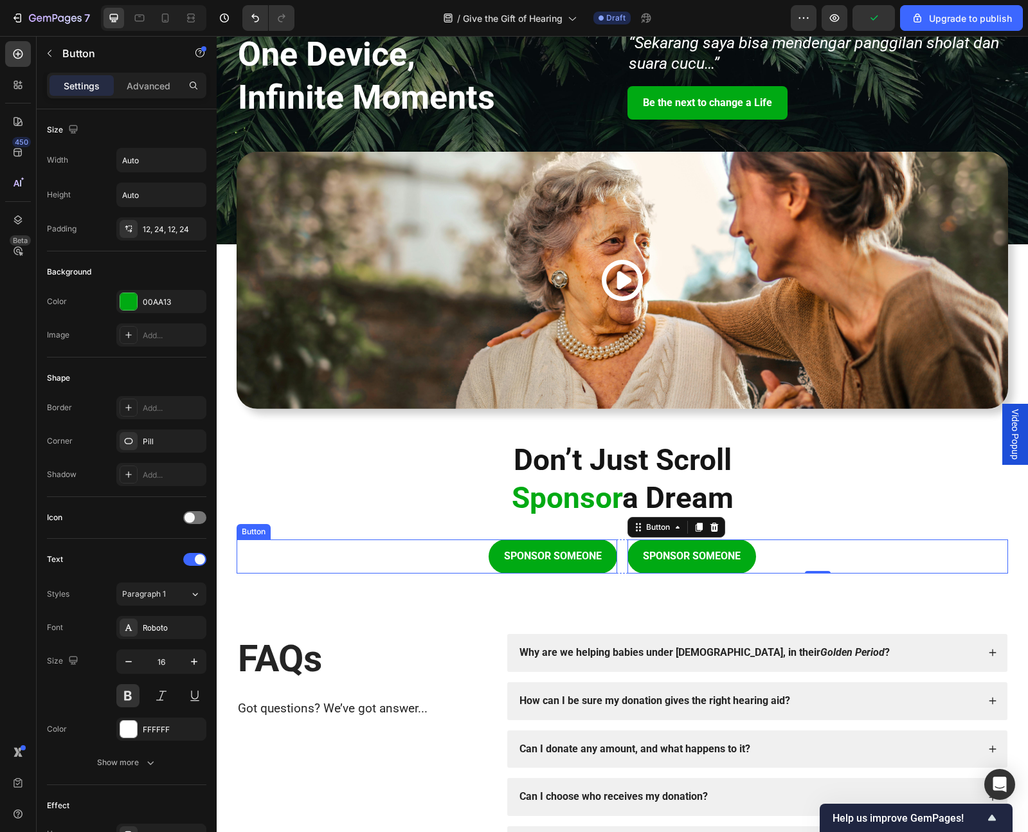
click at [396, 554] on div "SPONSOR SOMEONE Button" at bounding box center [427, 557] width 381 height 34
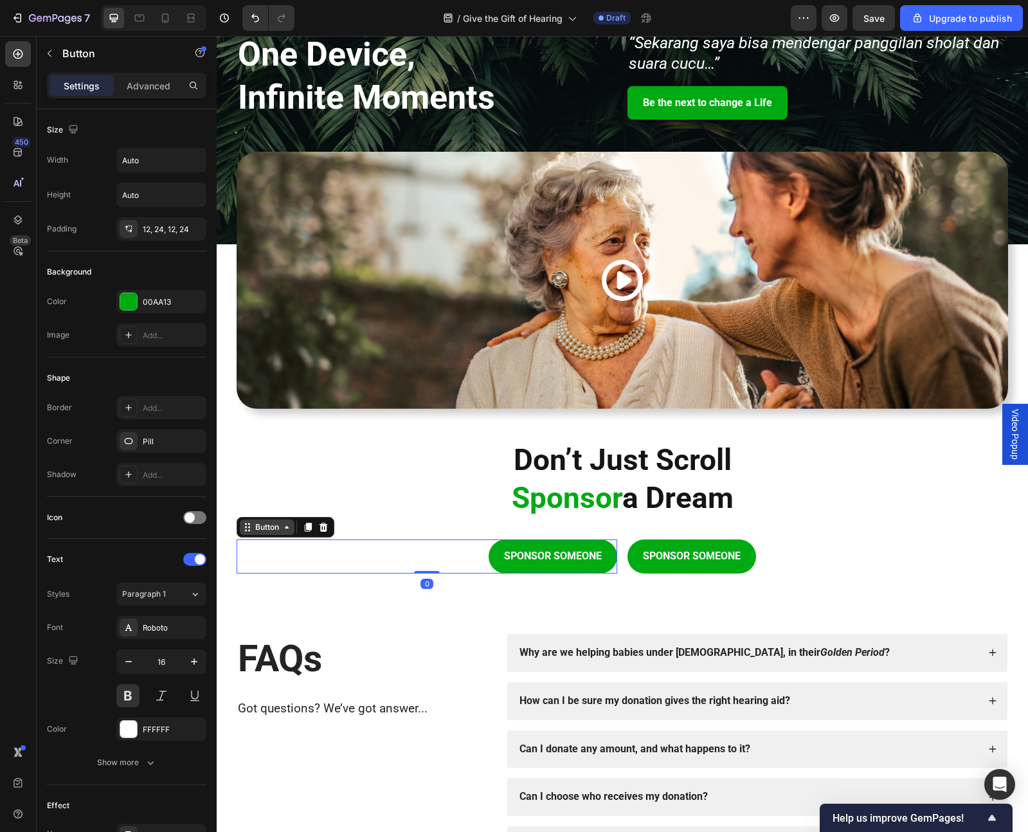
click at [248, 529] on icon at bounding box center [247, 527] width 10 height 10
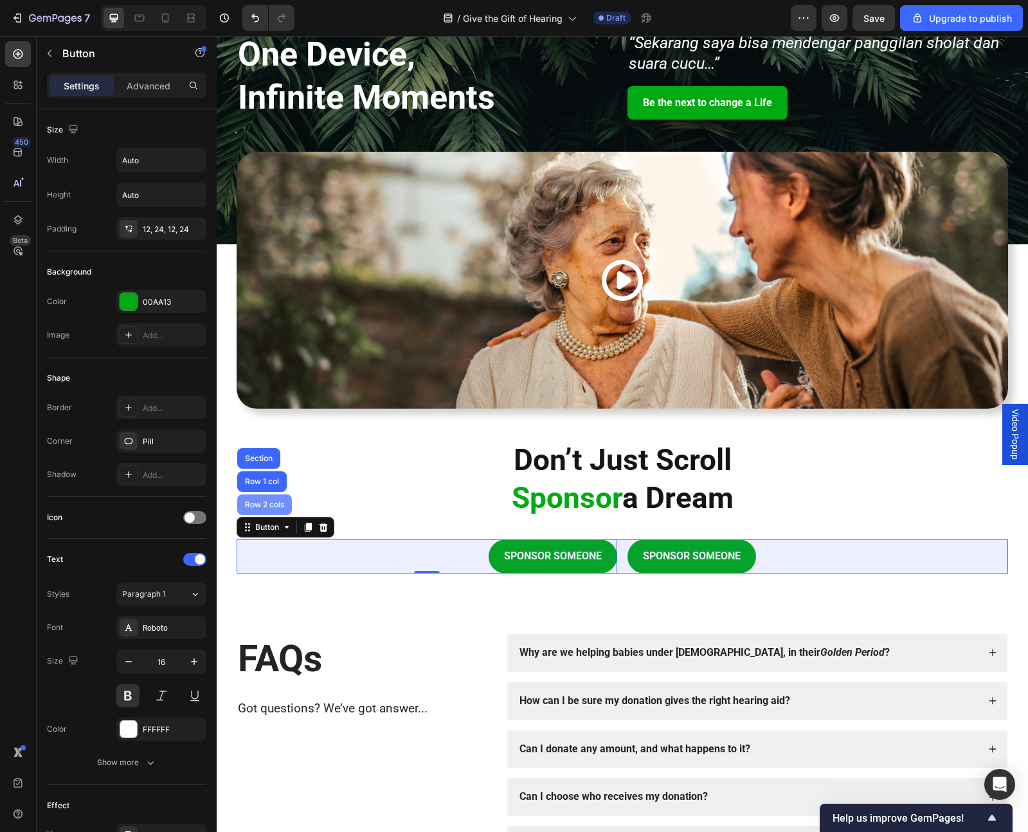
click at [257, 501] on div "Row 2 cols" at bounding box center [264, 505] width 44 height 8
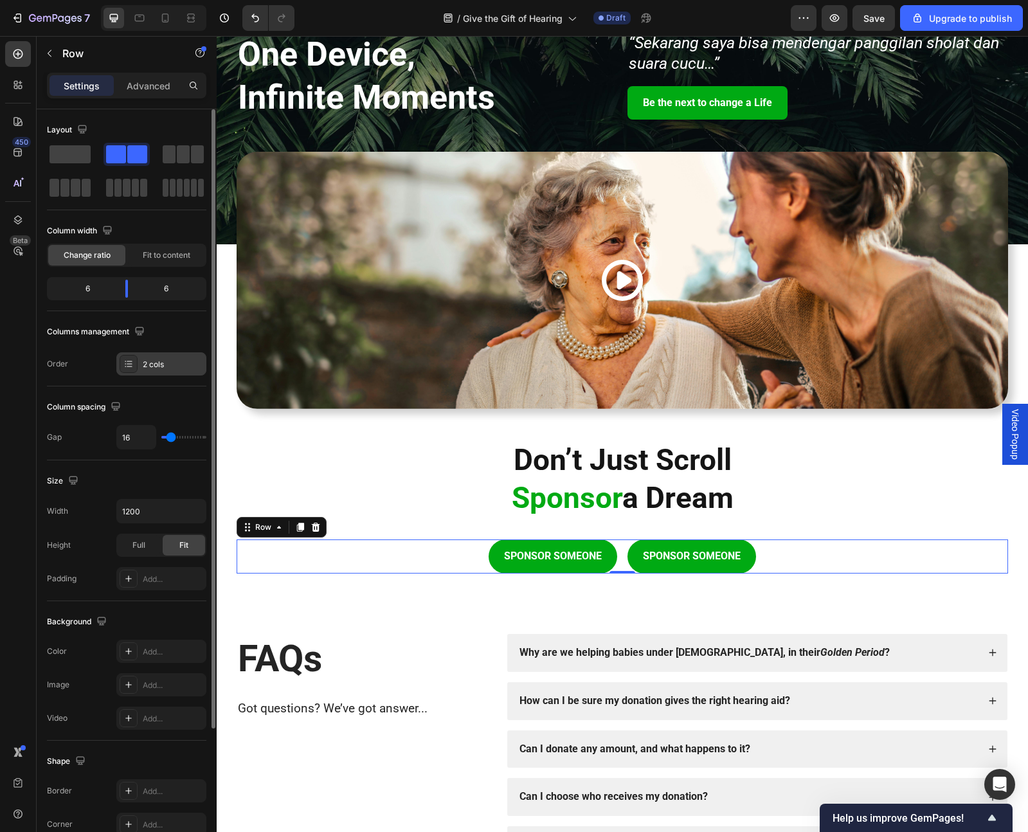
click at [129, 364] on icon at bounding box center [129, 363] width 5 height 1
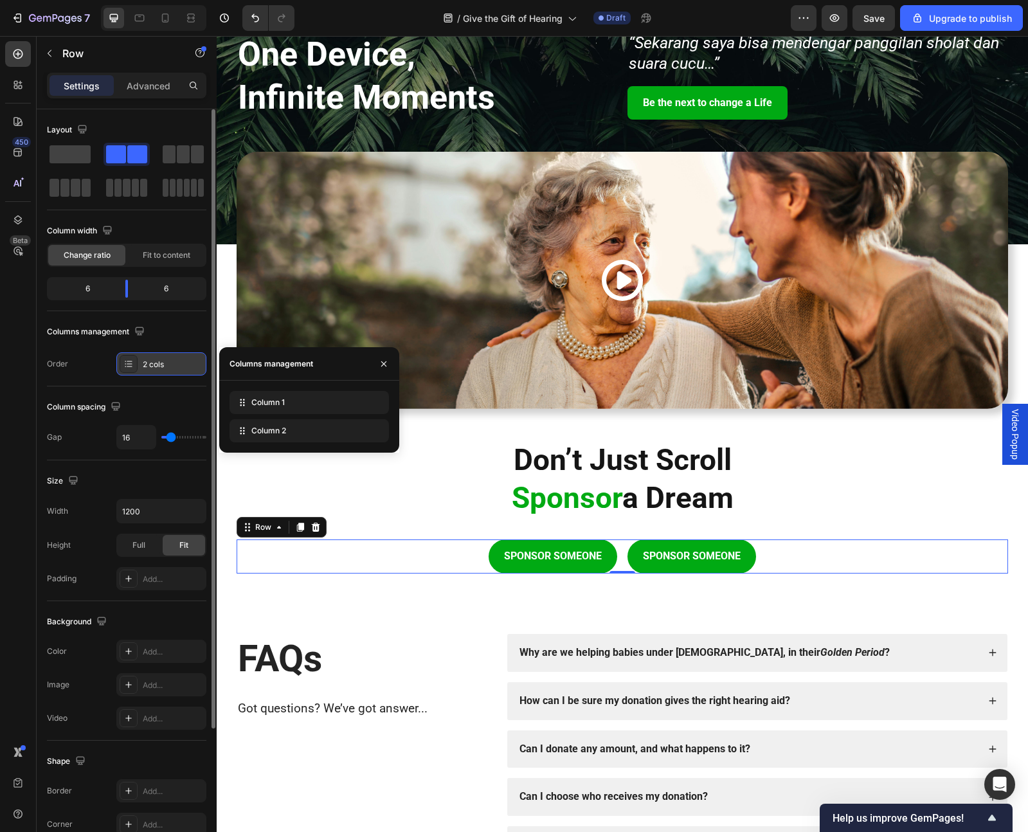
click at [129, 364] on icon at bounding box center [129, 363] width 5 height 1
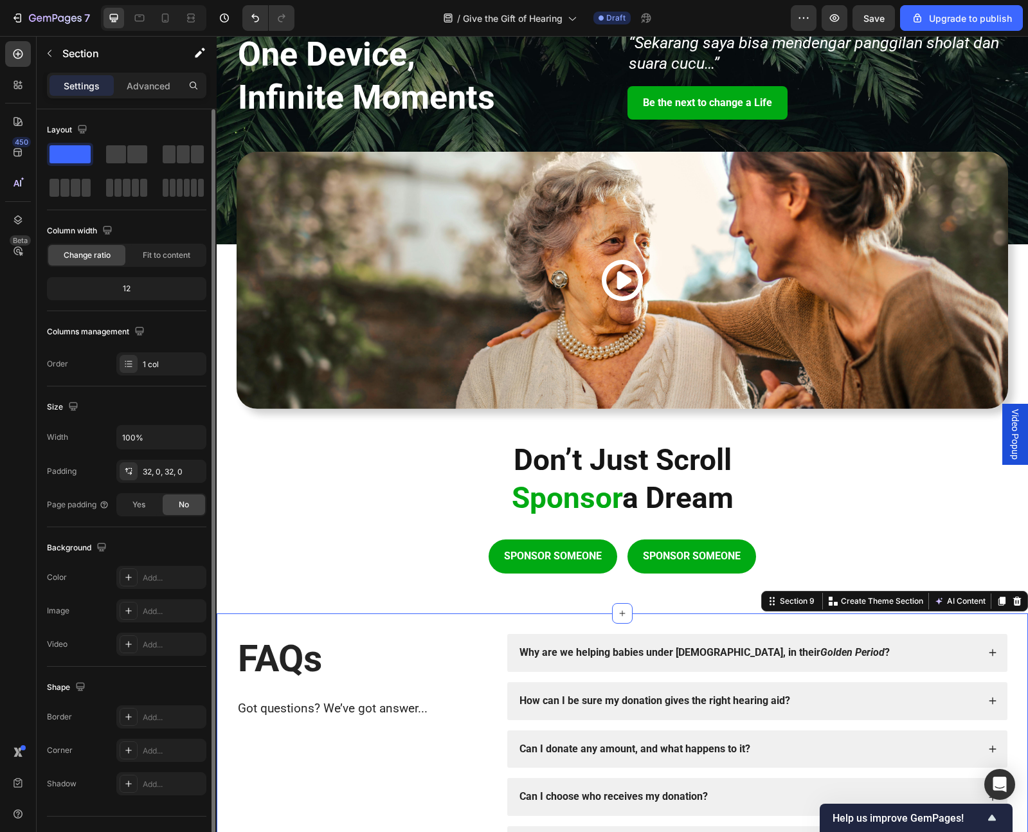
click at [393, 628] on div "FAQs Heading Got questions? We’ve got answer... Text Block Why are we helping b…" at bounding box center [623, 774] width 812 height 320
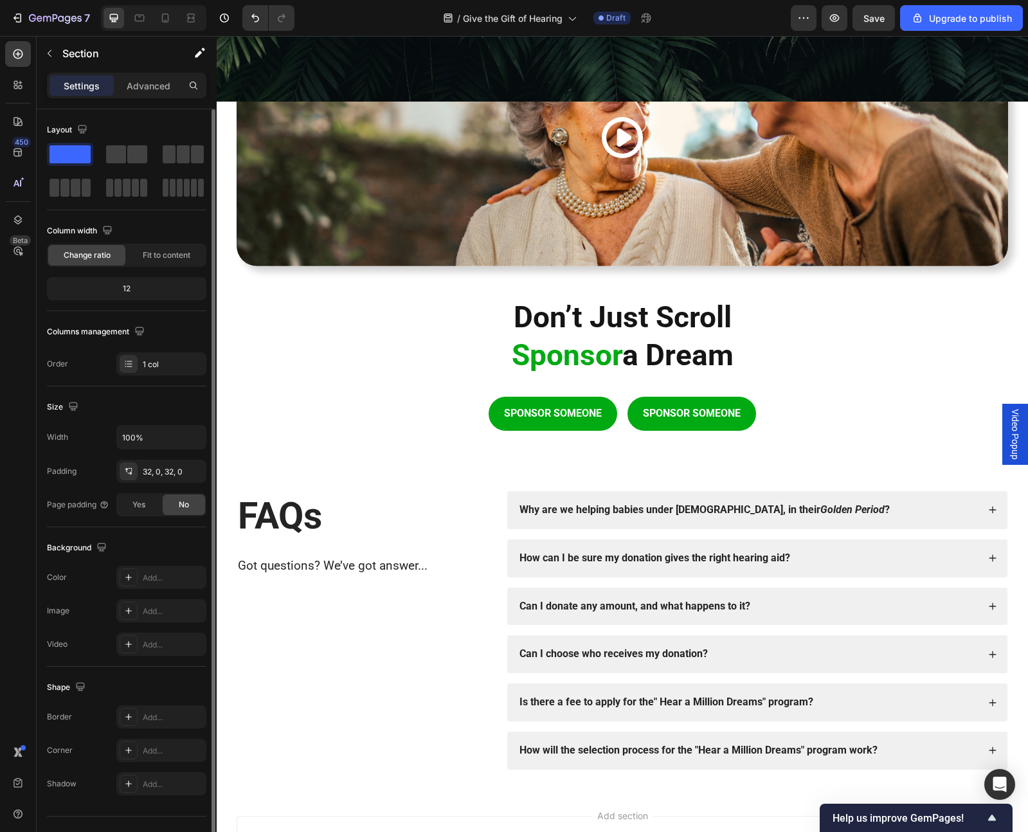
scroll to position [1766, 0]
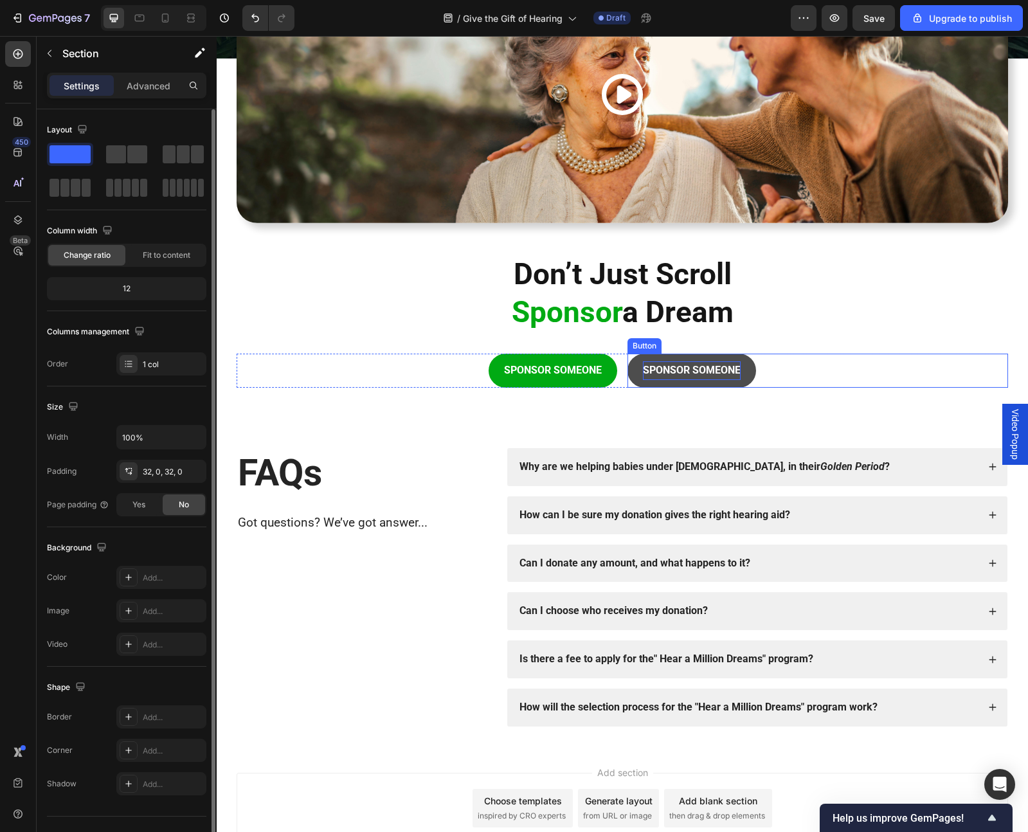
click at [673, 362] on p "SPONSOR SOMEONE" at bounding box center [692, 370] width 98 height 19
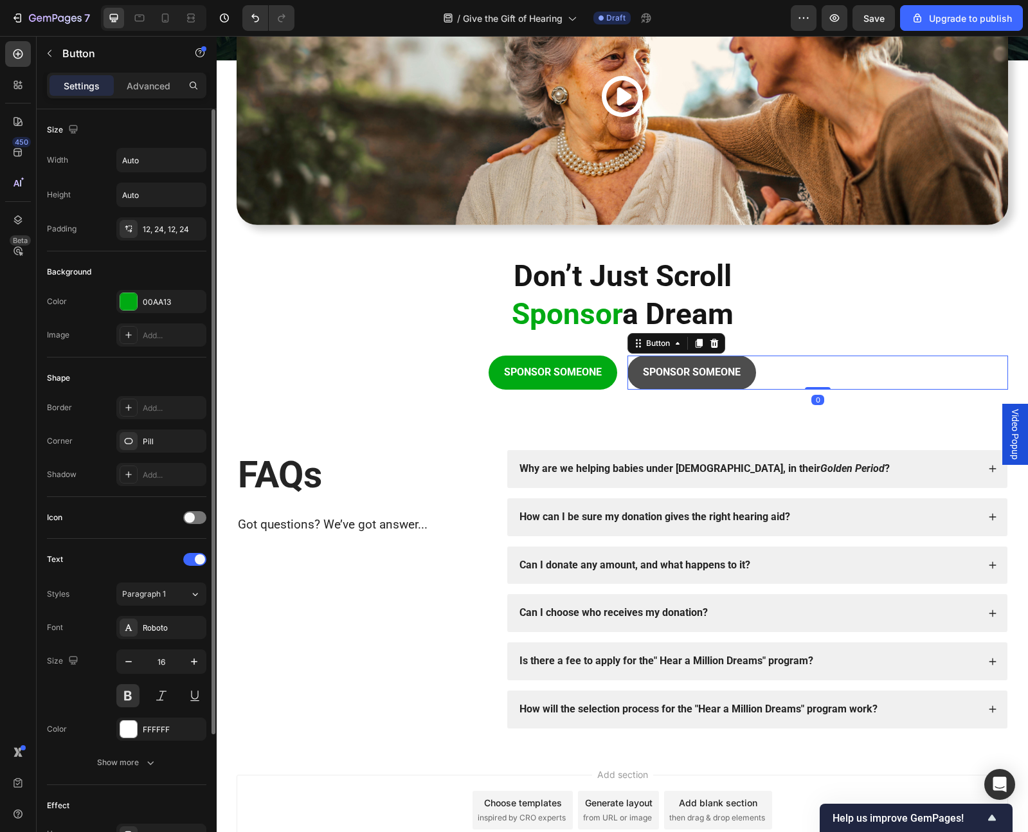
scroll to position [1762, 0]
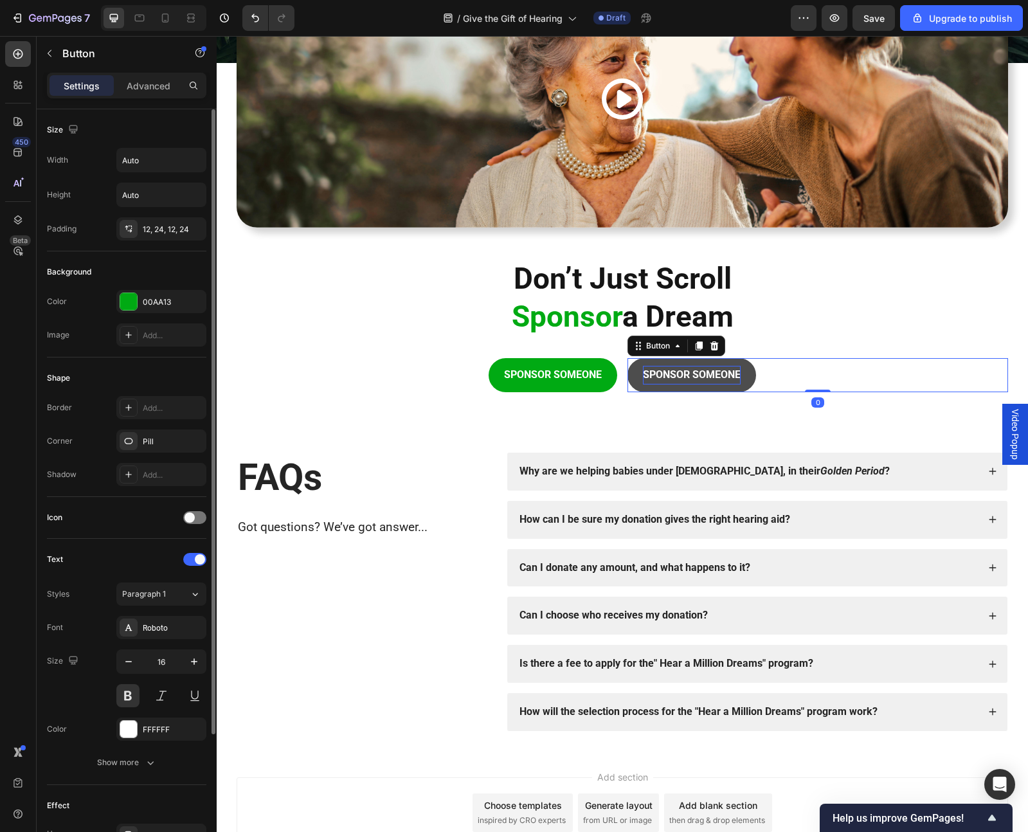
click at [680, 379] on p "SPONSOR SOMEONE" at bounding box center [692, 375] width 98 height 19
click at [628, 358] on button "DONATE" at bounding box center [663, 375] width 70 height 34
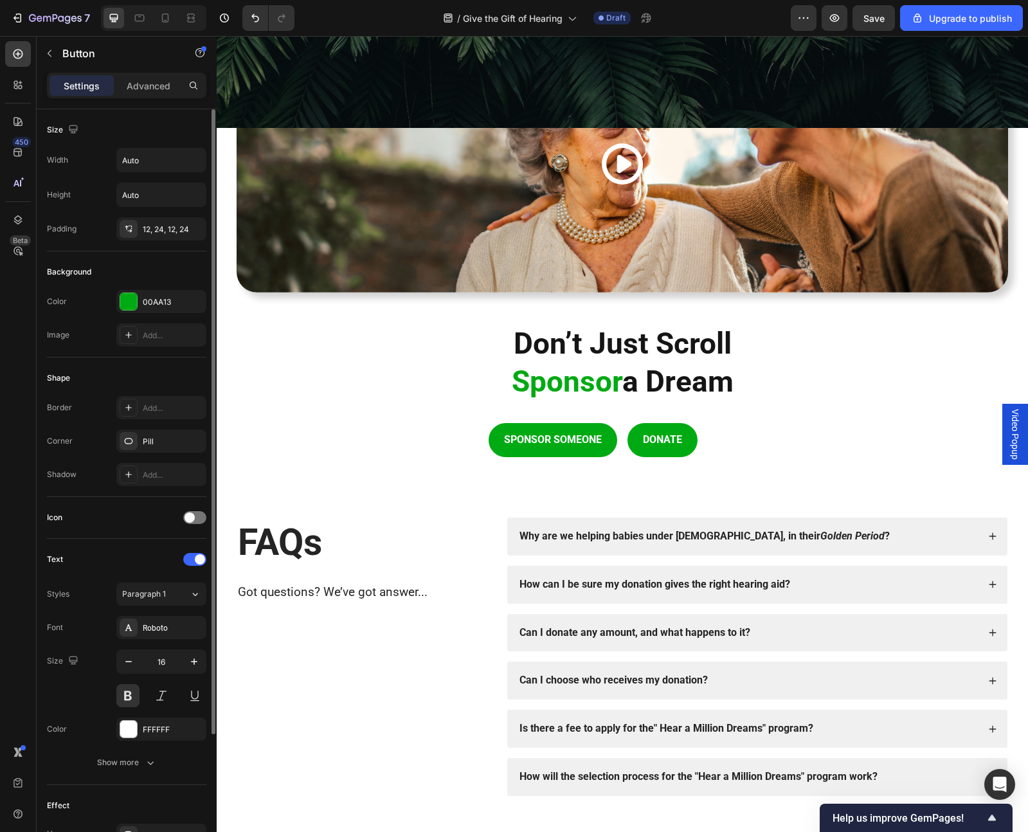
scroll to position [1867, 0]
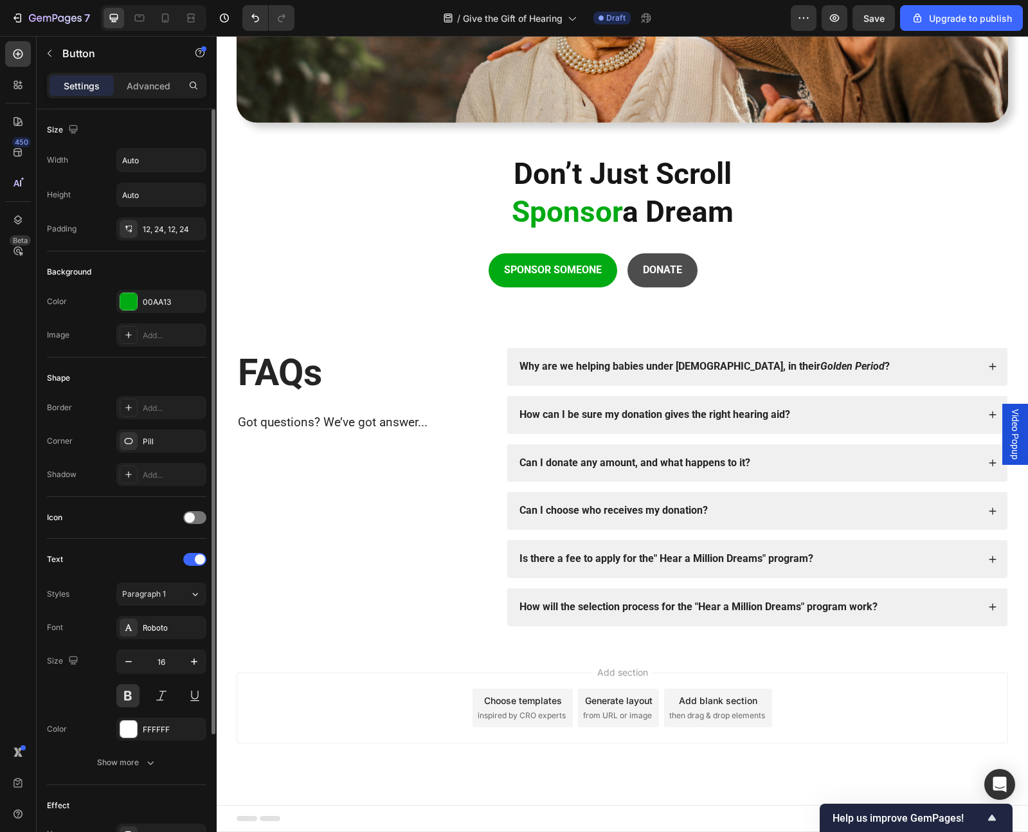
click at [683, 271] on button "DONATE" at bounding box center [663, 270] width 70 height 34
click at [682, 271] on p "DONATE" at bounding box center [662, 270] width 39 height 19
click at [628, 253] on button "DONATE" at bounding box center [663, 270] width 70 height 34
click at [628, 253] on button "DONATE TO" at bounding box center [671, 270] width 86 height 34
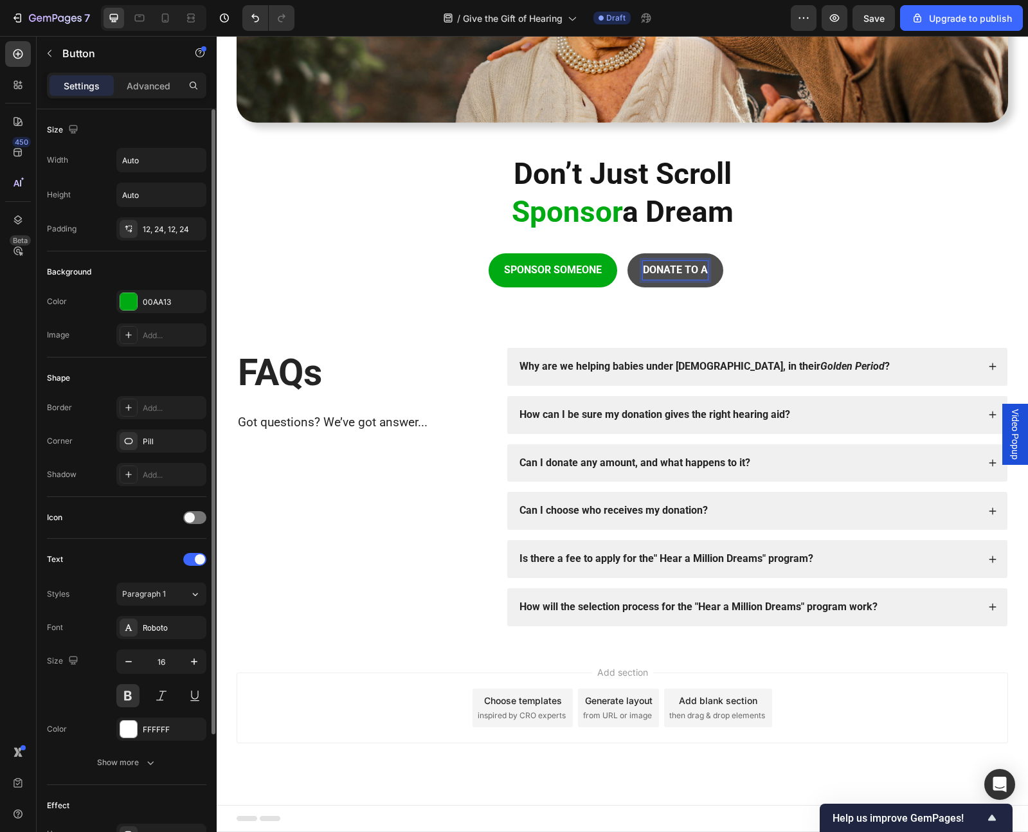
click at [628, 253] on button "DONATE TO A" at bounding box center [676, 270] width 96 height 34
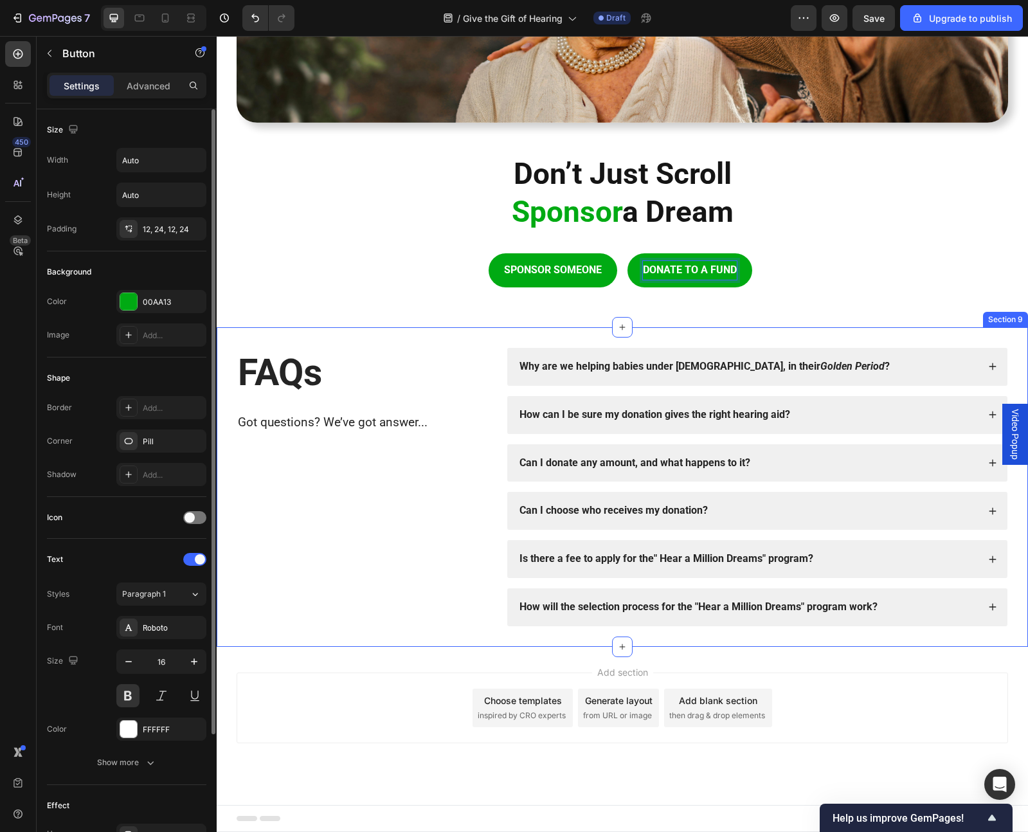
click at [355, 329] on div "FAQs Heading Got questions? We’ve got answer... Text Block Why are we helping b…" at bounding box center [623, 487] width 812 height 320
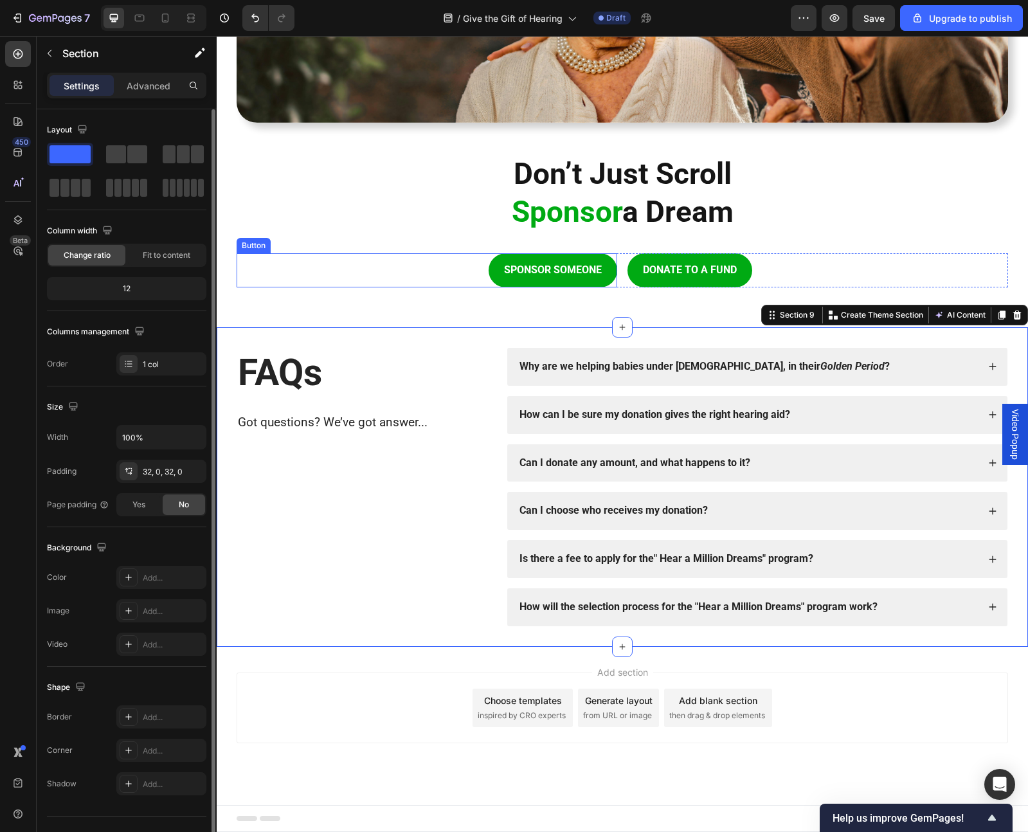
click at [483, 260] on div "SPONSOR SOMEONE Button" at bounding box center [427, 270] width 381 height 34
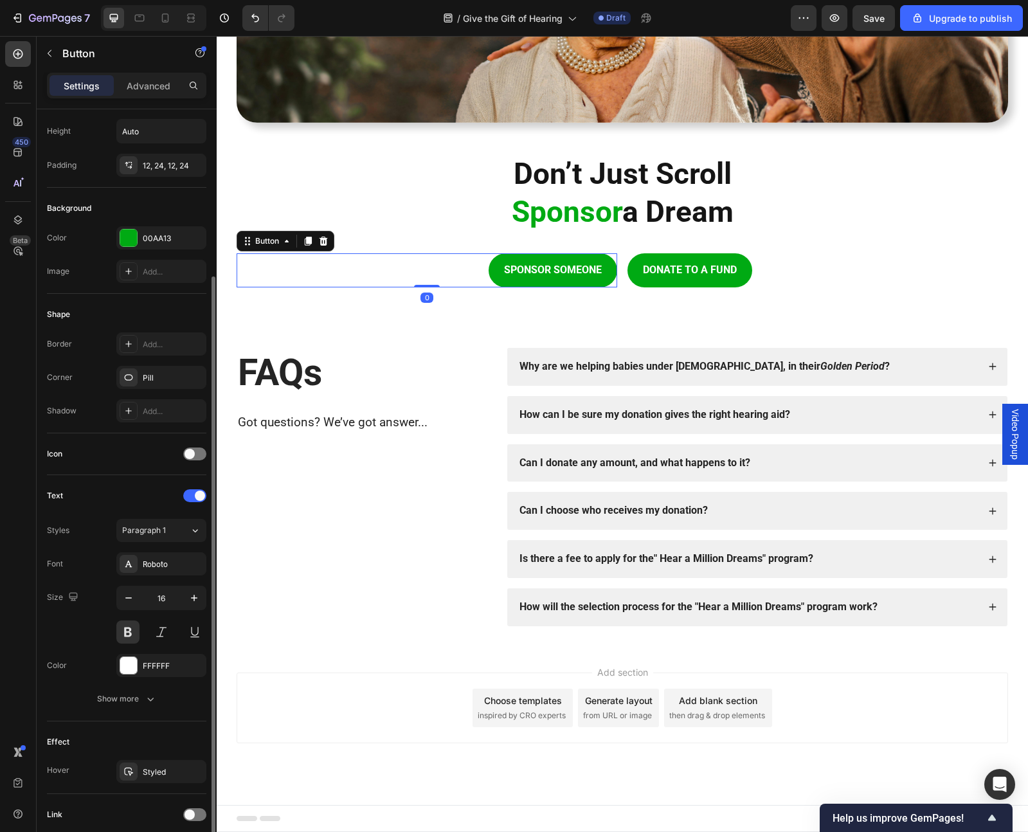
scroll to position [163, 0]
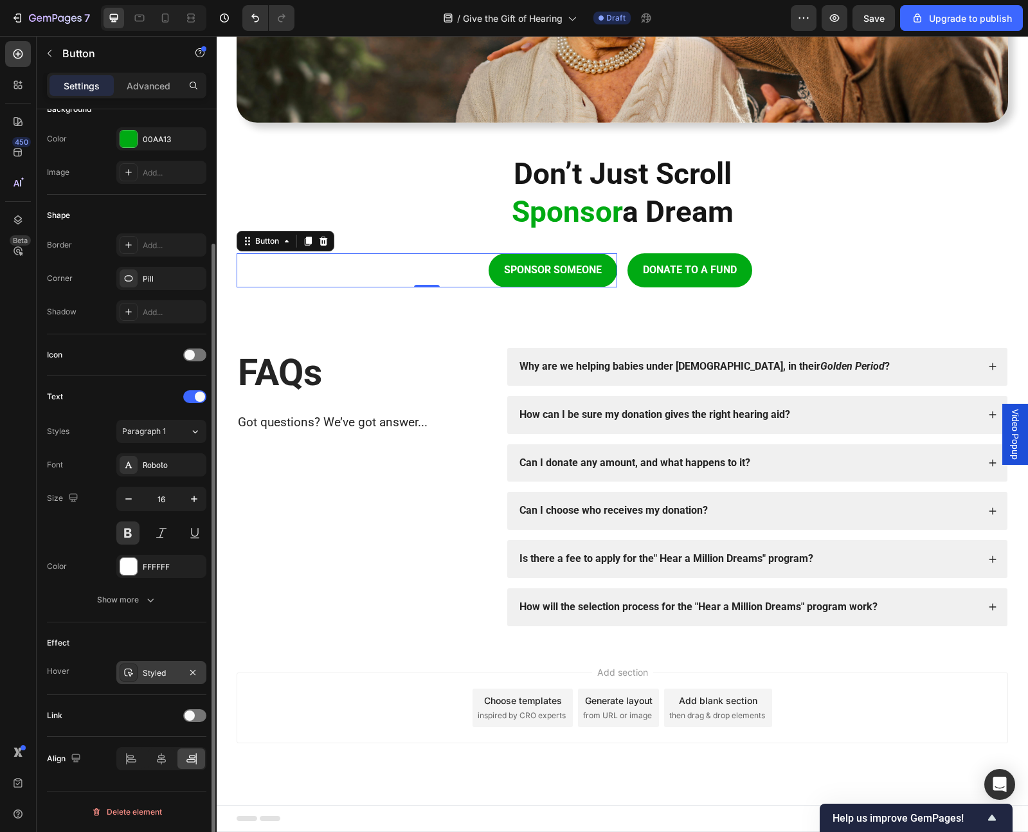
click at [147, 675] on div "Styled" at bounding box center [161, 674] width 37 height 12
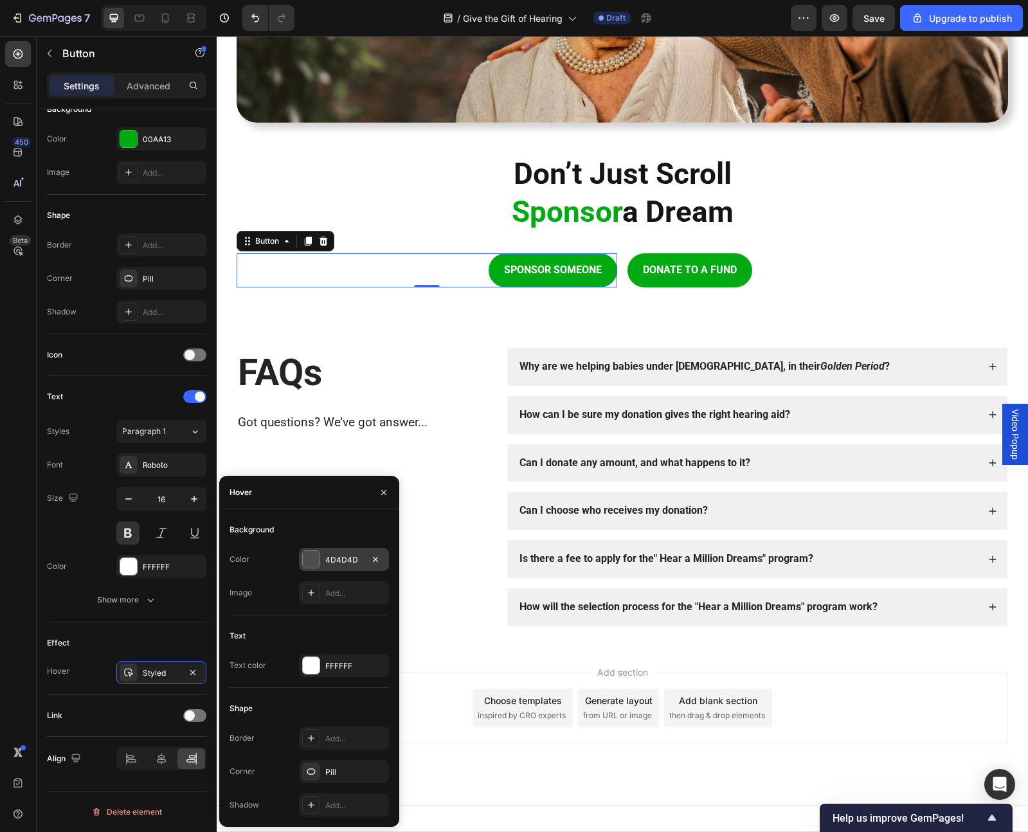
click at [309, 555] on div at bounding box center [311, 559] width 17 height 17
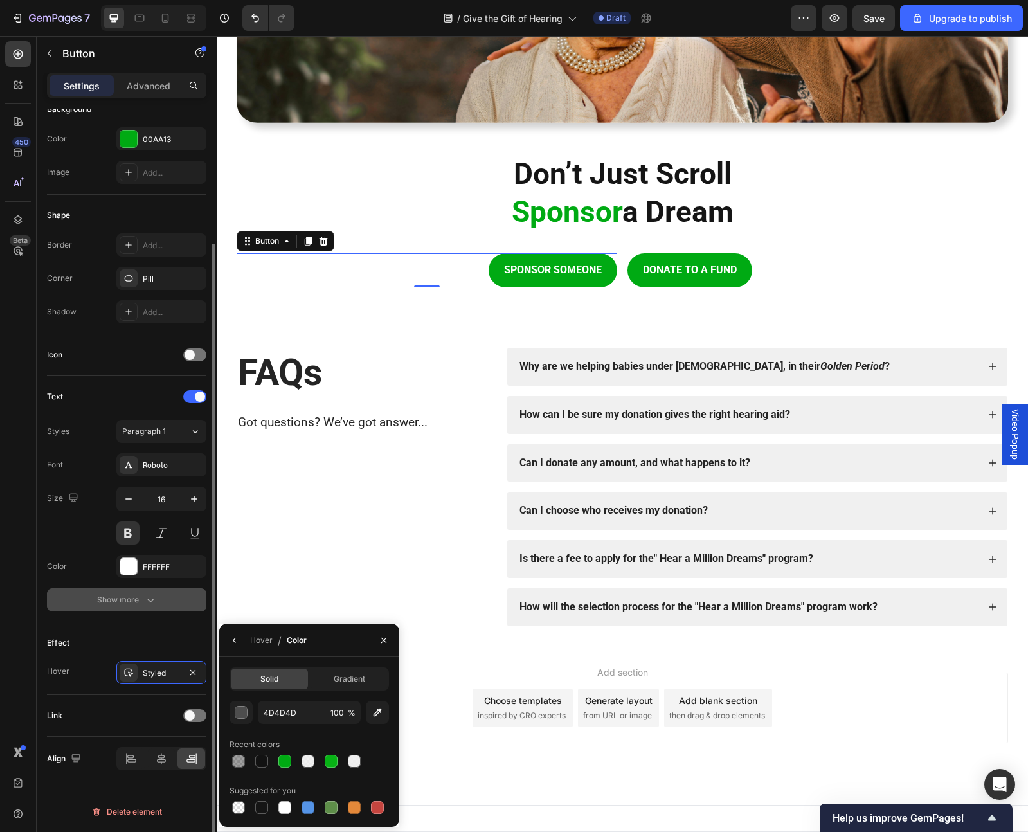
scroll to position [156, 0]
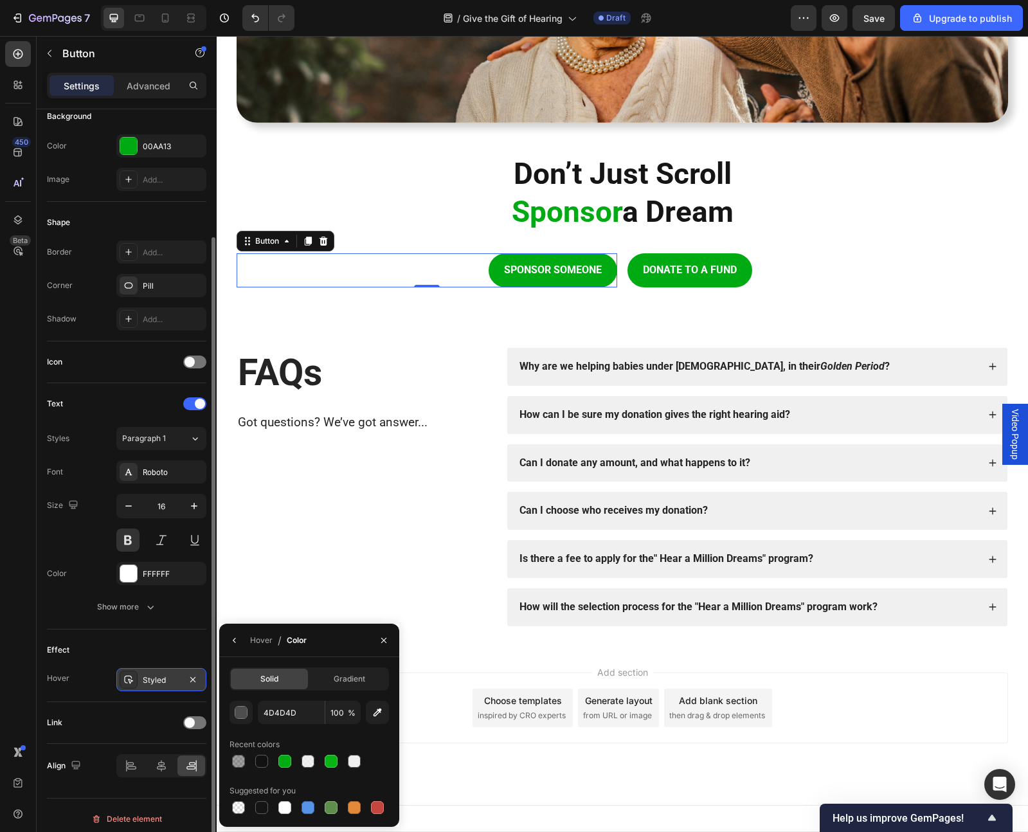
click at [154, 682] on div "Styled" at bounding box center [161, 681] width 37 height 12
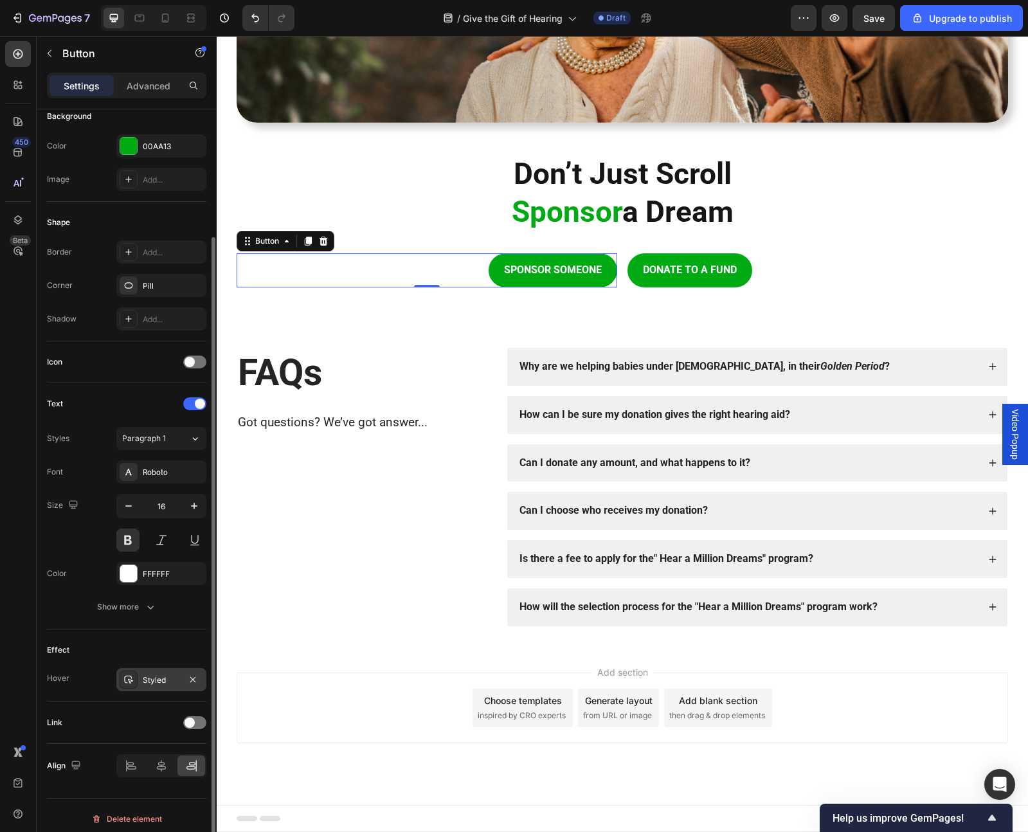
click at [156, 682] on div "Styled" at bounding box center [161, 681] width 37 height 12
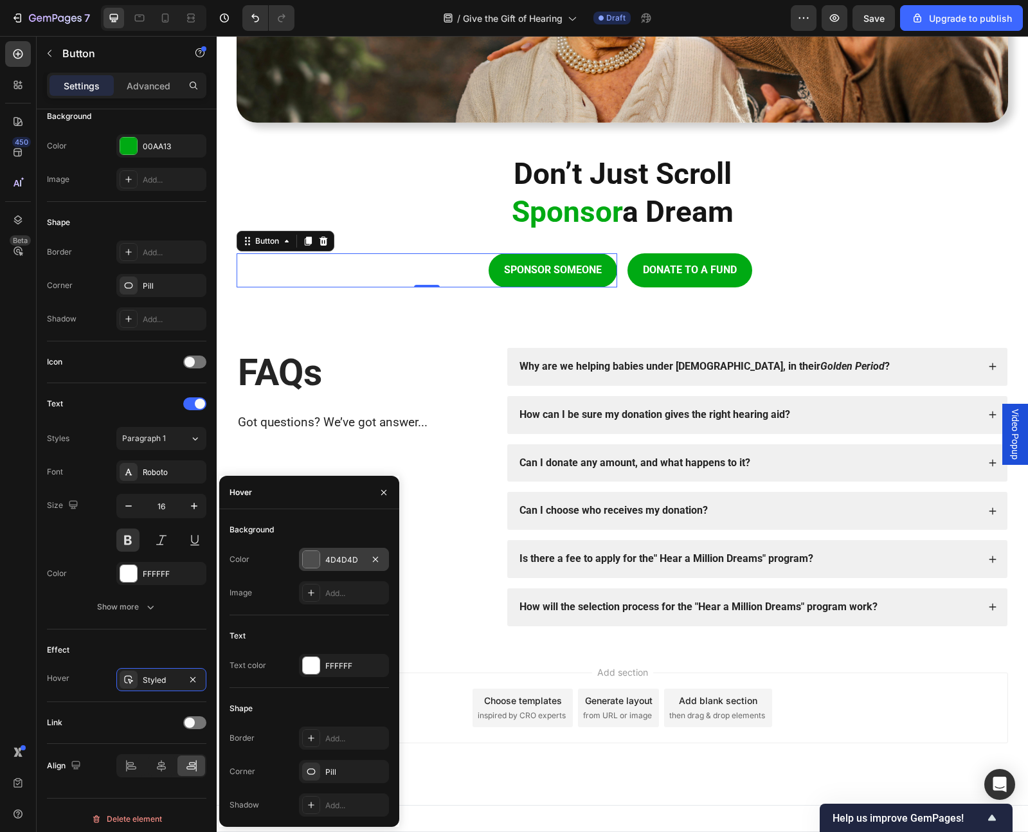
click at [313, 558] on div at bounding box center [311, 559] width 17 height 17
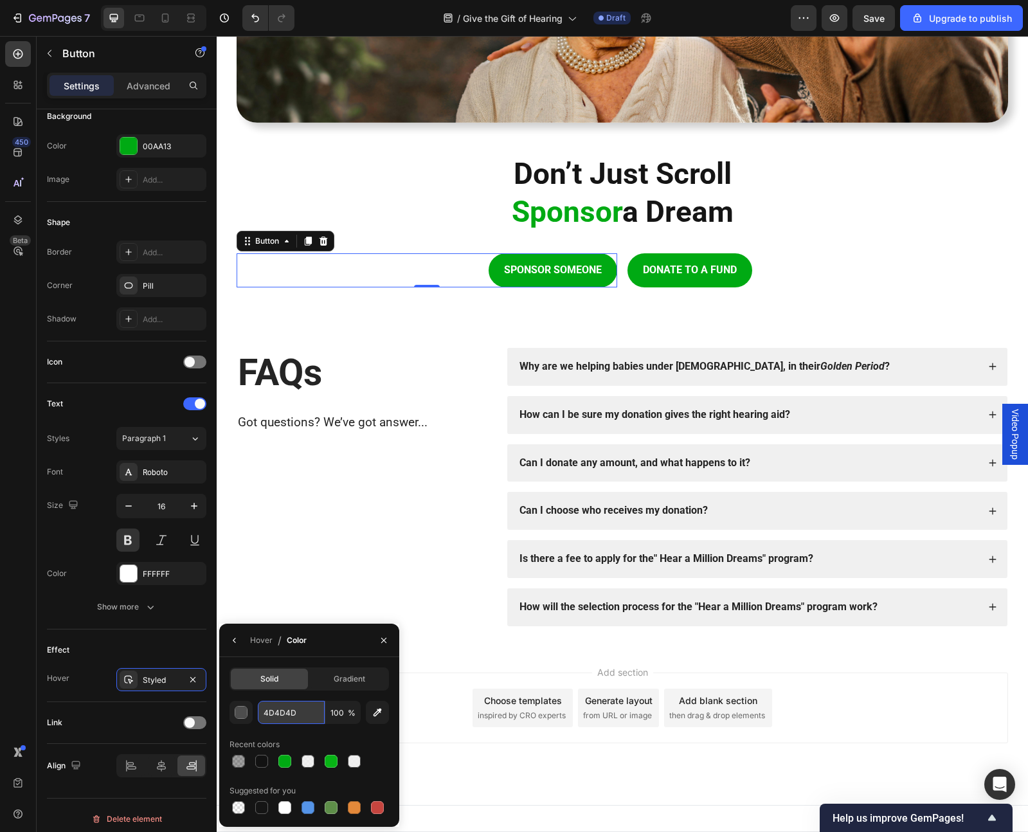
click at [284, 710] on input "4D4D4D" at bounding box center [291, 712] width 67 height 23
paste input "[DATE]"
click at [311, 763] on div at bounding box center [310, 761] width 160 height 18
click at [333, 763] on div at bounding box center [331, 761] width 13 height 13
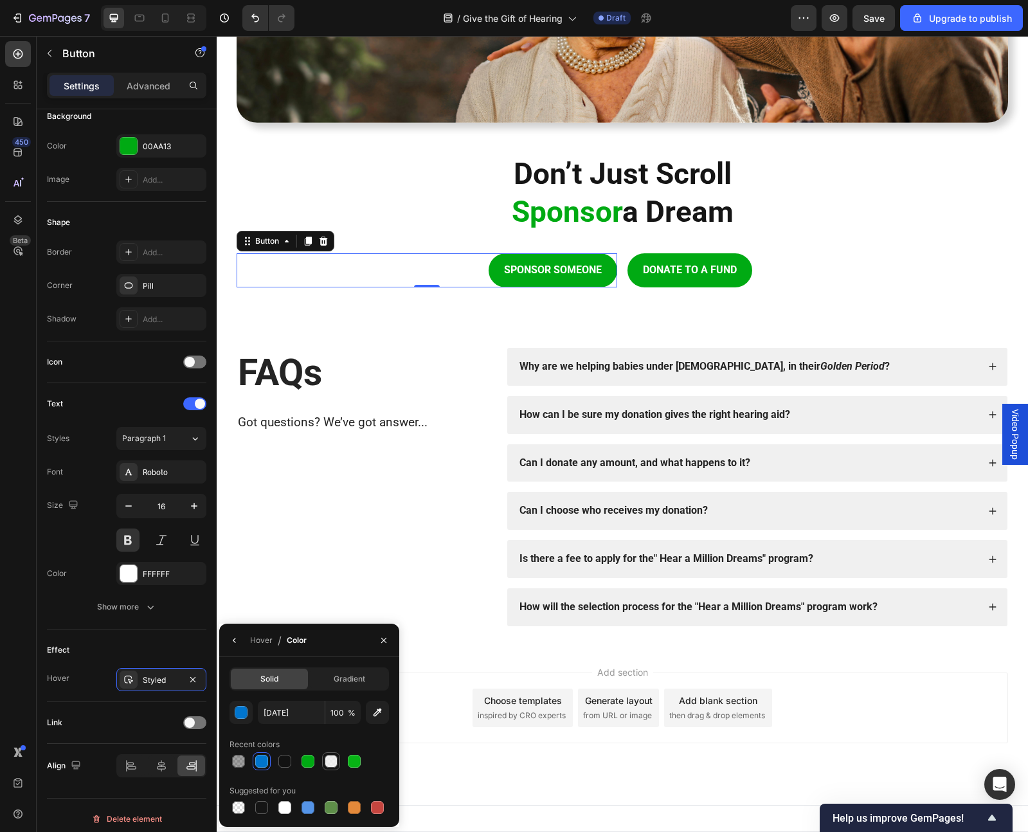
type input "EFEFEF"
type input "80"
click at [266, 757] on div at bounding box center [261, 761] width 13 height 13
type input "[DATE]"
type input "100"
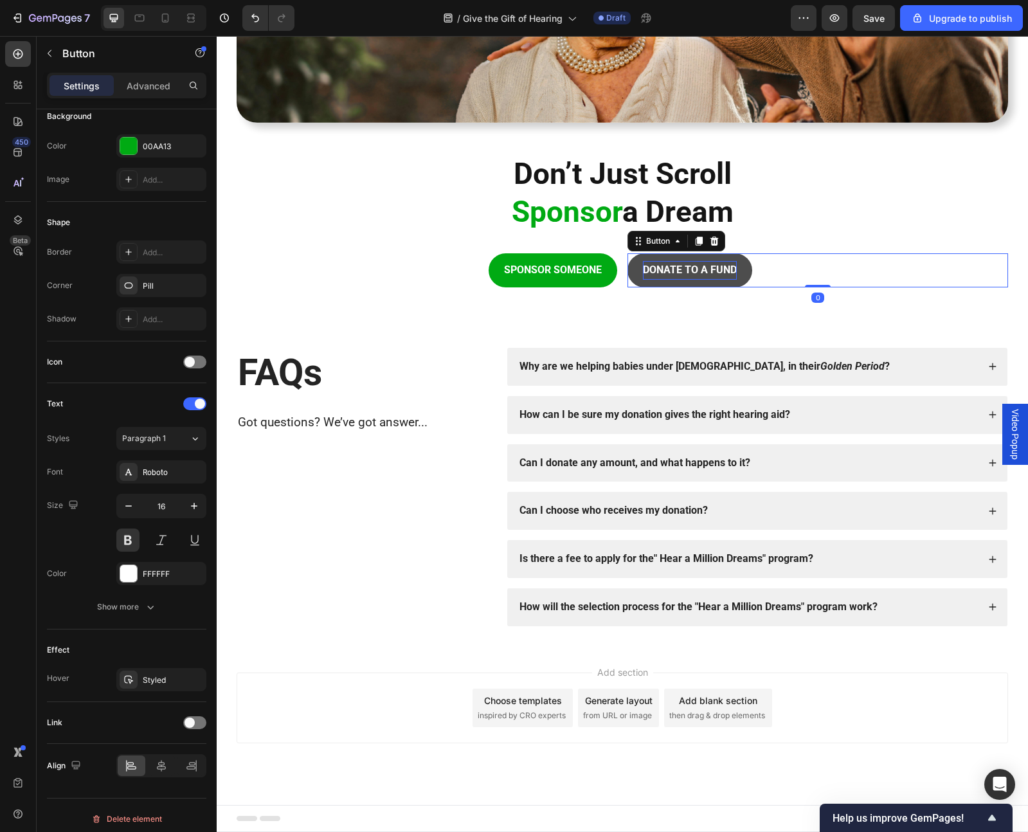
click at [652, 268] on p "DONATE TO A FUND" at bounding box center [690, 270] width 94 height 19
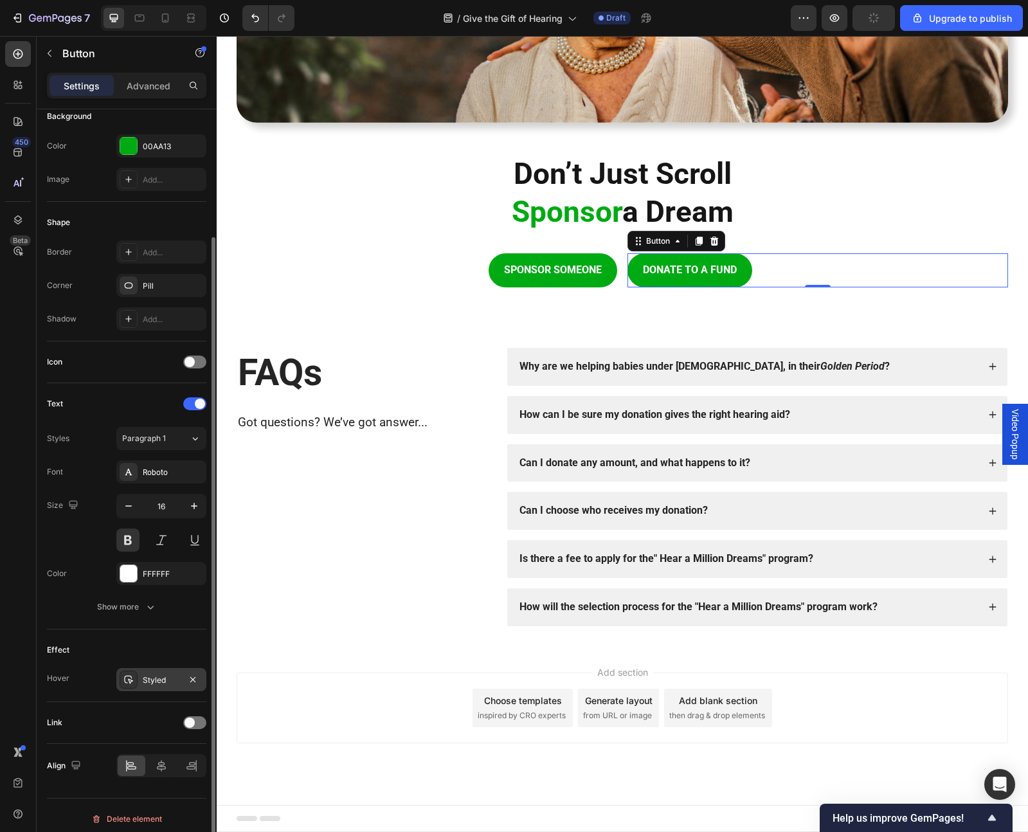
click at [169, 689] on div "Styled" at bounding box center [161, 679] width 90 height 23
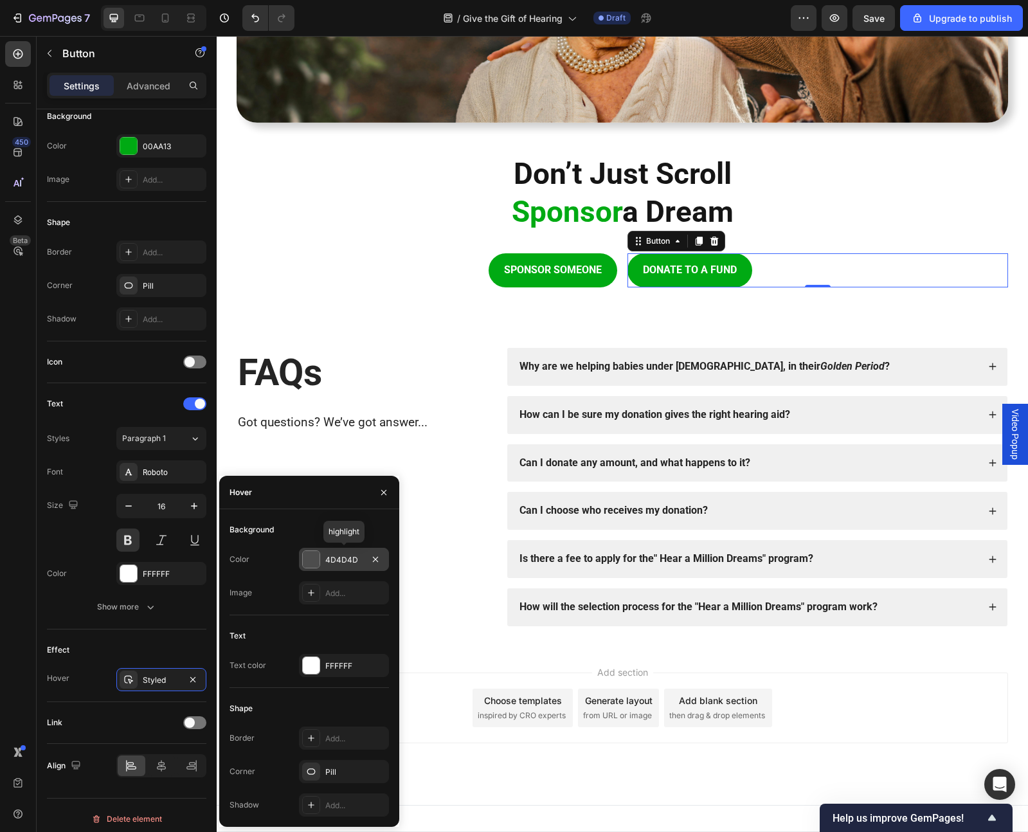
click at [309, 560] on div at bounding box center [311, 559] width 17 height 17
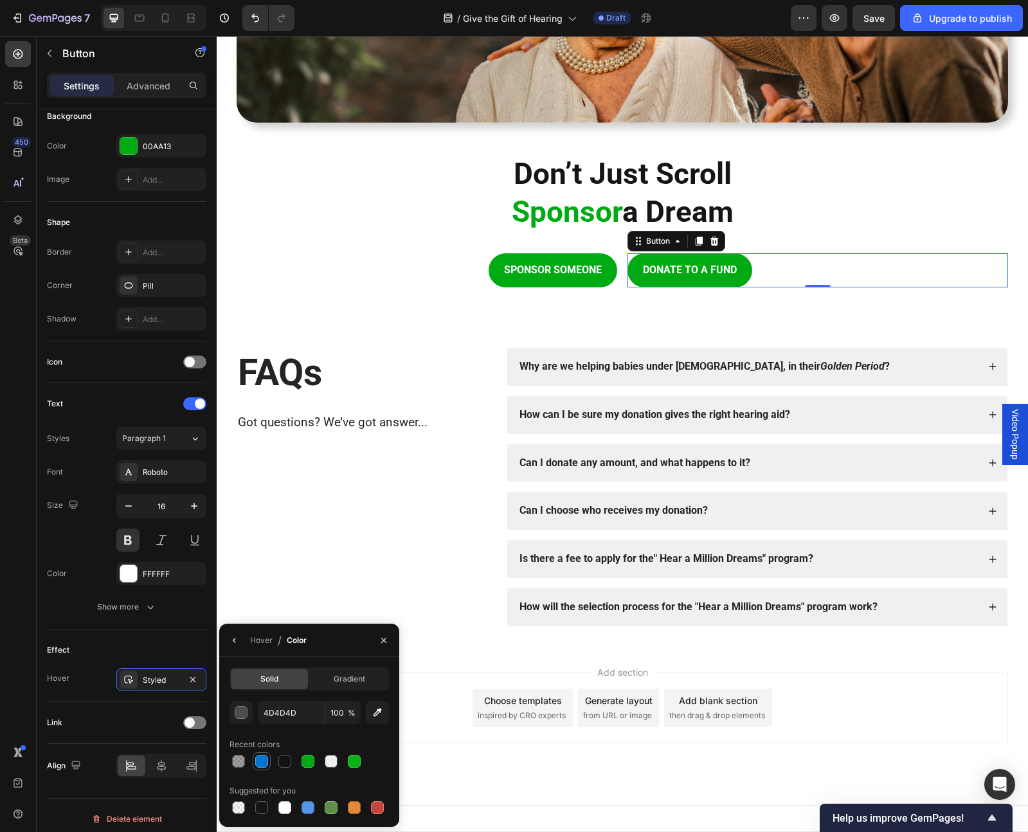
click at [265, 757] on div at bounding box center [261, 761] width 13 height 13
type input "[DATE]"
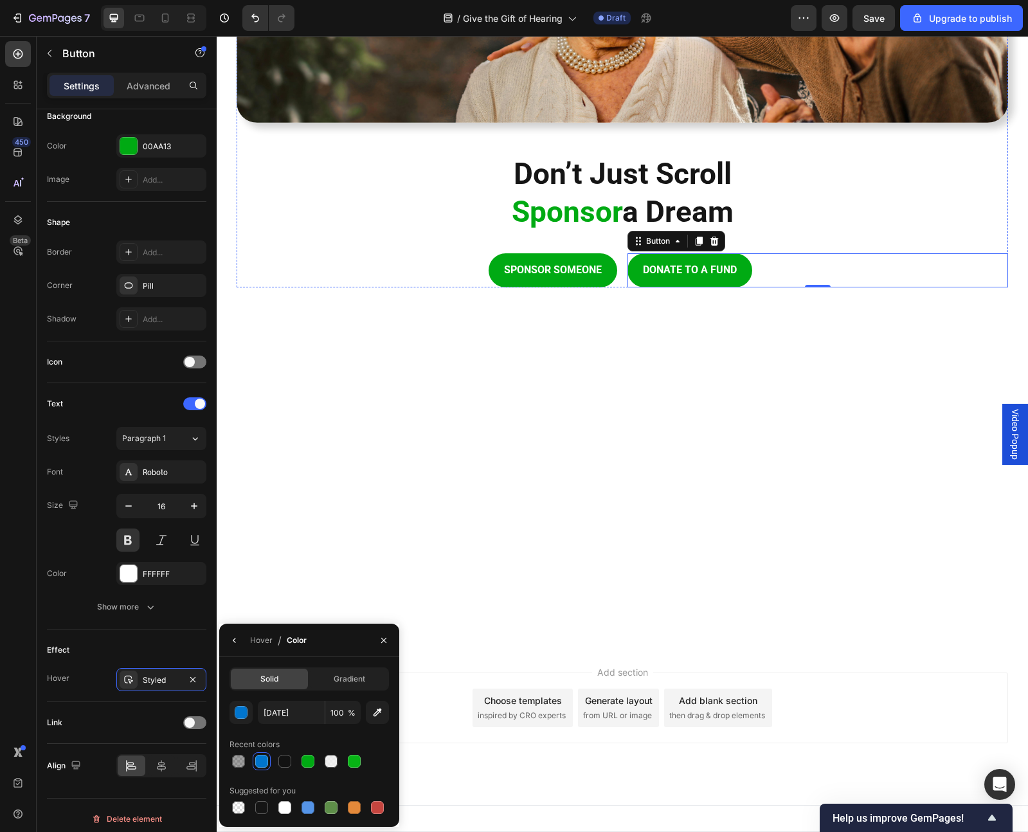
scroll to position [939, 0]
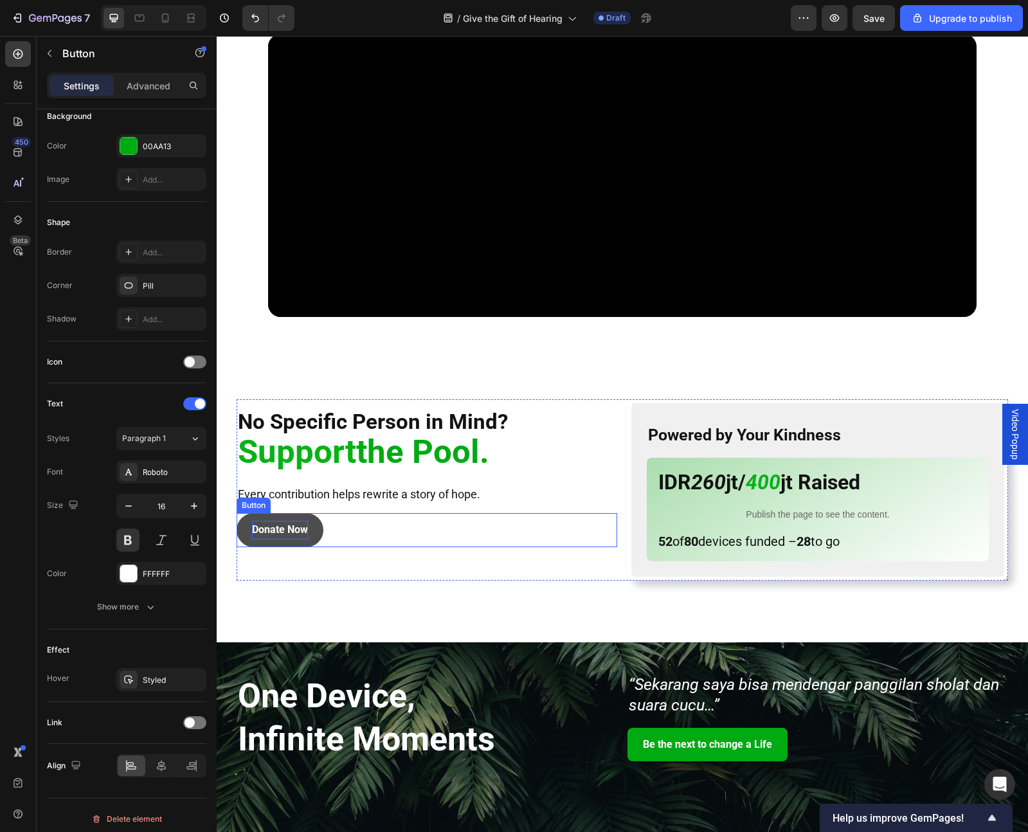
click at [298, 533] on p "Donate Now" at bounding box center [280, 530] width 56 height 19
click at [310, 525] on button "Donate Now" at bounding box center [280, 530] width 87 height 34
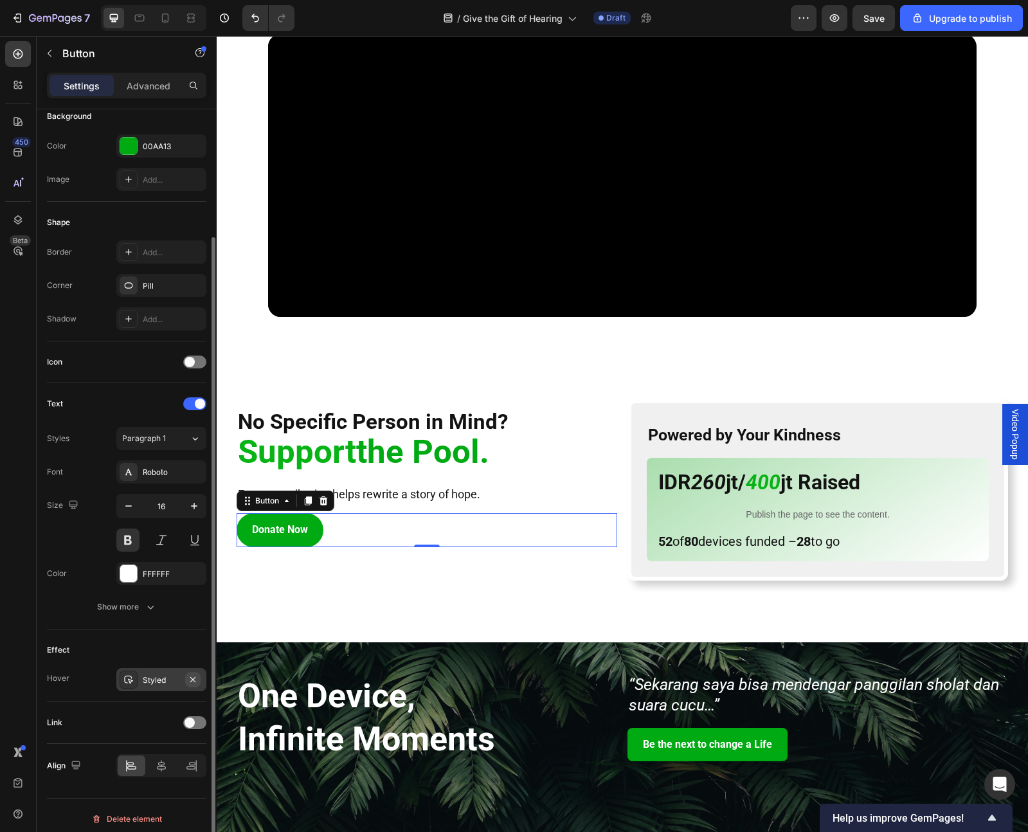
drag, startPoint x: 176, startPoint y: 671, endPoint x: 196, endPoint y: 677, distance: 21.4
click at [176, 671] on div "Styled" at bounding box center [161, 679] width 90 height 23
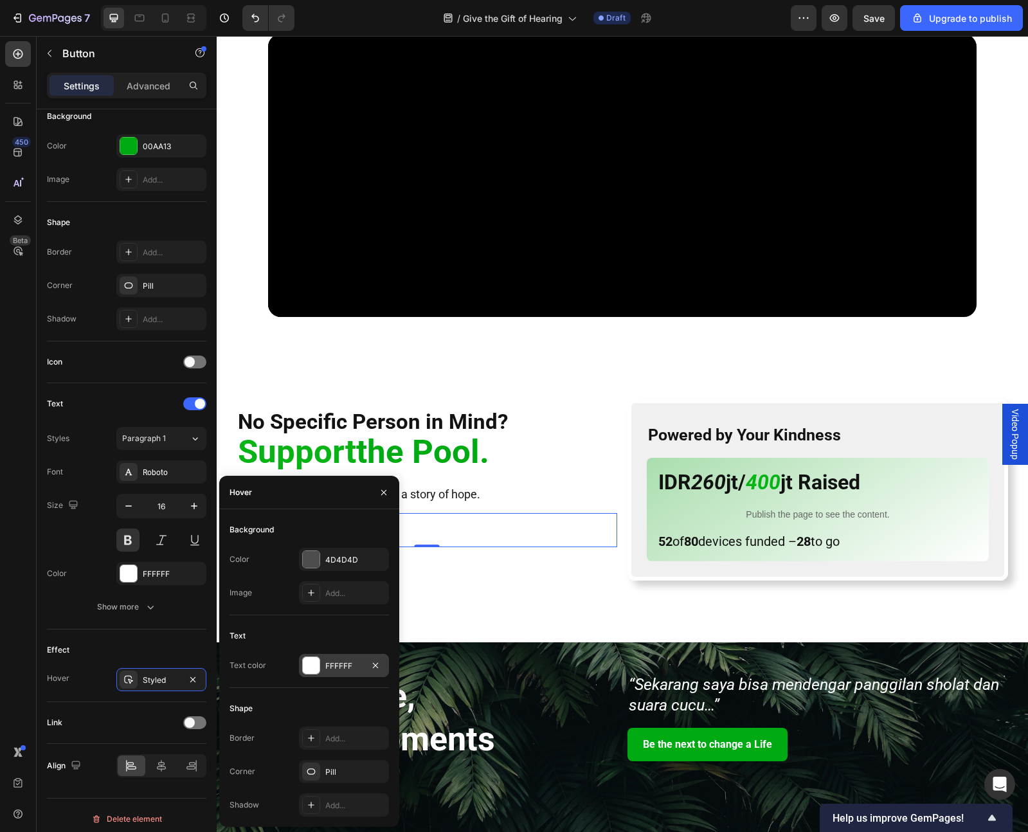
click at [310, 662] on div at bounding box center [311, 665] width 17 height 17
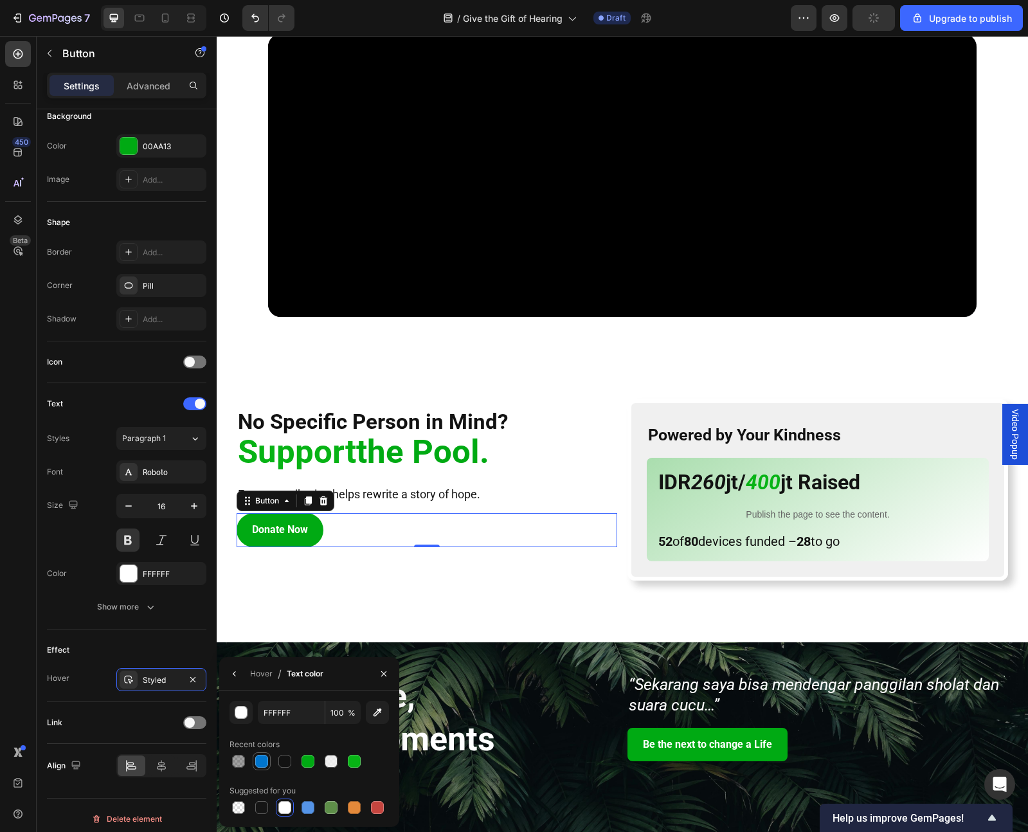
click at [265, 759] on div at bounding box center [261, 761] width 13 height 13
click at [336, 756] on div at bounding box center [331, 761] width 13 height 13
type input "EFEFEF"
type input "80"
click at [284, 807] on div at bounding box center [284, 807] width 13 height 13
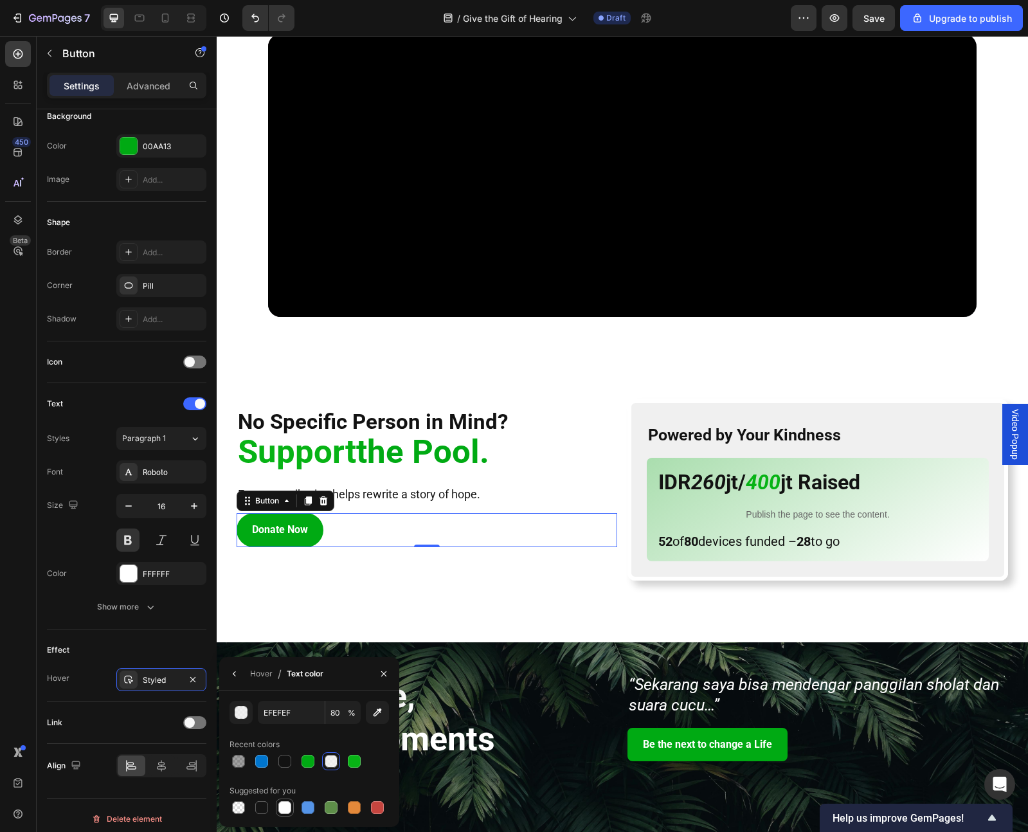
type input "FFFFFF"
type input "100"
click at [256, 671] on div "Hover" at bounding box center [261, 674] width 23 height 12
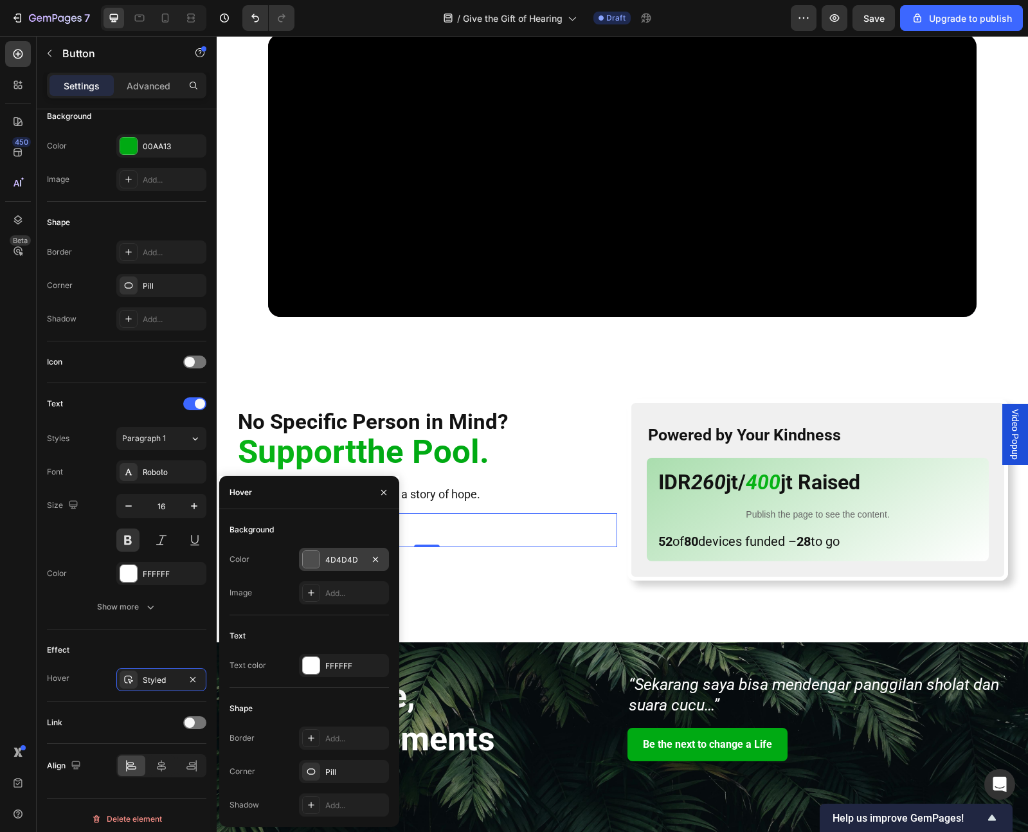
click at [304, 560] on div at bounding box center [311, 559] width 17 height 17
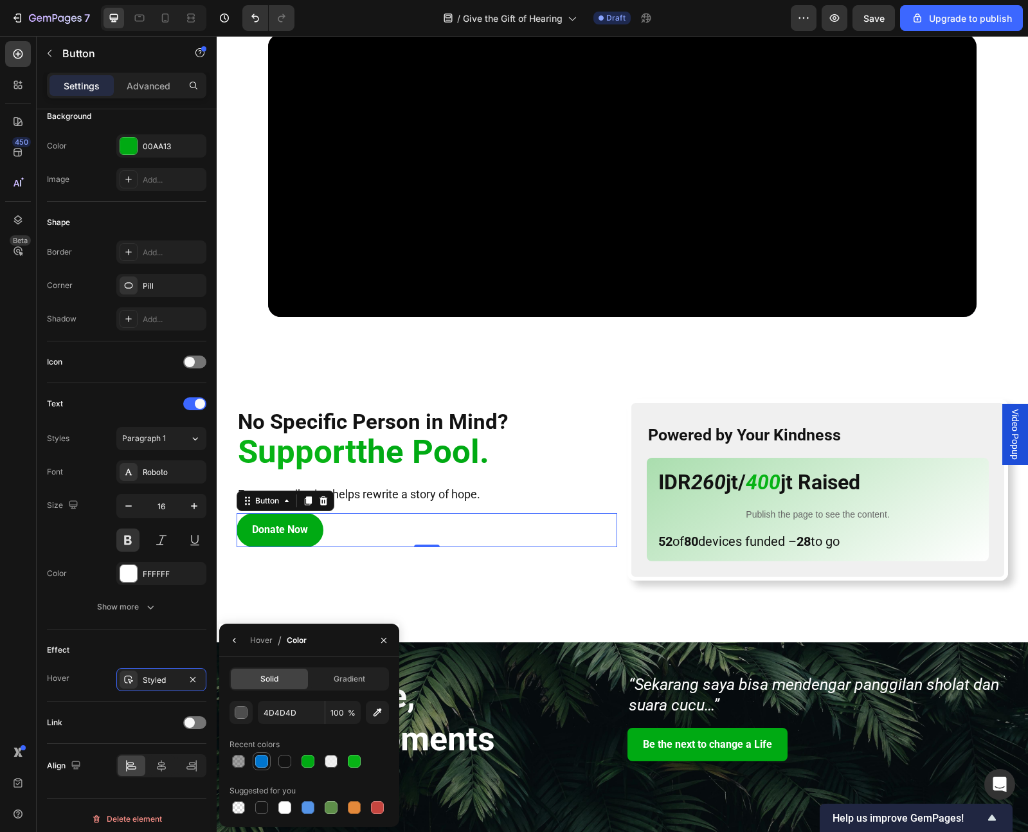
click at [264, 761] on div at bounding box center [261, 761] width 13 height 13
type input "[DATE]"
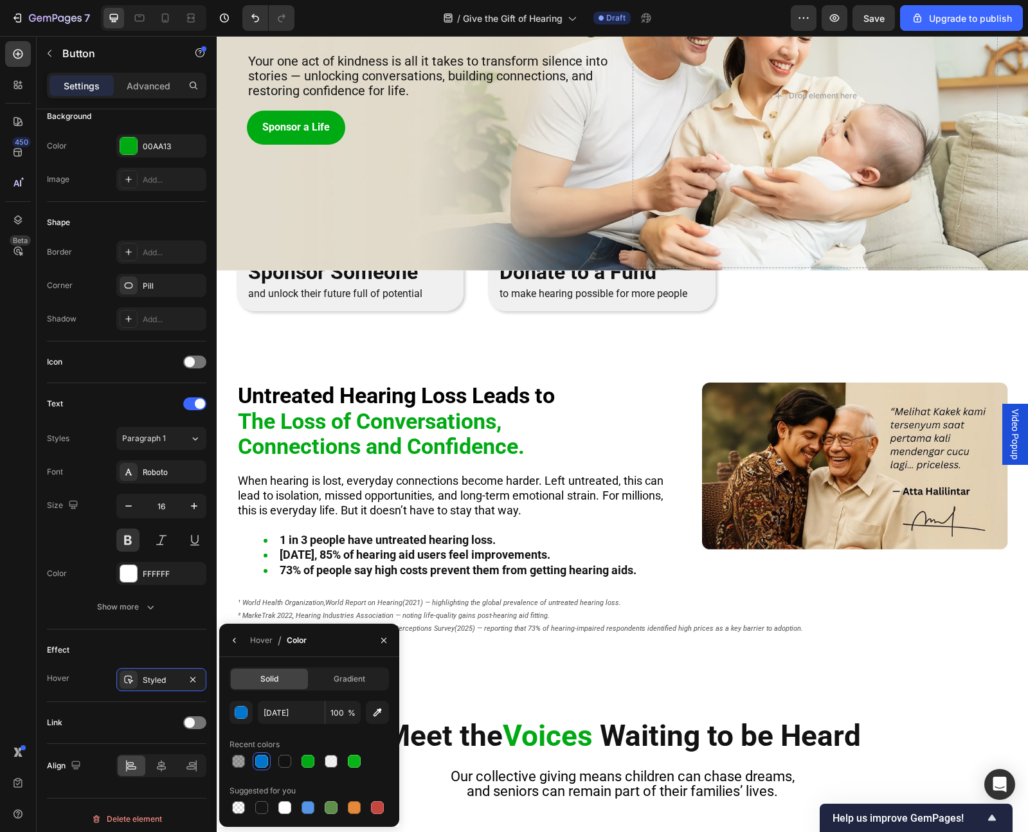
scroll to position [0, 0]
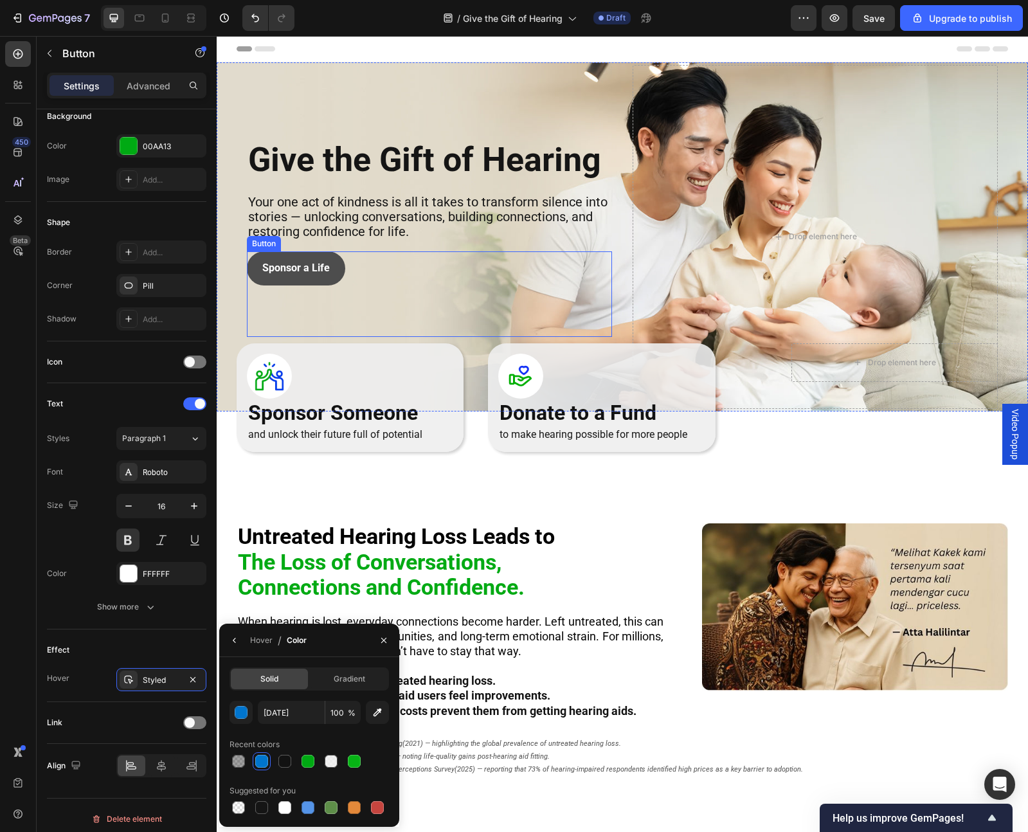
click at [263, 278] on button "Sponsor a Life" at bounding box center [296, 268] width 98 height 34
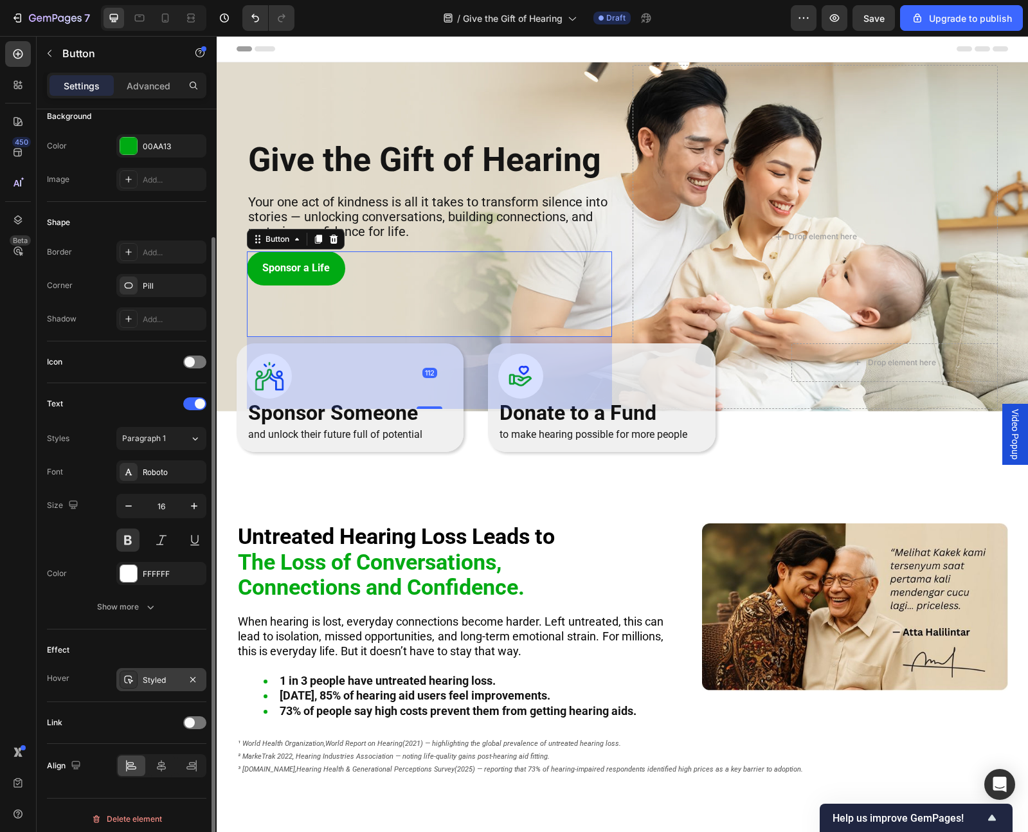
click at [158, 680] on div "Styled" at bounding box center [161, 681] width 37 height 12
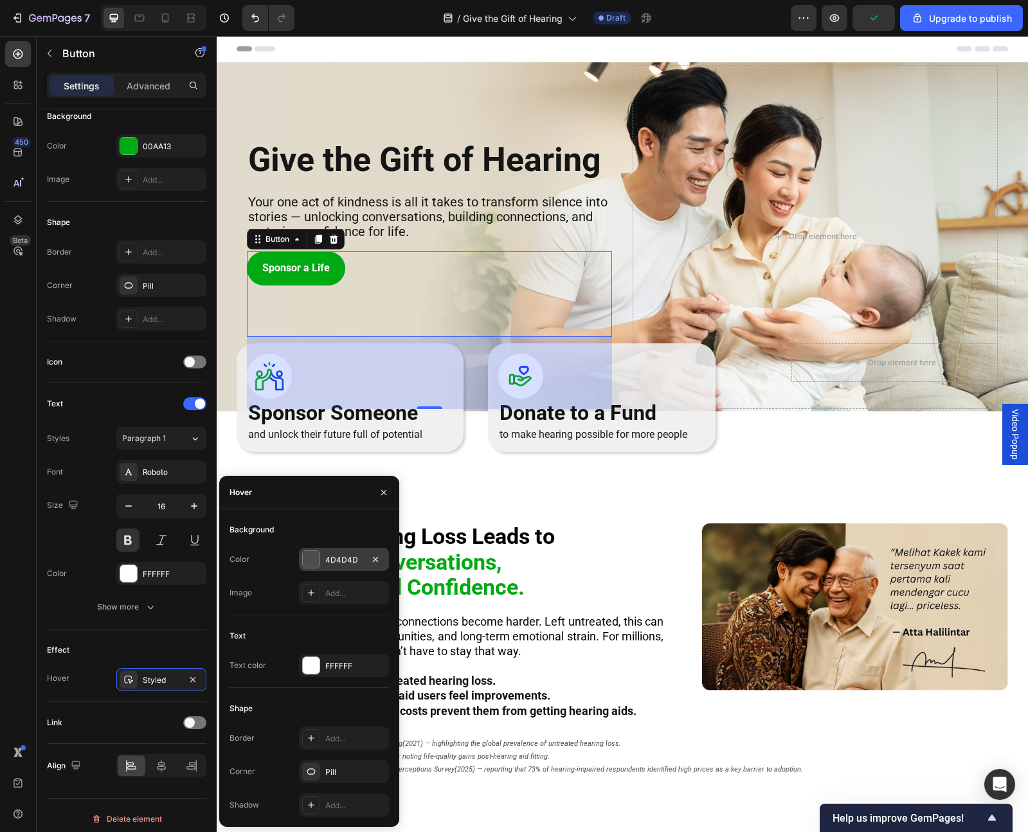
click at [320, 556] on div at bounding box center [311, 560] width 18 height 18
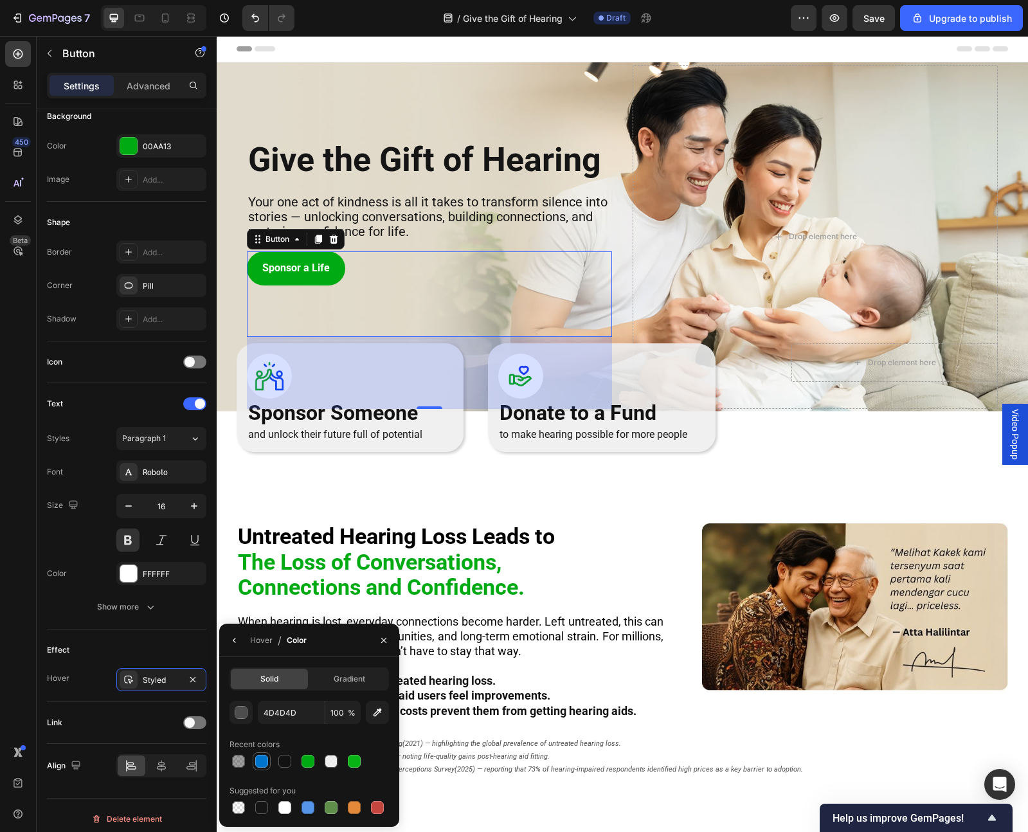
click at [262, 765] on div at bounding box center [261, 761] width 13 height 13
type input "[DATE]"
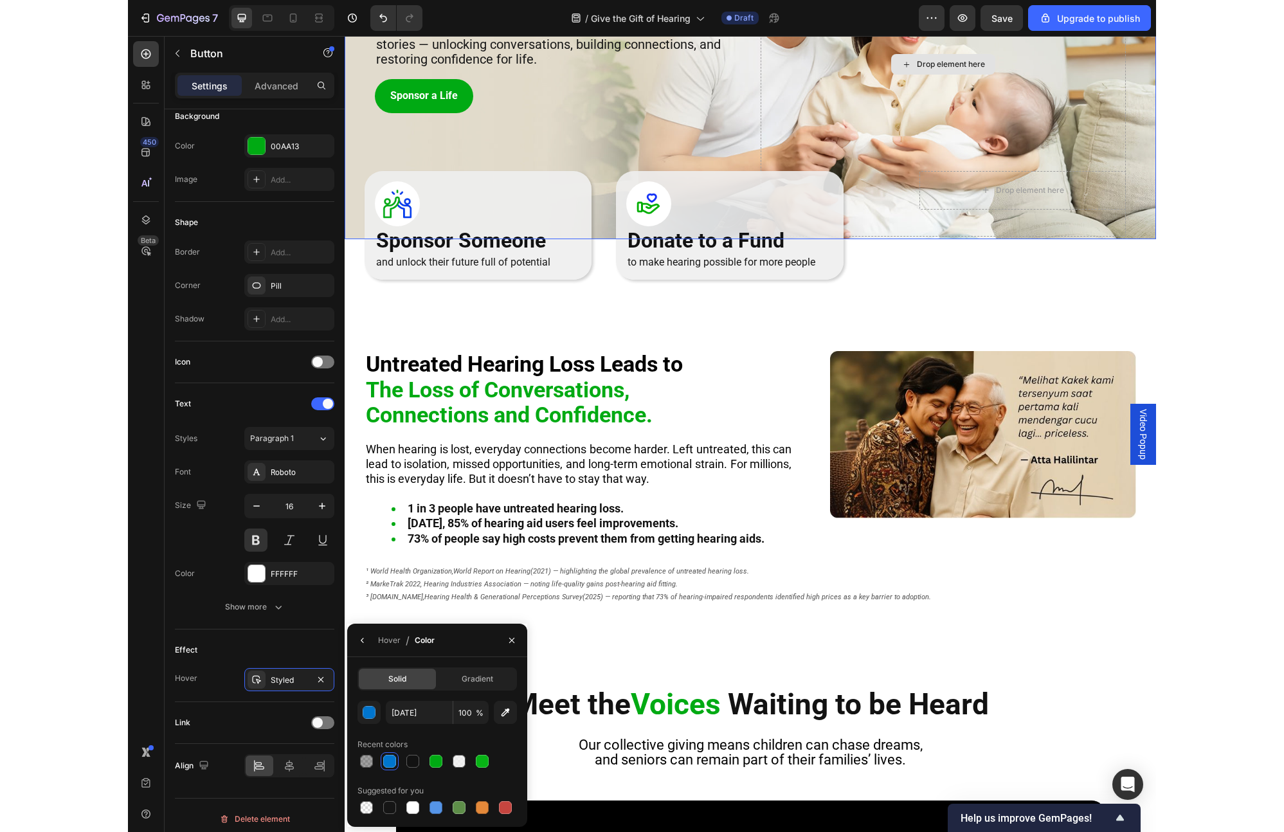
scroll to position [177, 0]
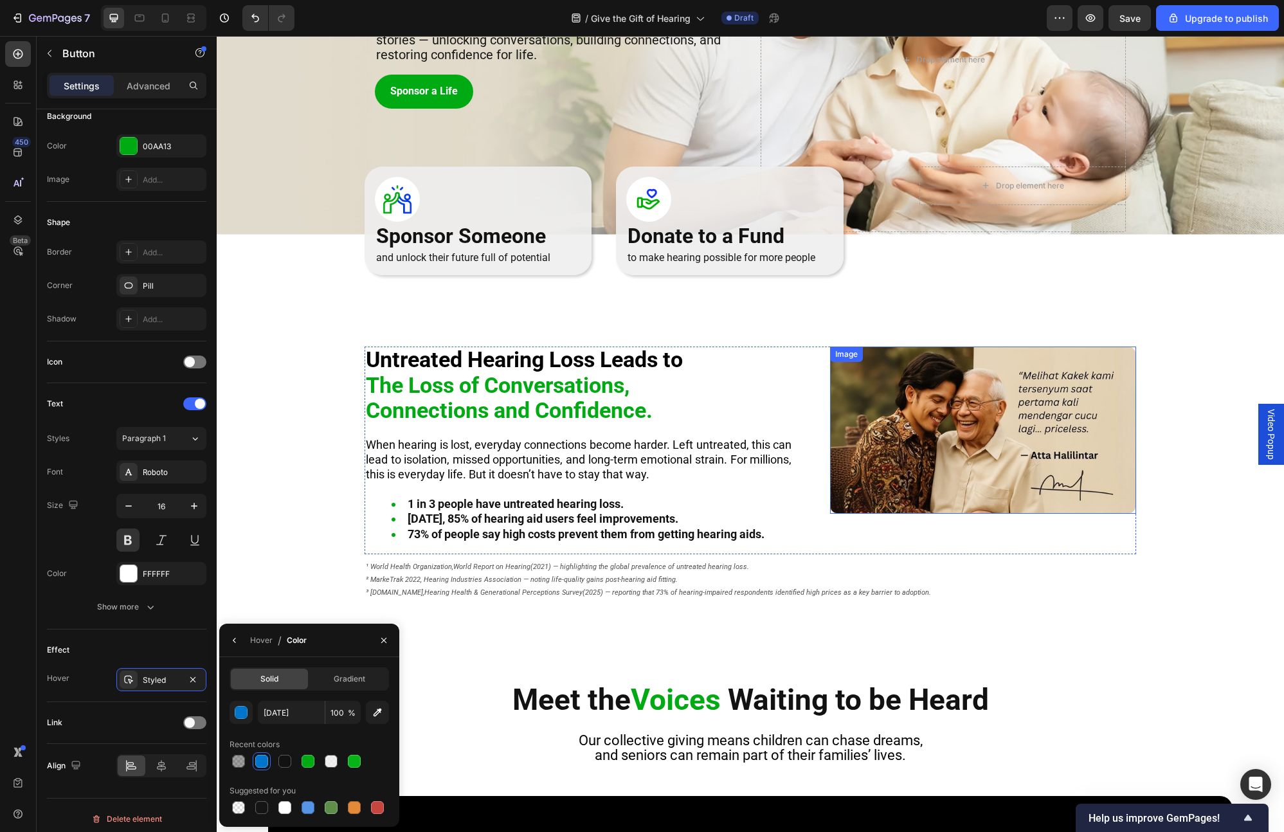
click at [924, 413] on img at bounding box center [983, 430] width 306 height 167
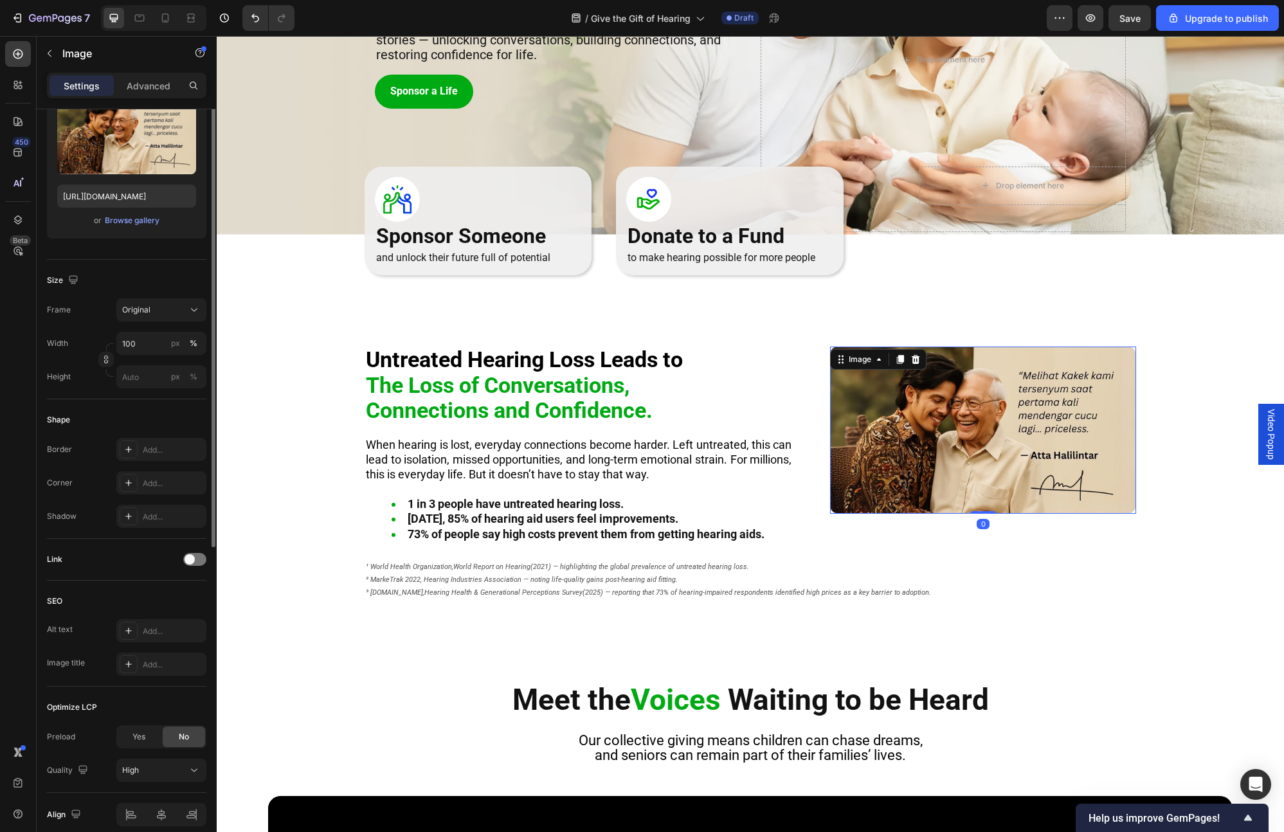
scroll to position [0, 0]
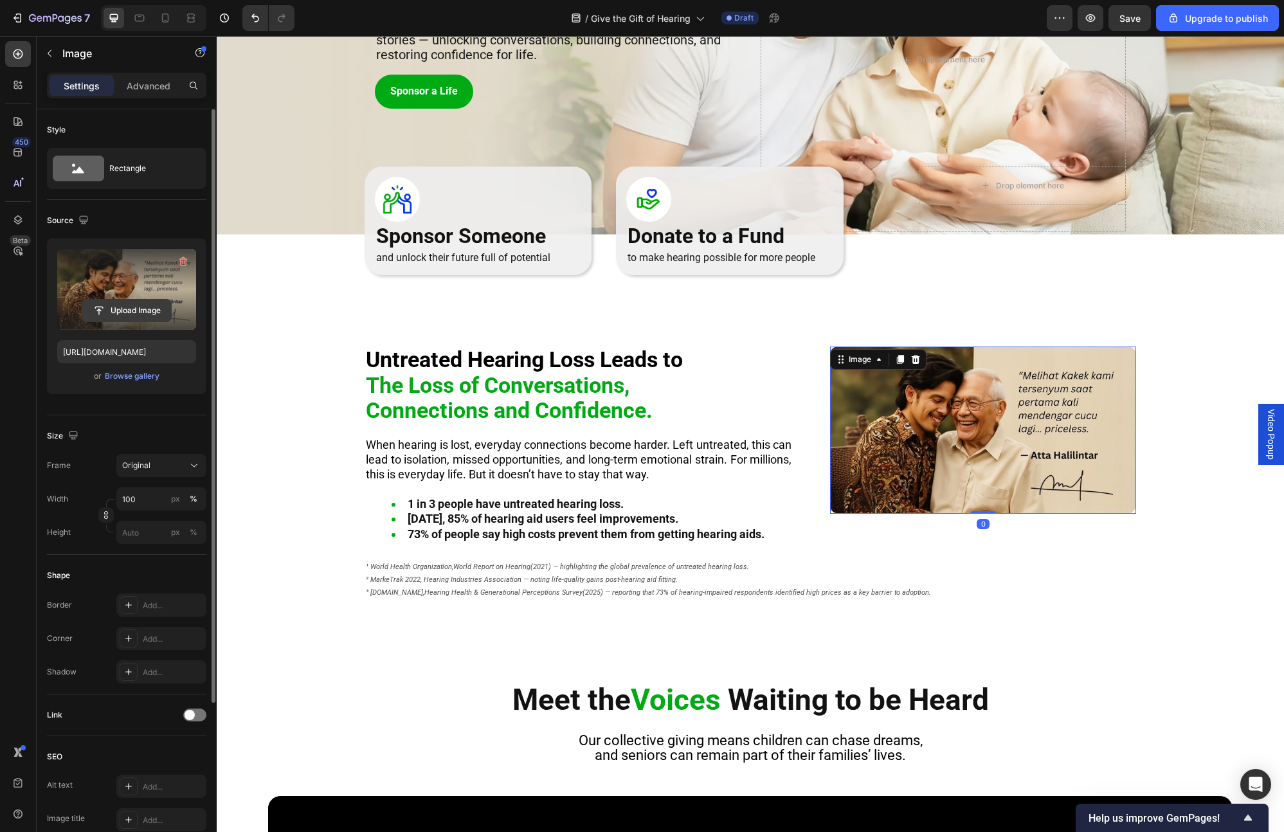
click at [99, 306] on input "file" at bounding box center [126, 311] width 89 height 22
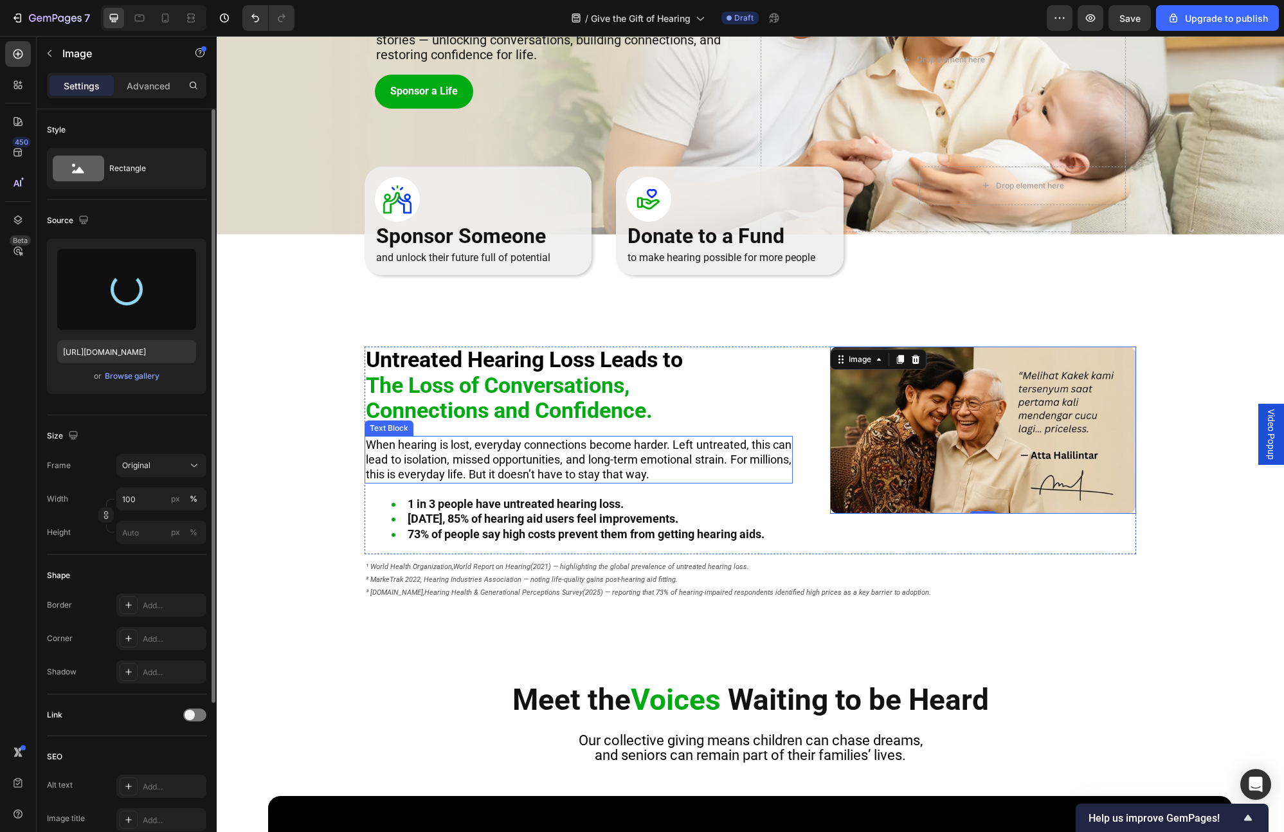
type input "[URL][DOMAIN_NAME]"
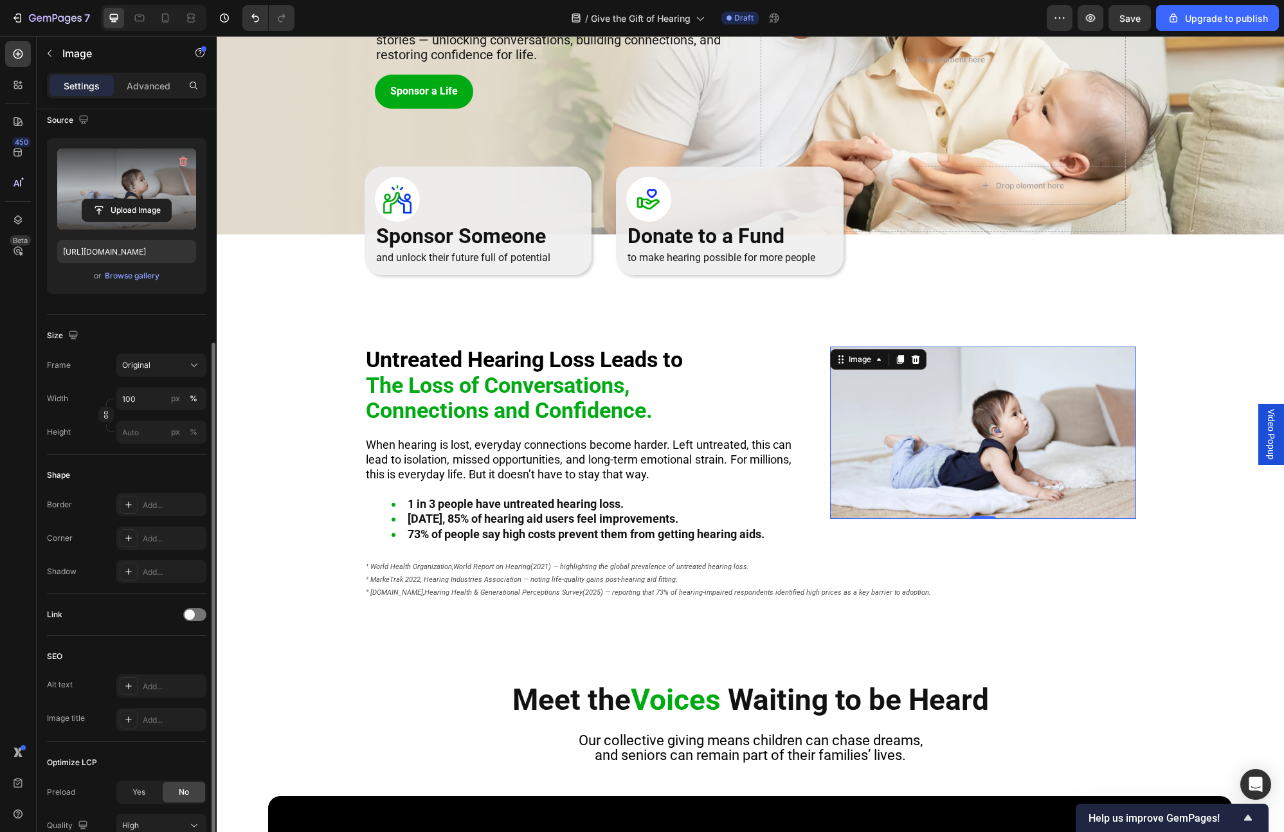
scroll to position [212, 0]
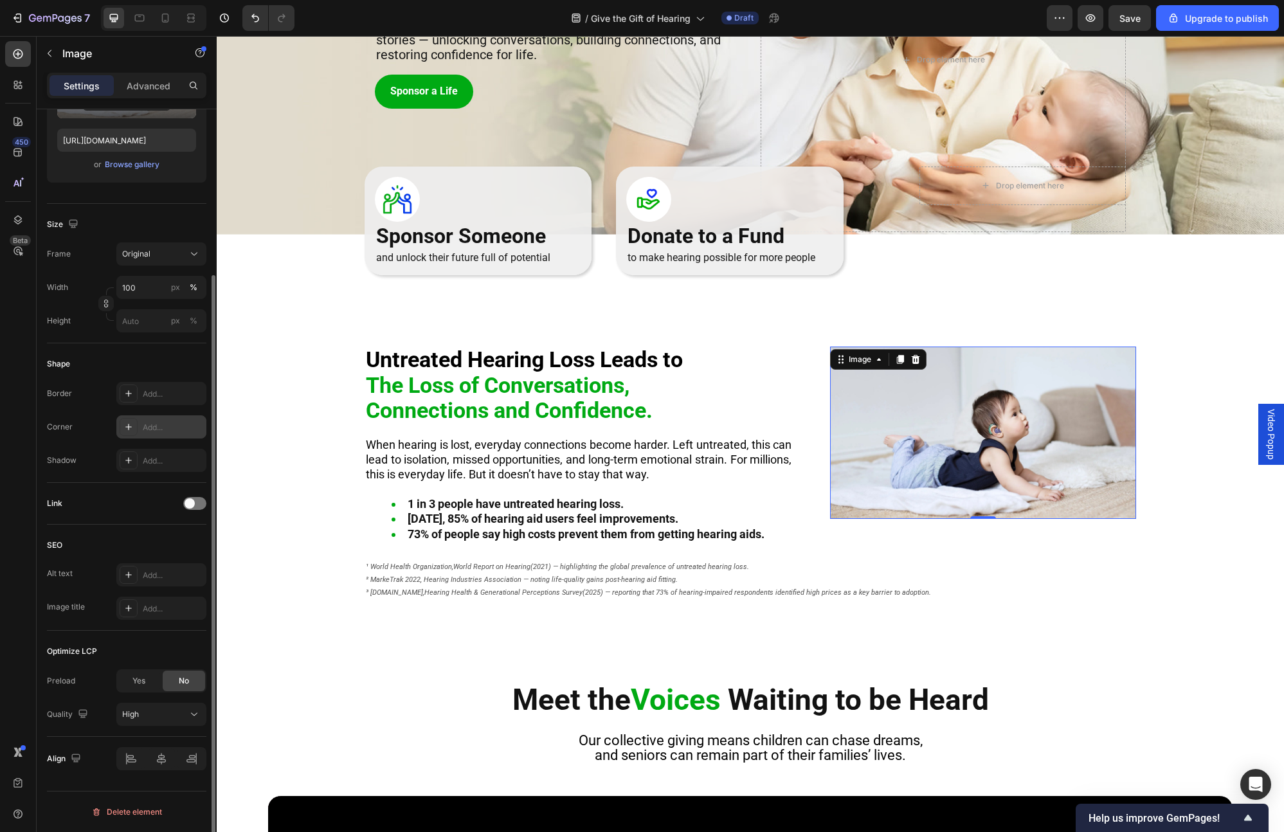
click at [123, 422] on icon at bounding box center [128, 427] width 10 height 10
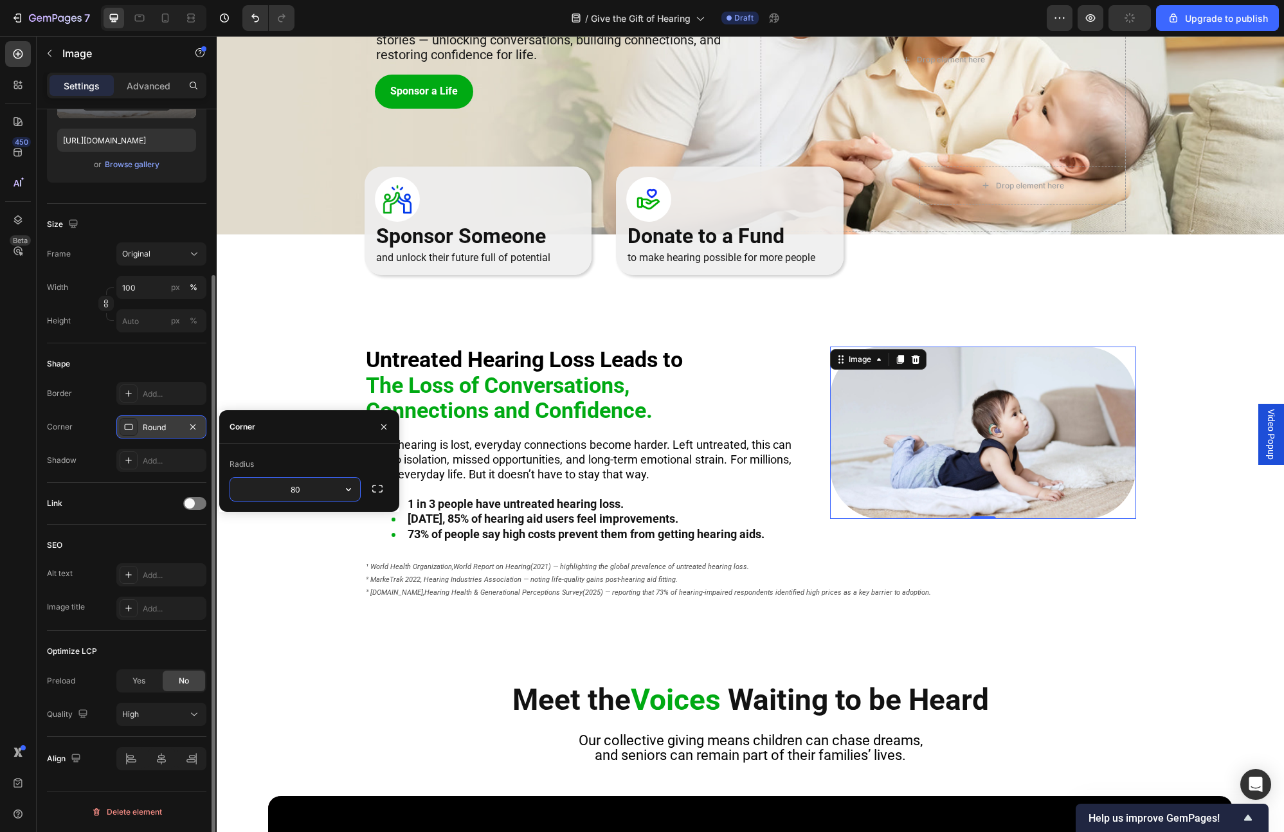
type input "8"
type input "2"
type input "4"
type input "30"
click at [1028, 390] on div "Untreated Hearing Loss Leads to The Loss of Conversations, Connections and Conf…" at bounding box center [751, 485] width 1068 height 276
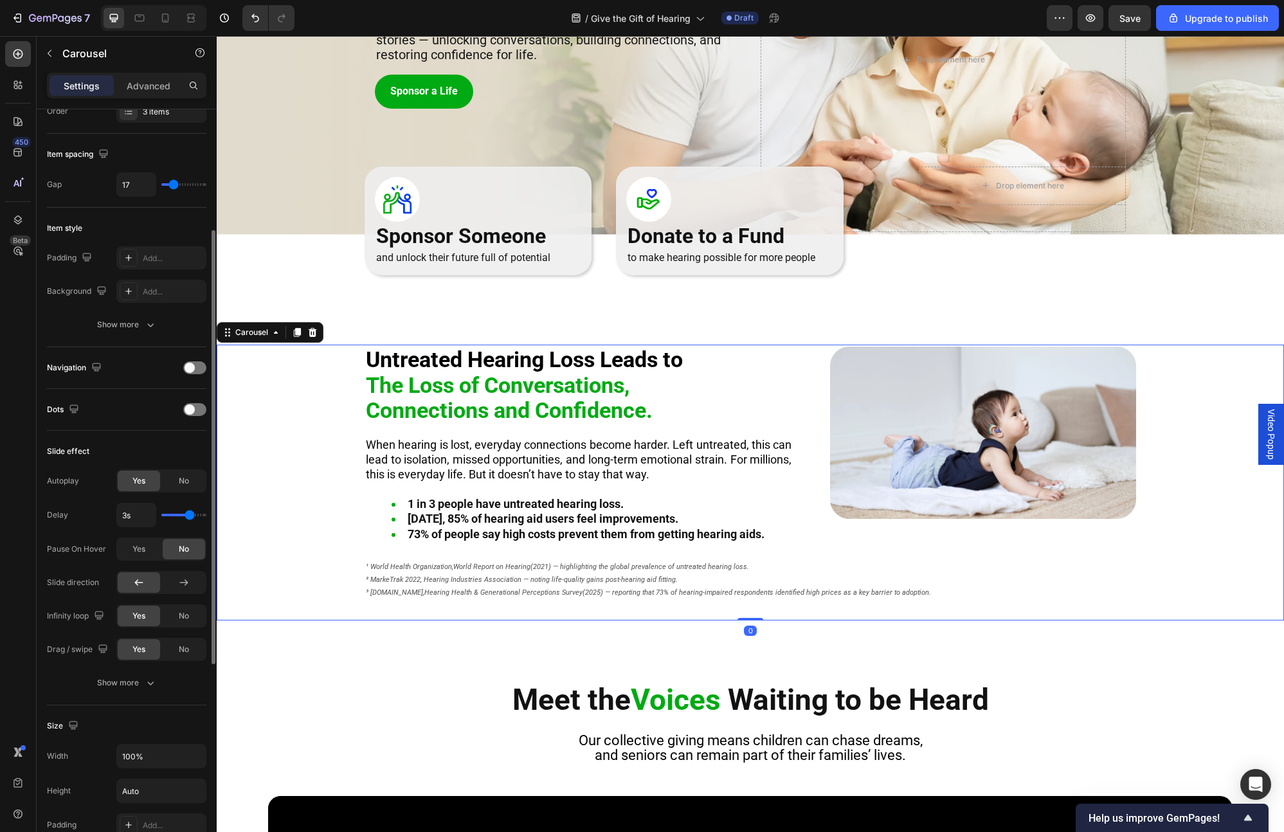
scroll to position [0, 0]
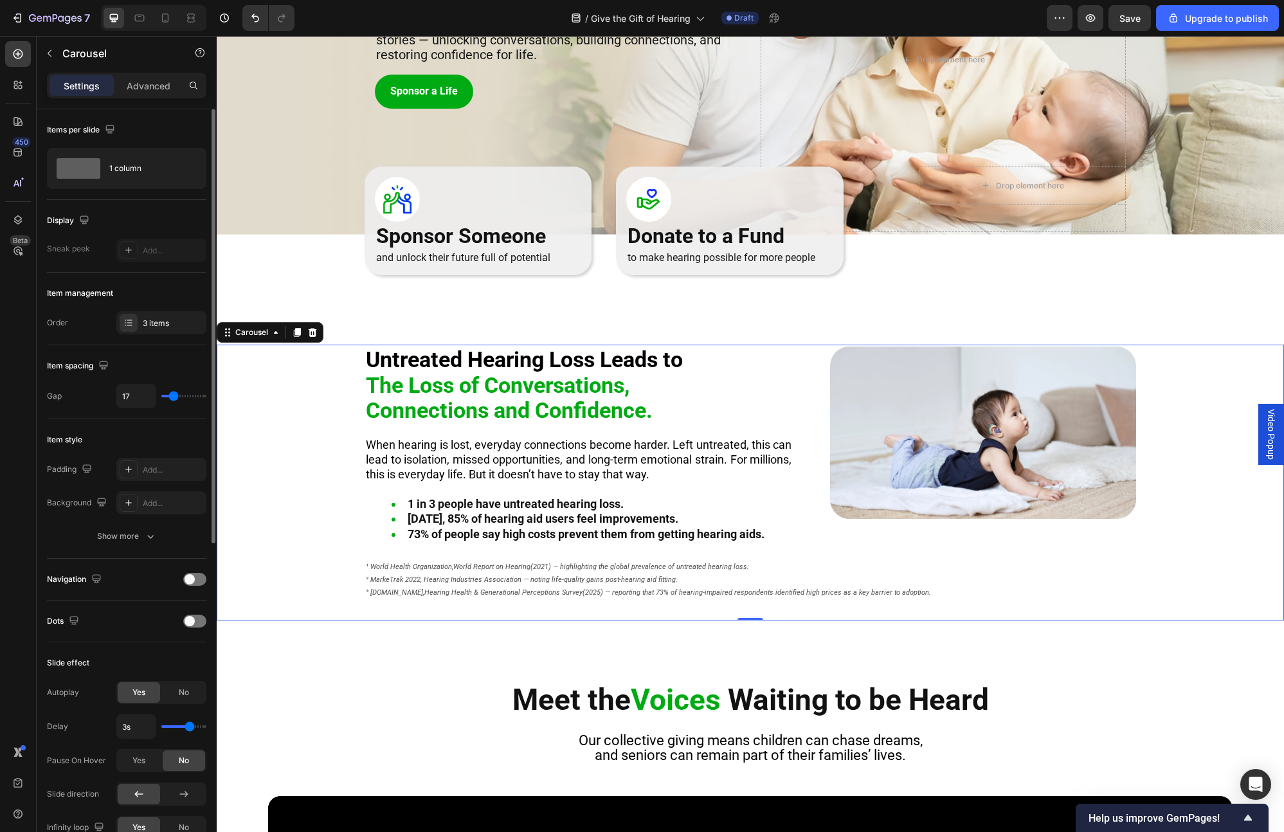
click at [252, 449] on div "Untreated Hearing Loss Leads to The Loss of Conversations, Connections and Conf…" at bounding box center [751, 485] width 1068 height 276
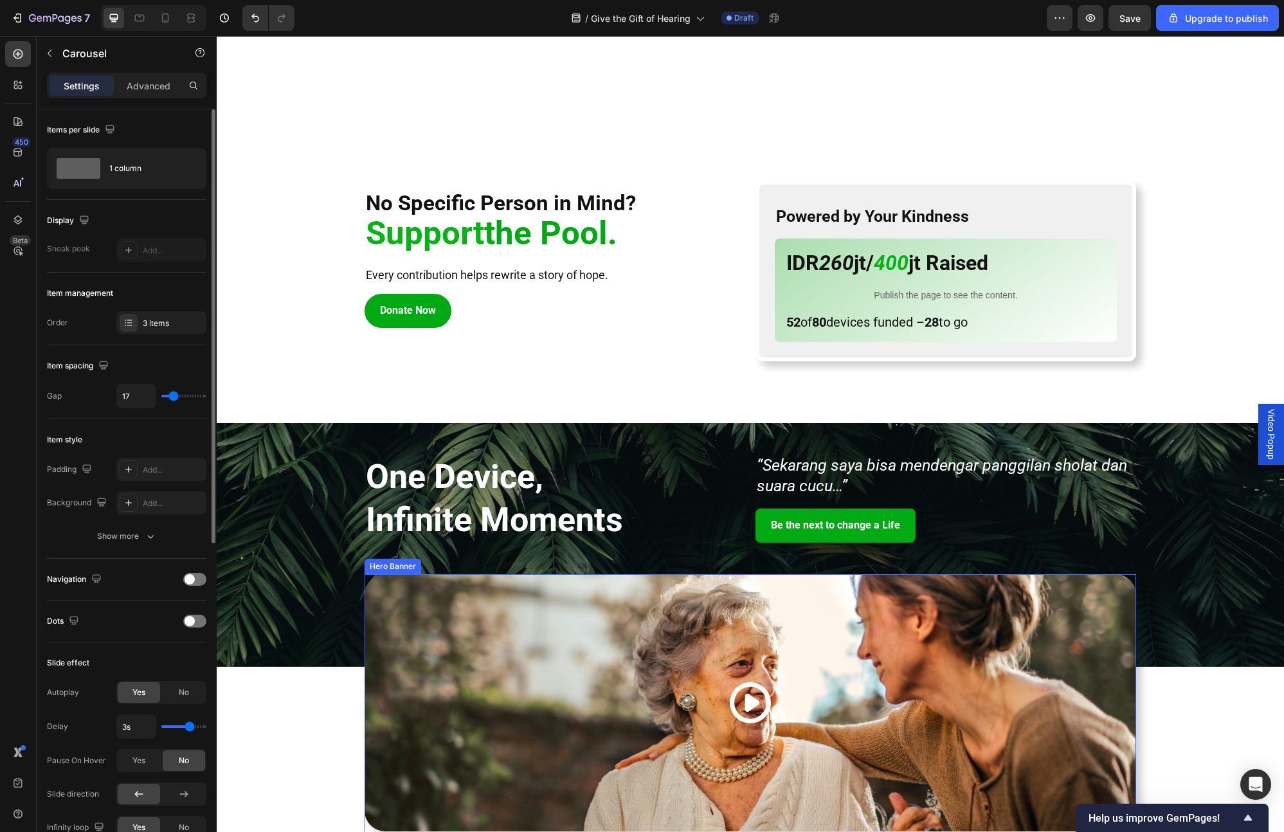
scroll to position [1435, 0]
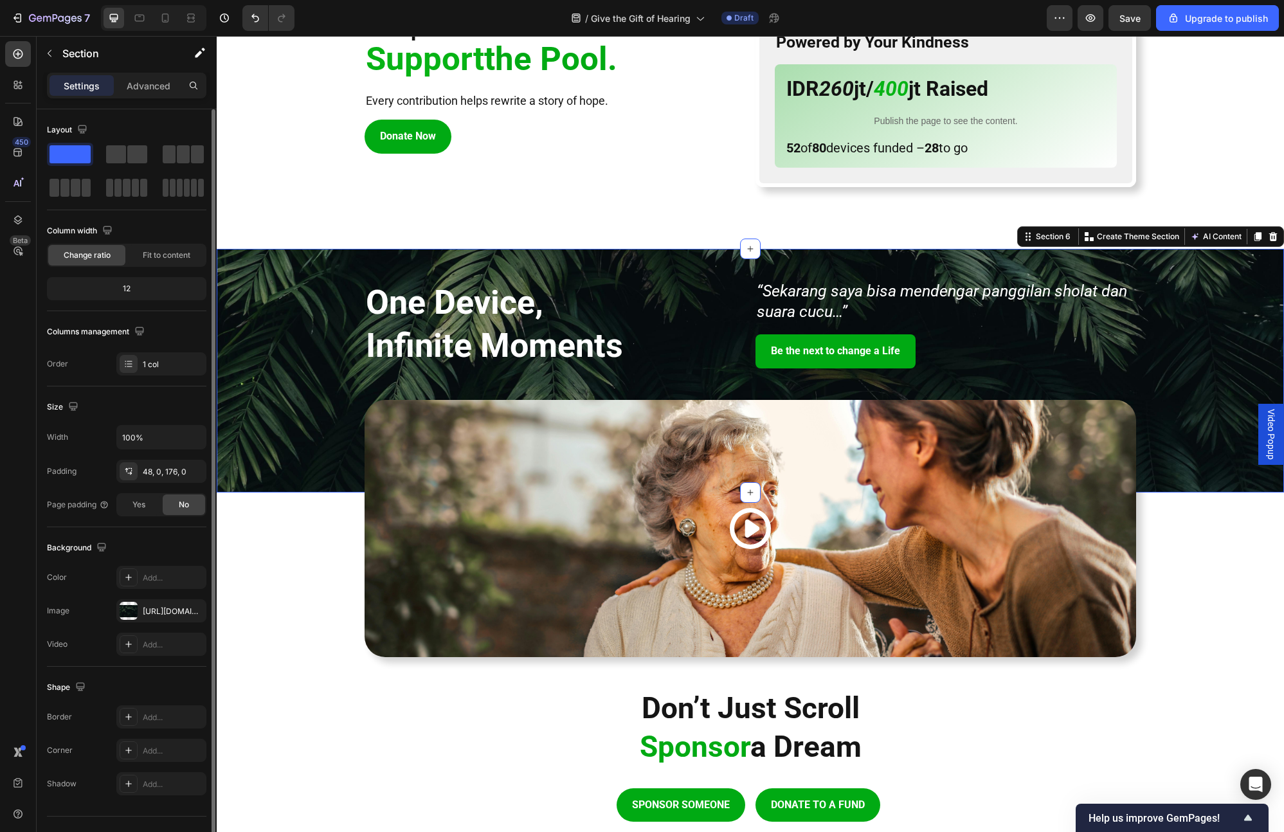
click at [324, 317] on div "One Device, Infinite Moments Heading “Sekarang saya bisa mendengar panggilan sh…" at bounding box center [751, 330] width 1068 height 100
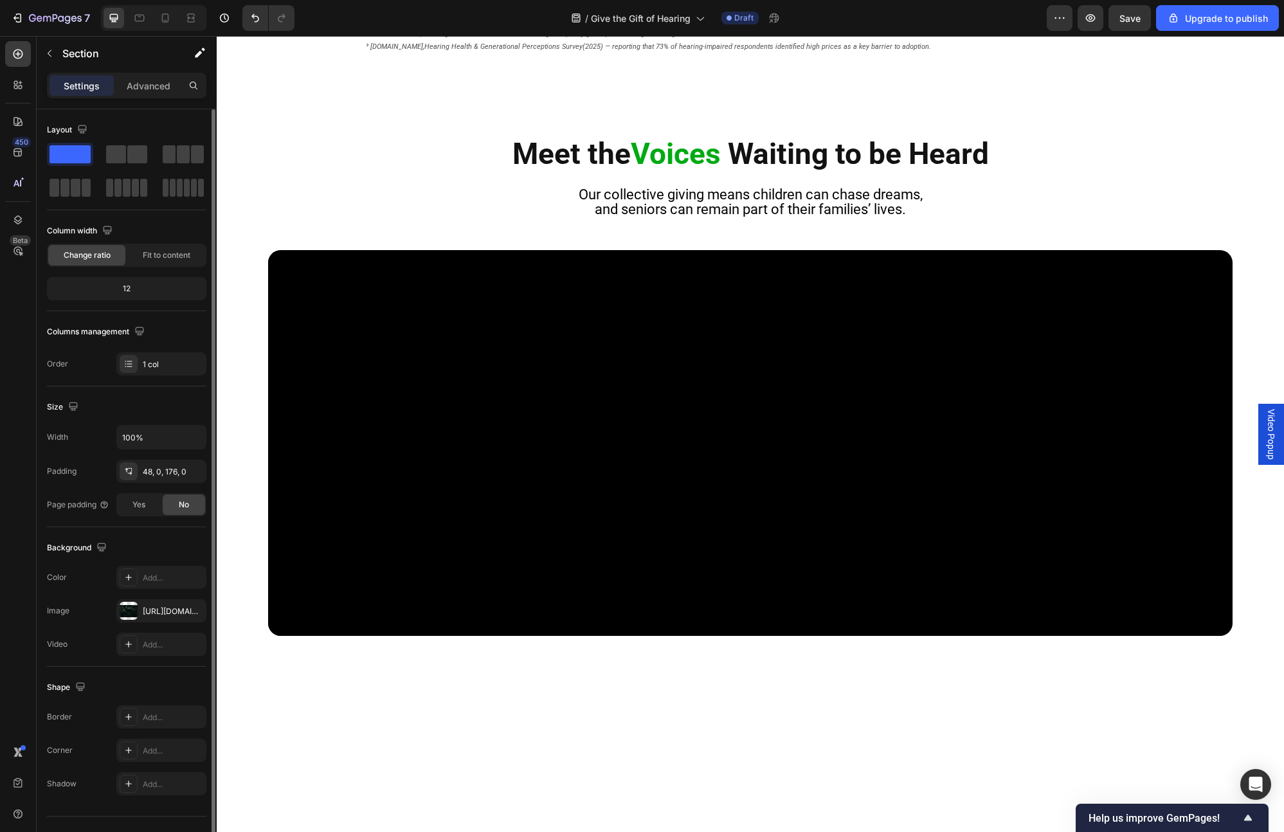
scroll to position [0, 0]
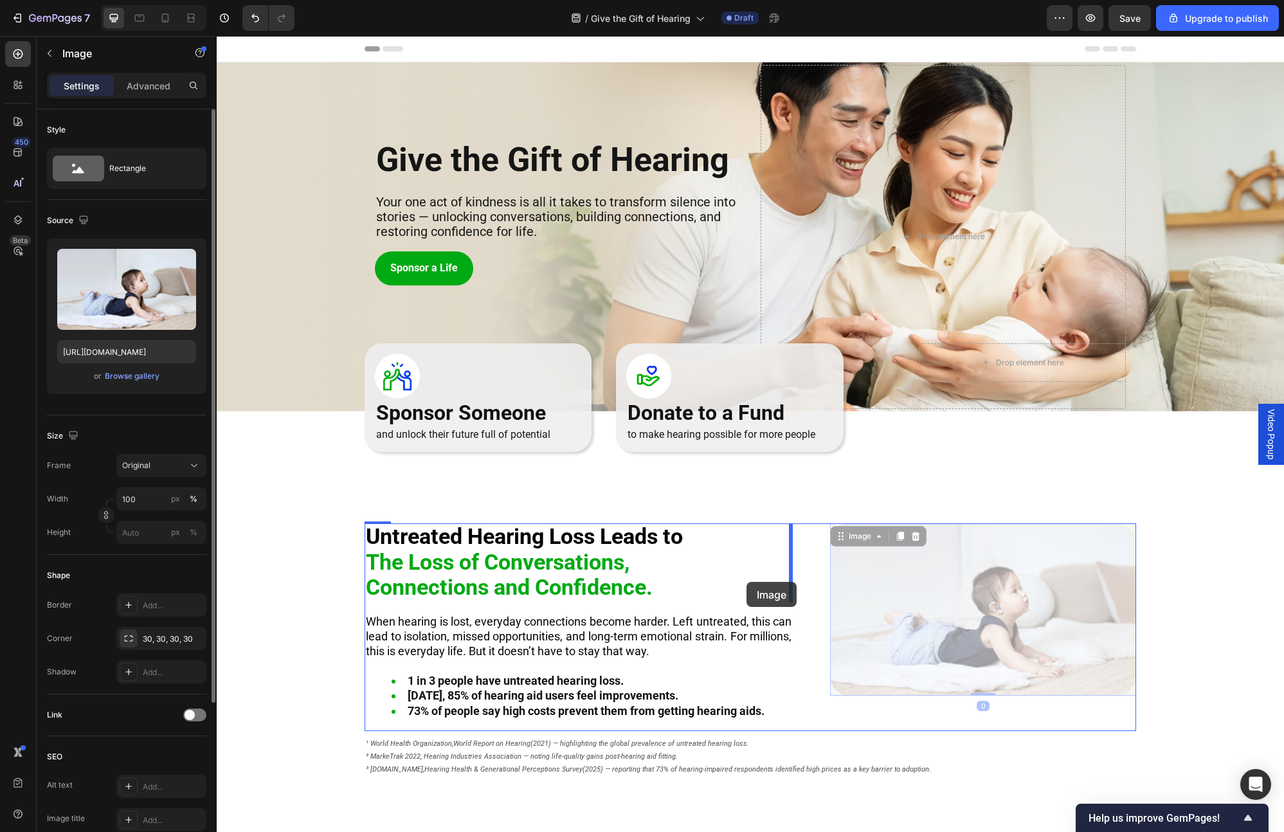
drag, startPoint x: 1025, startPoint y: 601, endPoint x: 747, endPoint y: 582, distance: 278.5
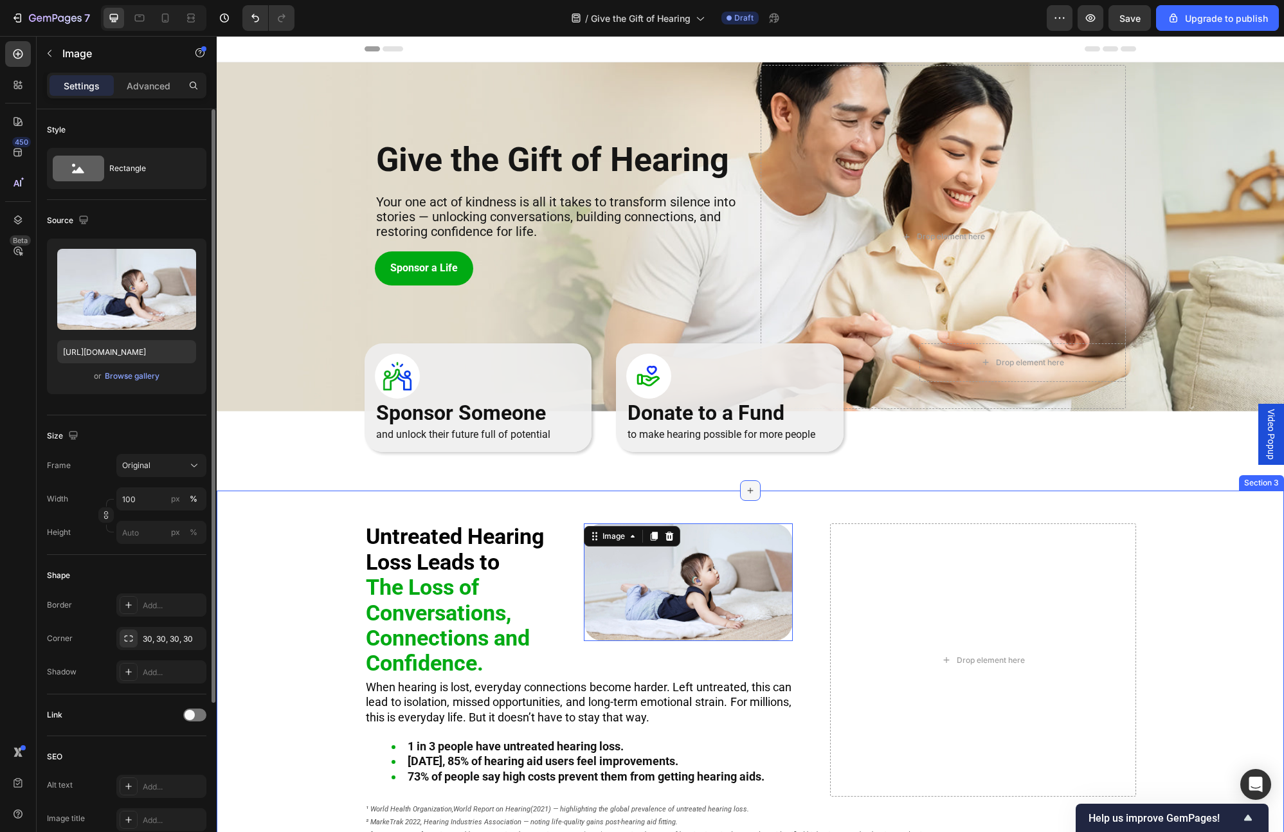
click at [756, 500] on div at bounding box center [750, 490] width 21 height 21
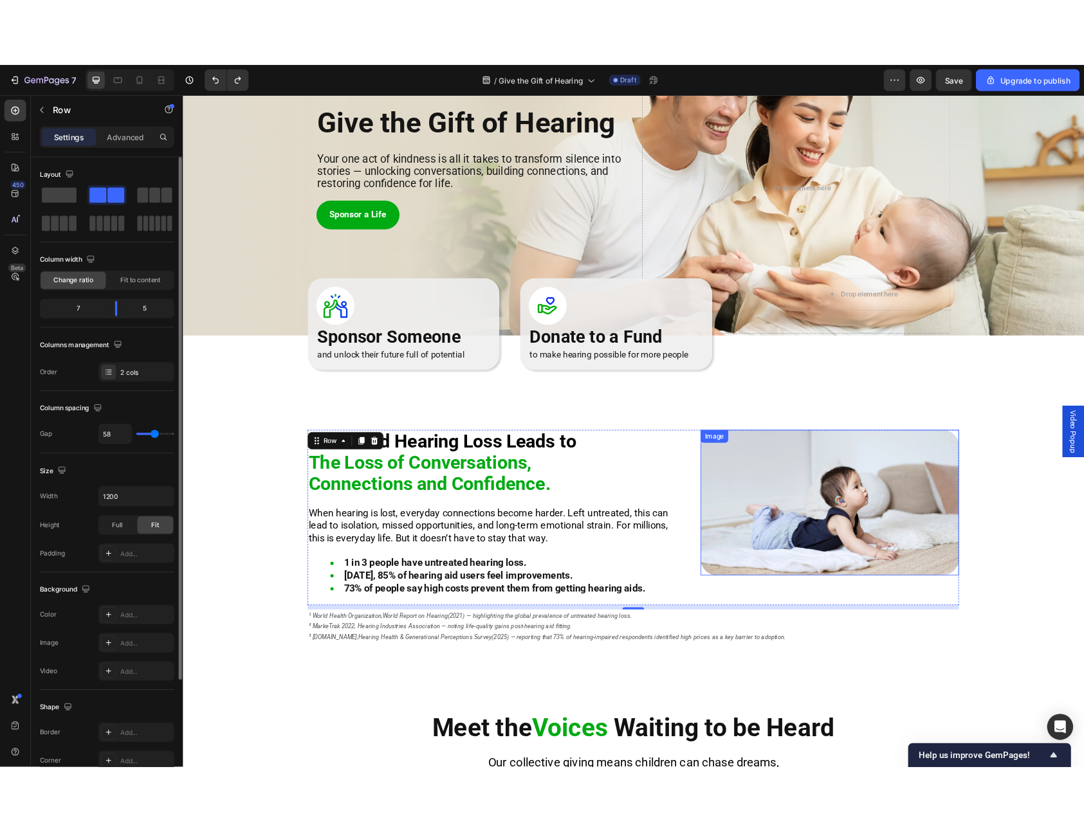
scroll to position [162, 0]
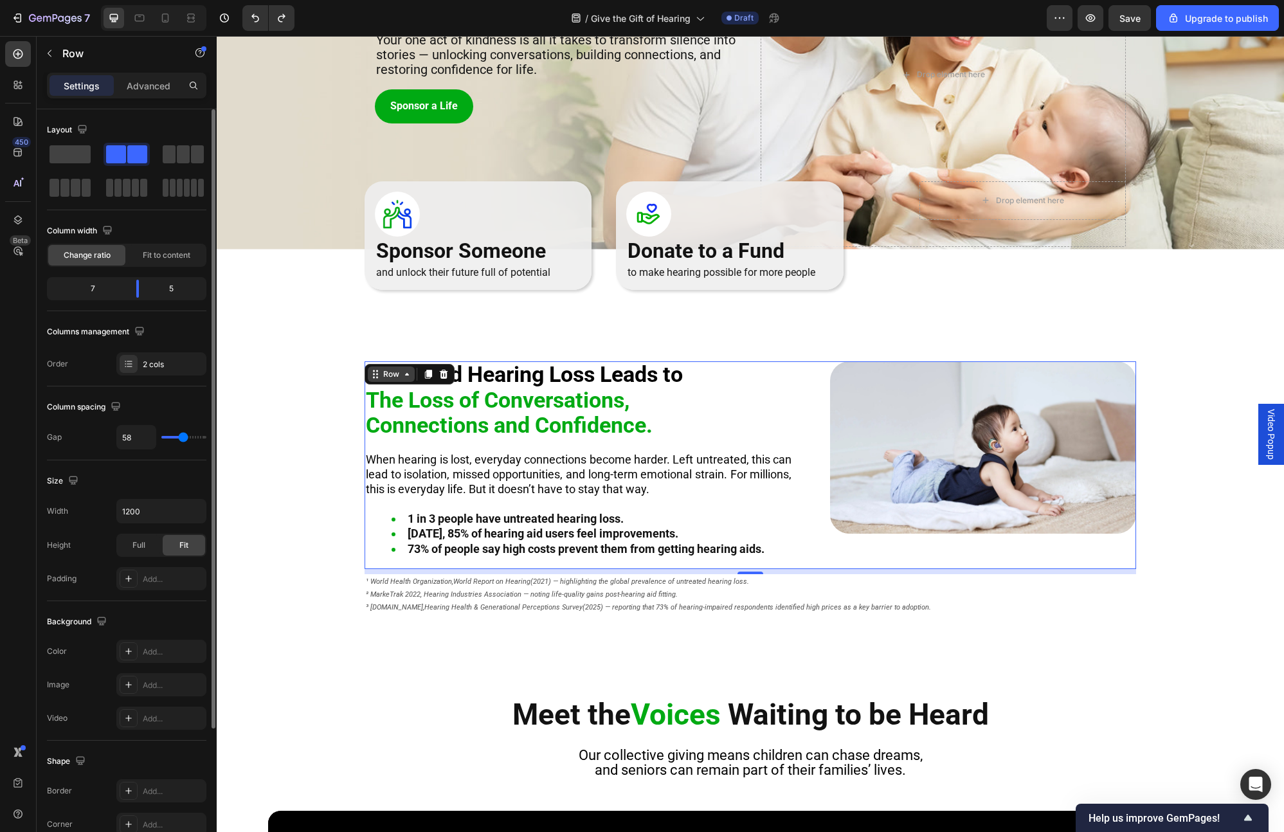
click at [403, 370] on icon at bounding box center [407, 374] width 10 height 10
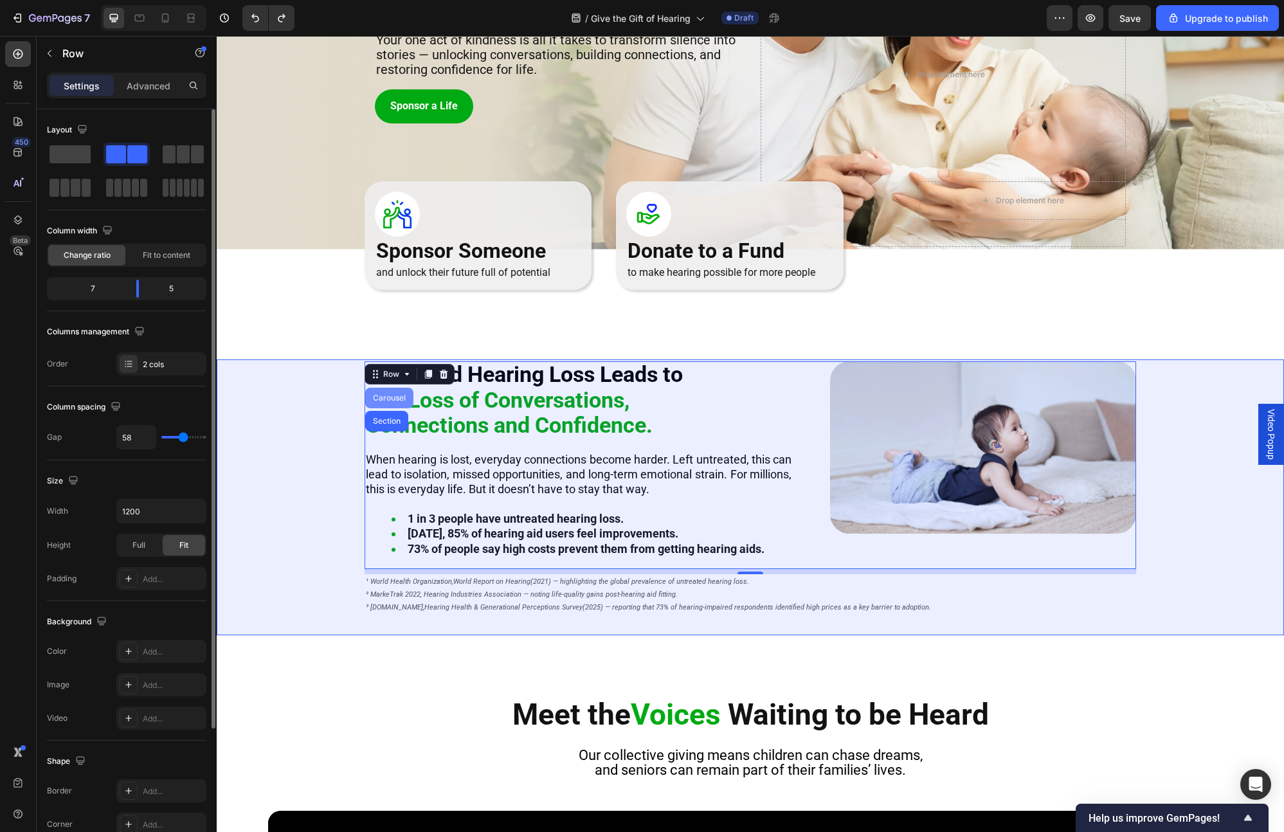
click at [391, 400] on div "Carousel" at bounding box center [389, 398] width 38 height 8
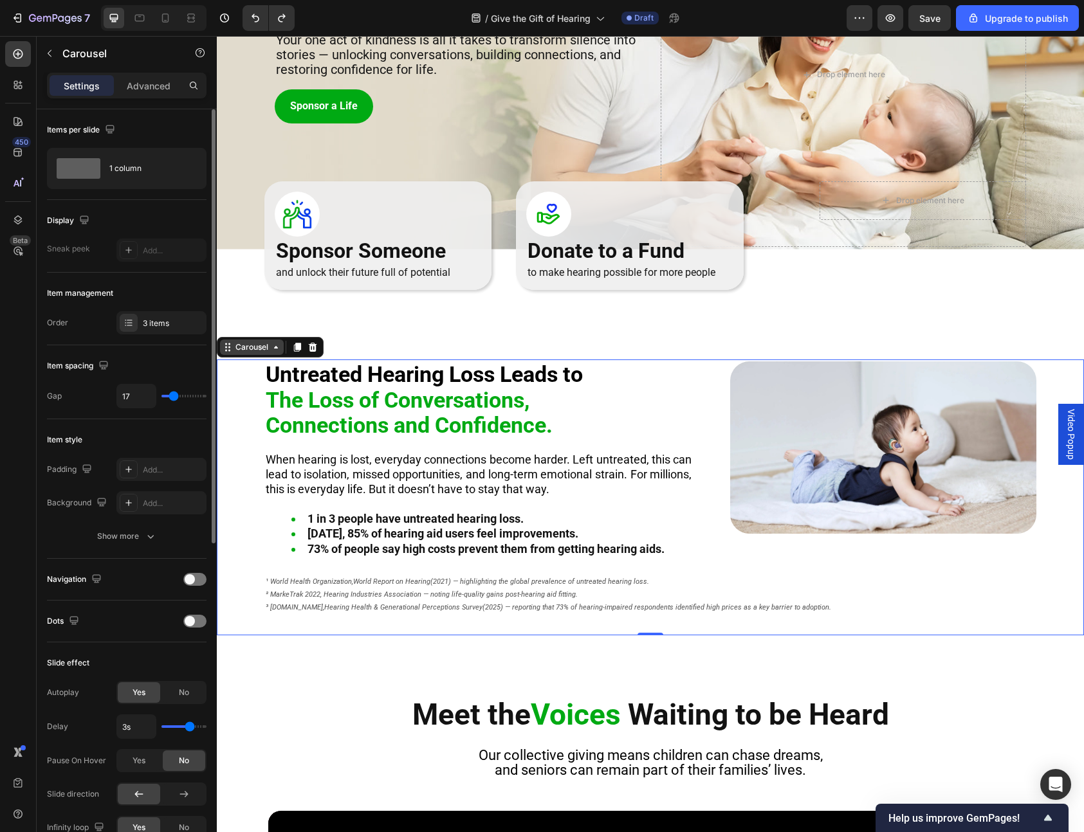
click at [260, 346] on div "Carousel" at bounding box center [252, 348] width 38 height 12
click at [259, 351] on div "Carousel" at bounding box center [252, 348] width 38 height 12
click at [277, 352] on div "Carousel" at bounding box center [252, 347] width 64 height 15
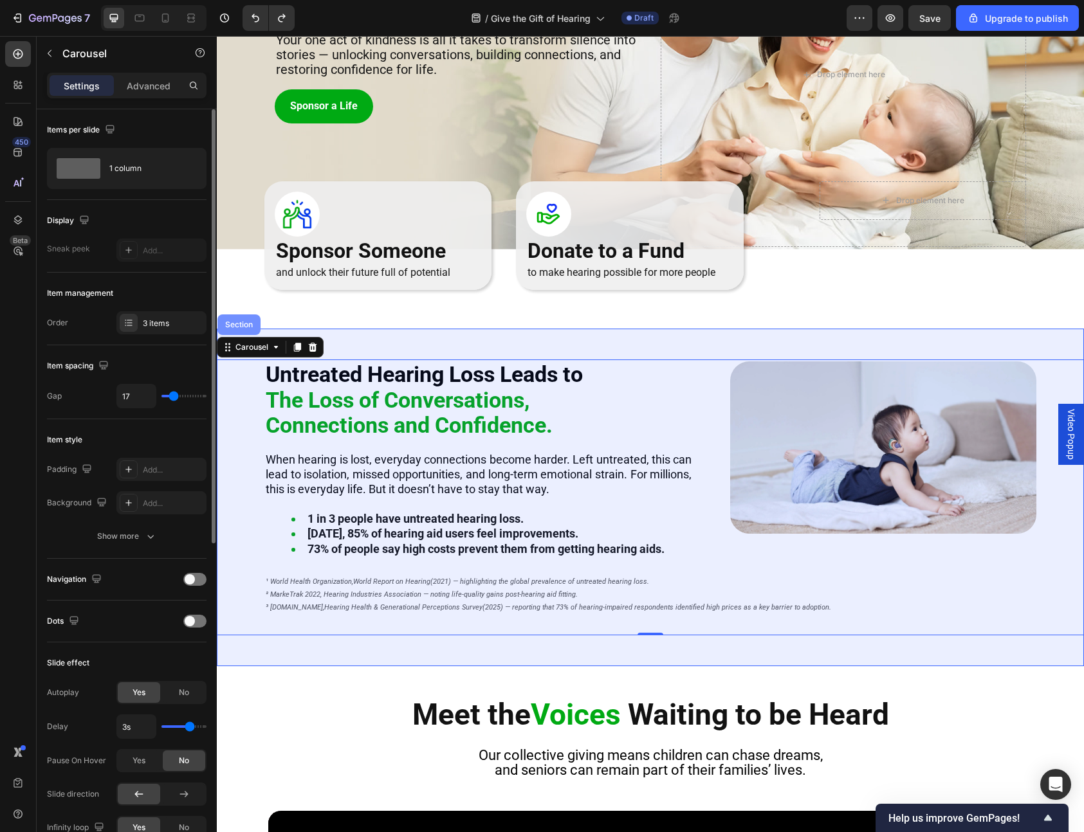
click at [224, 326] on div "Section" at bounding box center [239, 325] width 33 height 8
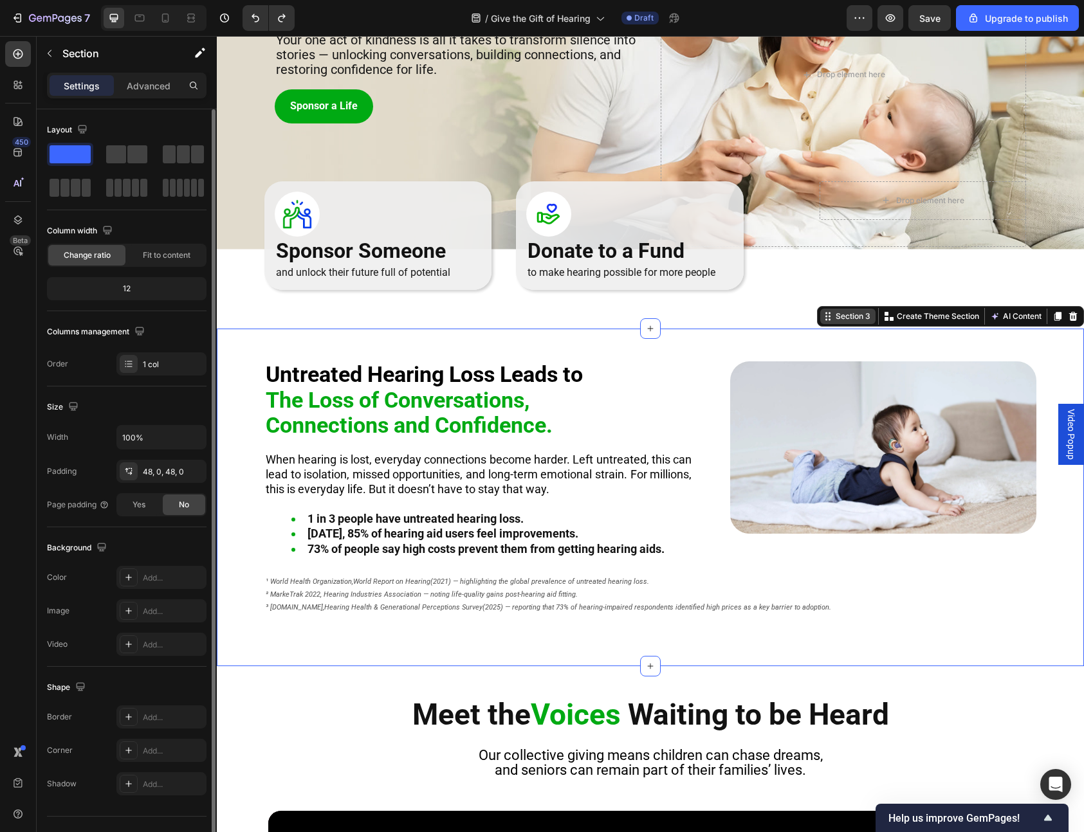
click at [850, 314] on div "Section 3" at bounding box center [853, 317] width 40 height 12
click at [849, 320] on div "Section 3" at bounding box center [853, 317] width 40 height 12
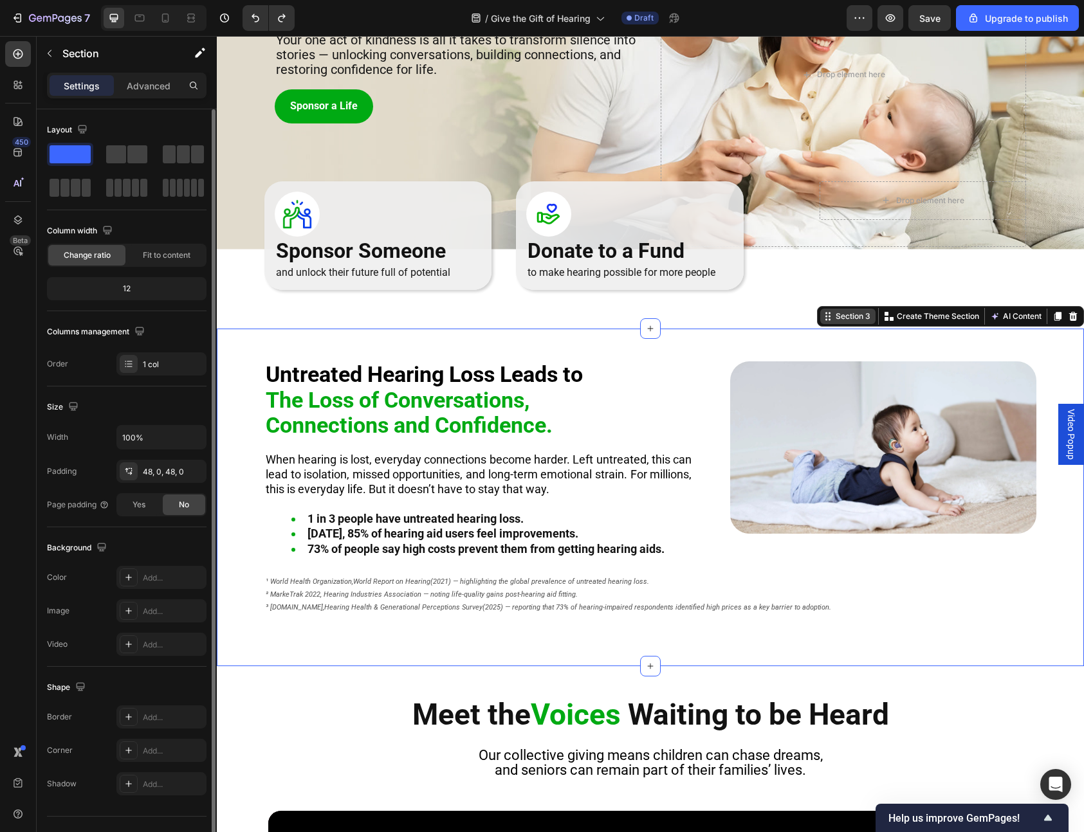
click at [828, 320] on icon at bounding box center [829, 320] width 2 height 2
click at [837, 320] on div "Section 3" at bounding box center [853, 317] width 40 height 12
click at [853, 320] on div "Section 3" at bounding box center [853, 317] width 40 height 12
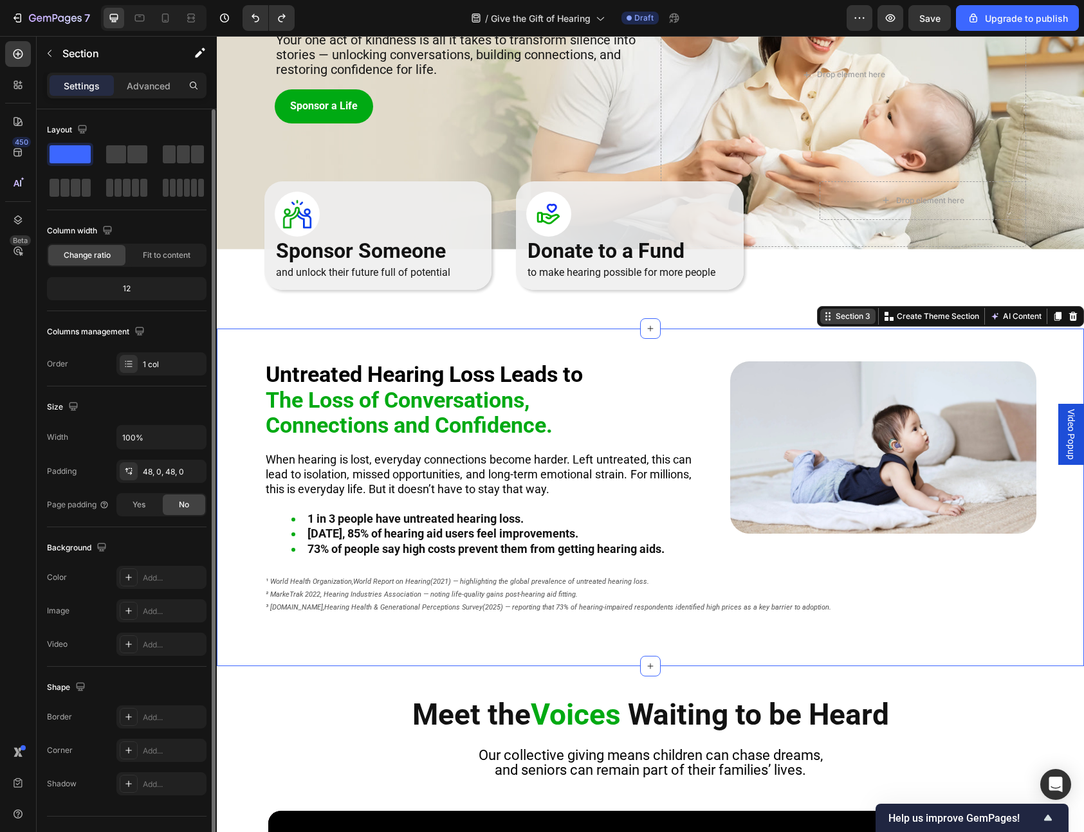
click at [853, 320] on div "Section 3" at bounding box center [853, 317] width 40 height 12
click at [700, 349] on div "Untreated Hearing Loss Leads to The Loss of Conversations, Connections and Conf…" at bounding box center [650, 498] width 867 height 338
click at [934, 20] on span "Save" at bounding box center [929, 18] width 21 height 11
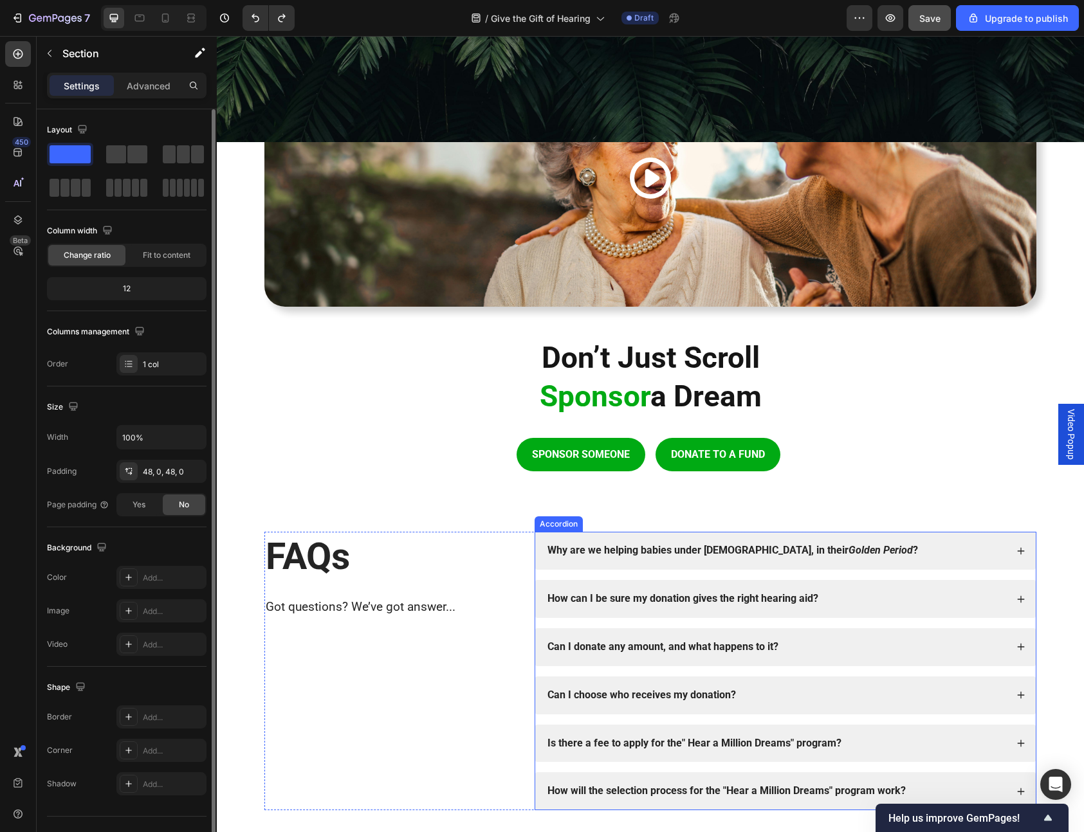
scroll to position [1555, 0]
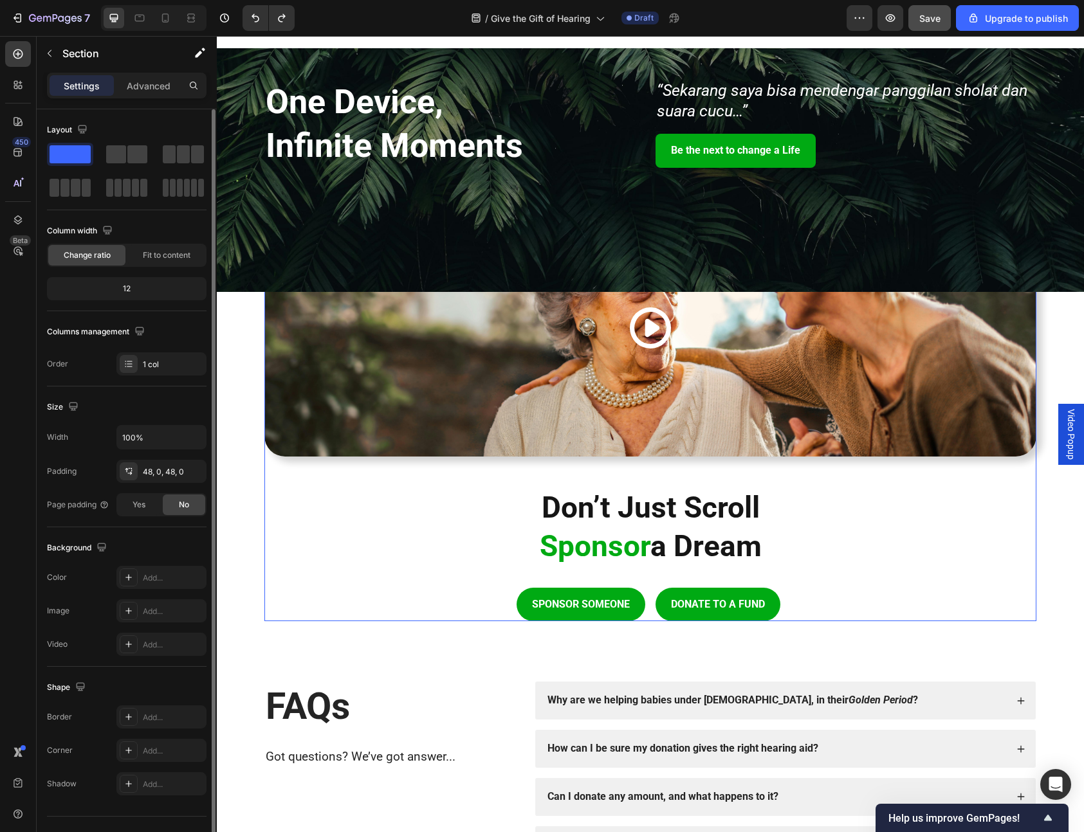
click at [778, 418] on div "Background Image" at bounding box center [650, 327] width 772 height 257
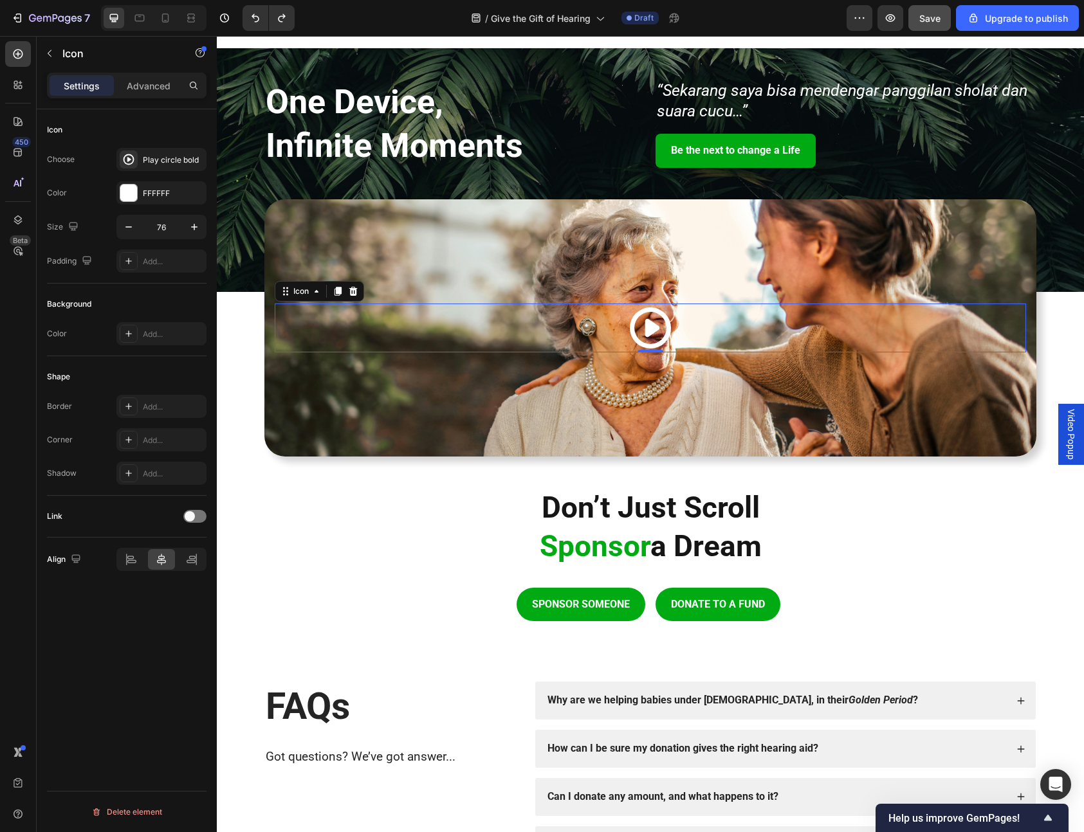
click at [639, 320] on icon at bounding box center [650, 328] width 49 height 49
click at [353, 291] on icon at bounding box center [353, 291] width 8 height 9
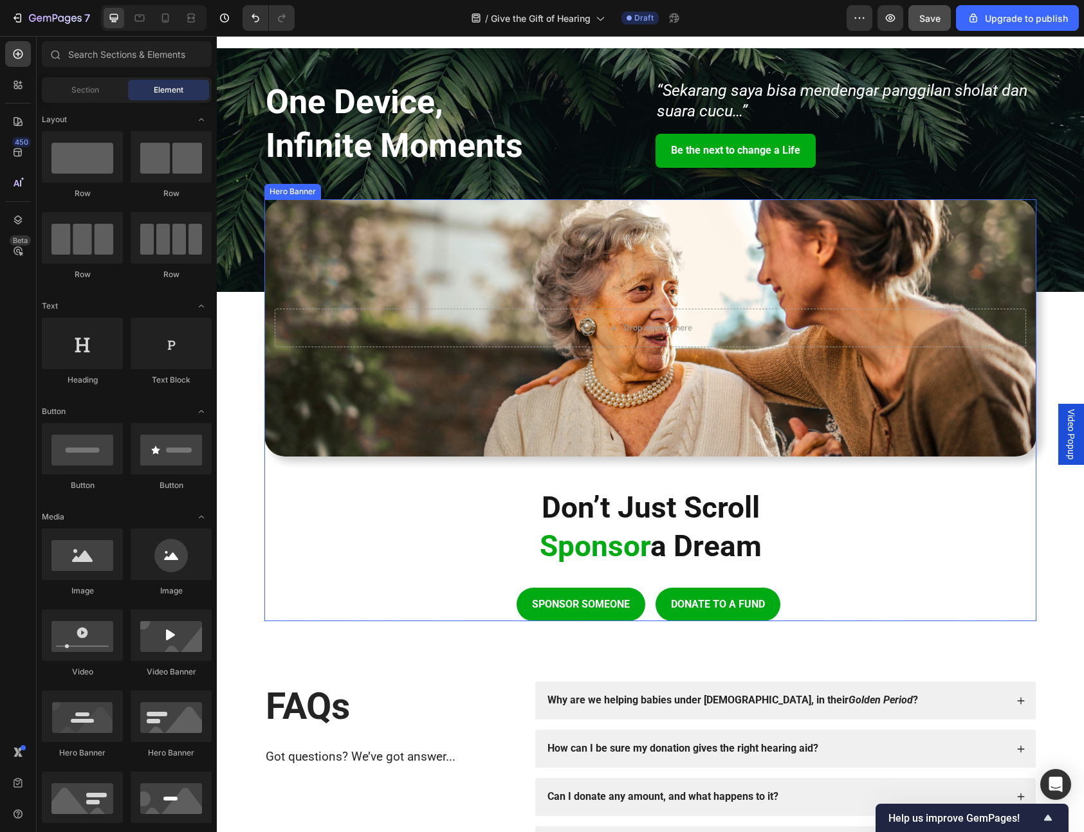
click at [549, 273] on div "Background Image" at bounding box center [650, 327] width 772 height 257
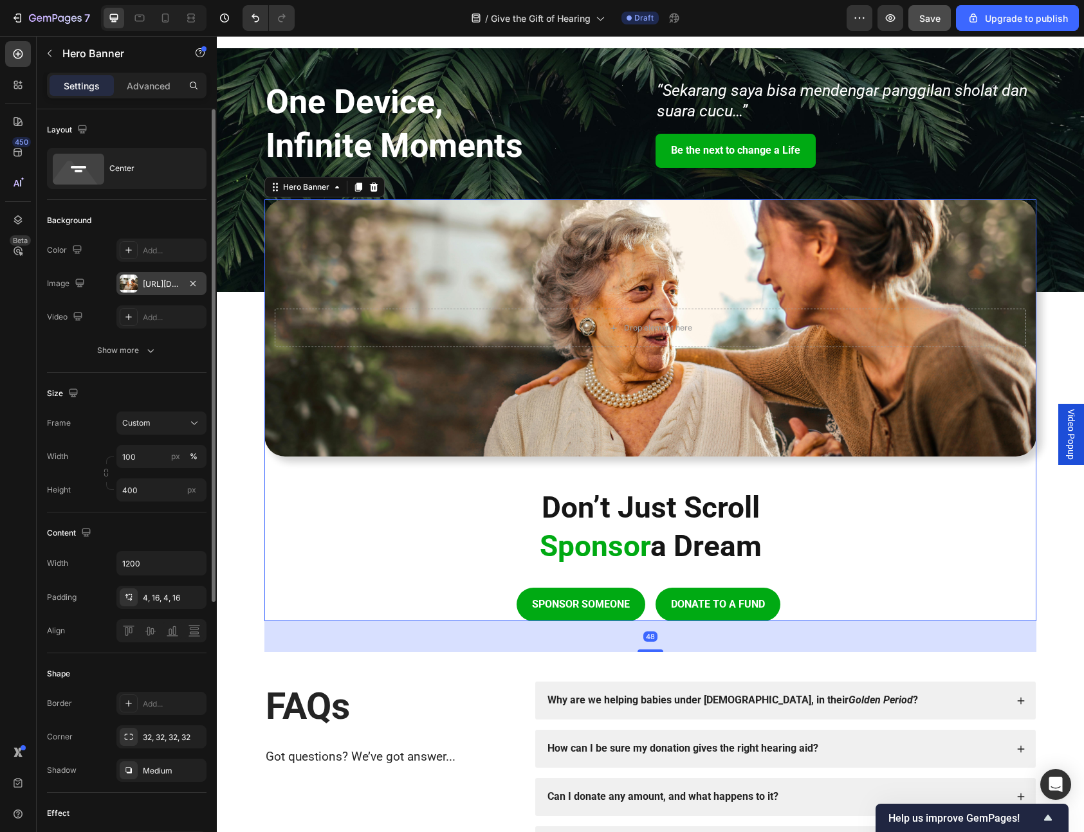
click at [143, 287] on div "[URL][DOMAIN_NAME]" at bounding box center [161, 284] width 37 height 12
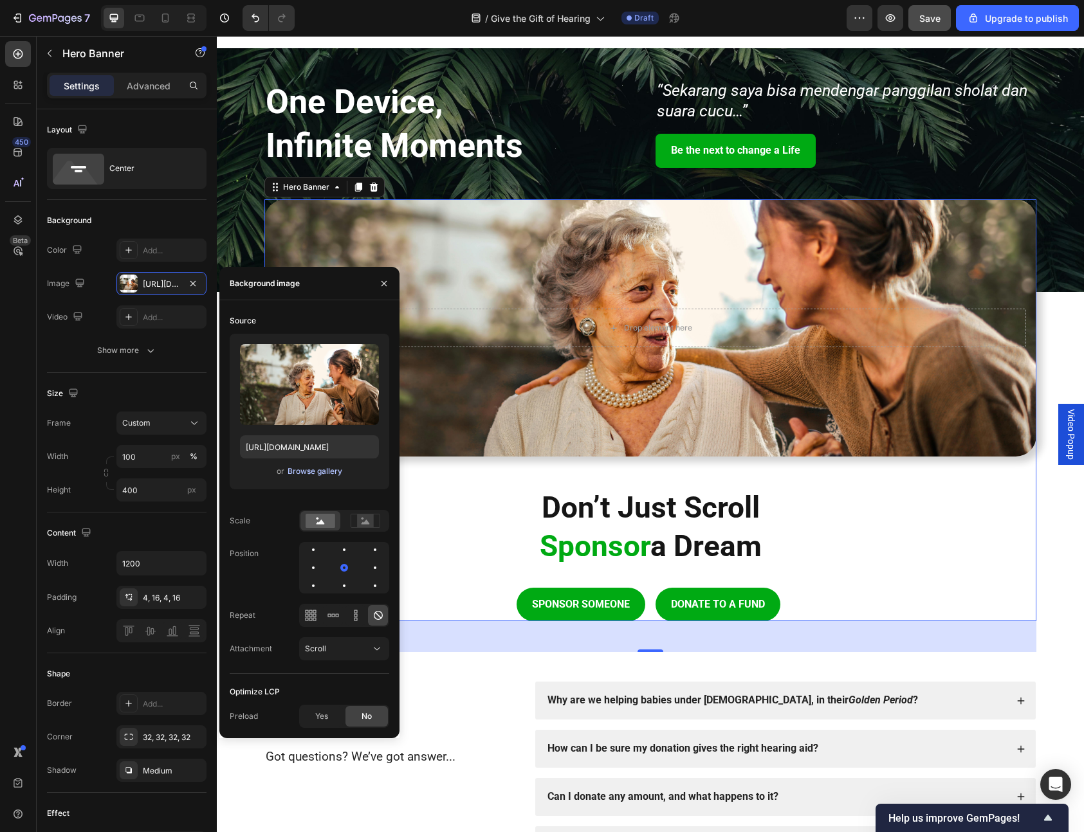
click at [307, 470] on div "Browse gallery" at bounding box center [314, 472] width 55 height 12
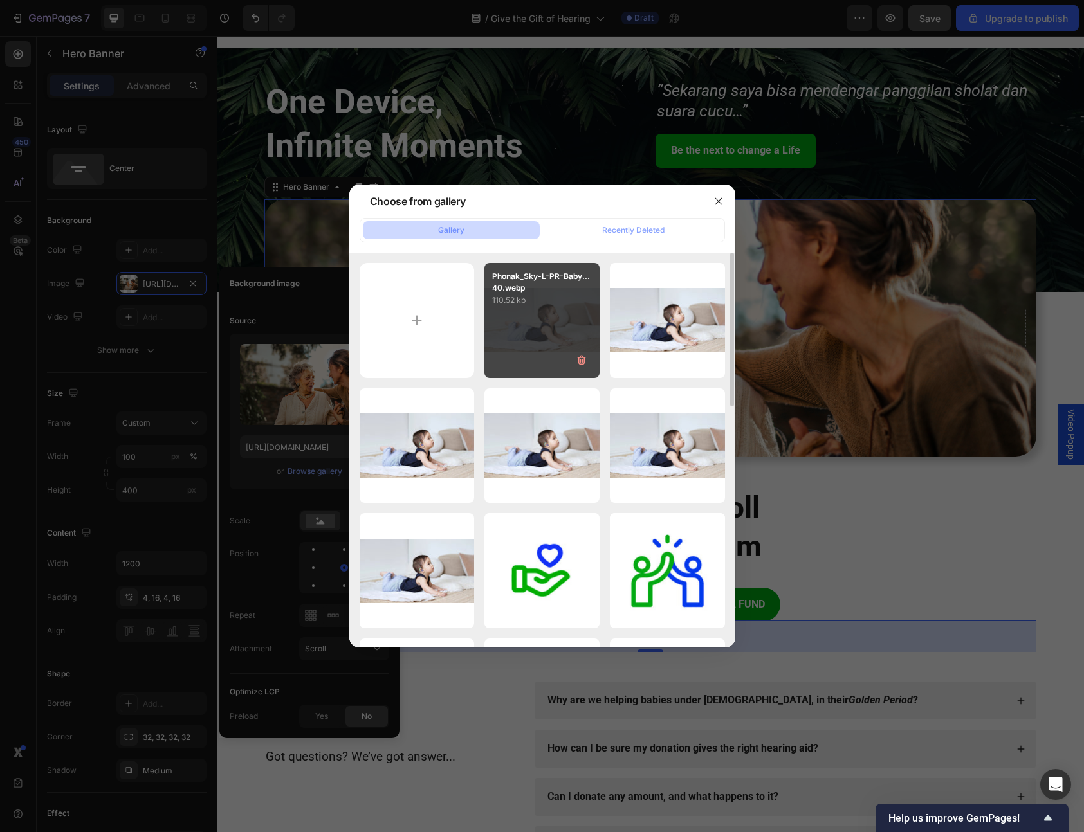
click at [521, 292] on p "Phonak_Sky-L-PR-Baby...40.webp" at bounding box center [542, 282] width 100 height 23
type input "[URL][DOMAIN_NAME]"
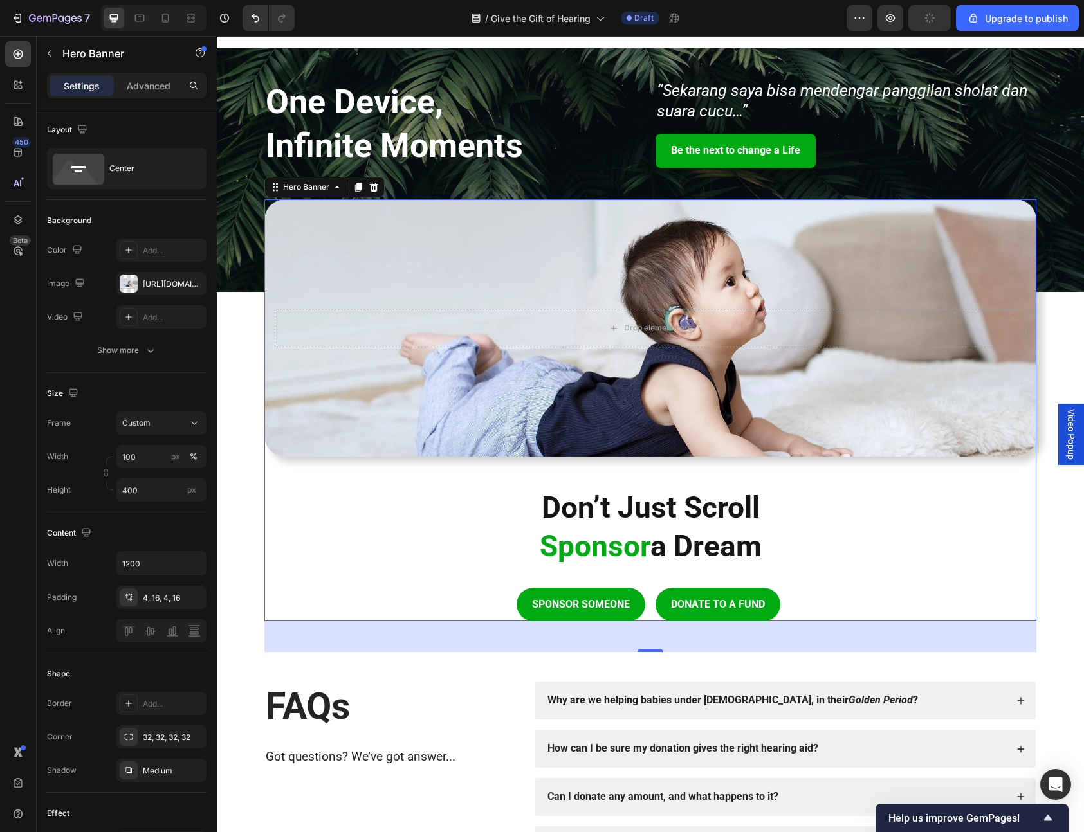
click at [432, 397] on div "Background Image" at bounding box center [650, 327] width 772 height 257
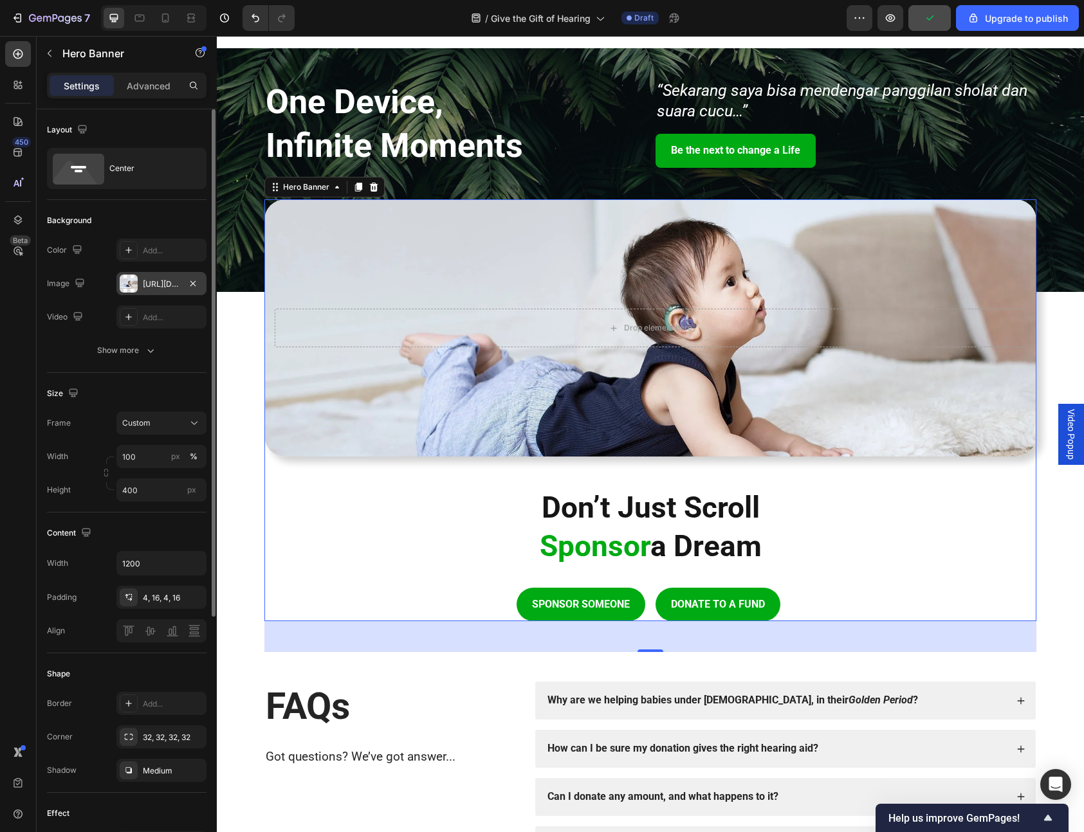
click at [143, 285] on div "[URL][DOMAIN_NAME]" at bounding box center [161, 284] width 37 height 12
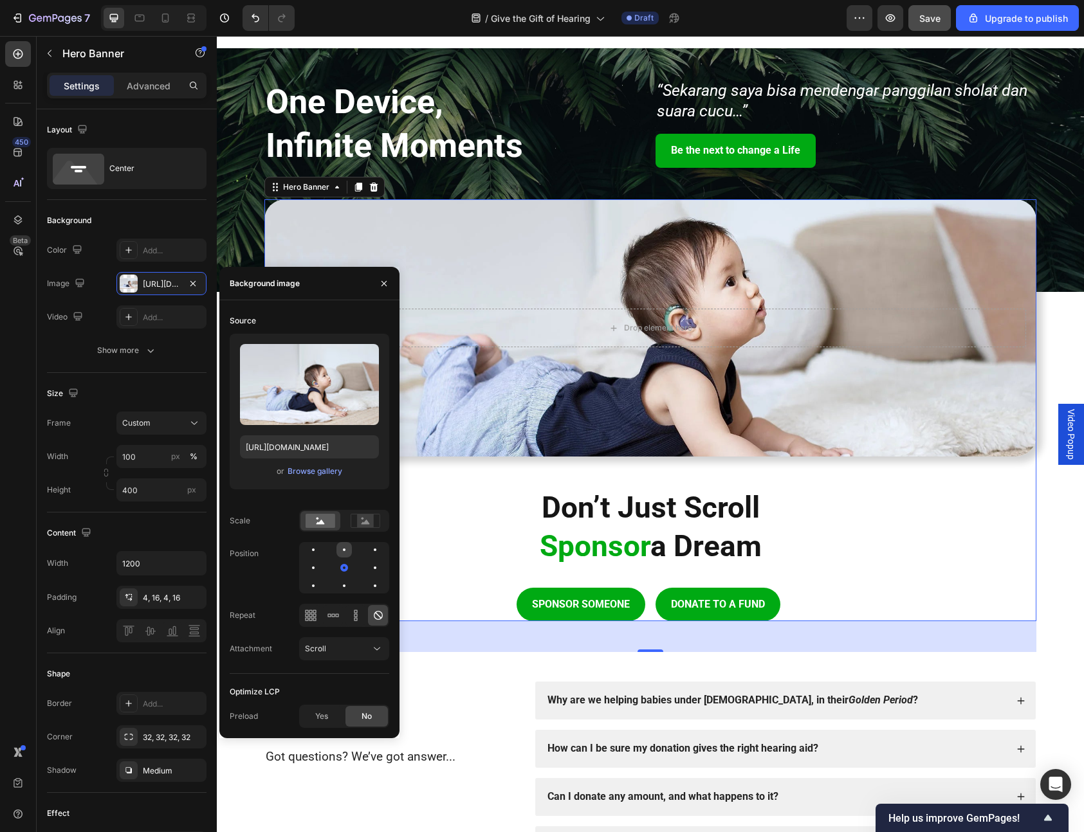
click at [338, 547] on div at bounding box center [343, 549] width 15 height 15
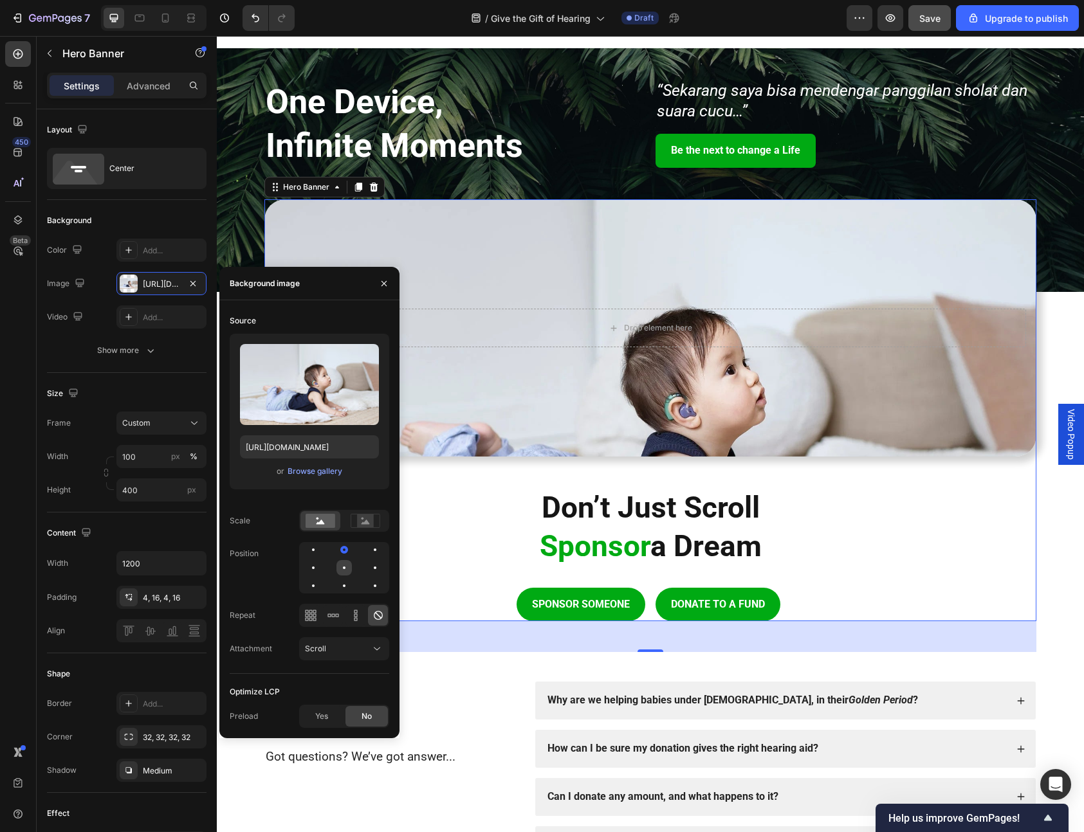
click at [343, 571] on div at bounding box center [343, 567] width 15 height 15
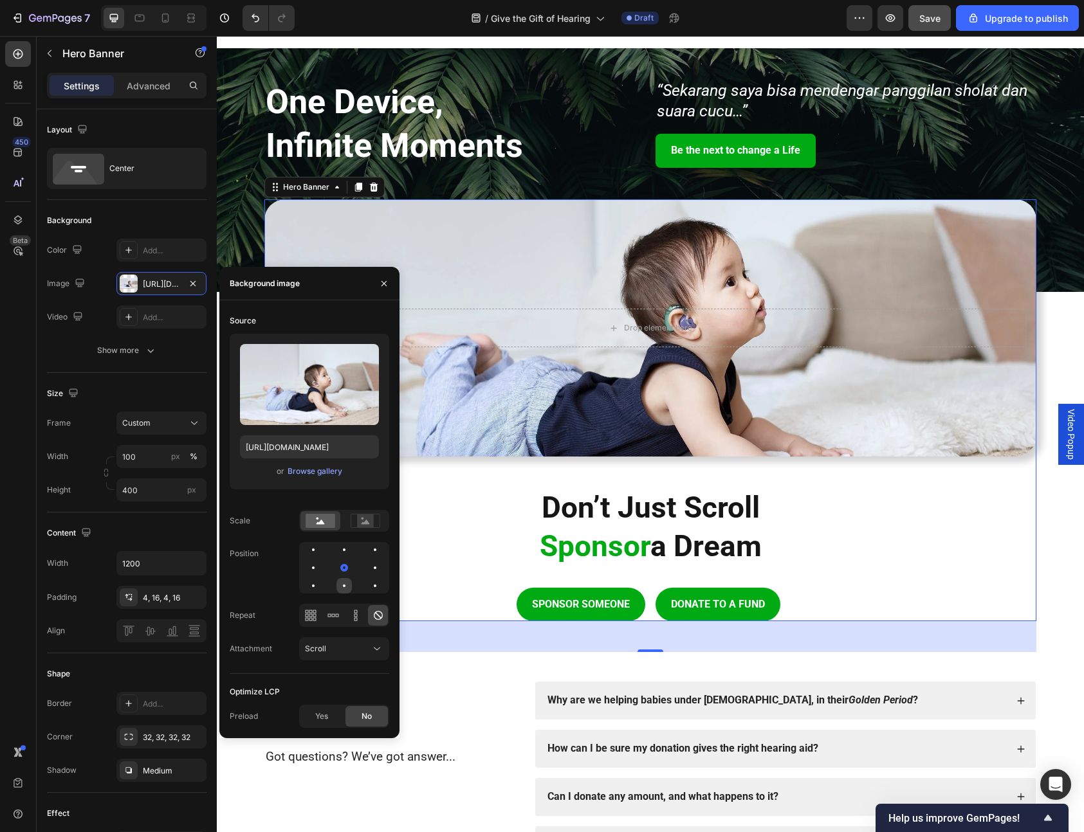
click at [345, 587] on div at bounding box center [343, 585] width 15 height 15
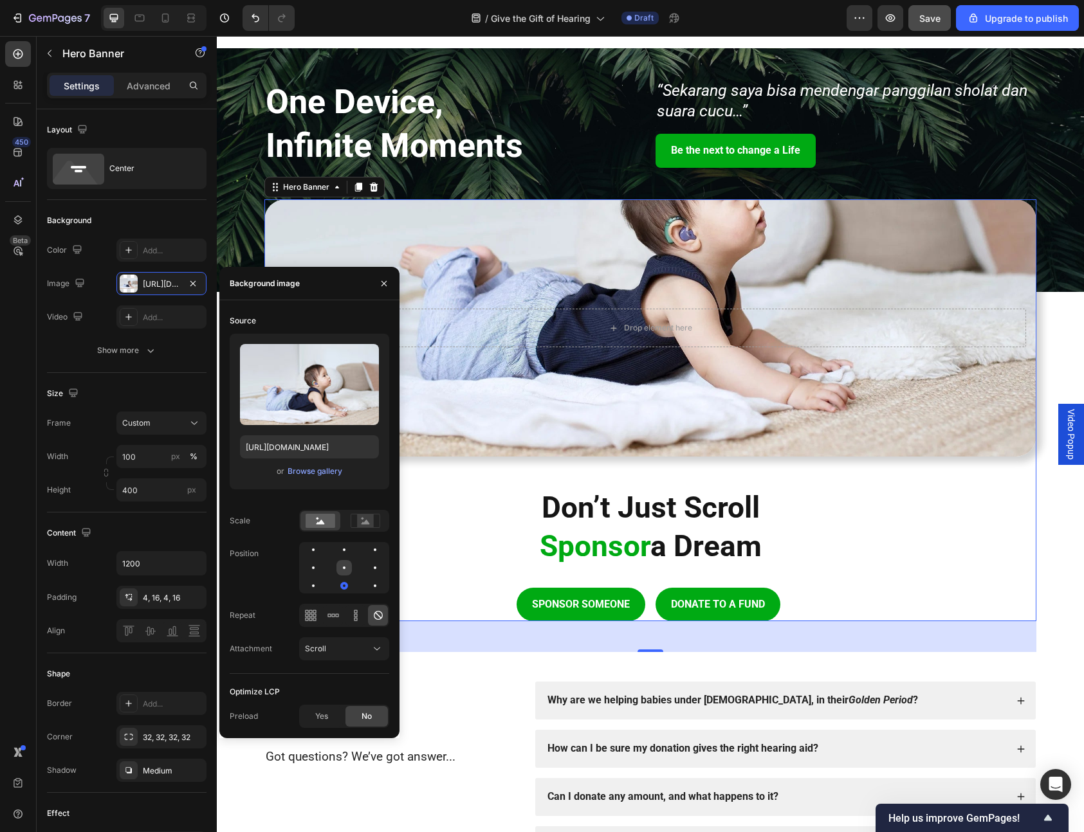
click at [345, 560] on div at bounding box center [343, 567] width 15 height 15
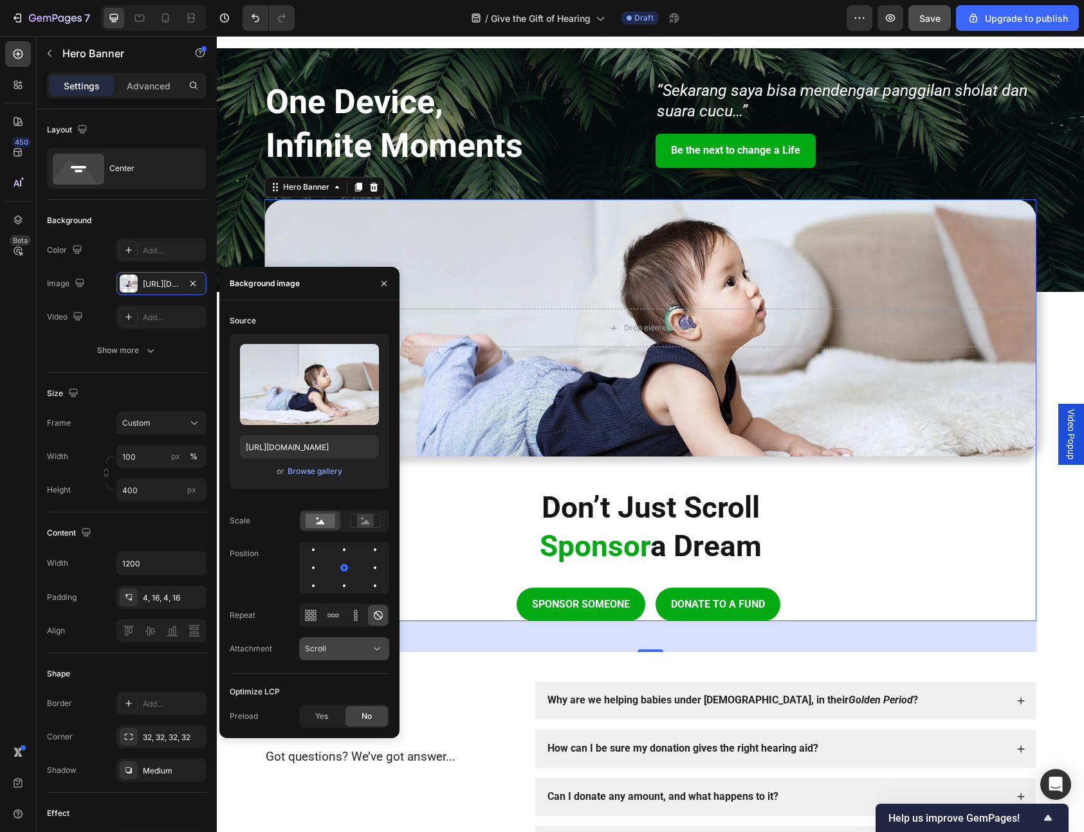
click at [318, 652] on span "Scroll" at bounding box center [315, 649] width 21 height 10
click at [325, 697] on div "Fixed" at bounding box center [330, 705] width 105 height 24
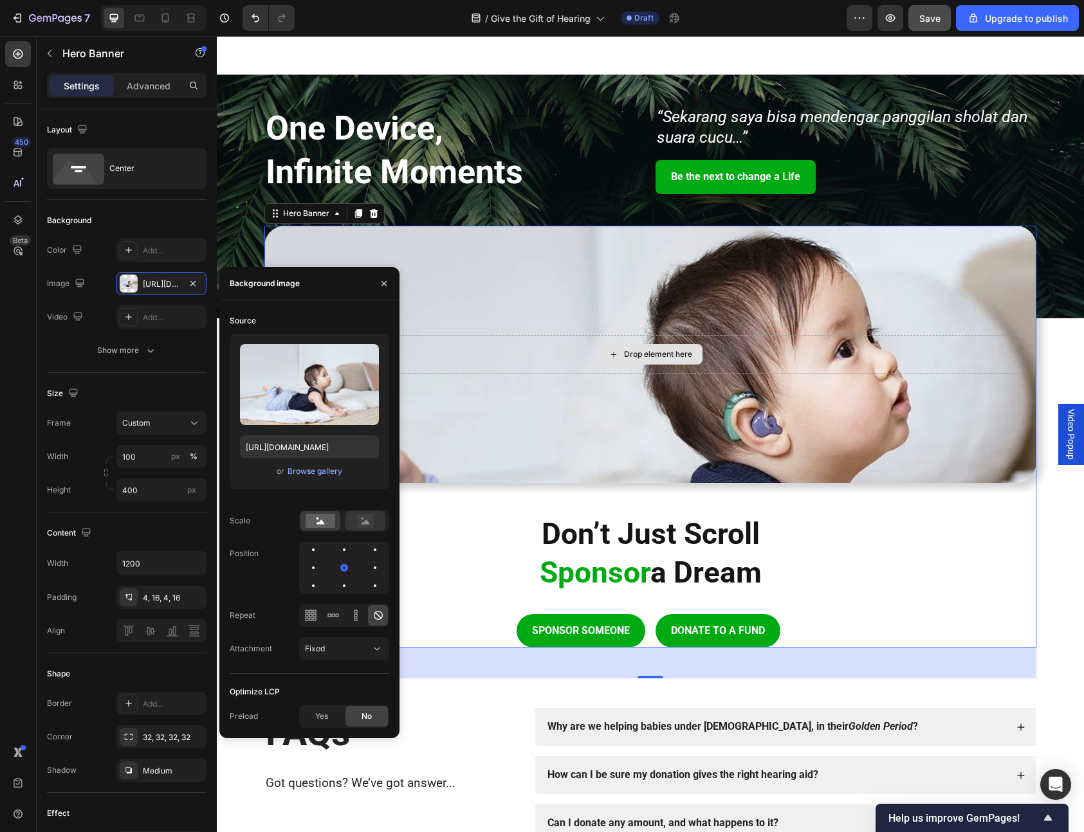
scroll to position [1531, 0]
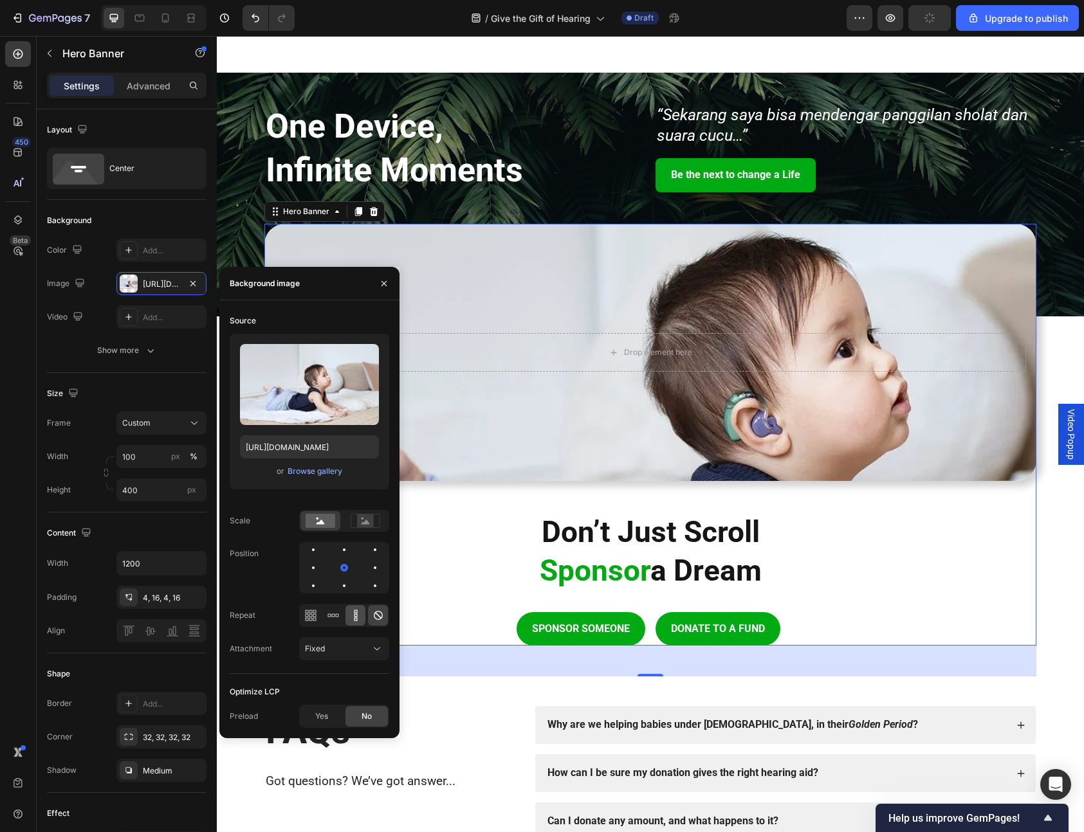
click at [360, 623] on div at bounding box center [355, 615] width 20 height 21
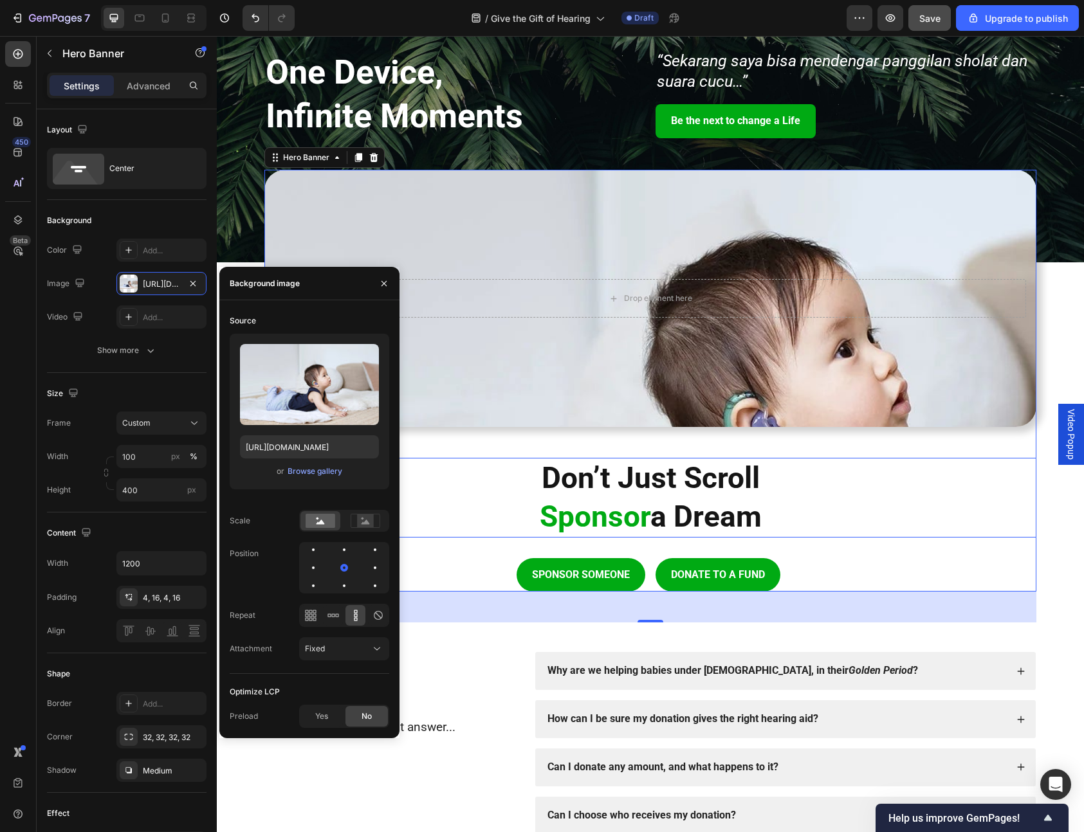
scroll to position [1551, 0]
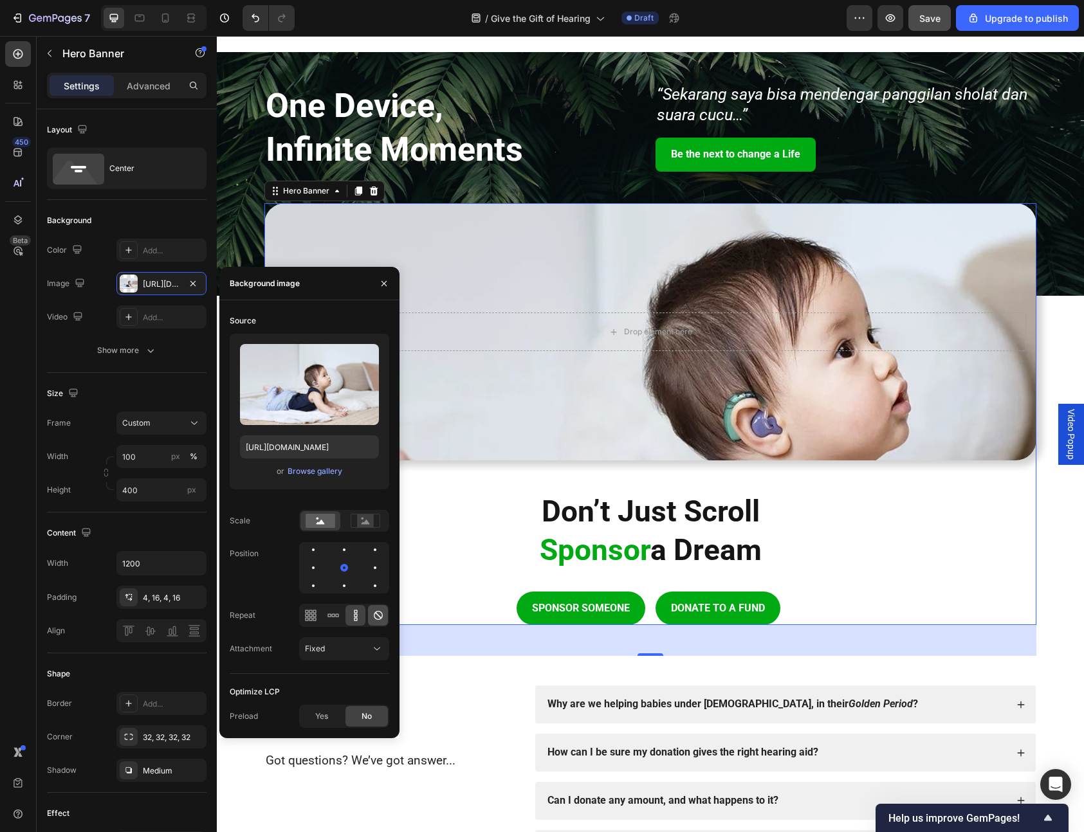
click at [379, 615] on icon at bounding box center [378, 615] width 13 height 13
click at [356, 644] on div "Fixed" at bounding box center [338, 649] width 66 height 12
click at [337, 720] on div "Local" at bounding box center [330, 729] width 105 height 24
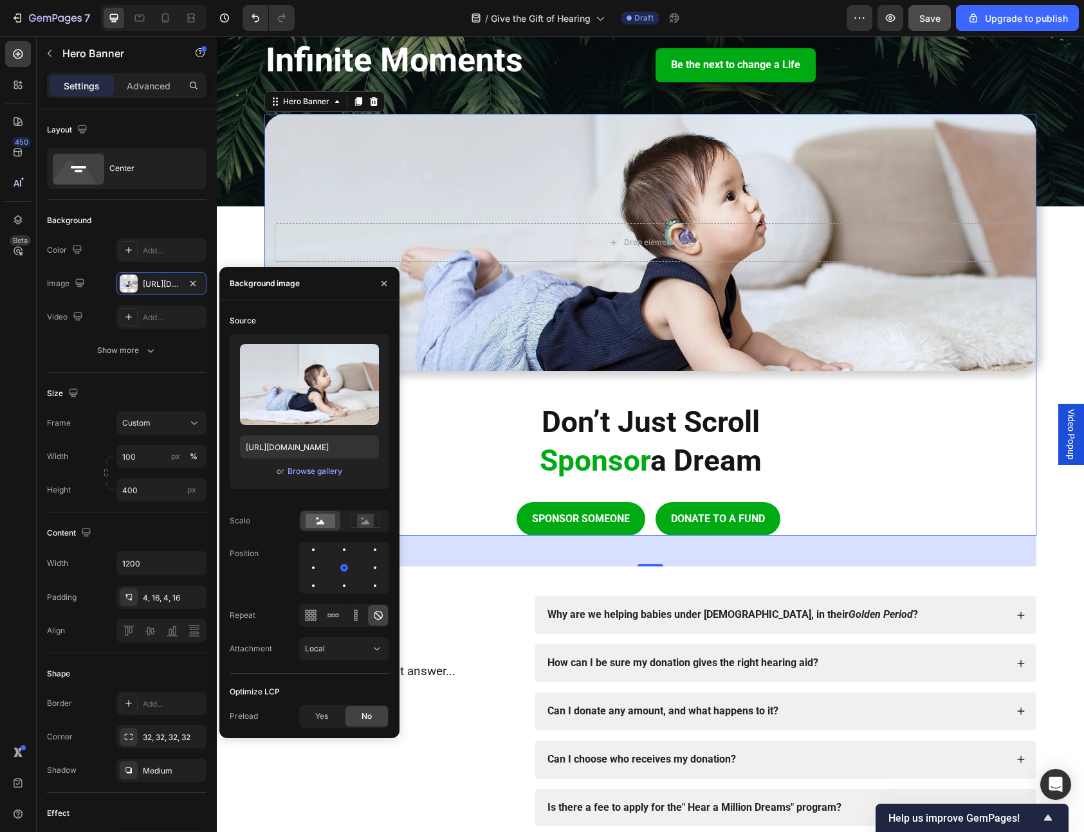
scroll to position [1558, 0]
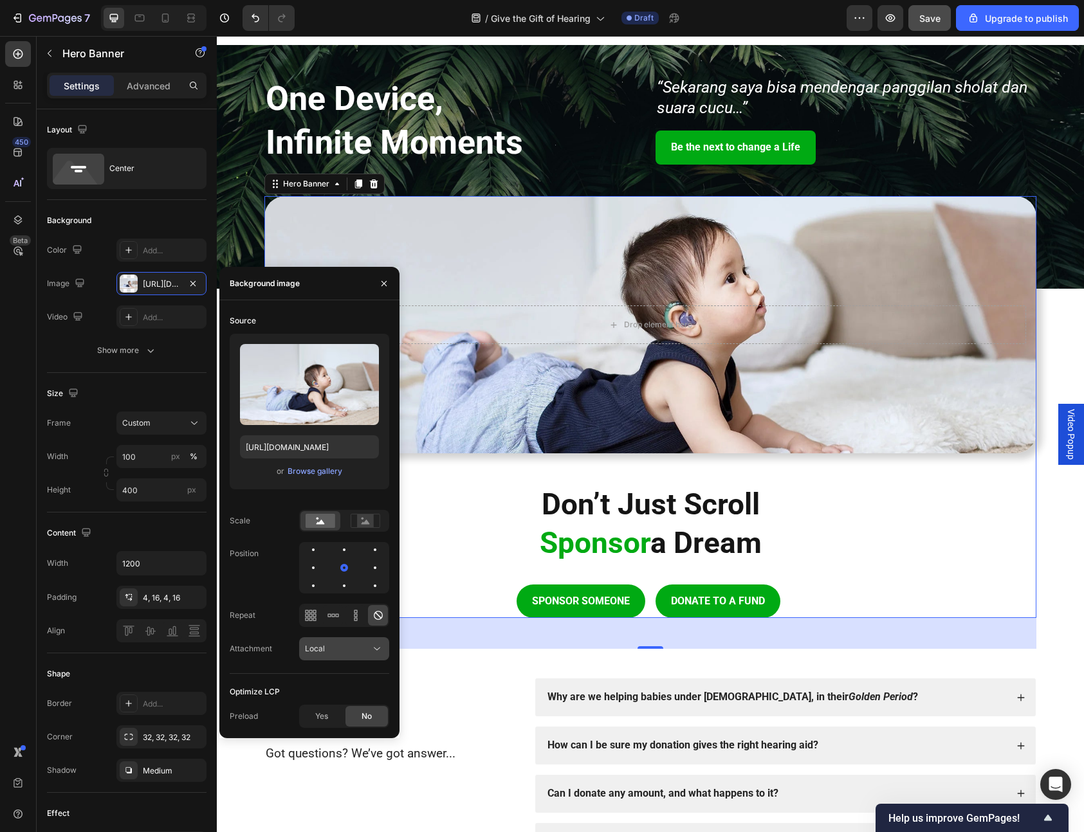
click at [349, 650] on div "Local" at bounding box center [338, 649] width 66 height 12
drag, startPoint x: 340, startPoint y: 671, endPoint x: 367, endPoint y: 648, distance: 35.6
click at [340, 671] on div "Scroll" at bounding box center [330, 680] width 105 height 24
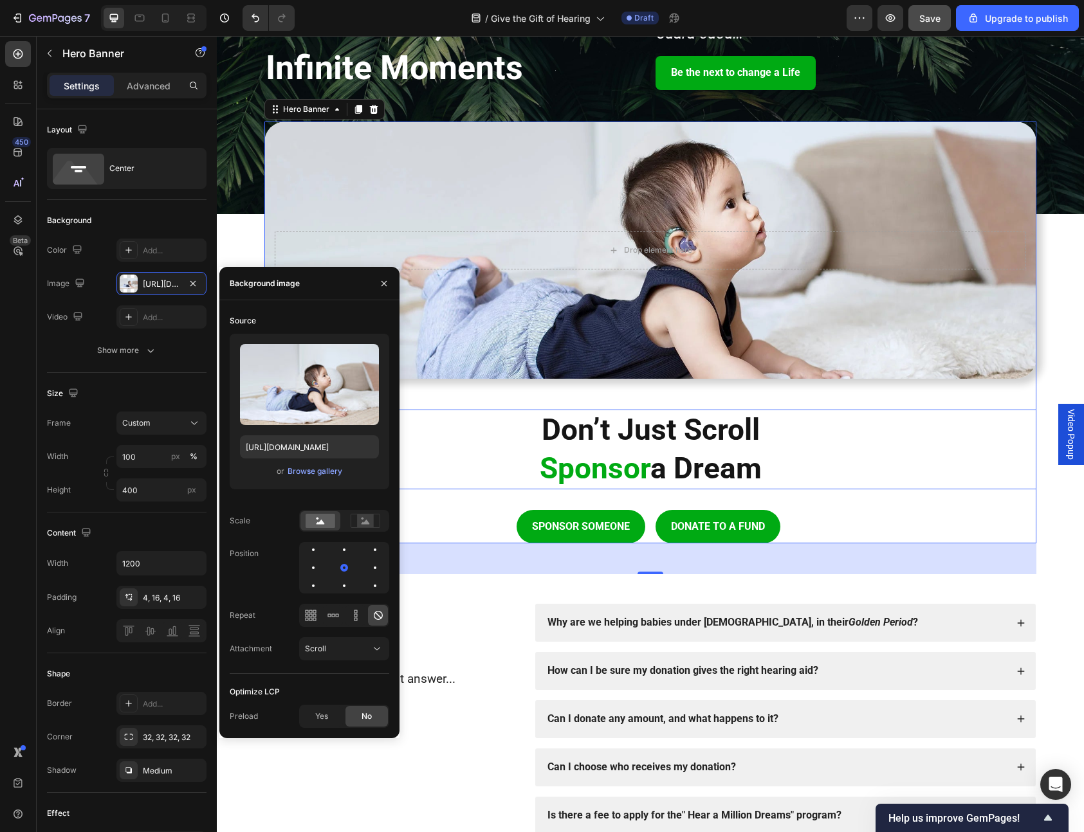
scroll to position [1701, 0]
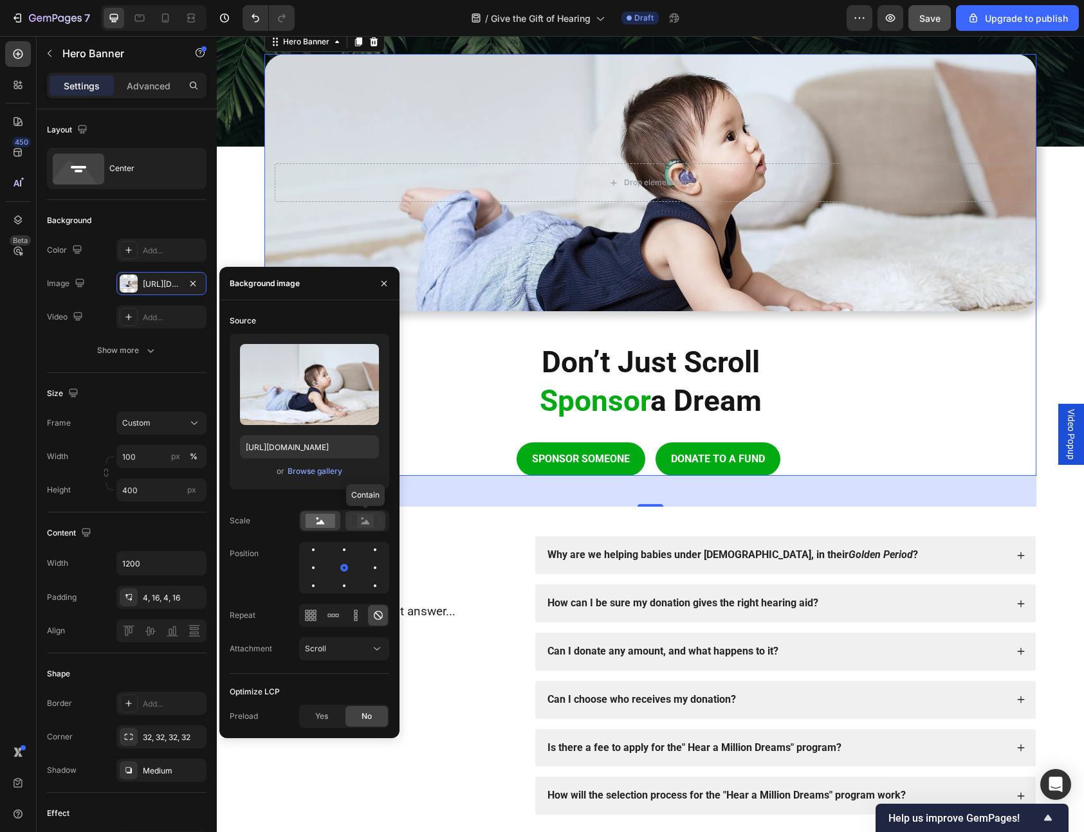
click at [357, 521] on rect at bounding box center [365, 521] width 17 height 13
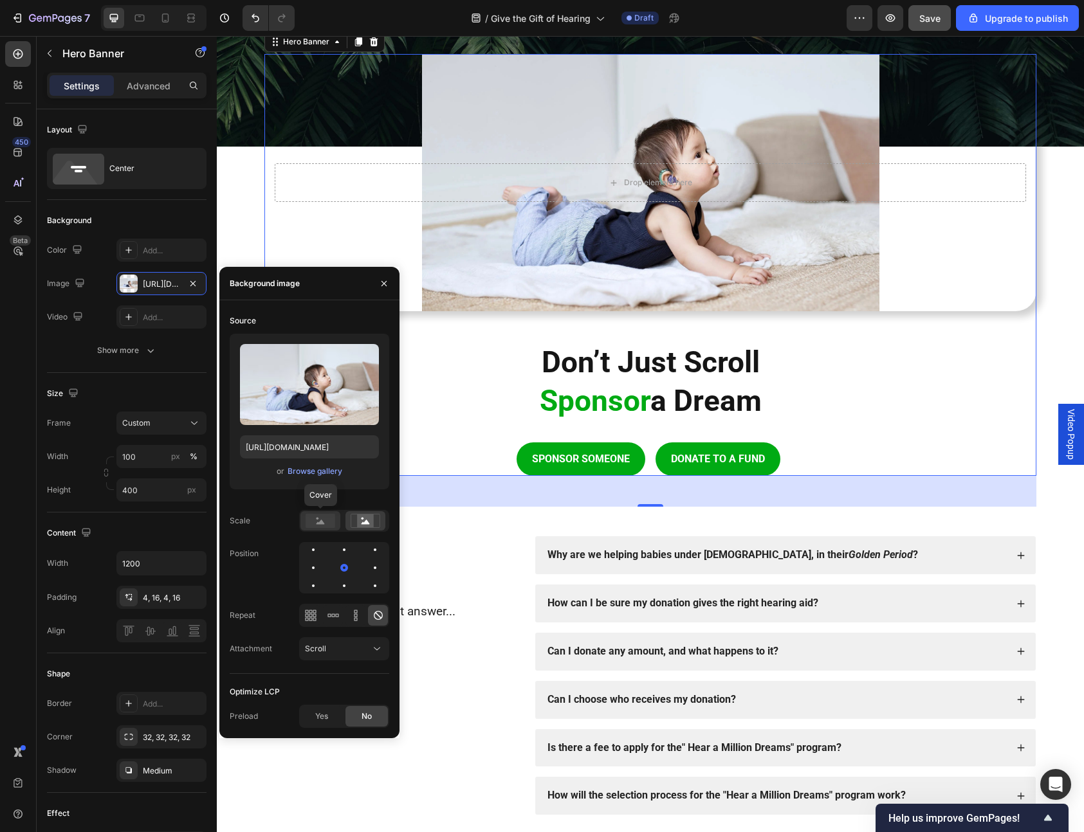
click at [334, 518] on rect at bounding box center [321, 521] width 30 height 14
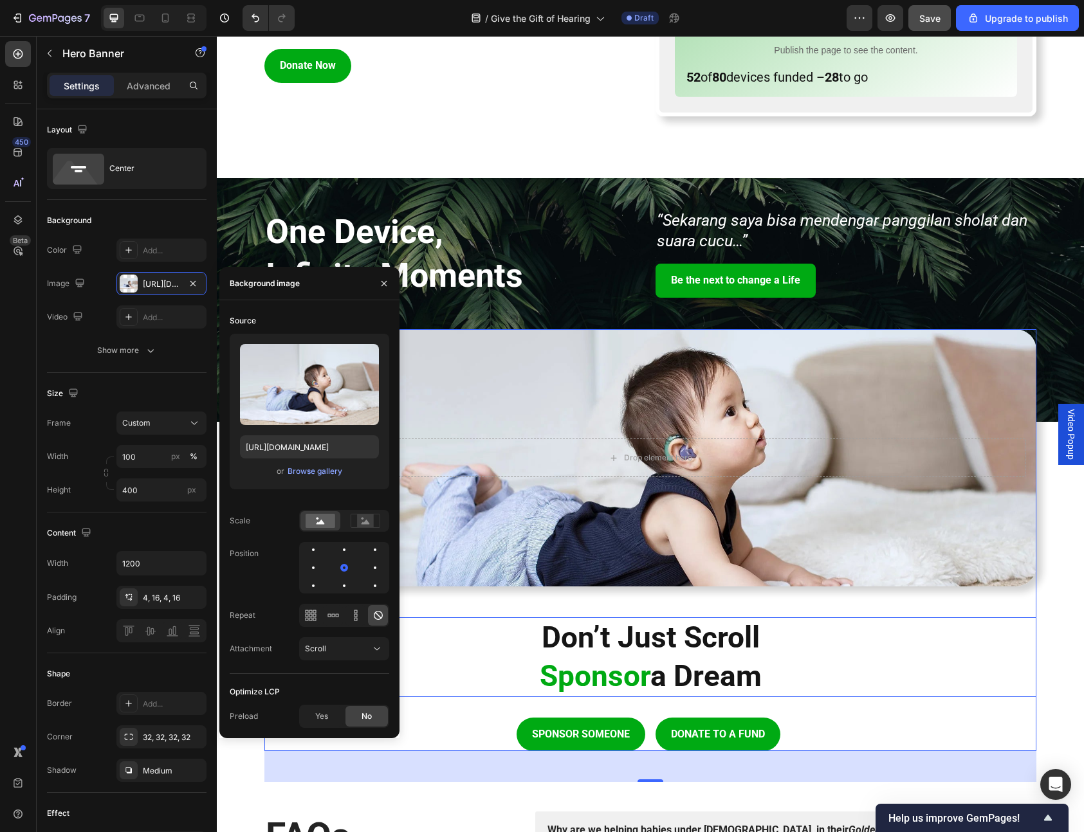
scroll to position [1426, 0]
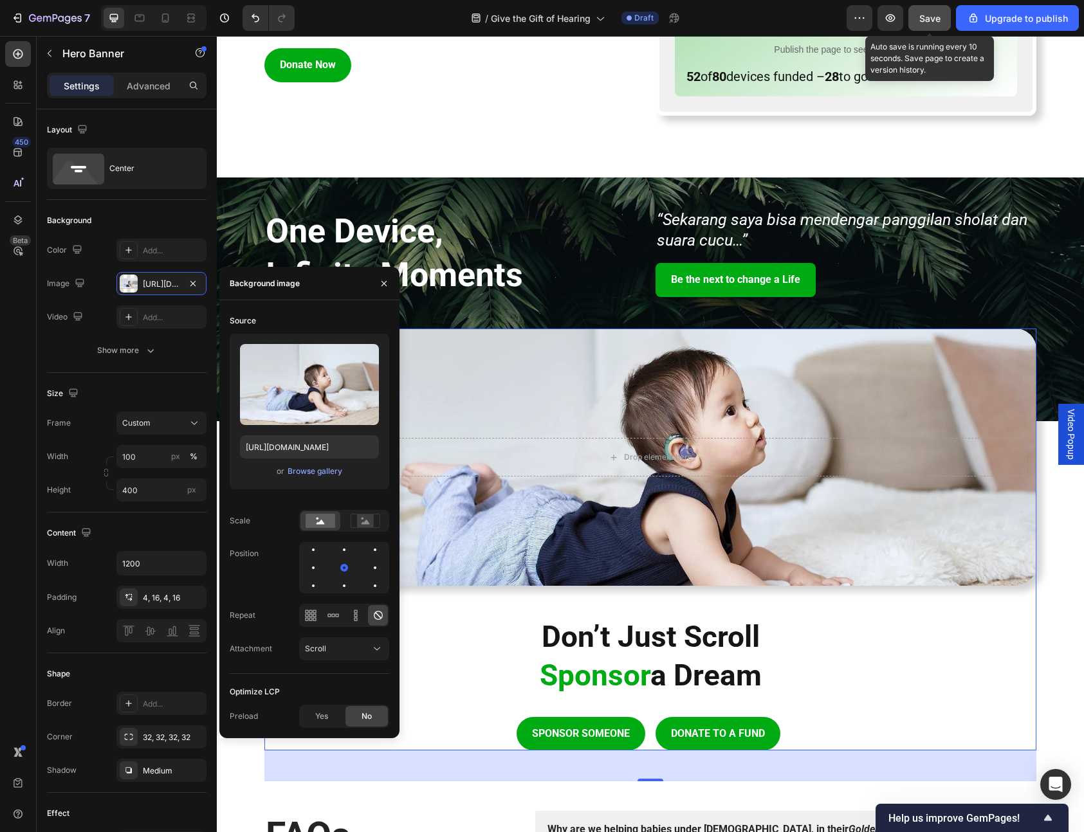
click at [935, 20] on span "Save" at bounding box center [929, 18] width 21 height 11
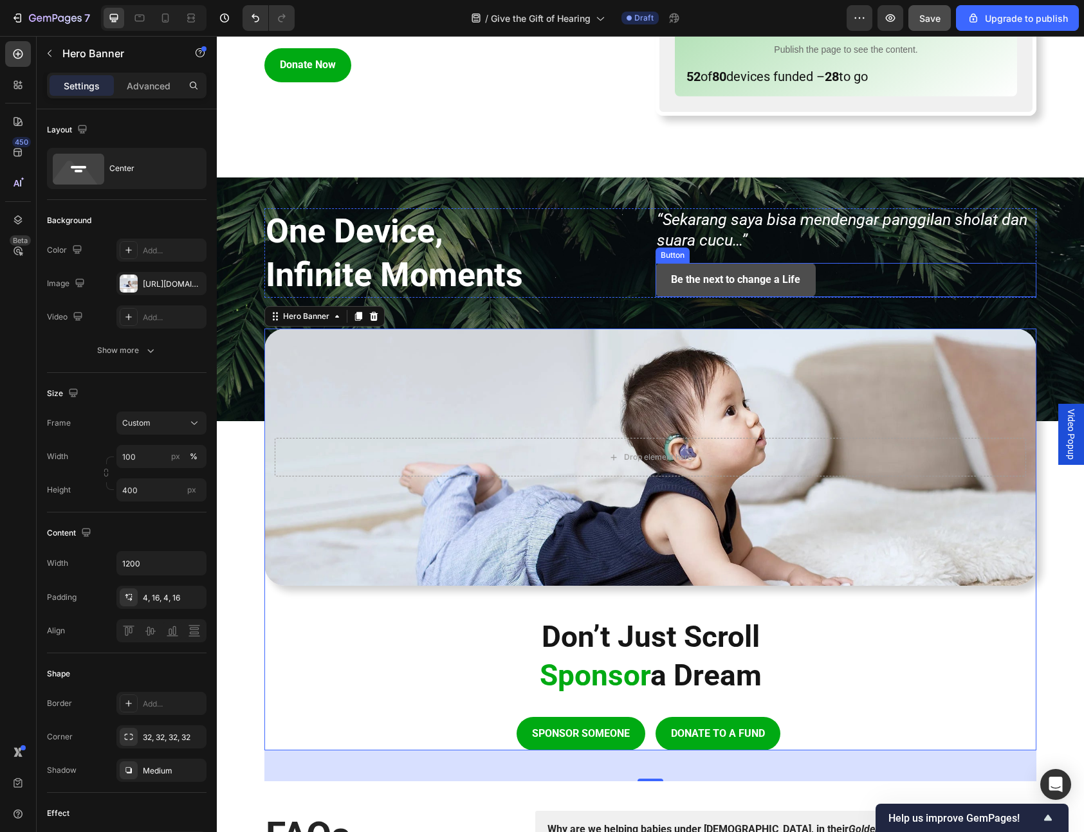
click at [668, 273] on button "Be the next to change a Life" at bounding box center [735, 280] width 160 height 34
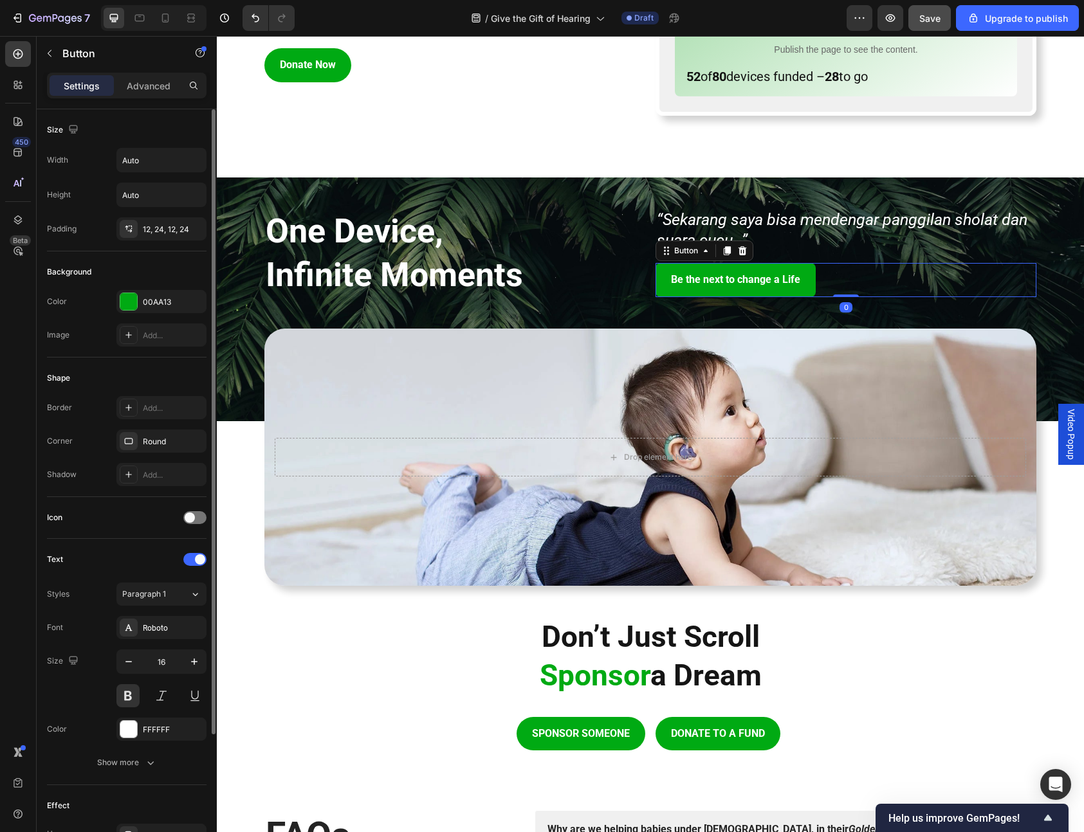
scroll to position [93, 0]
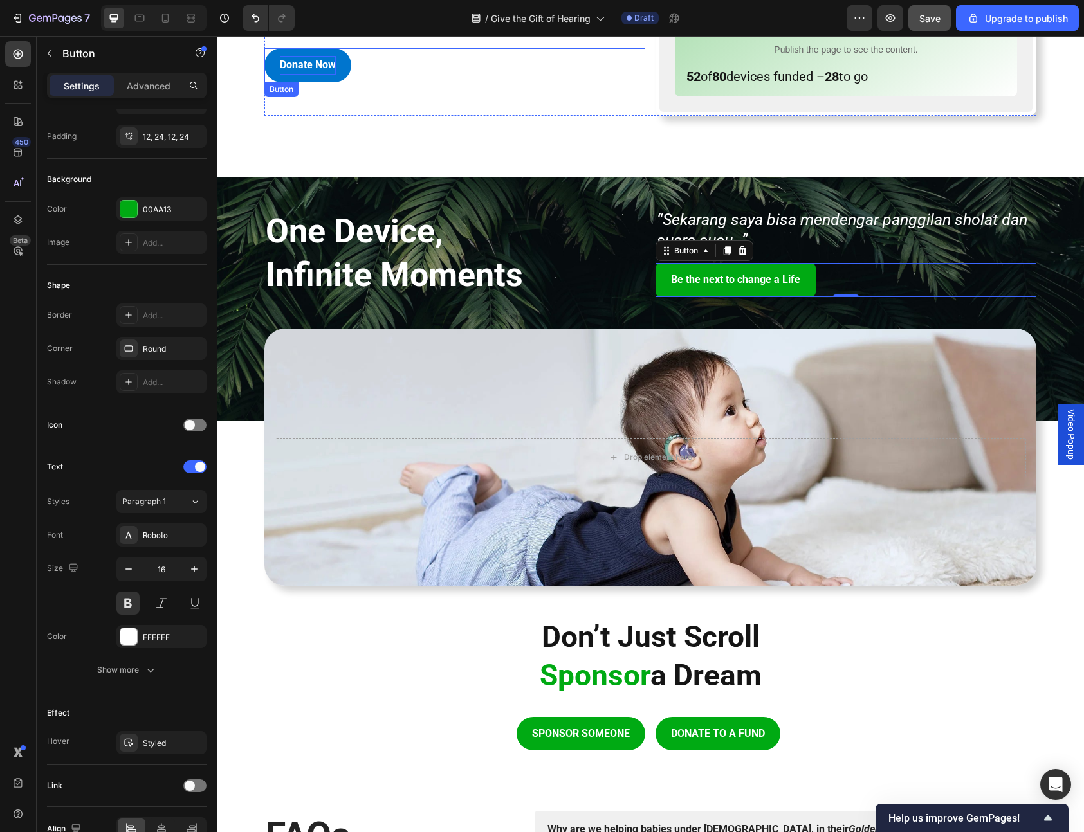
click at [321, 56] on p "Donate Now" at bounding box center [308, 65] width 56 height 19
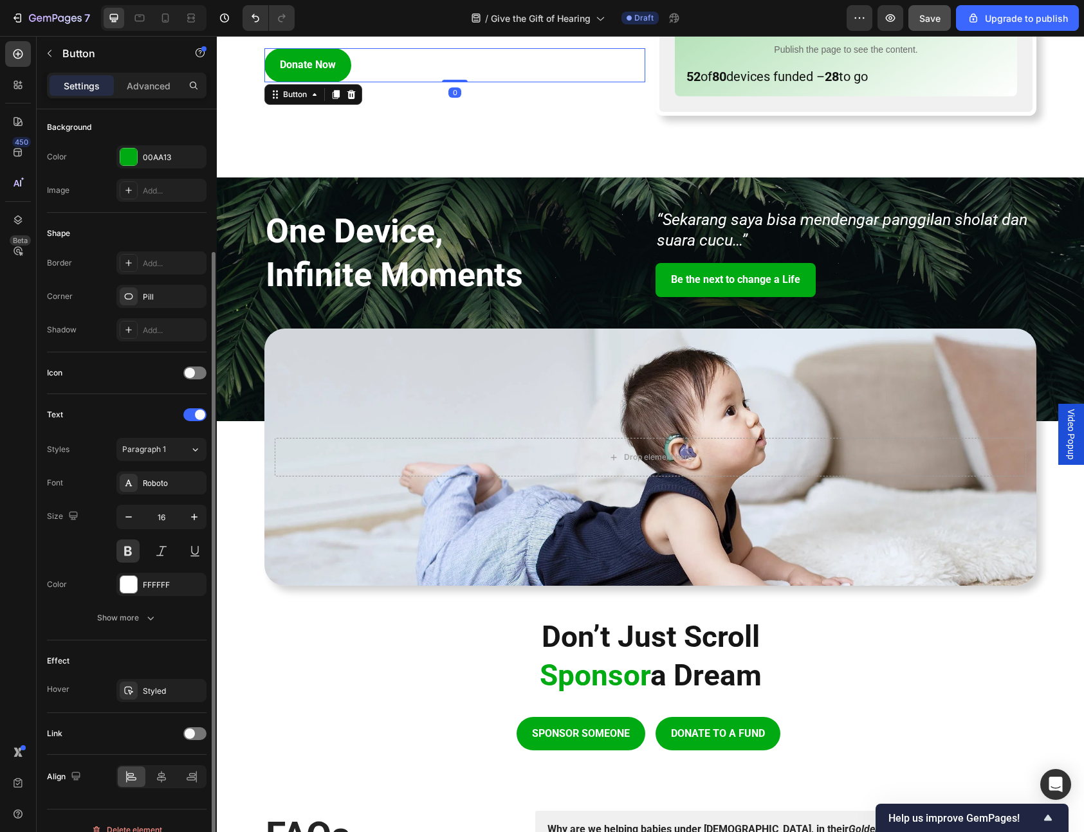
scroll to position [163, 0]
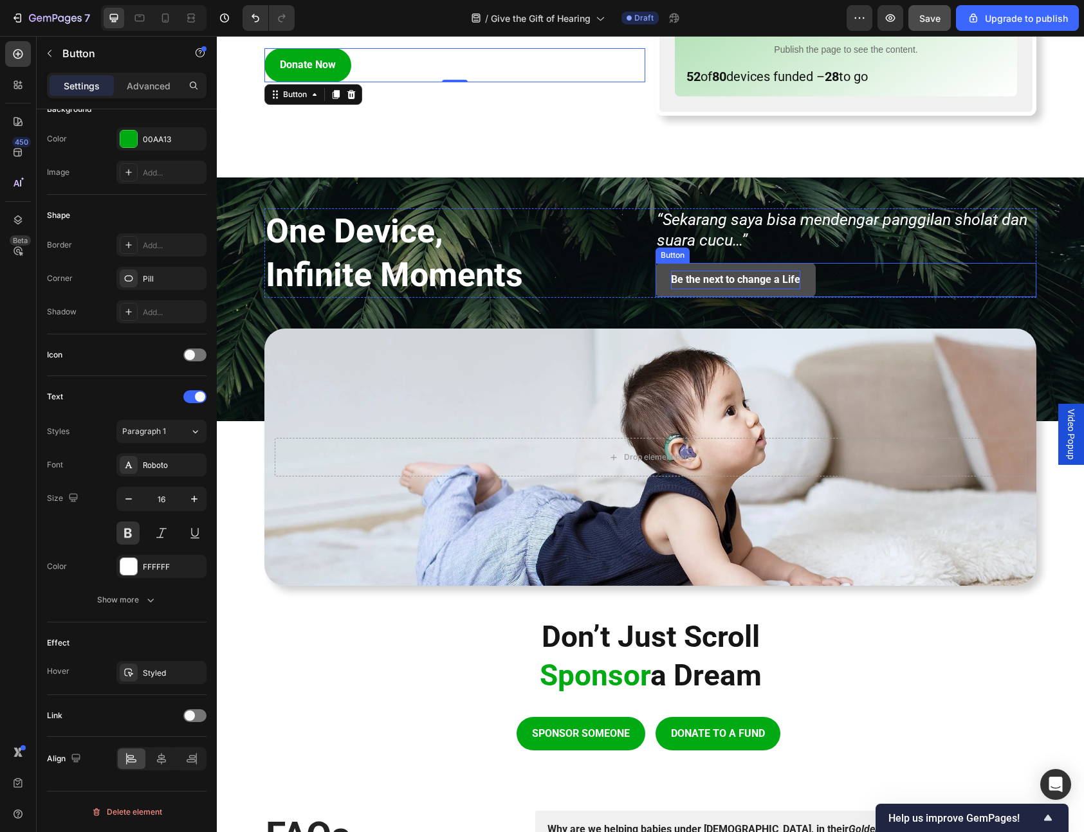
click at [747, 274] on p "Be the next to change a Life" at bounding box center [735, 280] width 129 height 19
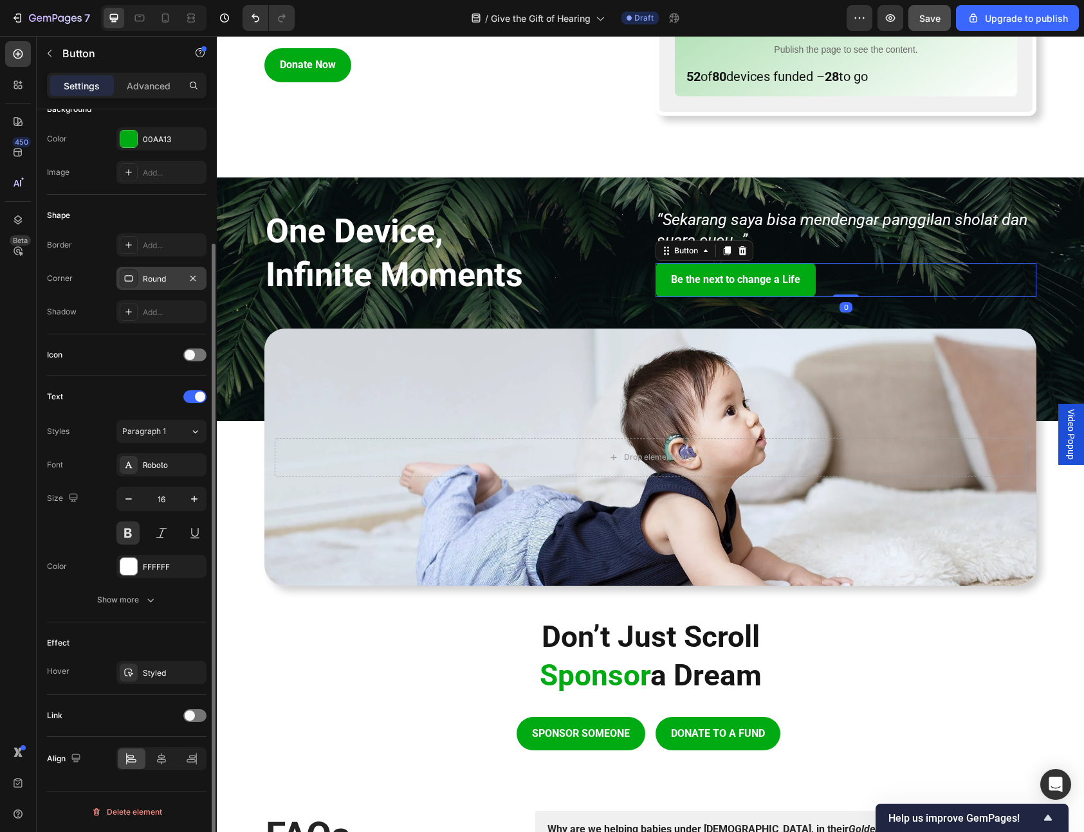
click at [161, 282] on div "Round" at bounding box center [161, 279] width 37 height 12
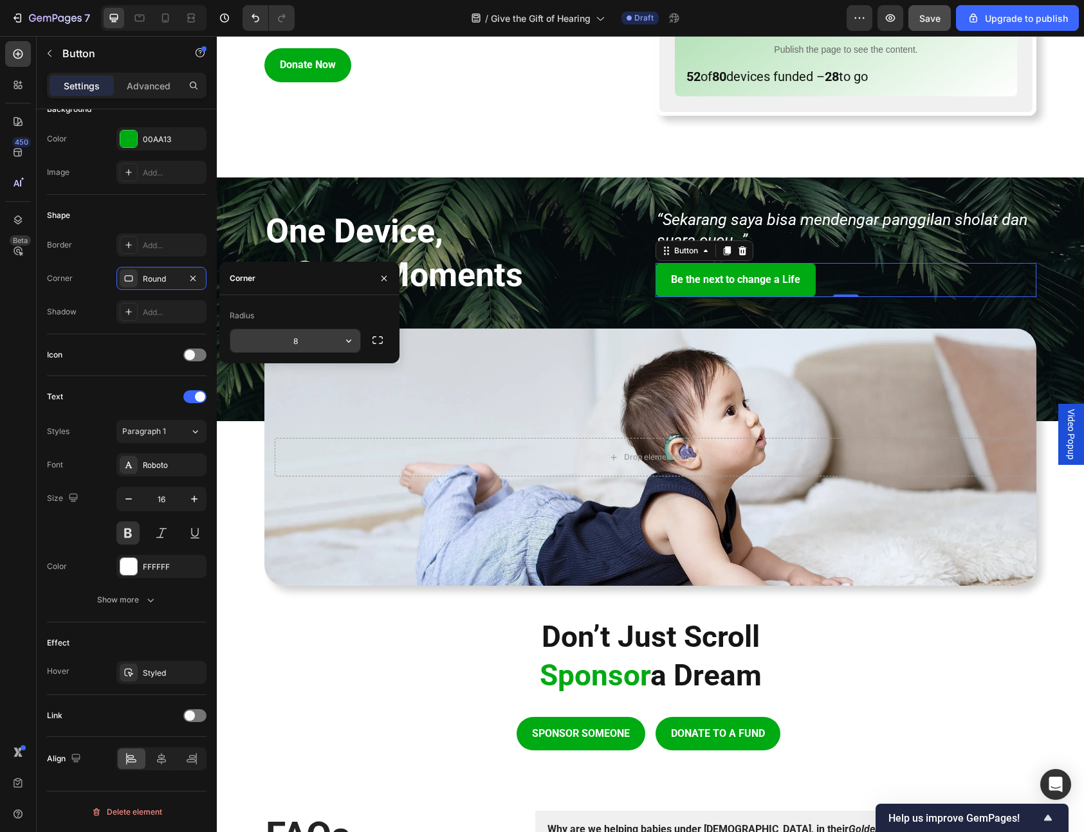
click at [314, 345] on input "8" at bounding box center [295, 340] width 130 height 23
type input "2"
type input "40"
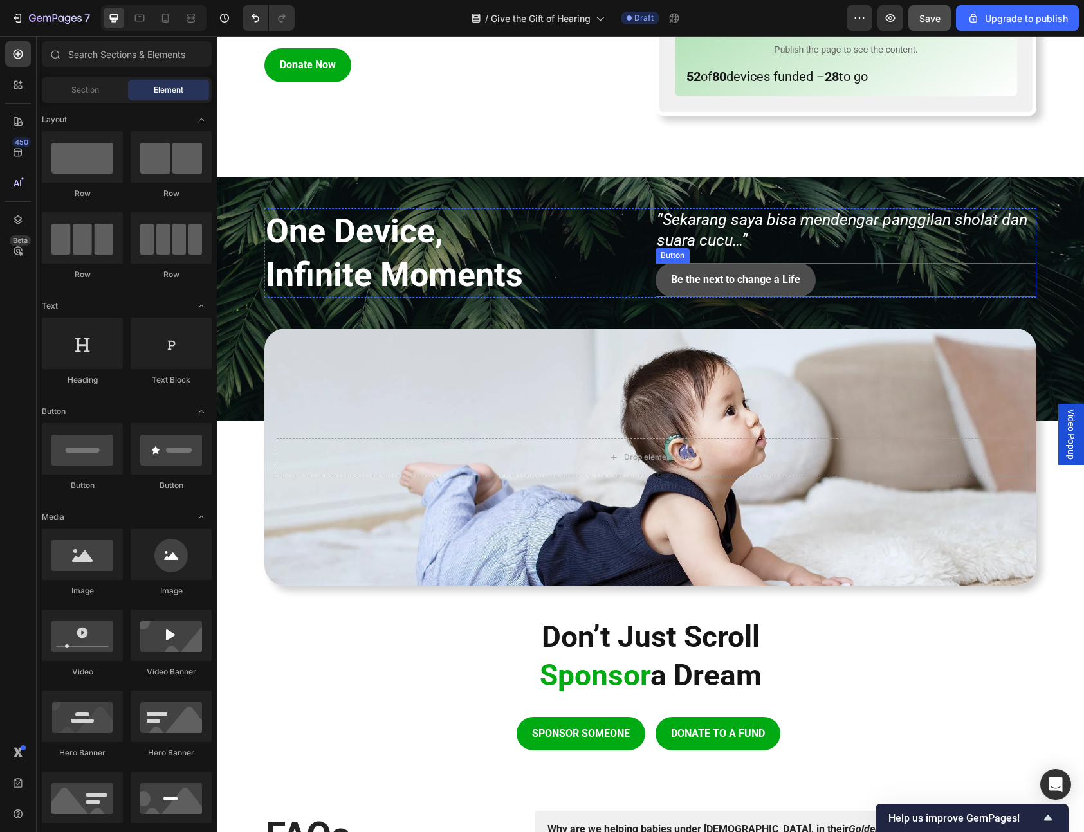
click at [694, 267] on button "Be the next to change a Life" at bounding box center [735, 280] width 160 height 34
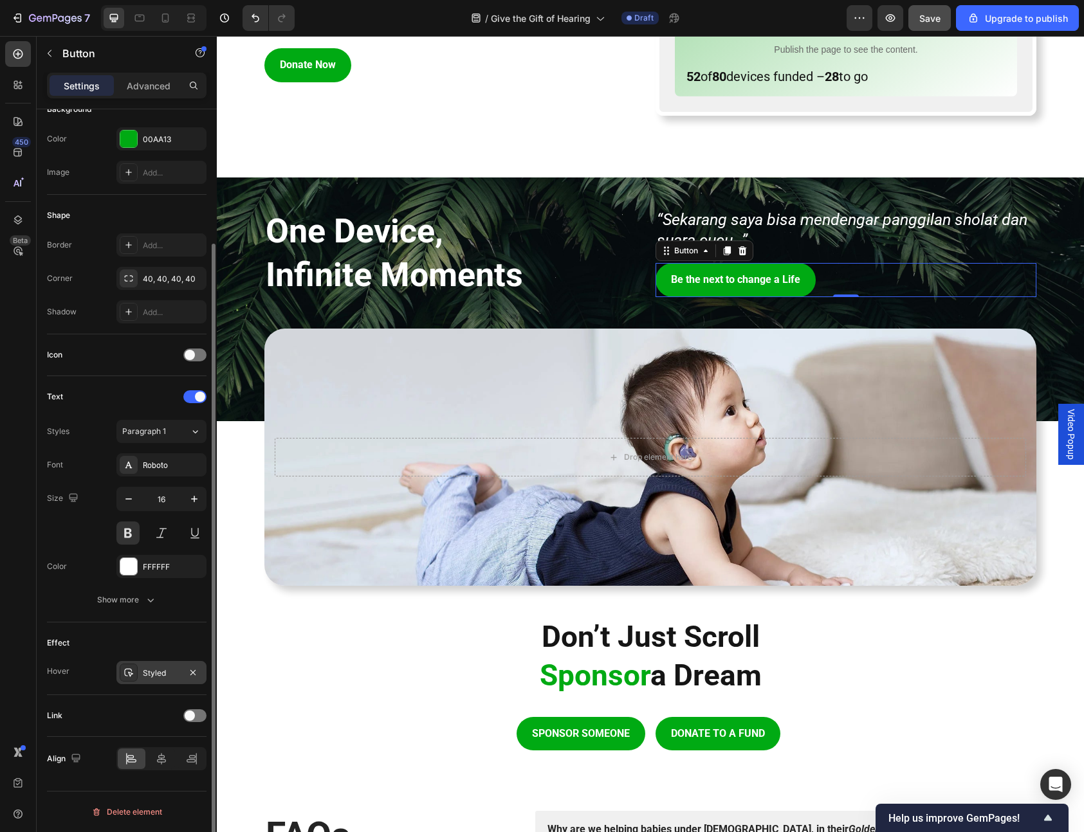
click at [162, 675] on div "Styled" at bounding box center [161, 674] width 37 height 12
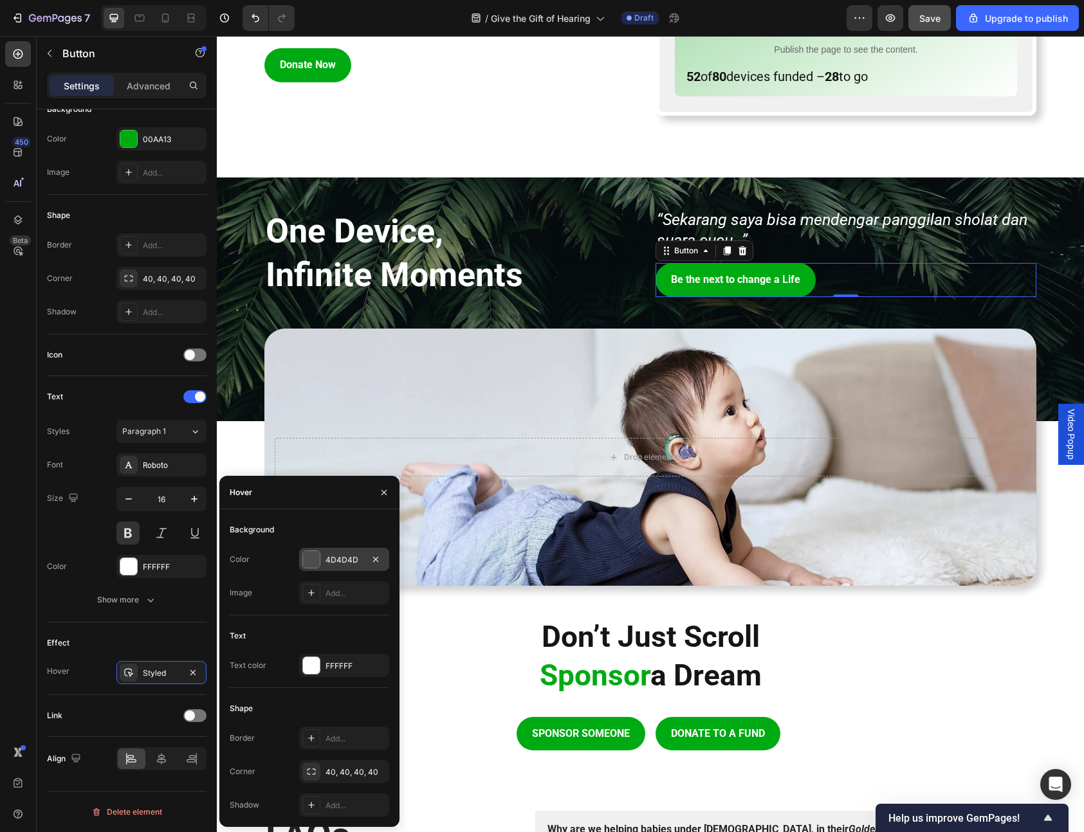
click at [315, 559] on div at bounding box center [311, 559] width 17 height 17
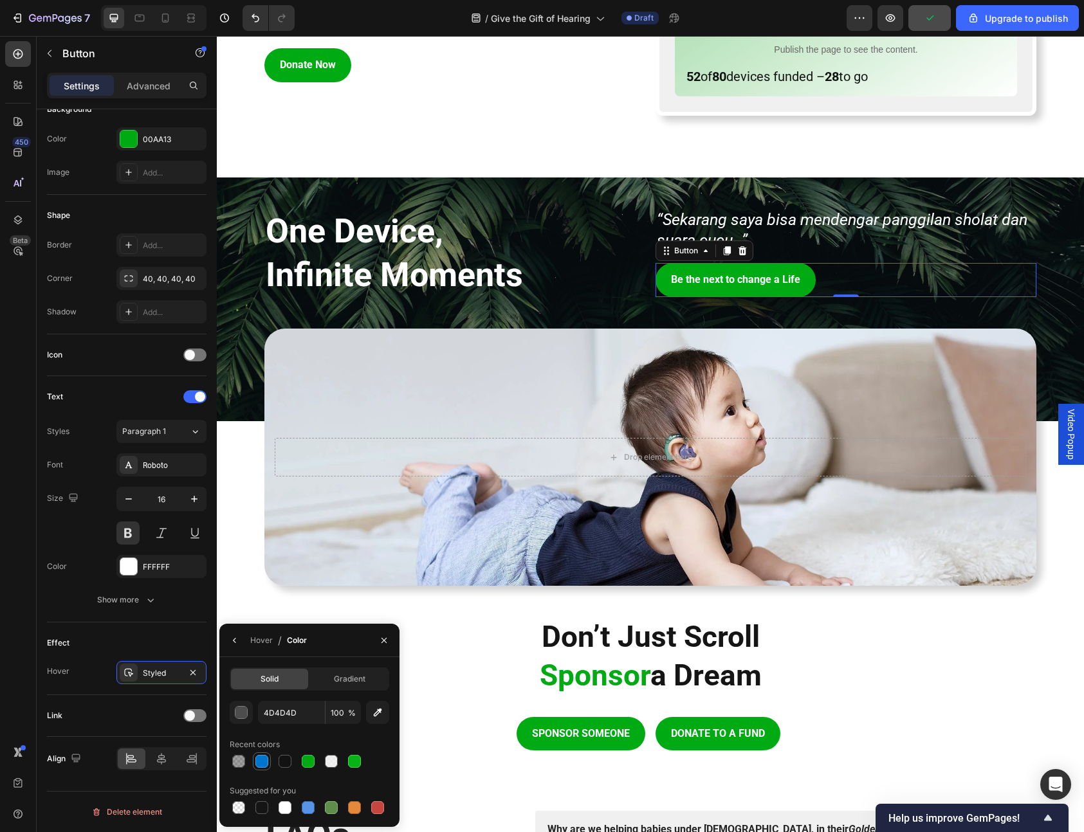
click at [264, 763] on div at bounding box center [261, 761] width 13 height 13
type input "[DATE]"
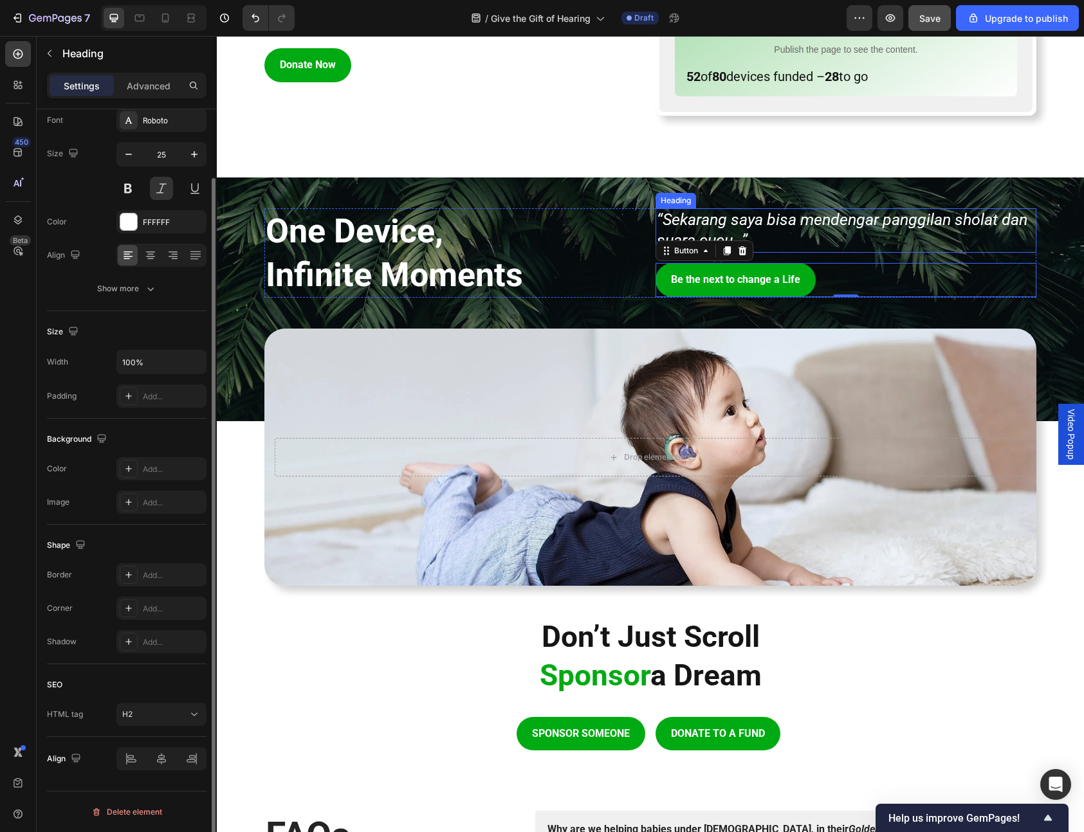
click at [924, 216] on h2 "“Sekarang saya bisa mendengar panggilan sholat dan suara cucu…”" at bounding box center [845, 230] width 381 height 44
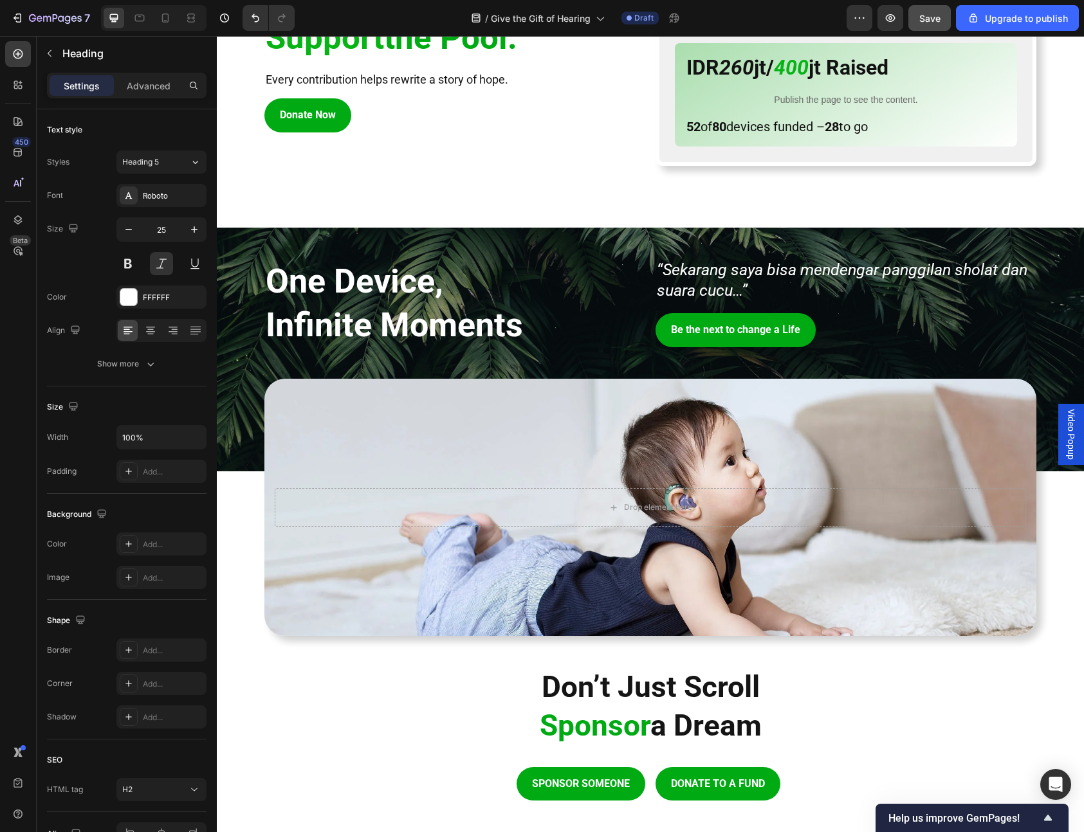
scroll to position [1371, 0]
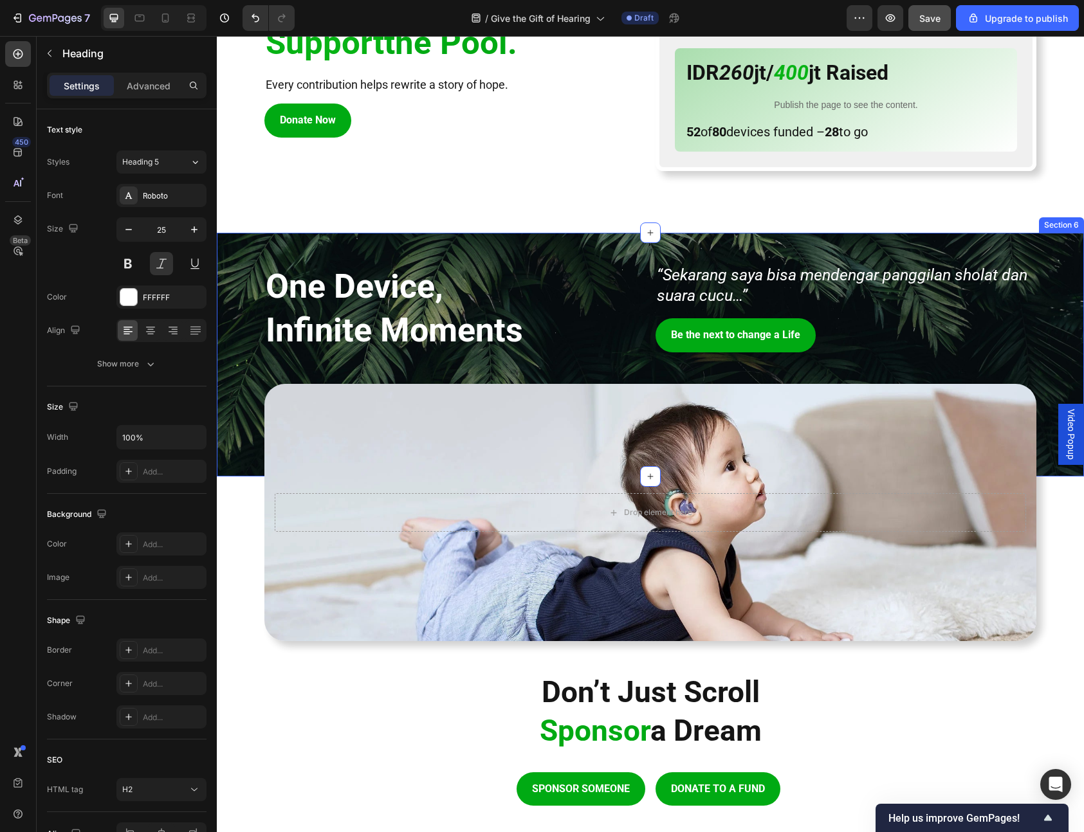
click at [323, 255] on div "One Device, Infinite Moments Heading “Sekarang saya bisa mendengar panggilan sh…" at bounding box center [650, 355] width 867 height 244
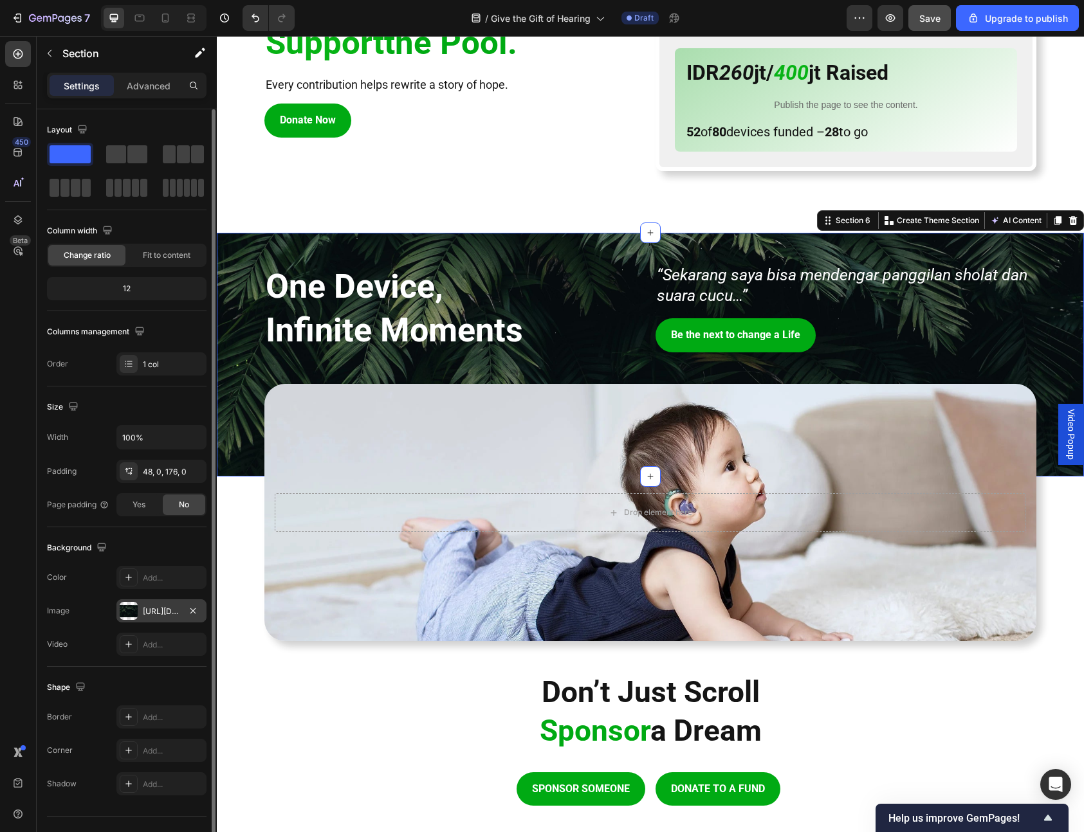
click at [168, 611] on div "[URL][DOMAIN_NAME]" at bounding box center [161, 612] width 37 height 12
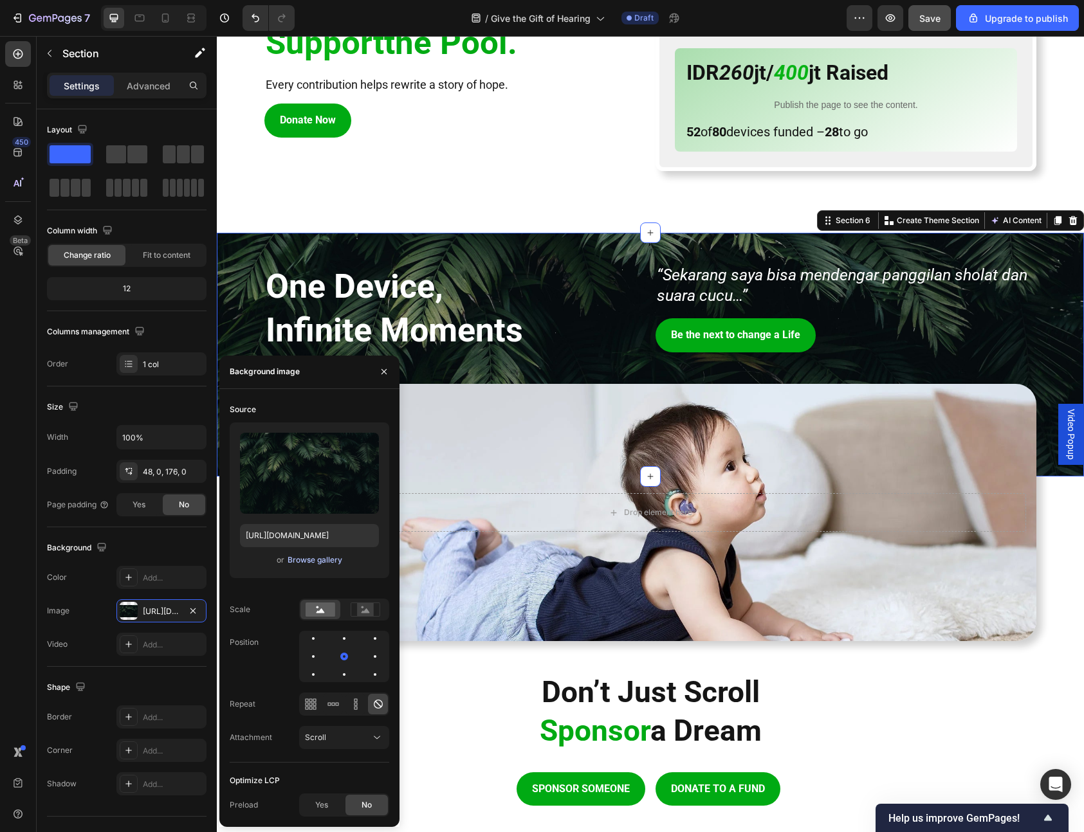
click at [306, 559] on div "Browse gallery" at bounding box center [314, 560] width 55 height 12
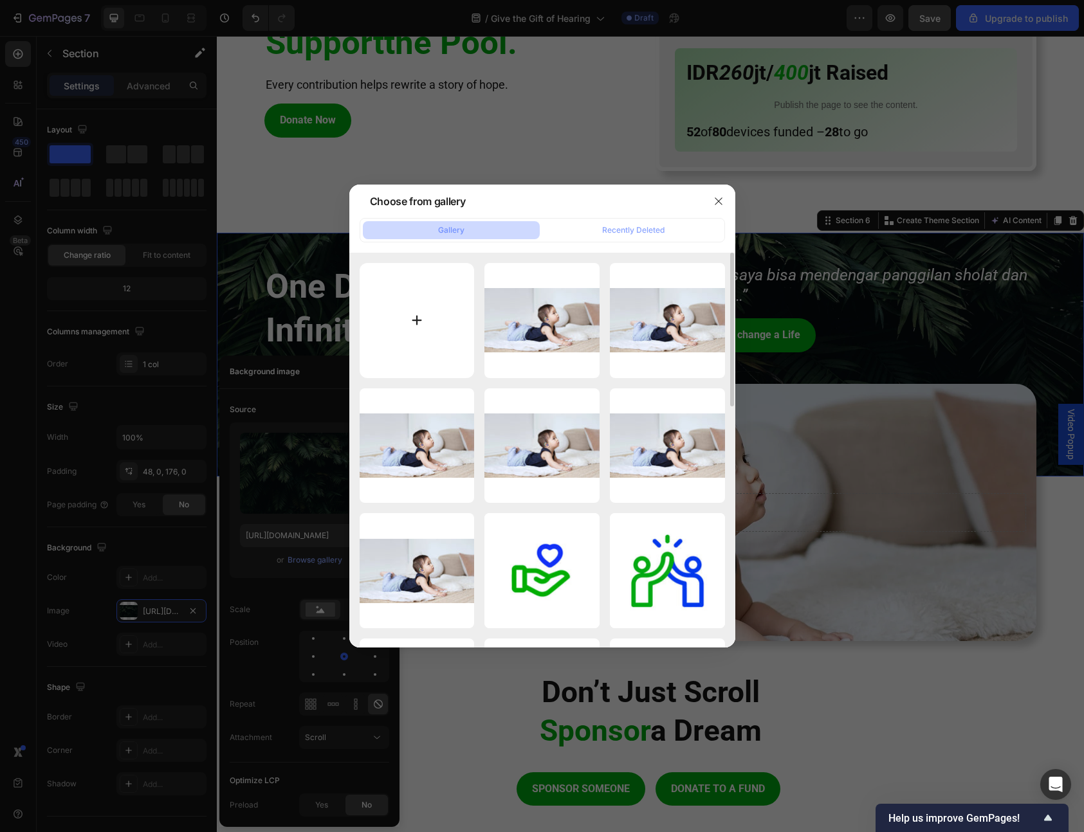
click at [451, 299] on input "file" at bounding box center [417, 320] width 115 height 115
type input "C:\fakepath\pexels-egorkomarov-16805335.jpg"
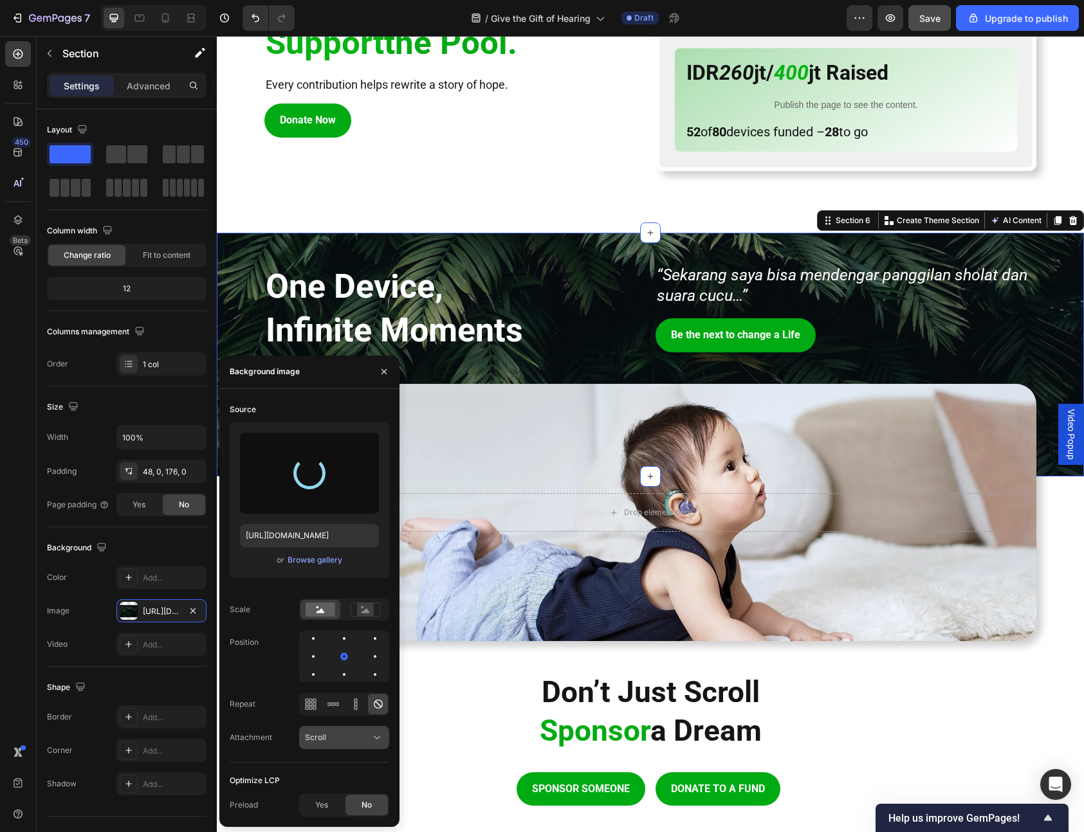
click at [342, 744] on button "Scroll" at bounding box center [344, 737] width 90 height 23
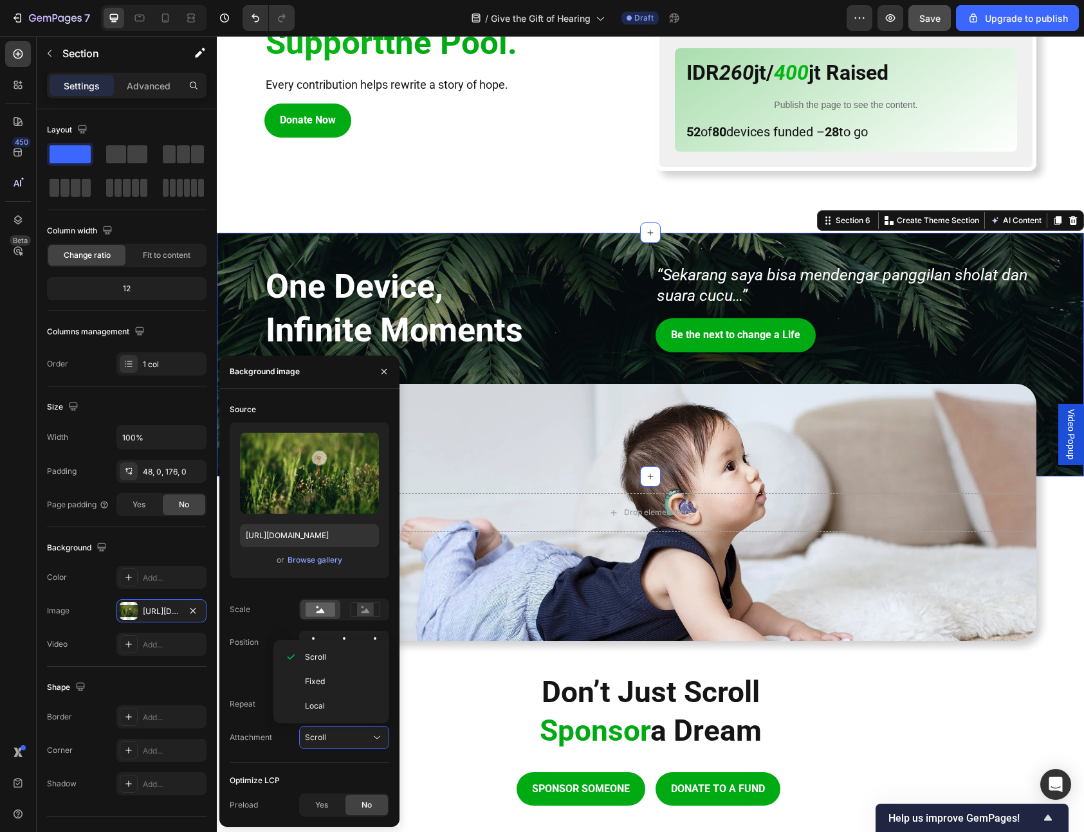
type input "[URL][DOMAIN_NAME]"
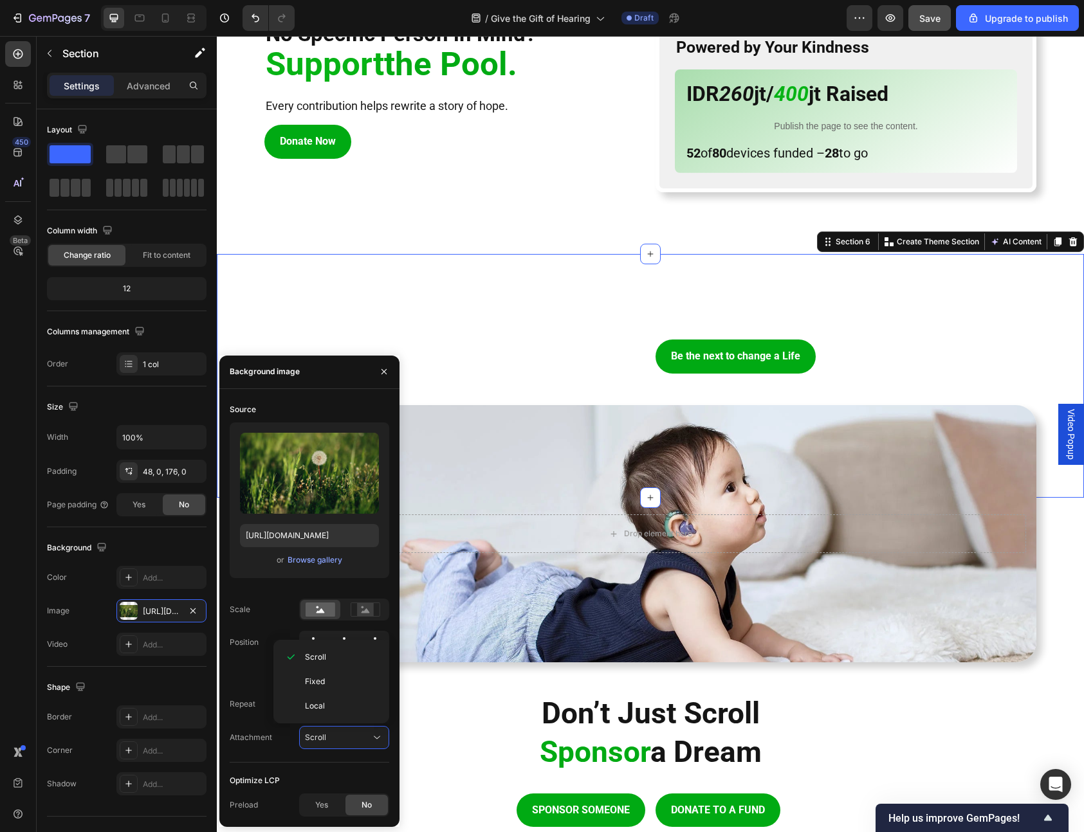
scroll to position [1336, 0]
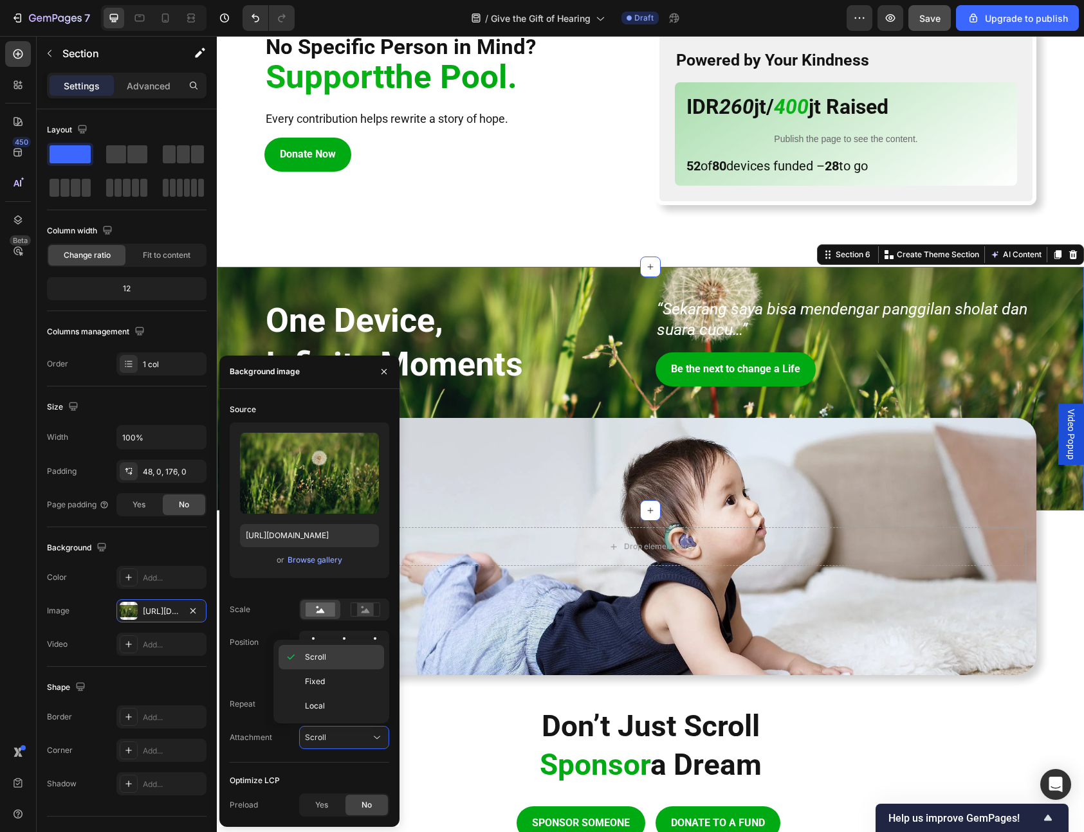
click at [331, 663] on div "Scroll" at bounding box center [330, 657] width 105 height 24
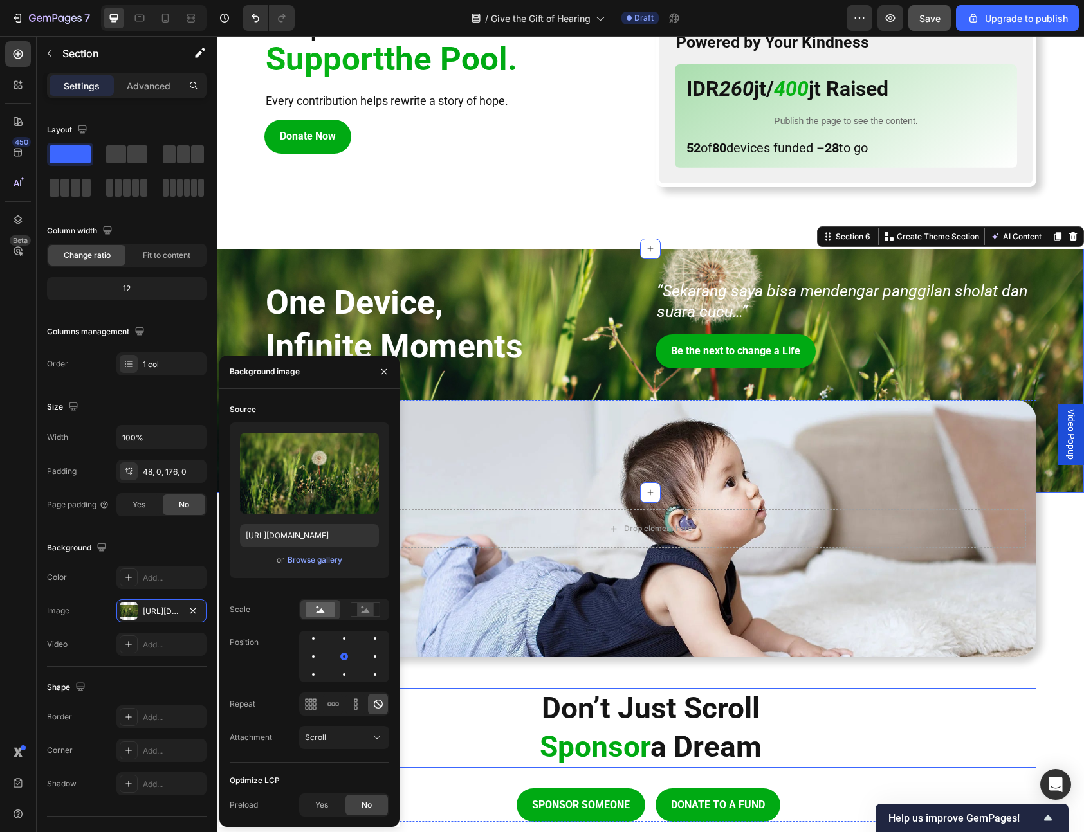
scroll to position [1317, 0]
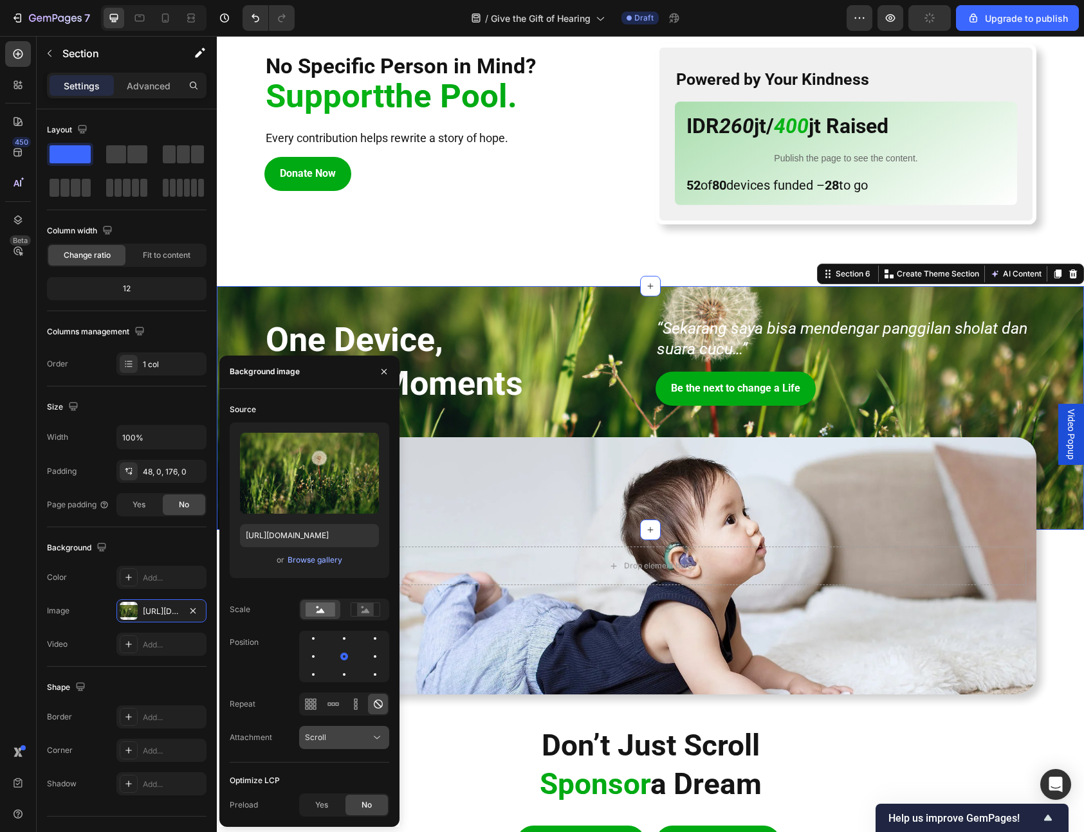
click at [336, 736] on div "Scroll" at bounding box center [338, 738] width 66 height 12
drag, startPoint x: 336, startPoint y: 683, endPoint x: 354, endPoint y: 665, distance: 25.9
click at [336, 683] on p "Fixed" at bounding box center [341, 682] width 73 height 12
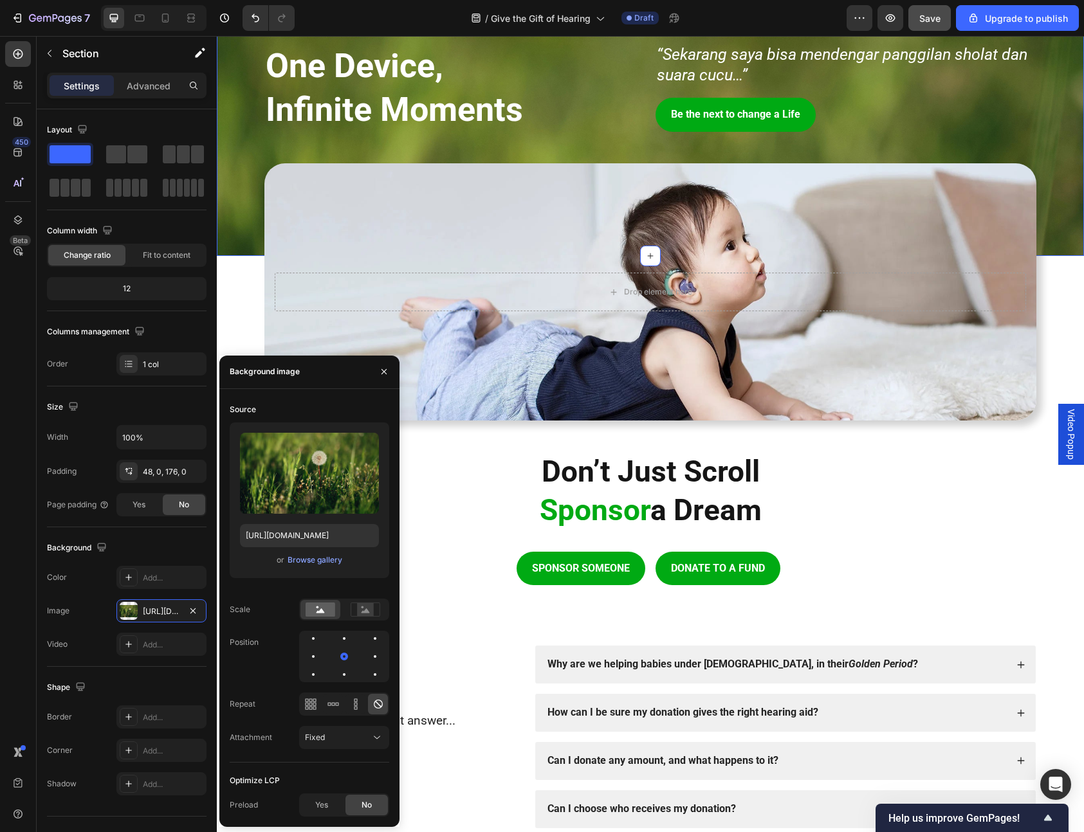
scroll to position [1610, 0]
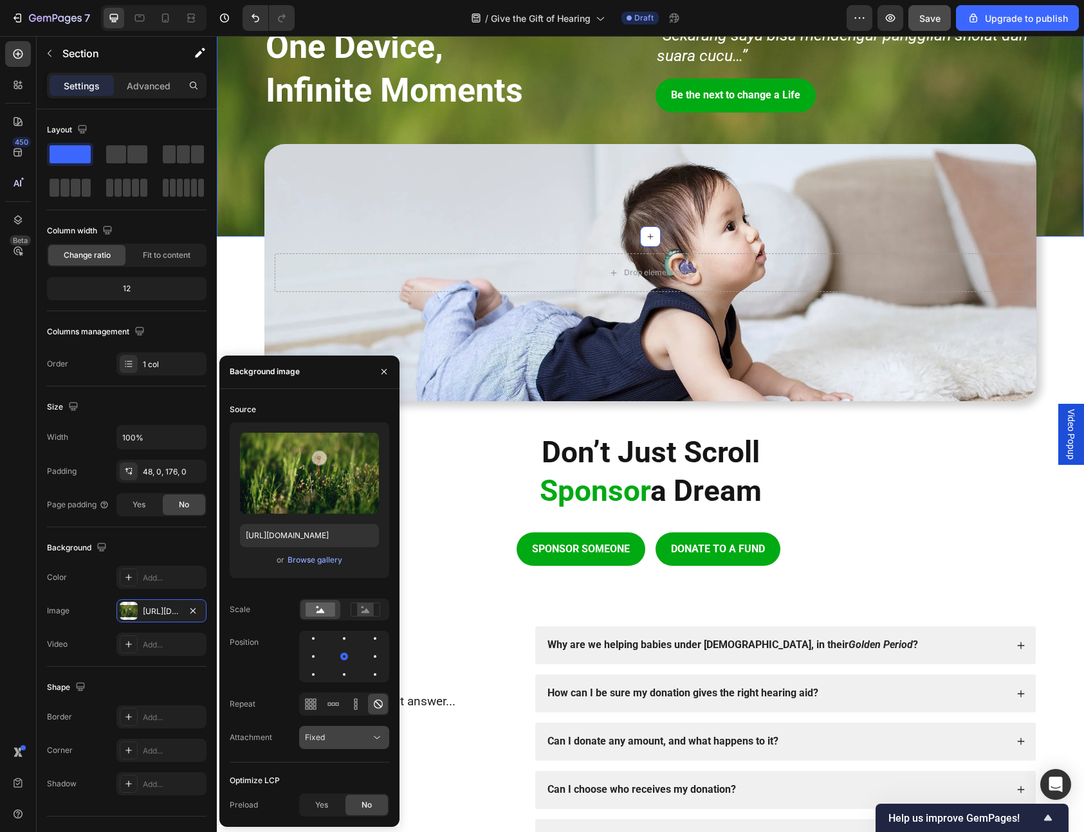
click at [358, 739] on div "Fixed" at bounding box center [338, 738] width 66 height 12
click at [349, 661] on p "Scroll" at bounding box center [341, 658] width 73 height 12
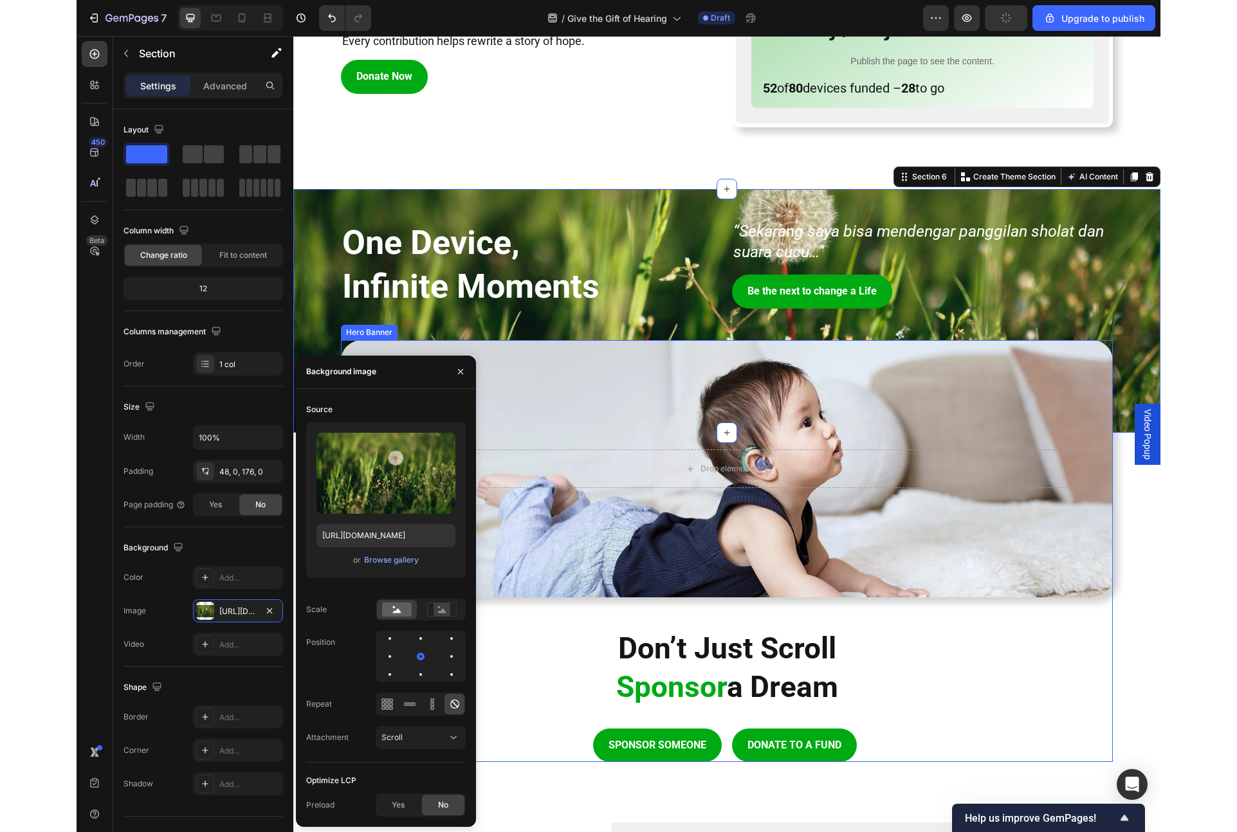
scroll to position [1345, 0]
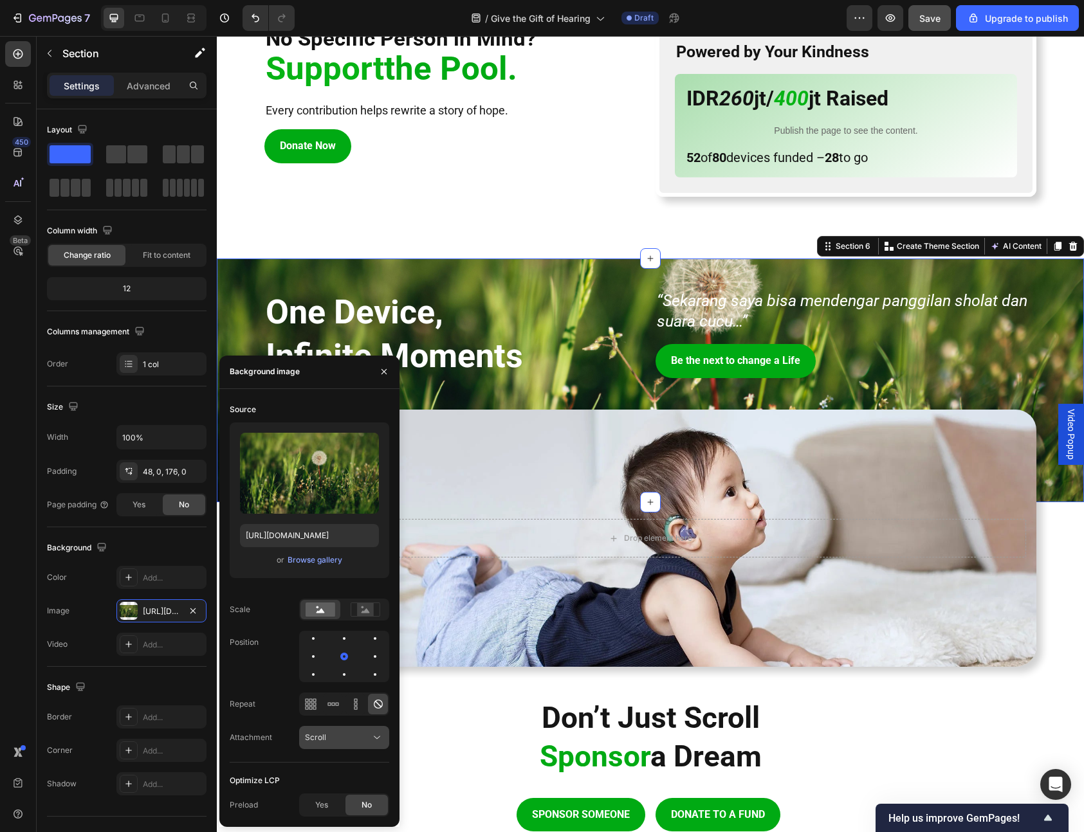
click at [365, 736] on div "Scroll" at bounding box center [338, 738] width 66 height 12
click at [356, 688] on div "Fixed" at bounding box center [330, 682] width 105 height 24
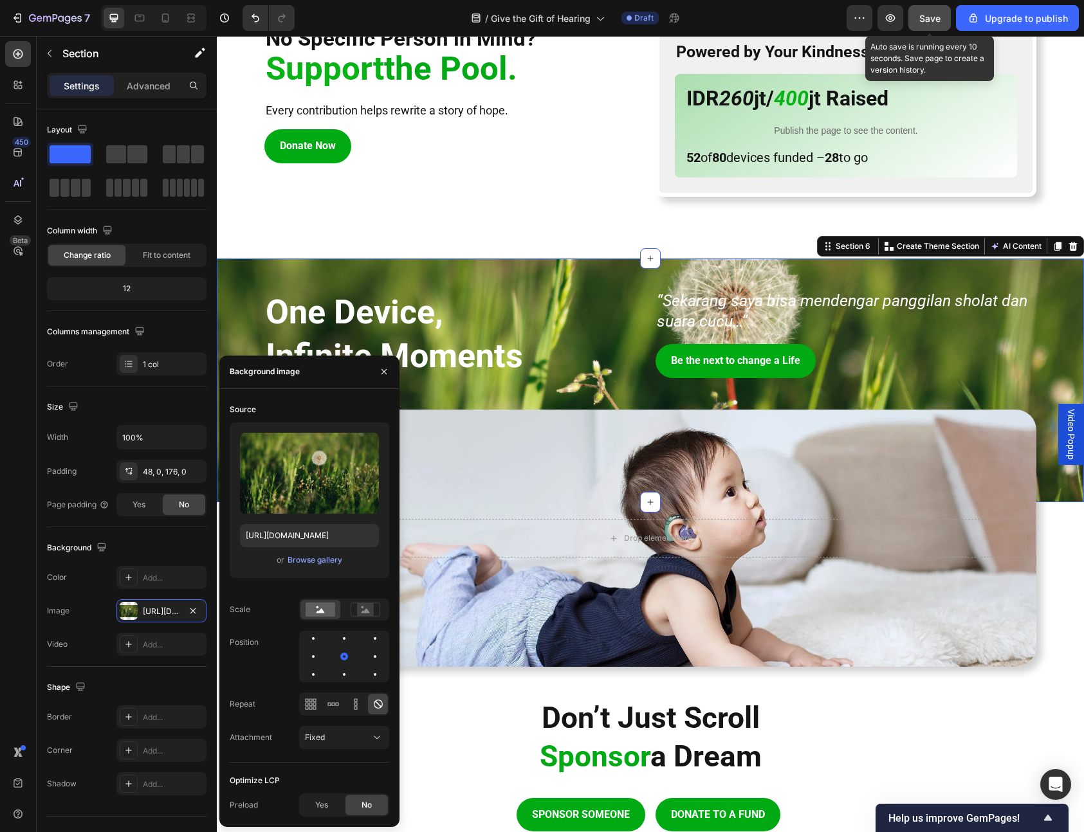
click at [926, 25] on button "Save" at bounding box center [929, 18] width 42 height 26
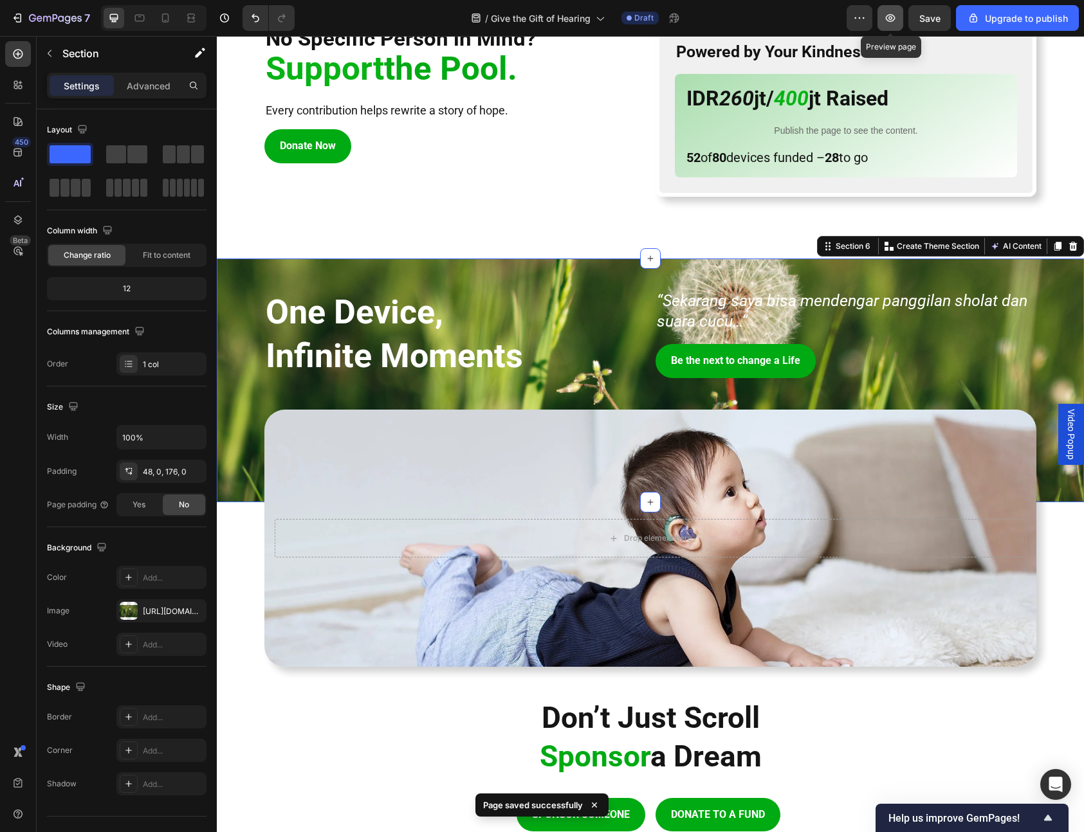
click at [887, 15] on icon "button" at bounding box center [890, 18] width 13 height 13
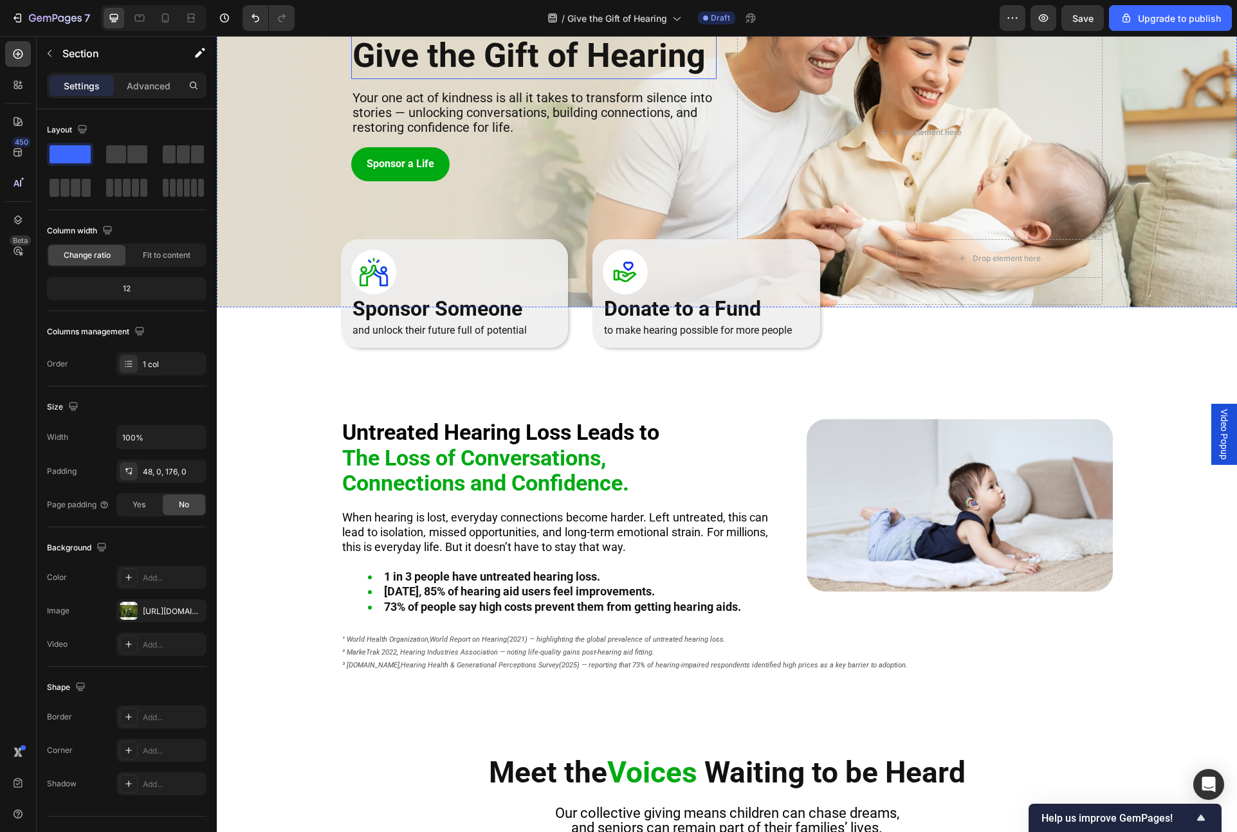
scroll to position [265, 0]
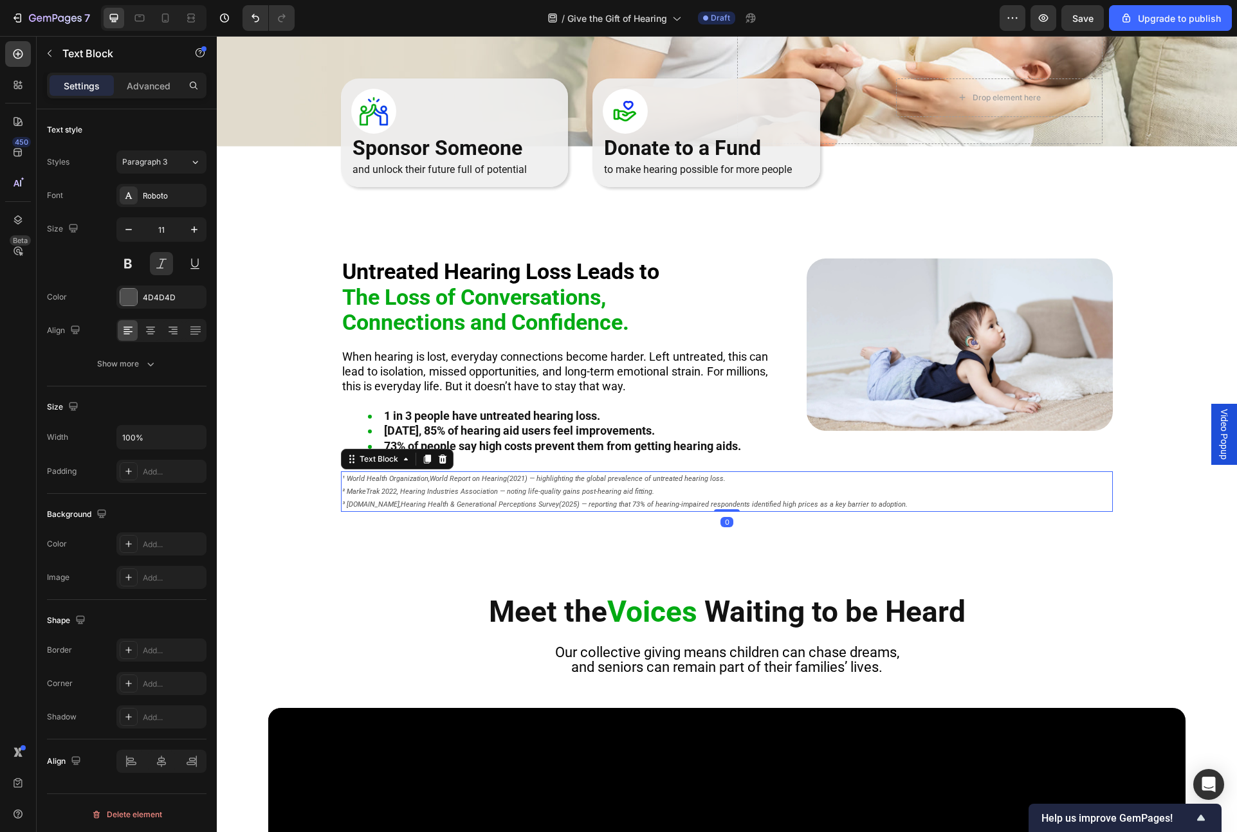
click at [494, 479] on icon "World Report on Hearing" at bounding box center [468, 479] width 77 height 8
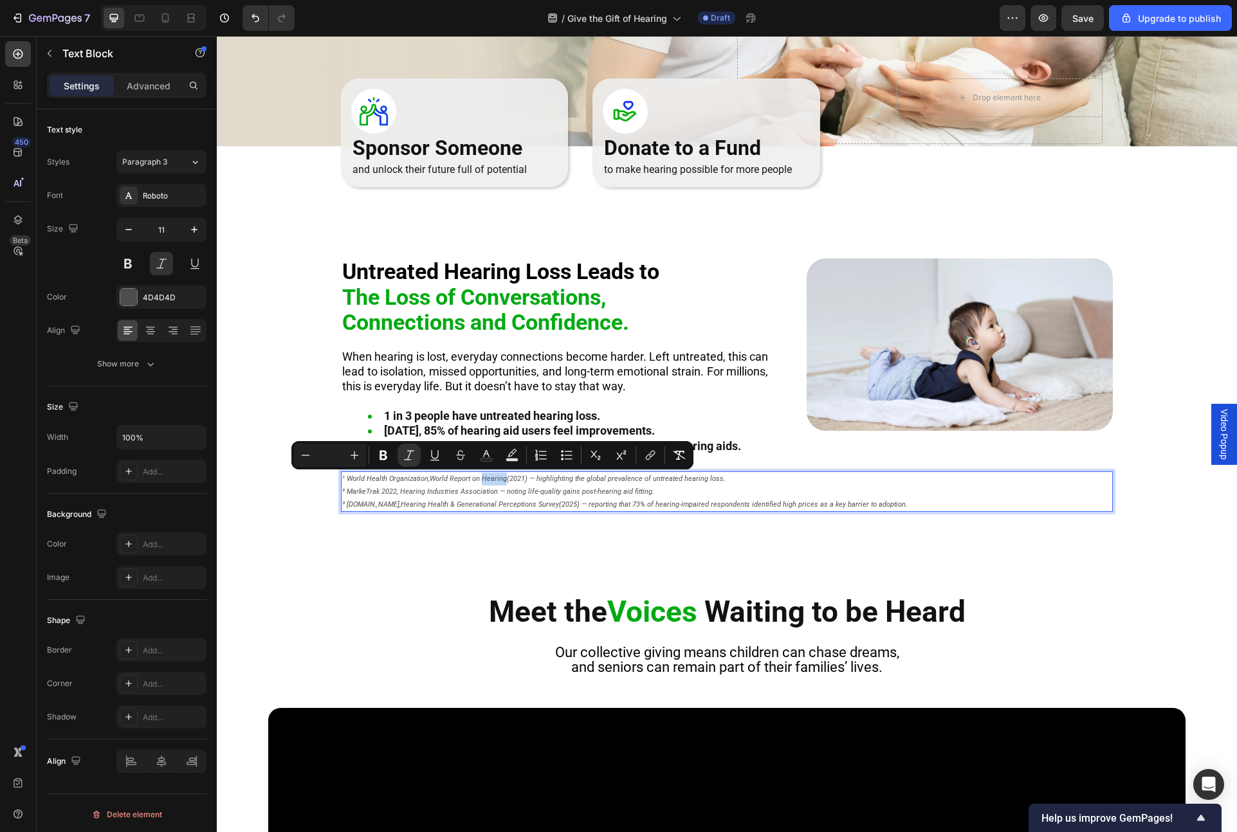
click at [494, 479] on icon "World Report on Hearing" at bounding box center [468, 479] width 77 height 8
drag, startPoint x: 529, startPoint y: 481, endPoint x: 738, endPoint y: 479, distance: 209.0
click at [738, 479] on p "¹ World Health Organization, World Report on Hearing (2021) — highlighting the …" at bounding box center [726, 492] width 769 height 38
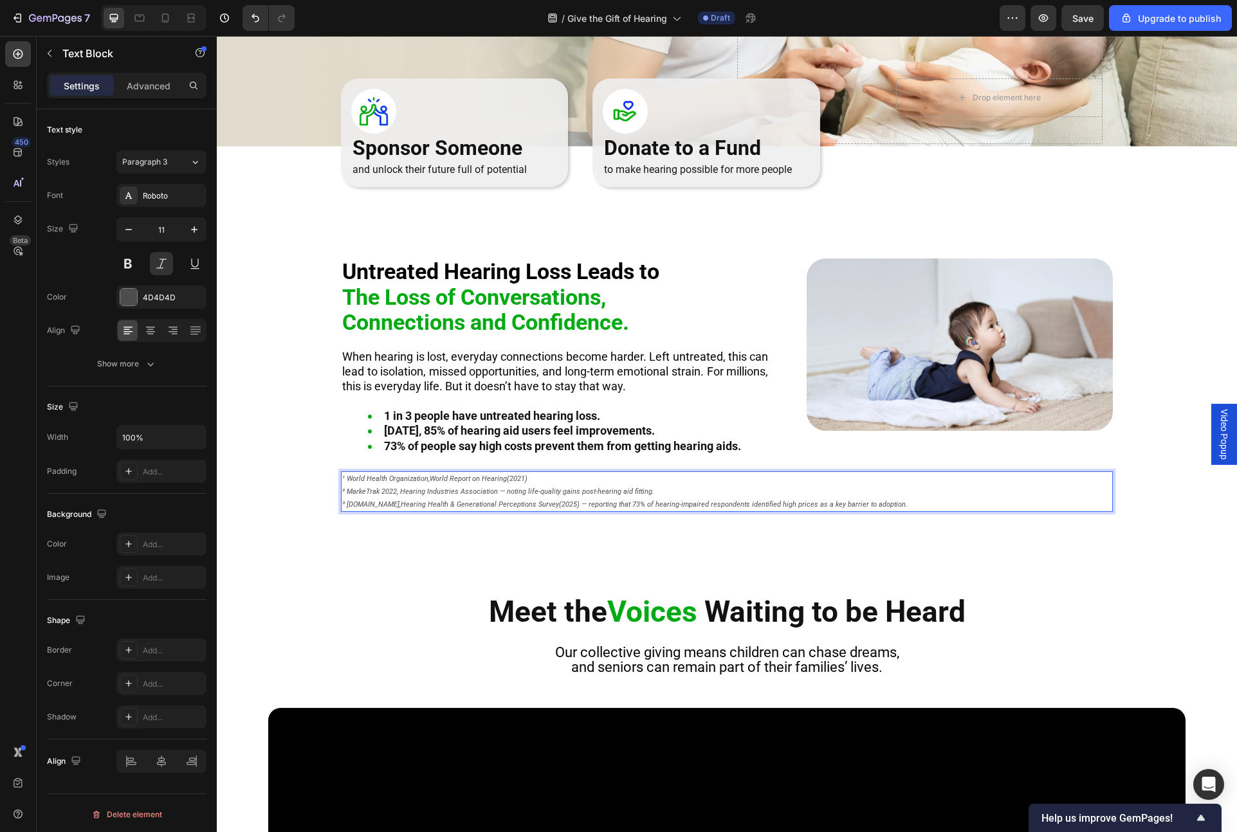
click at [342, 491] on span "² MarkeTrak 2022, Hearing Industries Association — noting life-quality gains po…" at bounding box center [498, 492] width 312 height 8
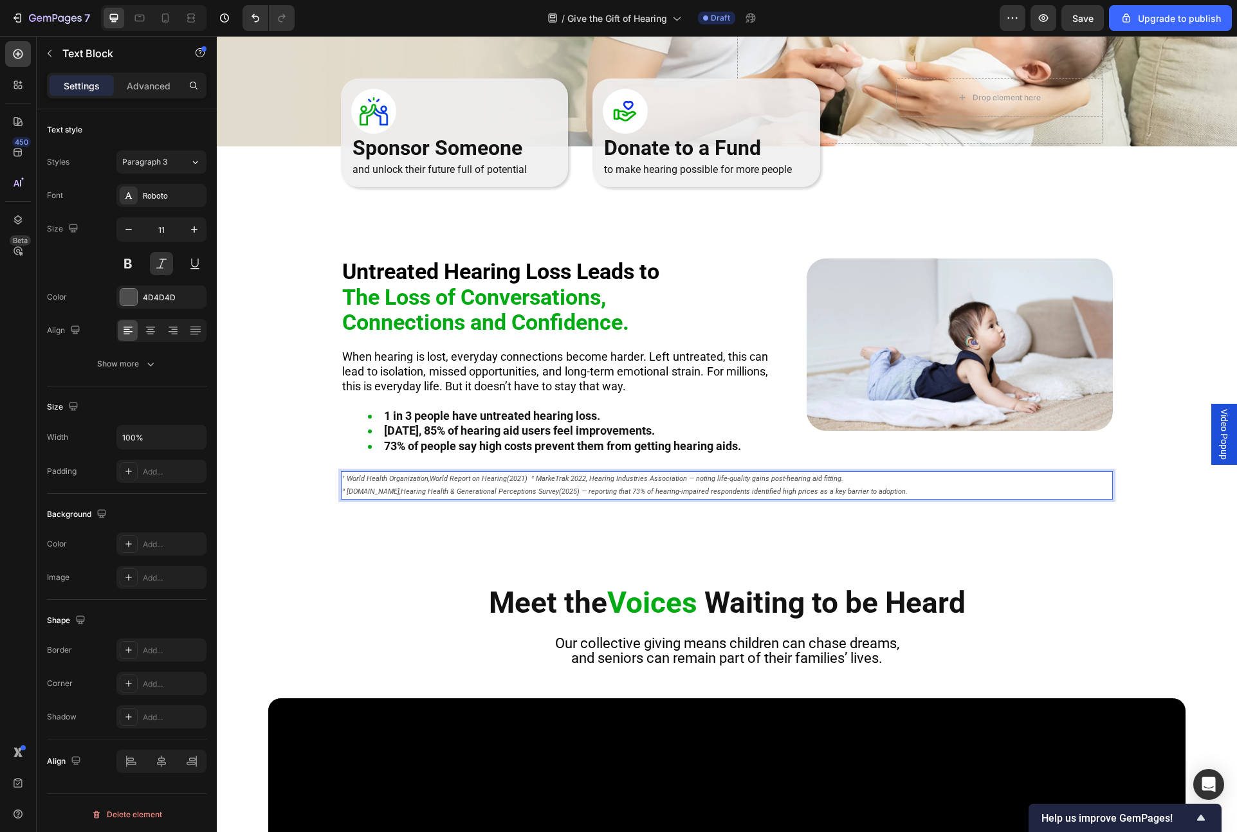
click at [343, 491] on span "³ [DOMAIN_NAME], Hearing Health & Generational Perceptions Survey (2025) — repo…" at bounding box center [624, 492] width 565 height 8
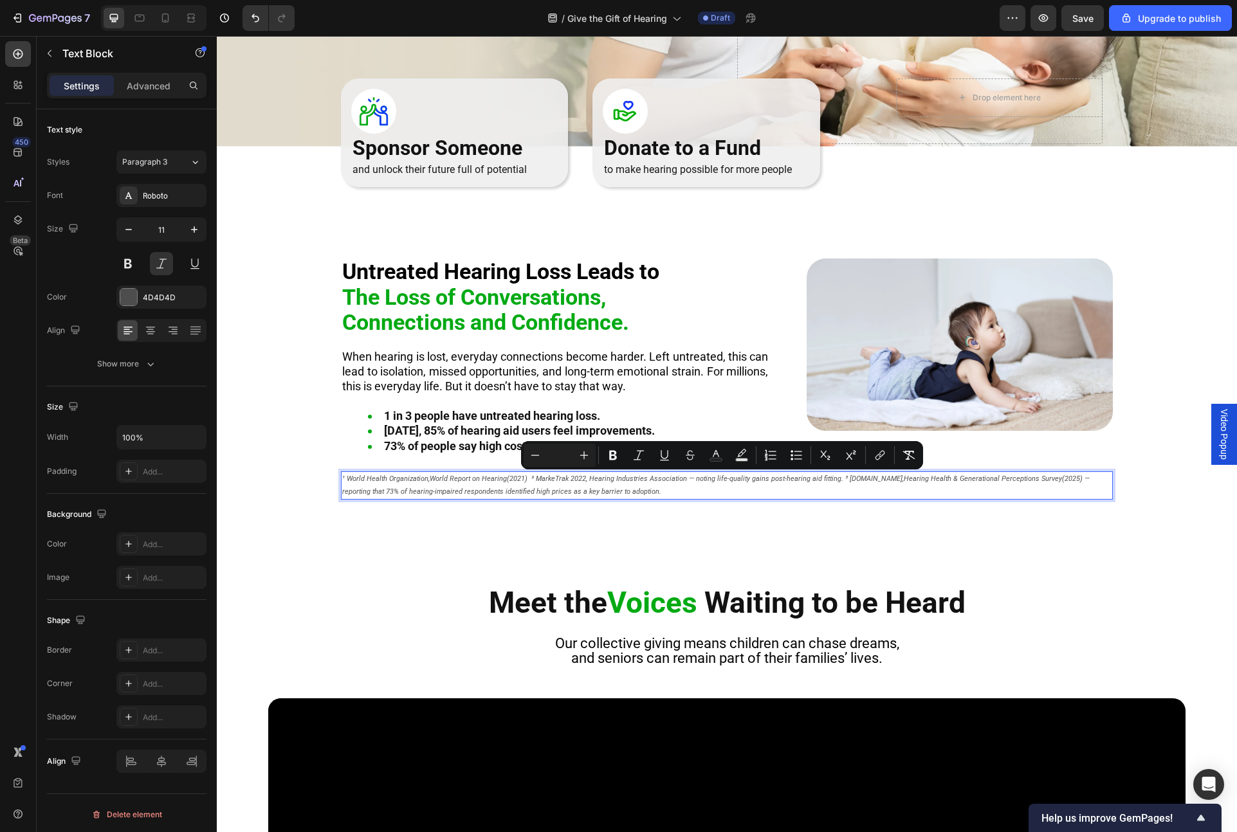
drag, startPoint x: 1064, startPoint y: 479, endPoint x: 1067, endPoint y: 497, distance: 18.3
click at [1028, 497] on p "¹ World Health Organization, World Report on Hearing (2021) ² MarkeTrak 2022, H…" at bounding box center [726, 486] width 769 height 26
click at [1028, 480] on span "¹ World Health Organization, World Report on Hearing (2021) ² MarkeTrak 2022, H…" at bounding box center [715, 485] width 747 height 21
drag, startPoint x: 1067, startPoint y: 477, endPoint x: 1073, endPoint y: 490, distance: 14.4
click at [1028, 490] on p "¹ World Health Organization, World Report on Hearing (2021) ² MarkeTrak 2022, H…" at bounding box center [726, 486] width 769 height 26
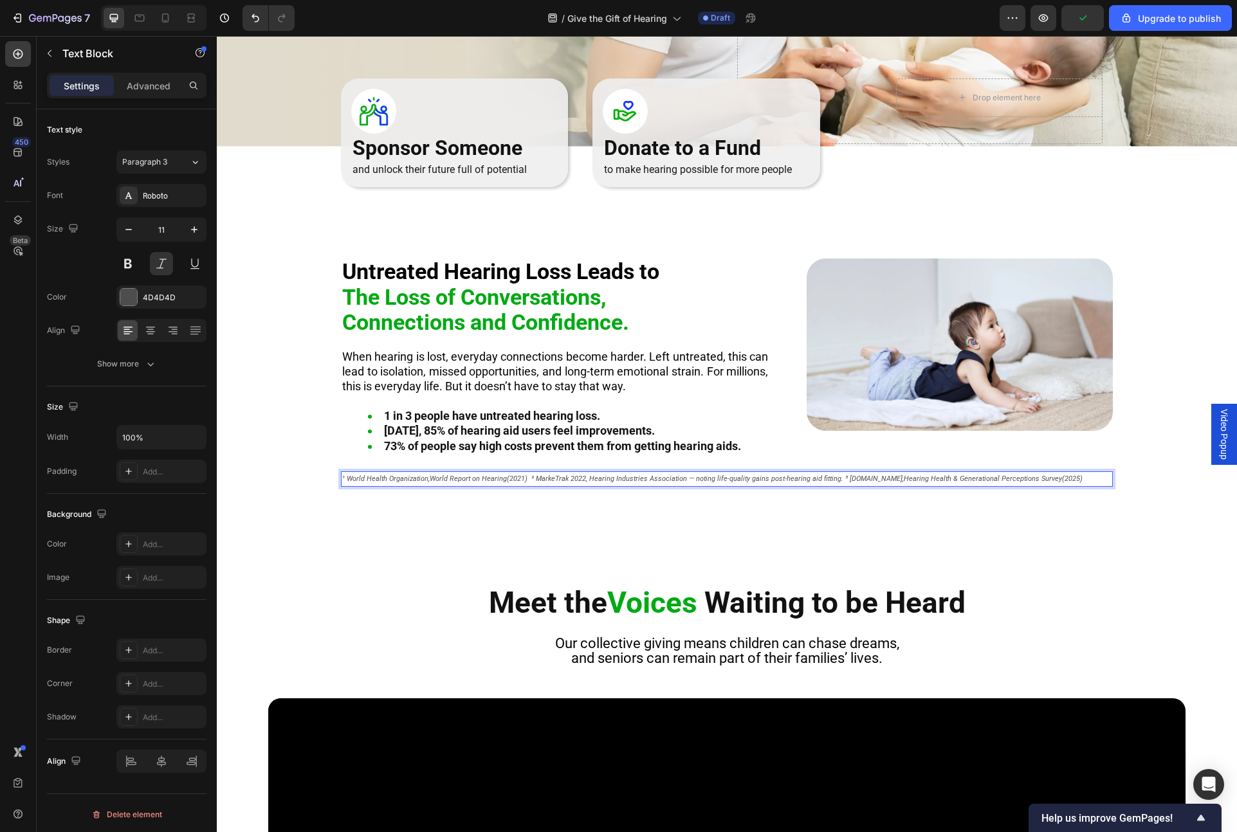
click at [563, 477] on span "¹ World Health Organization, World Report on Hearing (2021) ² MarkeTrak 2022, H…" at bounding box center [712, 479] width 740 height 8
click at [530, 479] on span "¹ World Health Organization, World Report on Hearing (2021) ² MarkeTrak 2022, H…" at bounding box center [712, 479] width 740 height 8
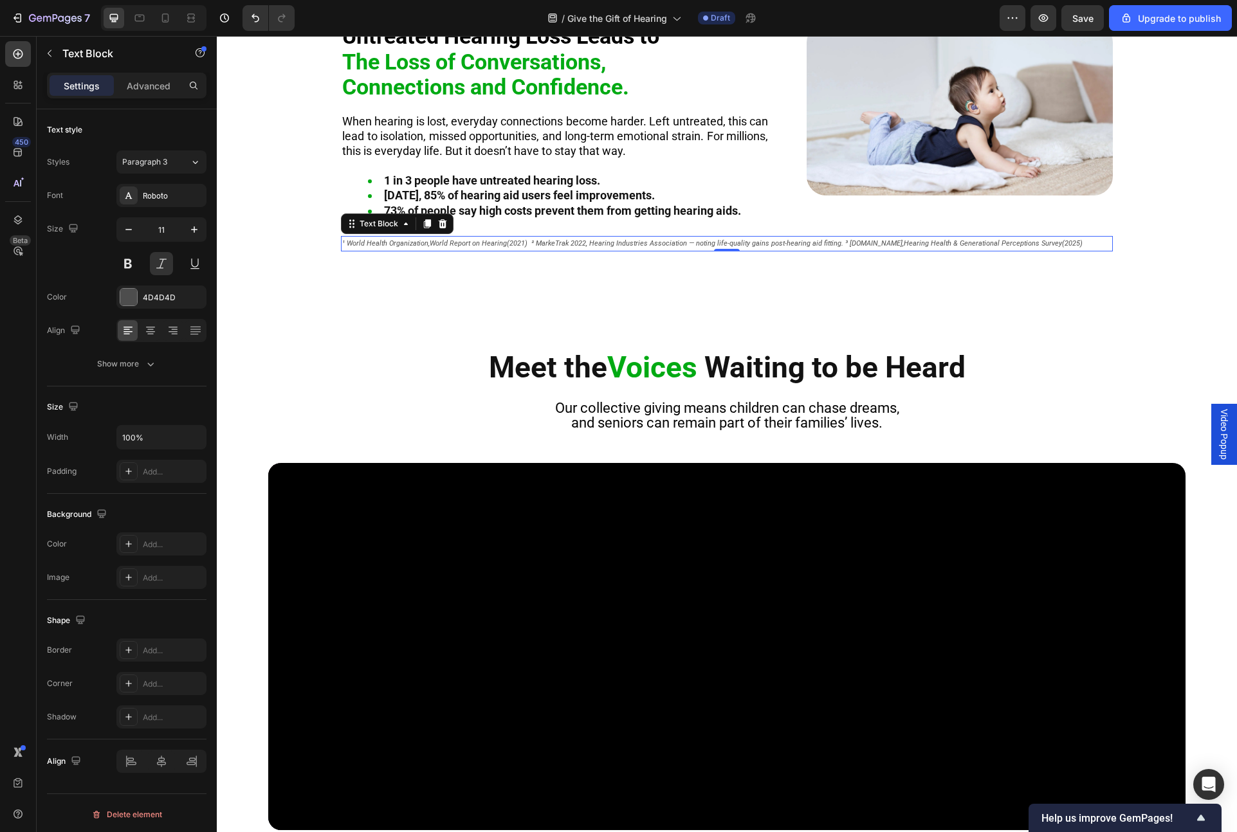
scroll to position [125, 0]
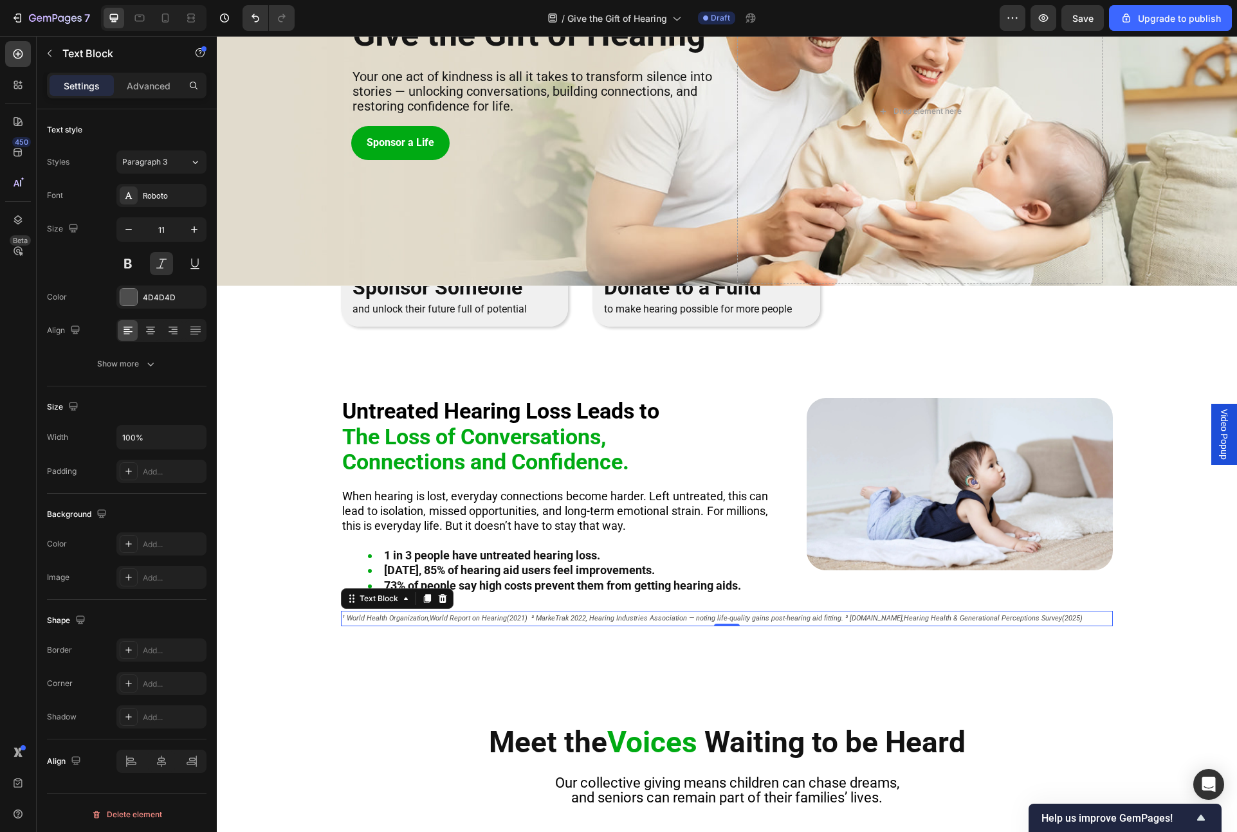
click at [536, 619] on span "¹ World Health Organization, World Report on Hearing (2021) ² MarkeTrak 2022, H…" at bounding box center [712, 618] width 740 height 8
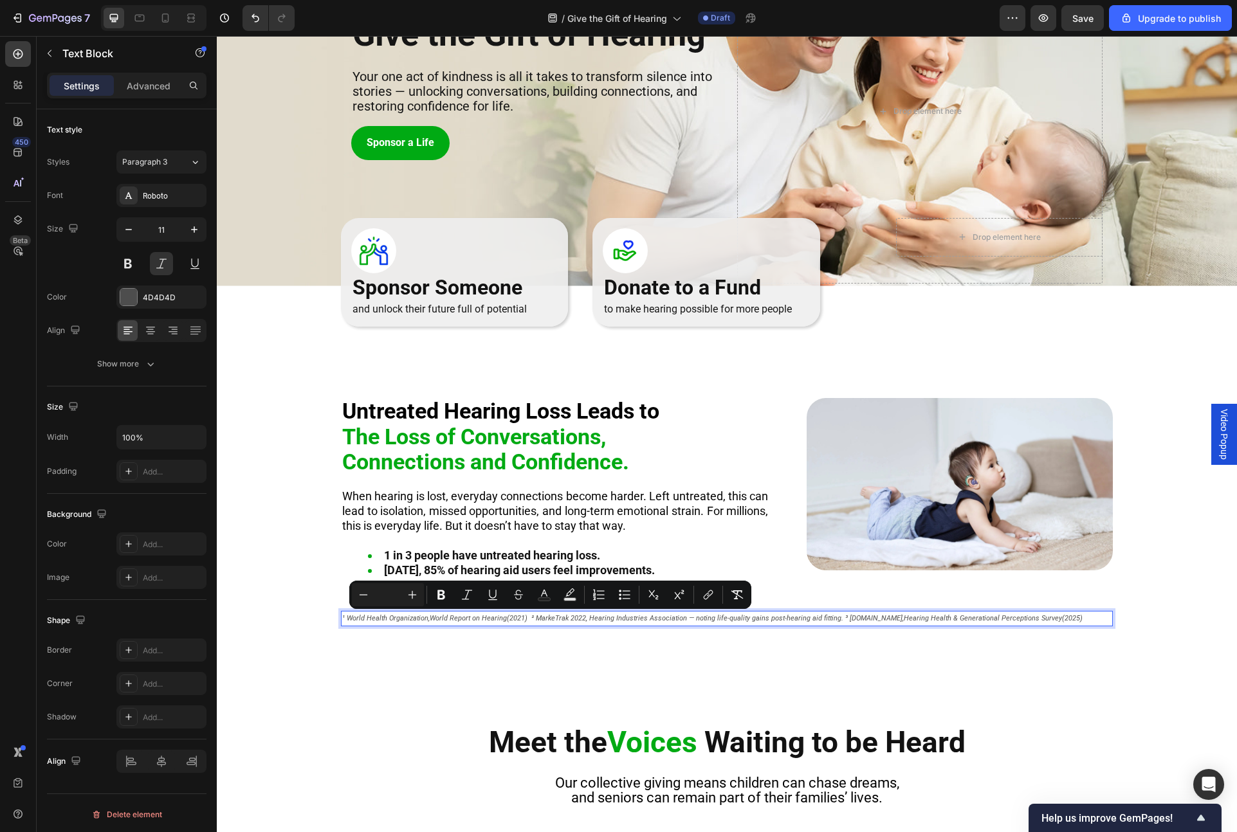
click at [531, 619] on span "¹ World Health Organization, World Report on Hearing (2021) ² MarkeTrak 2022, H…" at bounding box center [712, 618] width 740 height 8
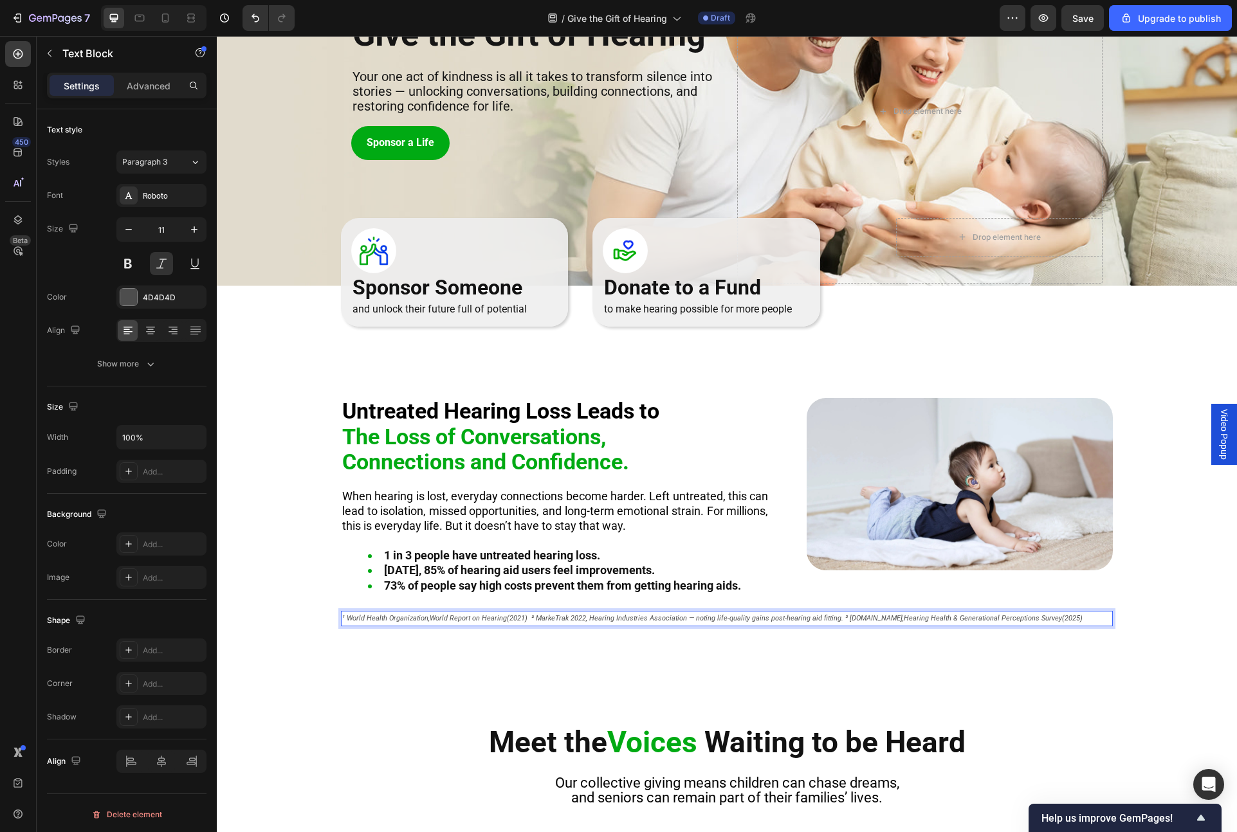
click at [529, 618] on span "¹ World Health Organization, World Report on Hearing (2021) ² MarkeTrak 2022, H…" at bounding box center [712, 618] width 740 height 8
click at [837, 617] on span "¹ World Health Organization, World Report on Hearing (2021) ² MarkeTrak 2022, H…" at bounding box center [714, 618] width 744 height 8
click at [813, 657] on div "Untreated Hearing Loss Leads to The Loss of Conversations, Connections and Conf…" at bounding box center [727, 531] width 1020 height 267
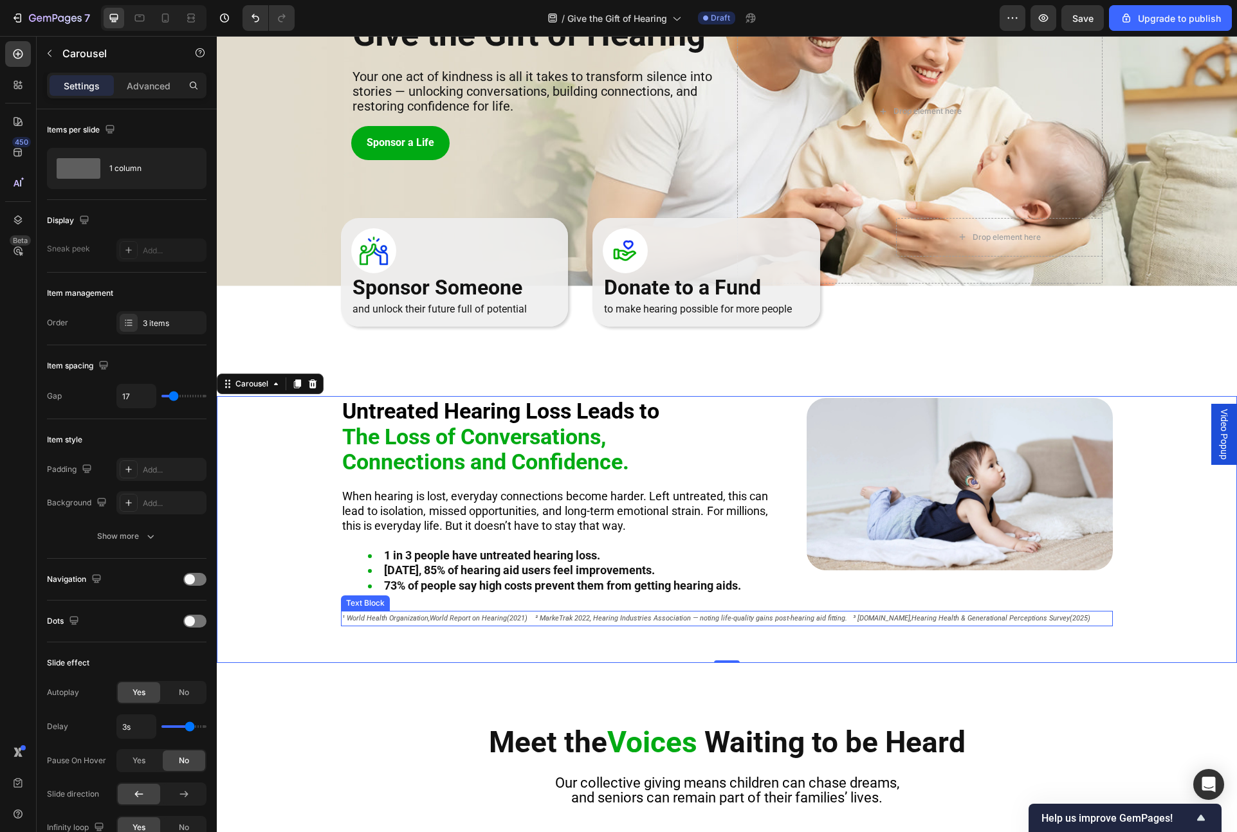
click at [469, 617] on icon "World Report on Hearing" at bounding box center [468, 618] width 77 height 8
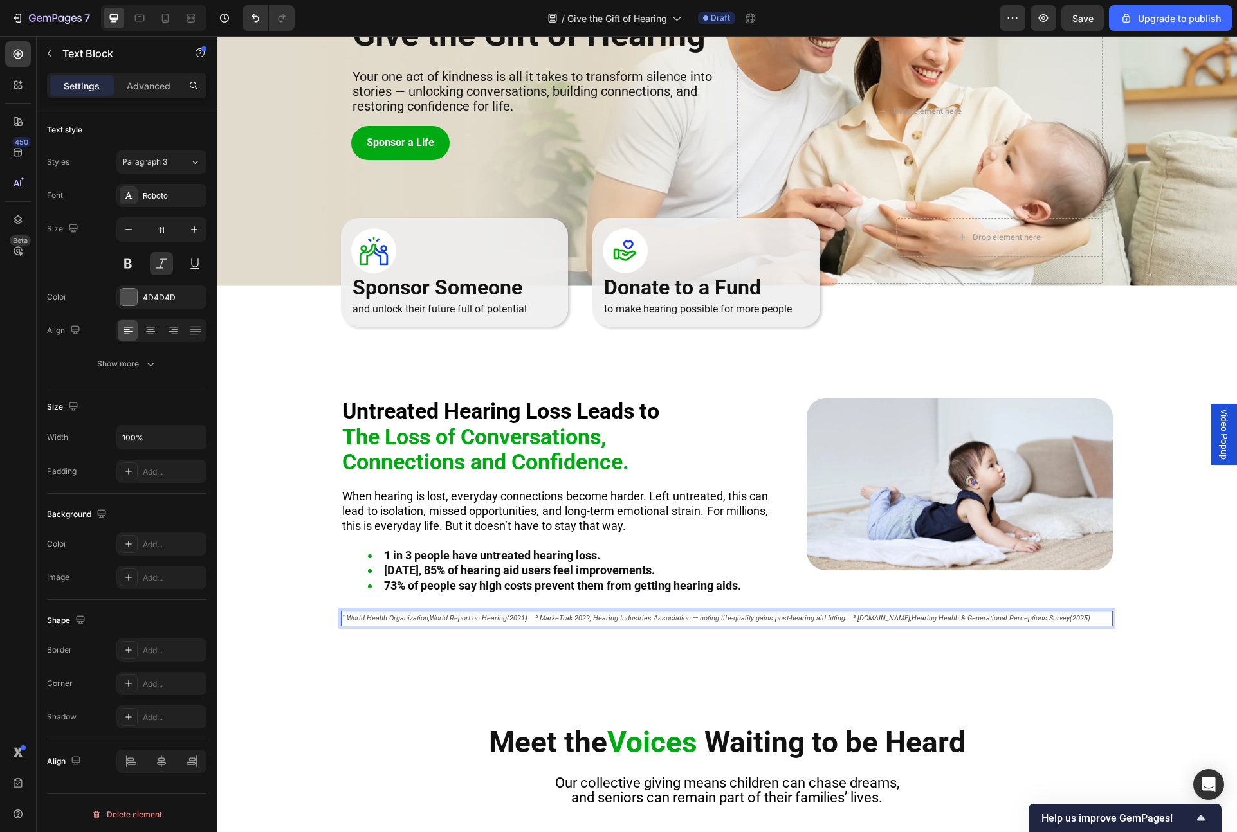
click at [469, 617] on icon "World Report on Hearing" at bounding box center [468, 618] width 77 height 8
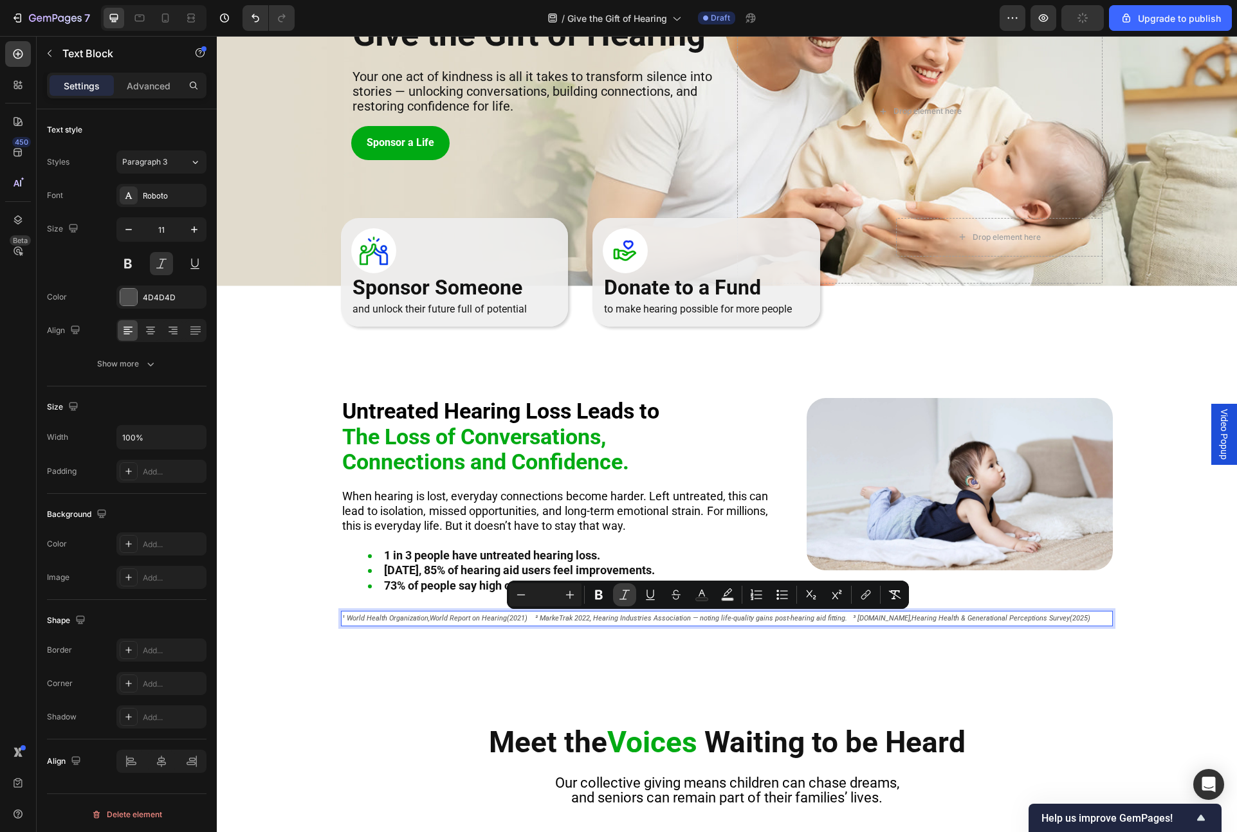
click at [625, 594] on icon "Editor contextual toolbar" at bounding box center [624, 595] width 10 height 10
click at [527, 596] on icon "Editor contextual toolbar" at bounding box center [521, 594] width 13 height 13
click at [523, 596] on icon "Editor contextual toolbar" at bounding box center [521, 594] width 13 height 13
click at [132, 227] on icon "button" at bounding box center [128, 229] width 13 height 13
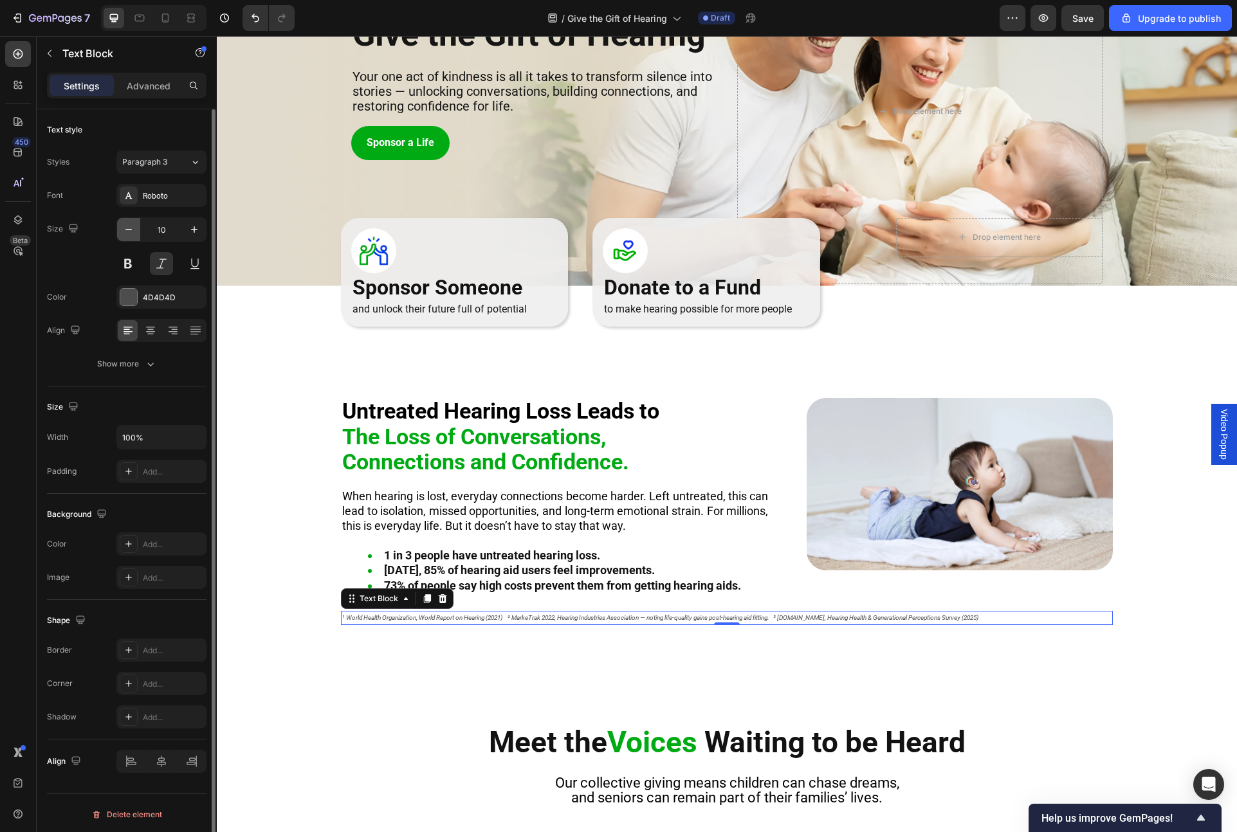
click at [132, 227] on icon "button" at bounding box center [128, 229] width 13 height 13
click at [199, 229] on icon "button" at bounding box center [194, 229] width 13 height 13
click at [132, 232] on icon "button" at bounding box center [128, 229] width 13 height 13
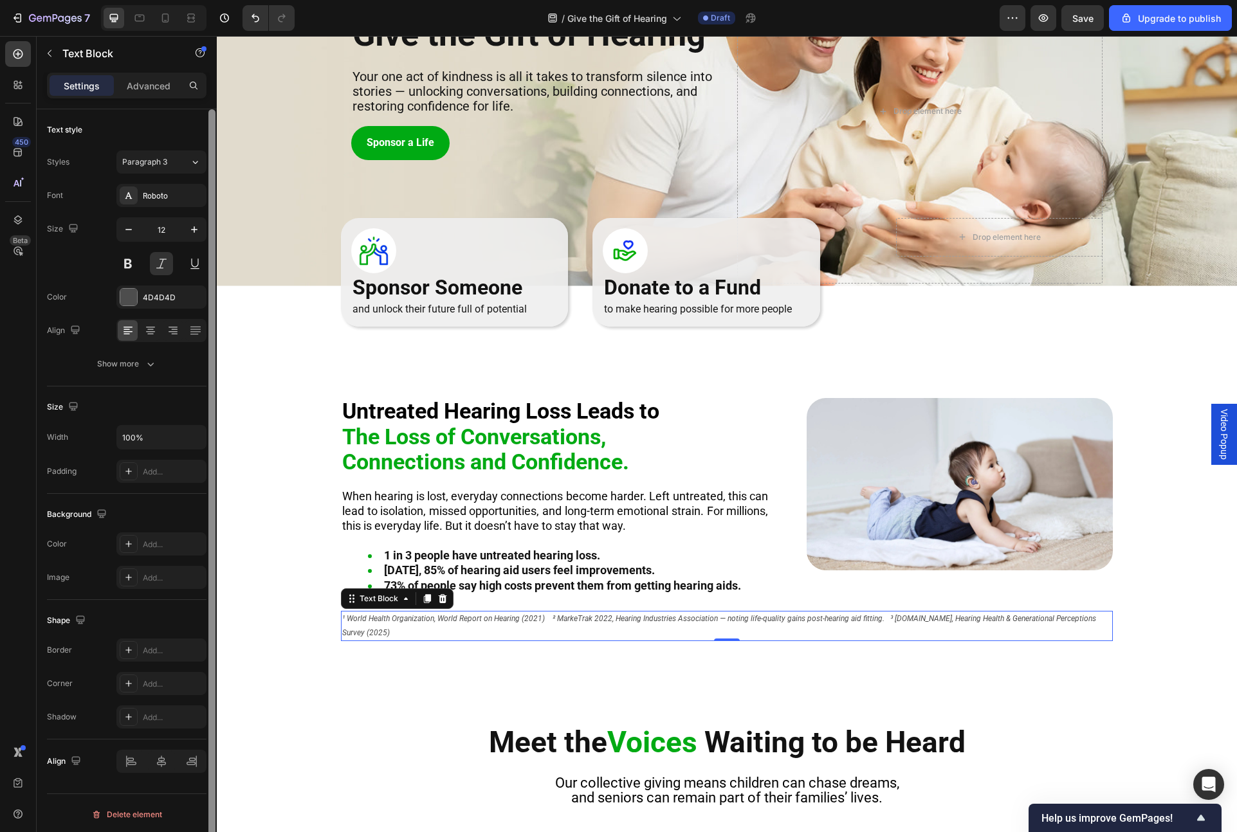
type input "11"
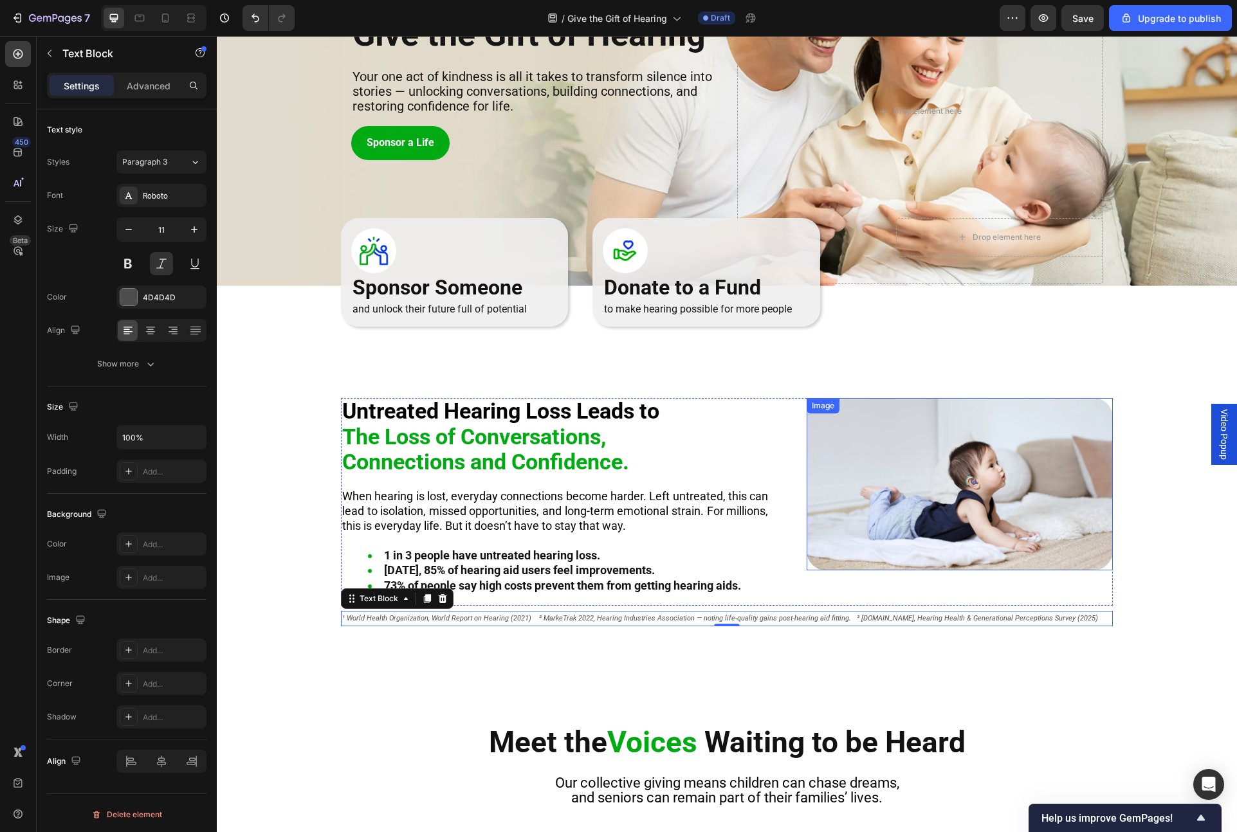
click at [905, 517] on img at bounding box center [960, 484] width 306 height 172
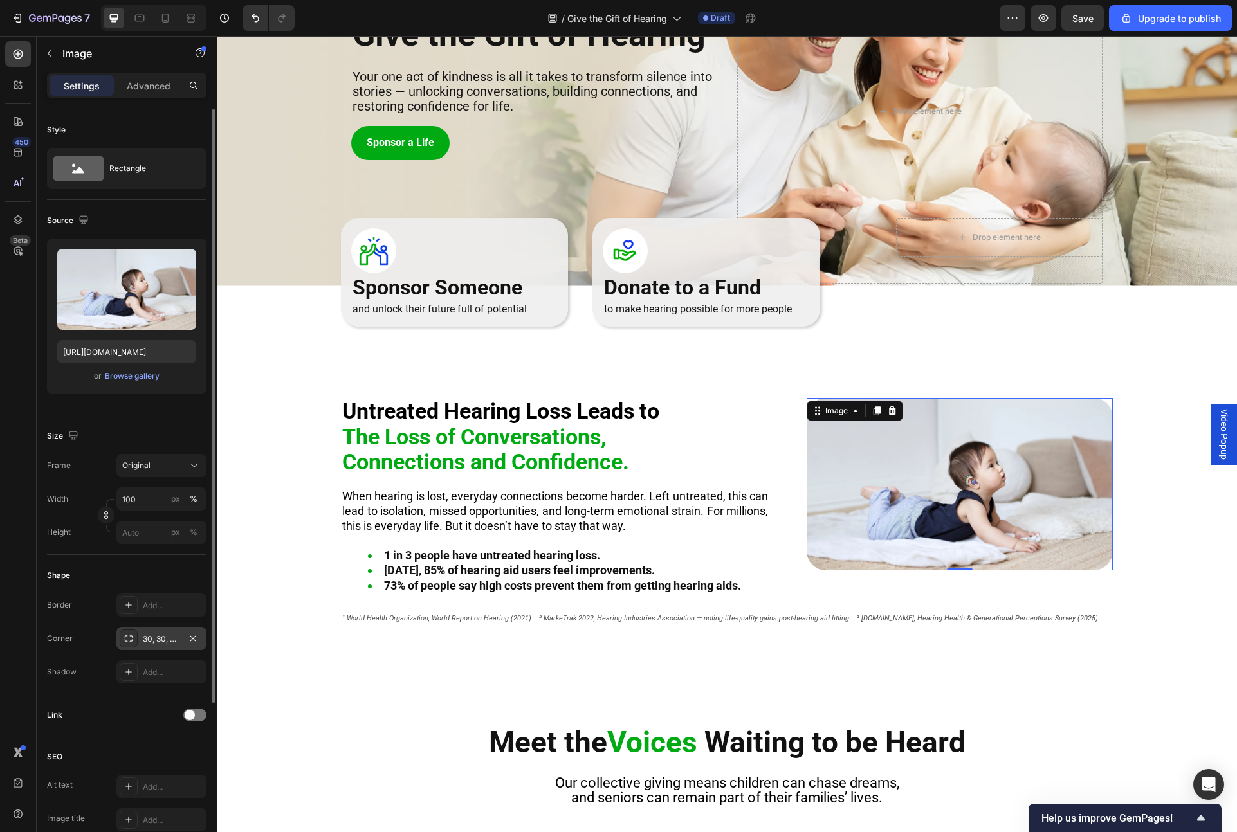
click at [147, 640] on div "30, 30, 30, 30" at bounding box center [161, 640] width 37 height 12
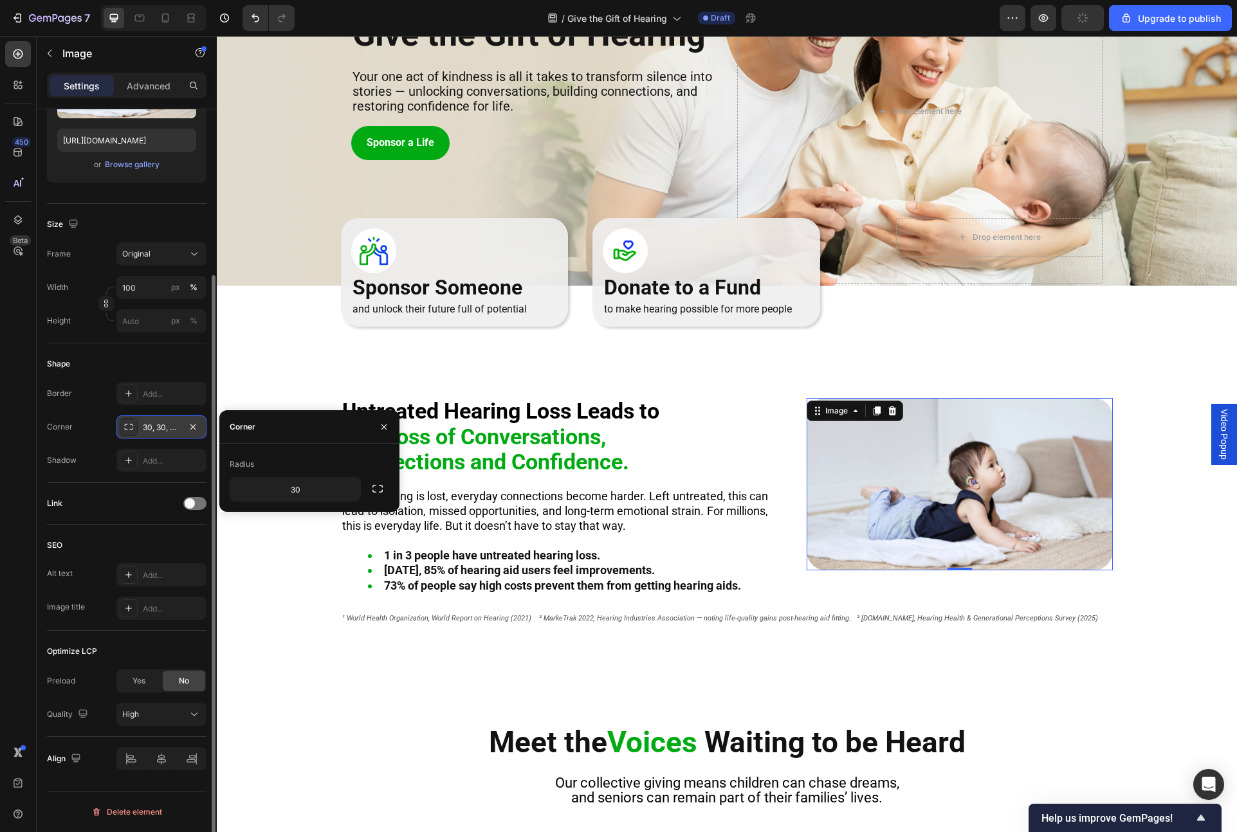
scroll to position [0, 0]
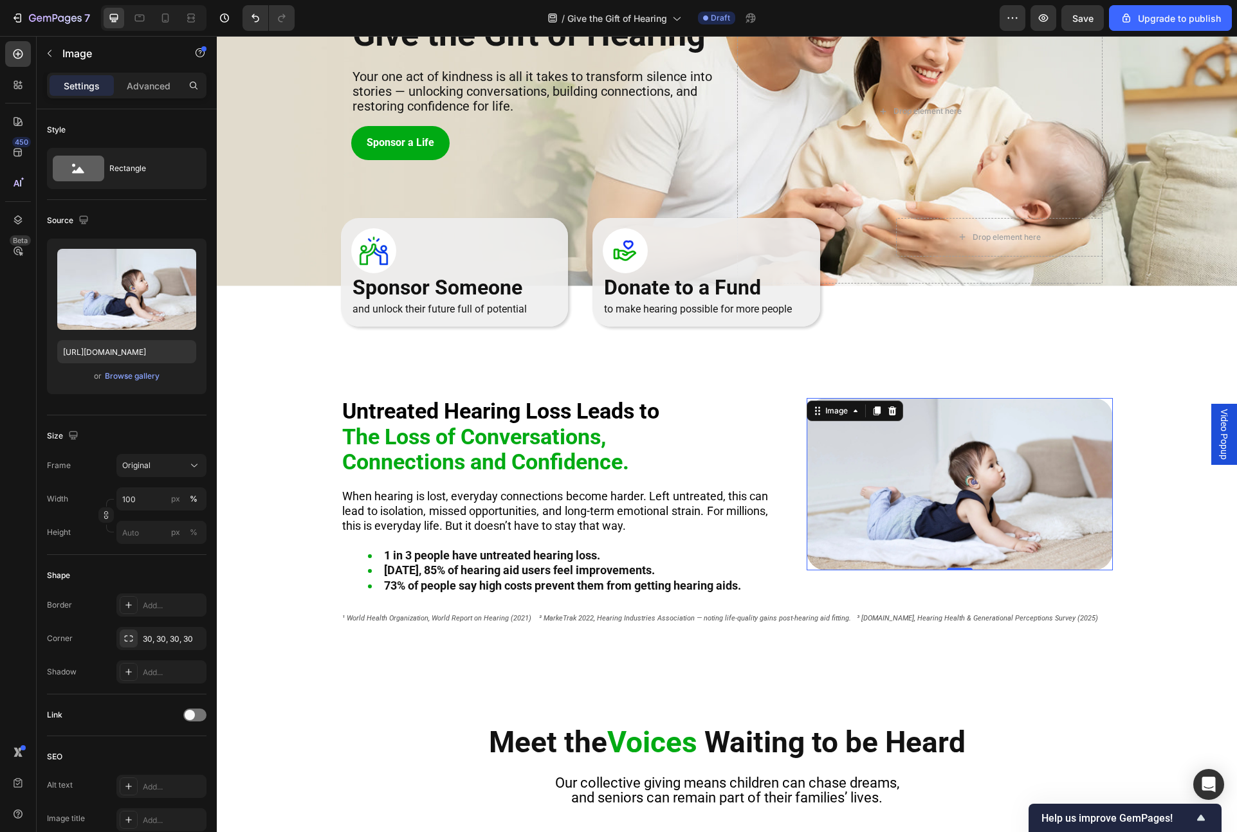
click at [988, 479] on img at bounding box center [960, 484] width 306 height 172
click at [758, 471] on h2 "Untreated Hearing Loss Leads to The Loss of Conversations, Connections and Conf…" at bounding box center [555, 437] width 428 height 78
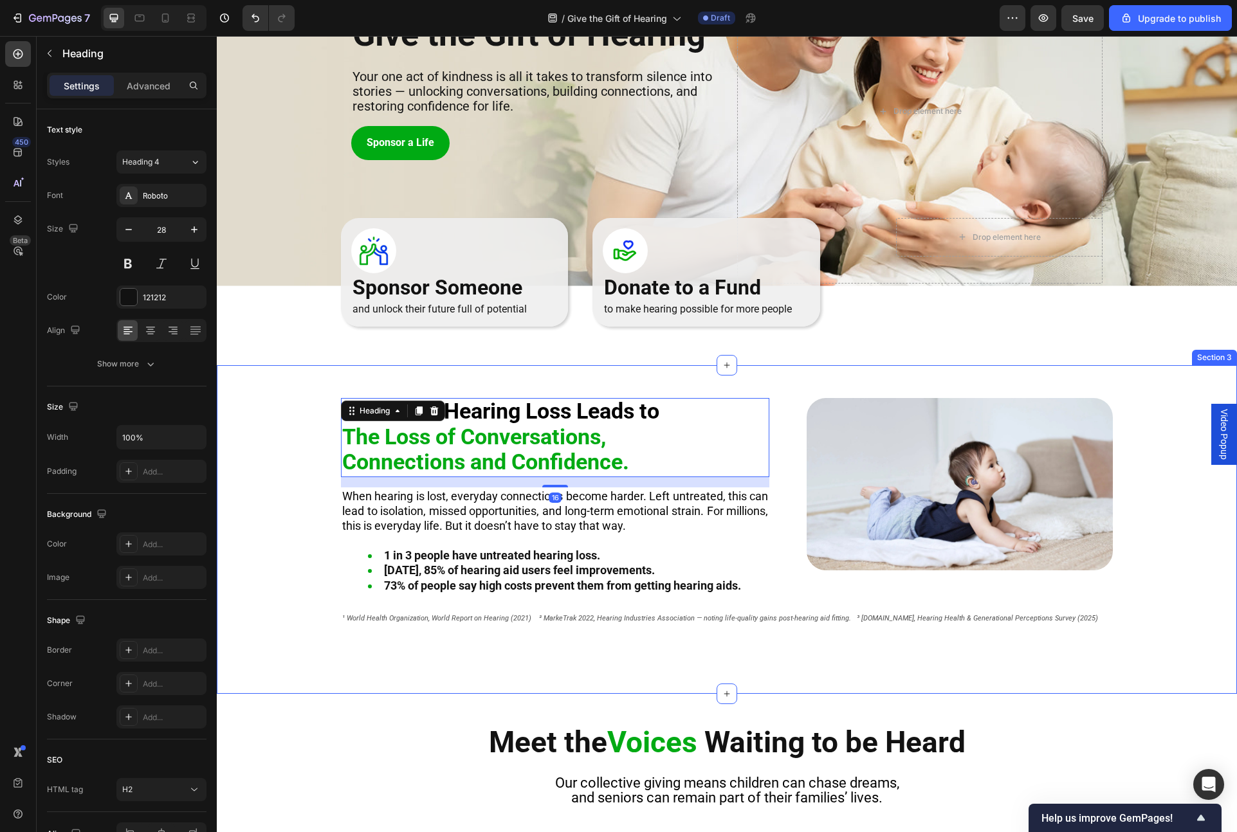
click at [583, 383] on div "Untreated Hearing Loss Leads to The Loss of Conversations, Connections and Conf…" at bounding box center [727, 529] width 1020 height 329
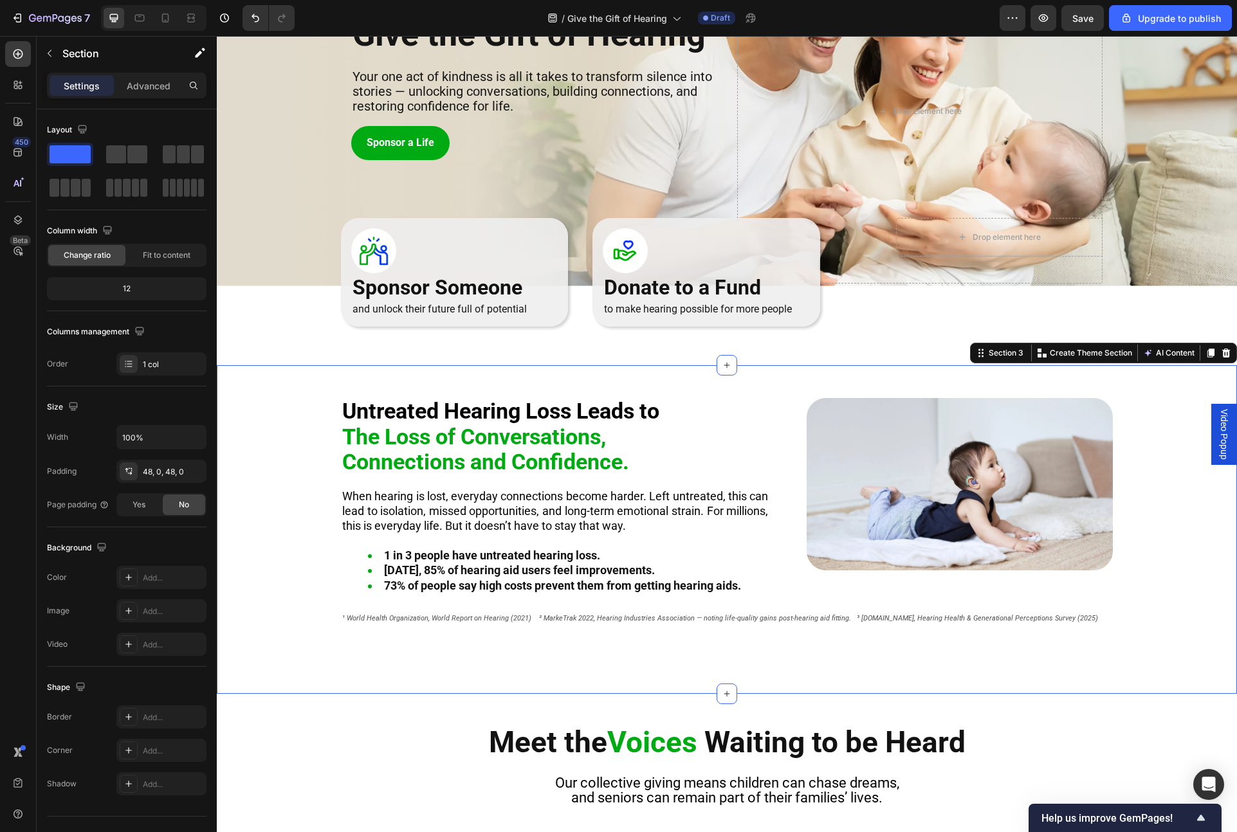
click at [306, 379] on div "Untreated Hearing Loss Leads to The Loss of Conversations, Connections and Conf…" at bounding box center [727, 529] width 1020 height 329
click at [134, 94] on div "Advanced" at bounding box center [148, 85] width 64 height 21
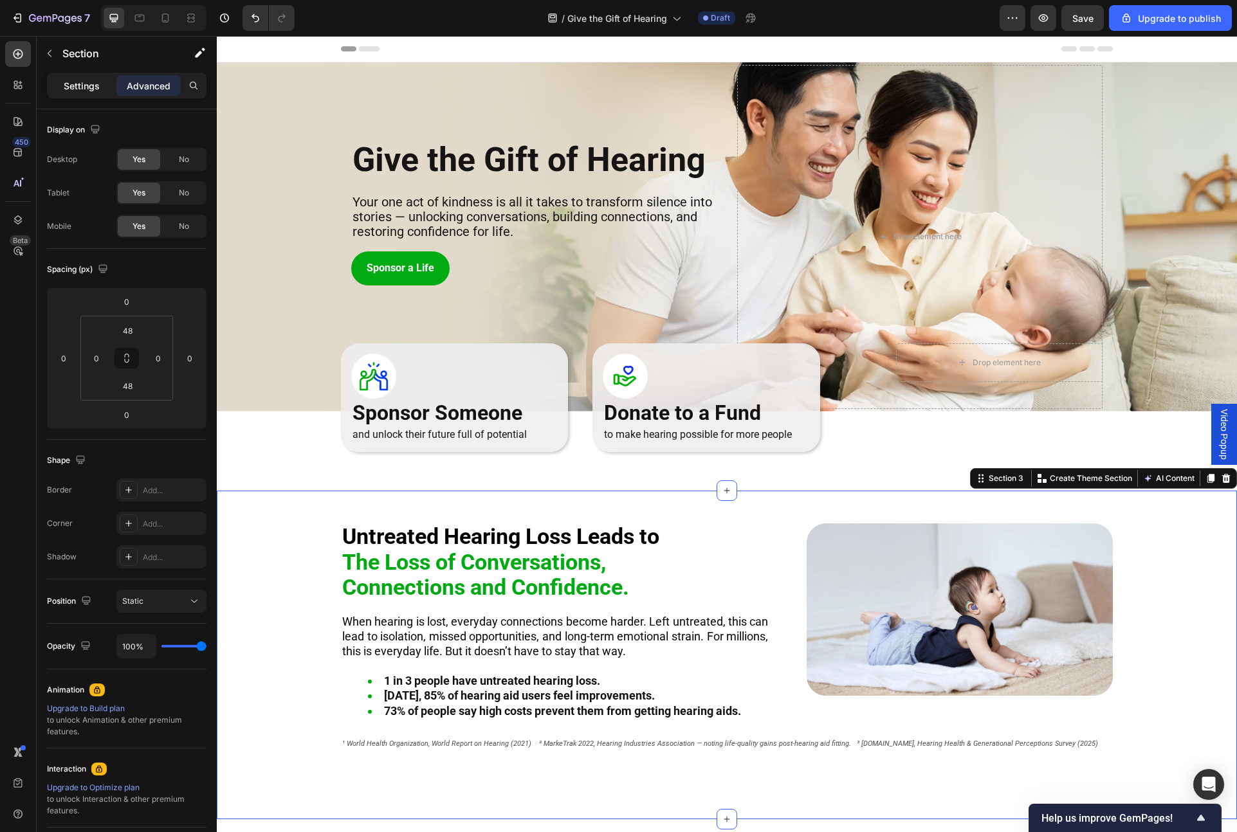
click at [93, 87] on p "Settings" at bounding box center [82, 86] width 36 height 14
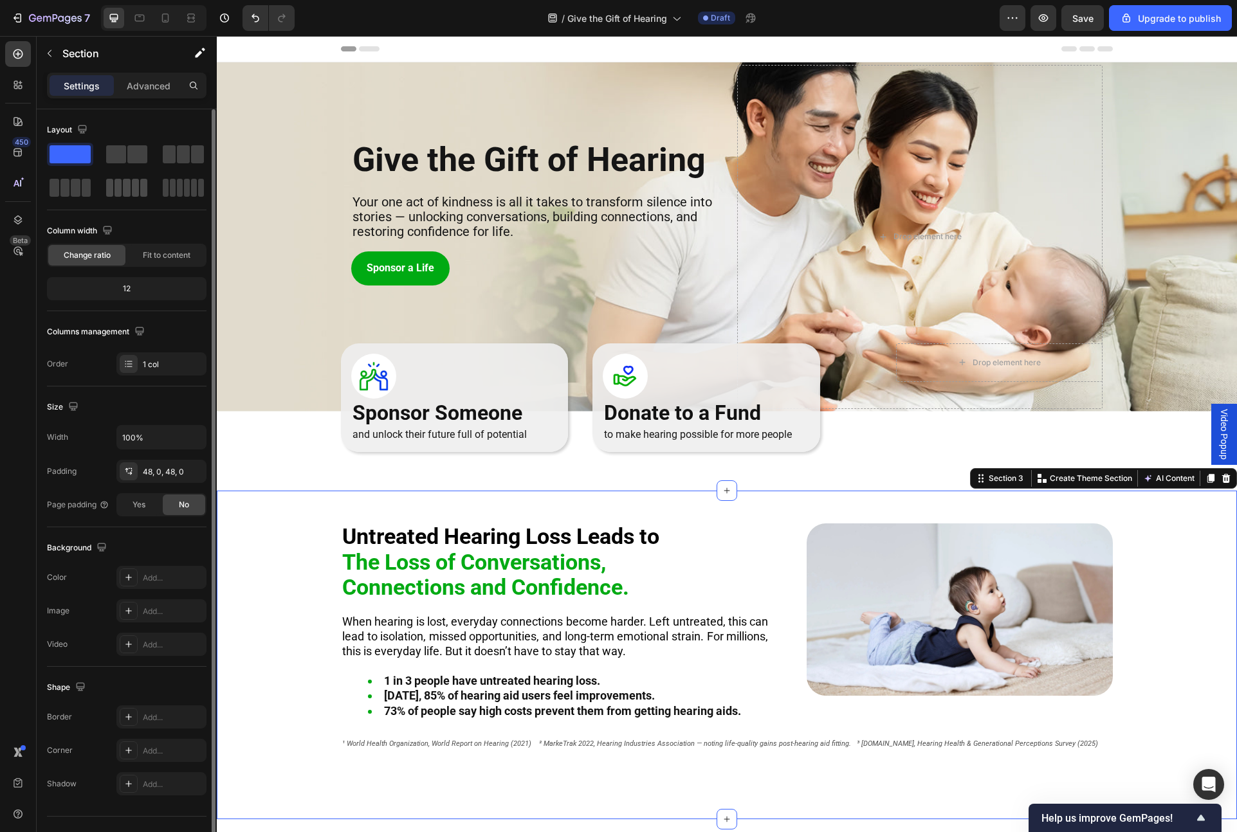
scroll to position [25, 0]
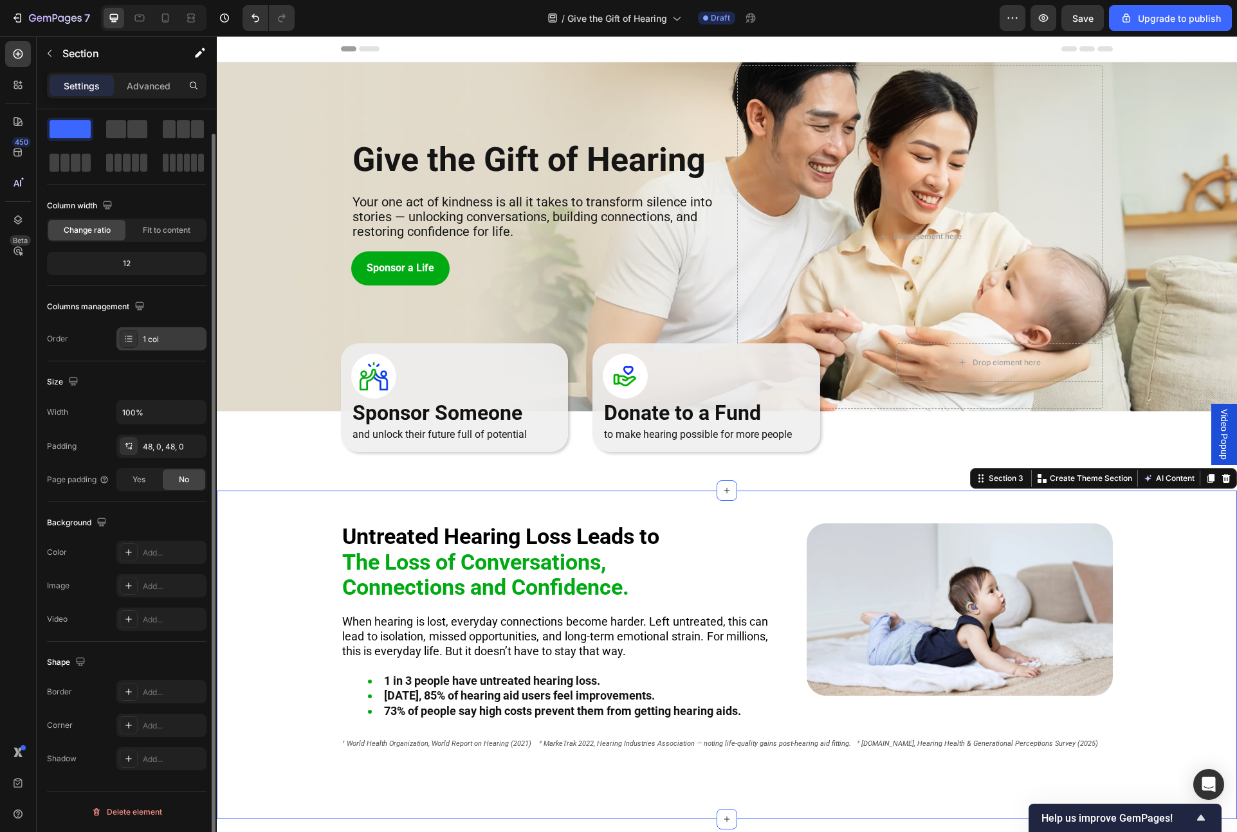
click at [143, 340] on div "1 col" at bounding box center [173, 340] width 60 height 12
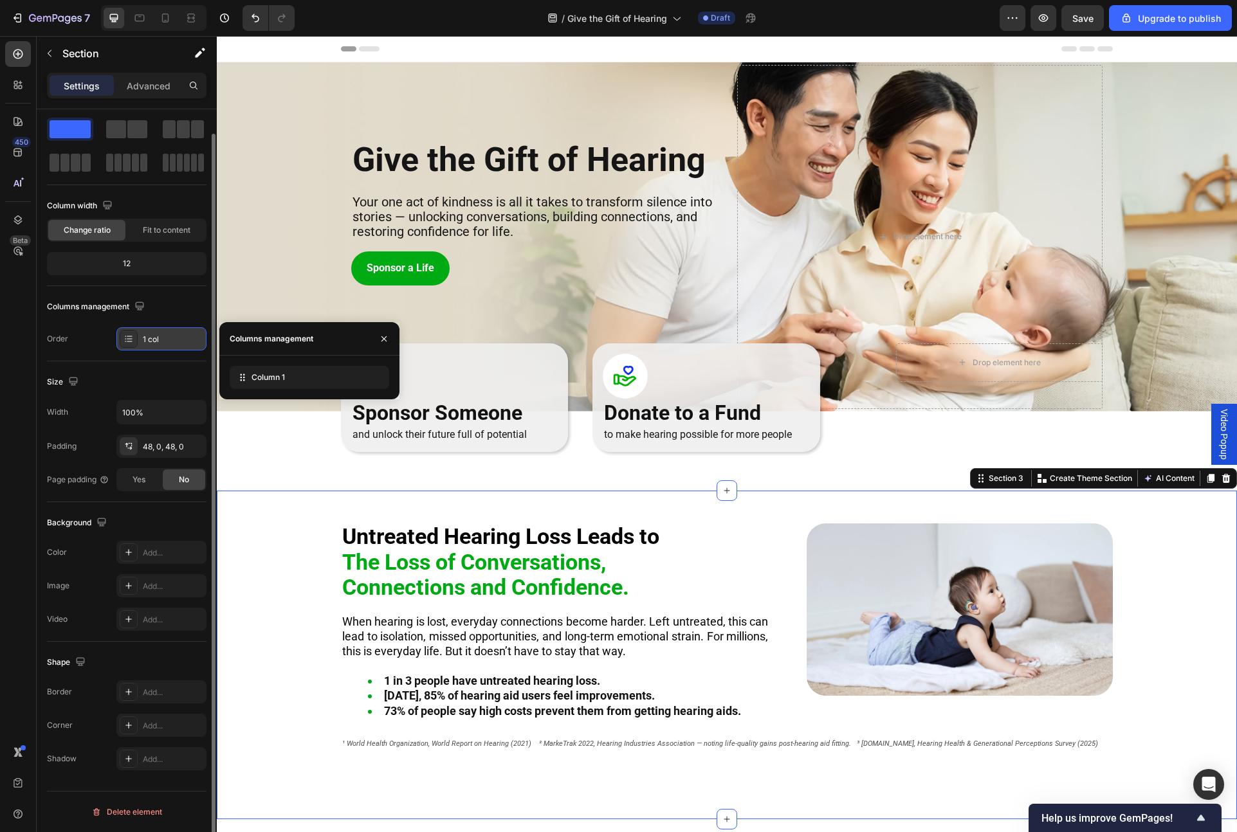
click at [143, 340] on div "1 col" at bounding box center [173, 340] width 60 height 12
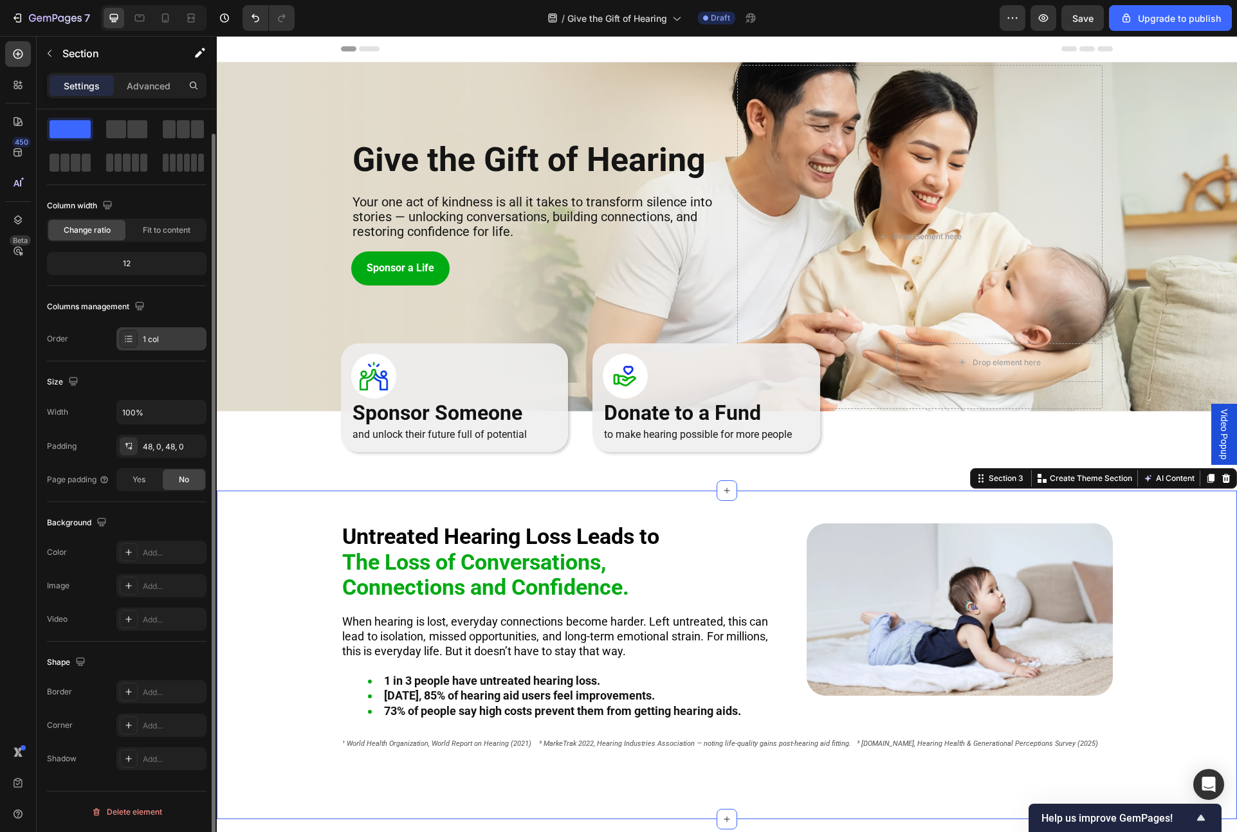
scroll to position [0, 0]
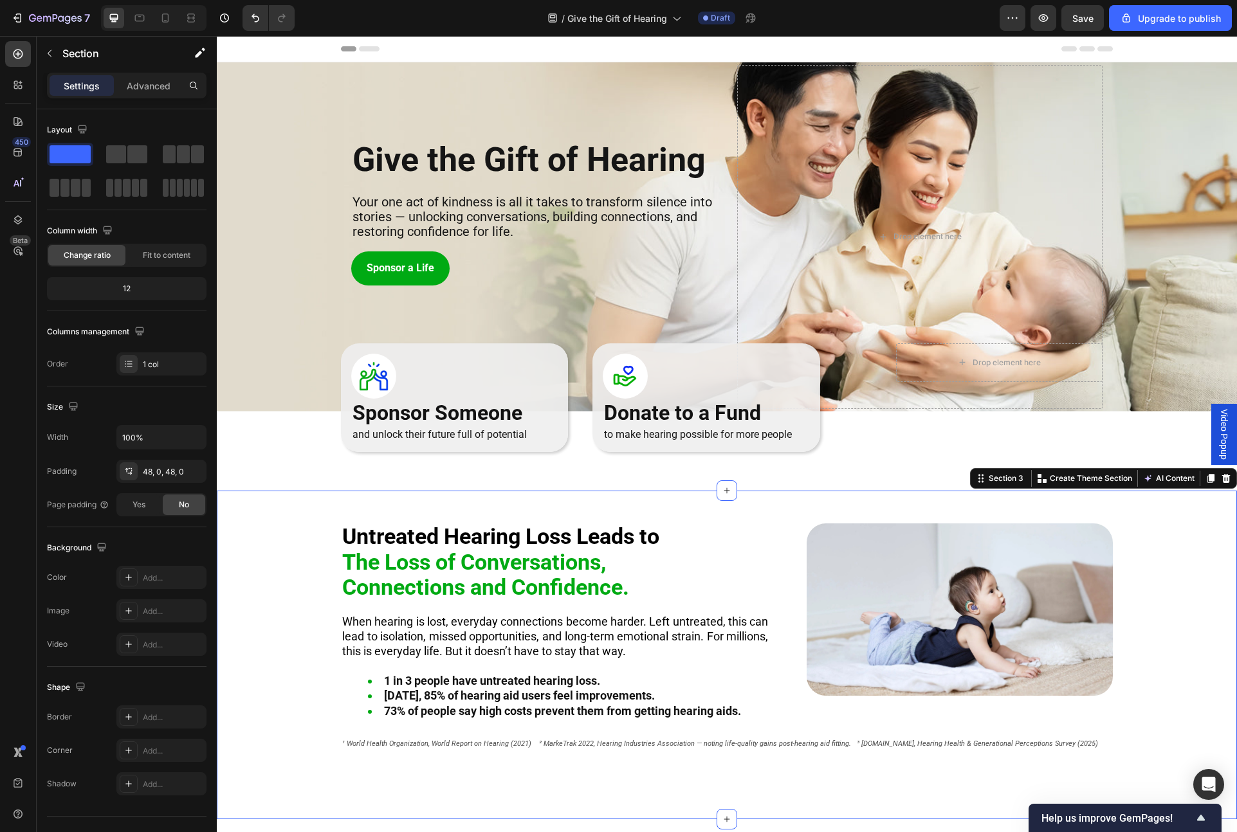
click at [356, 513] on div "Untreated Hearing Loss Leads to The Loss of Conversations, Connections and Conf…" at bounding box center [727, 655] width 1020 height 329
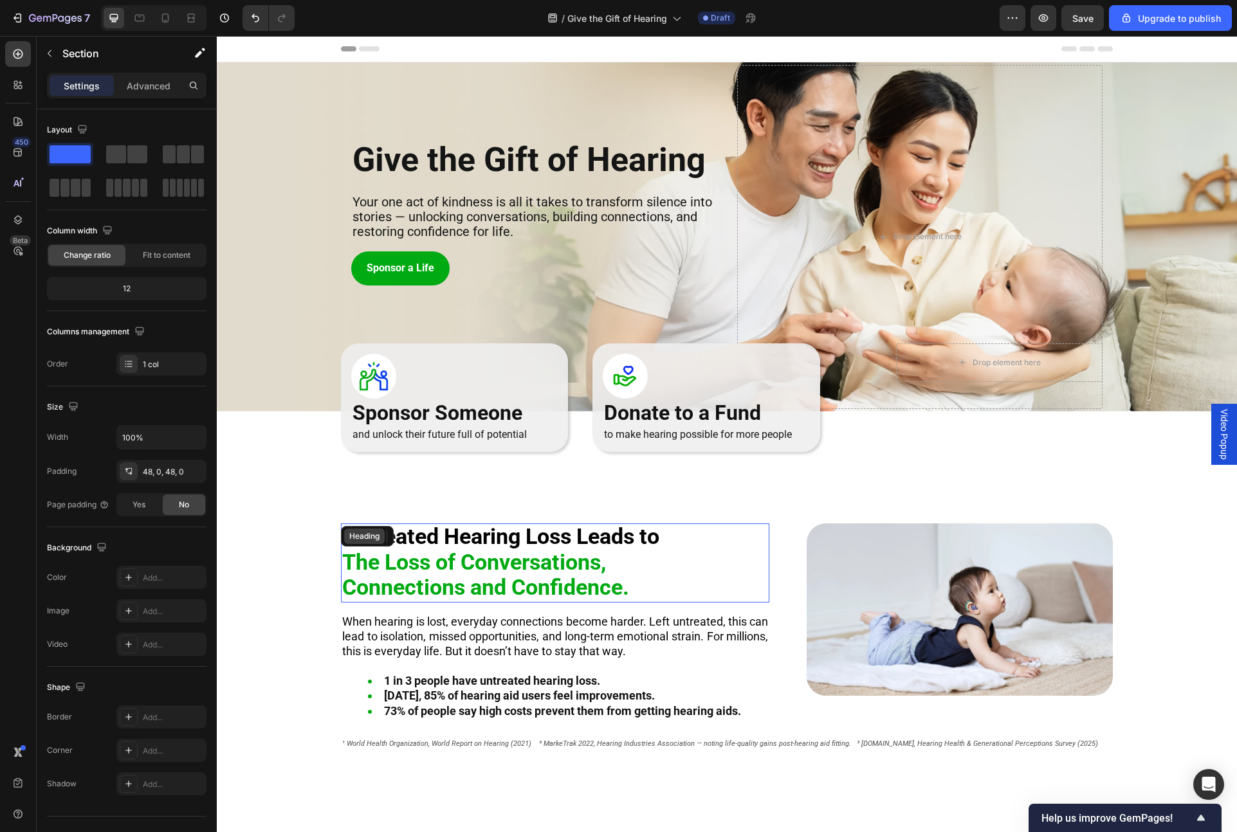
click at [354, 533] on div "Heading" at bounding box center [364, 536] width 41 height 15
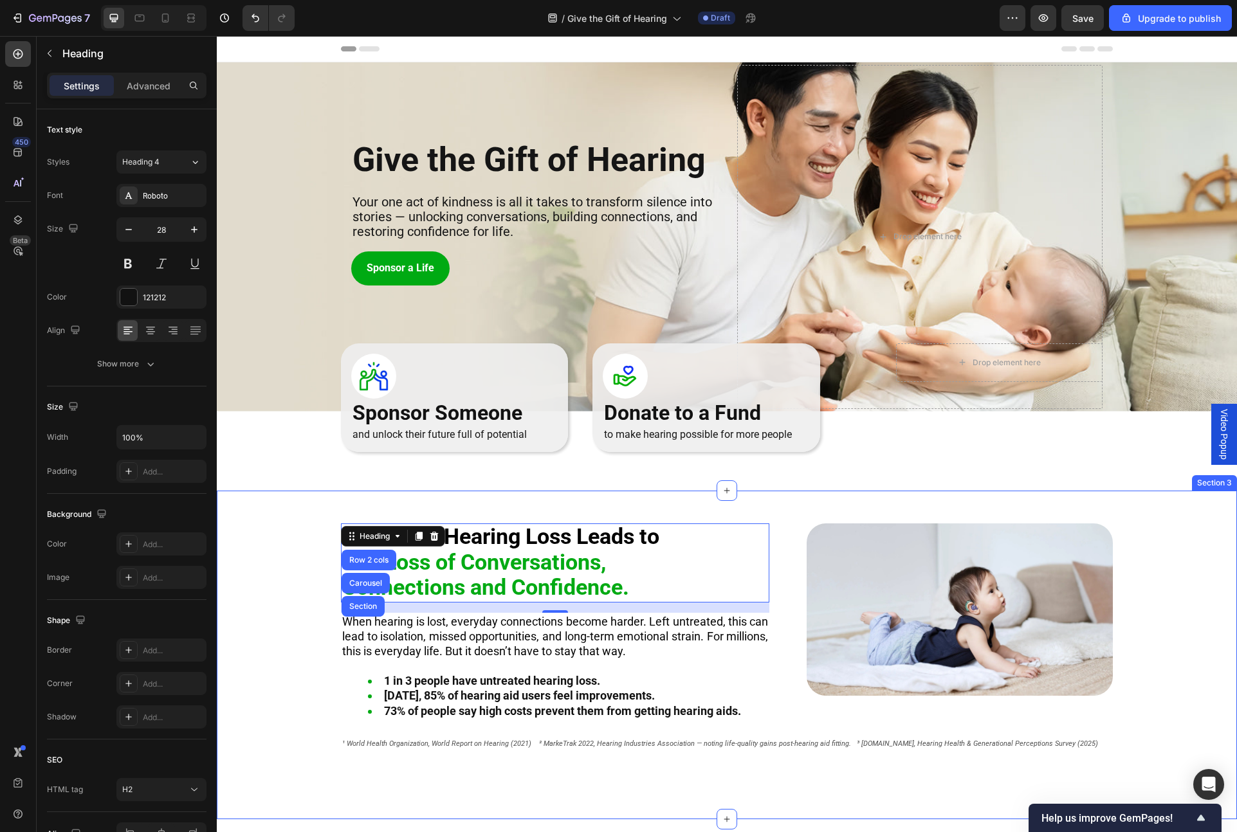
click at [790, 509] on div "Untreated Hearing Loss Leads to The Loss of Conversations, Connections and Conf…" at bounding box center [727, 655] width 1020 height 329
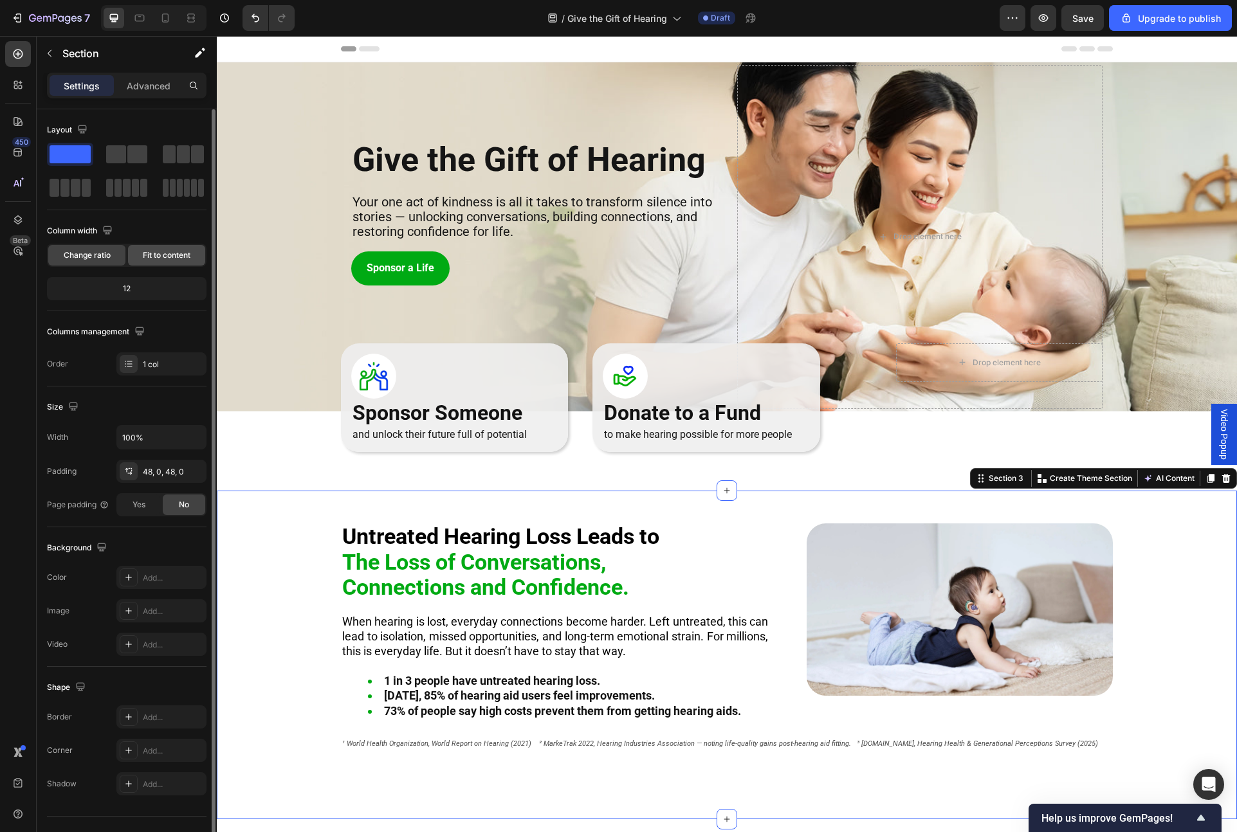
click at [165, 260] on span "Fit to content" at bounding box center [167, 256] width 48 height 12
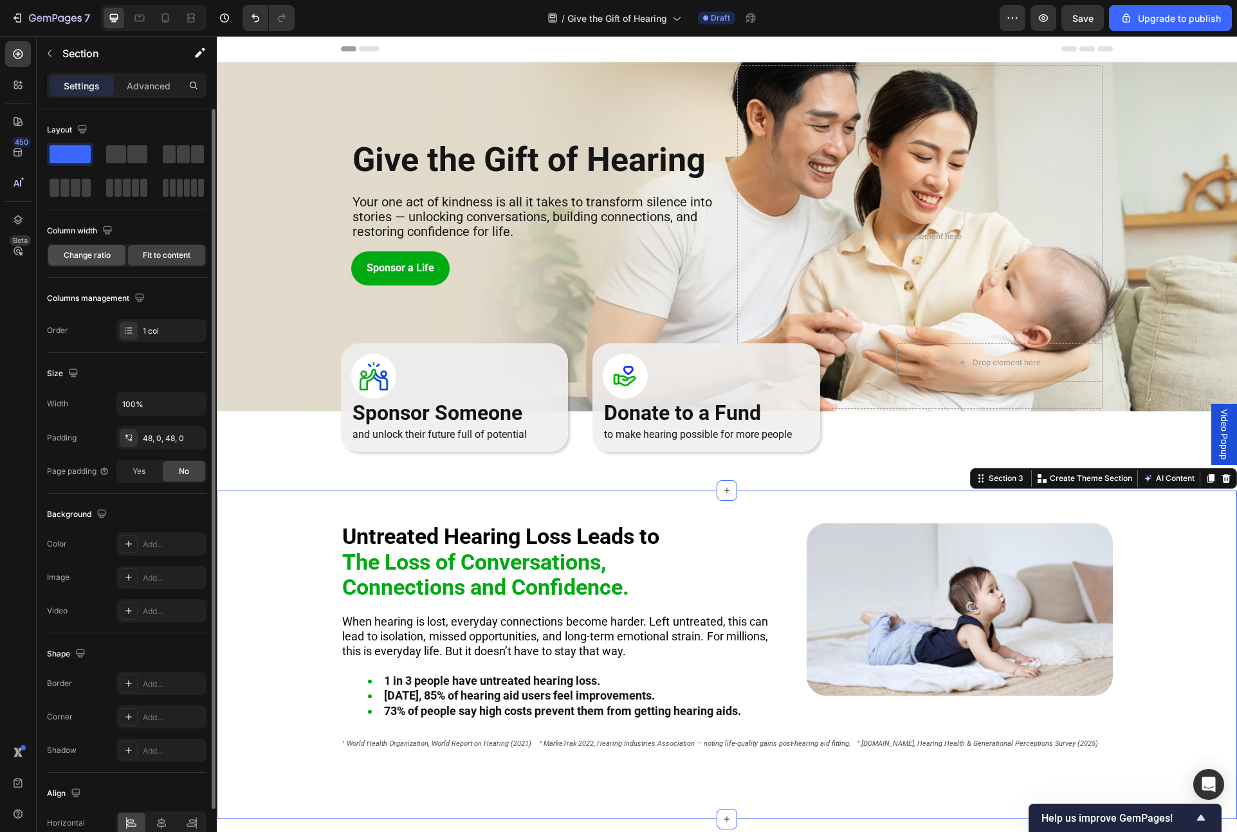
click at [104, 255] on span "Change ratio" at bounding box center [87, 256] width 47 height 12
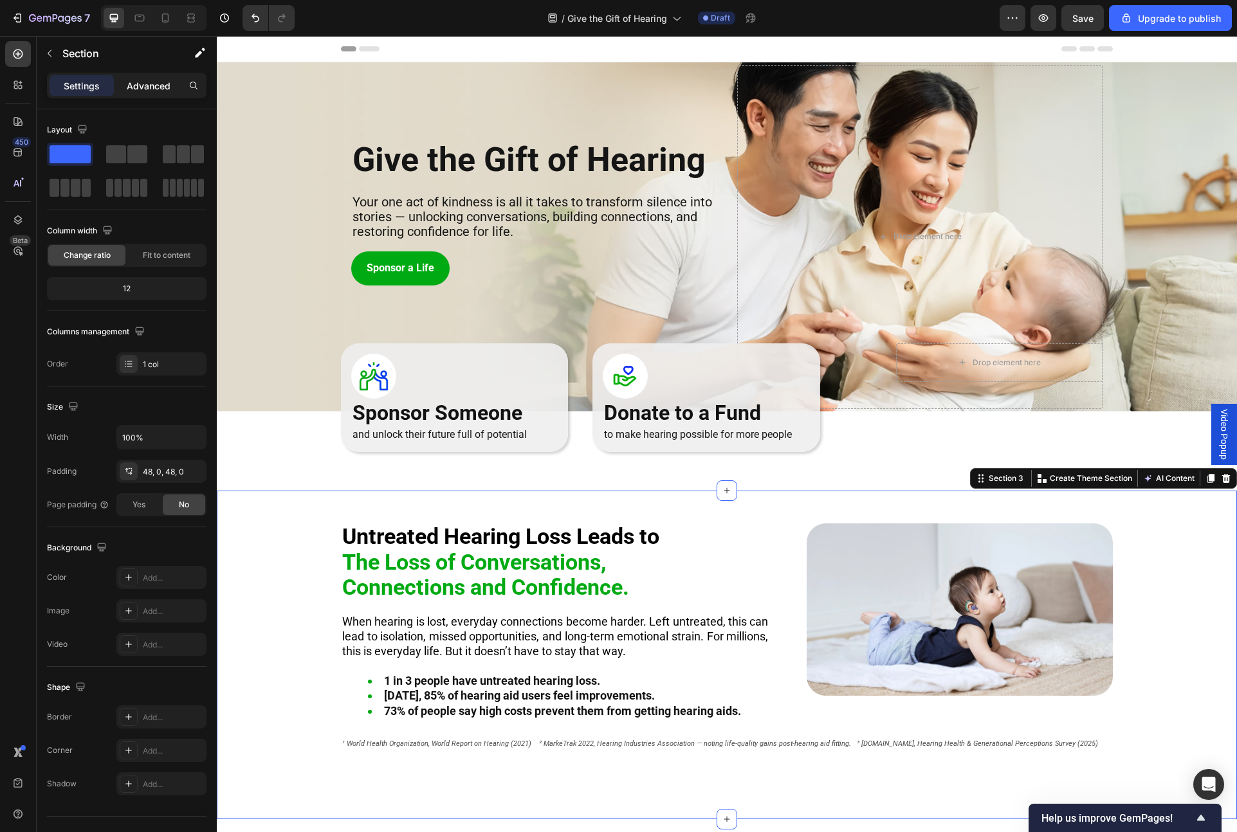
click at [150, 80] on p "Advanced" at bounding box center [149, 86] width 44 height 14
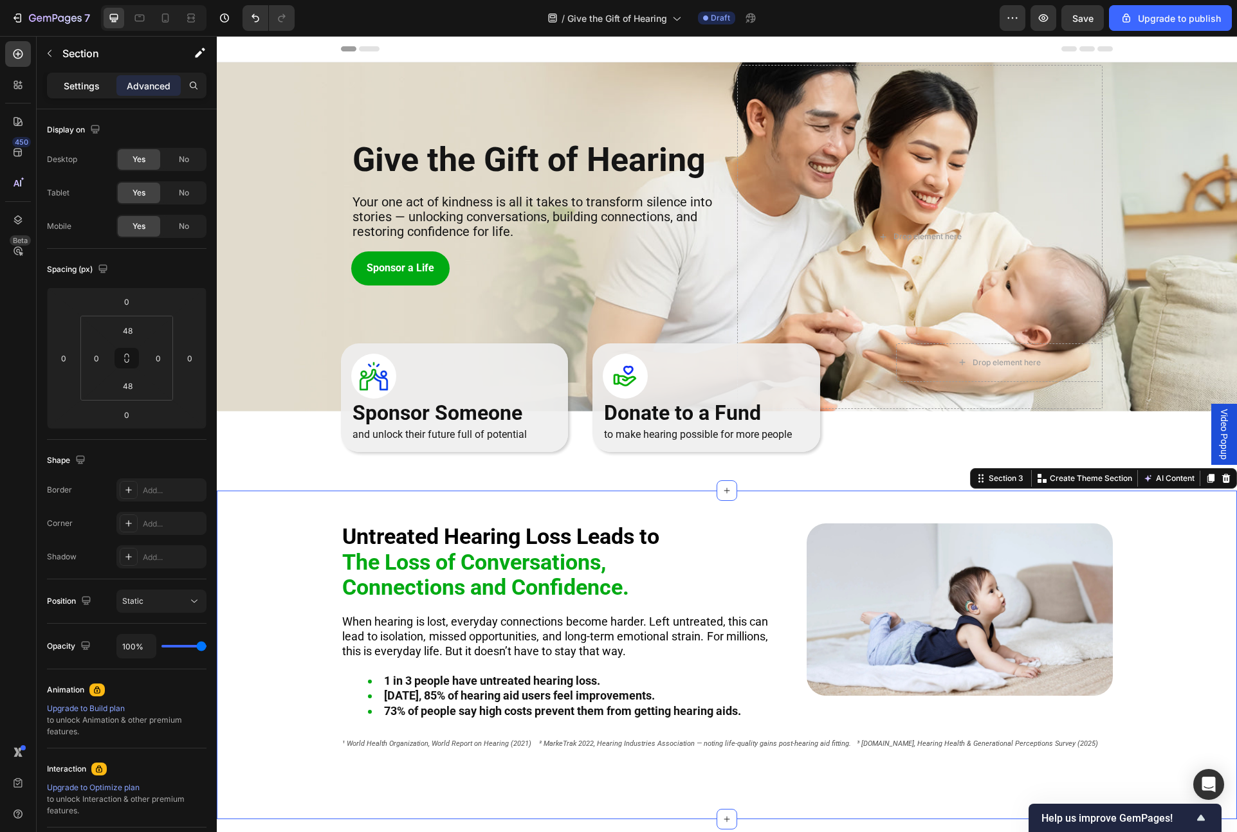
click at [87, 82] on p "Settings" at bounding box center [82, 86] width 36 height 14
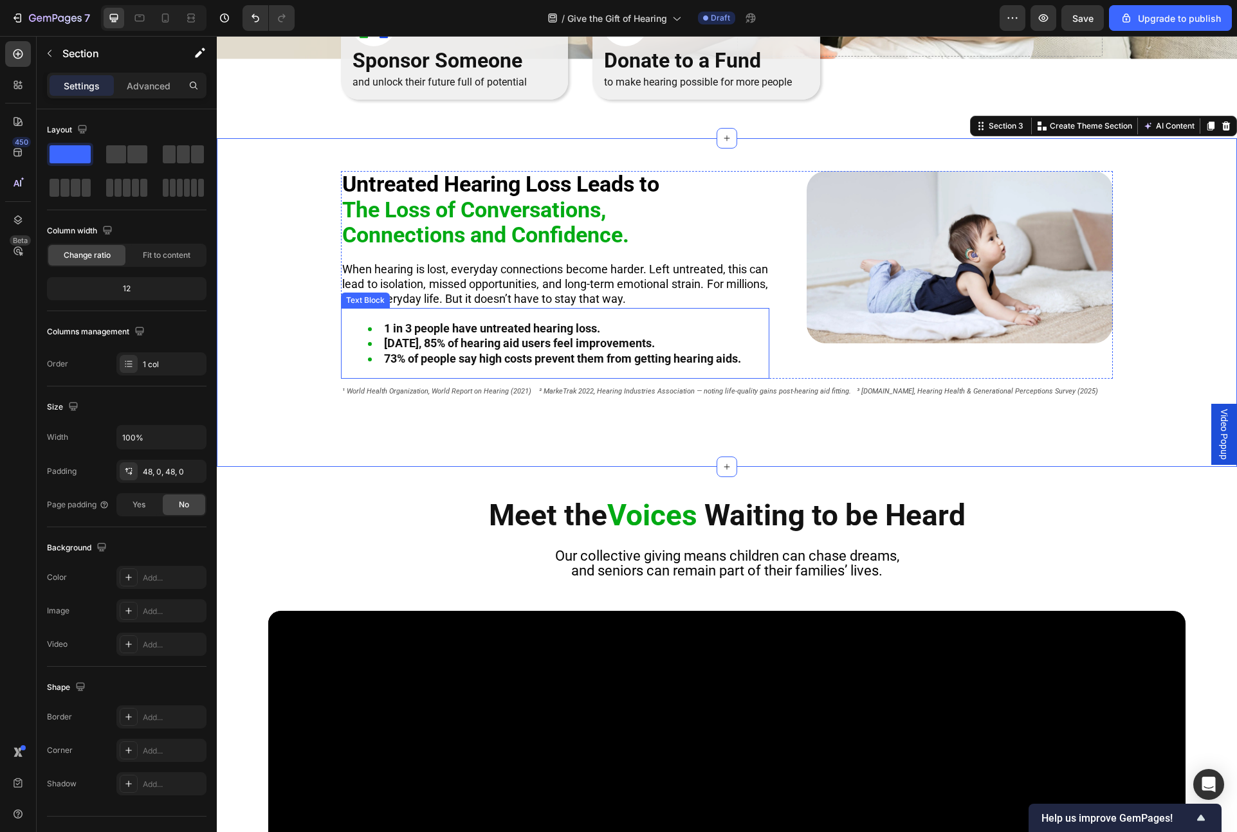
scroll to position [354, 0]
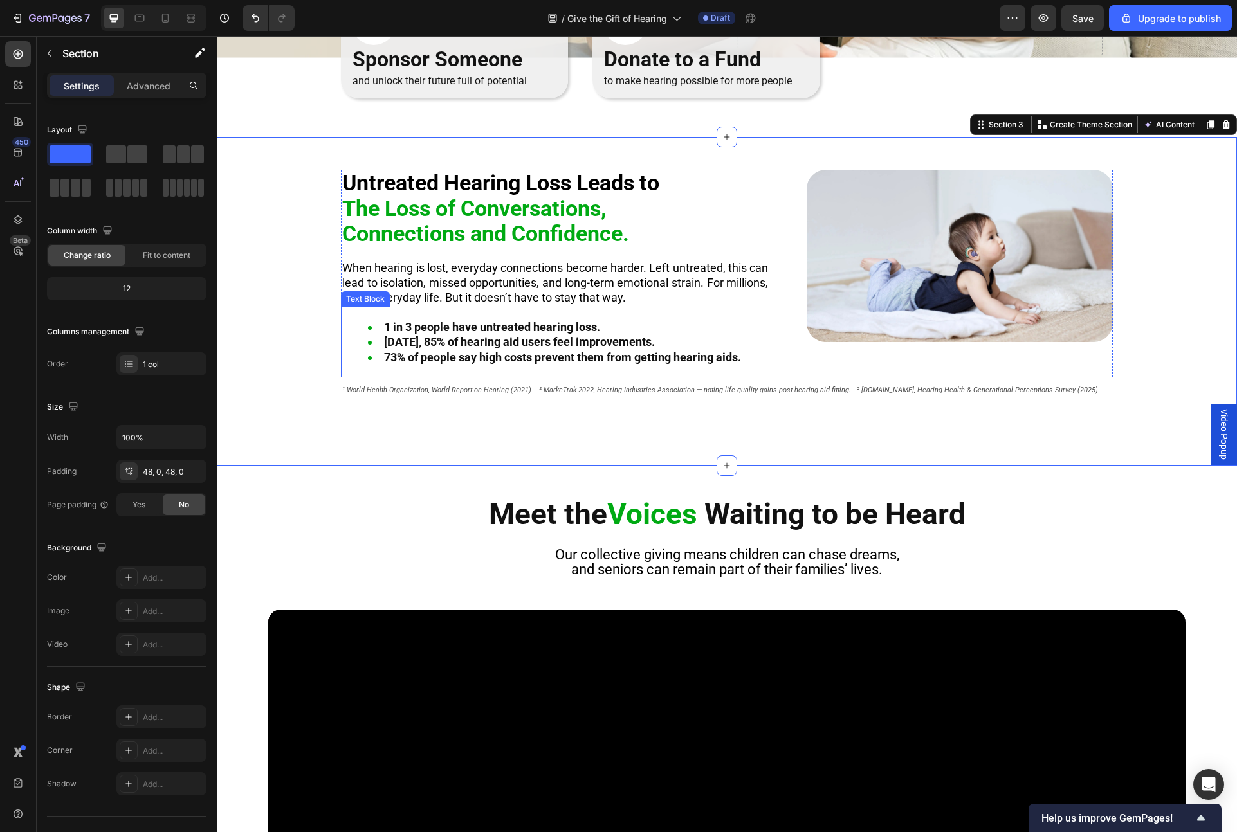
click at [509, 354] on strong "73% of people say high costs prevent them from getting hearing aids." at bounding box center [562, 358] width 357 height 14
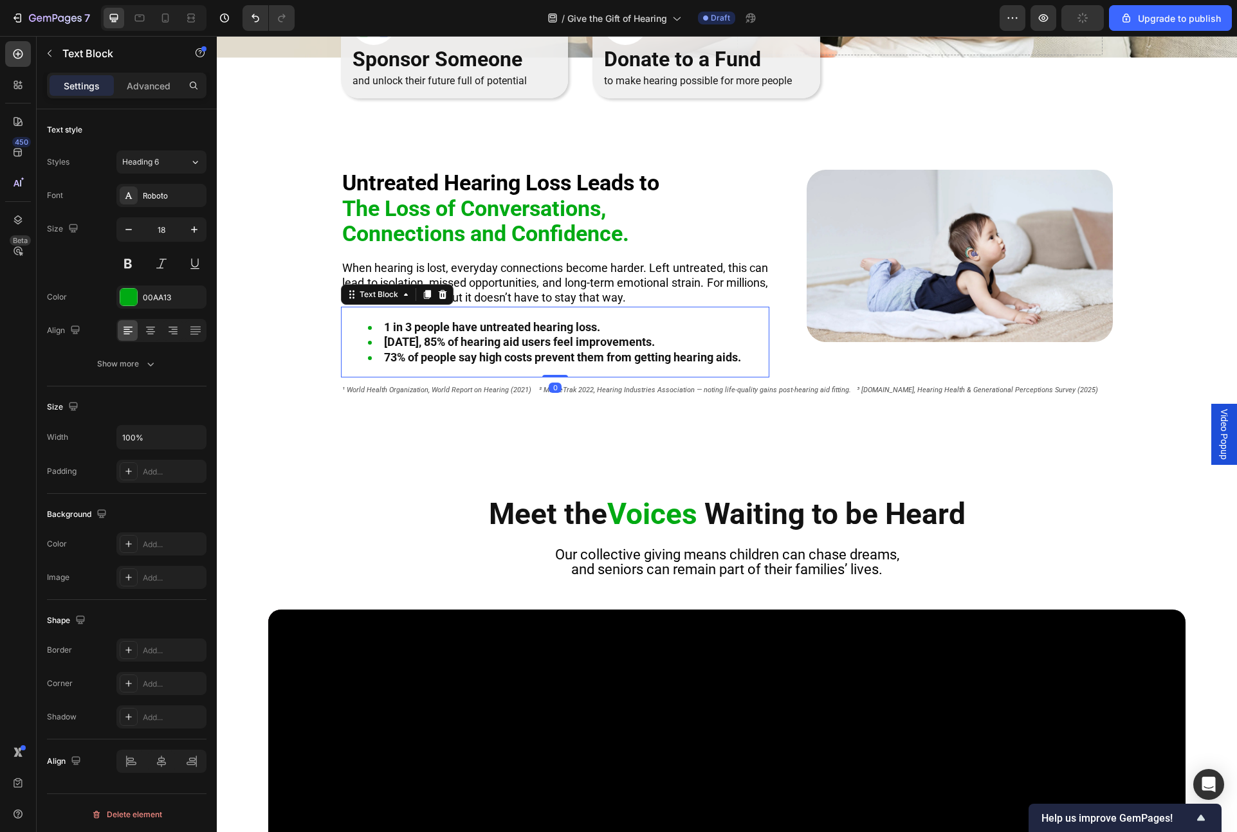
click at [410, 326] on strong "1 in 3 people have untreated hearing loss." at bounding box center [492, 327] width 216 height 14
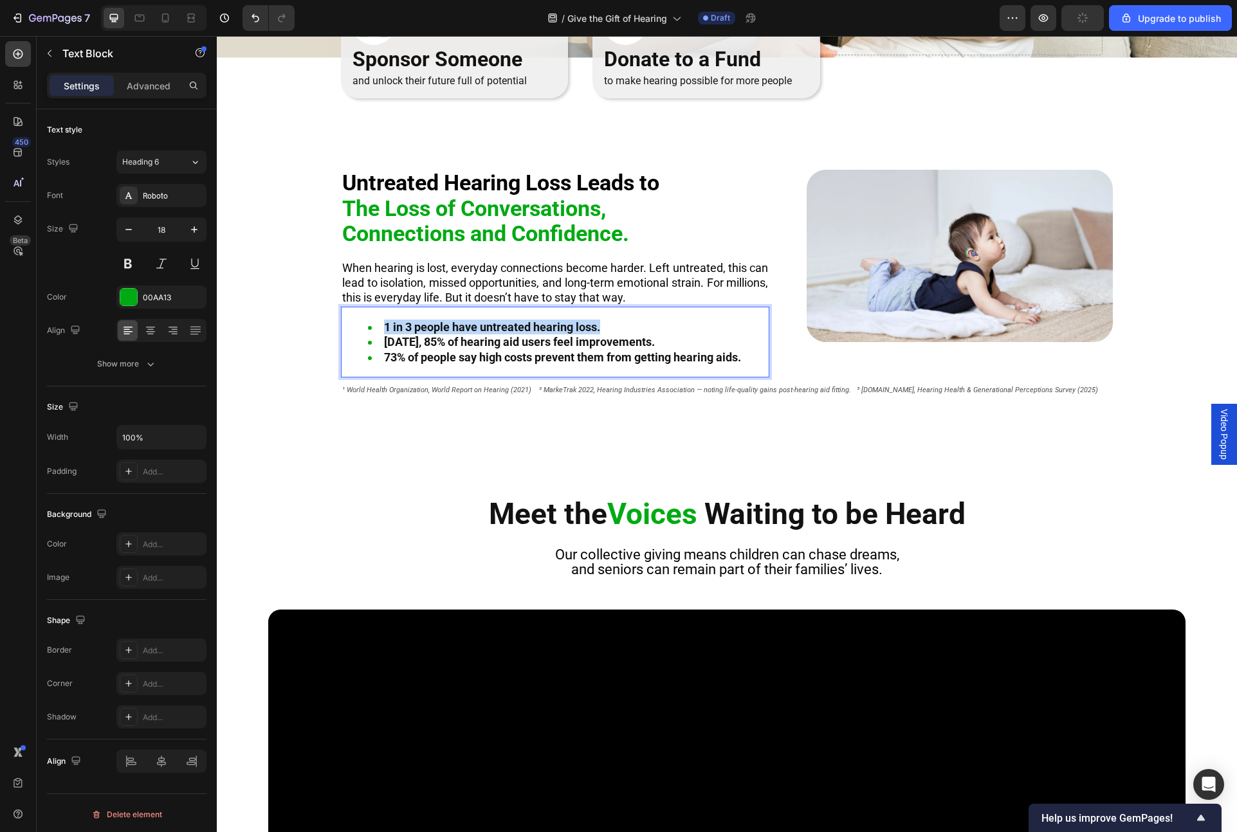
drag, startPoint x: 386, startPoint y: 327, endPoint x: 600, endPoint y: 333, distance: 214.3
click at [600, 333] on strong "1 in 3 people have untreated hearing loss." at bounding box center [492, 327] width 216 height 14
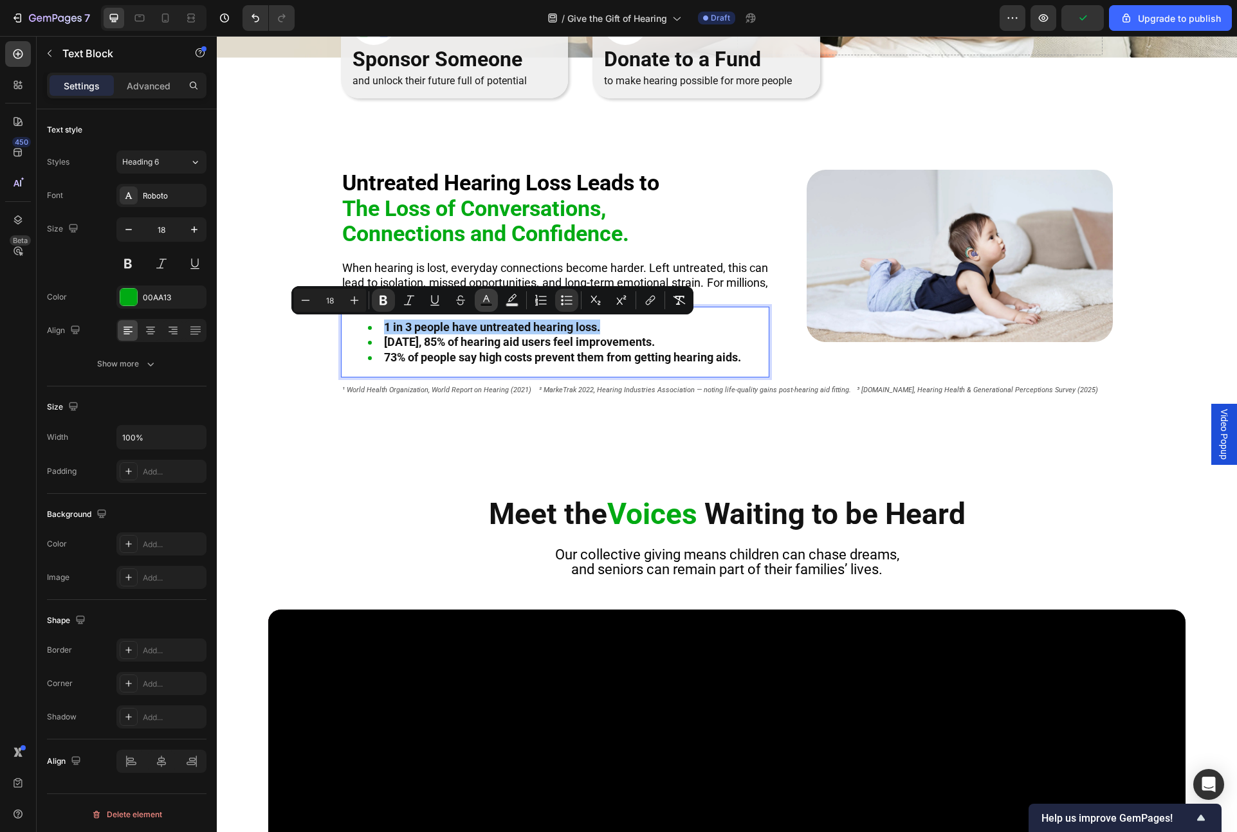
click at [489, 304] on rect "Editor contextual toolbar" at bounding box center [486, 305] width 12 height 3
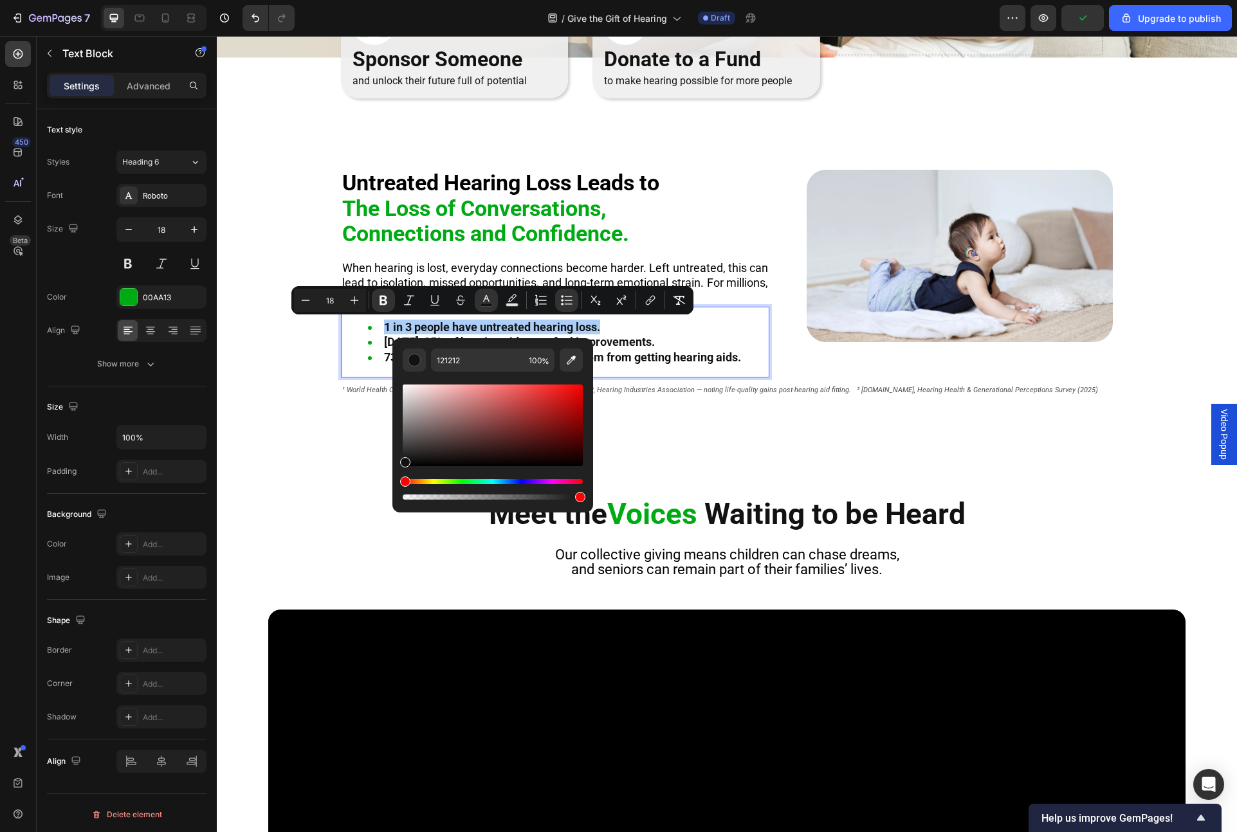
click at [435, 426] on div "Editor contextual toolbar" at bounding box center [493, 426] width 180 height 82
drag, startPoint x: 435, startPoint y: 426, endPoint x: 396, endPoint y: 428, distance: 39.9
click at [396, 428] on div "7C6666 100 %" at bounding box center [492, 420] width 201 height 164
drag, startPoint x: 428, startPoint y: 428, endPoint x: 402, endPoint y: 441, distance: 28.5
click at [403, 441] on div "Editor contextual toolbar" at bounding box center [493, 426] width 180 height 82
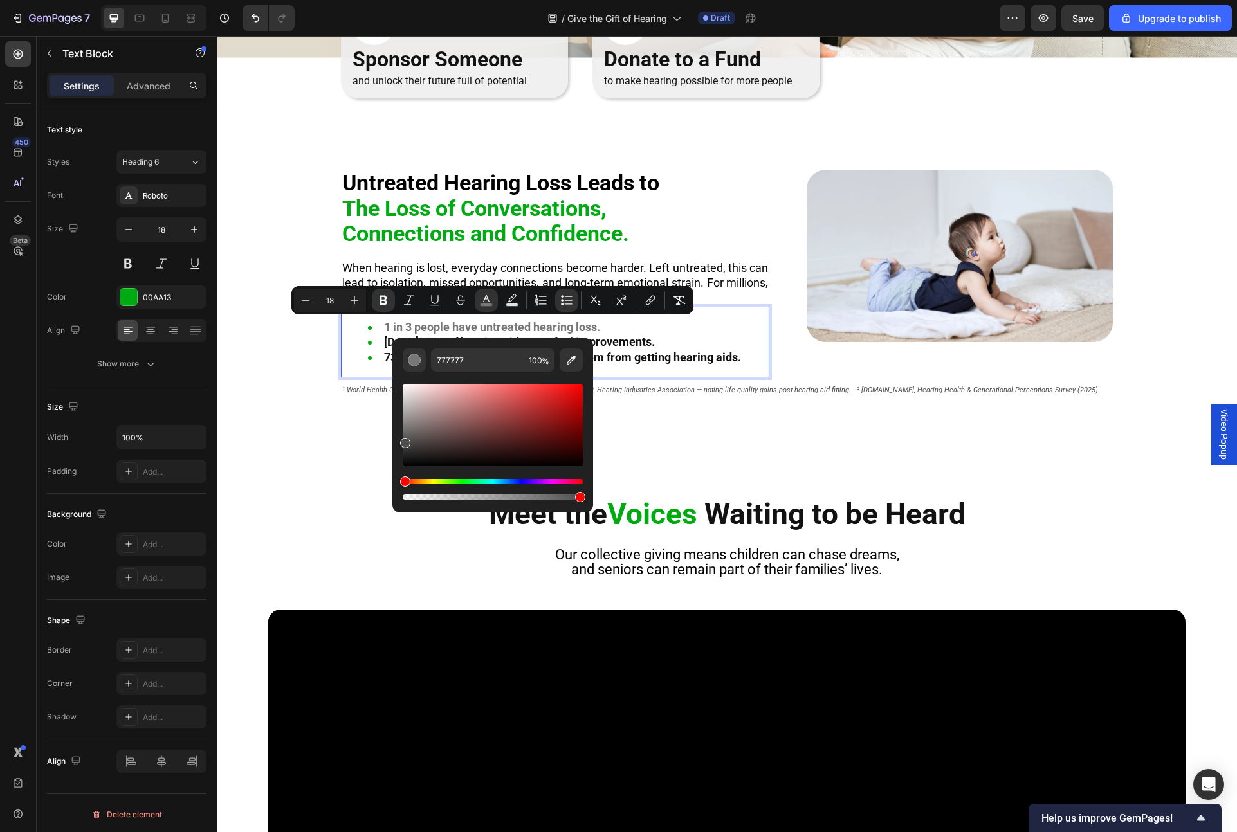
type input "4F4F4F"
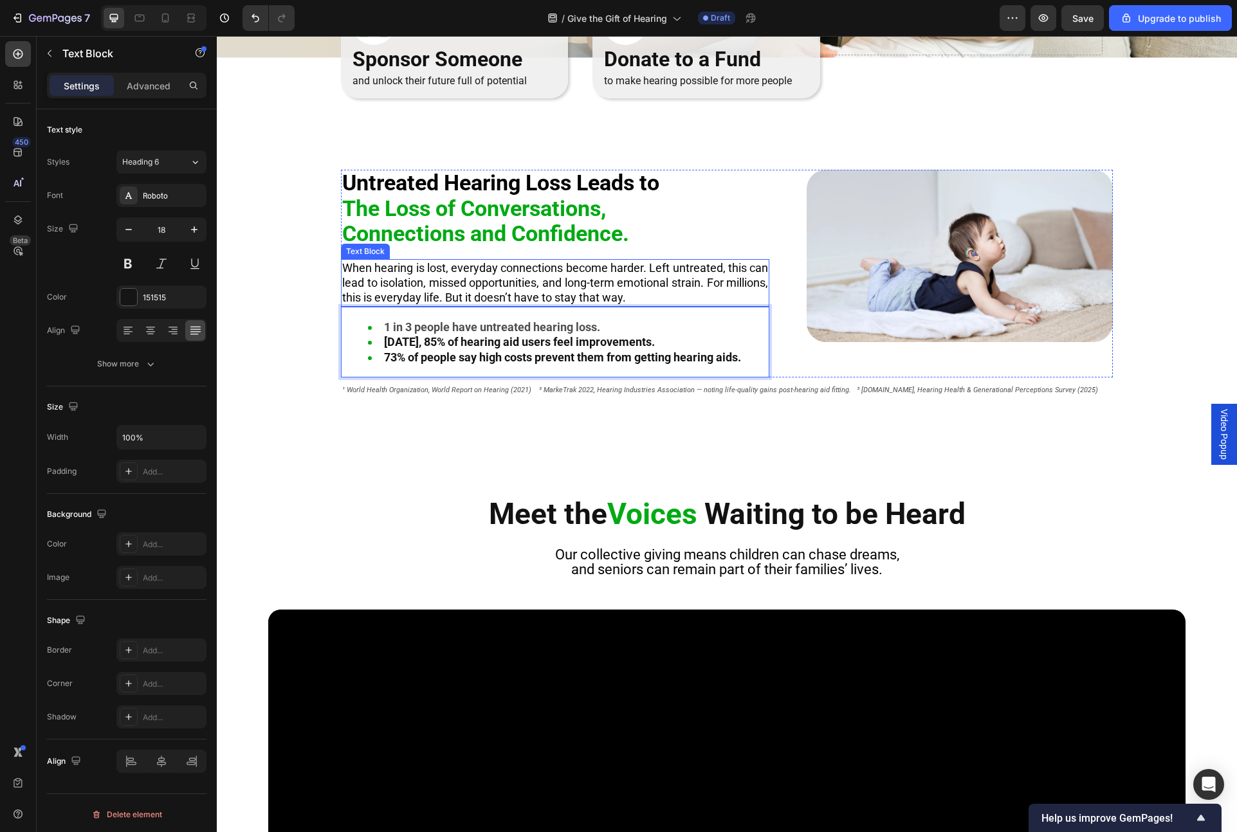
click at [471, 272] on span "When hearing is lost, everyday connections become harder. Left untreated, this …" at bounding box center [555, 283] width 426 height 44
click at [427, 329] on strong "1 in 3 people have untreated hearing loss." at bounding box center [492, 327] width 216 height 14
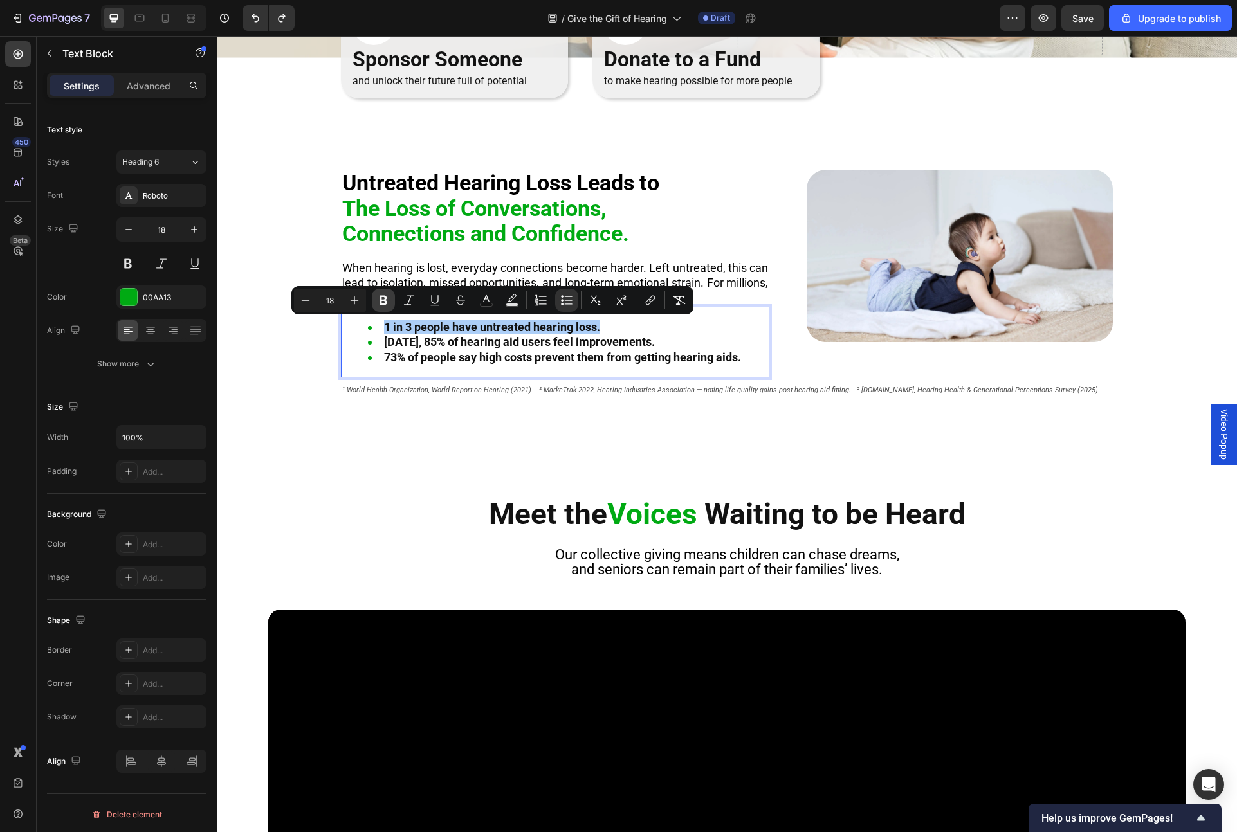
click at [387, 298] on icon "Editor contextual toolbar" at bounding box center [383, 300] width 13 height 13
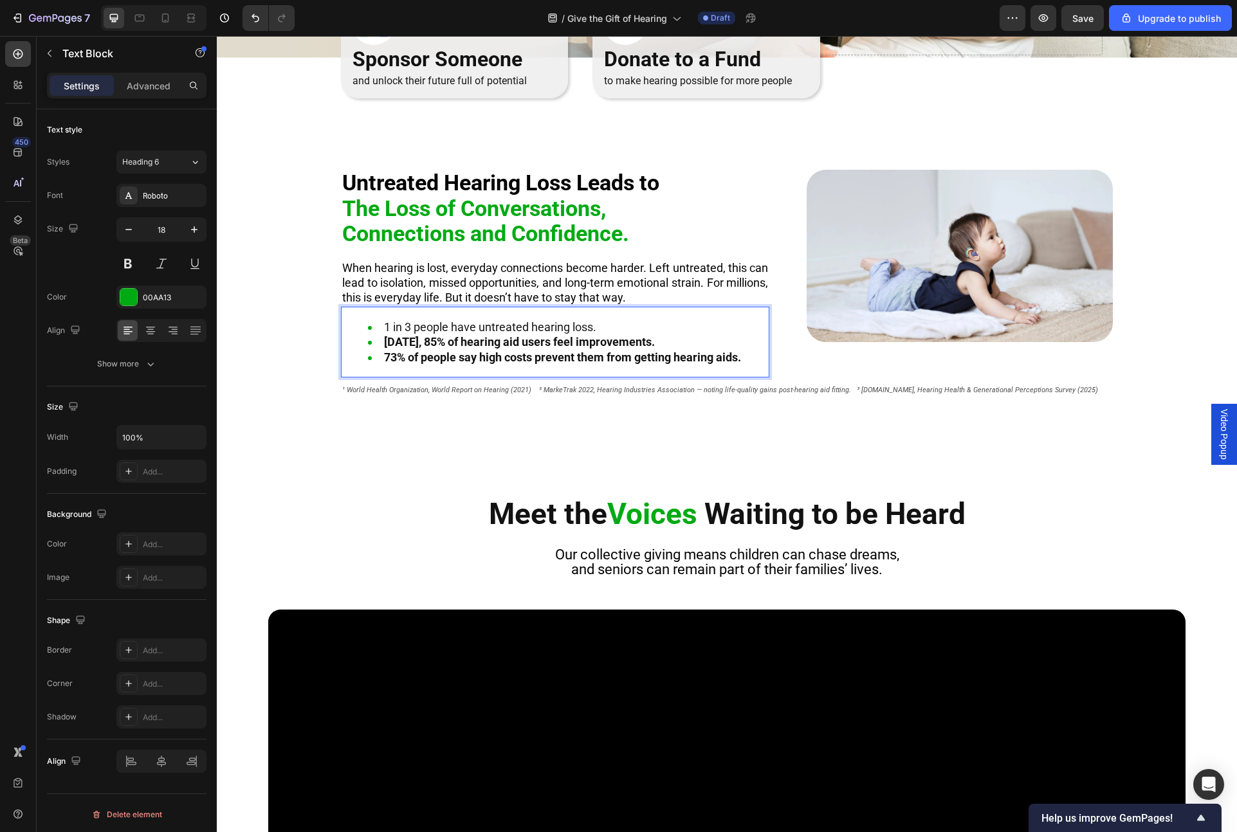
click at [405, 335] on strong "[DATE], 85% of hearing aid users feel improvements." at bounding box center [519, 342] width 271 height 14
click at [408, 328] on span "1 in 3 people have untreated hearing loss." at bounding box center [490, 327] width 212 height 14
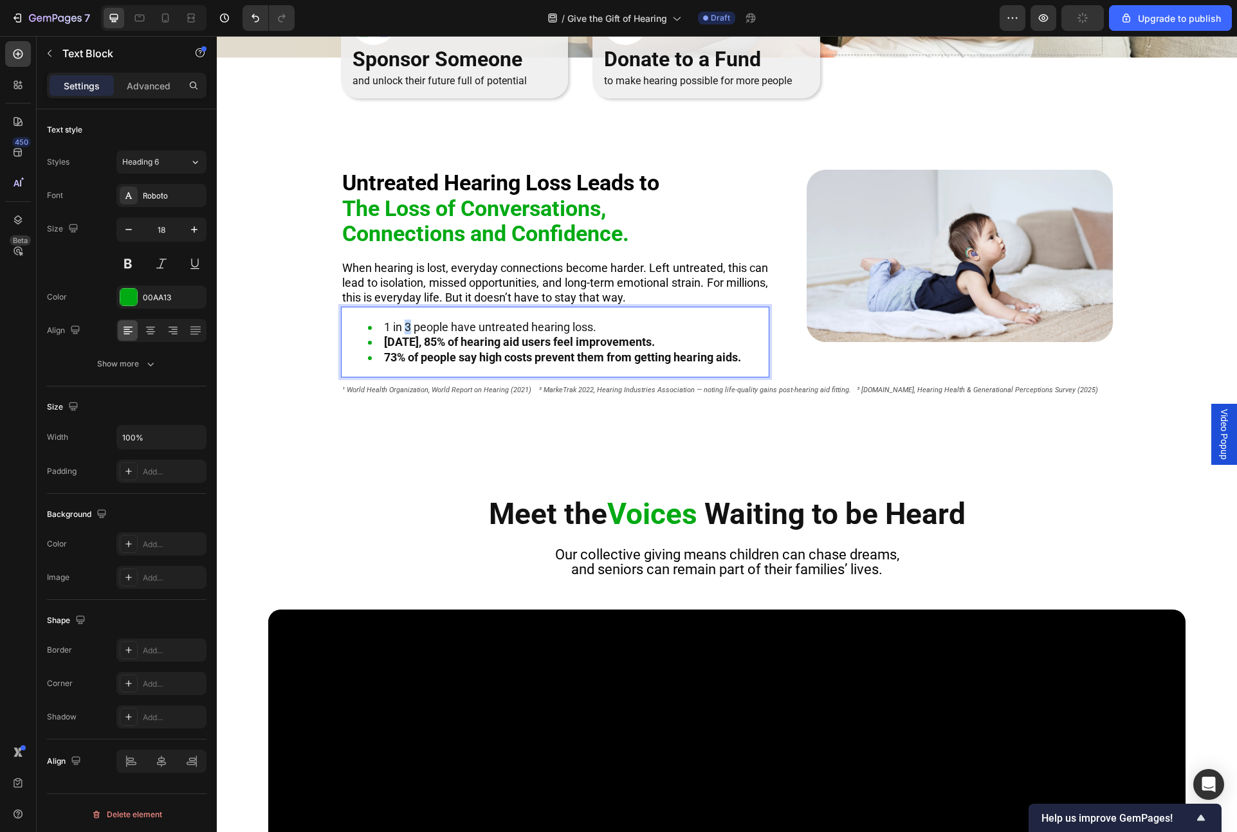
click at [408, 328] on span "1 in 3 people have untreated hearing loss." at bounding box center [490, 327] width 212 height 14
click at [403, 340] on strong "[DATE], 85% of hearing aid users feel improvements." at bounding box center [519, 342] width 271 height 14
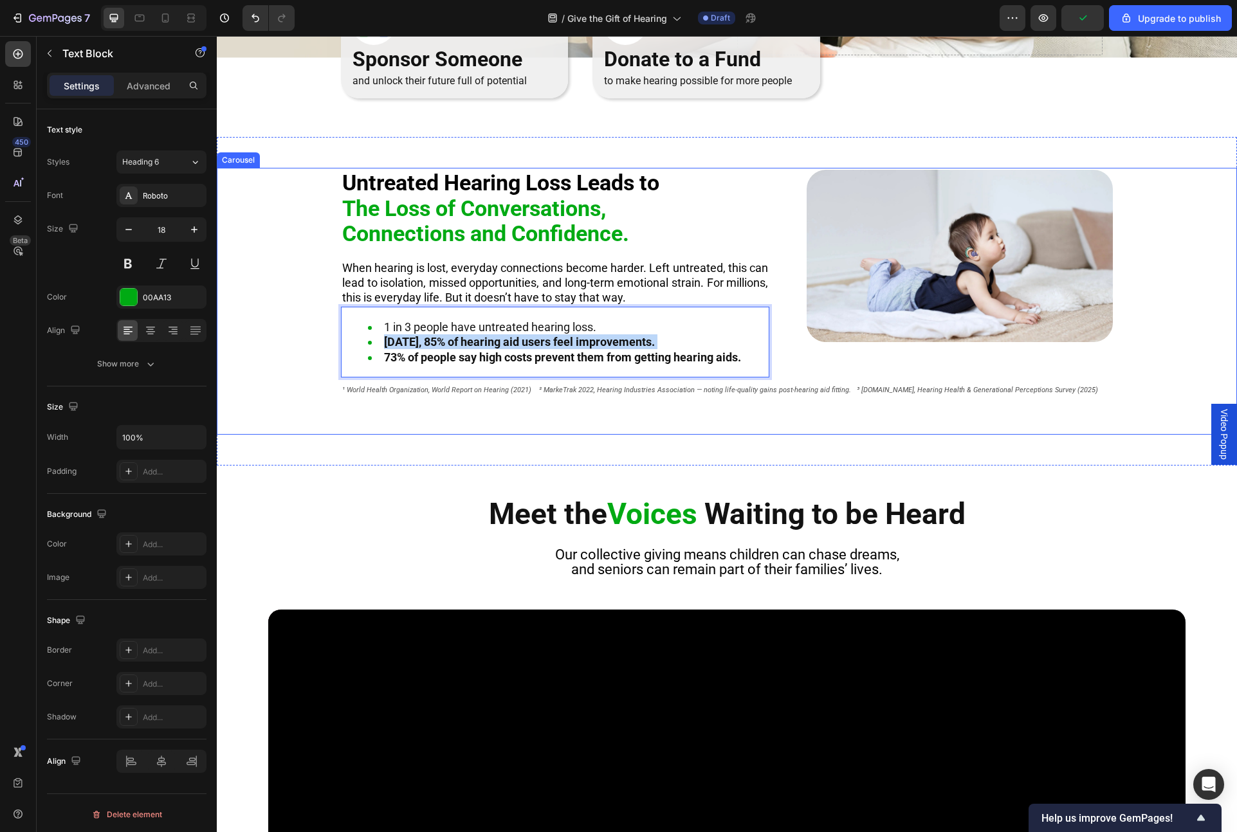
click at [311, 284] on div "Untreated Hearing Loss Leads to The Loss of Conversations, Connections and Conf…" at bounding box center [727, 303] width 1020 height 267
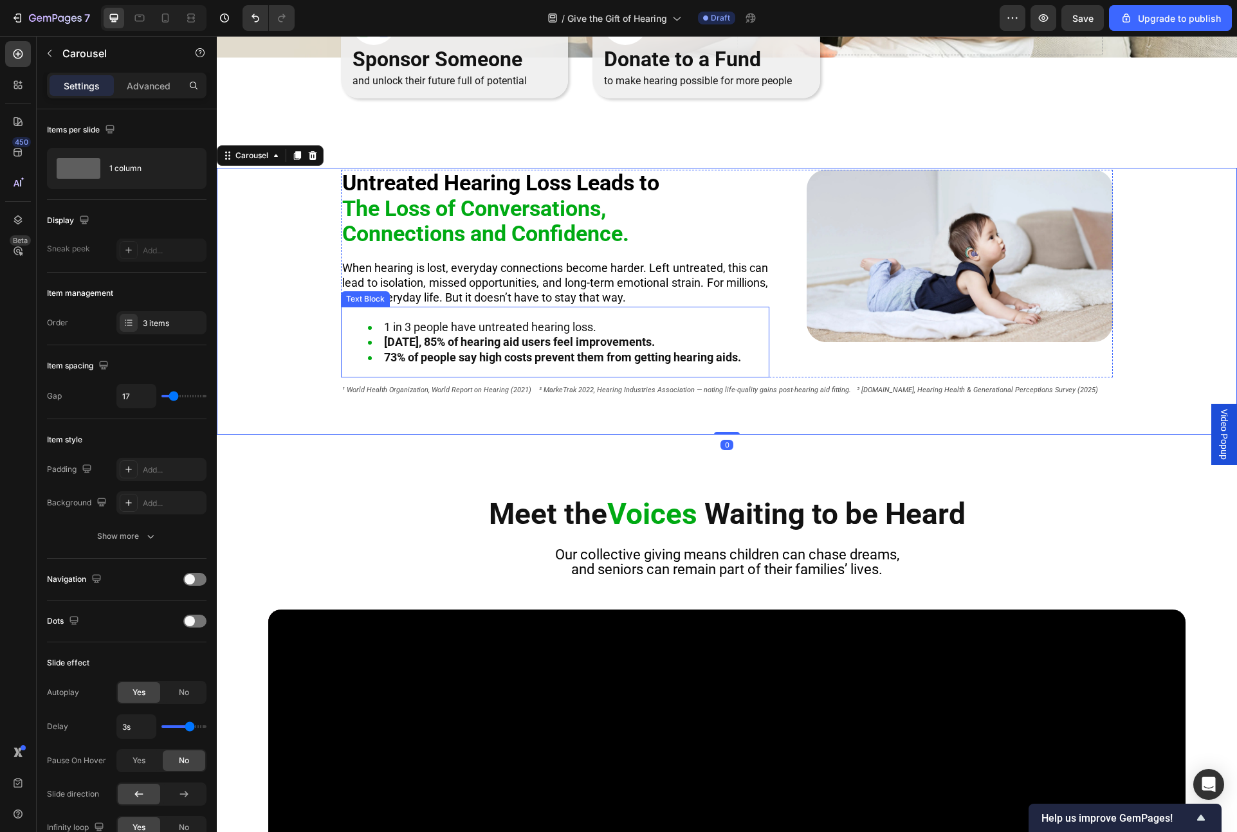
click at [396, 331] on span "1 in 3 people have untreated hearing loss." at bounding box center [490, 327] width 212 height 14
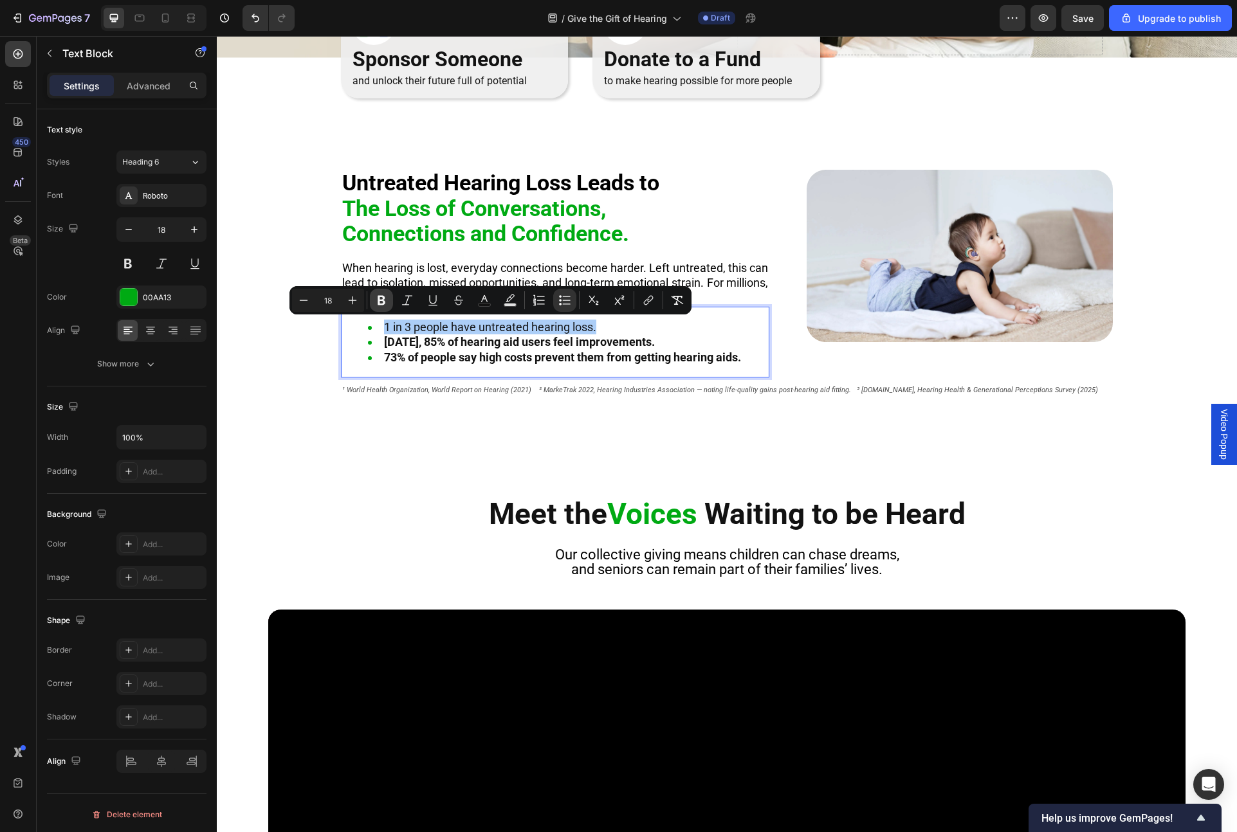
click at [381, 303] on icon "Editor contextual toolbar" at bounding box center [381, 300] width 13 height 13
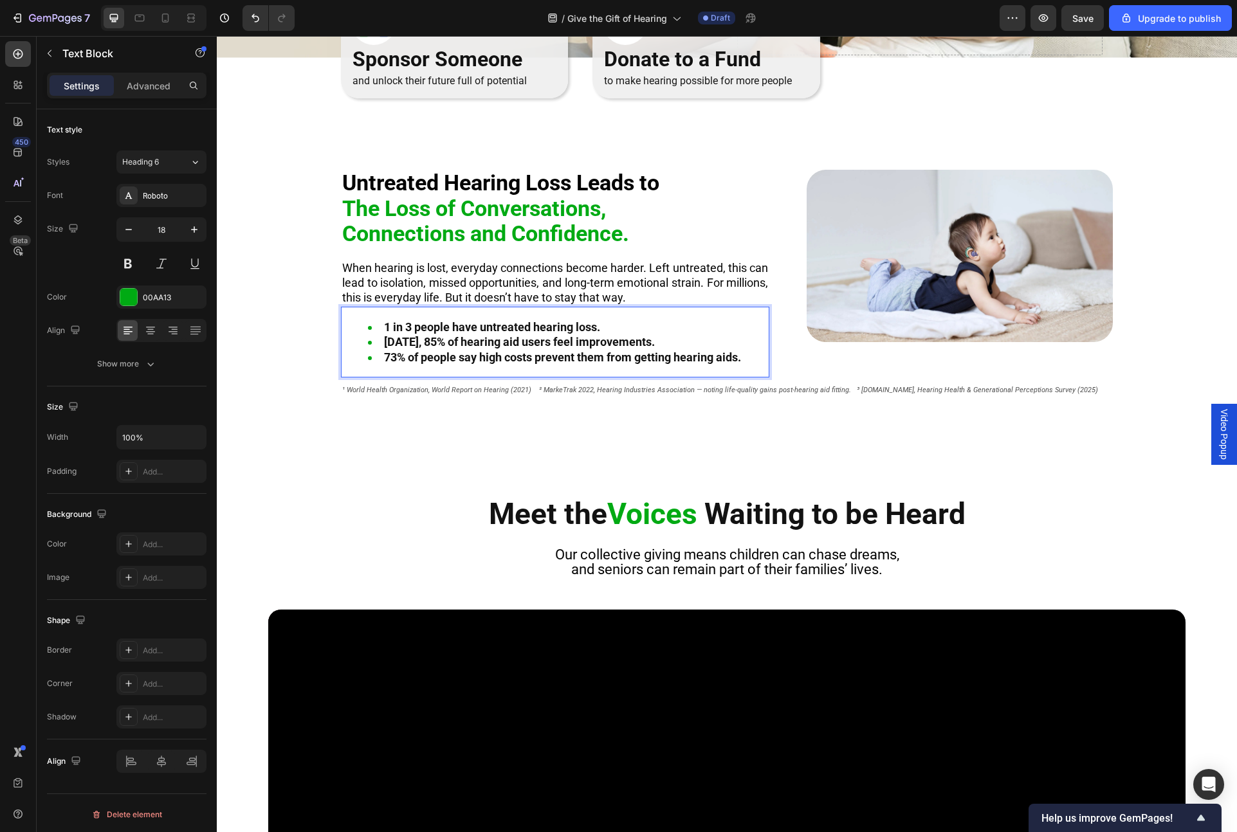
click at [389, 324] on strong "1 in 3 people have untreated hearing loss." at bounding box center [492, 327] width 216 height 14
click at [315, 275] on div "Untreated Hearing Loss Leads to The Loss of Conversations, Connections and Conf…" at bounding box center [727, 303] width 1020 height 267
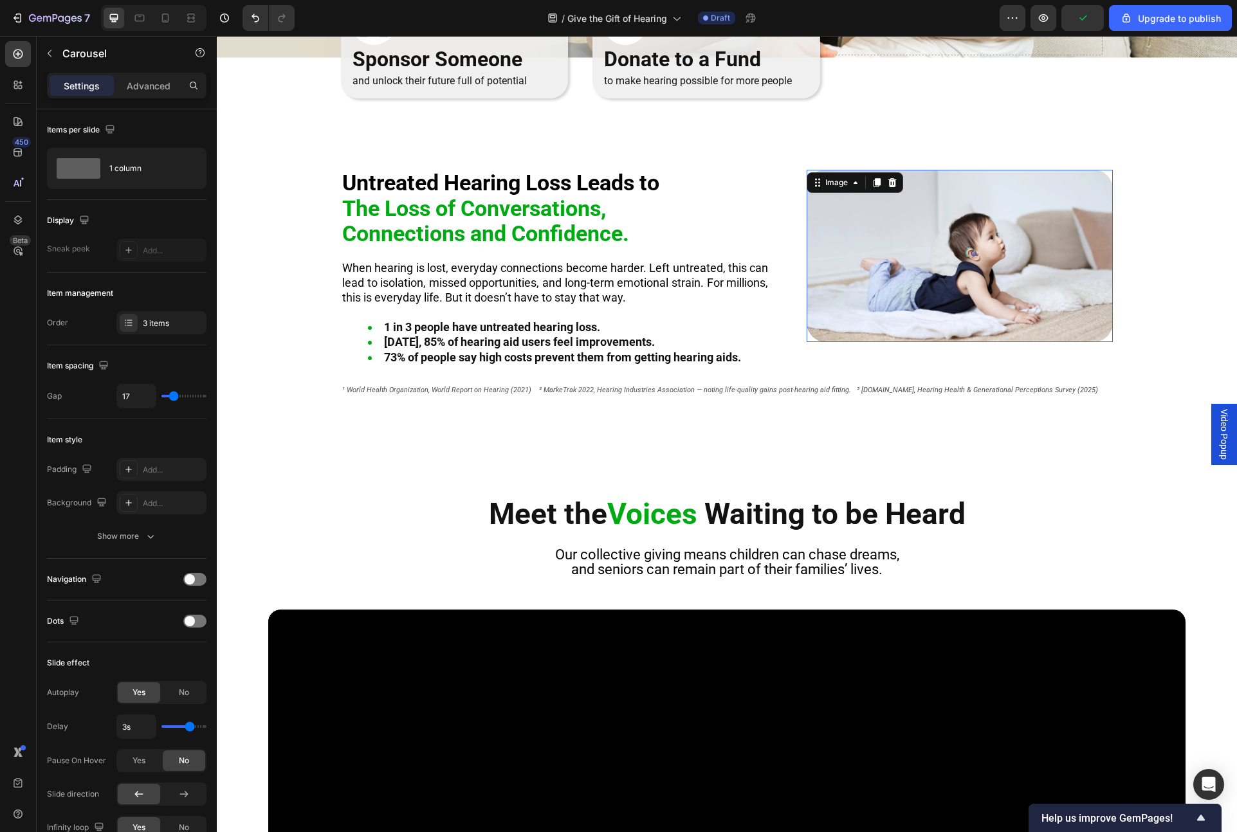
click at [859, 292] on img at bounding box center [960, 256] width 306 height 172
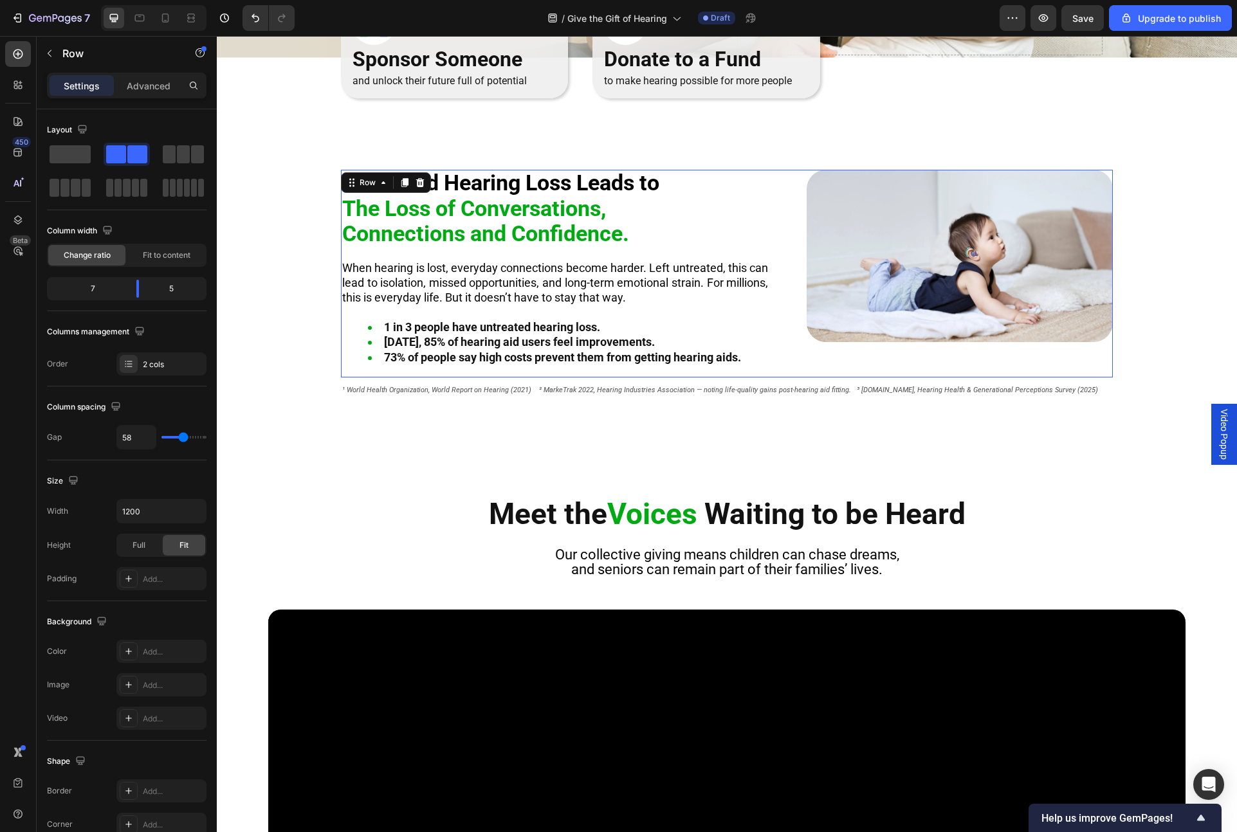
click at [793, 219] on div "Untreated Hearing Loss Leads to The Loss of Conversations, Connections and Conf…" at bounding box center [727, 274] width 772 height 208
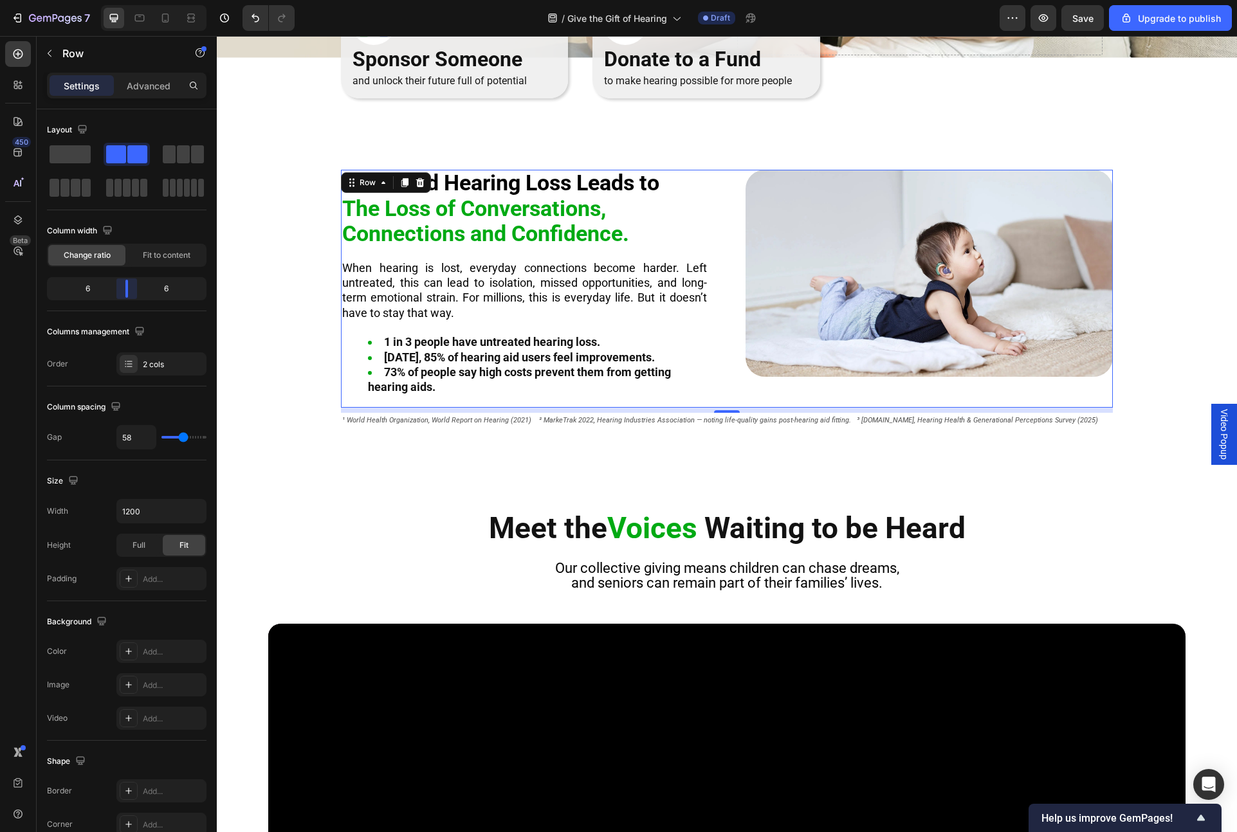
click at [134, 0] on body "7 / Give the Gift of Hearing Draft Preview Save Upgrade to publish 450 Beta Sec…" at bounding box center [618, 0] width 1237 height 0
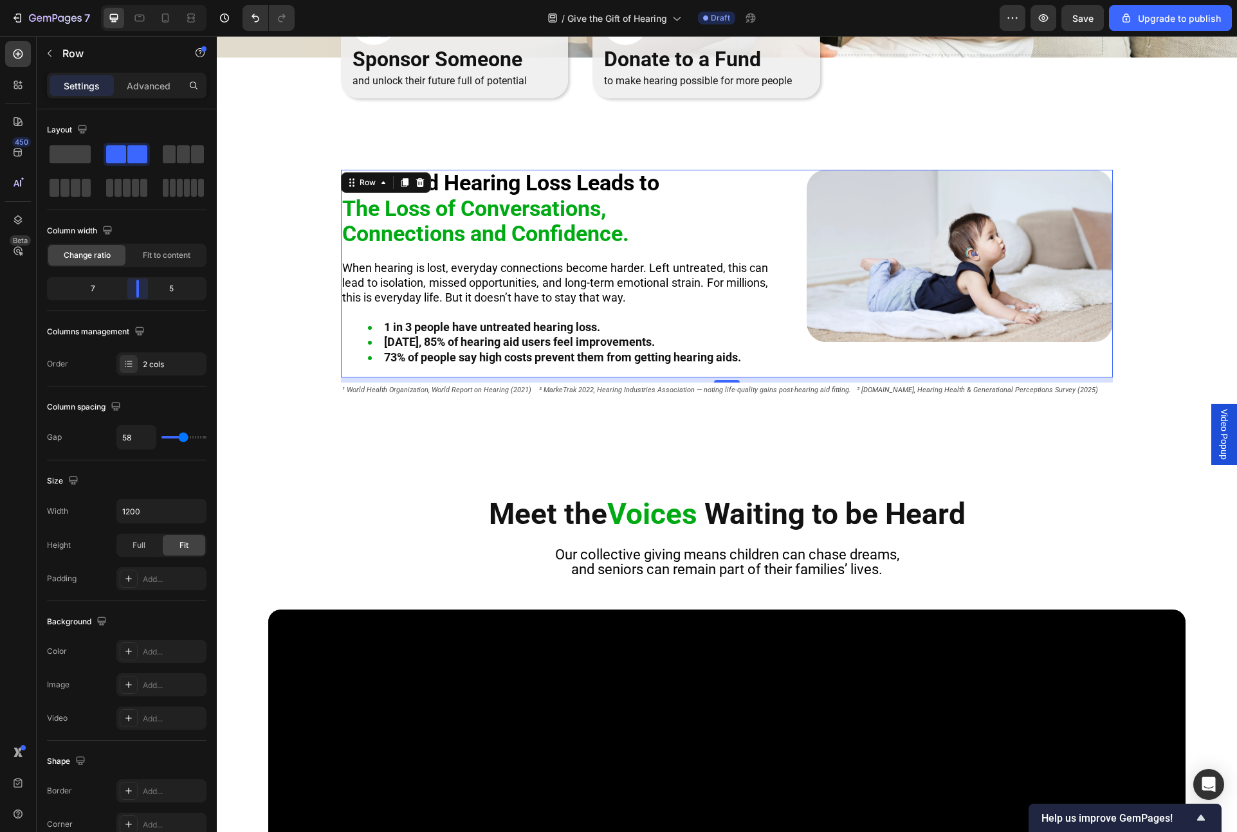
drag, startPoint x: 125, startPoint y: 292, endPoint x: 37, endPoint y: 264, distance: 93.2
click at [136, 0] on body "7 / Give the Gift of Hearing Draft Preview Save Upgrade to publish 450 Beta Sec…" at bounding box center [618, 0] width 1237 height 0
click at [257, 299] on div "Untreated Hearing Loss Leads to The Loss of Conversations, Connections and Conf…" at bounding box center [727, 303] width 1020 height 267
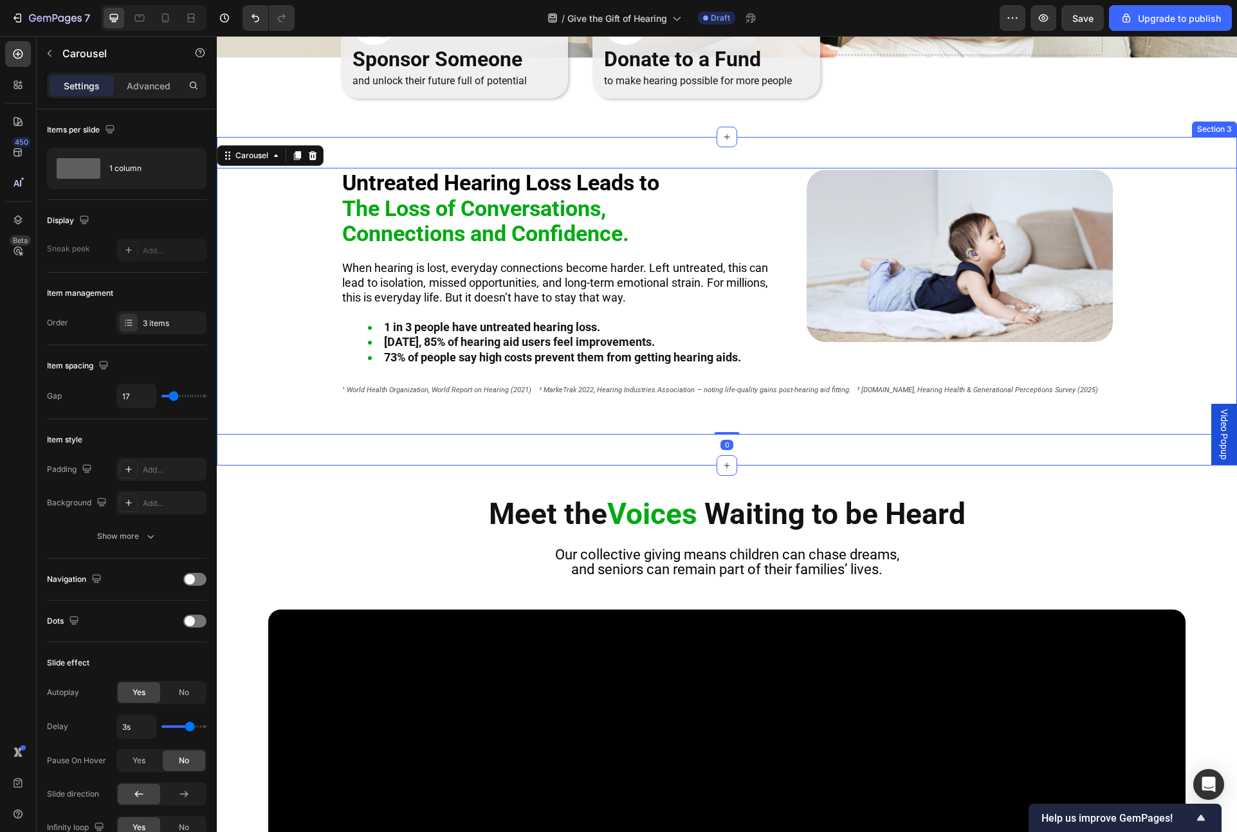
click at [256, 446] on div "Untreated Hearing Loss Leads to The Loss of Conversations, Connections and Conf…" at bounding box center [727, 301] width 1020 height 329
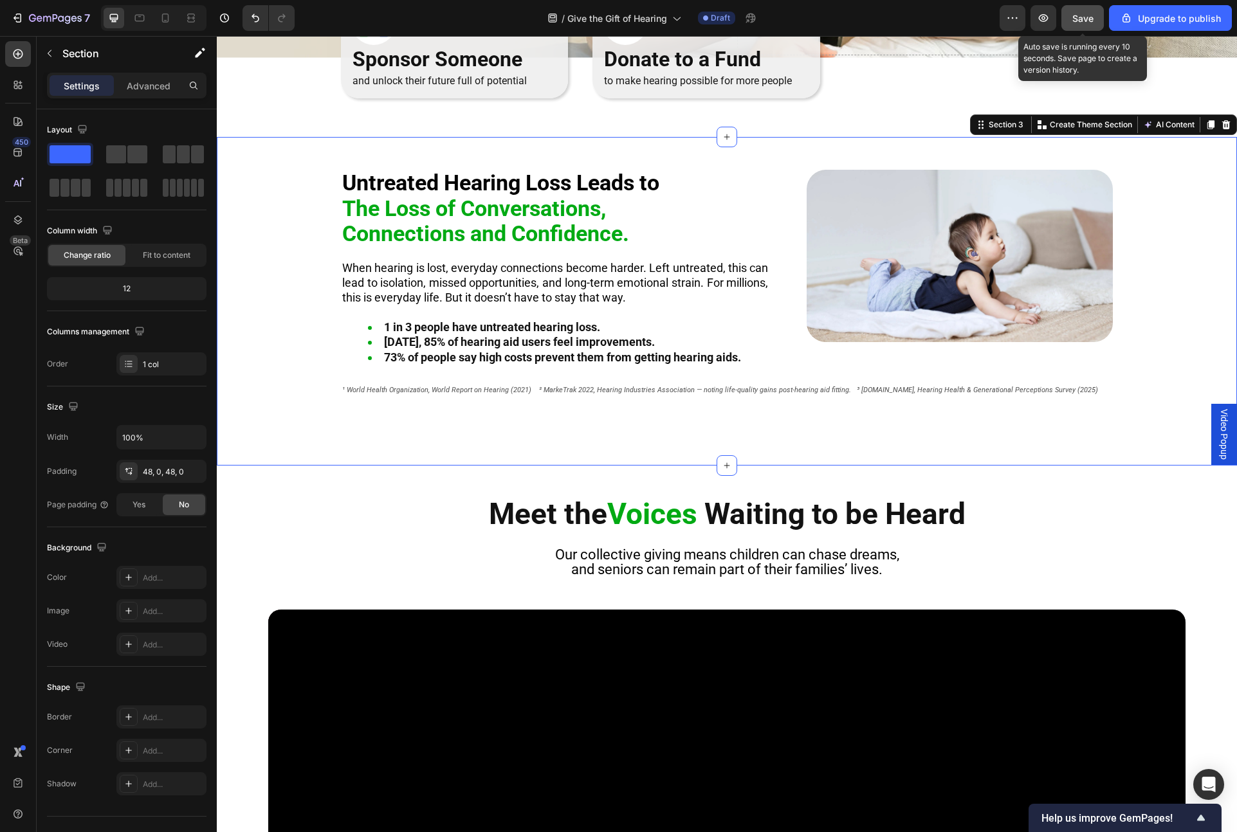
click at [1028, 15] on button "Save" at bounding box center [1082, 18] width 42 height 26
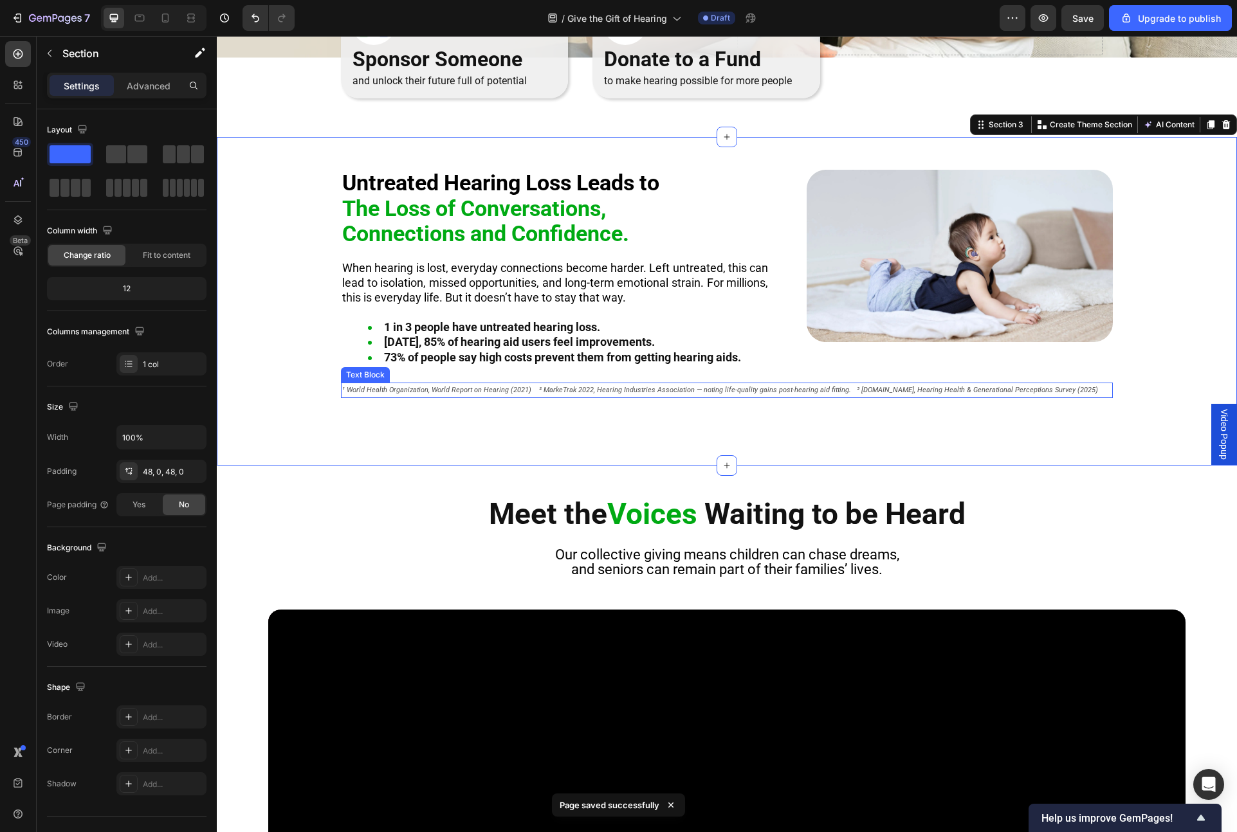
click at [605, 390] on icon "¹ World Health Organization, World Report on Hearing (2021) ² MarkeTrak 2022, H…" at bounding box center [720, 390] width 756 height 8
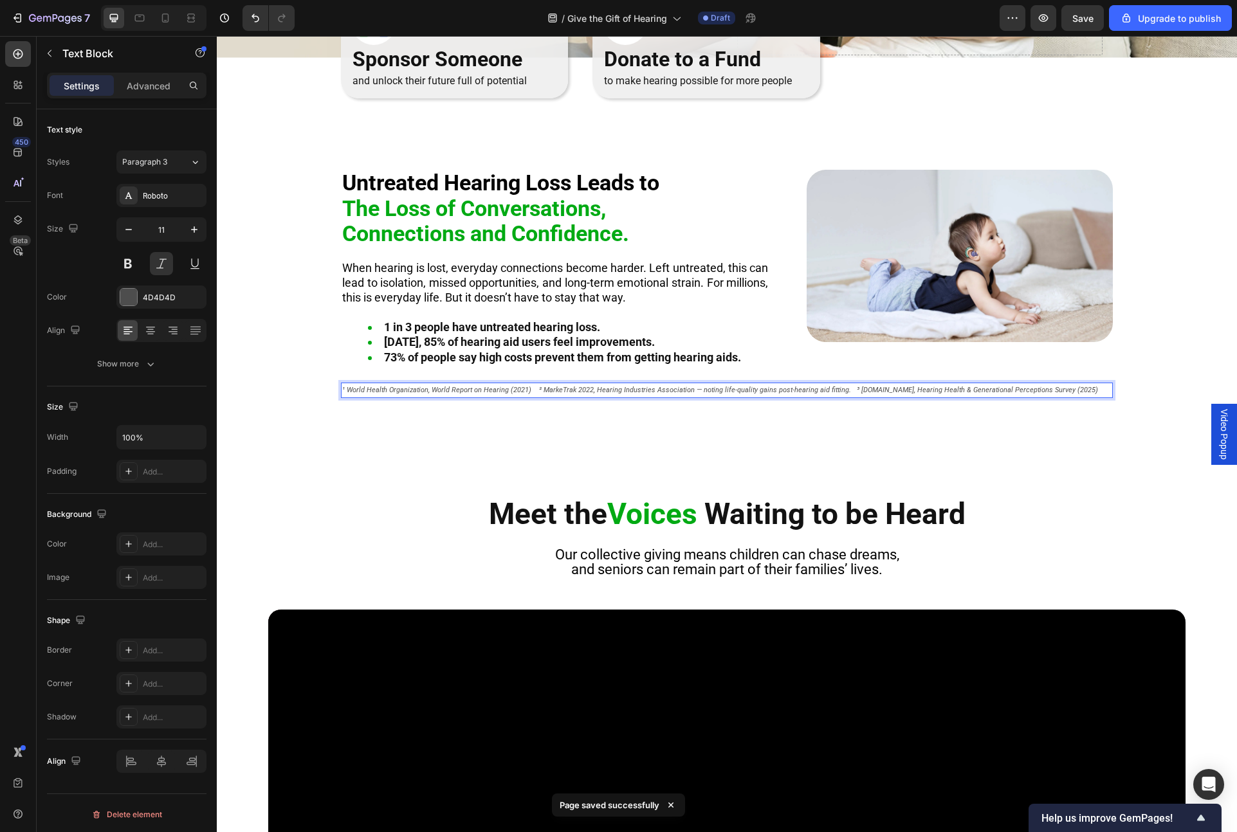
click at [661, 388] on icon "¹ World Health Organization, World Report on Hearing (2021) ² MarkeTrak 2022, H…" at bounding box center [720, 390] width 756 height 8
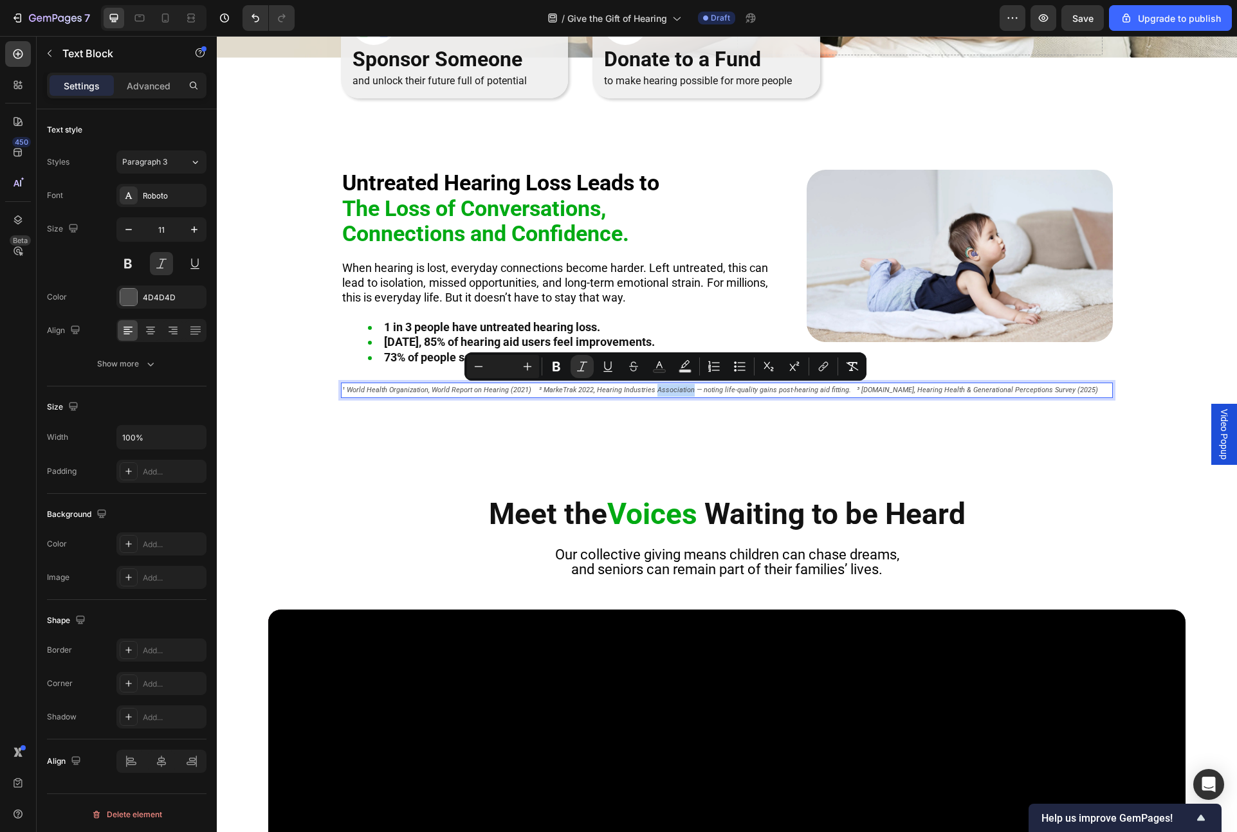
click at [684, 389] on icon "¹ World Health Organization, World Report on Hearing (2021) ² MarkeTrak 2022, H…" at bounding box center [720, 390] width 756 height 8
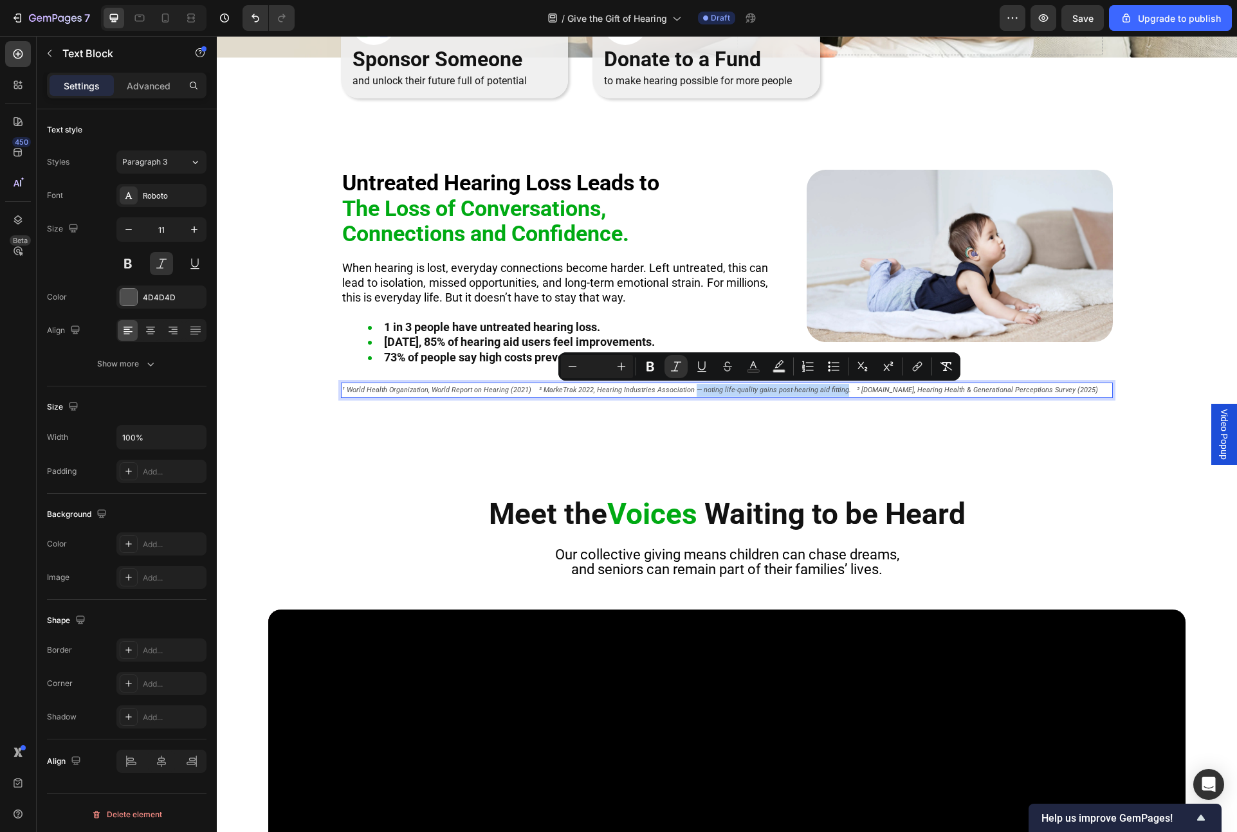
drag, startPoint x: 686, startPoint y: 390, endPoint x: 834, endPoint y: 395, distance: 148.0
click at [834, 395] on p "¹ World Health Organization, World Report on Hearing (2021) ² MarkeTrak 2022, H…" at bounding box center [726, 390] width 769 height 13
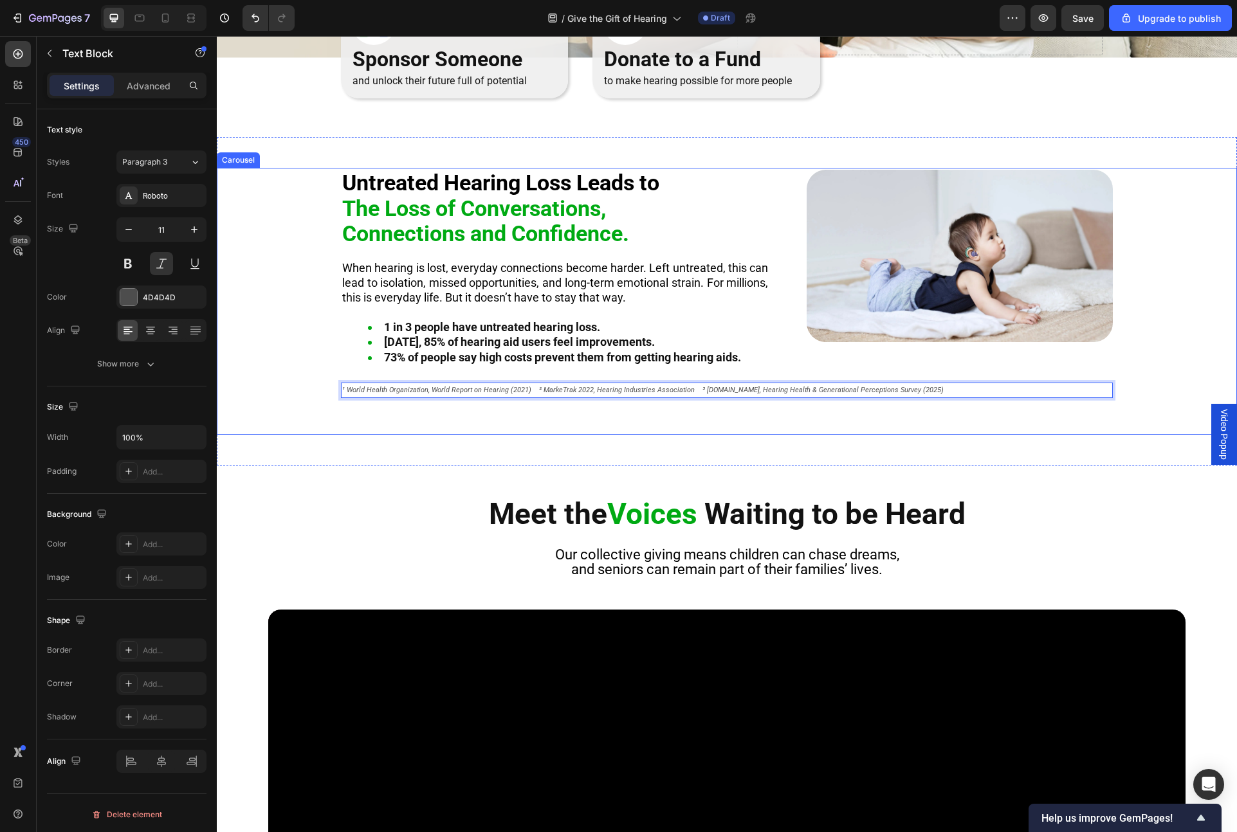
click at [525, 444] on div "Untreated Hearing Loss Leads to The Loss of Conversations, Connections and Conf…" at bounding box center [727, 301] width 1020 height 329
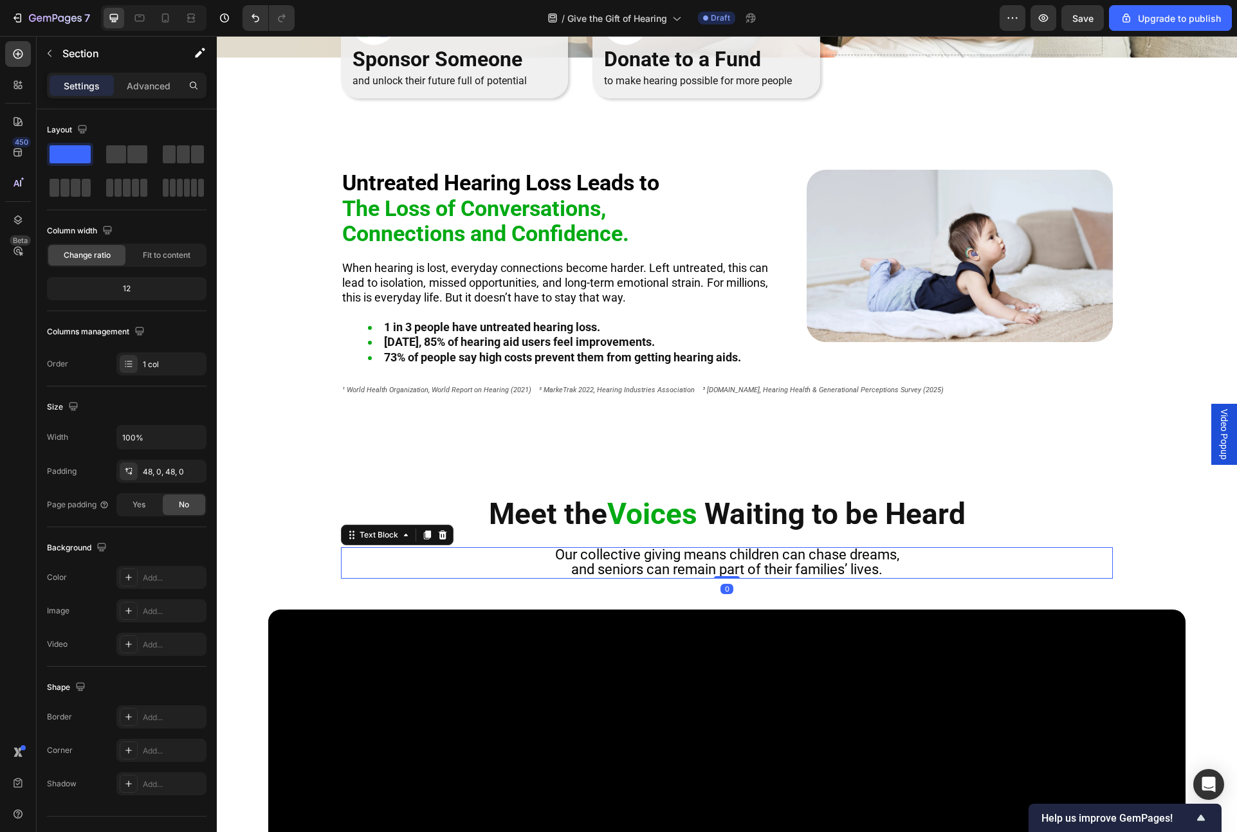
click at [349, 547] on div "Our collective giving means children can chase dreams, and seniors can remain p…" at bounding box center [727, 563] width 772 height 32
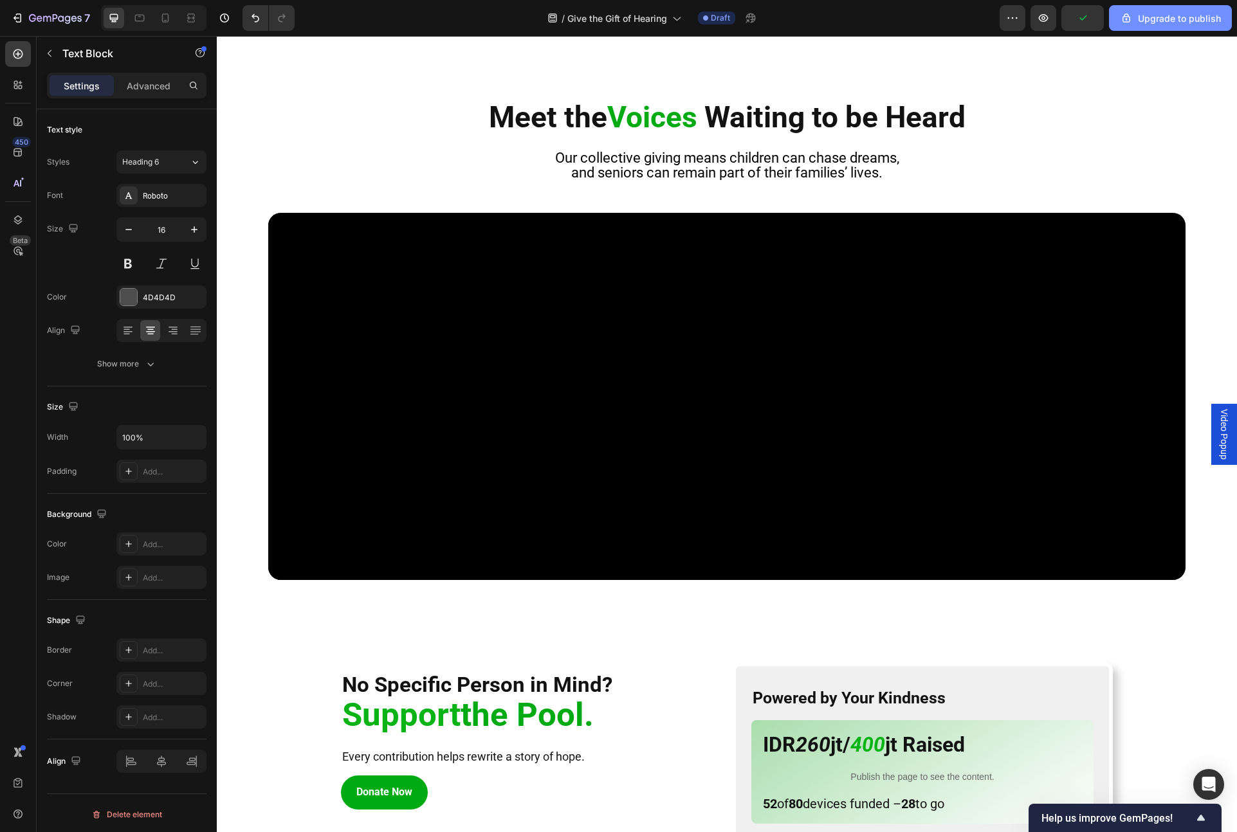
scroll to position [781, 0]
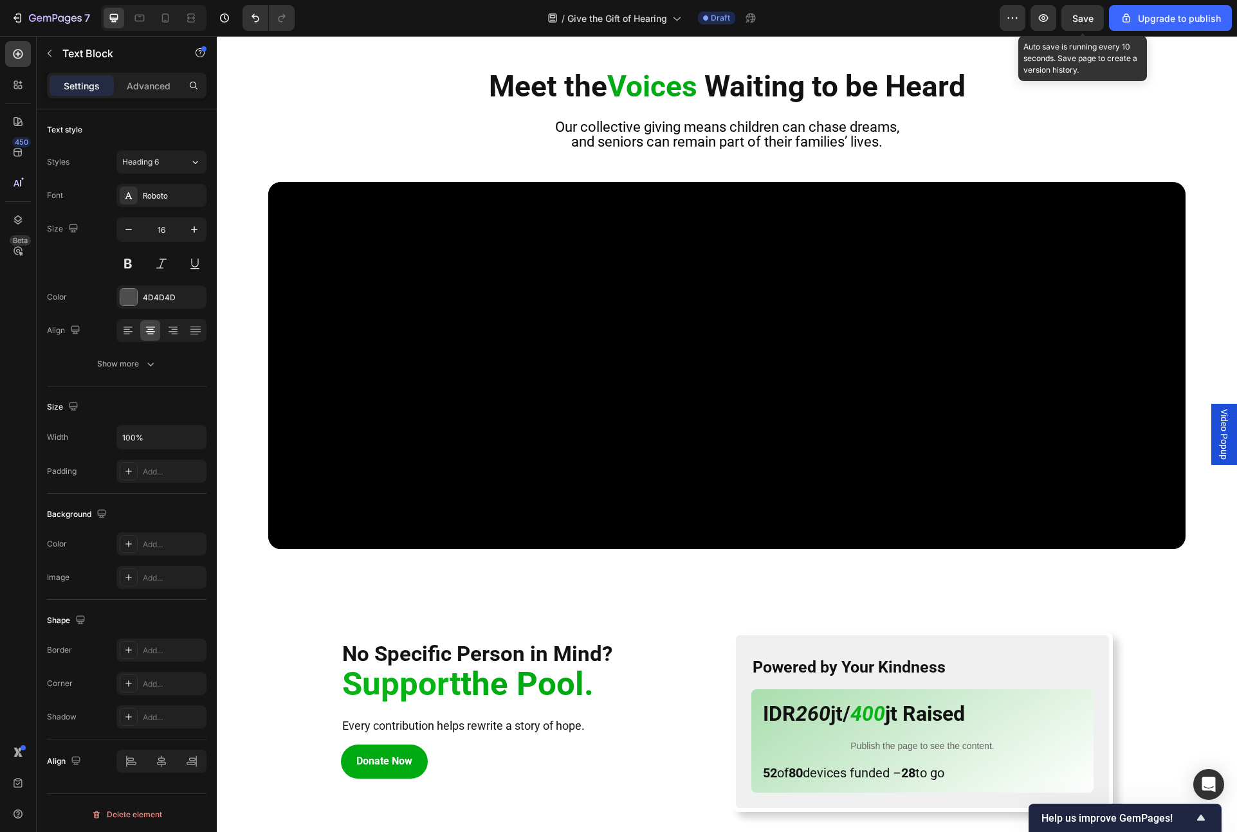
click at [1028, 15] on span "Save" at bounding box center [1082, 18] width 21 height 11
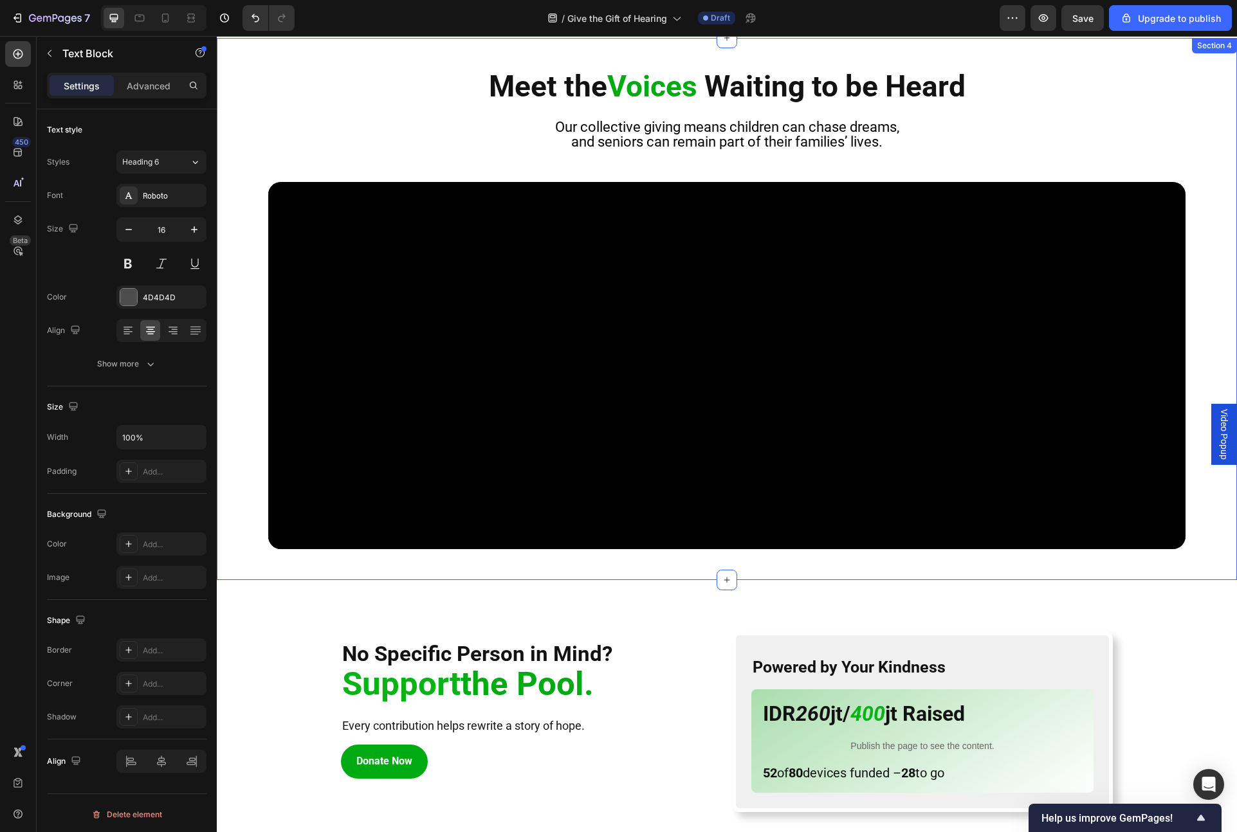
click at [362, 167] on div "Meet the Voices Waiting to be Heard Heading Our collective giving means childre…" at bounding box center [727, 309] width 1020 height 480
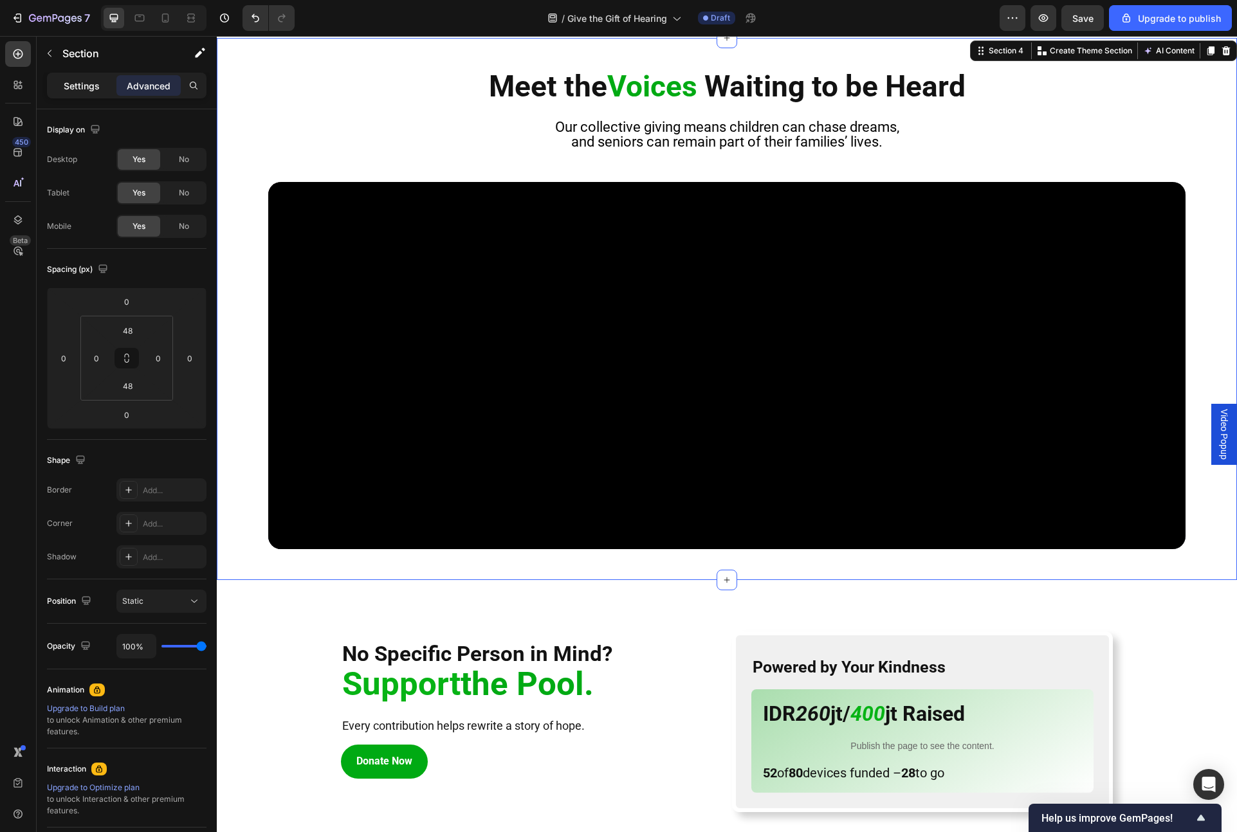
click at [83, 90] on p "Settings" at bounding box center [82, 86] width 36 height 14
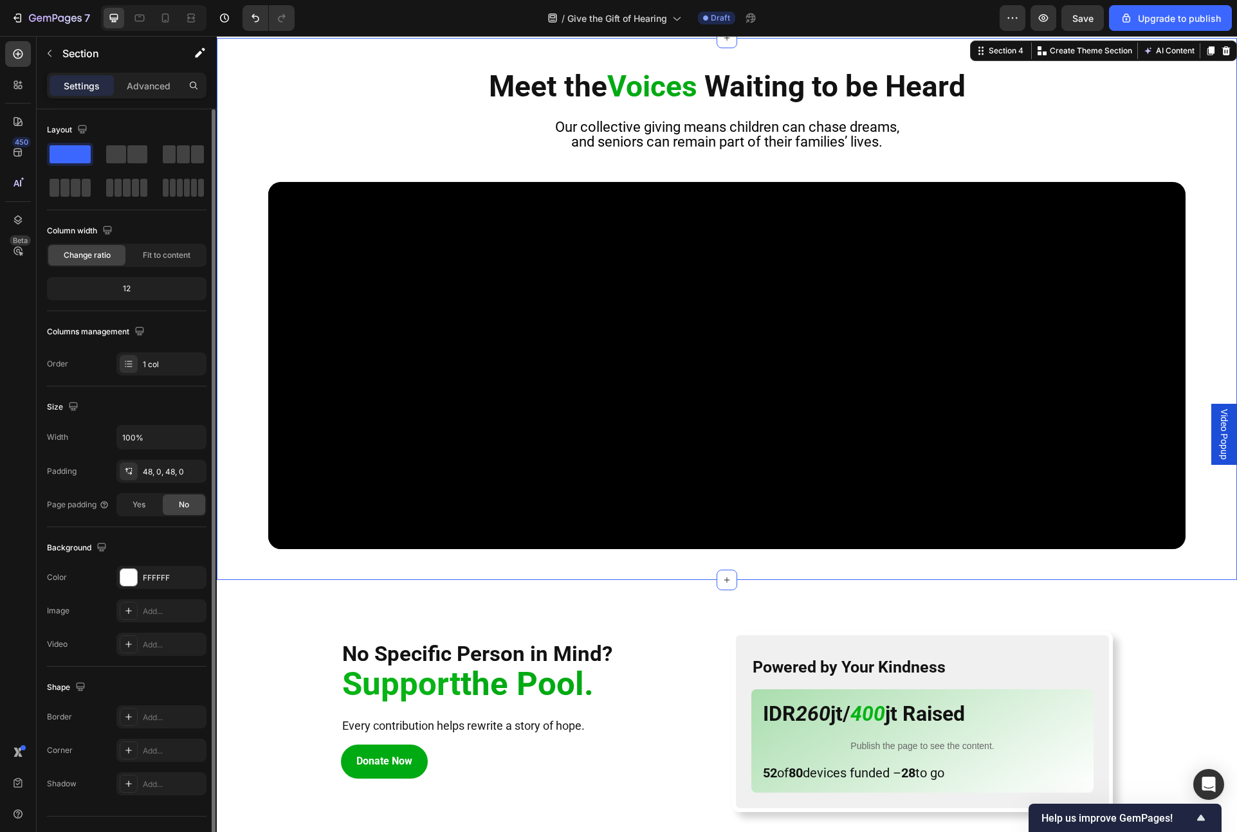
click at [94, 253] on span "Change ratio" at bounding box center [87, 256] width 47 height 12
click at [141, 478] on div "48, 0, 48, 0" at bounding box center [161, 471] width 90 height 23
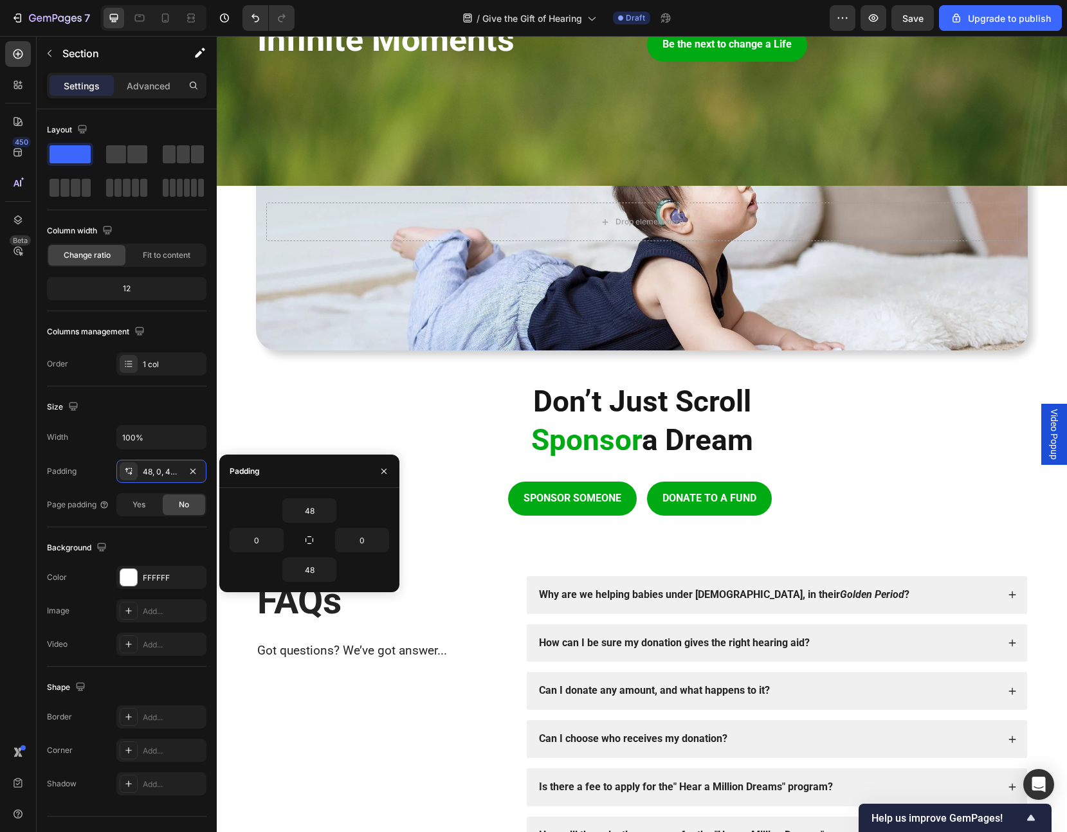
scroll to position [1684, 0]
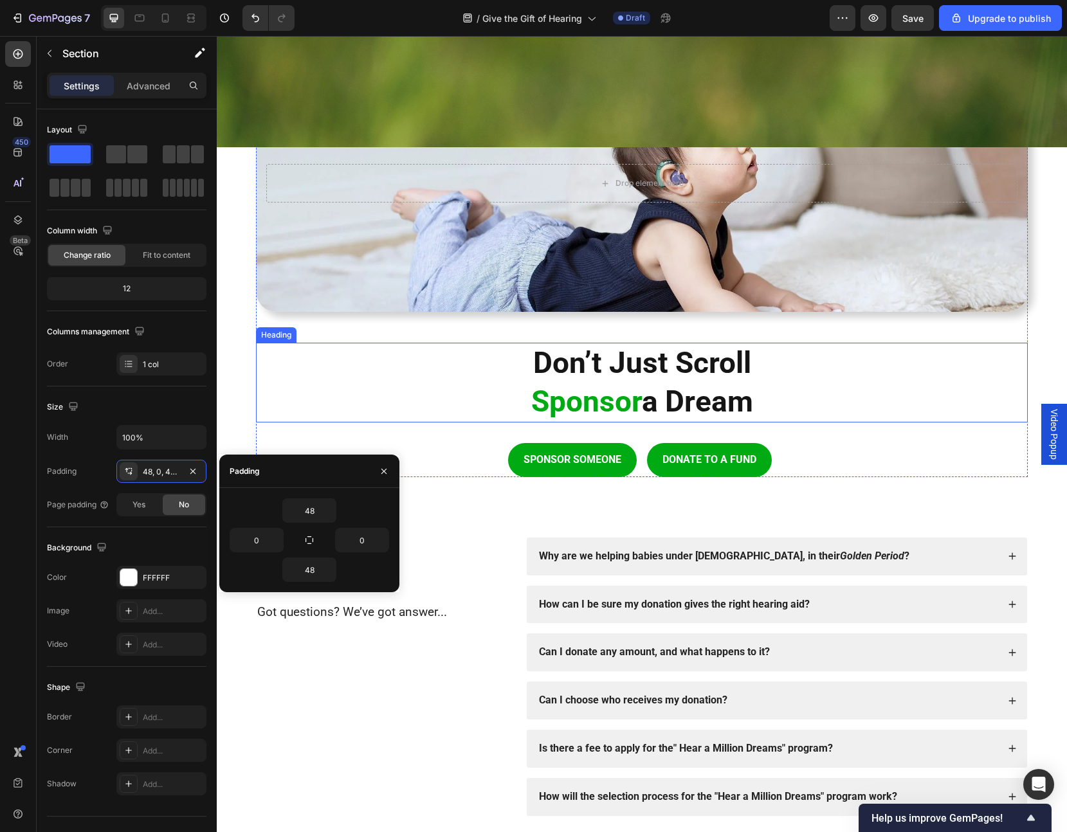
click at [540, 394] on span "Sponsor" at bounding box center [586, 401] width 111 height 35
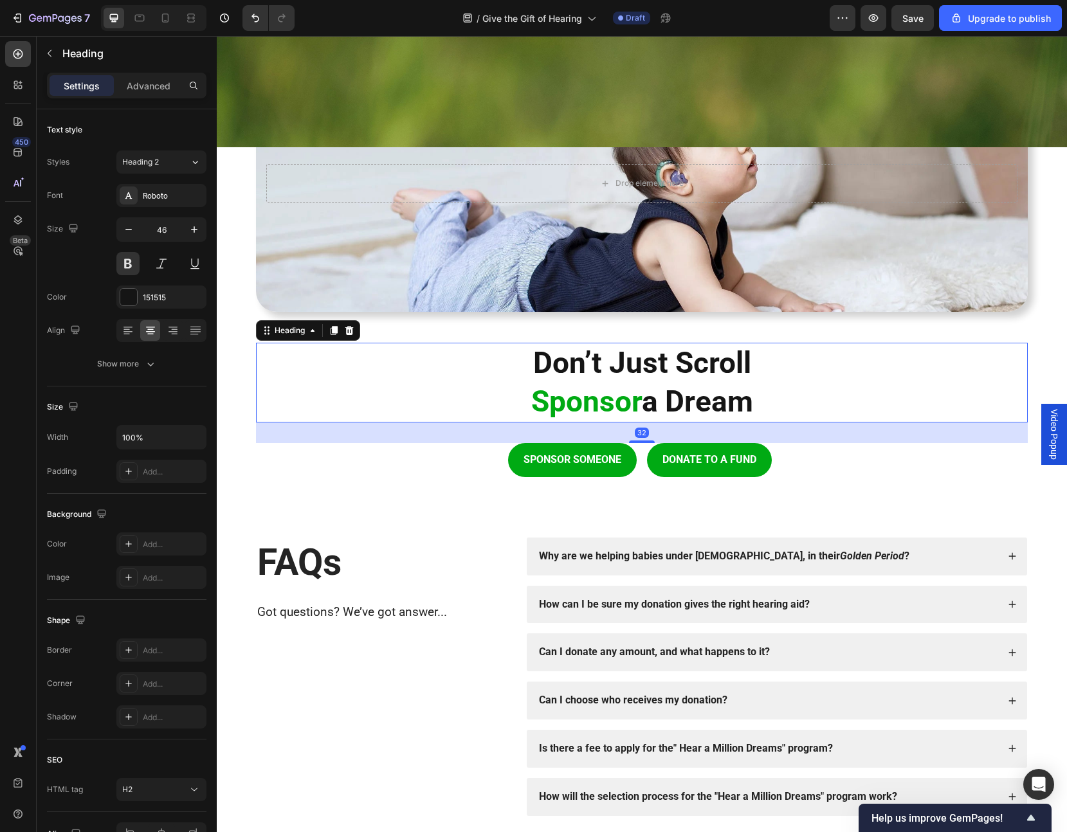
click at [519, 399] on h2 "Don’t Just Scroll Sponsor a Dream" at bounding box center [642, 383] width 772 height 80
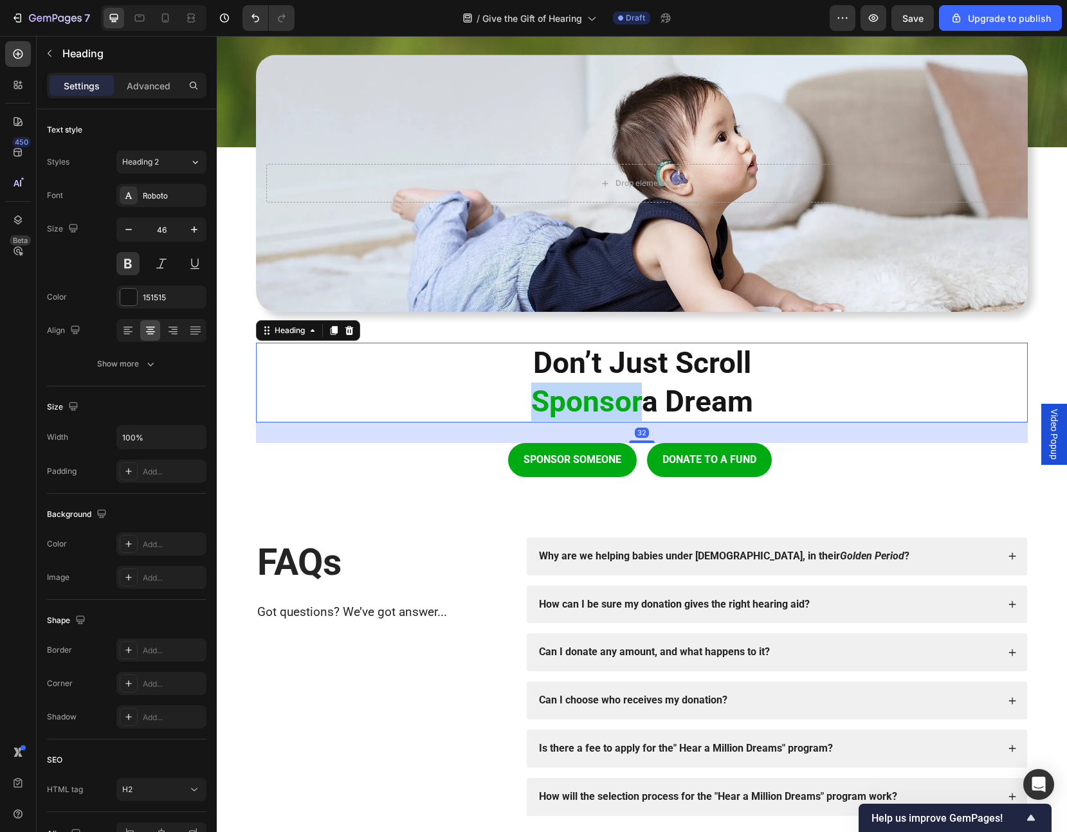
click at [519, 399] on p "Don’t Just Scroll Sponsor a Dream" at bounding box center [641, 382] width 769 height 77
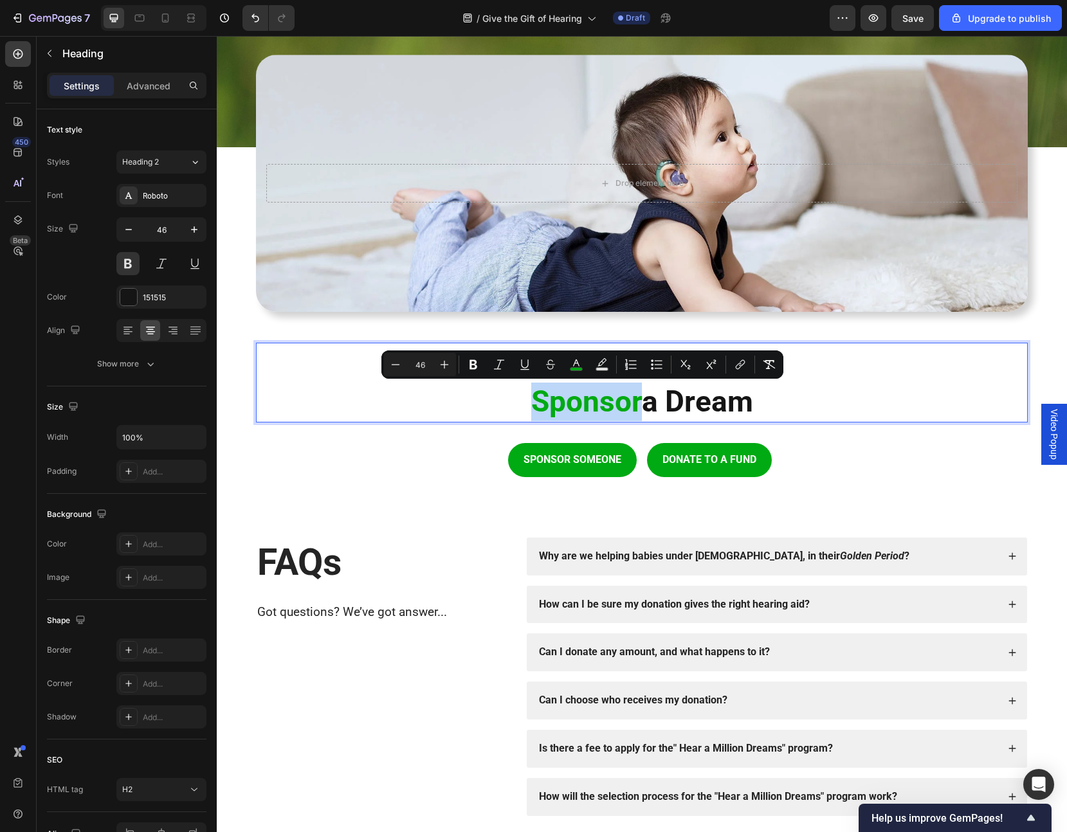
click at [525, 396] on p "Don’t Just Scroll Sponsor a Dream" at bounding box center [641, 382] width 769 height 77
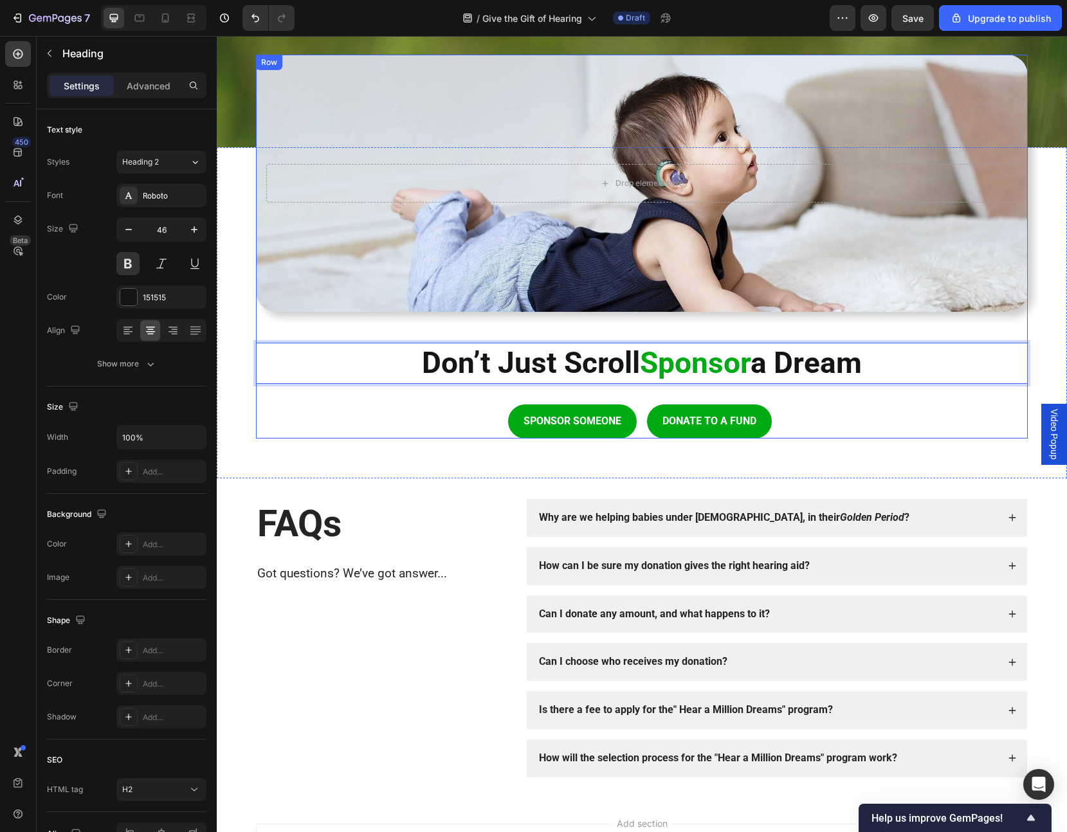
scroll to position [1687, 0]
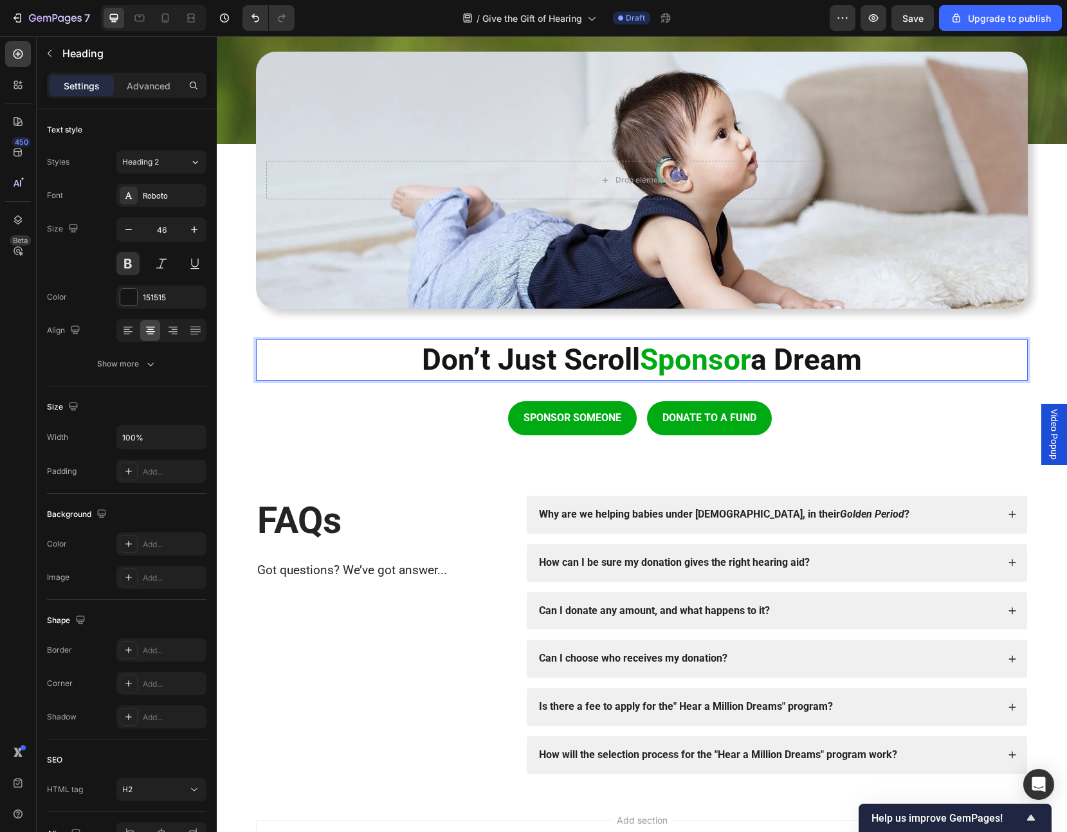
click at [545, 361] on p "Don’t Just Scroll Sponsor a Dream" at bounding box center [641, 360] width 769 height 39
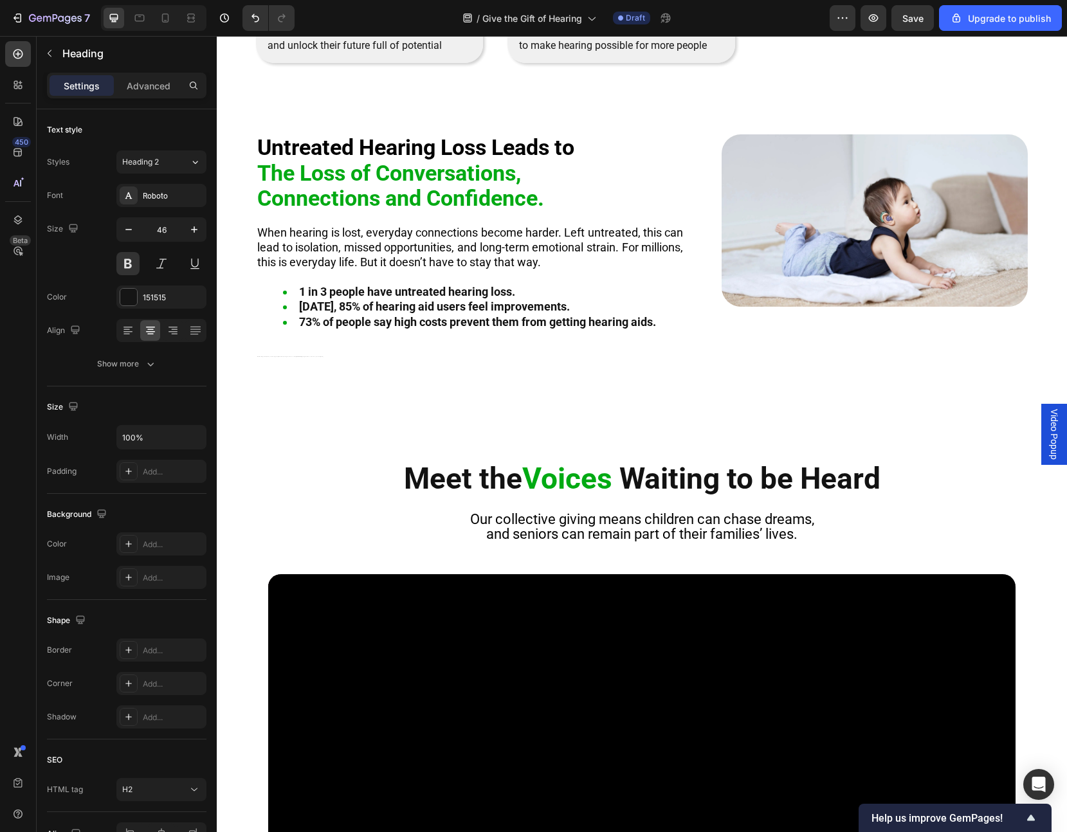
scroll to position [407, 0]
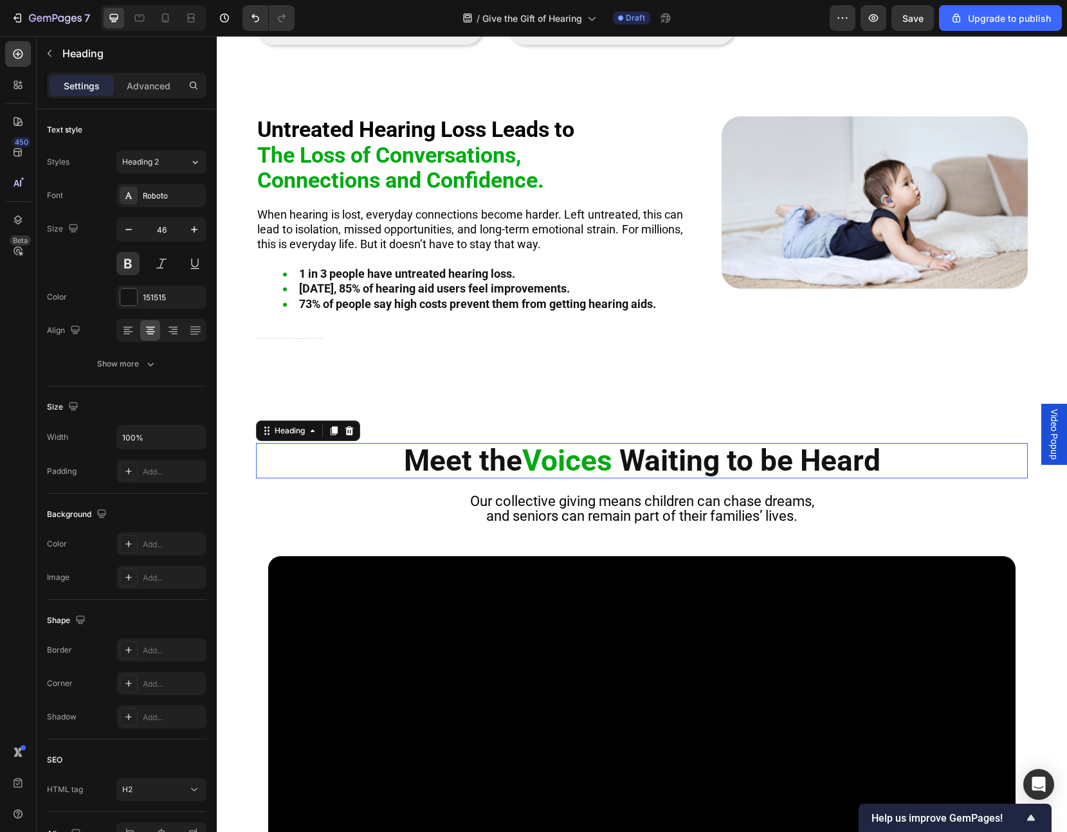
click at [484, 470] on h2 "Meet the Voices Waiting to be Heard" at bounding box center [642, 460] width 772 height 35
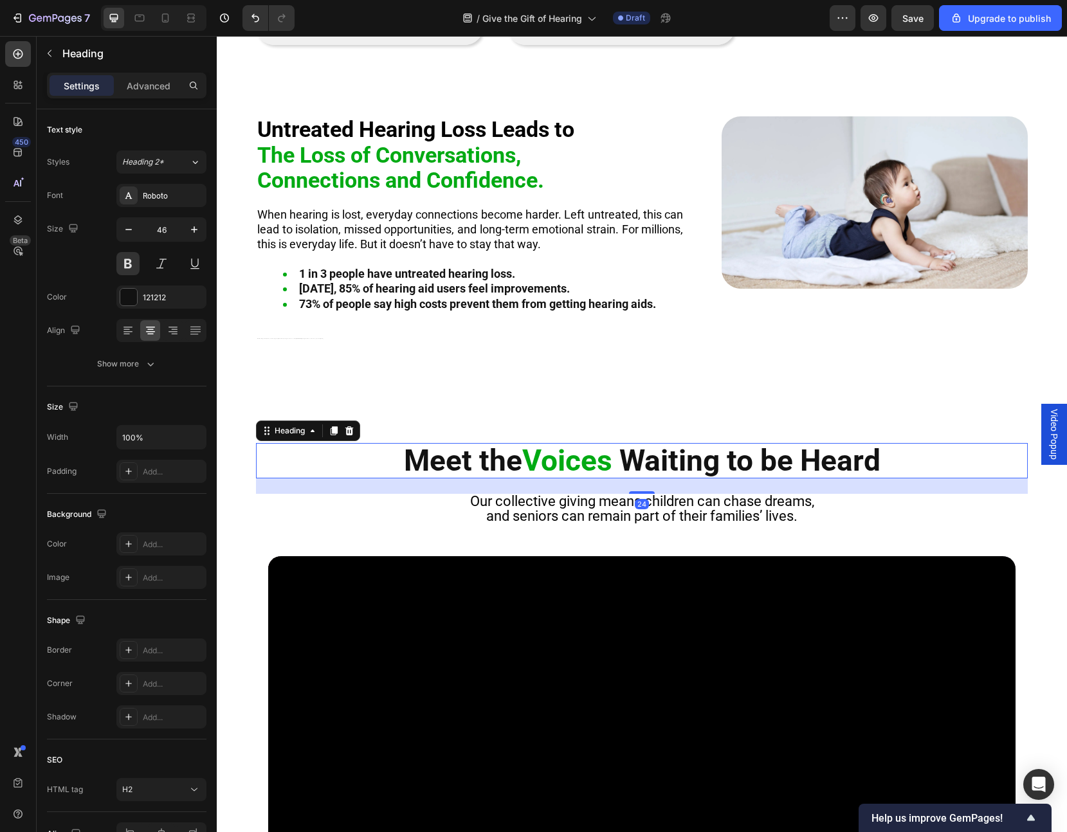
click at [484, 470] on h2 "Meet the Voices Waiting to be Heard" at bounding box center [642, 460] width 772 height 35
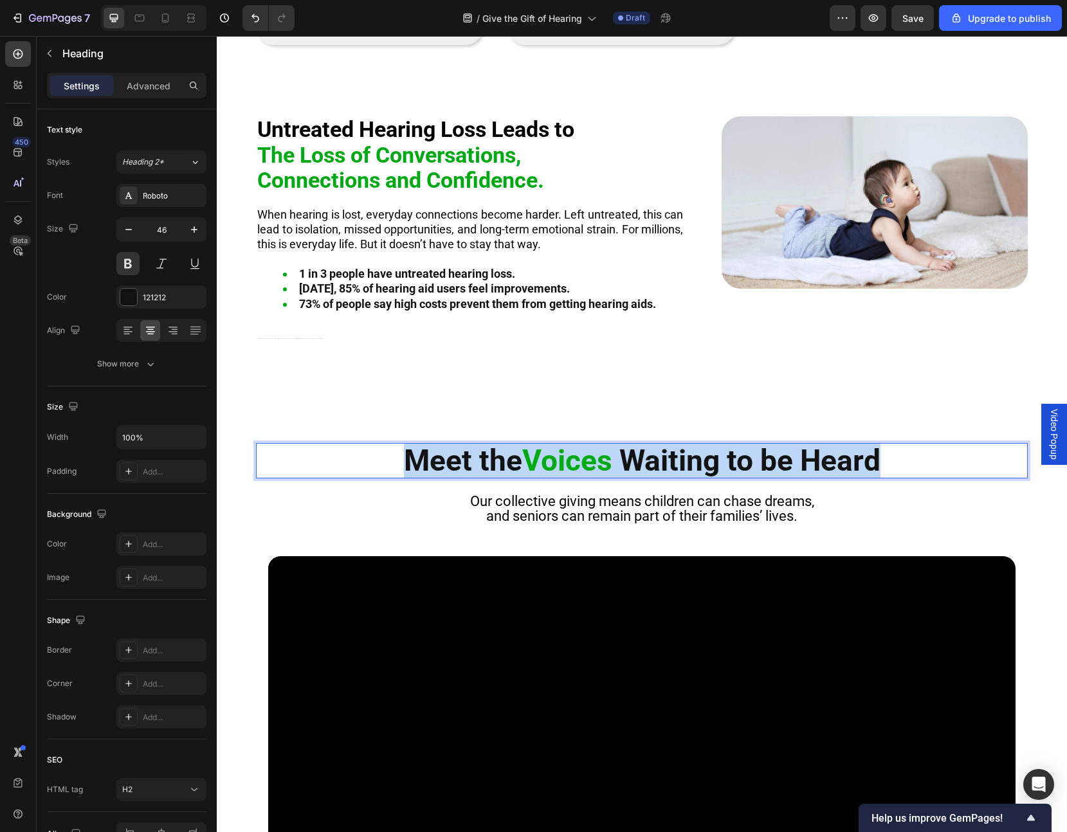
click at [484, 470] on p "Meet the Voices Waiting to be Heard" at bounding box center [641, 460] width 769 height 33
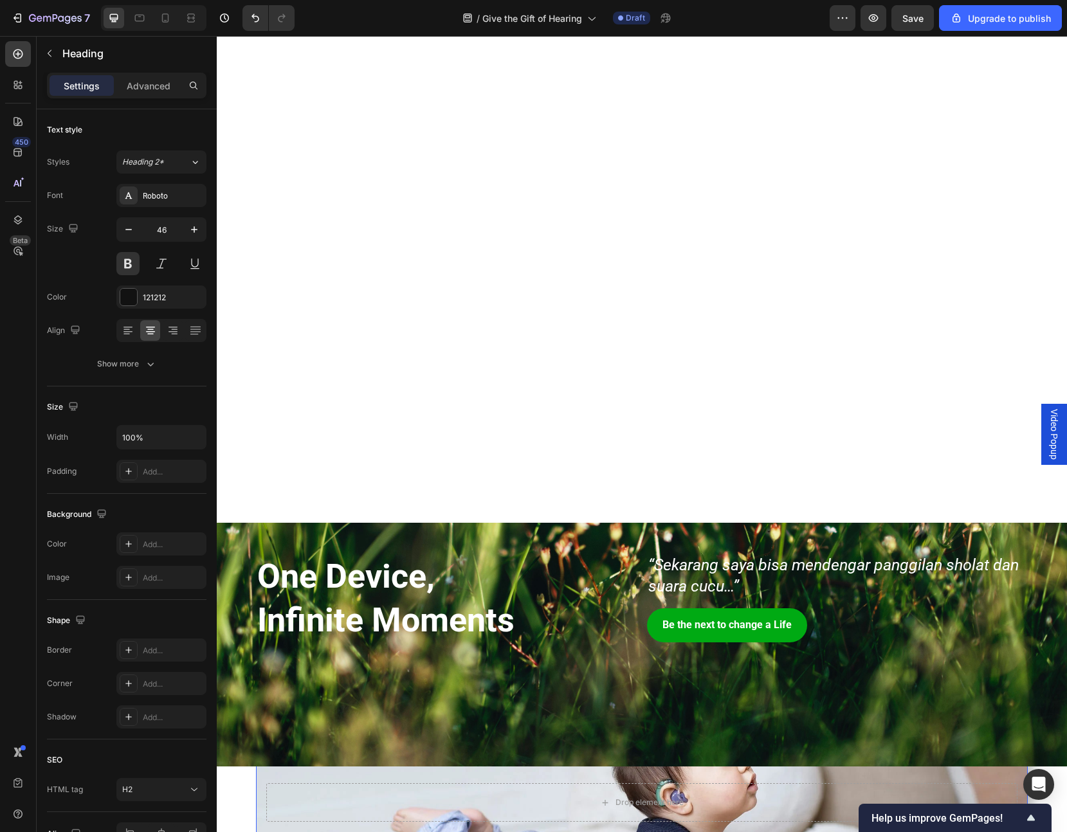
scroll to position [1781, 0]
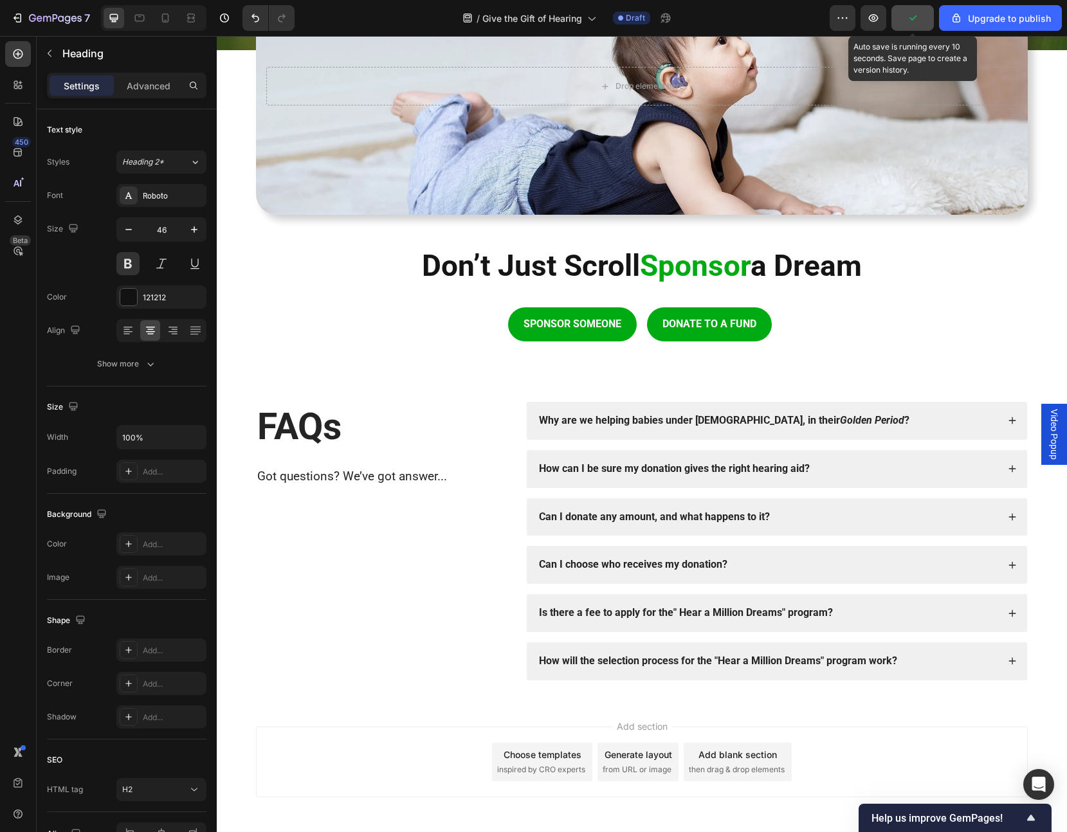
click at [921, 19] on button "button" at bounding box center [912, 18] width 42 height 26
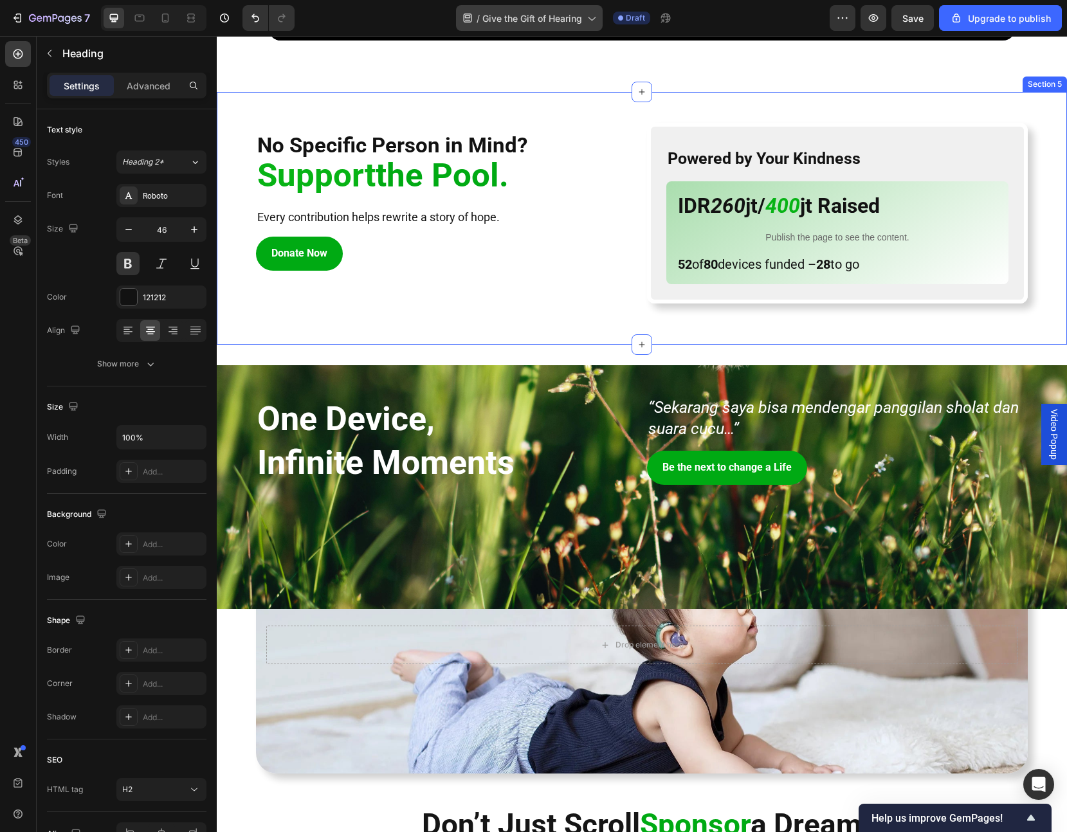
scroll to position [1229, 0]
